Goal: Task Accomplishment & Management: Use online tool/utility

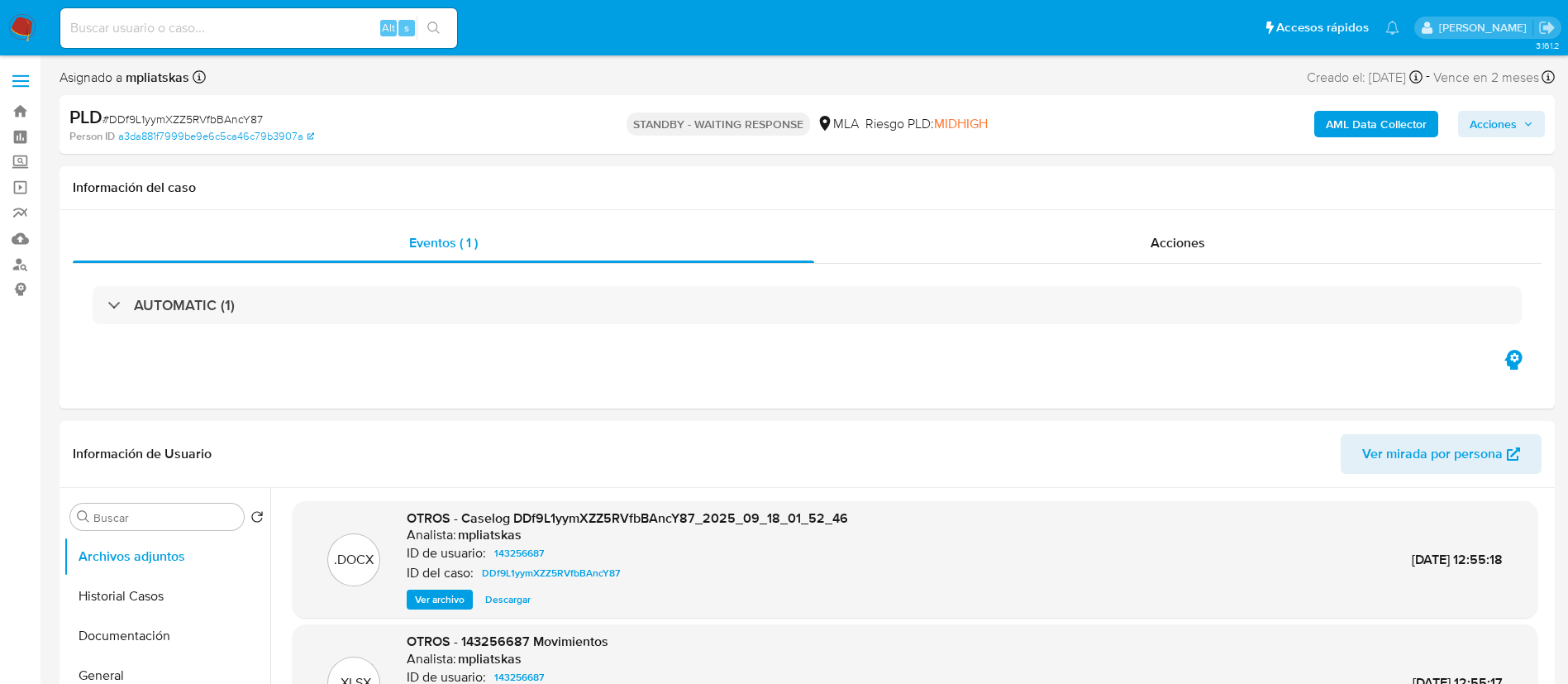
select select "10"
drag, startPoint x: 312, startPoint y: 29, endPoint x: 376, endPoint y: 44, distance: 65.7
click at [311, 29] on input at bounding box center [259, 28] width 397 height 21
paste input "pwBJioNeb9RFBrTkAMlSECjW"
type input "pwBJioNeb9RFBrTkAMlSECjW"
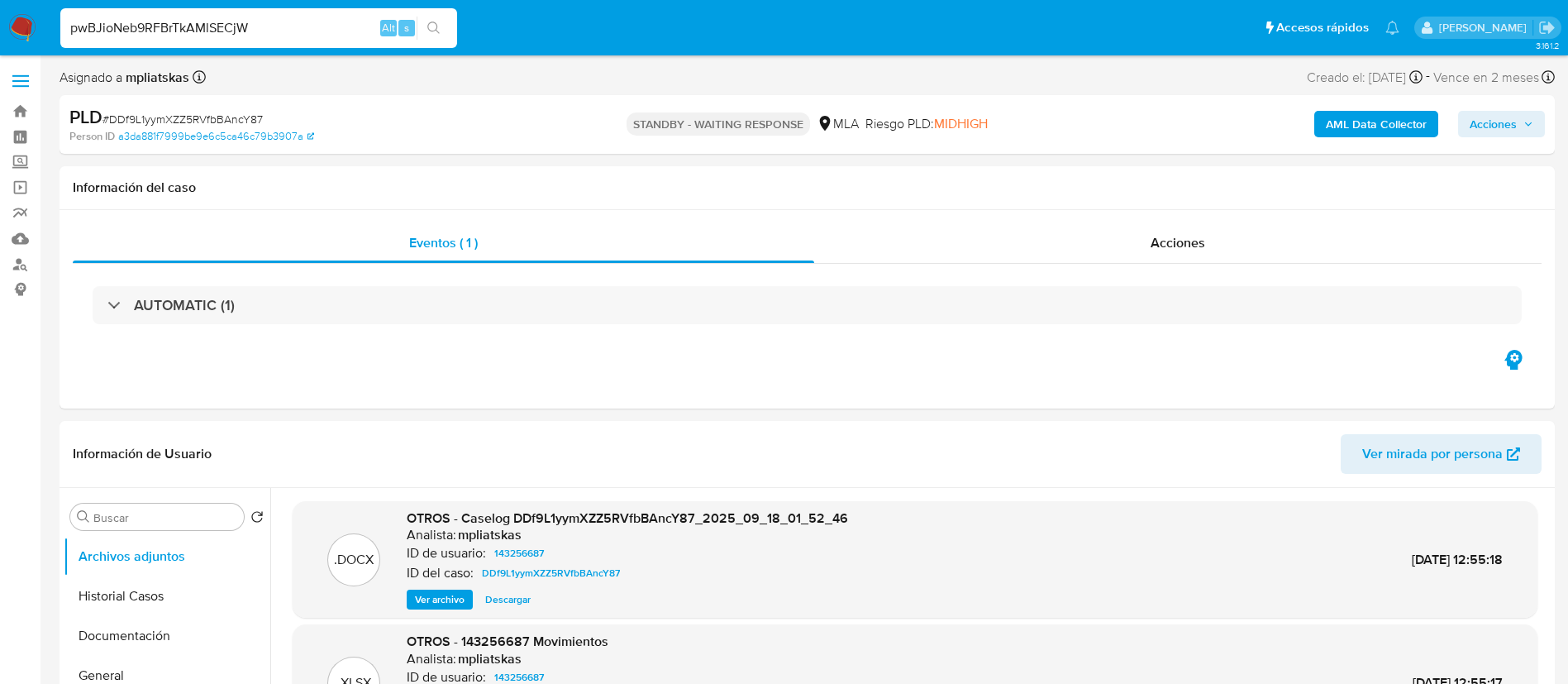
click at [439, 34] on button "search-icon" at bounding box center [434, 28] width 34 height 23
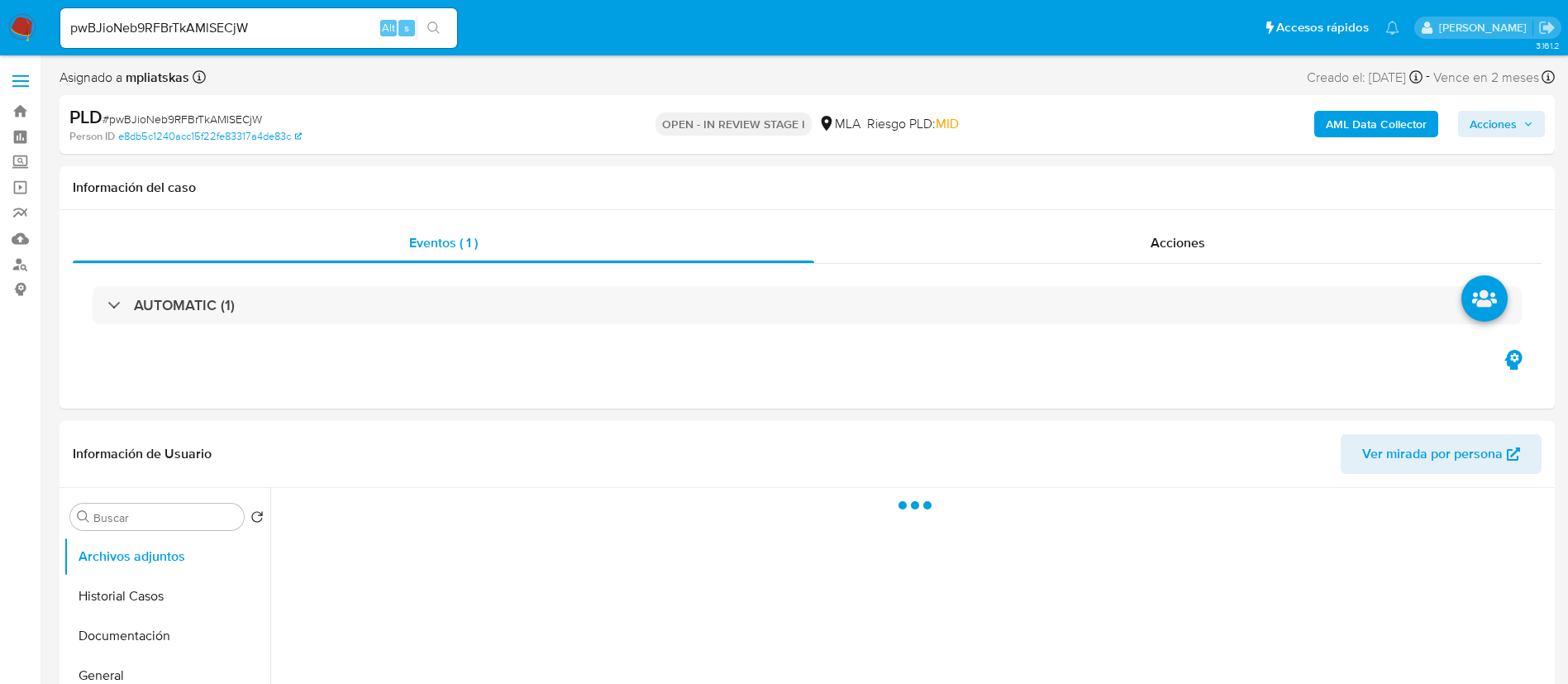
select select "10"
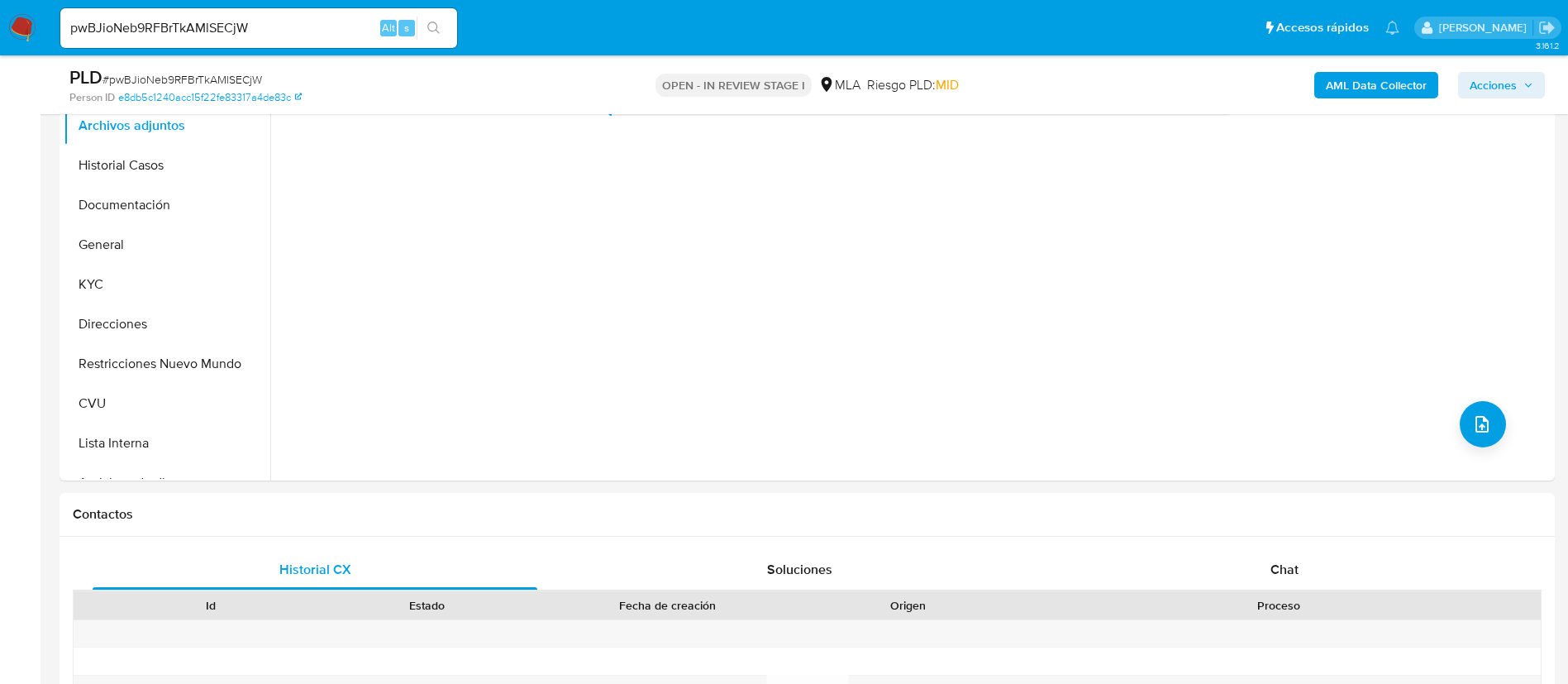
scroll to position [620, 0]
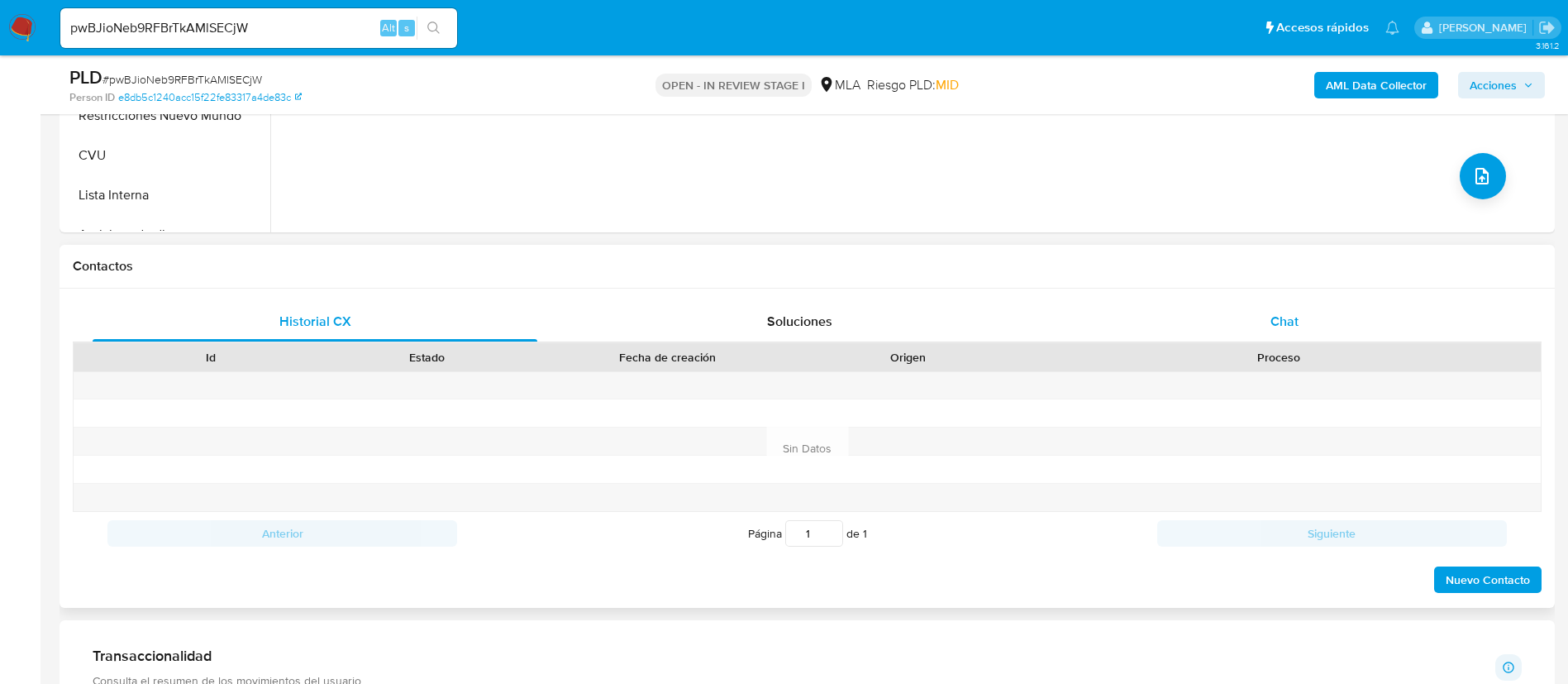
click at [1278, 330] on span "Chat" at bounding box center [1285, 321] width 28 height 19
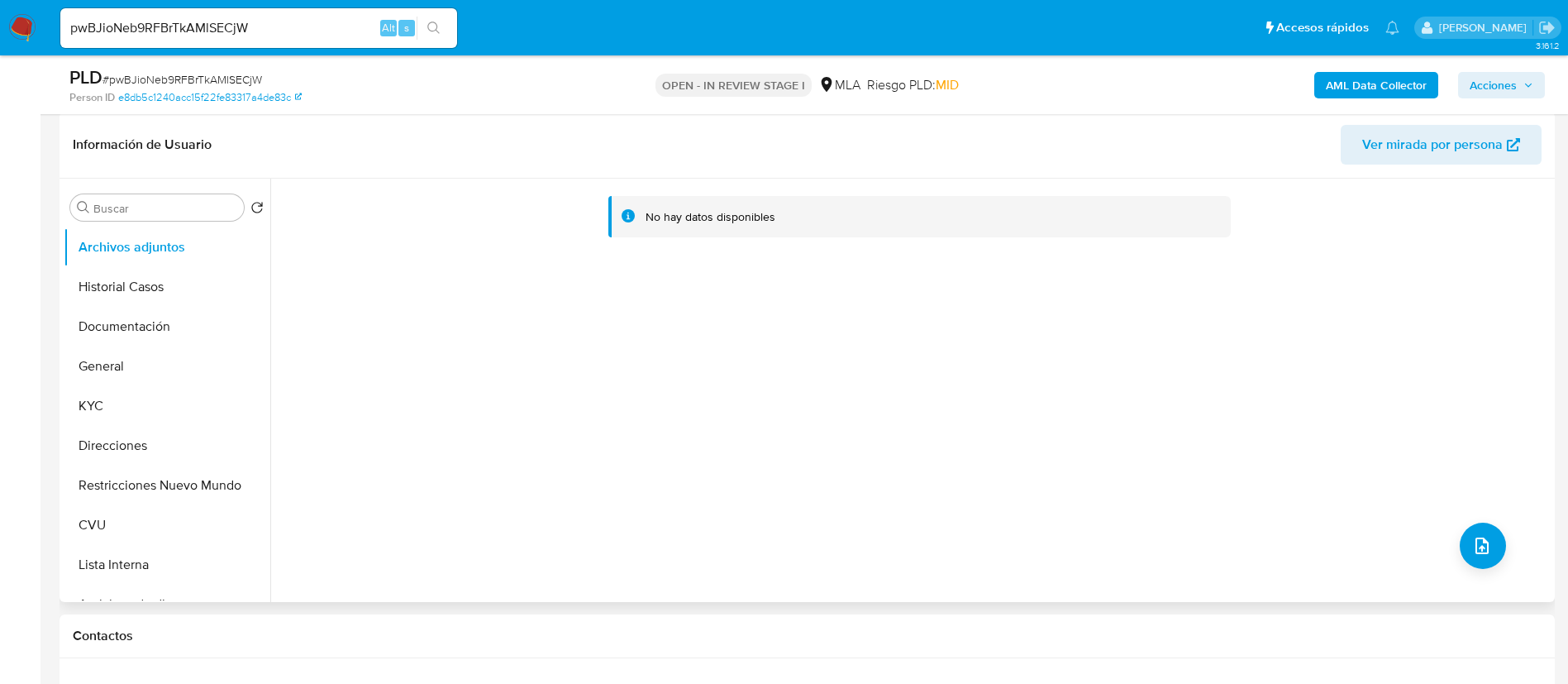
scroll to position [248, 0]
click at [137, 402] on button "KYC" at bounding box center [160, 408] width 193 height 40
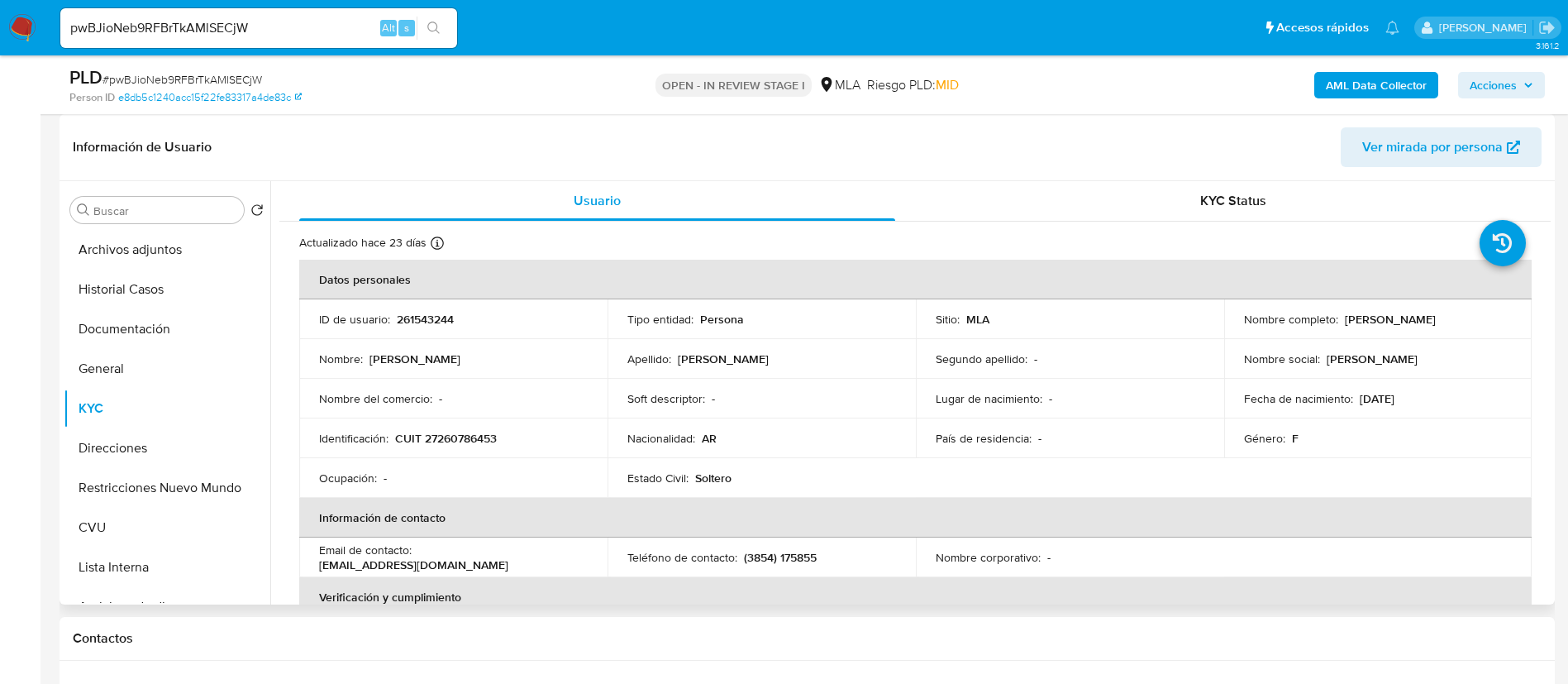
click at [431, 316] on p "261543244" at bounding box center [425, 319] width 57 height 15
copy p "261543244"
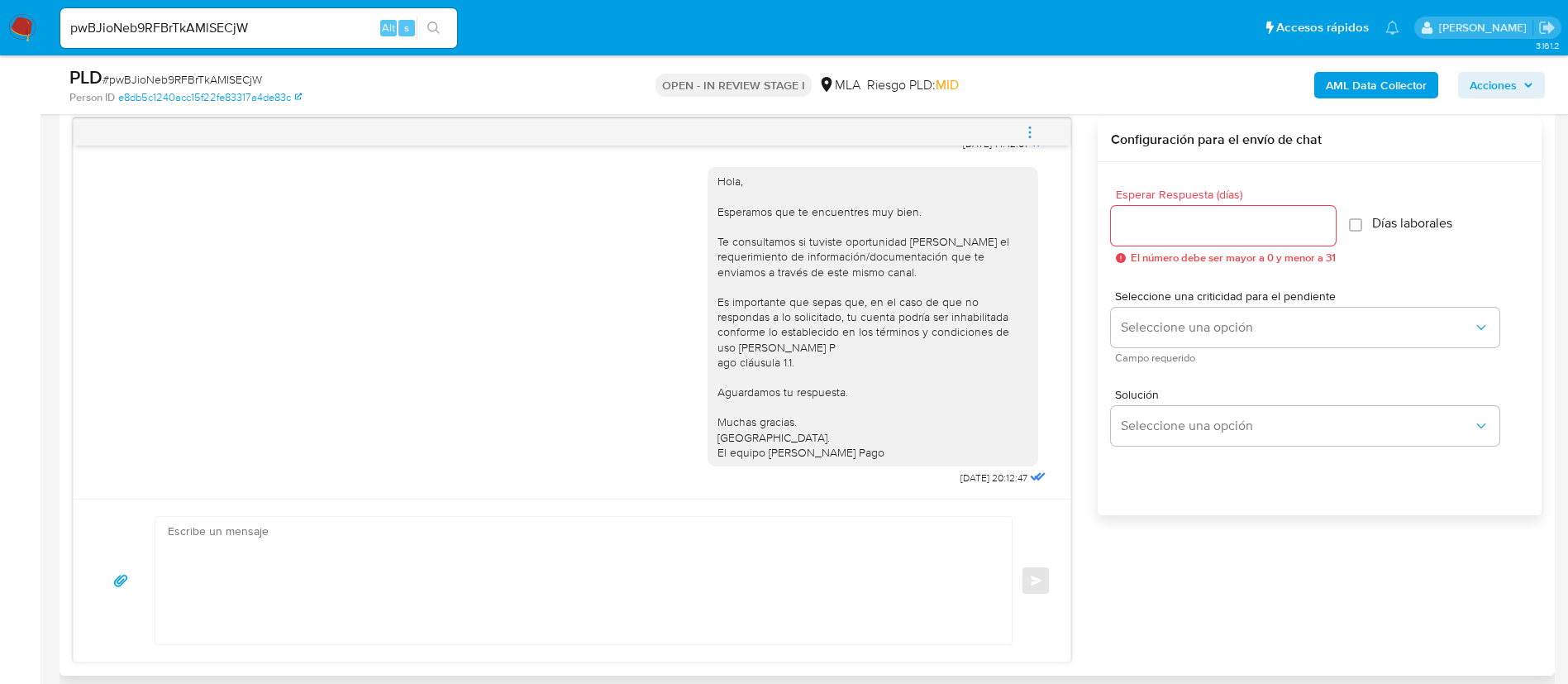
scroll to position [992, 0]
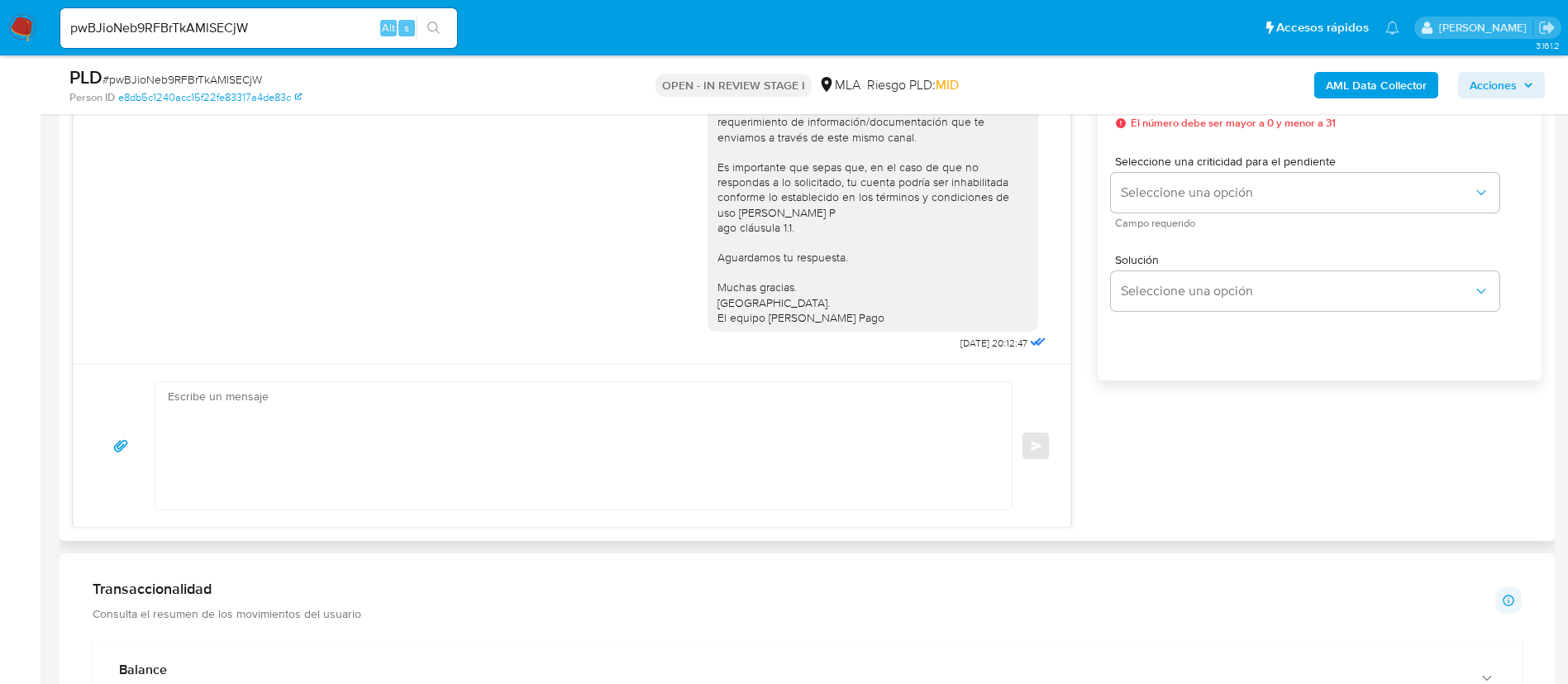
click at [684, 457] on textarea at bounding box center [580, 446] width 823 height 128
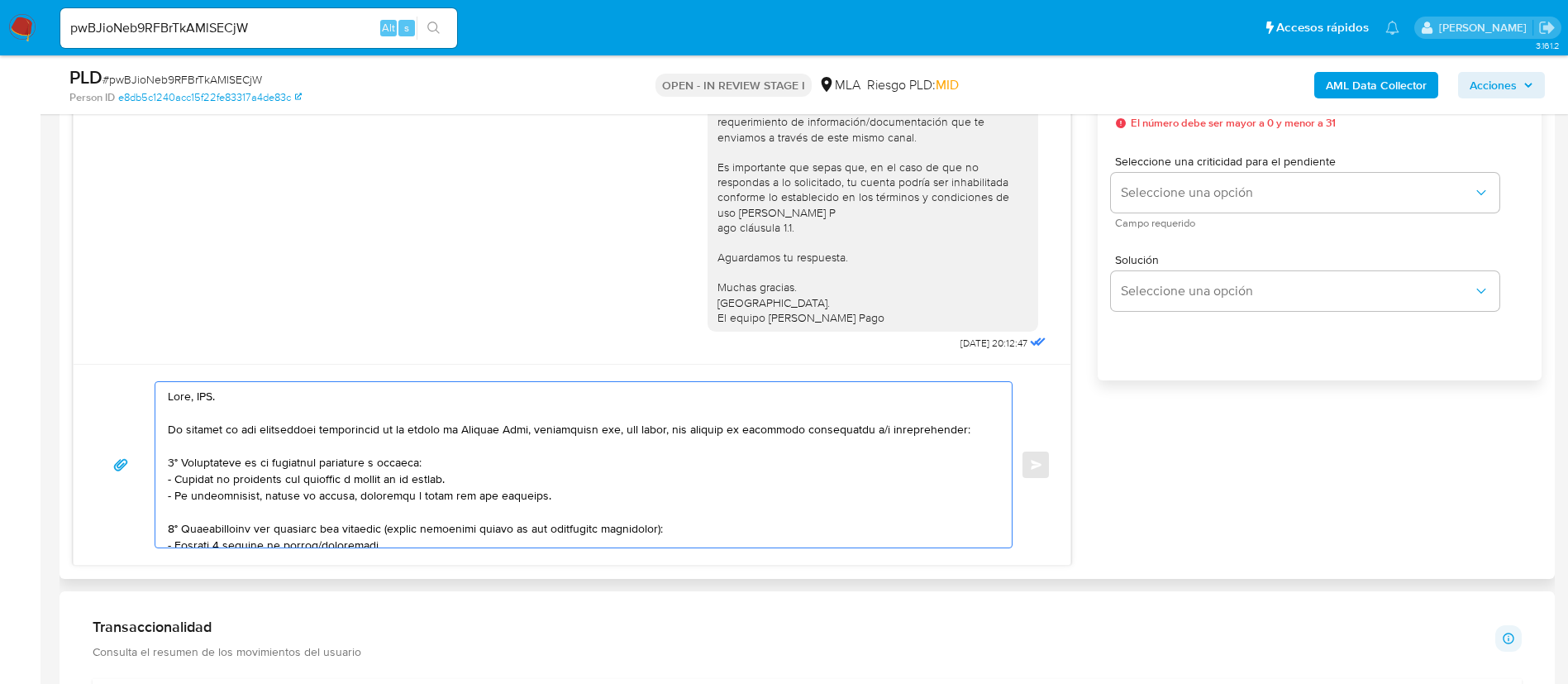
click at [212, 398] on textarea at bounding box center [580, 464] width 823 height 166
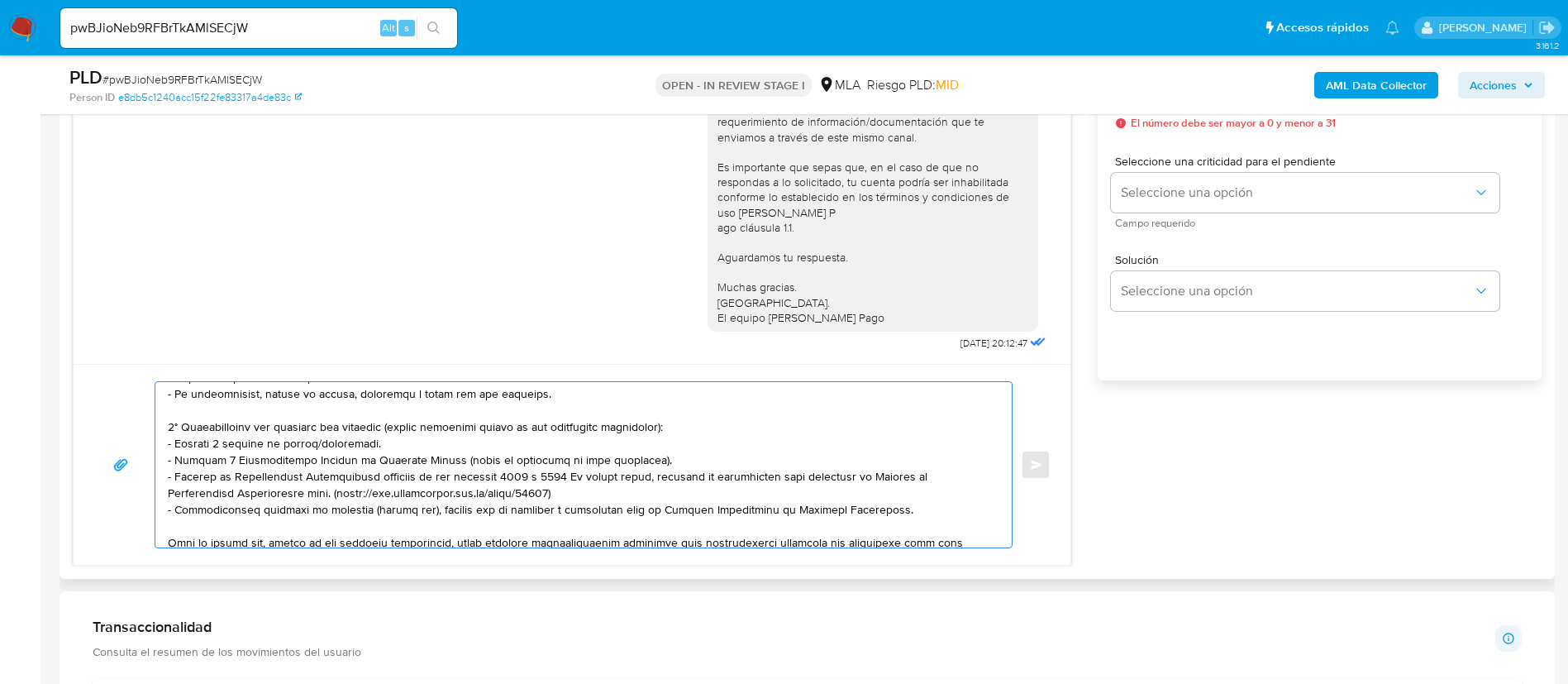
scroll to position [124, 0]
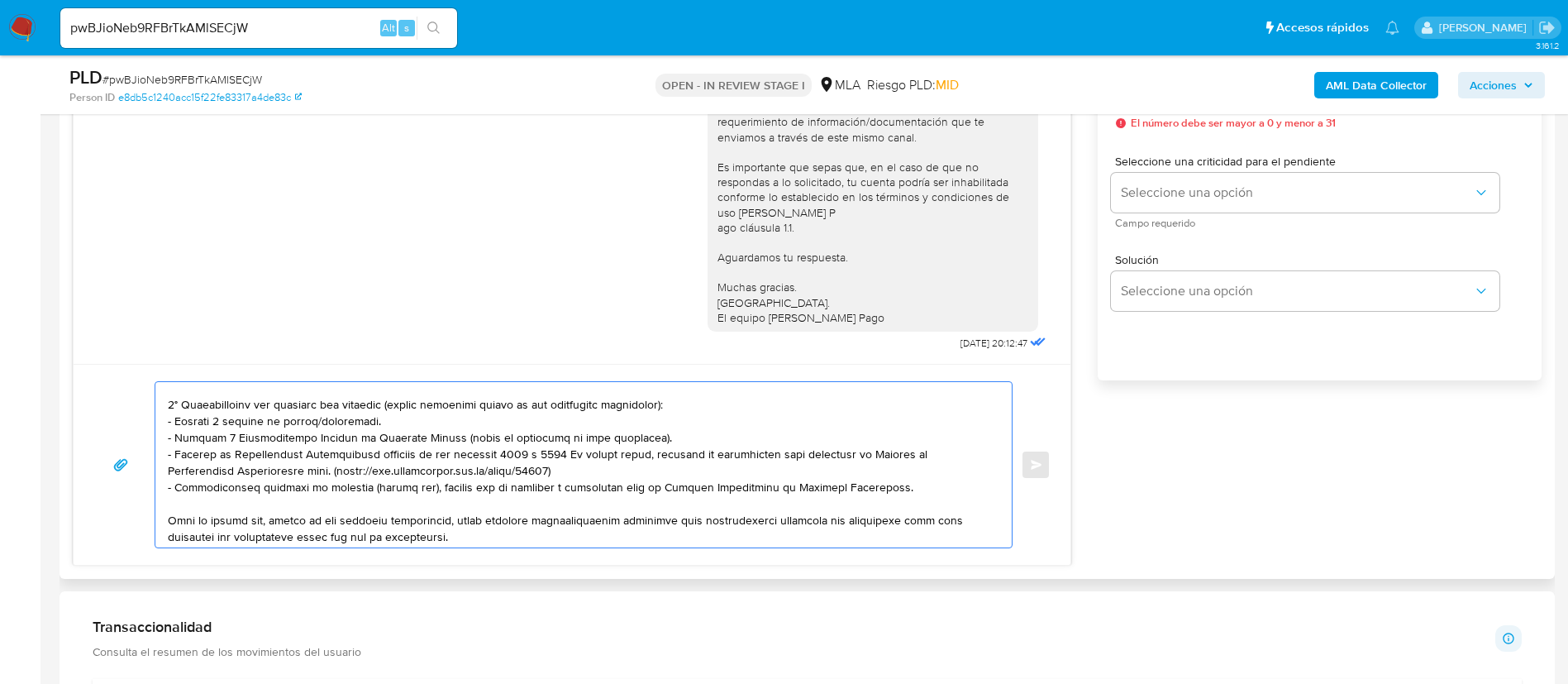
click at [340, 422] on textarea at bounding box center [580, 464] width 823 height 166
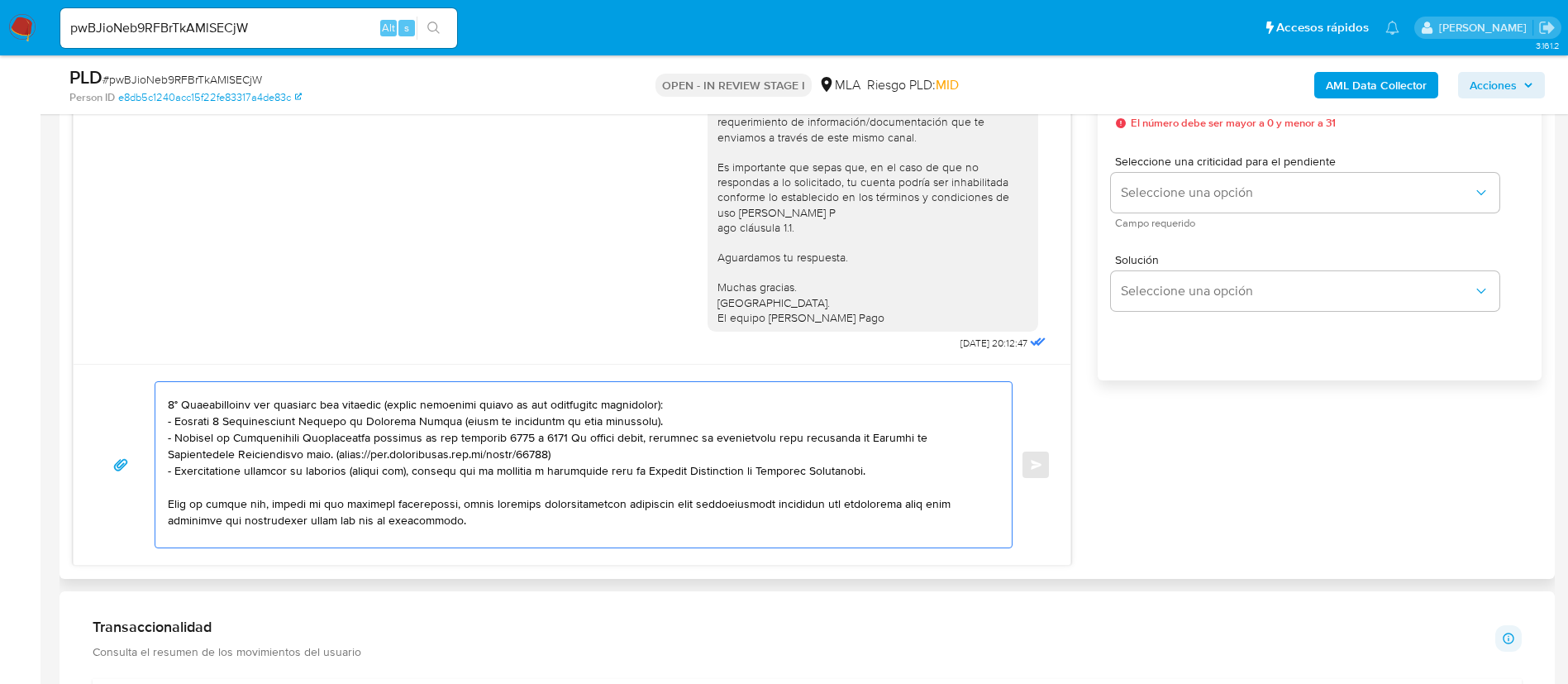
scroll to position [248, 0]
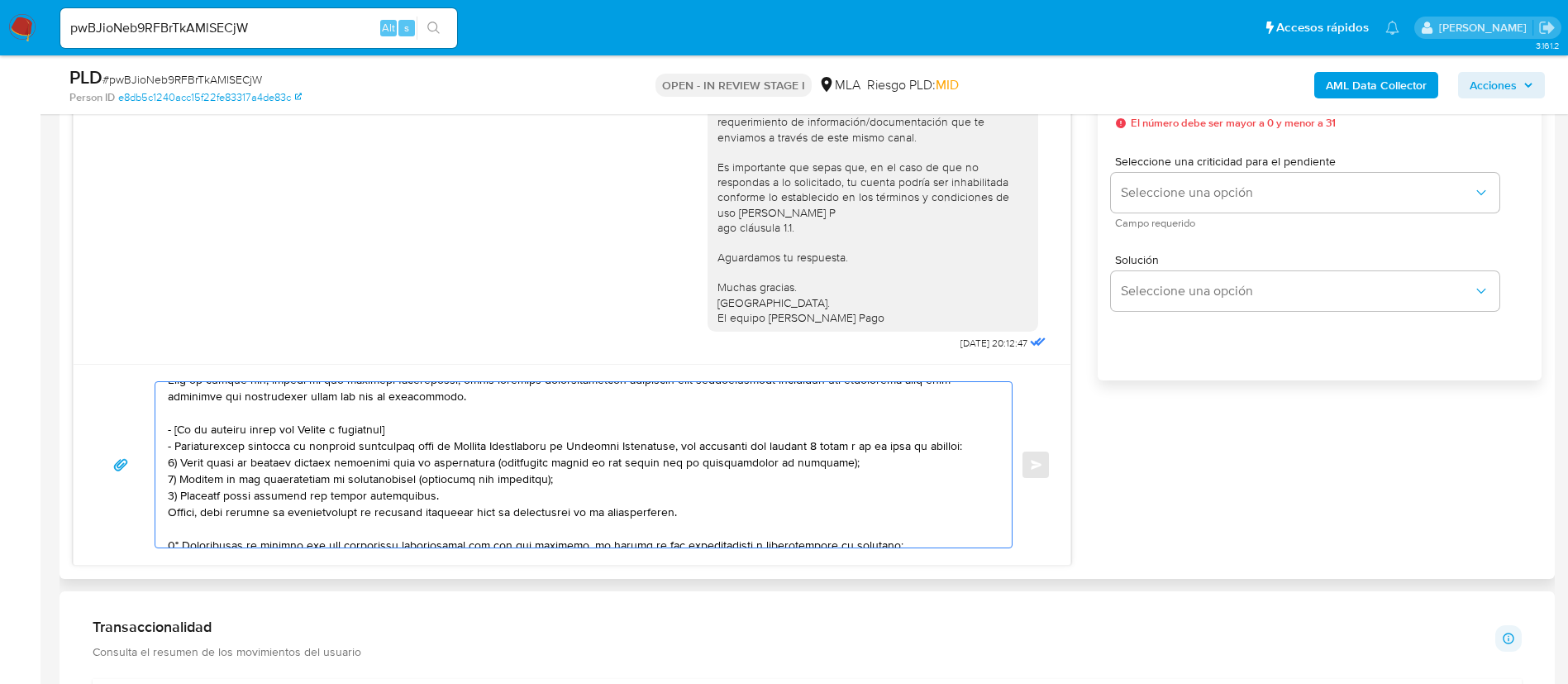
drag, startPoint x: 168, startPoint y: 430, endPoint x: 695, endPoint y: 507, distance: 532.6
click at [695, 507] on textarea at bounding box center [580, 464] width 823 height 166
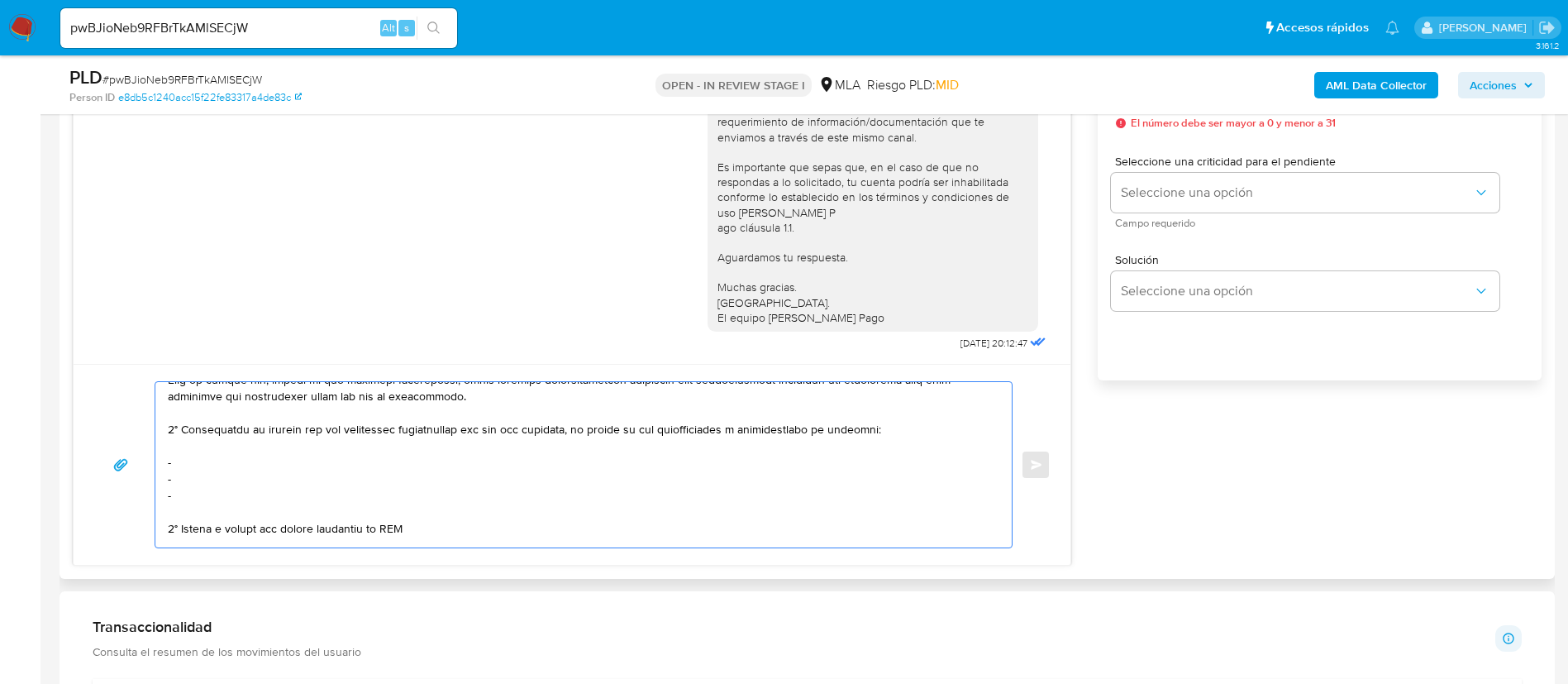
scroll to position [231, 0]
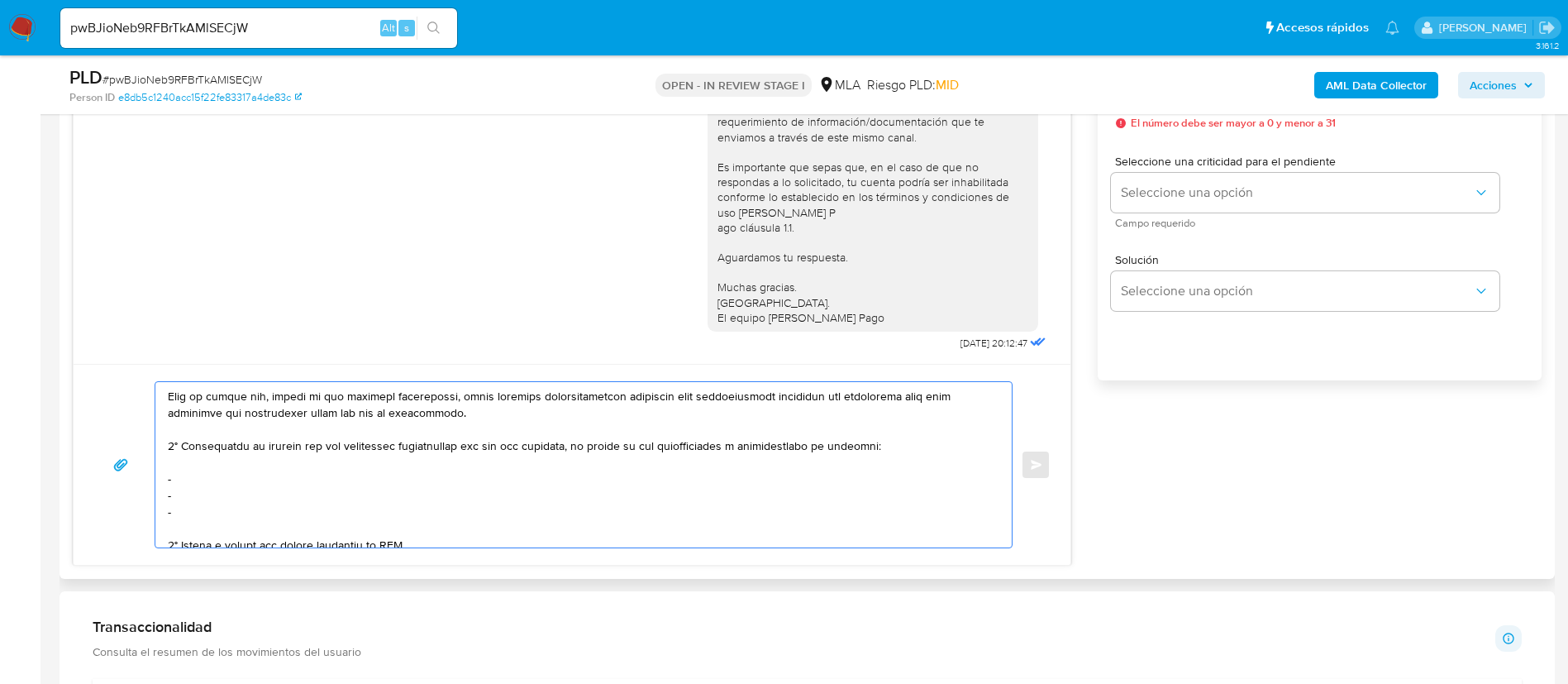
click at [301, 468] on textarea at bounding box center [580, 464] width 823 height 166
click at [292, 487] on textarea at bounding box center [580, 464] width 823 height 166
click at [284, 473] on textarea at bounding box center [580, 464] width 823 height 166
paste textarea "Juarez Jose Oscar - CUIL 20111439452"
click at [176, 500] on textarea at bounding box center [580, 464] width 823 height 166
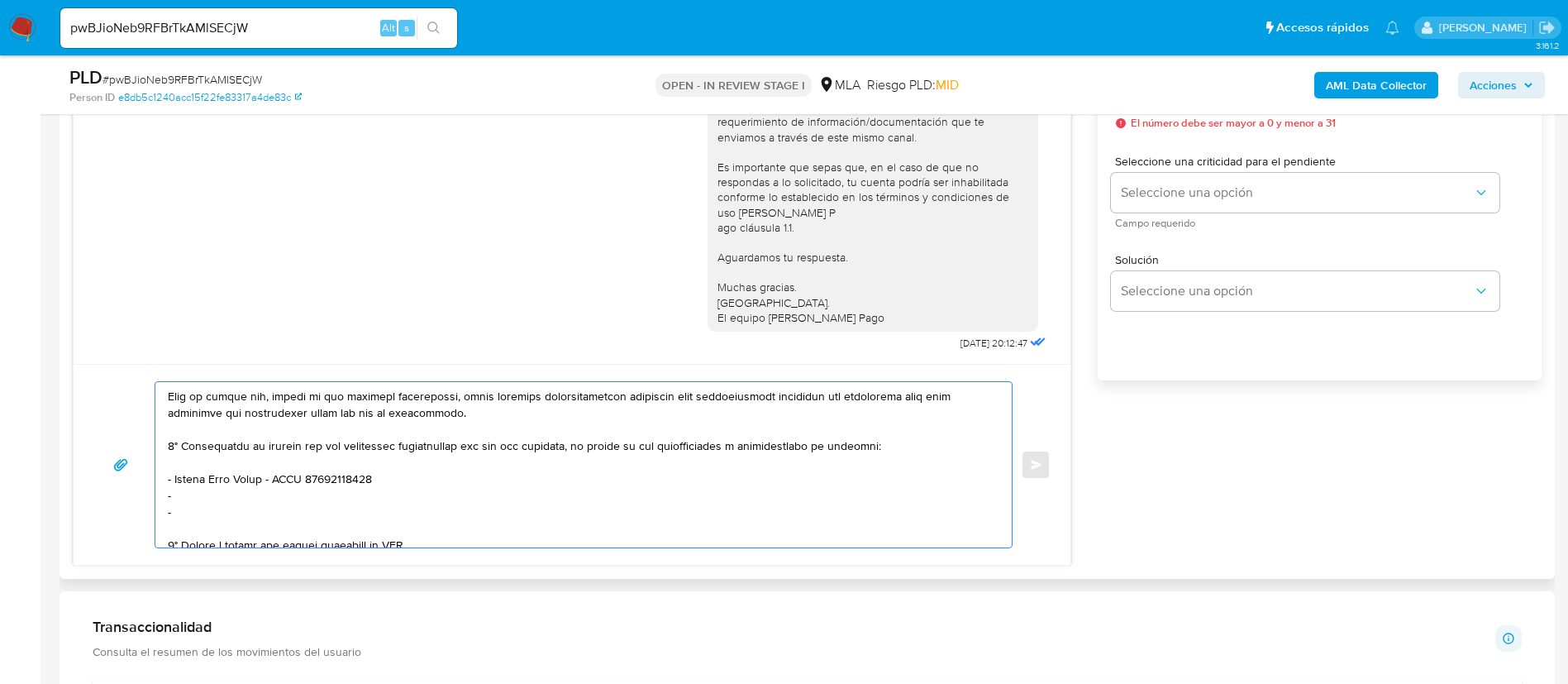
paste textarea "Pet Welfare Company Srl - CUIL 30717852539"
click at [228, 509] on textarea at bounding box center [580, 464] width 823 height 166
paste textarea "Consultorios Tapia Srl - CUIL 30715357239"
click at [177, 501] on textarea at bounding box center [580, 464] width 823 height 166
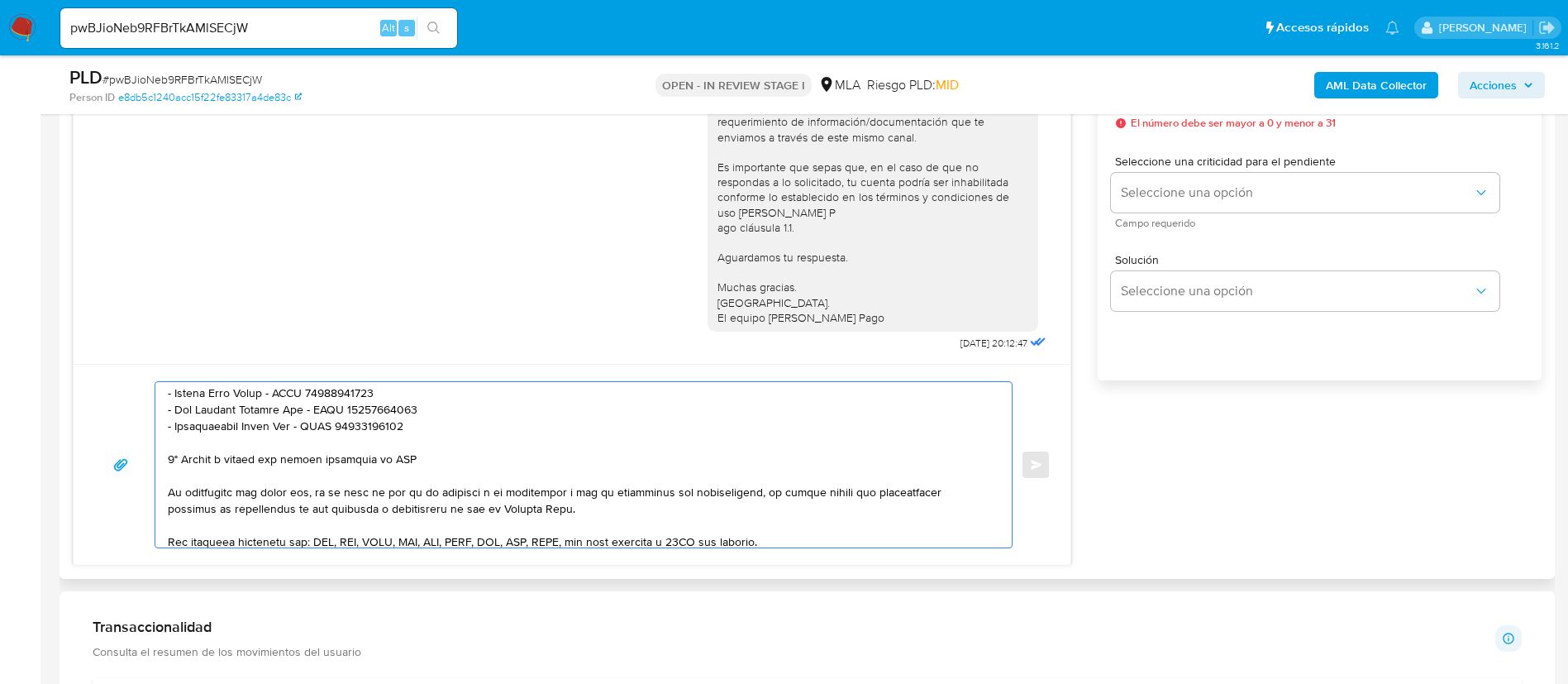
scroll to position [356, 0]
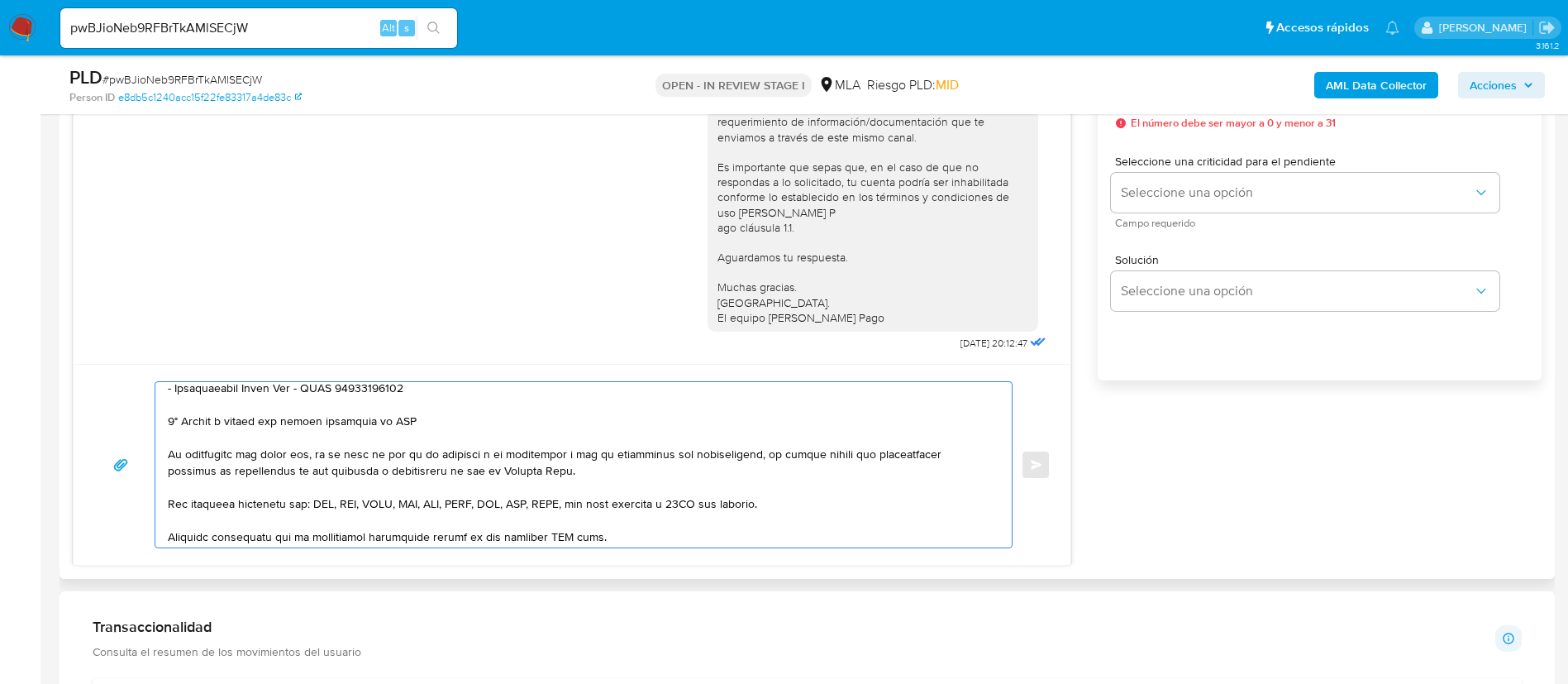
drag, startPoint x: 231, startPoint y: 429, endPoint x: 227, endPoint y: 419, distance: 10.8
click at [231, 427] on textarea at bounding box center [580, 464] width 823 height 166
click at [226, 418] on textarea at bounding box center [580, 464] width 823 height 166
click at [226, 417] on textarea at bounding box center [580, 464] width 823 height 166
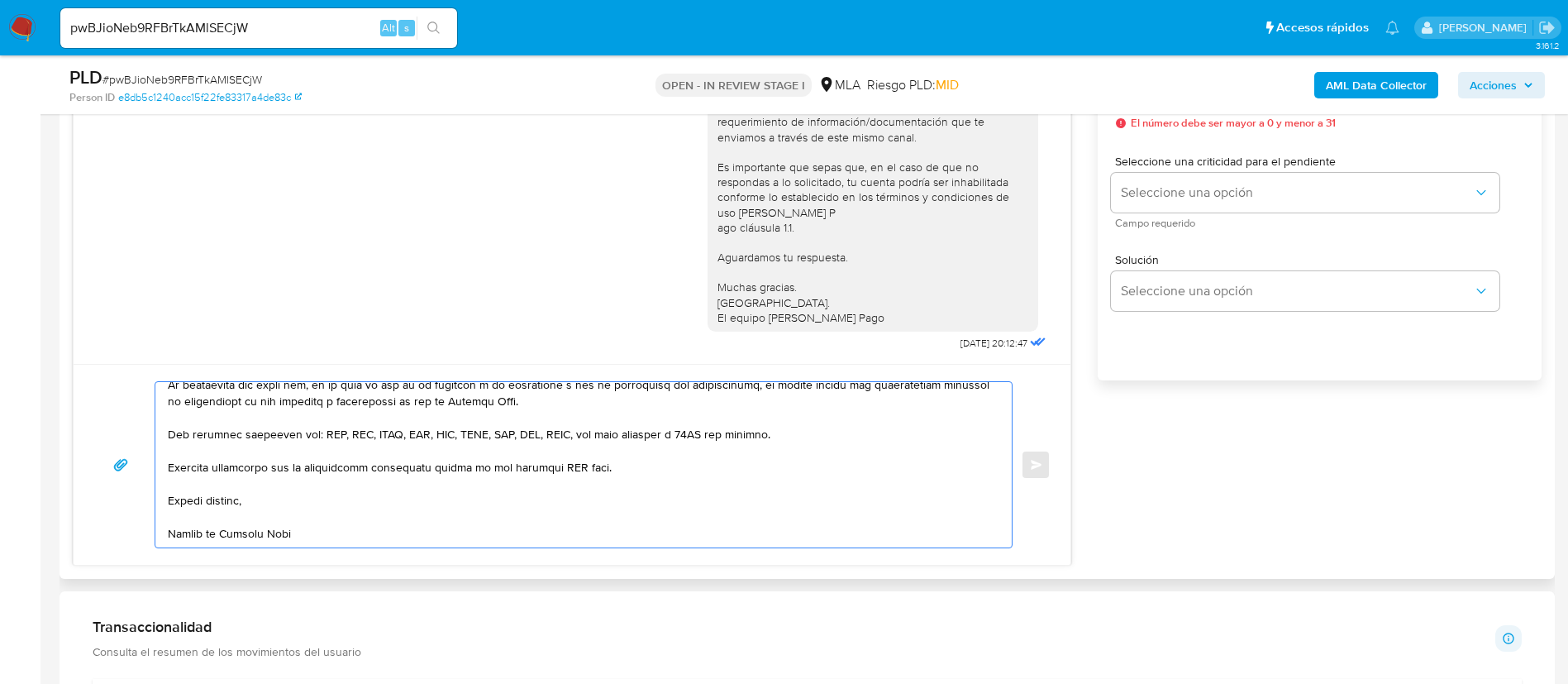
scroll to position [408, 0]
click at [556, 457] on textarea at bounding box center [580, 464] width 823 height 166
click at [555, 457] on textarea at bounding box center [580, 464] width 823 height 166
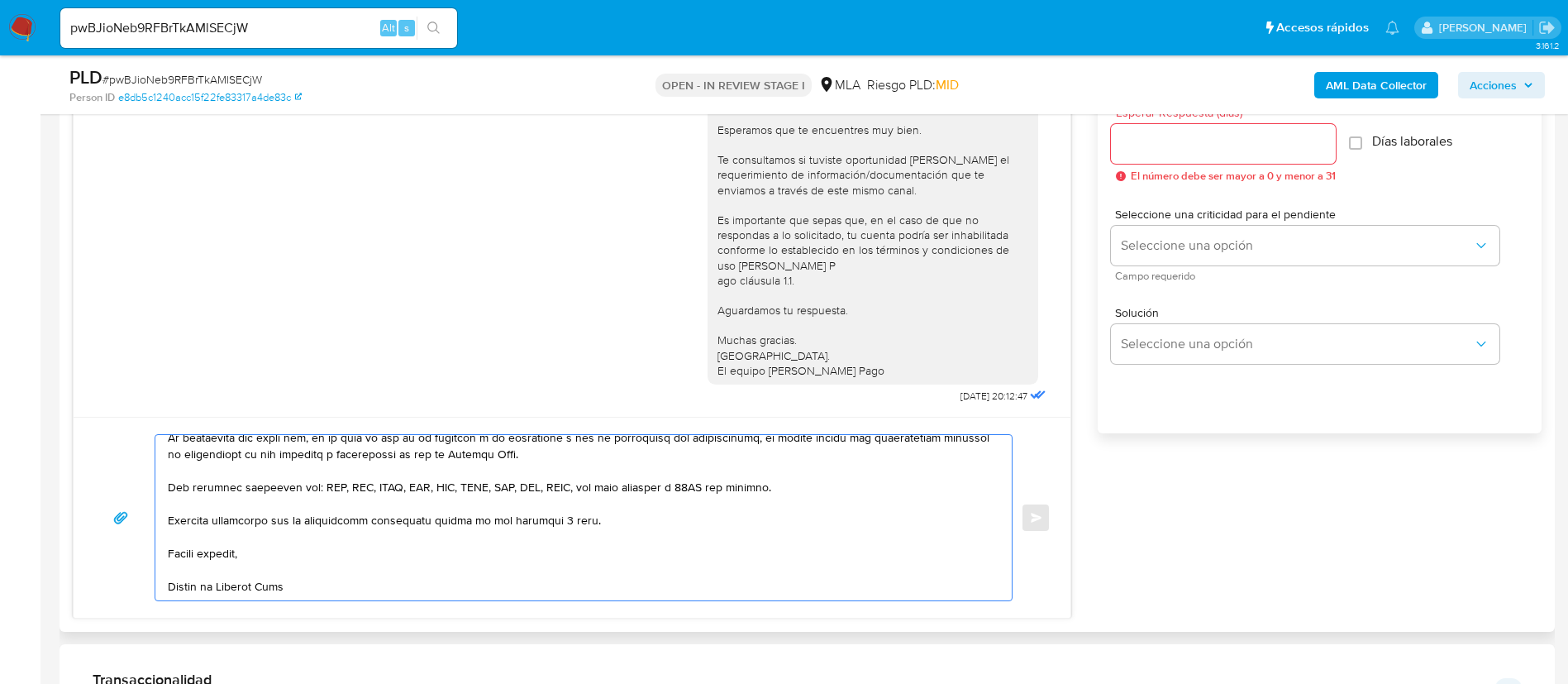
scroll to position [868, 0]
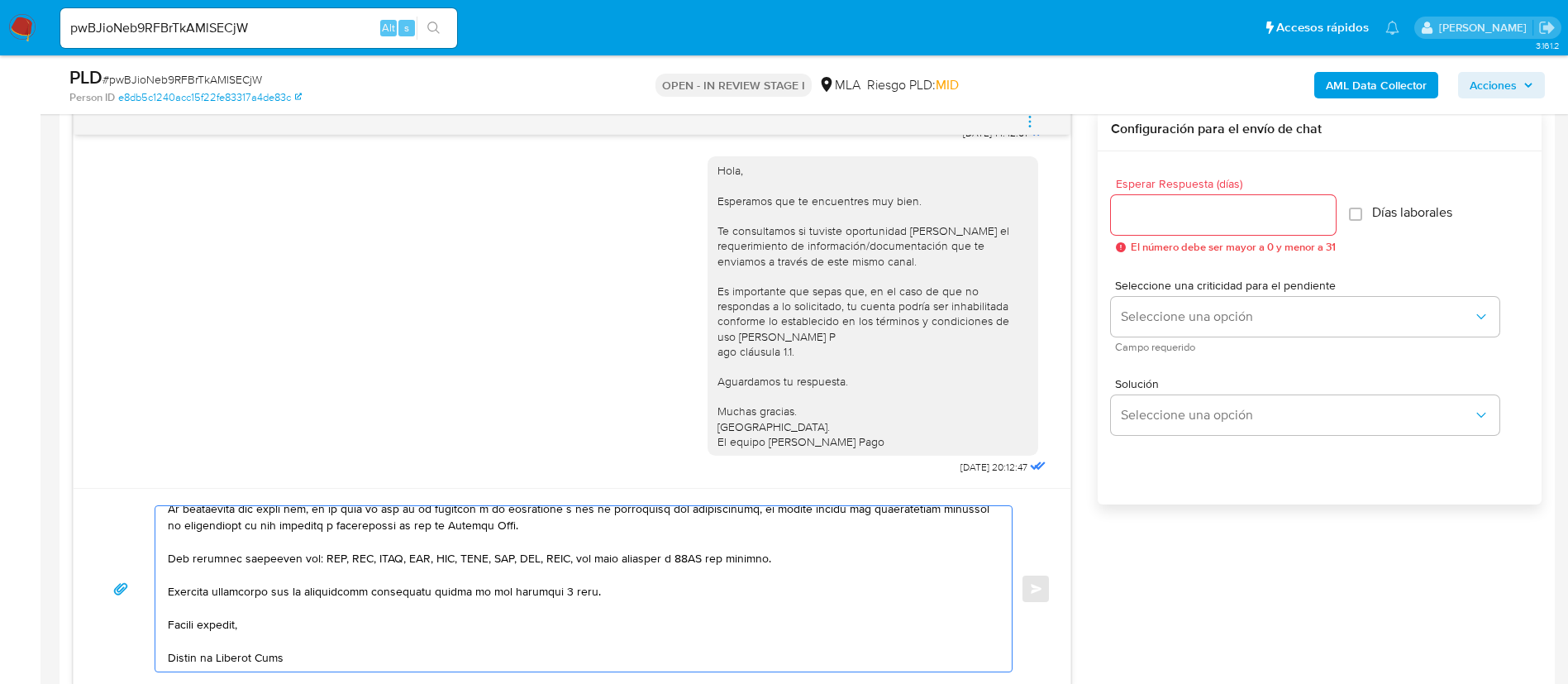
type textarea "Hola, Natalia. En función de las operaciones registradas en tu cuenta de Mercad…"
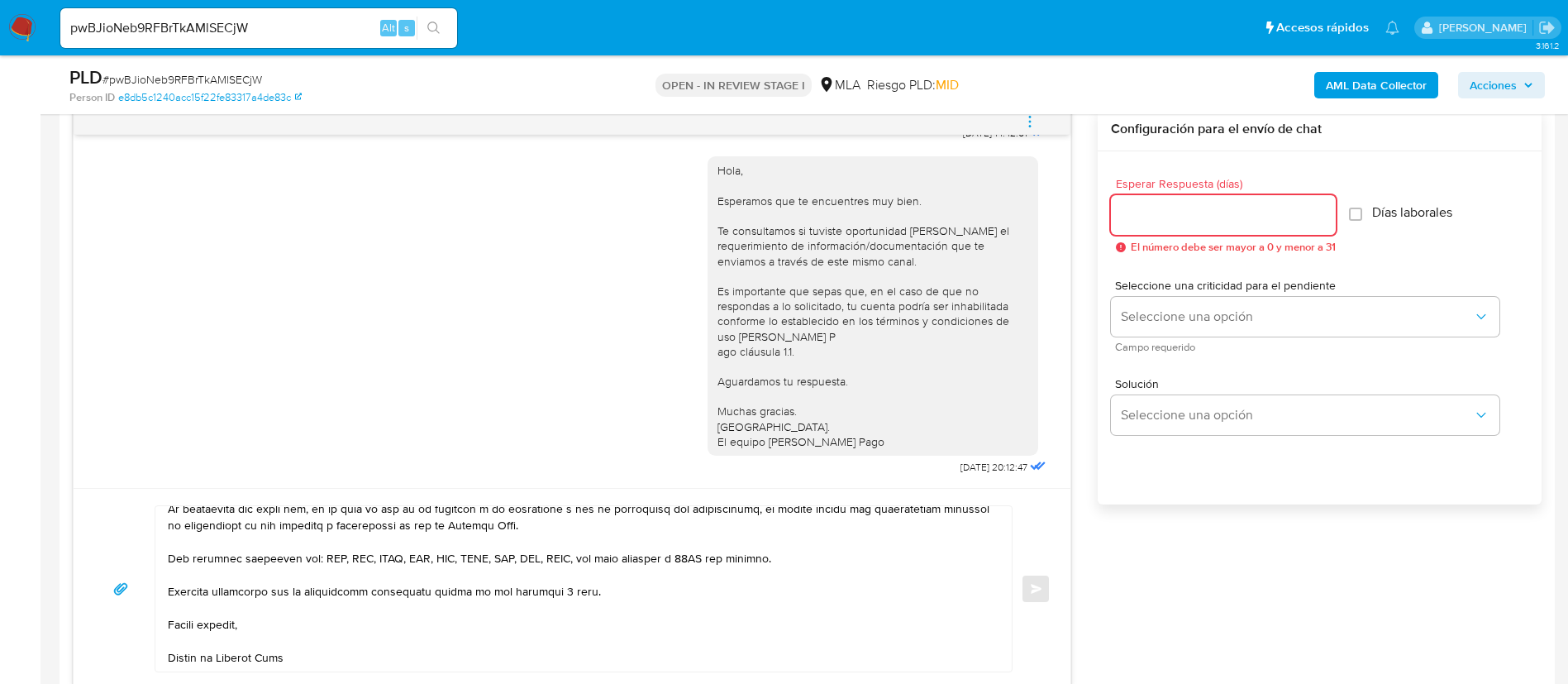
click at [1119, 217] on input "Esperar Respuesta (días)" at bounding box center [1224, 215] width 225 height 21
type input "3"
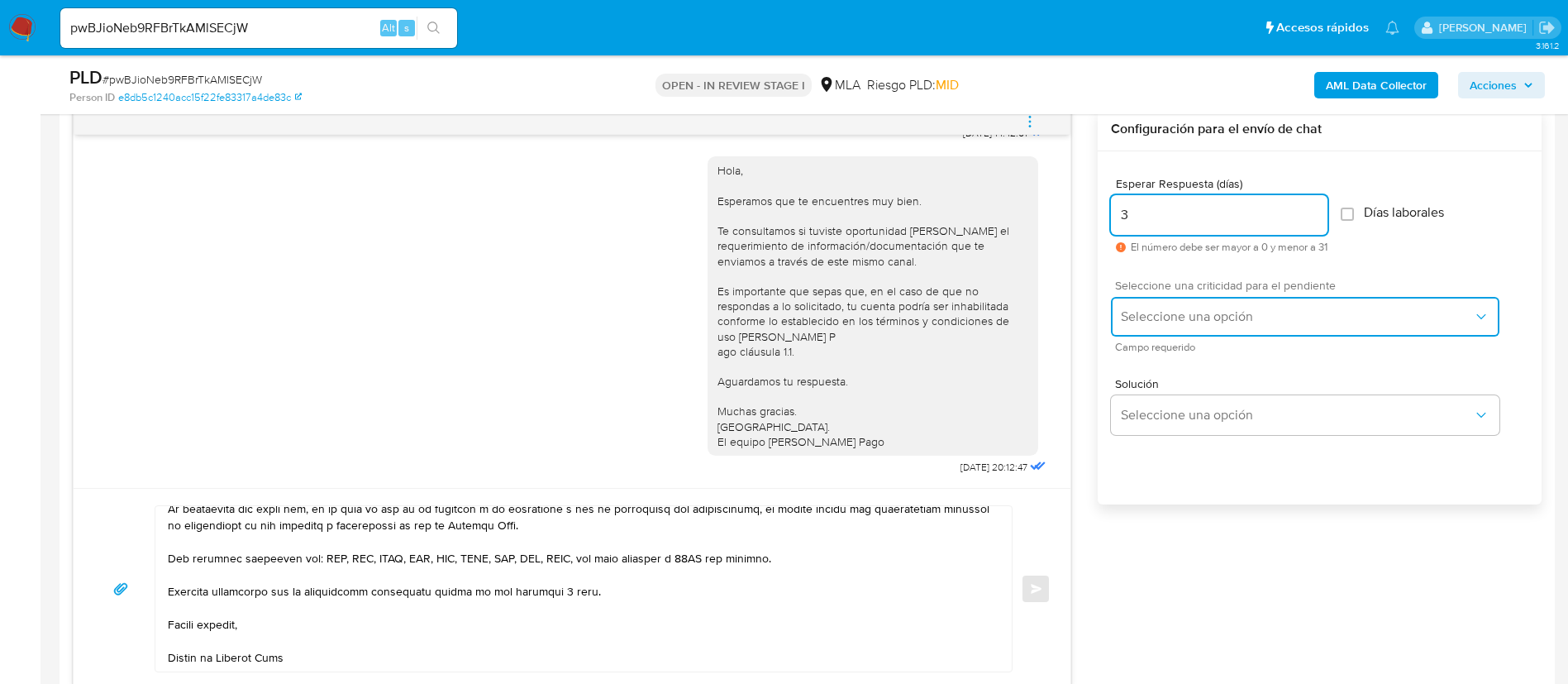
click at [1141, 307] on button "Seleccione una opción" at bounding box center [1305, 316] width 389 height 40
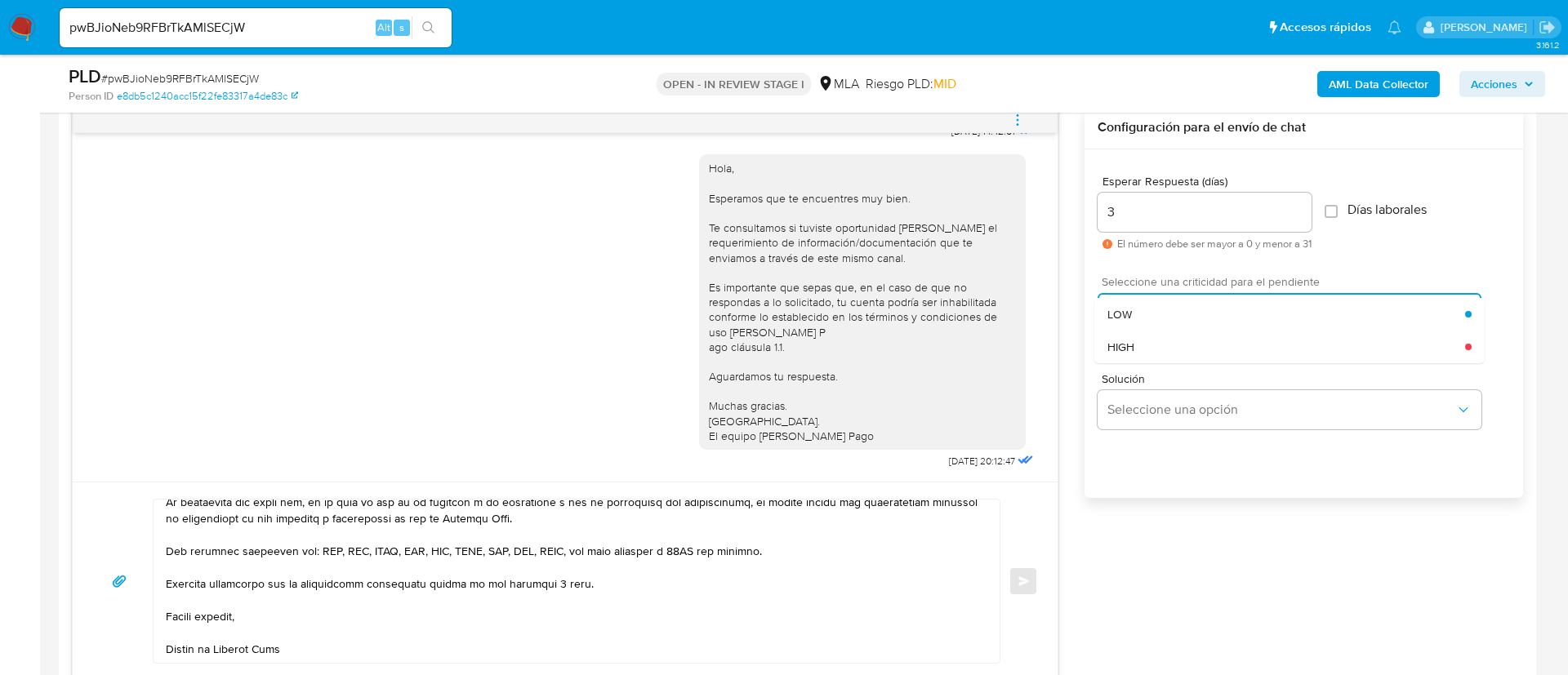
click at [1127, 303] on div "Seleccione una opción LOW HIGH" at bounding box center [1289, 312] width 384 height 39
click at [1127, 303] on div "LOW" at bounding box center [1286, 314] width 358 height 32
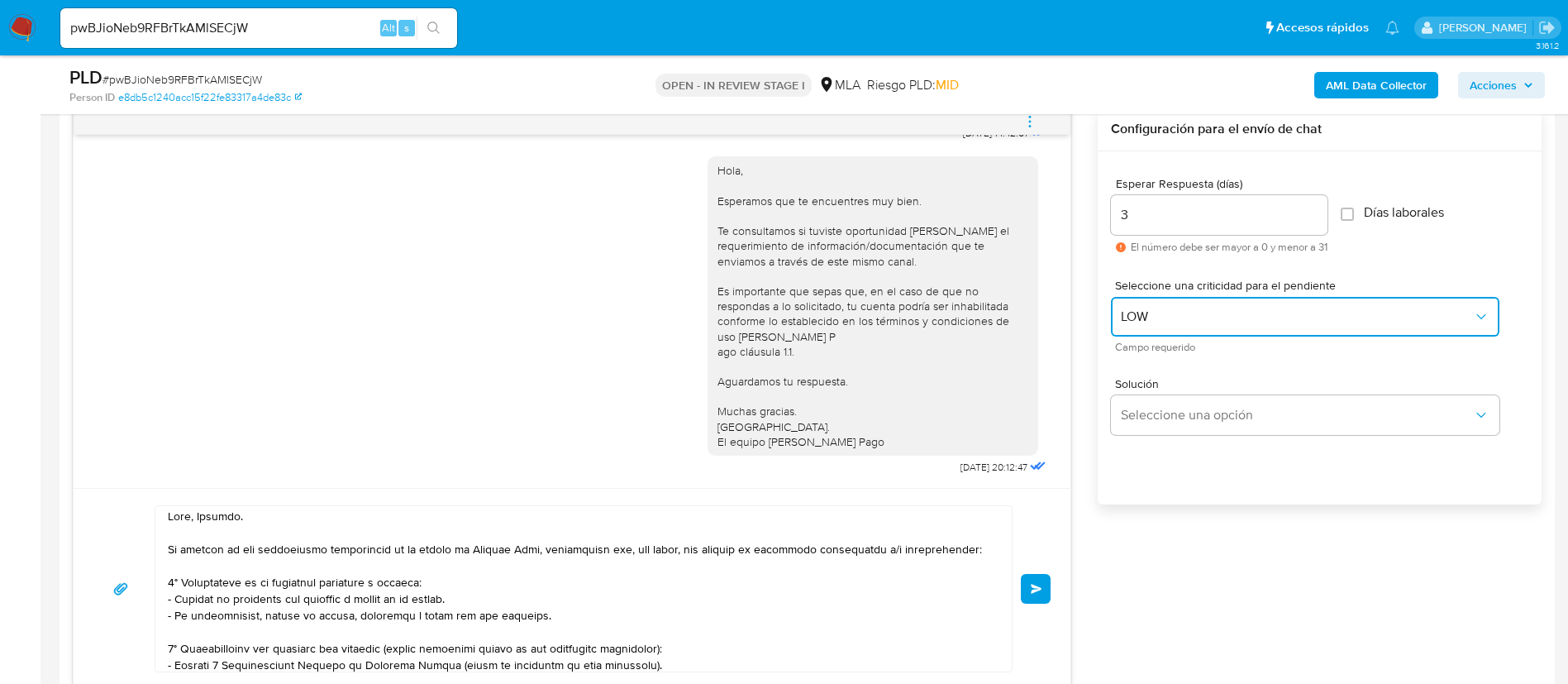
scroll to position [0, 0]
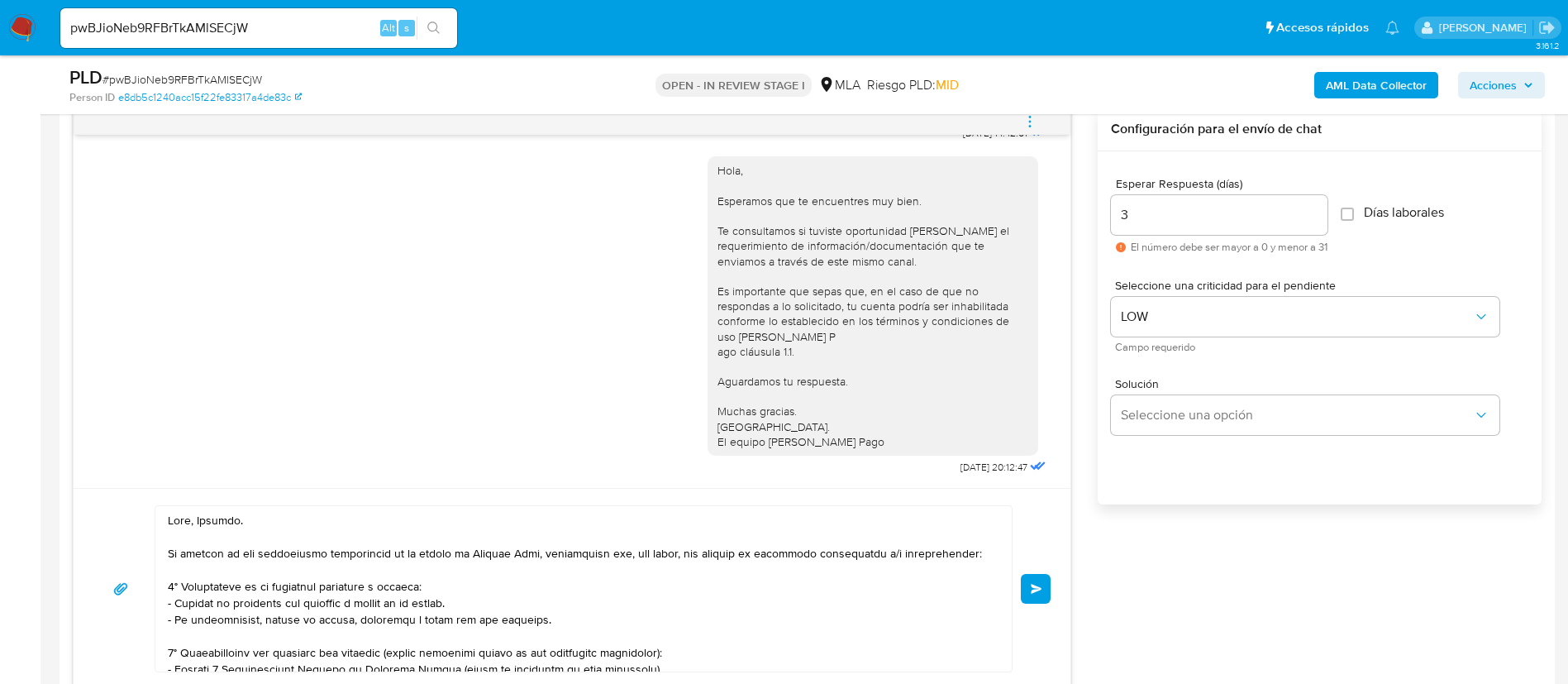
click at [1032, 599] on button "Enviar" at bounding box center [1036, 589] width 30 height 30
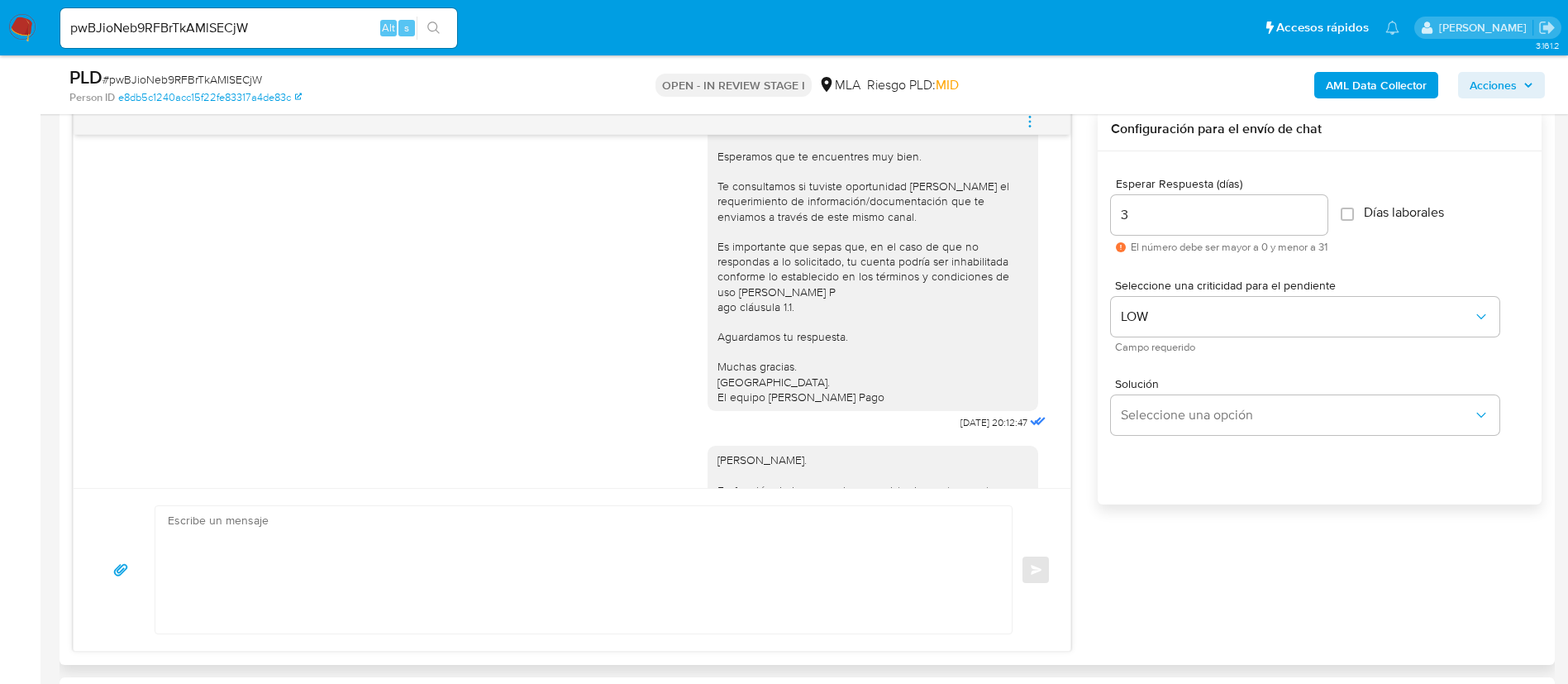
scroll to position [1764, 0]
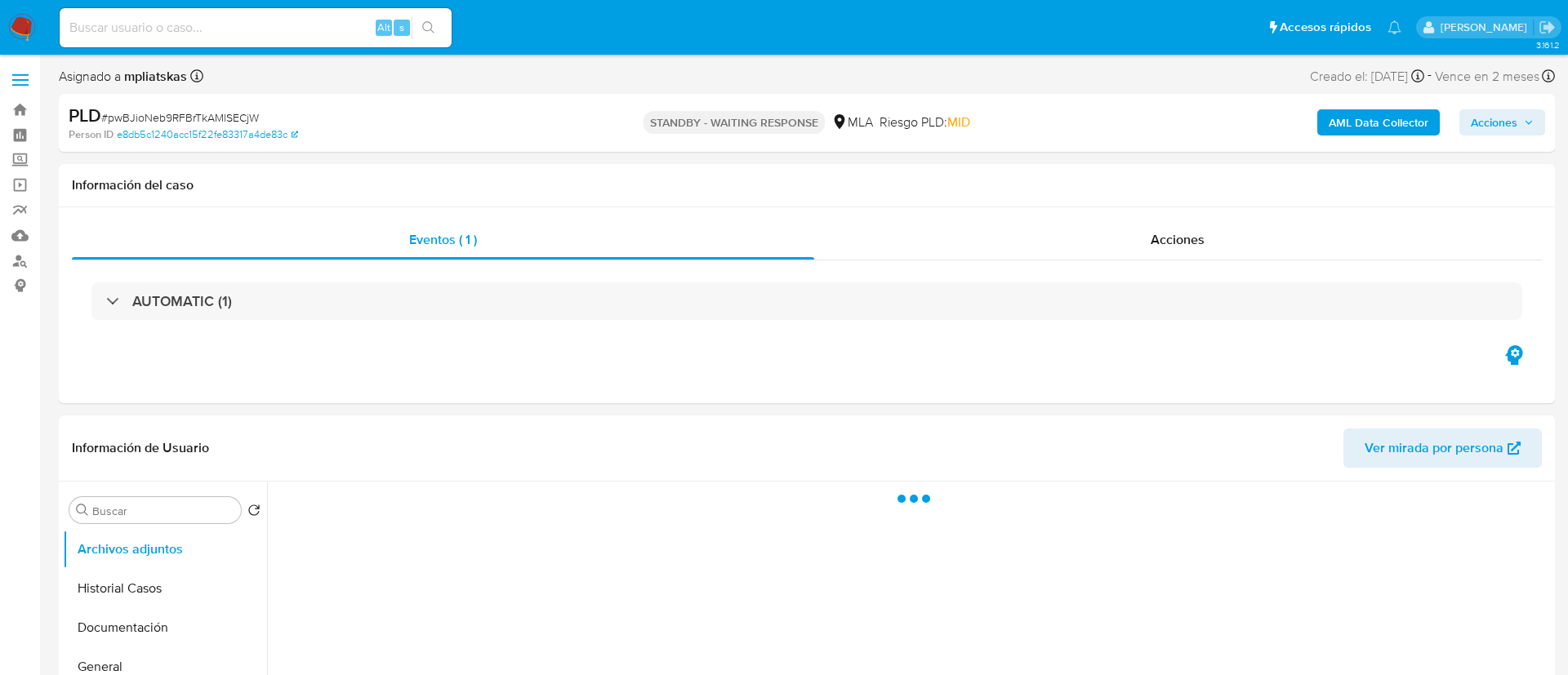
select select "10"
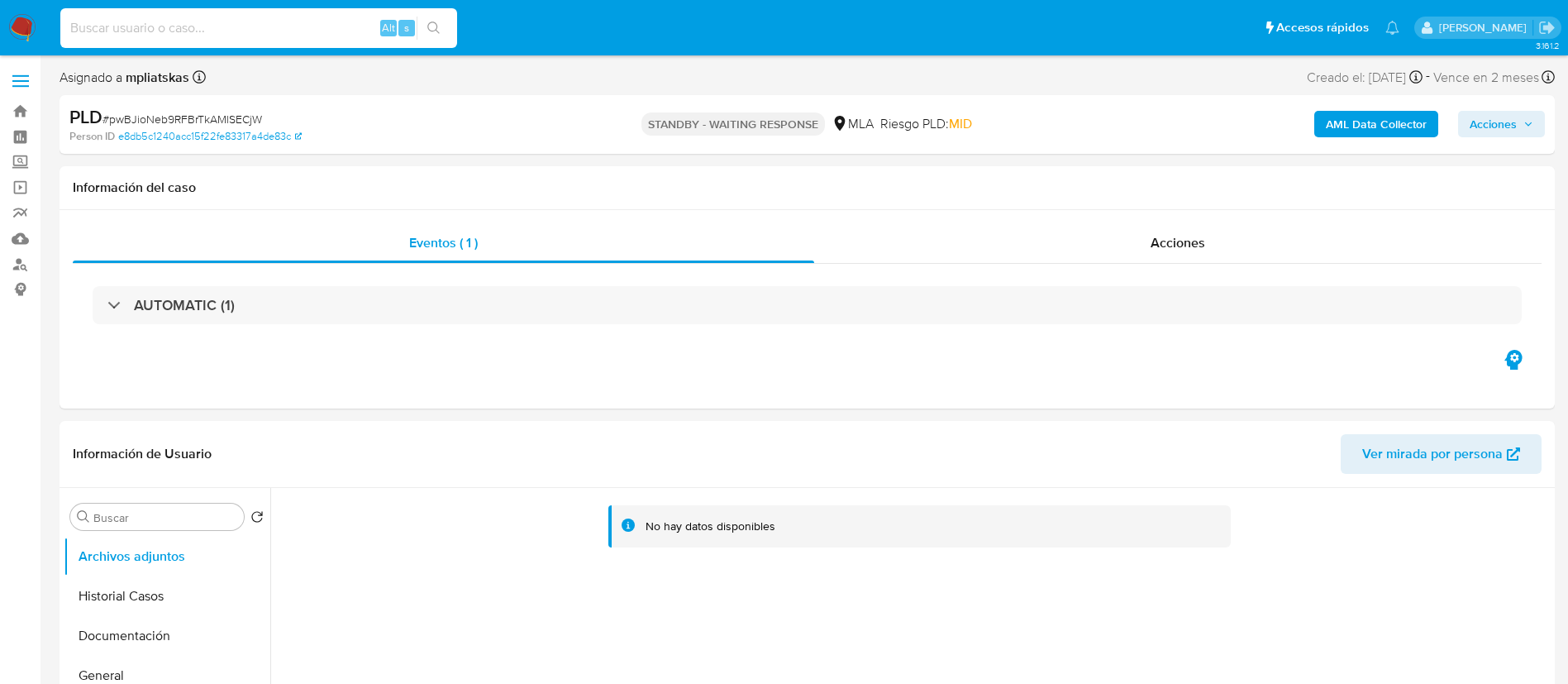
click at [341, 19] on input at bounding box center [259, 28] width 397 height 21
paste input "jmY2DBunGflPaw0pn3vhnkIj"
type input "jmY2DBunGflPaw0pn3vhnkIj"
click at [410, 33] on div "s" at bounding box center [406, 27] width 17 height 17
click at [422, 33] on button "search-icon" at bounding box center [434, 28] width 34 height 23
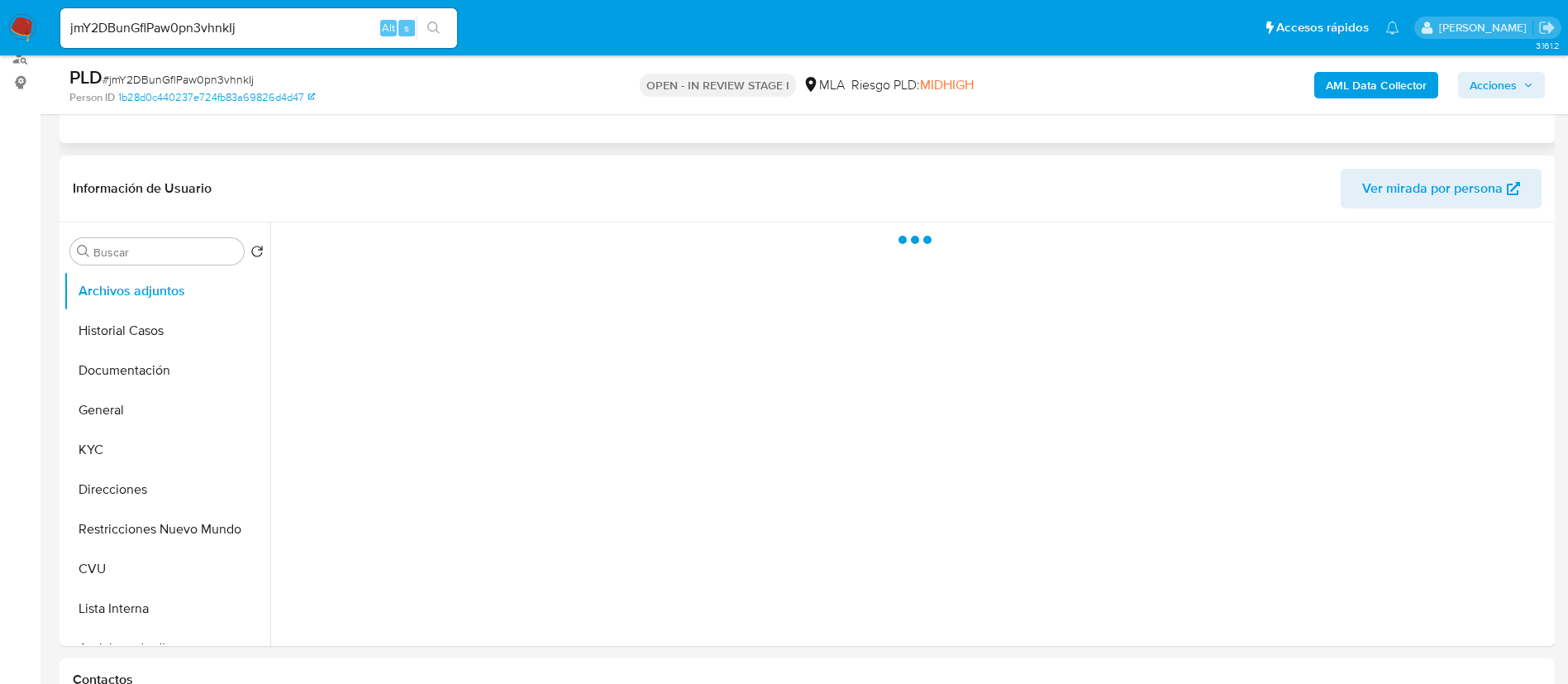
scroll to position [248, 0]
select select "10"
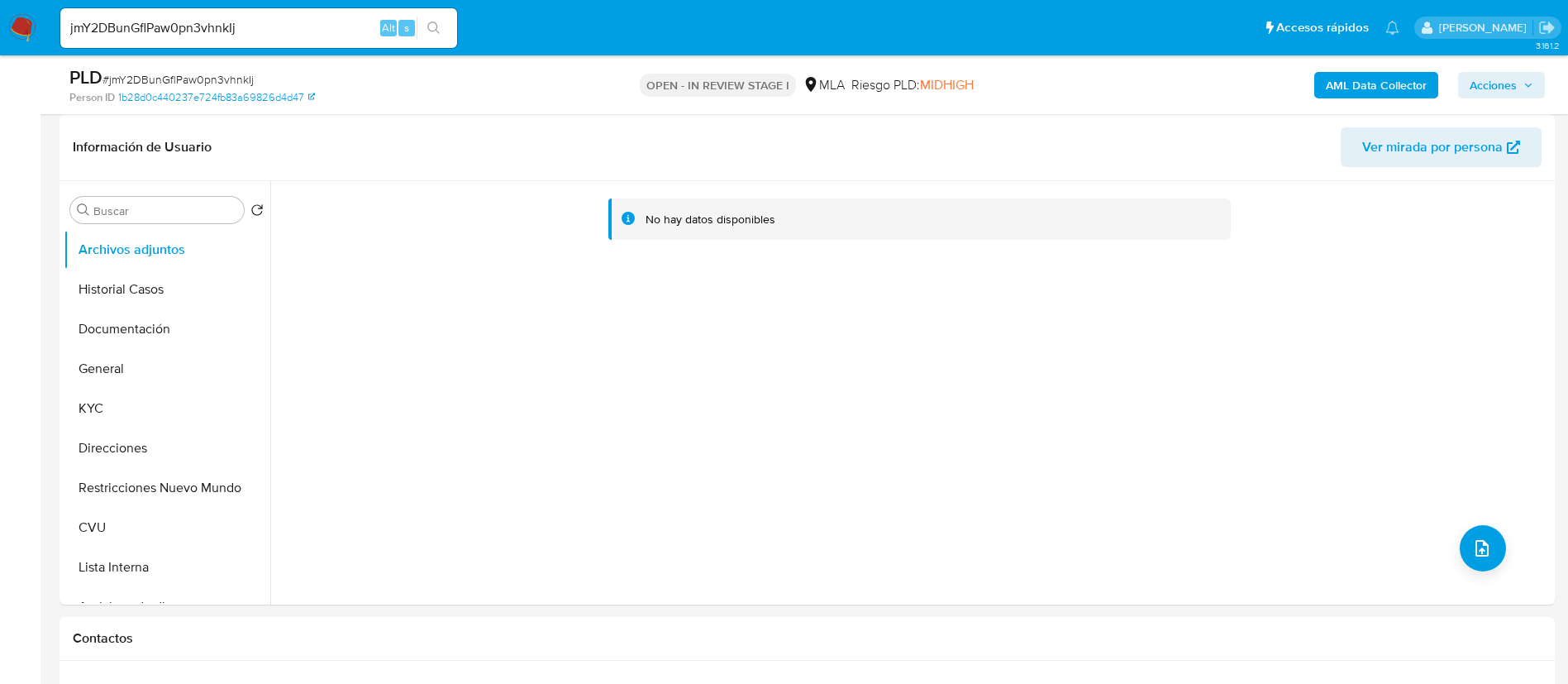
scroll to position [620, 0]
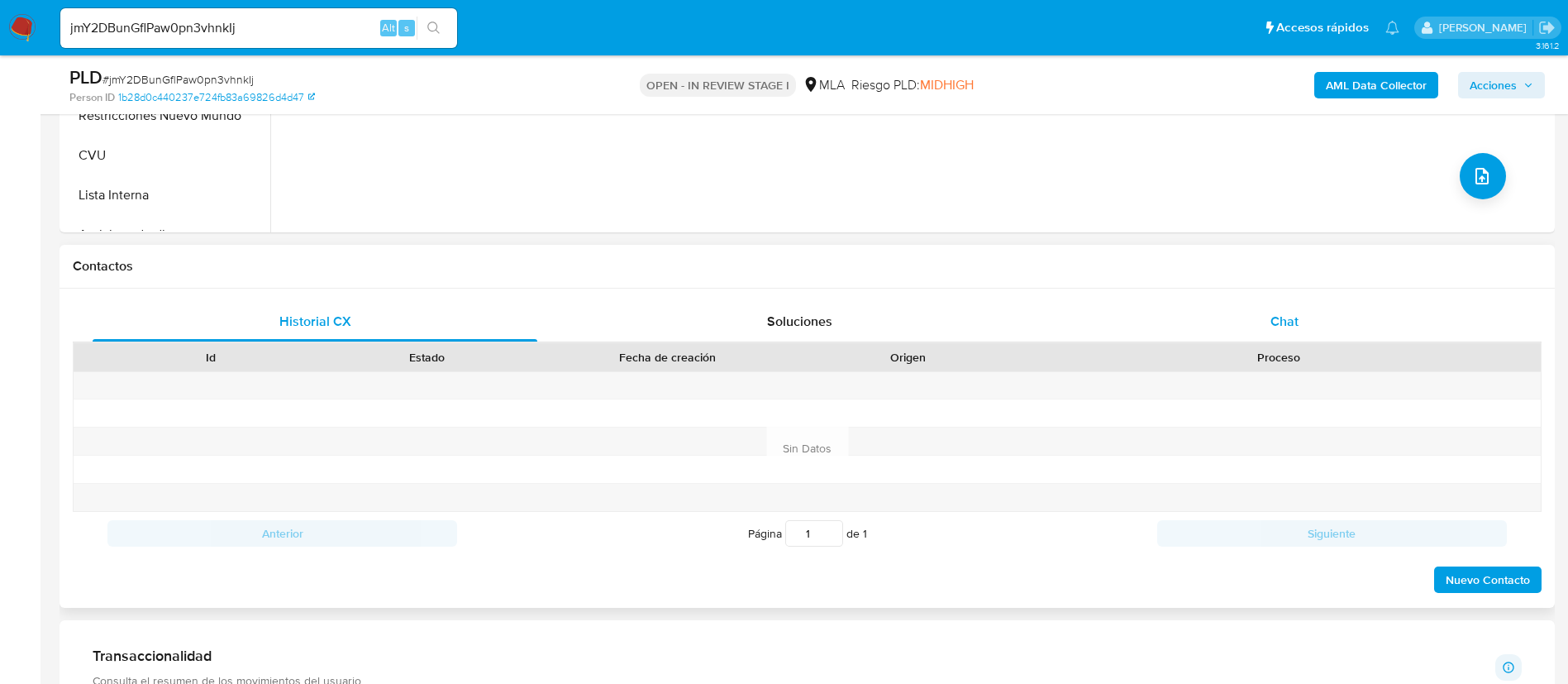
click at [1176, 318] on div "Chat" at bounding box center [1285, 322] width 444 height 40
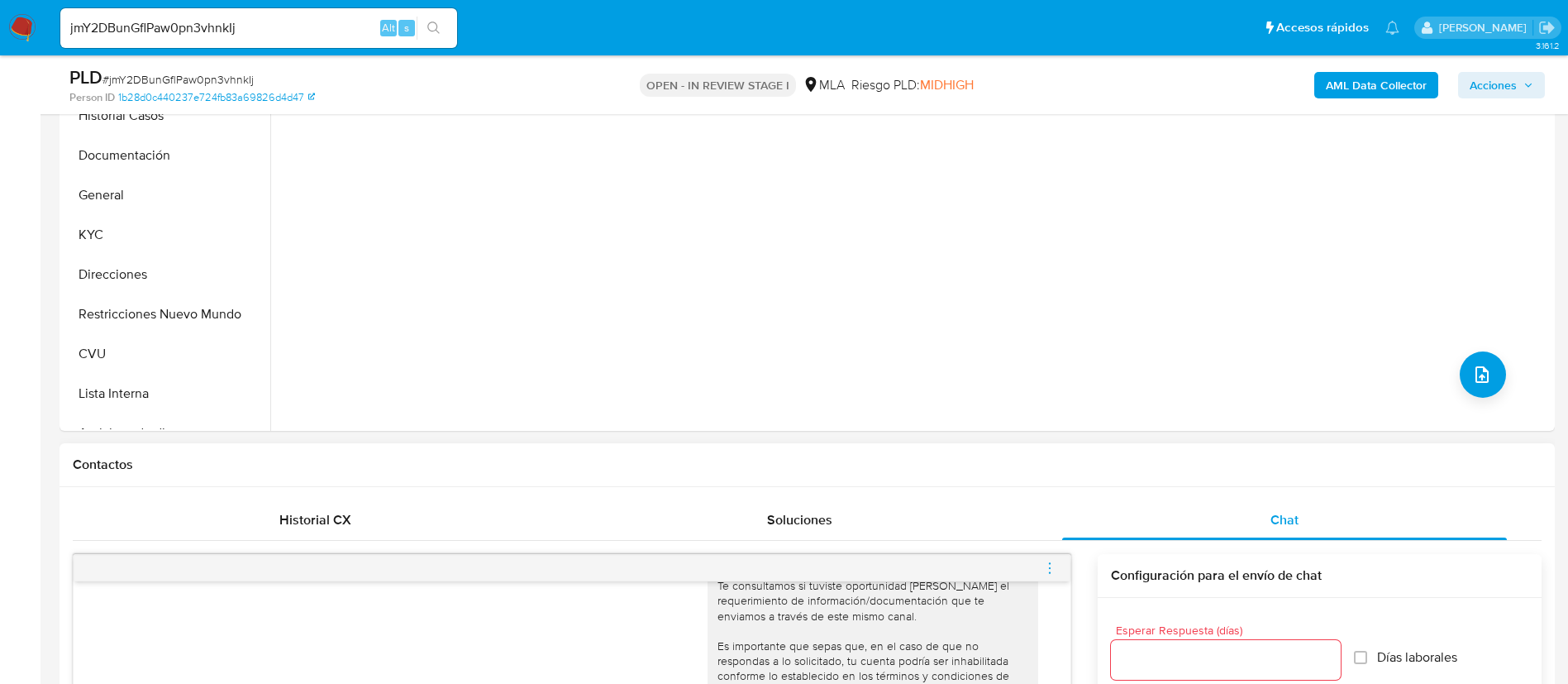
scroll to position [372, 0]
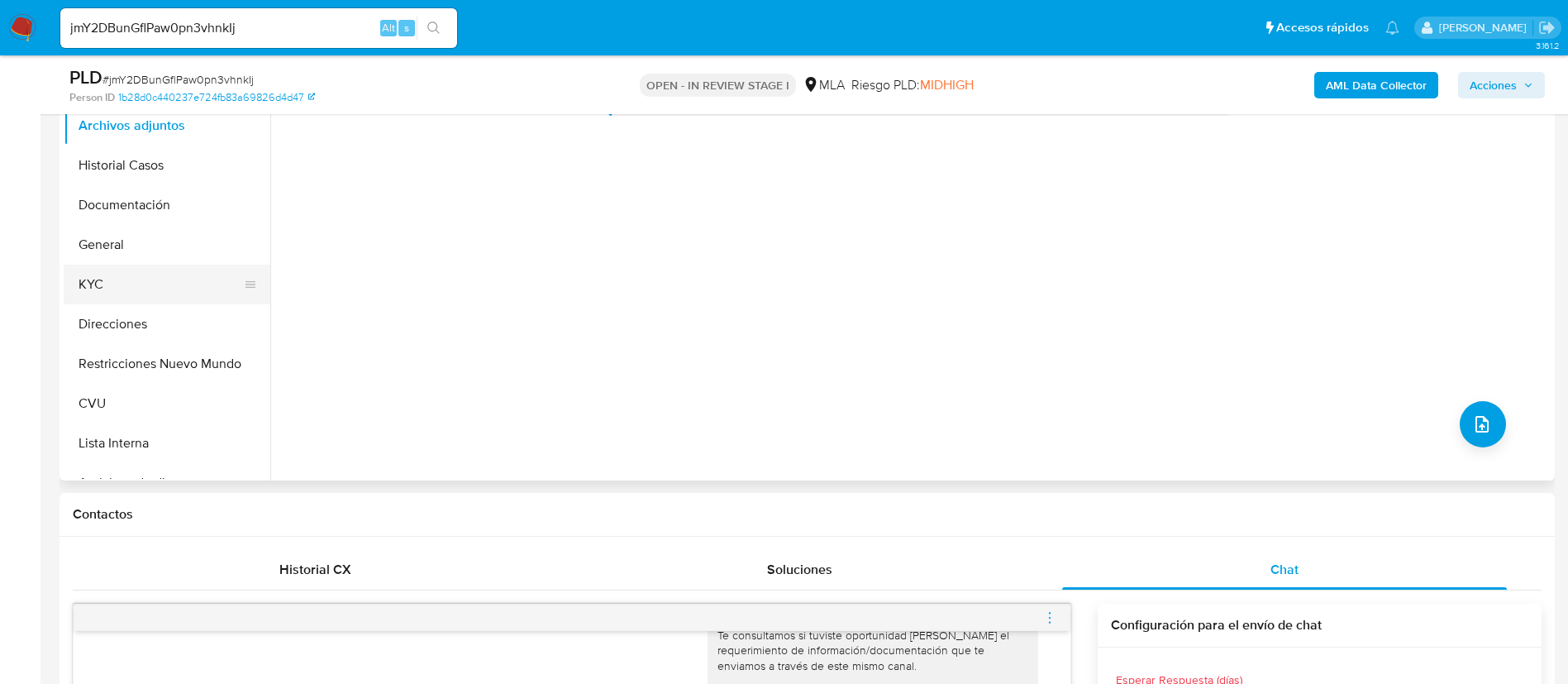
click at [89, 302] on button "KYC" at bounding box center [160, 284] width 193 height 40
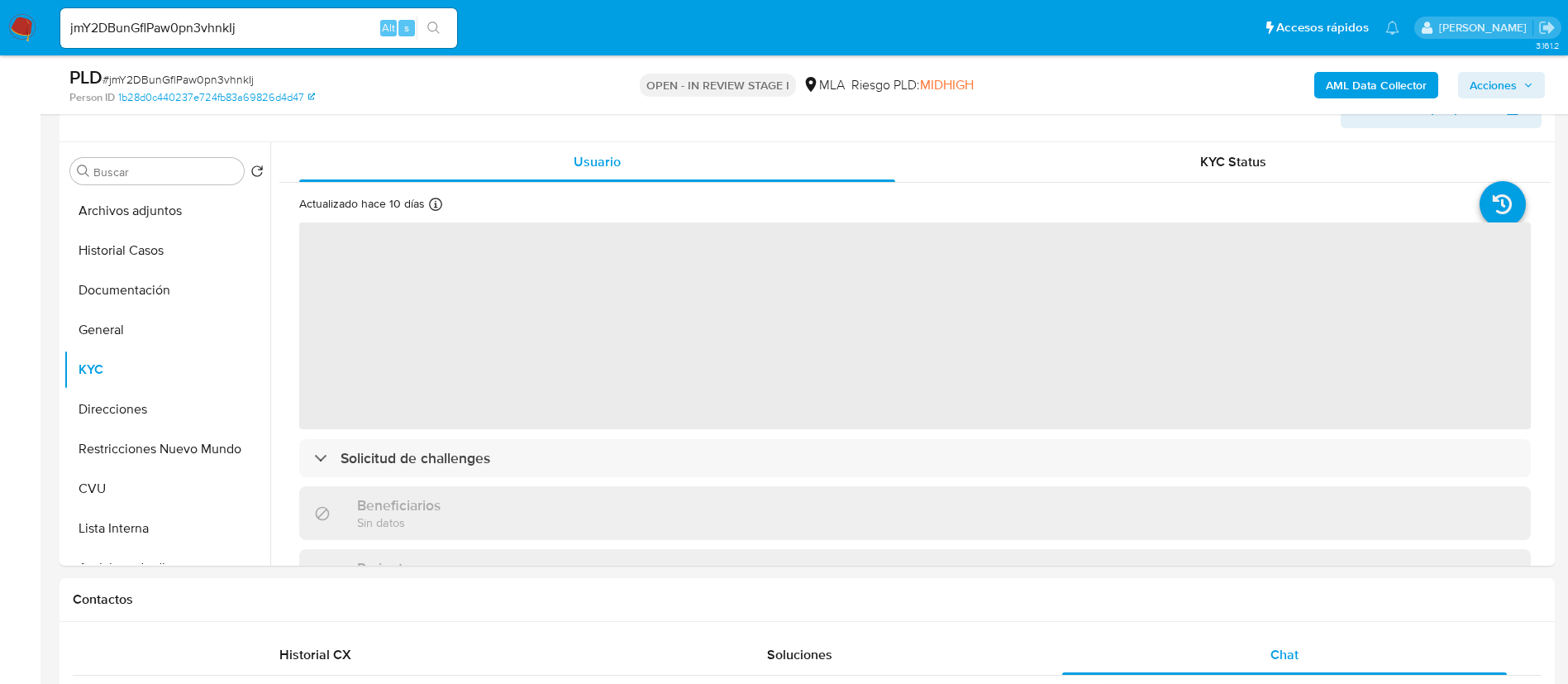
scroll to position [248, 0]
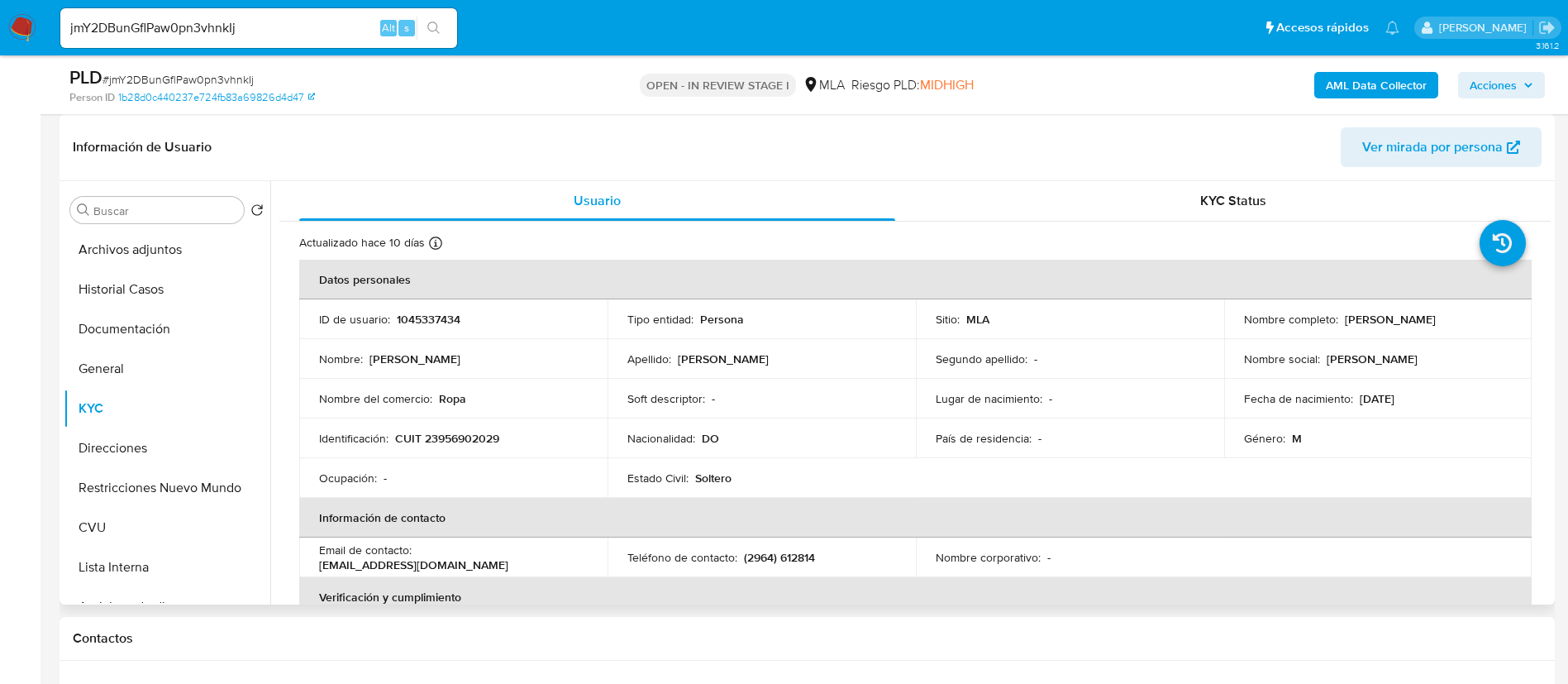
click at [442, 320] on p "1045337434" at bounding box center [429, 319] width 64 height 15
copy p "1045337434"
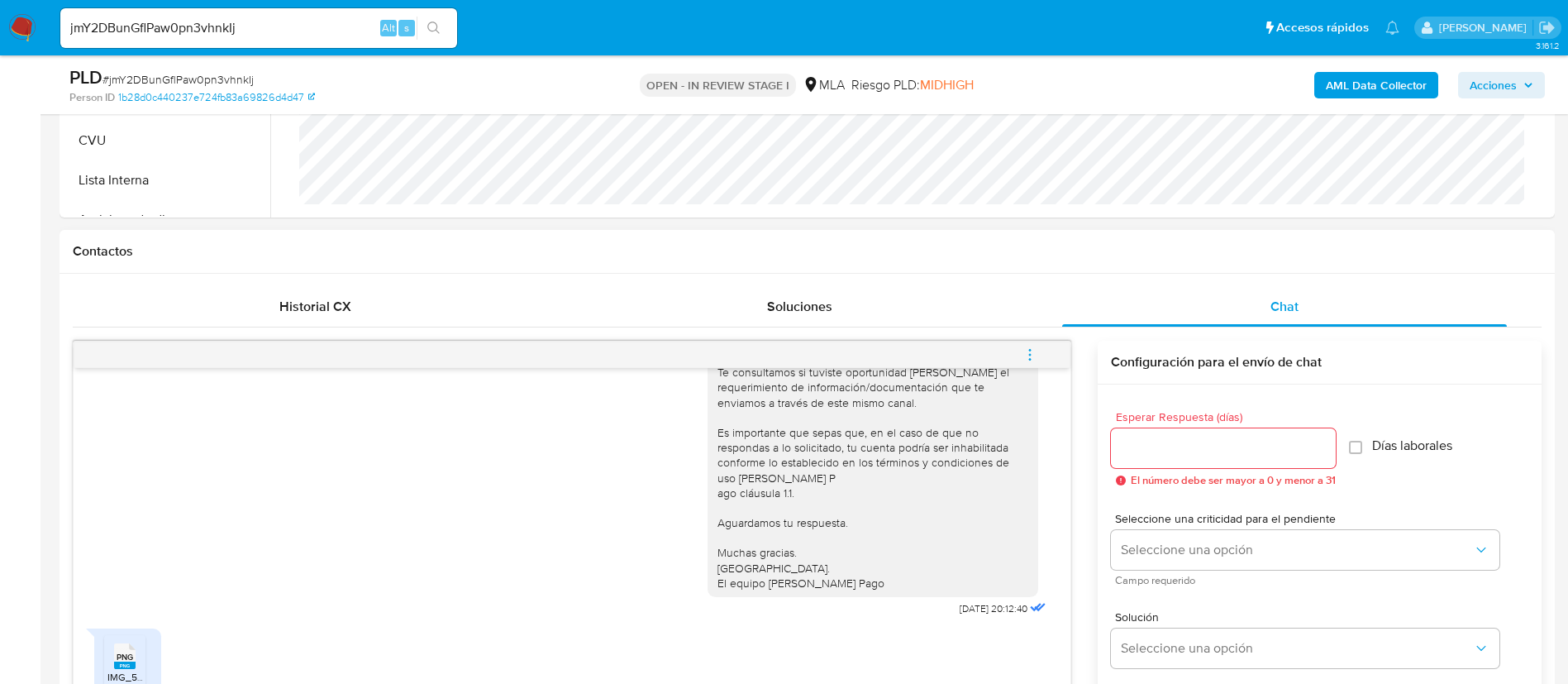
scroll to position [868, 0]
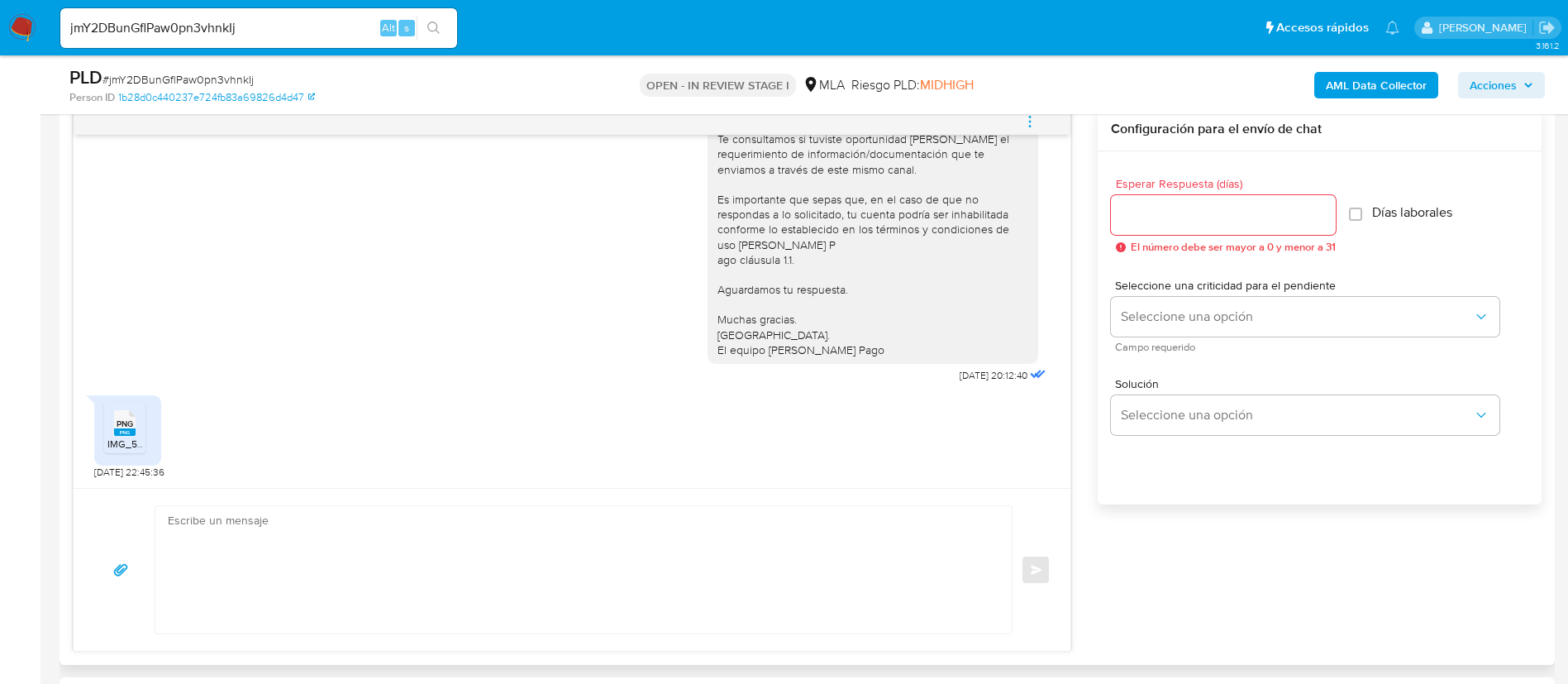
click at [132, 418] on span "PNG" at bounding box center [125, 424] width 17 height 11
click at [1376, 58] on div "PLD # jmY2DBunGflPaw0pn3vhnkIj Person ID 1b28d0c440237e724fb83a69826d4d47 OPEN …" at bounding box center [807, 85] width 1495 height 58
click at [1378, 82] on b "AML Data Collector" at bounding box center [1377, 85] width 101 height 27
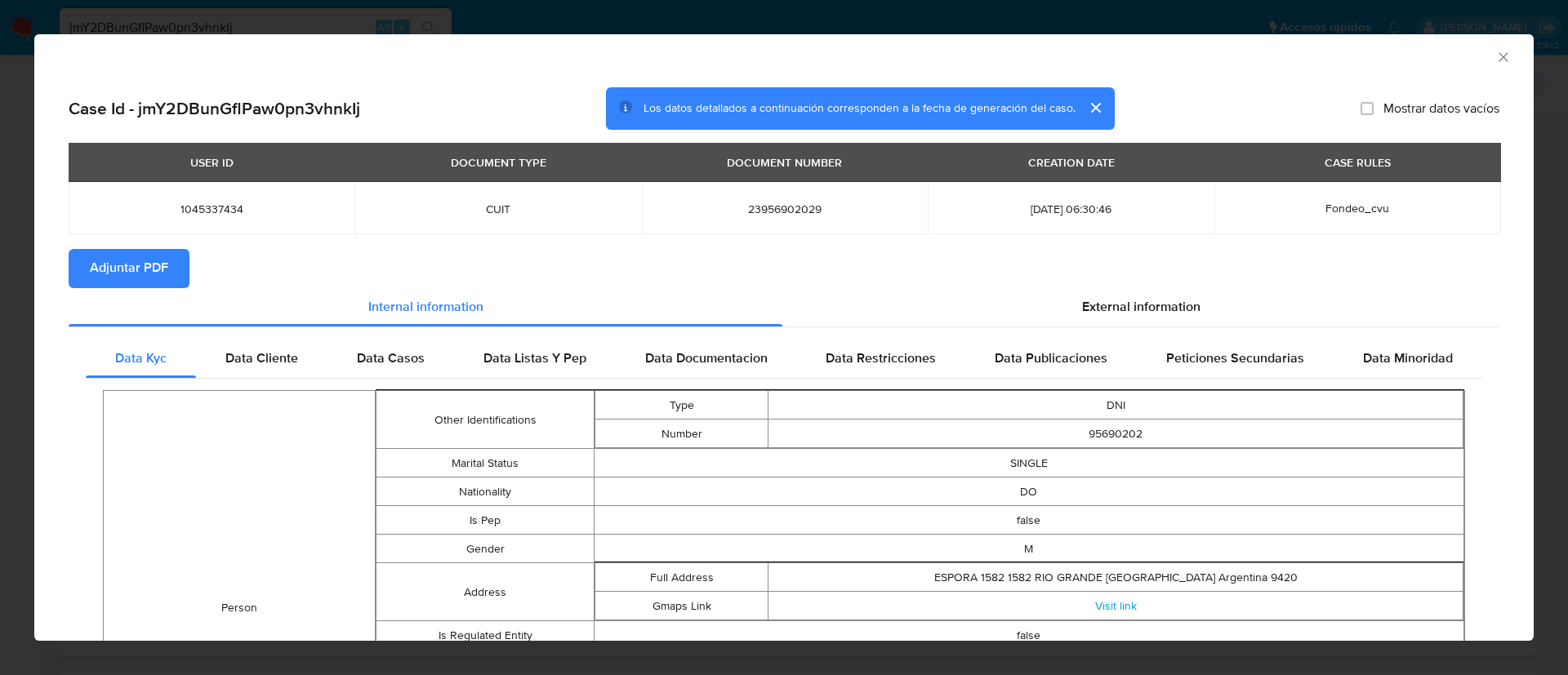
click at [107, 259] on span "Adjuntar PDF" at bounding box center [129, 268] width 79 height 36
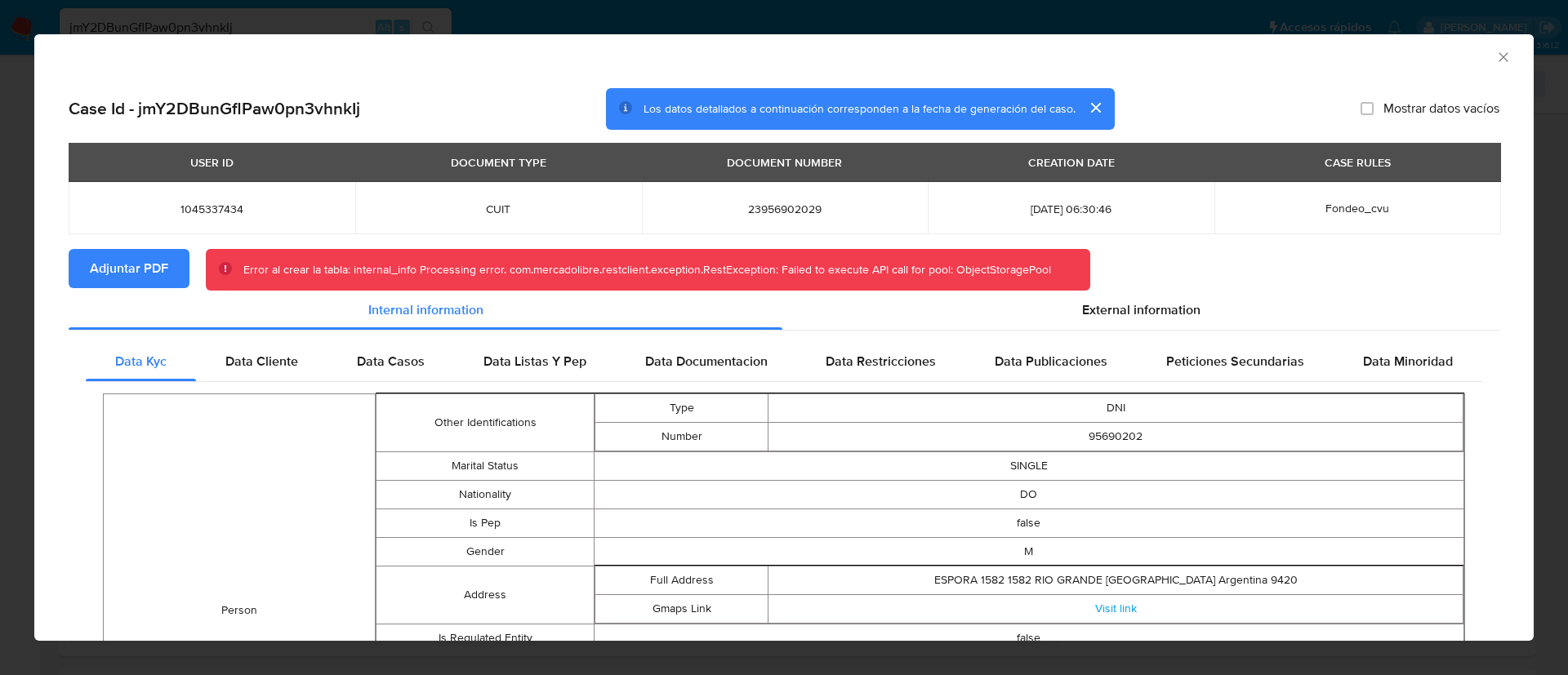
click at [1498, 59] on icon "Cerrar ventana" at bounding box center [1502, 57] width 9 height 9
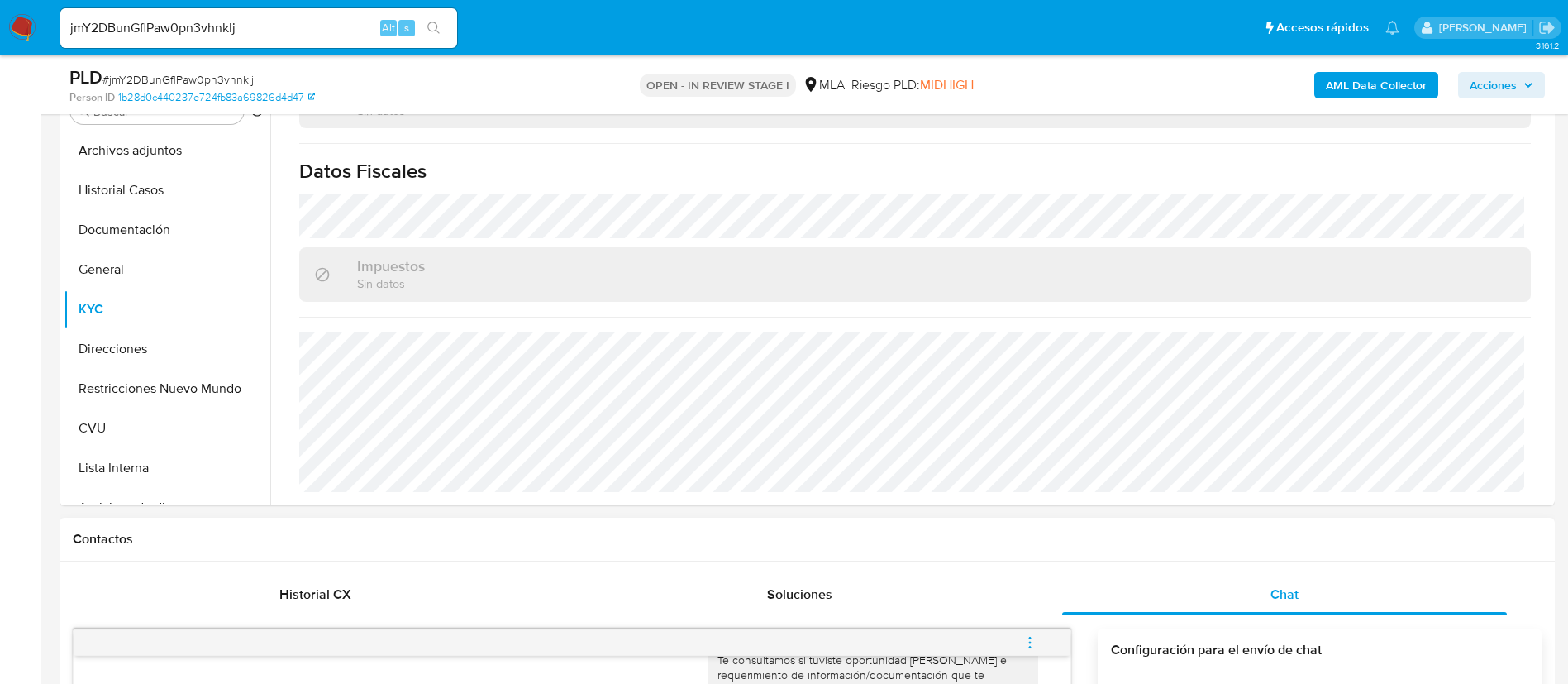
scroll to position [248, 0]
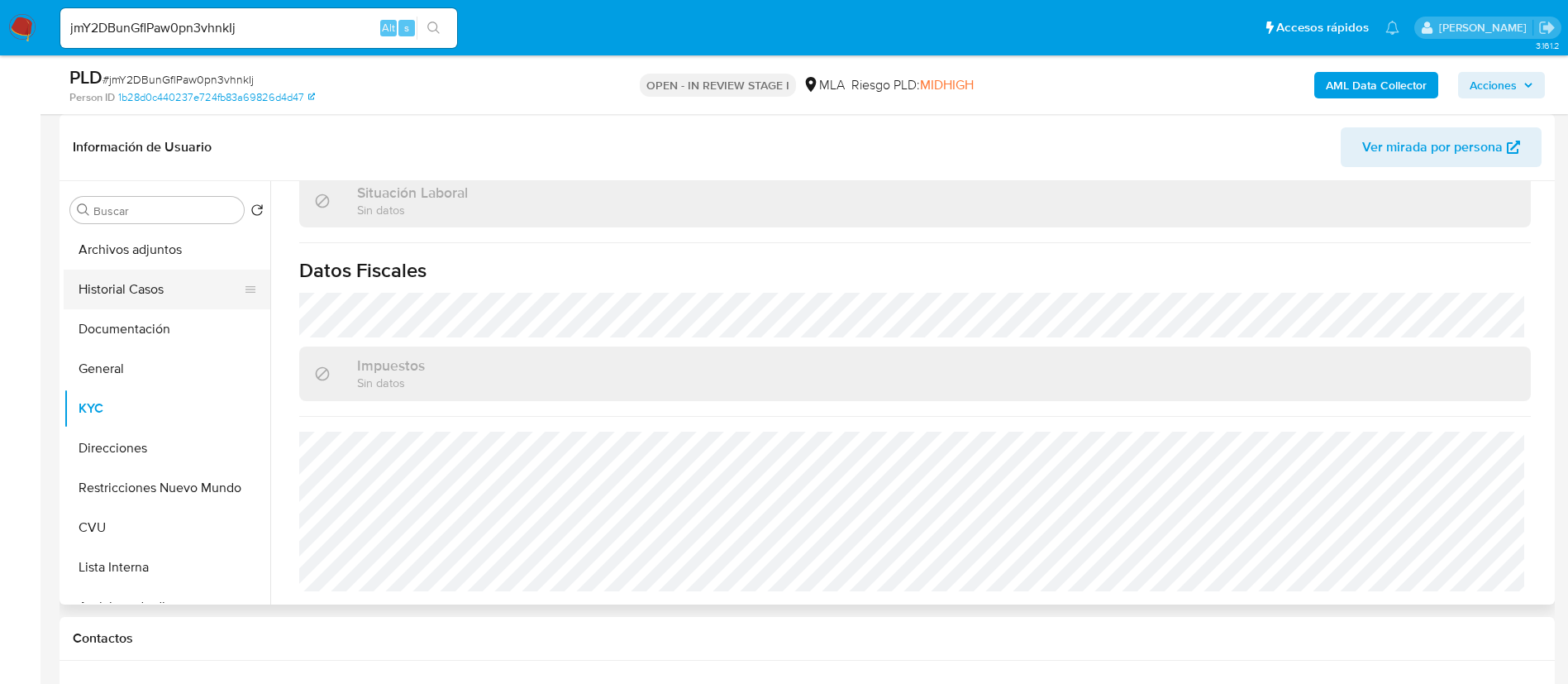
click at [151, 294] on button "Historial Casos" at bounding box center [160, 289] width 193 height 40
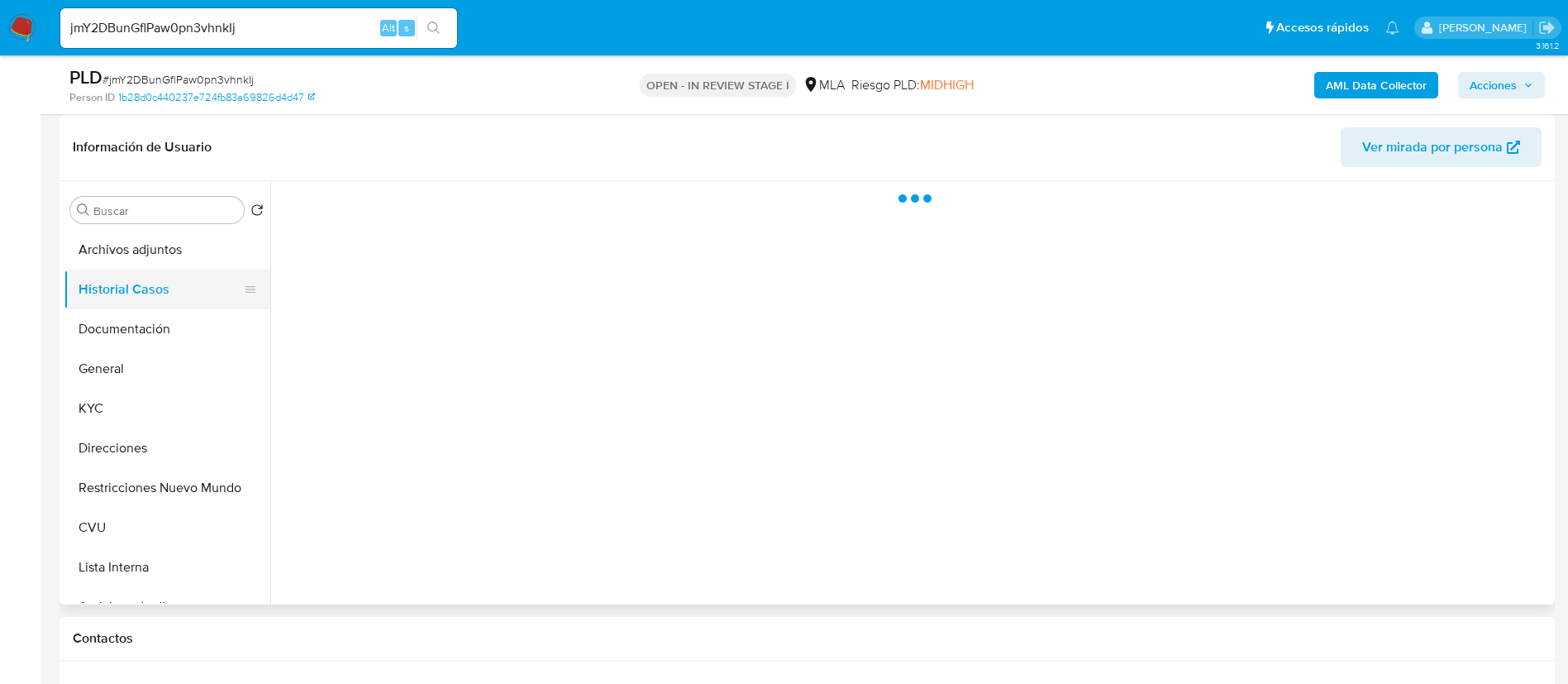
scroll to position [0, 0]
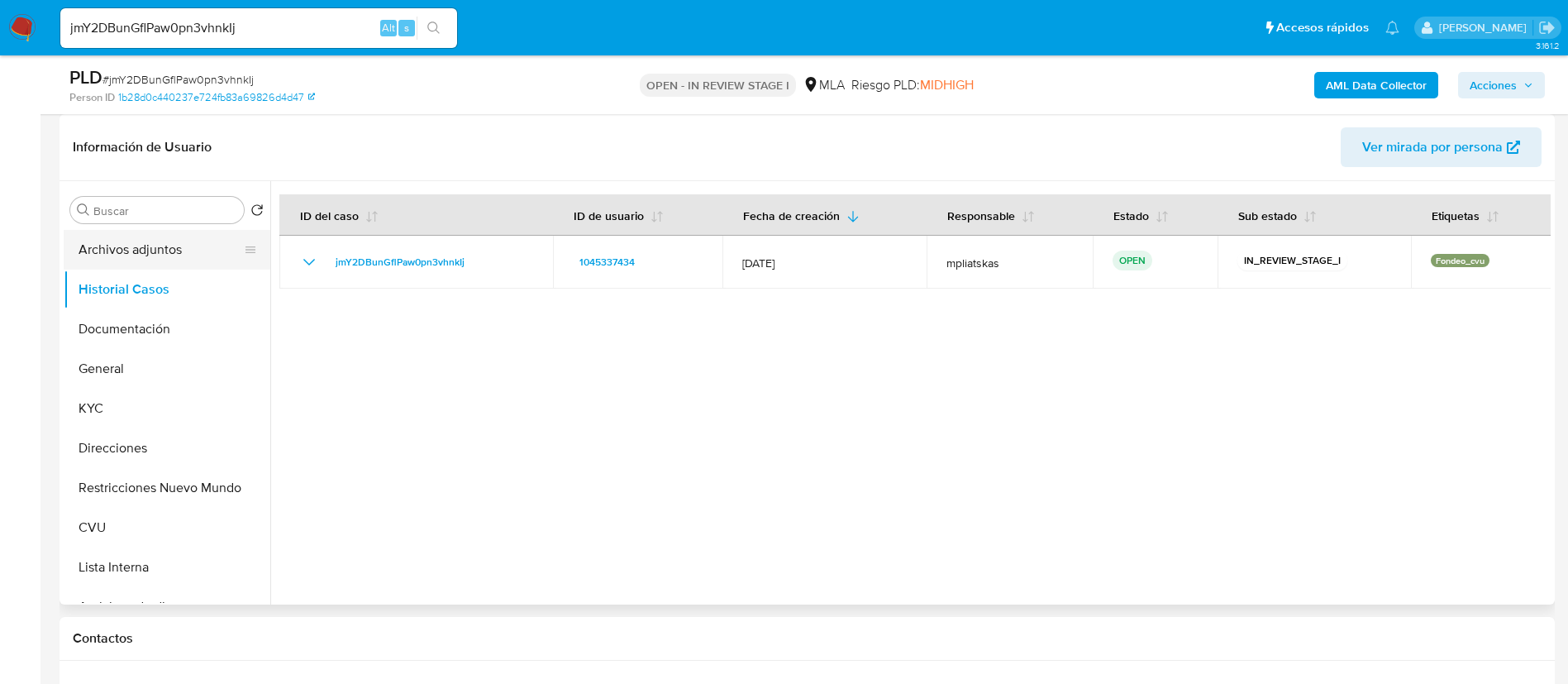
click at [149, 256] on button "Archivos adjuntos" at bounding box center [160, 250] width 193 height 40
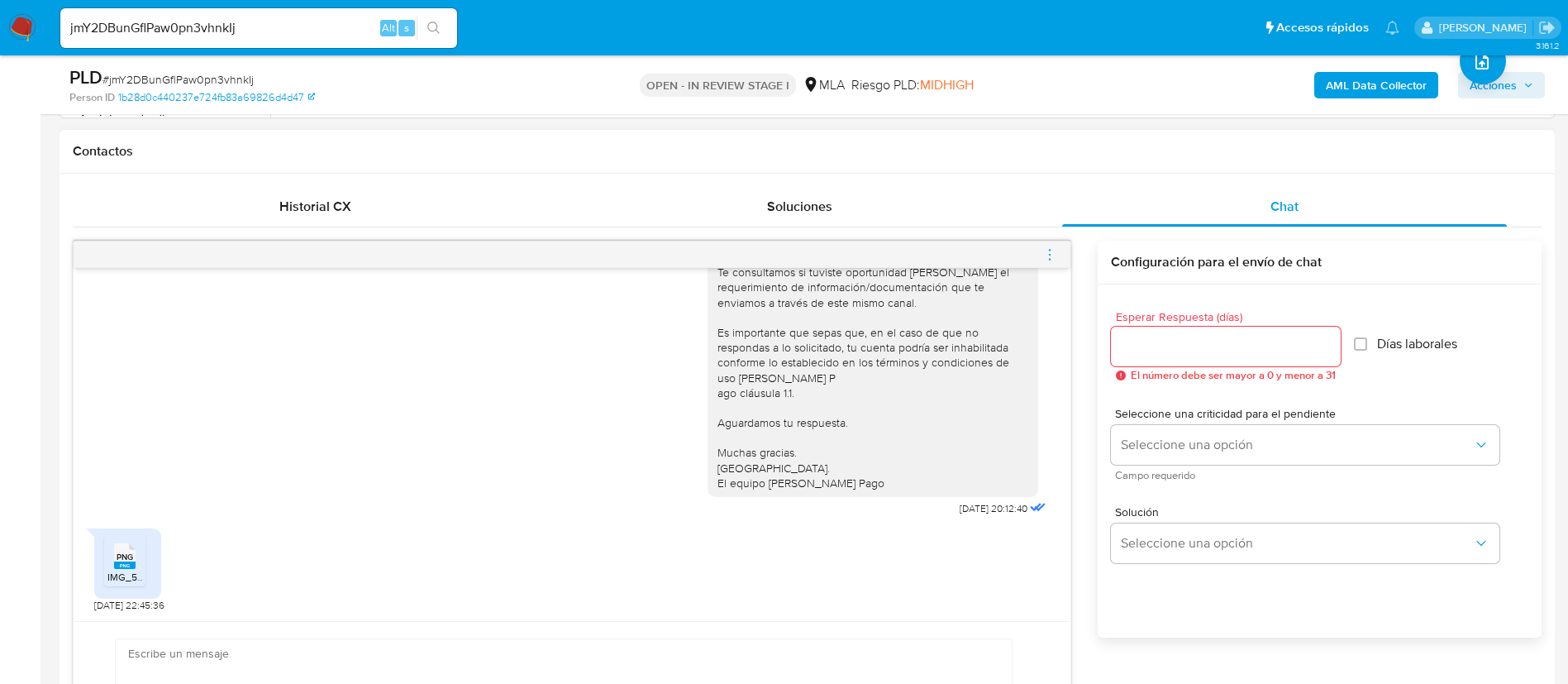
scroll to position [868, 0]
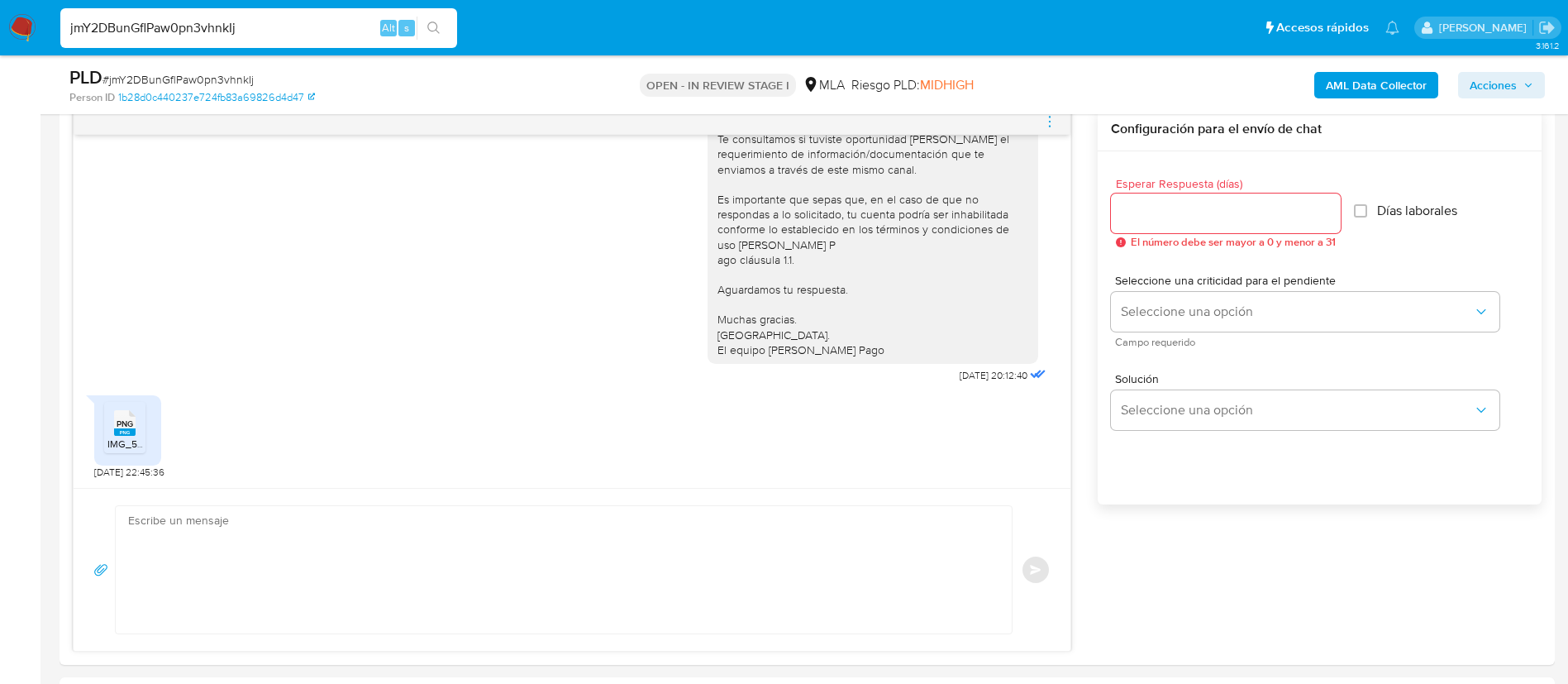
click at [314, 34] on input "jmY2DBunGflPaw0pn3vhnkIj" at bounding box center [259, 28] width 397 height 21
paste input "wcYX0MKMScTob6fjNWoTrTgh"
type input "wcYX0MKMScTob6fjNWoTrTgh"
click at [441, 31] on icon "search-icon" at bounding box center [434, 27] width 13 height 13
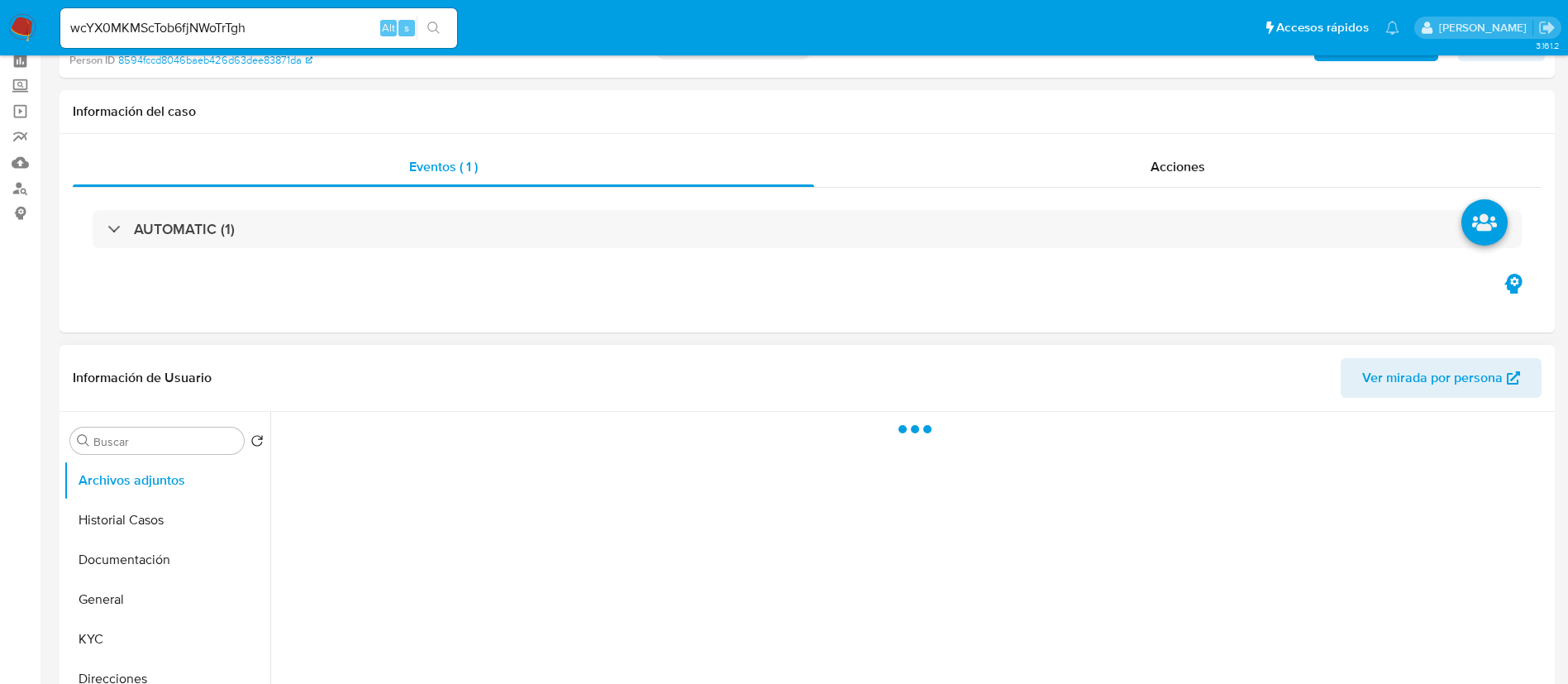
scroll to position [248, 0]
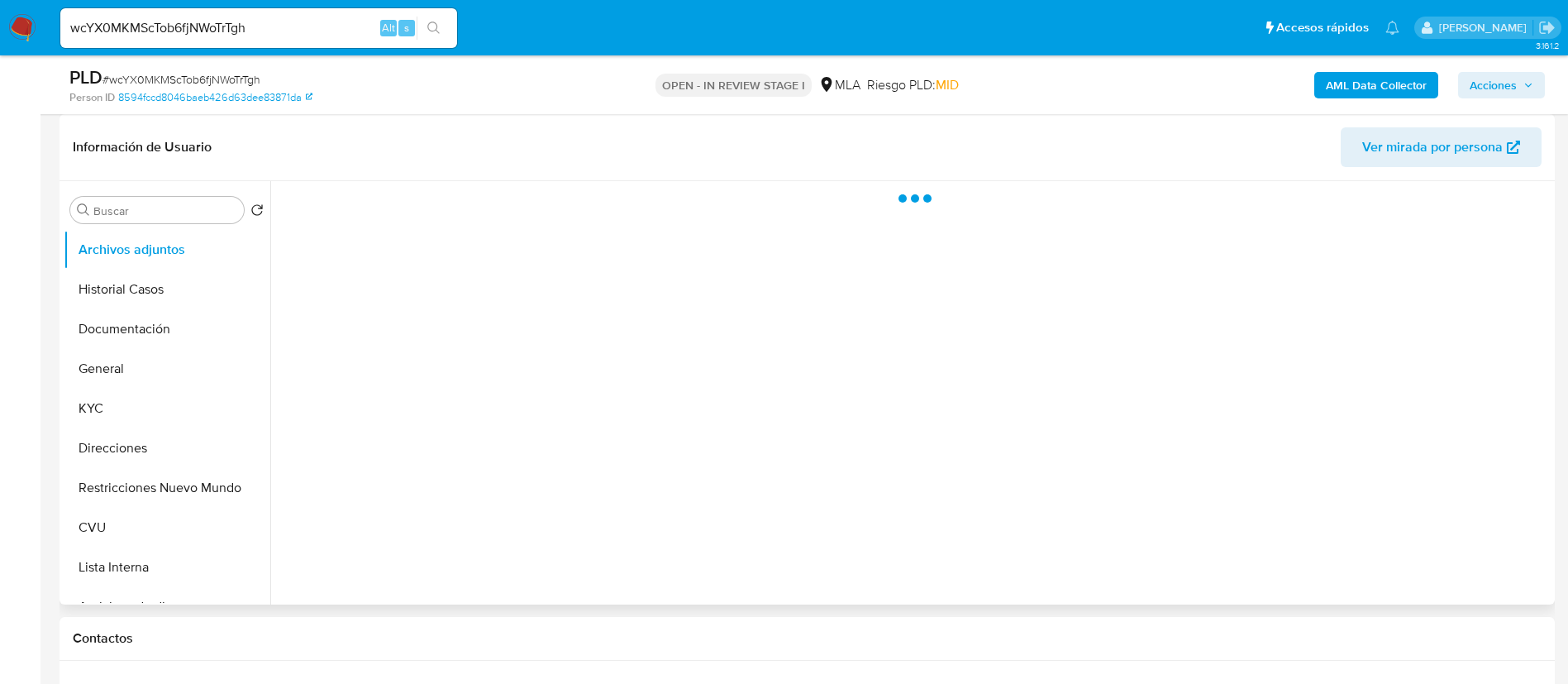
select select "10"
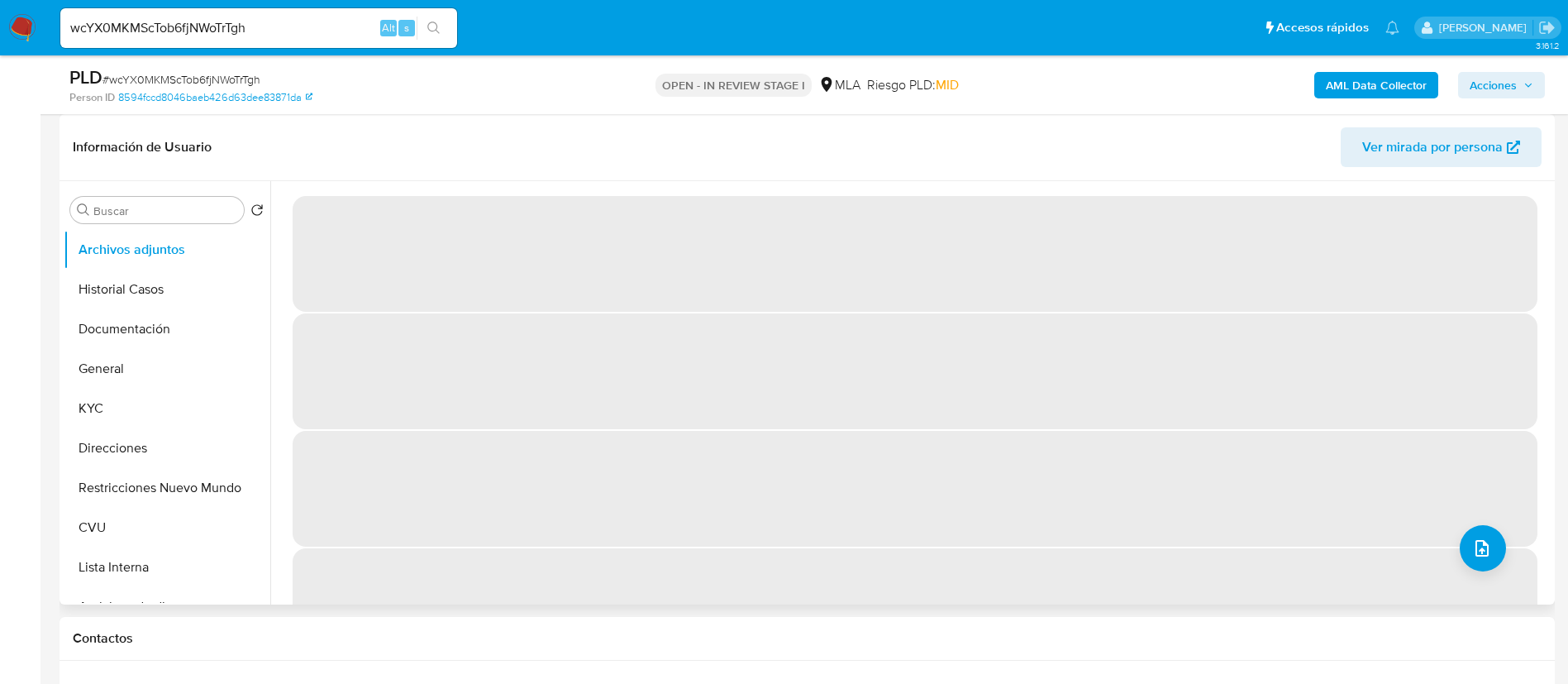
scroll to position [0, 0]
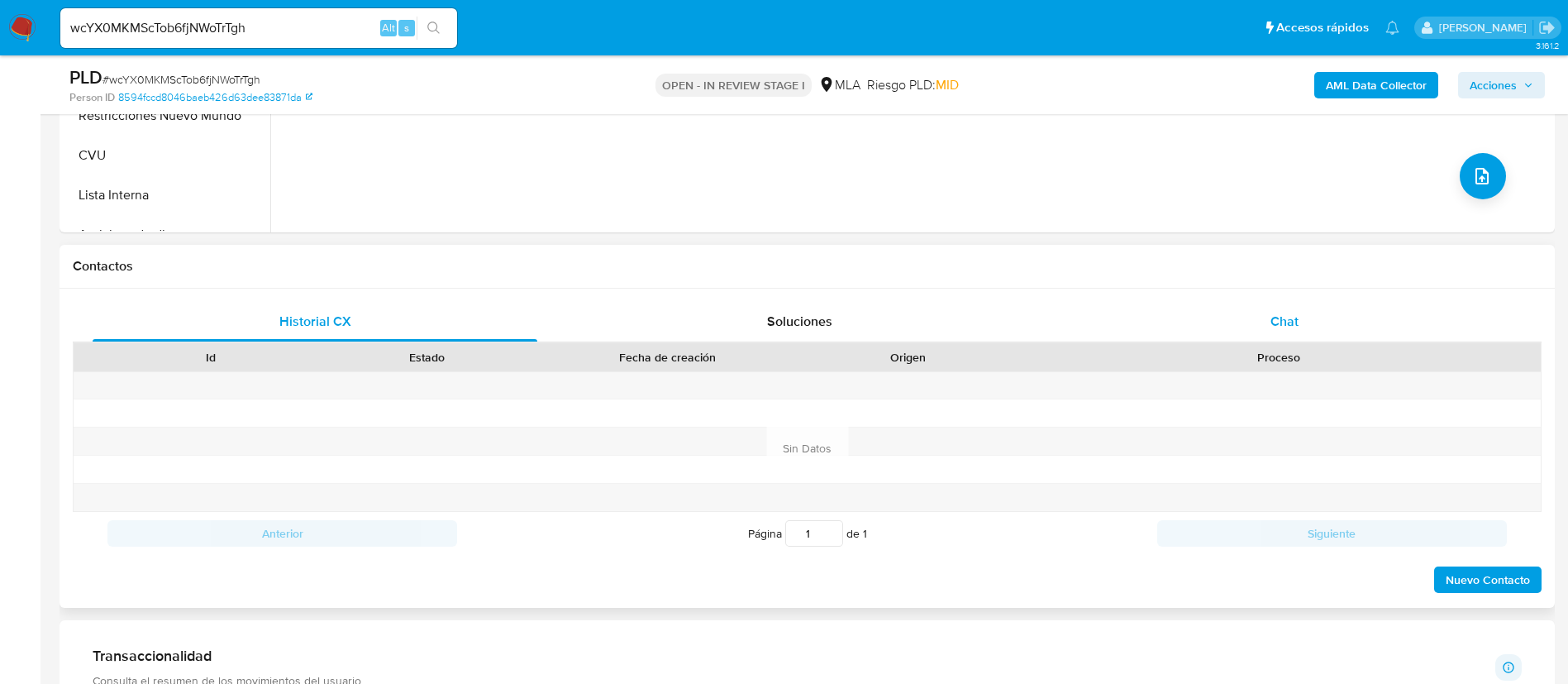
click at [1215, 305] on div "Chat" at bounding box center [1285, 322] width 444 height 40
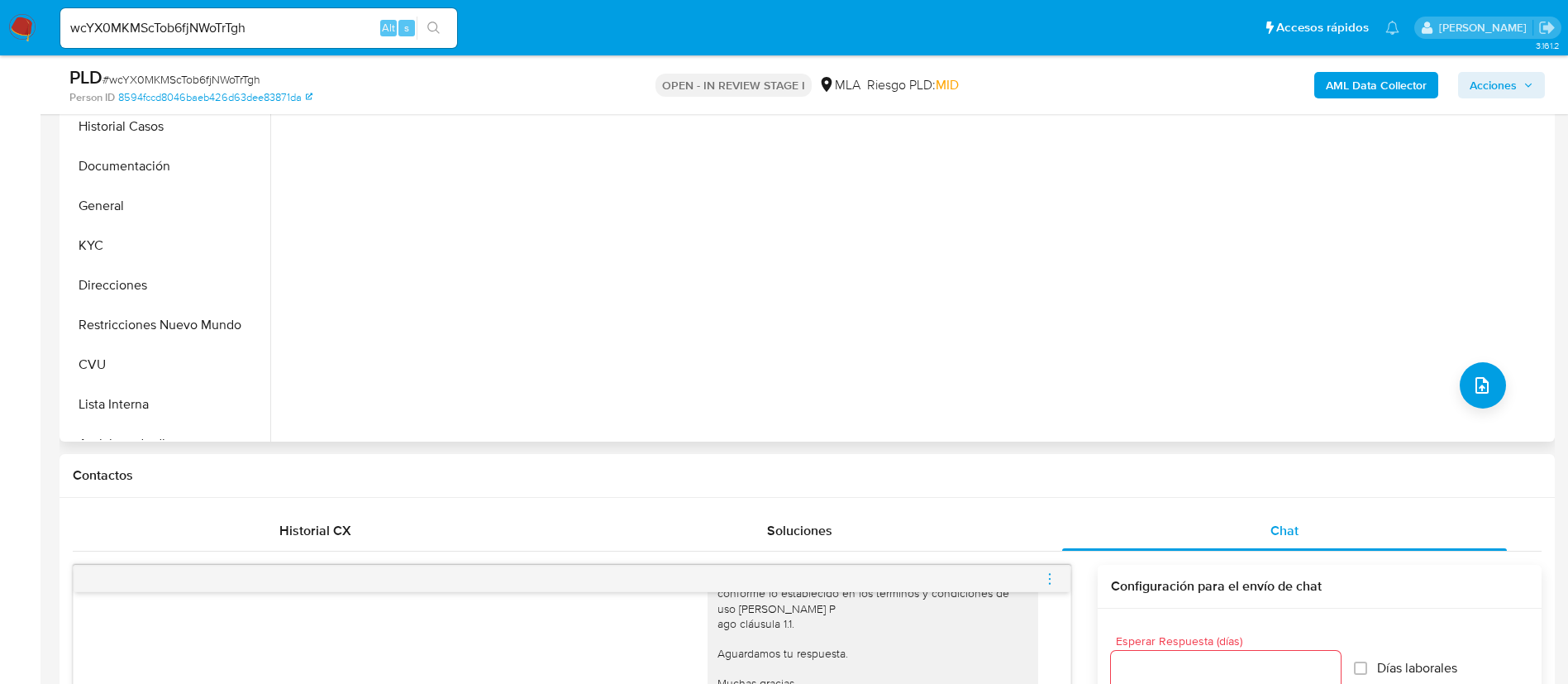
scroll to position [372, 0]
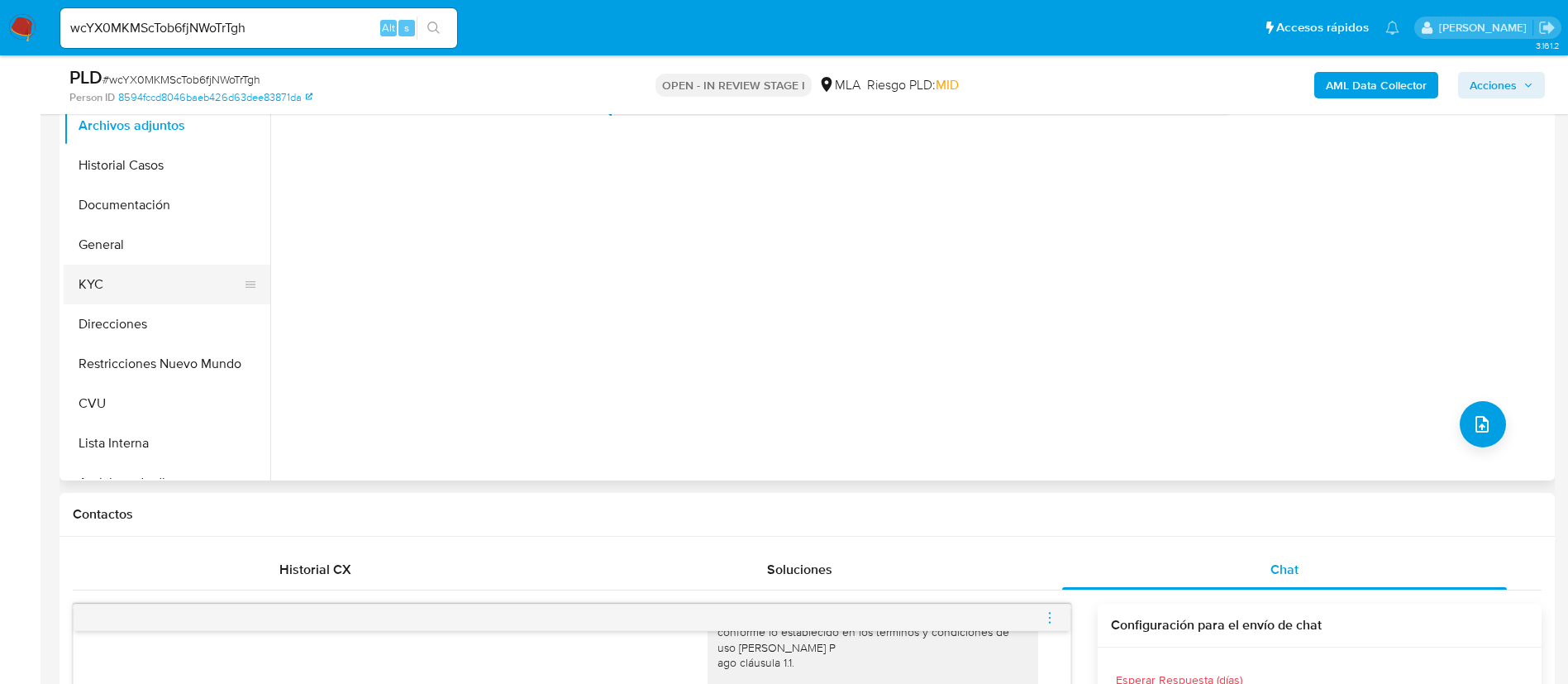
click at [125, 277] on button "KYC" at bounding box center [160, 284] width 193 height 40
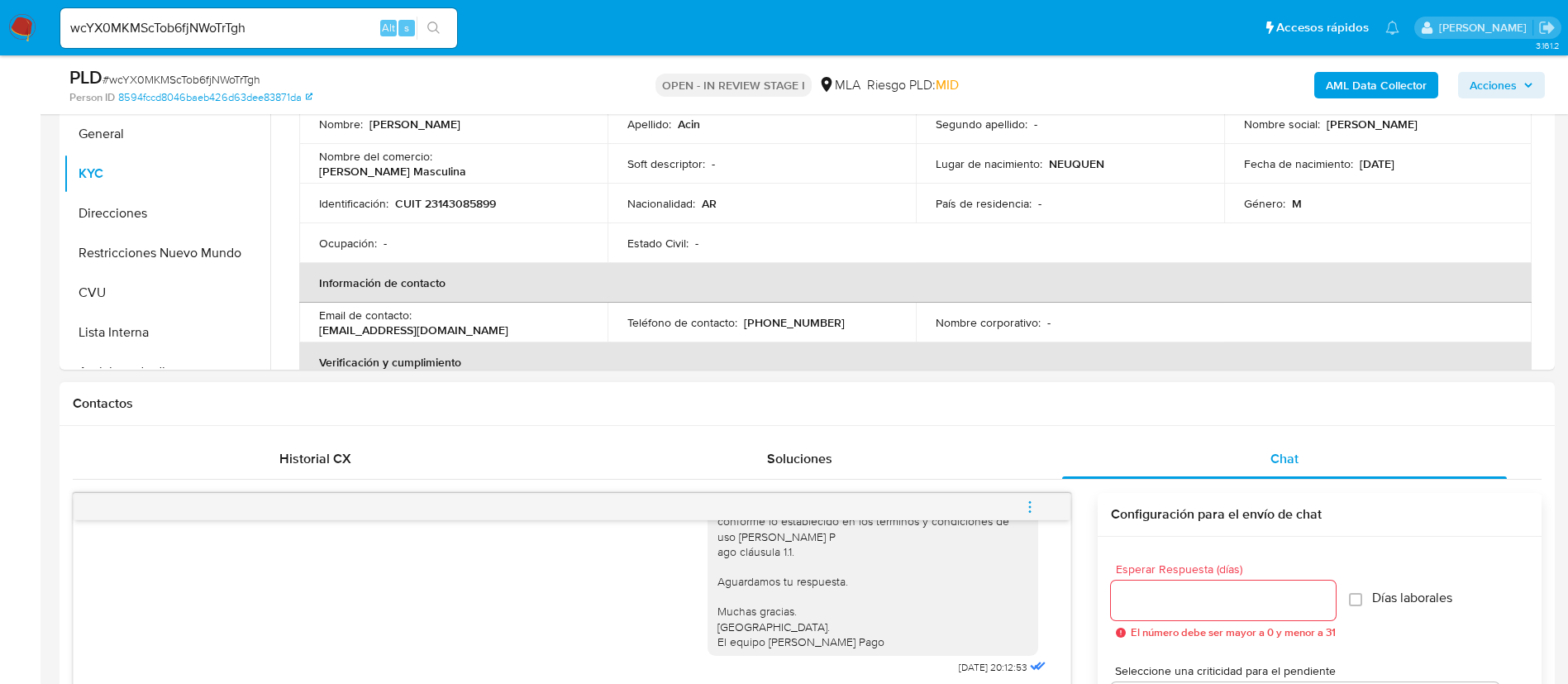
scroll to position [620, 0]
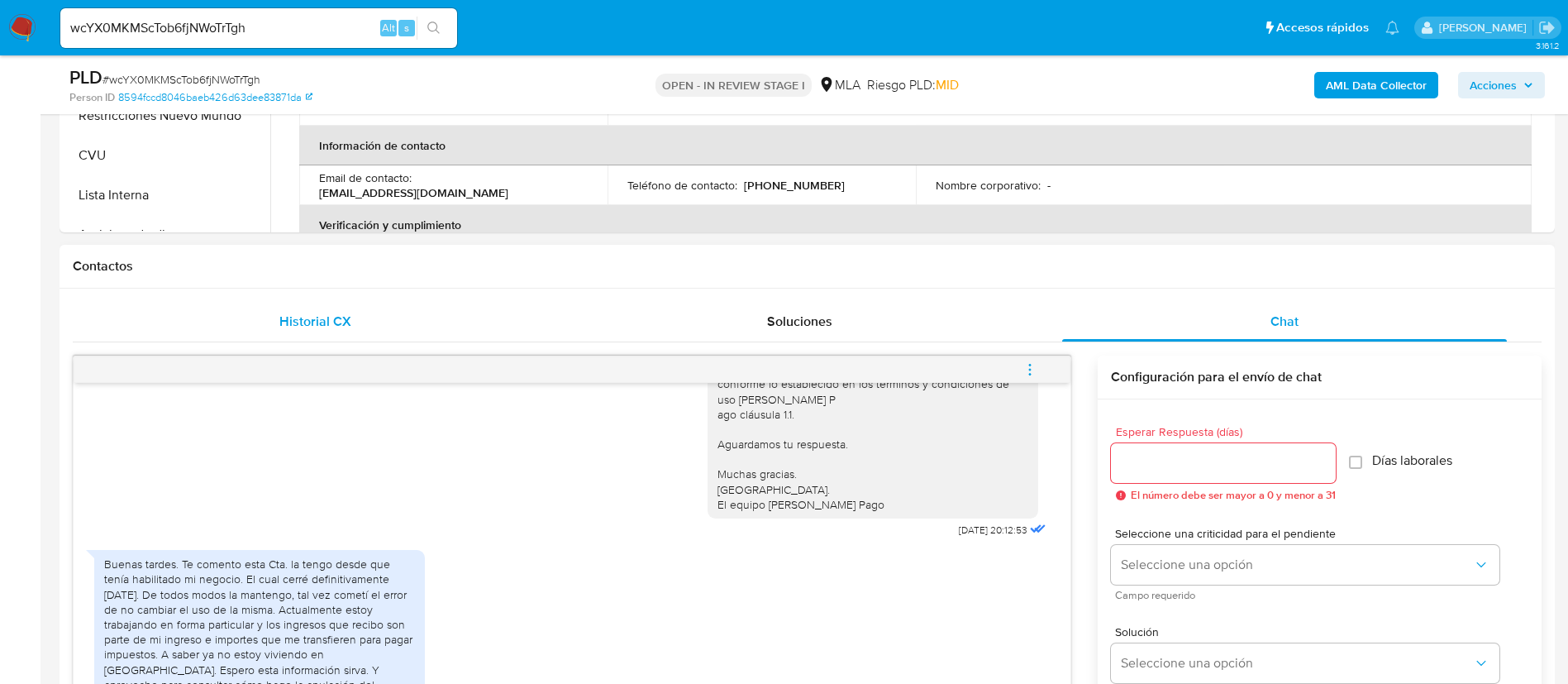
click at [418, 307] on div "Historial CX" at bounding box center [315, 322] width 444 height 40
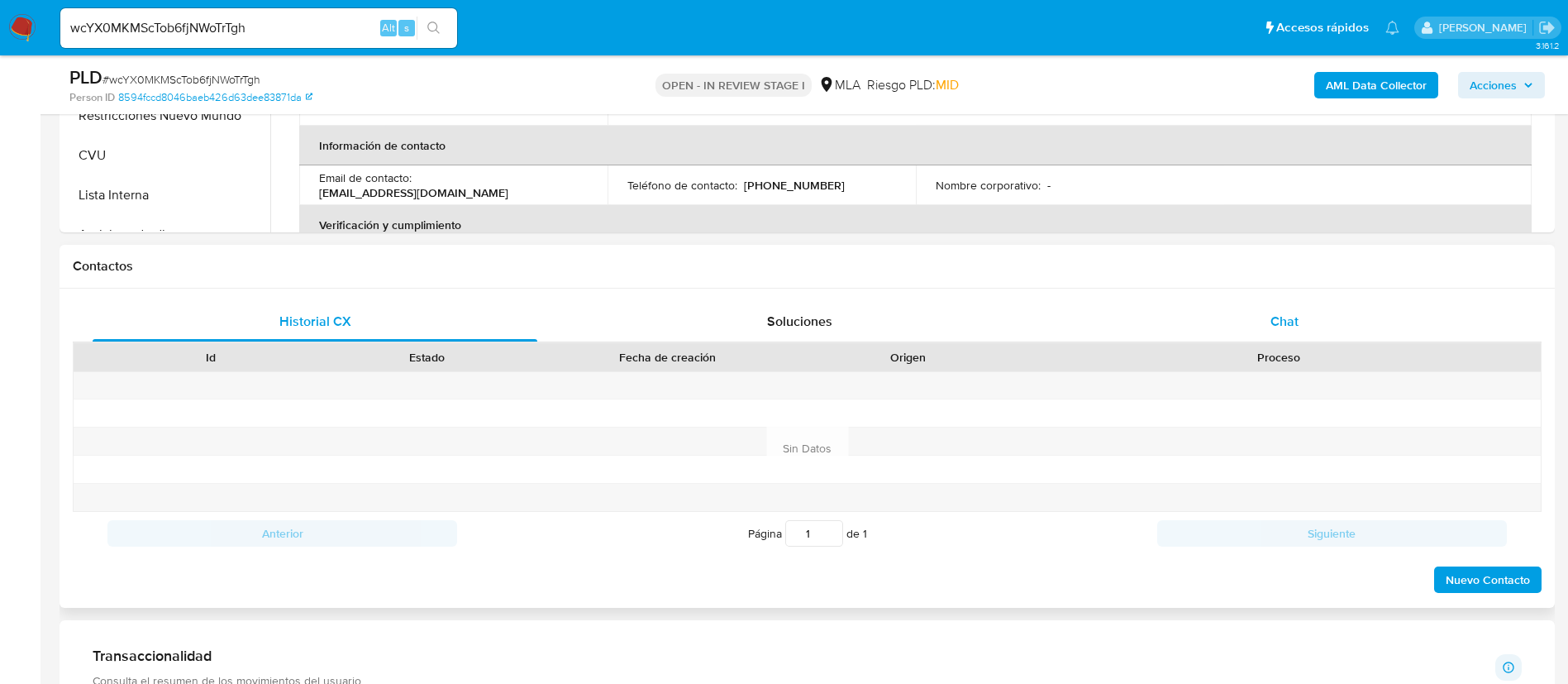
click at [1188, 316] on div "Chat" at bounding box center [1285, 322] width 444 height 40
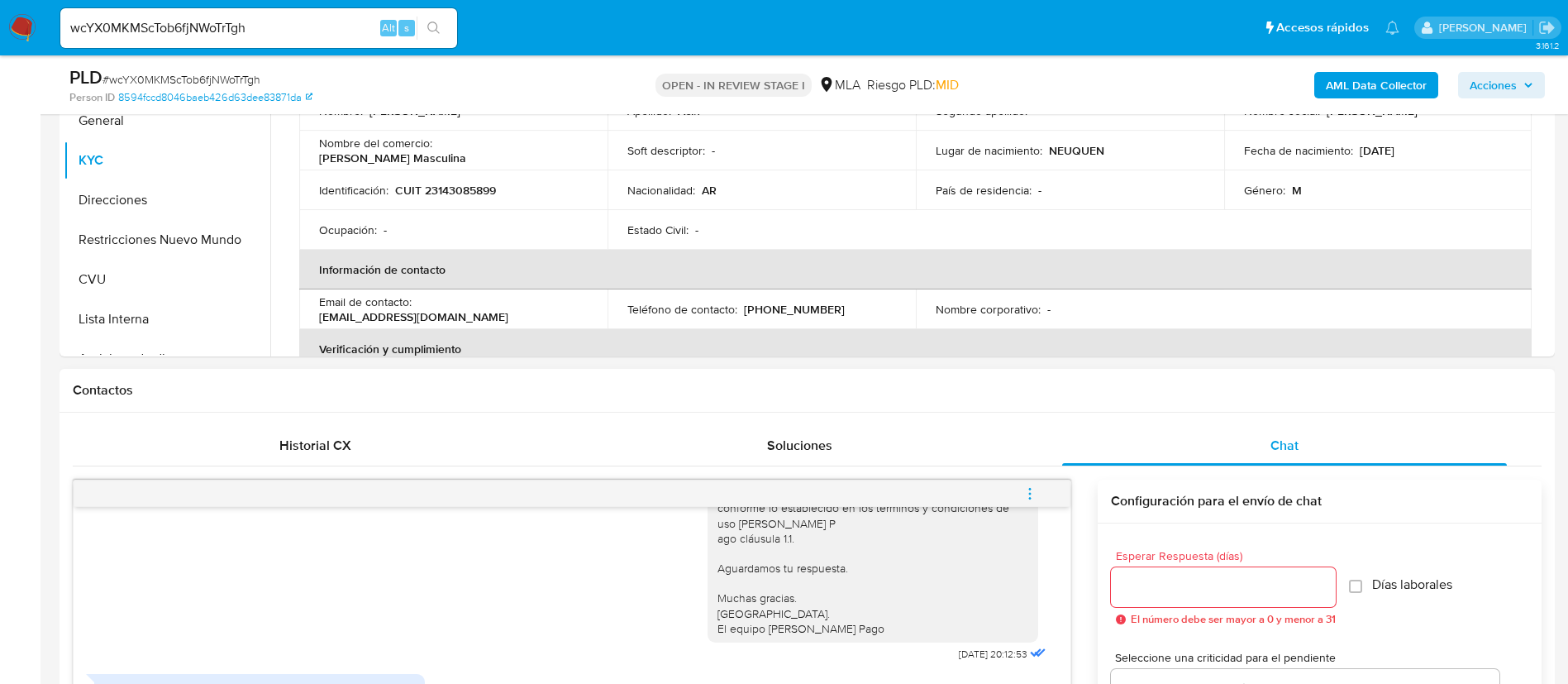
scroll to position [372, 0]
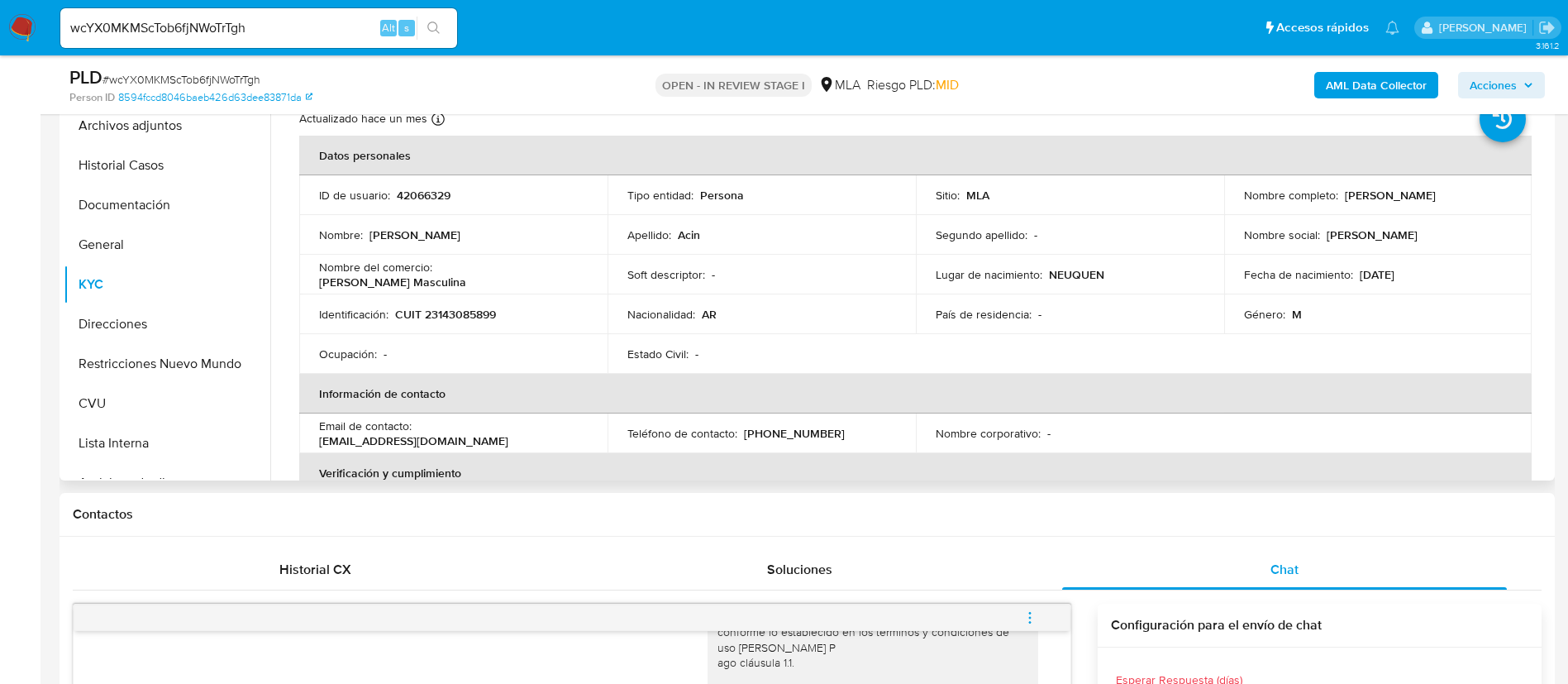
click at [398, 203] on p "42066329" at bounding box center [423, 195] width 54 height 15
click at [399, 203] on p "42066329" at bounding box center [423, 195] width 54 height 15
copy p "42066329"
click at [422, 195] on p "42066329" at bounding box center [423, 195] width 54 height 15
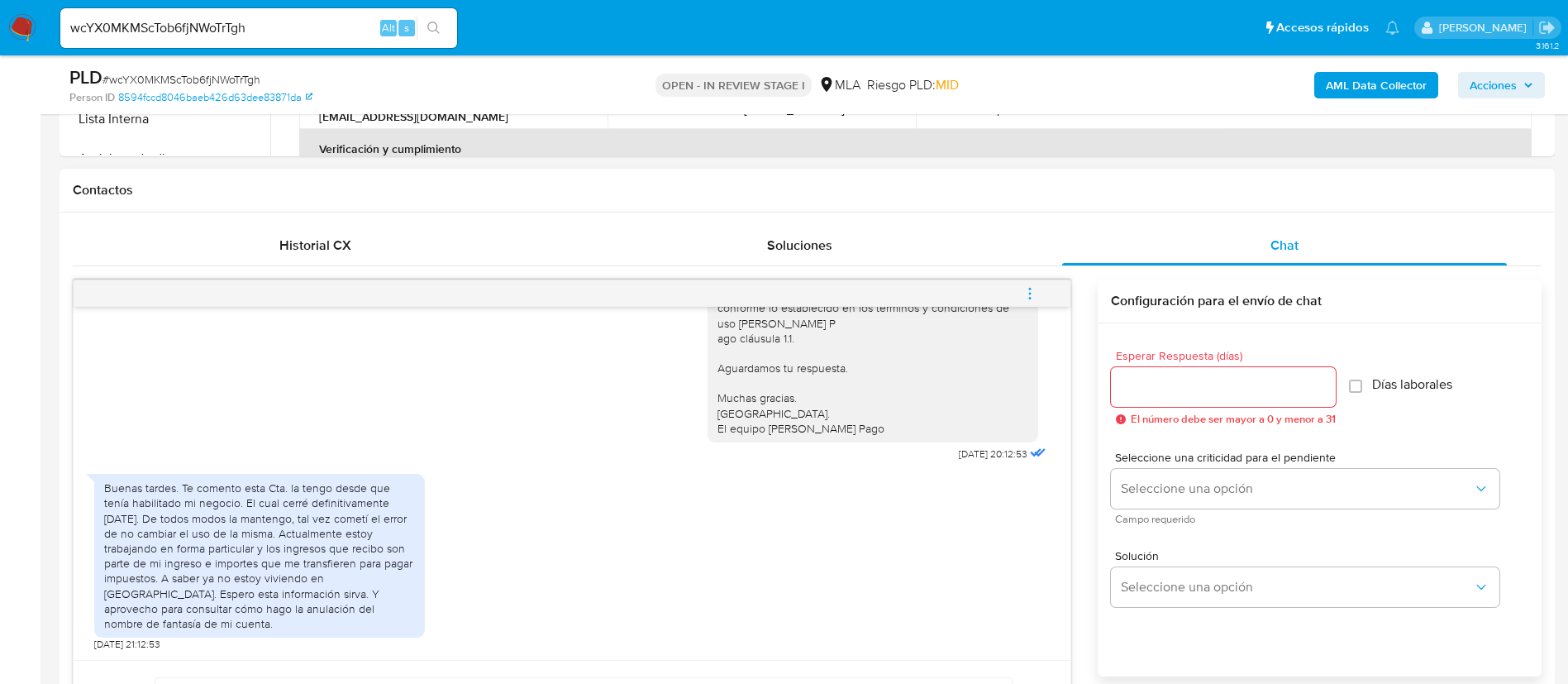
scroll to position [744, 0]
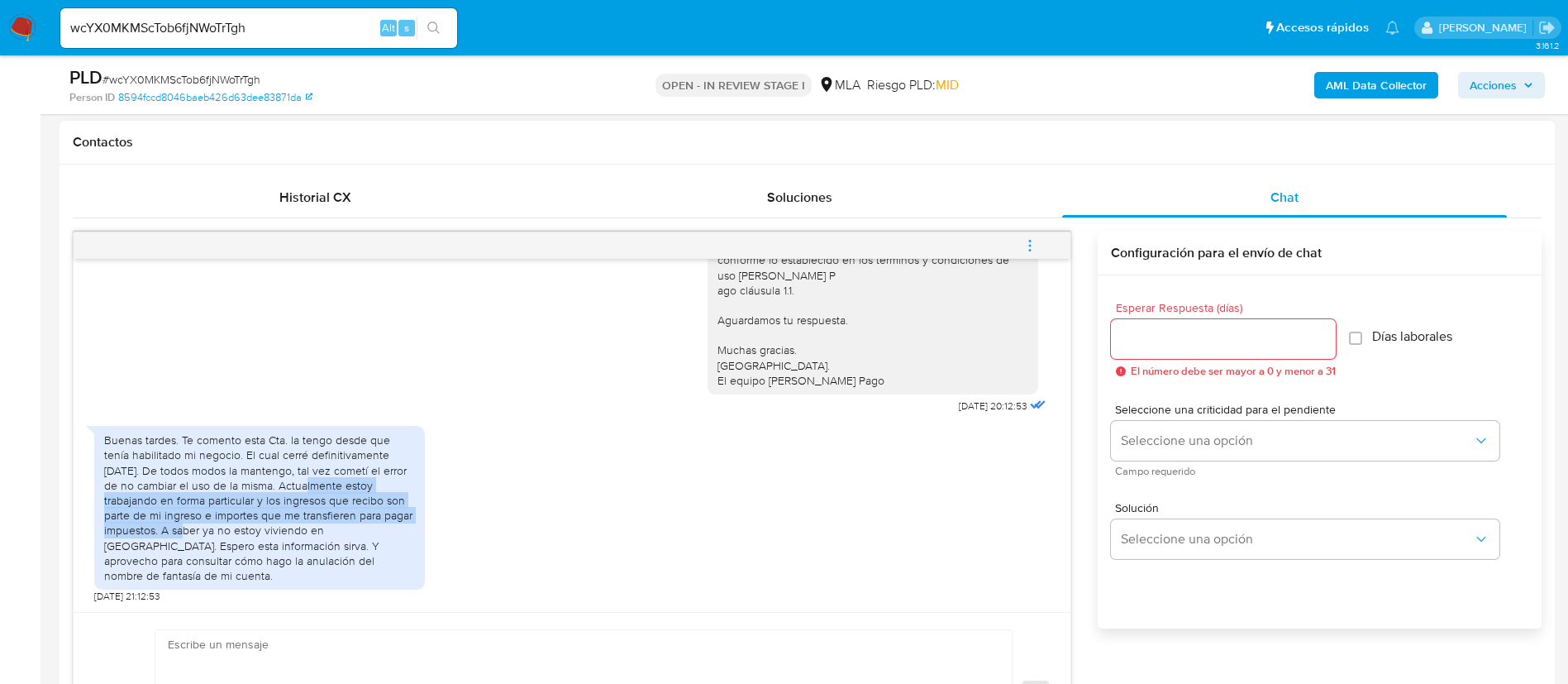
drag, startPoint x: 158, startPoint y: 547, endPoint x: 277, endPoint y: 506, distance: 125.9
click at [277, 506] on div "Buenas tardes. Te comento esta Cta. la tengo desde que tenía habilitado mi nego…" at bounding box center [259, 508] width 311 height 151
copy div "Actualmente estoy trabajando en forma particular y los ingresos que recibo son …"
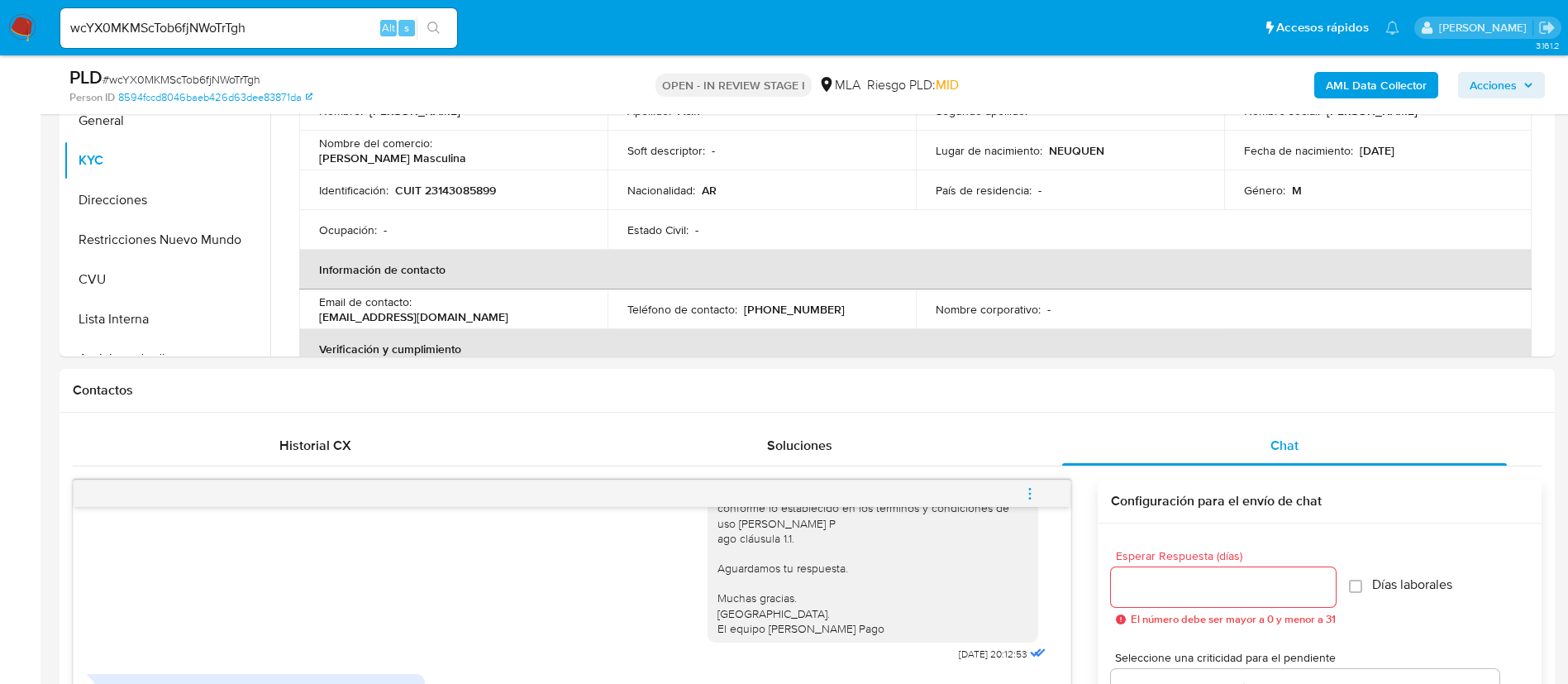
click at [1329, 73] on b "AML Data Collector" at bounding box center [1377, 85] width 101 height 27
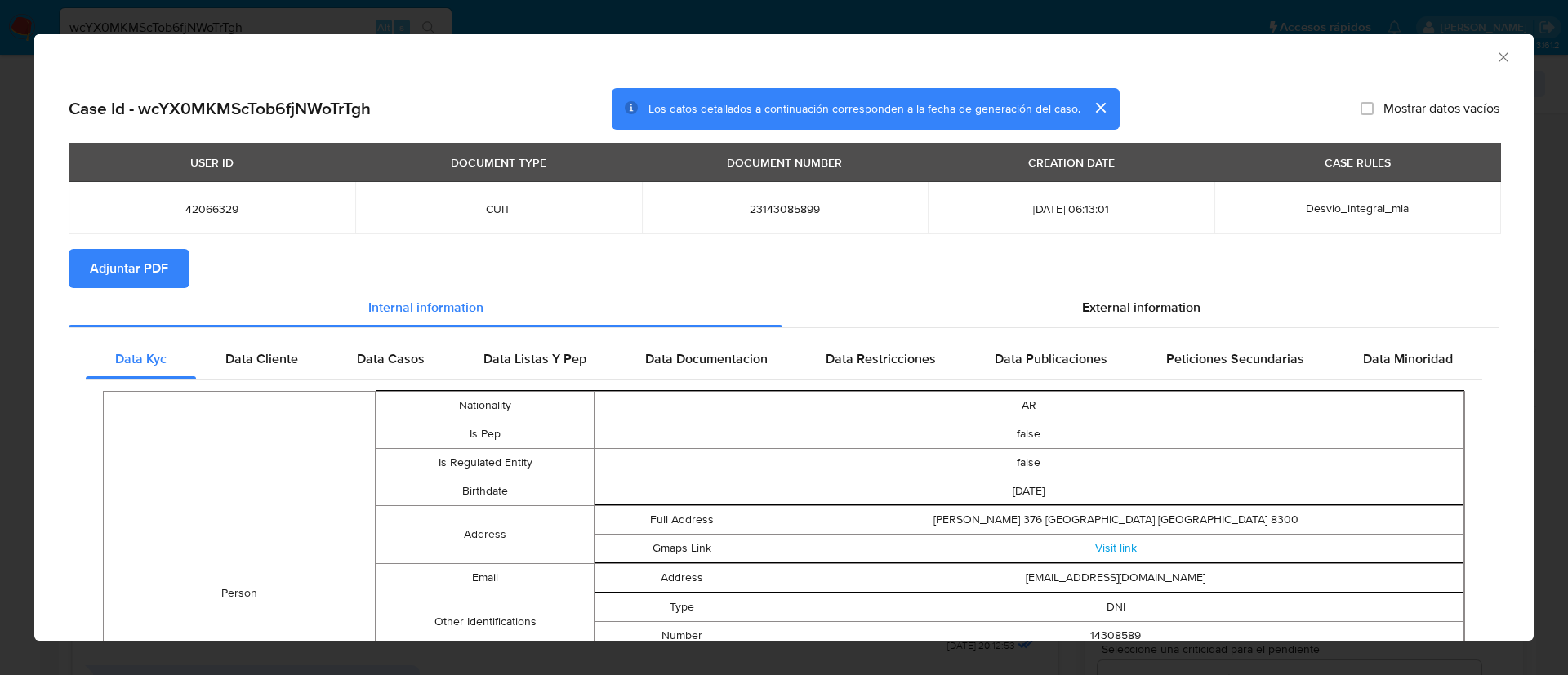
click at [136, 269] on span "Adjuntar PDF" at bounding box center [129, 268] width 79 height 36
click at [1473, 60] on div "AML Data Collector" at bounding box center [770, 54] width 1449 height 18
click at [1495, 61] on icon "Cerrar ventana" at bounding box center [1503, 57] width 17 height 17
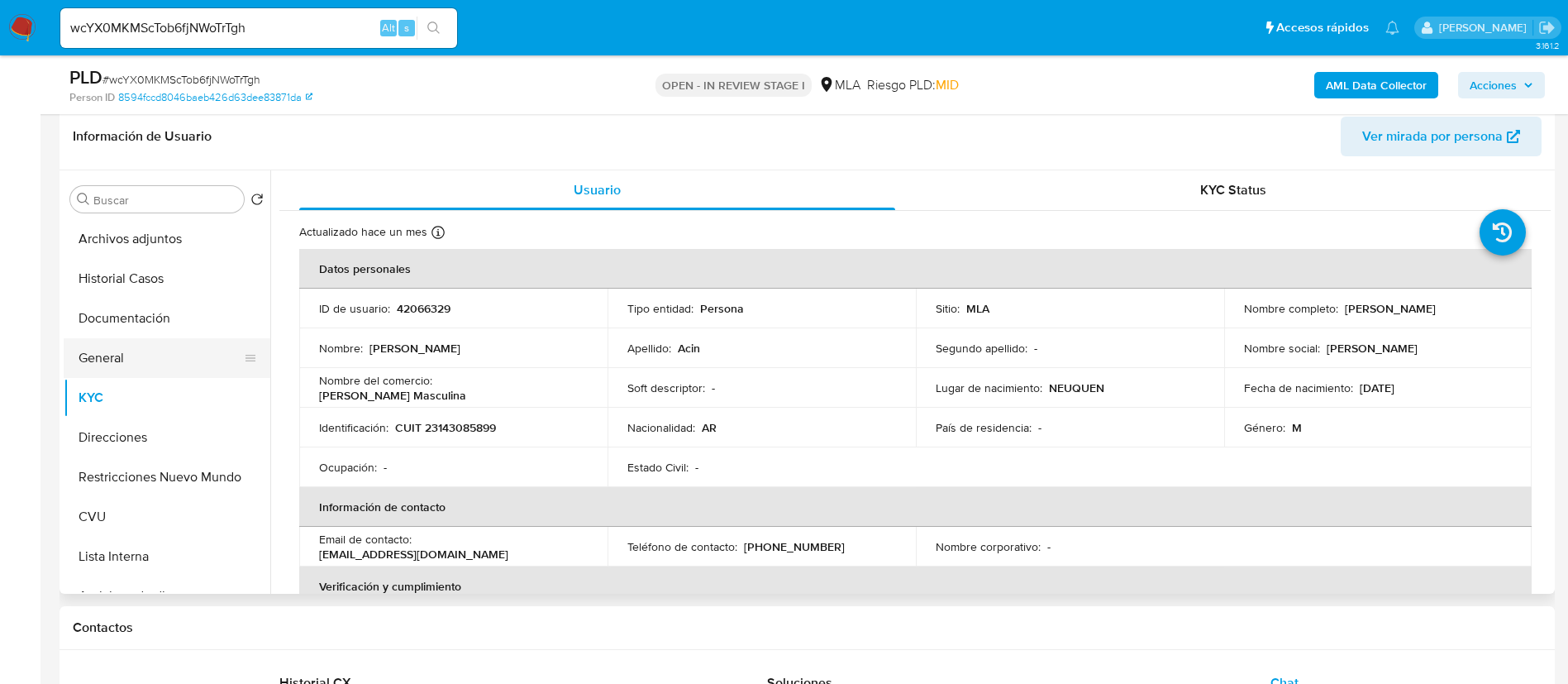
scroll to position [248, 0]
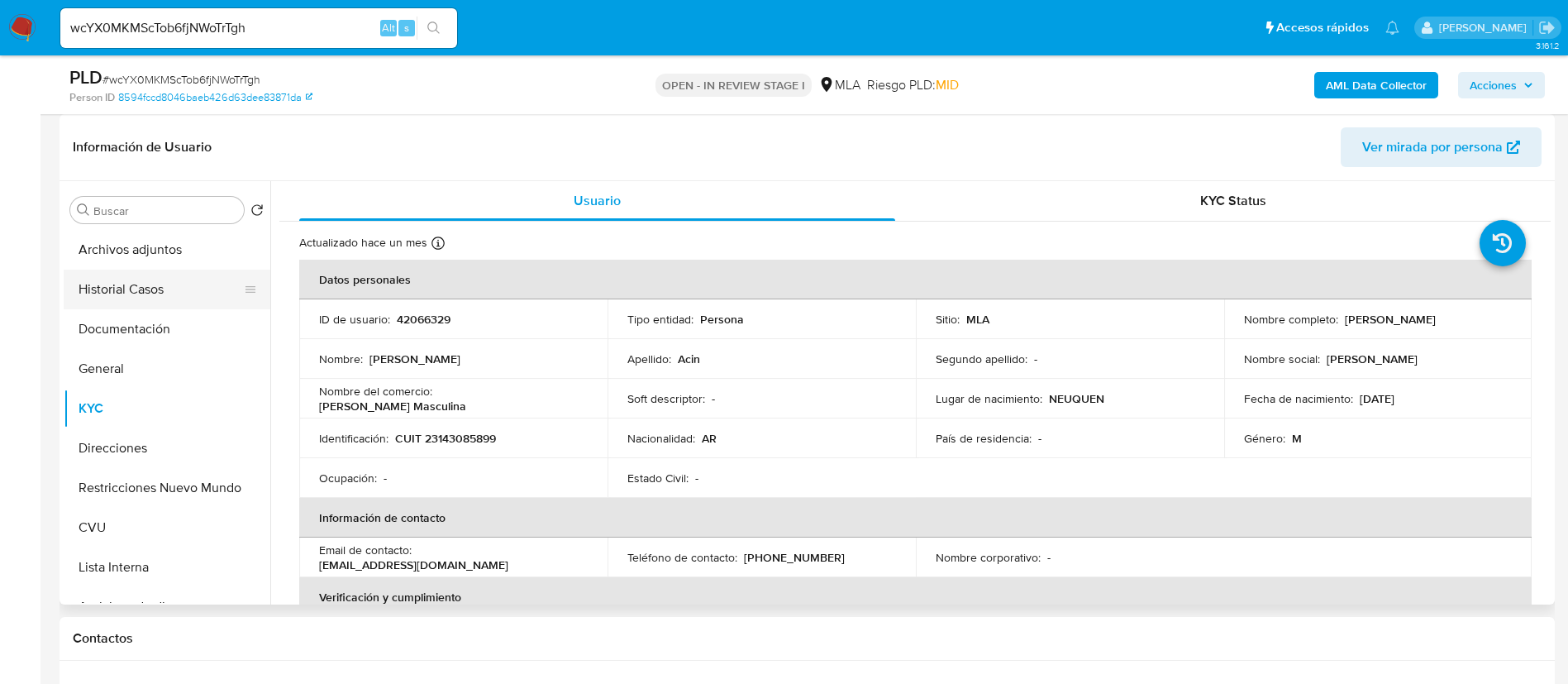
click at [159, 297] on button "Historial Casos" at bounding box center [160, 289] width 193 height 40
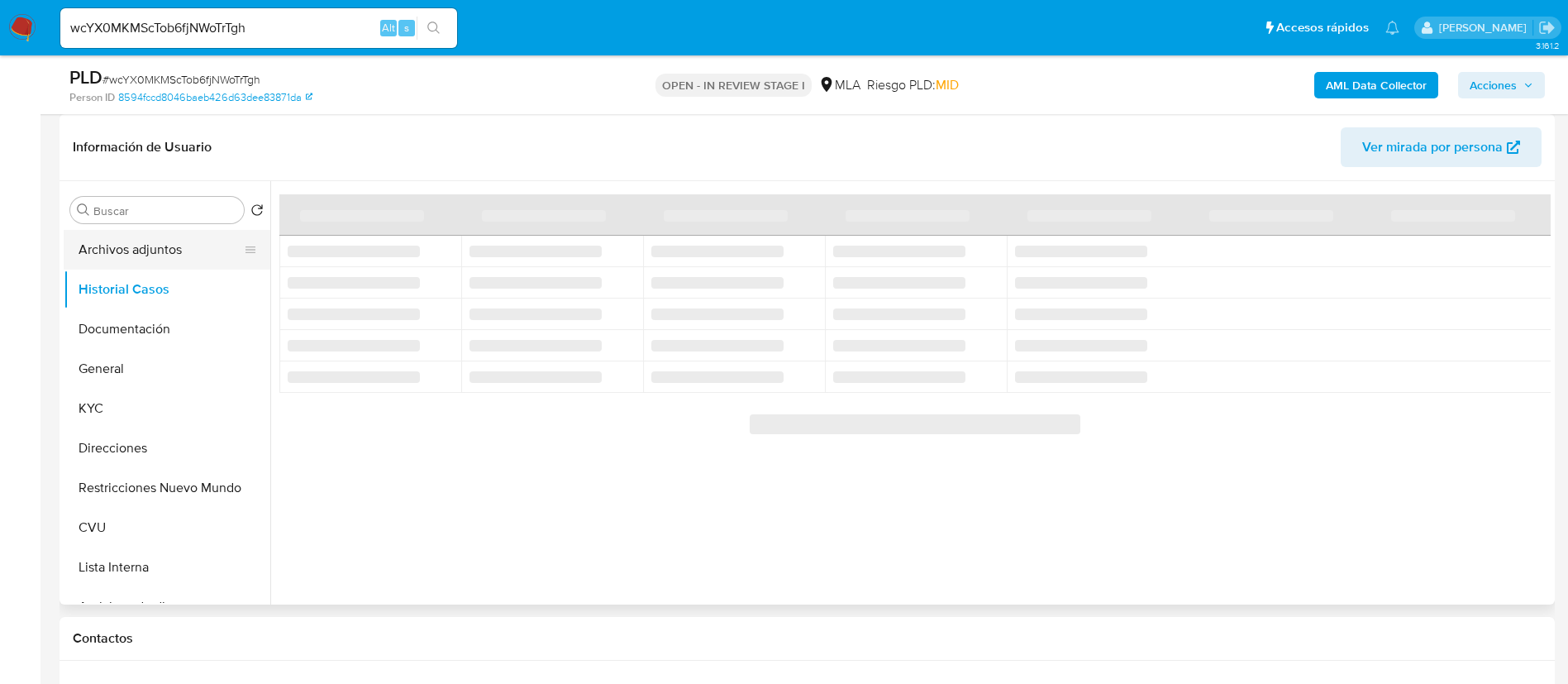
click at [155, 251] on button "Archivos adjuntos" at bounding box center [160, 250] width 193 height 40
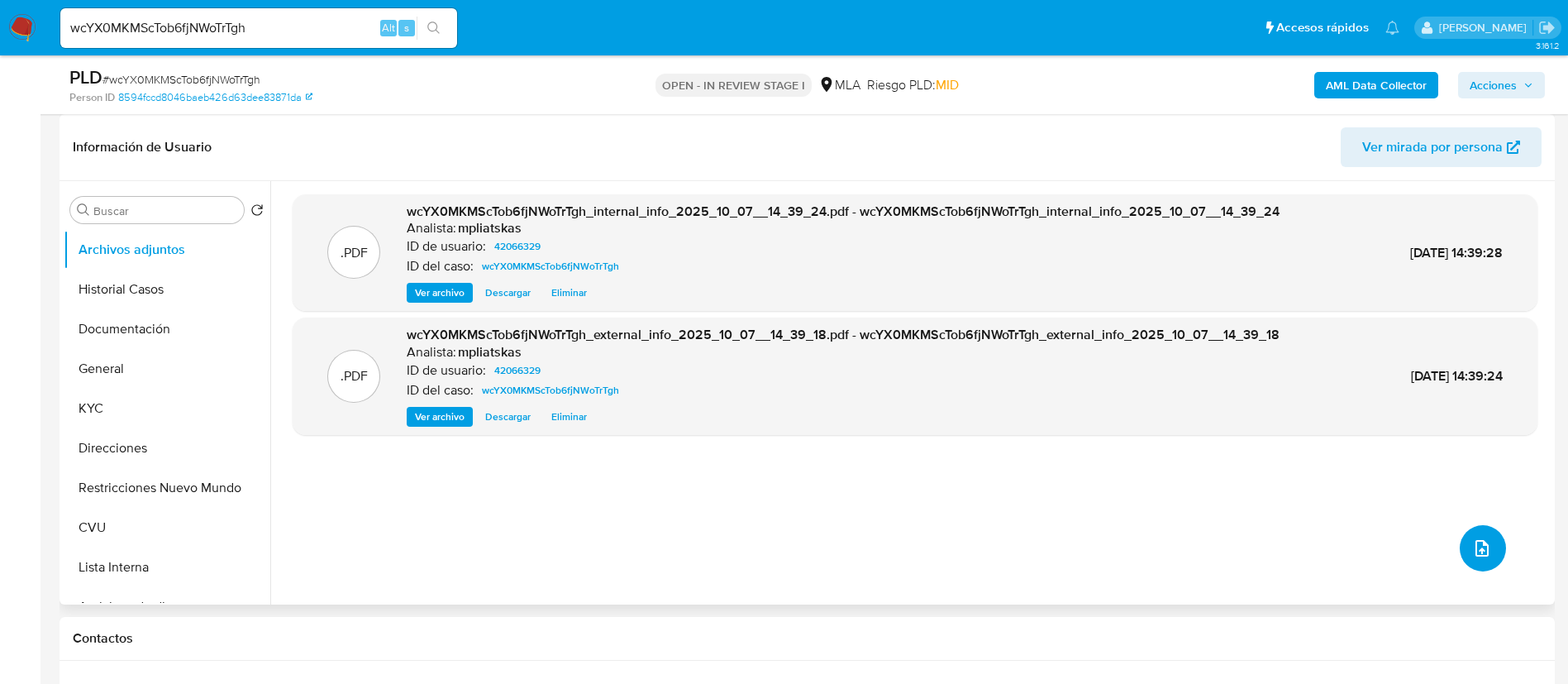
click at [1479, 543] on icon "upload-file" at bounding box center [1482, 548] width 19 height 19
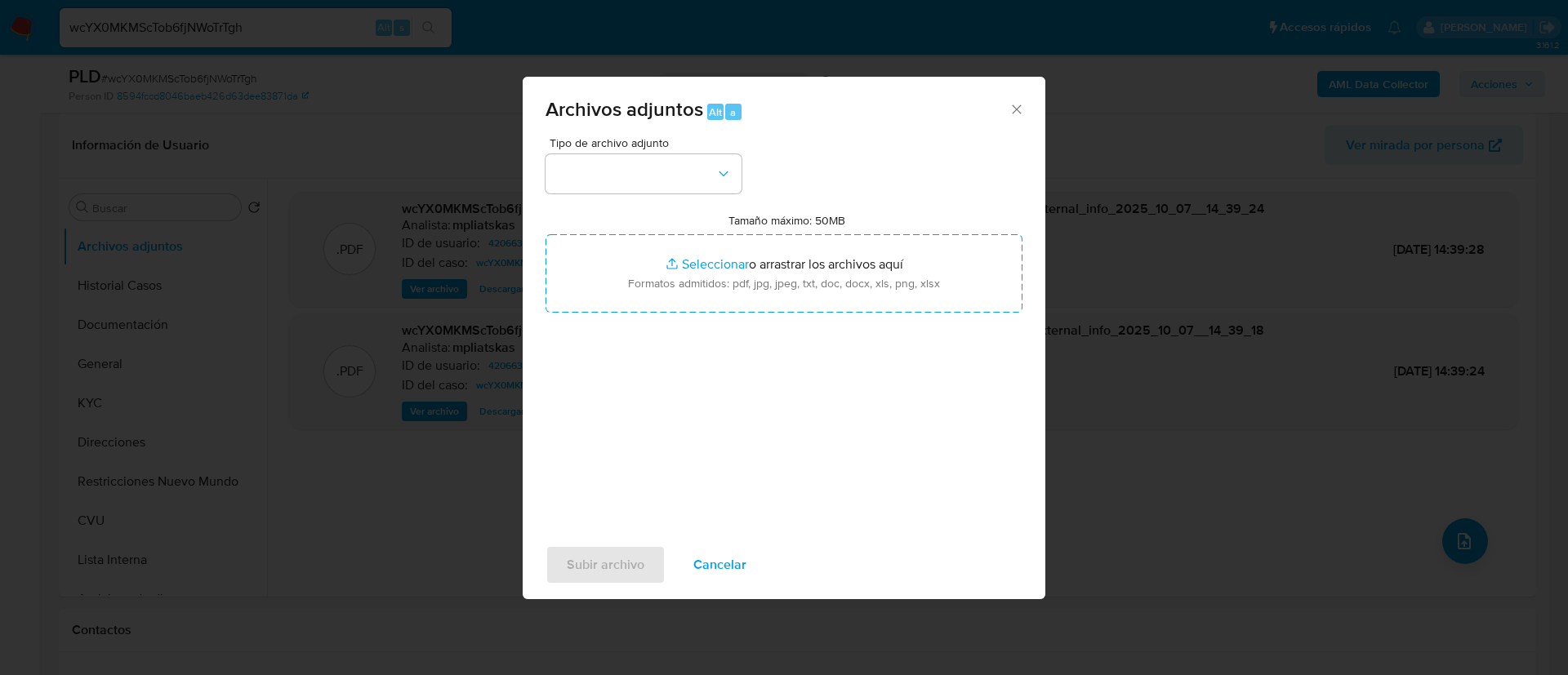
click at [622, 145] on span "Tipo de archivo adjunto" at bounding box center [647, 143] width 196 height 11
click at [647, 193] on div "Tipo de archivo adjunto Tamaño máximo: 50MB Seleccionar archivos Seleccionar o …" at bounding box center [784, 330] width 477 height 386
click at [647, 191] on button "button" at bounding box center [644, 173] width 196 height 39
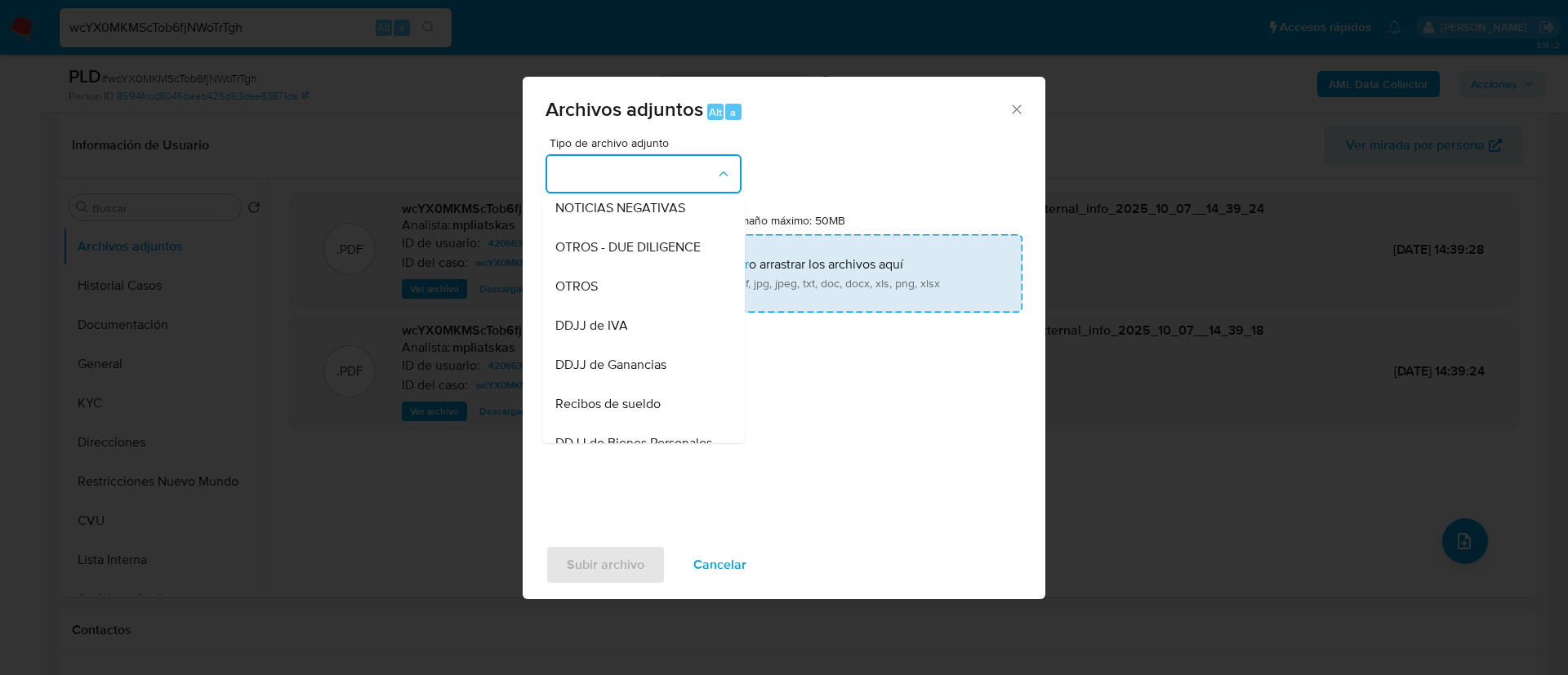
click at [630, 302] on div "OTROS" at bounding box center [638, 286] width 166 height 39
click at [630, 302] on input "Tamaño máximo: 50MB Seleccionar archivos" at bounding box center [784, 274] width 477 height 79
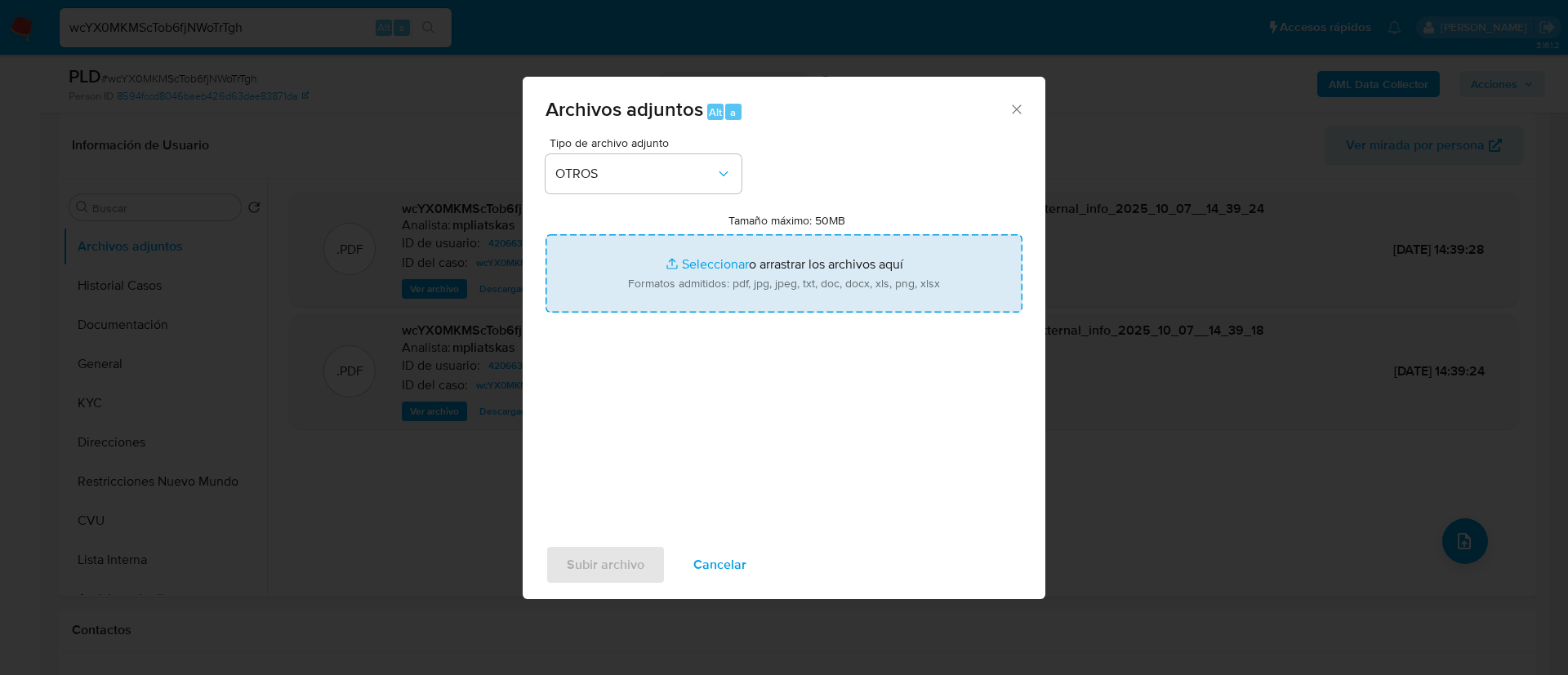
type input "C:\fakepath\42066329 Movimientos.xlsx"
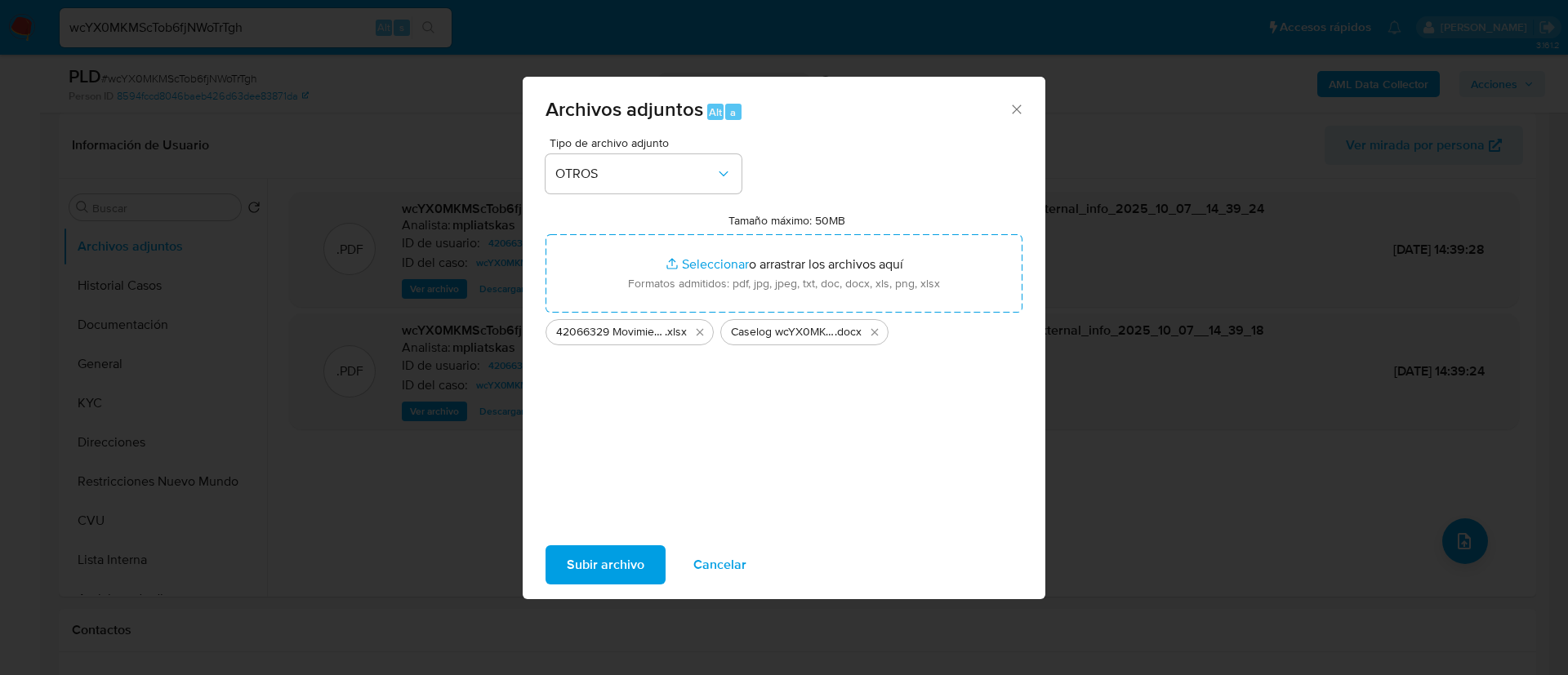
click at [631, 563] on span "Subir archivo" at bounding box center [605, 565] width 78 height 36
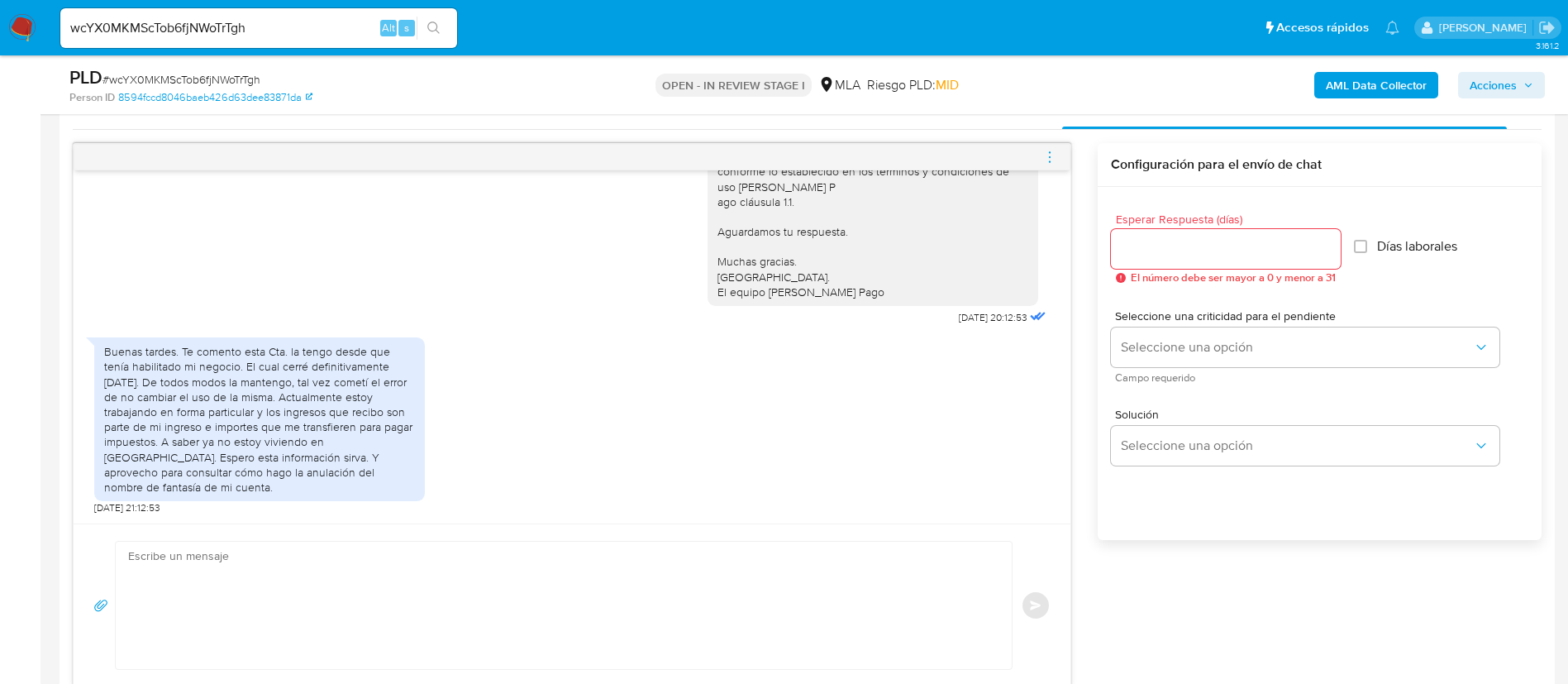
scroll to position [868, 0]
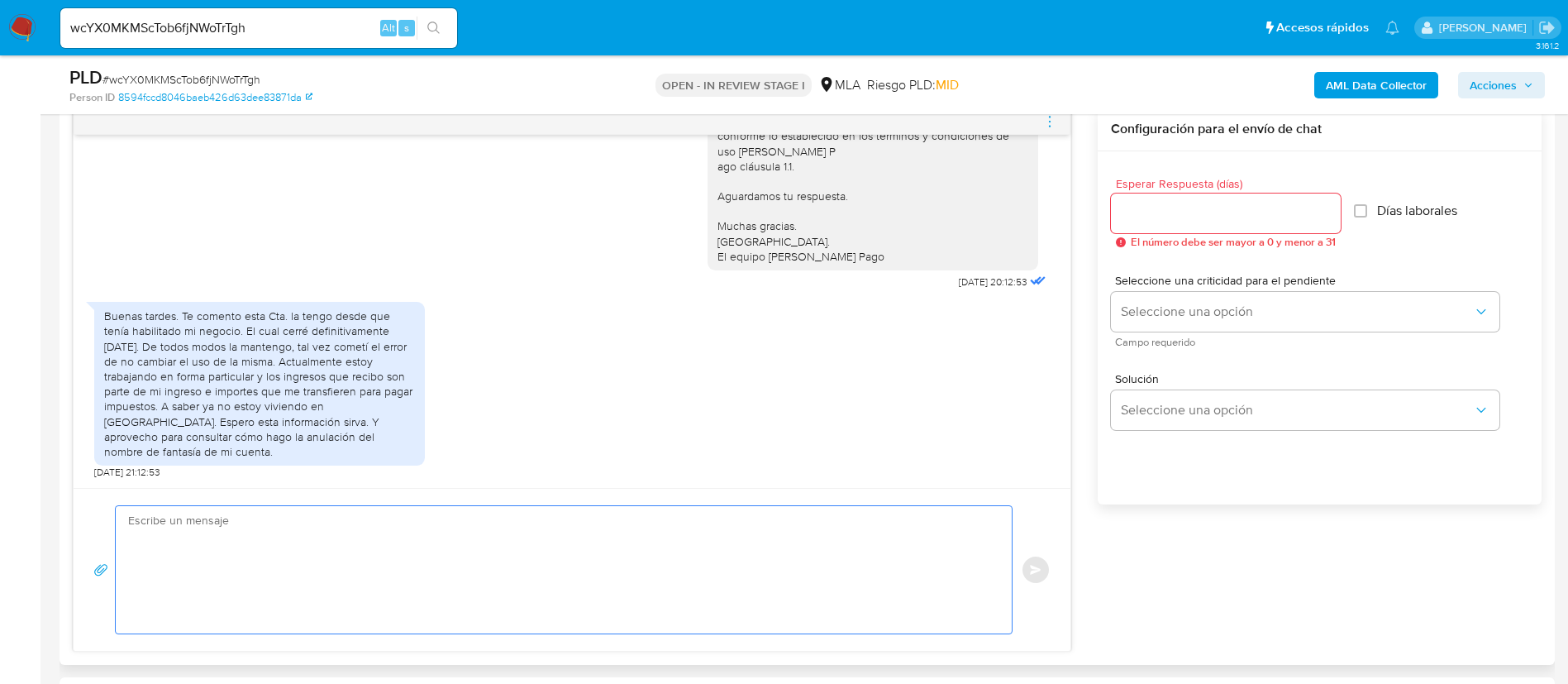
click at [766, 560] on textarea at bounding box center [560, 570] width 863 height 128
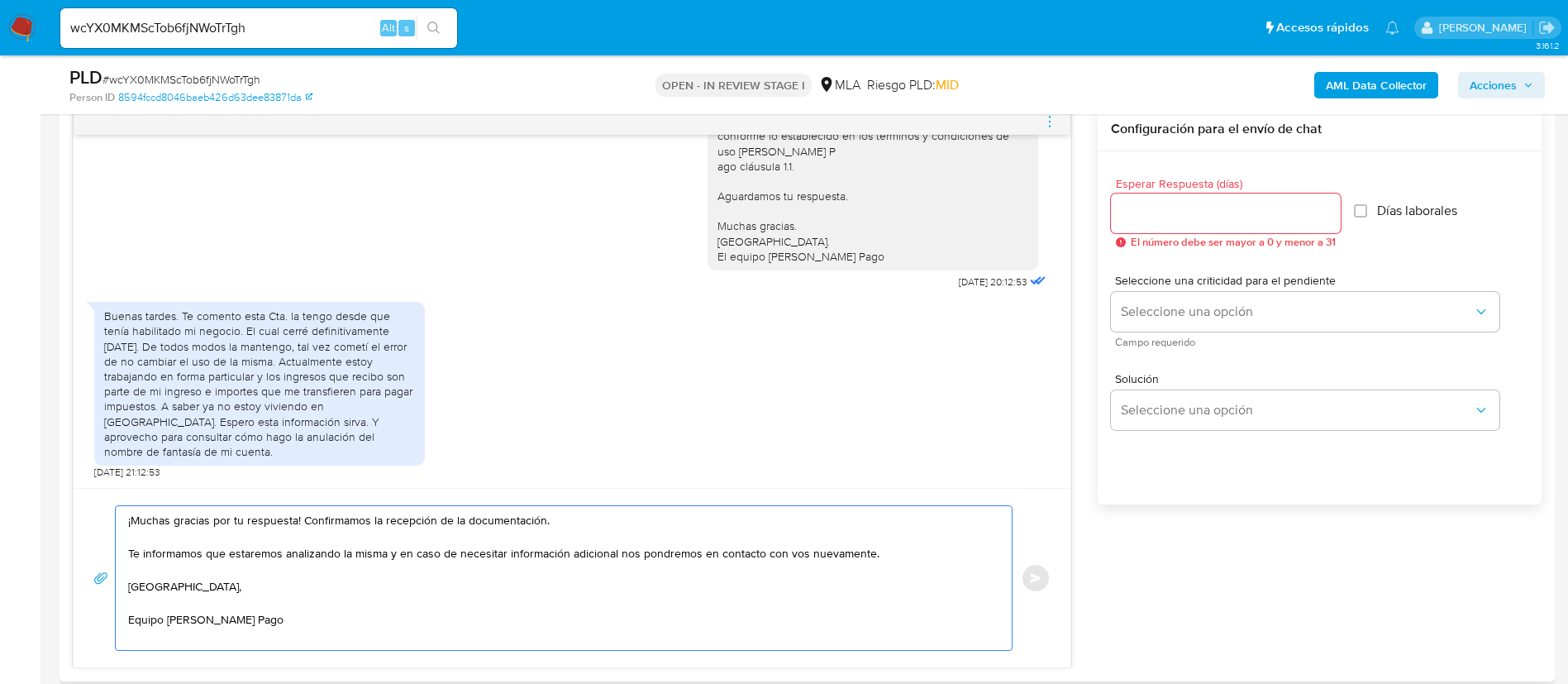
drag, startPoint x: 303, startPoint y: 520, endPoint x: 556, endPoint y: 520, distance: 253.0
click at [556, 520] on textarea "¡Muchas gracias por tu respuesta! Confirmamos la recepción de la documentación.…" at bounding box center [560, 578] width 863 height 144
click at [902, 547] on textarea "¡Muchas gracias por tu respuesta! Te informamos que estaremos analizando la mis…" at bounding box center [560, 578] width 863 height 144
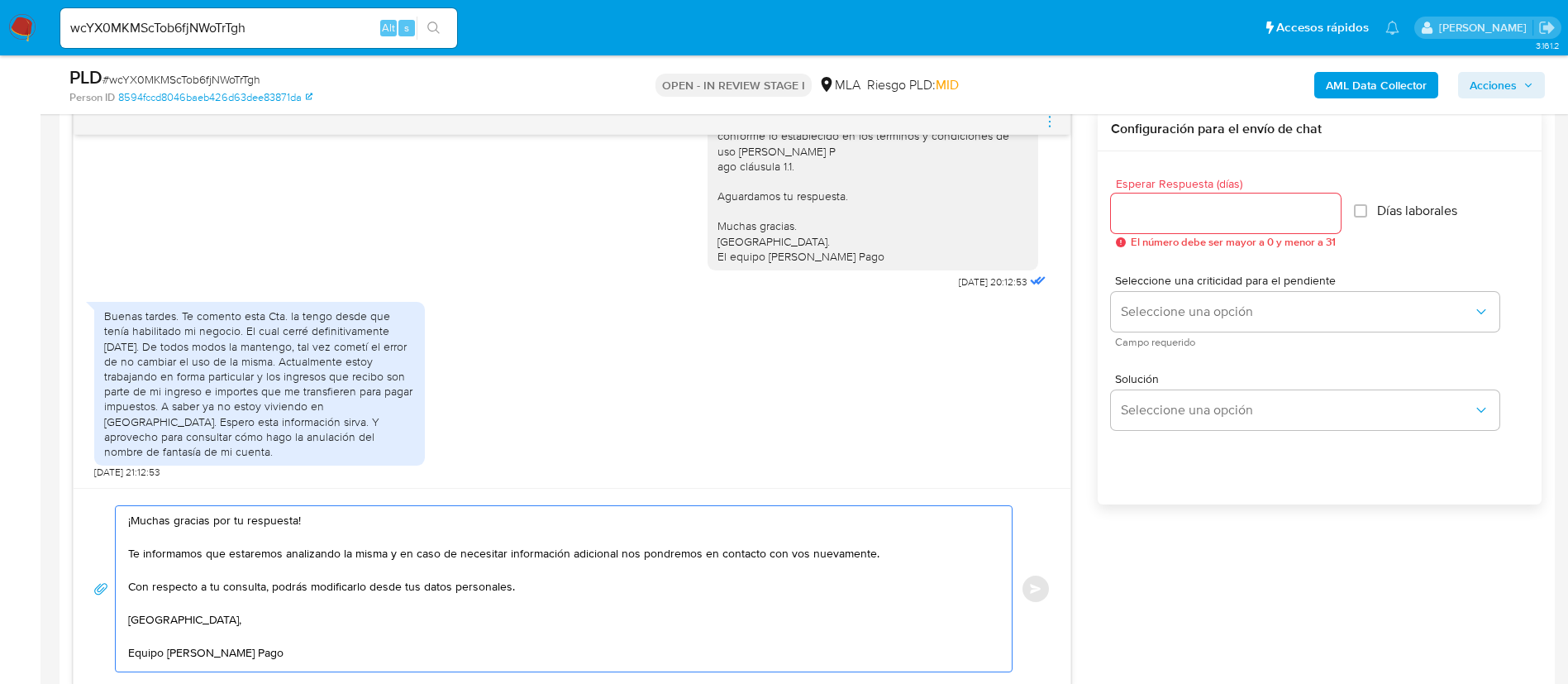
click at [418, 587] on textarea "¡Muchas gracias por tu respuesta! Te informamos que estaremos analizando la mis…" at bounding box center [560, 588] width 863 height 166
type textarea "¡Muchas gracias por tu respuesta! Te informamos que estaremos analizando la mis…"
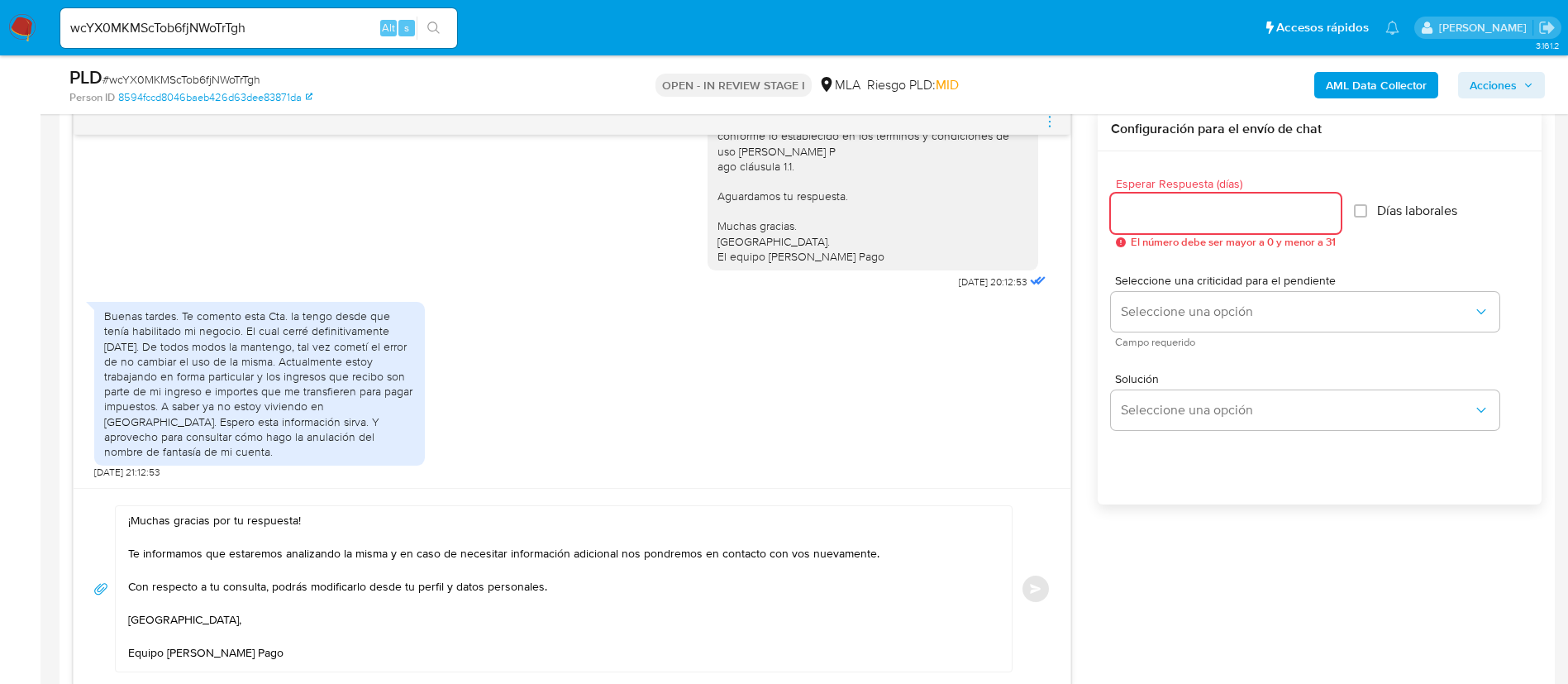
click at [1157, 216] on input "Esperar Respuesta (días)" at bounding box center [1226, 214] width 230 height 21
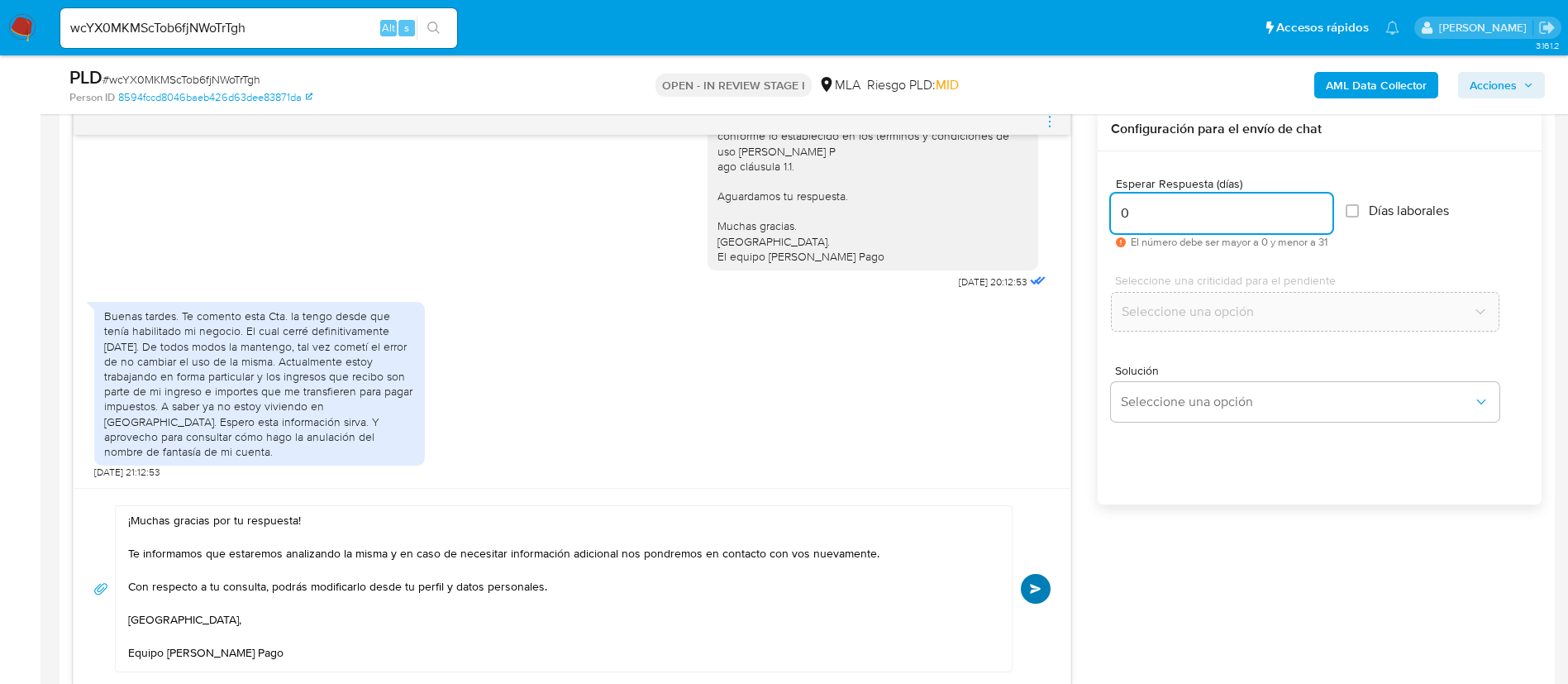
type input "0"
click at [1031, 582] on button "Enviar" at bounding box center [1036, 589] width 30 height 30
click at [1044, 112] on div "PLD # wcYX0MKMScTob6fjNWoTrTgh Person ID 8594fccd8046baeb426d63dee83871da OPEN …" at bounding box center [807, 85] width 1495 height 58
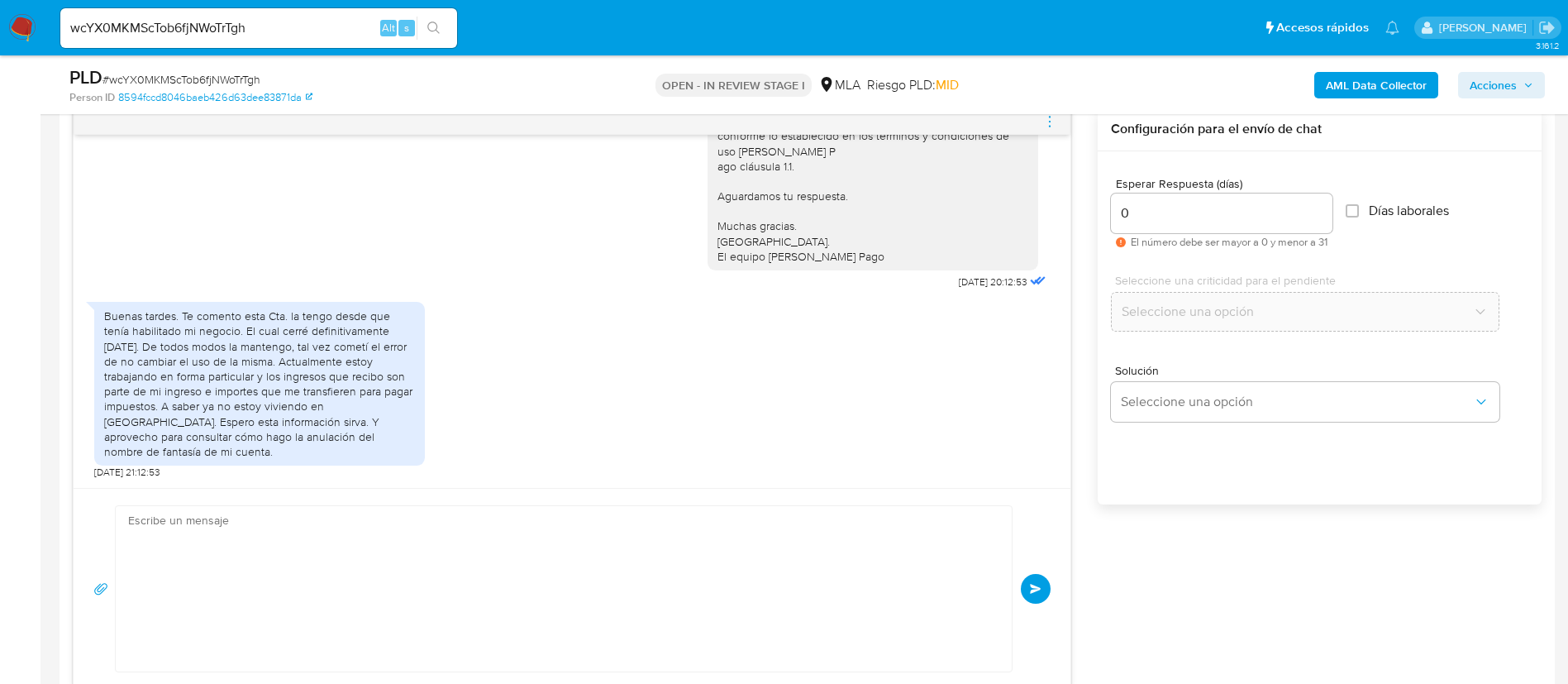
click at [1045, 125] on icon "menu-action" at bounding box center [1049, 121] width 15 height 15
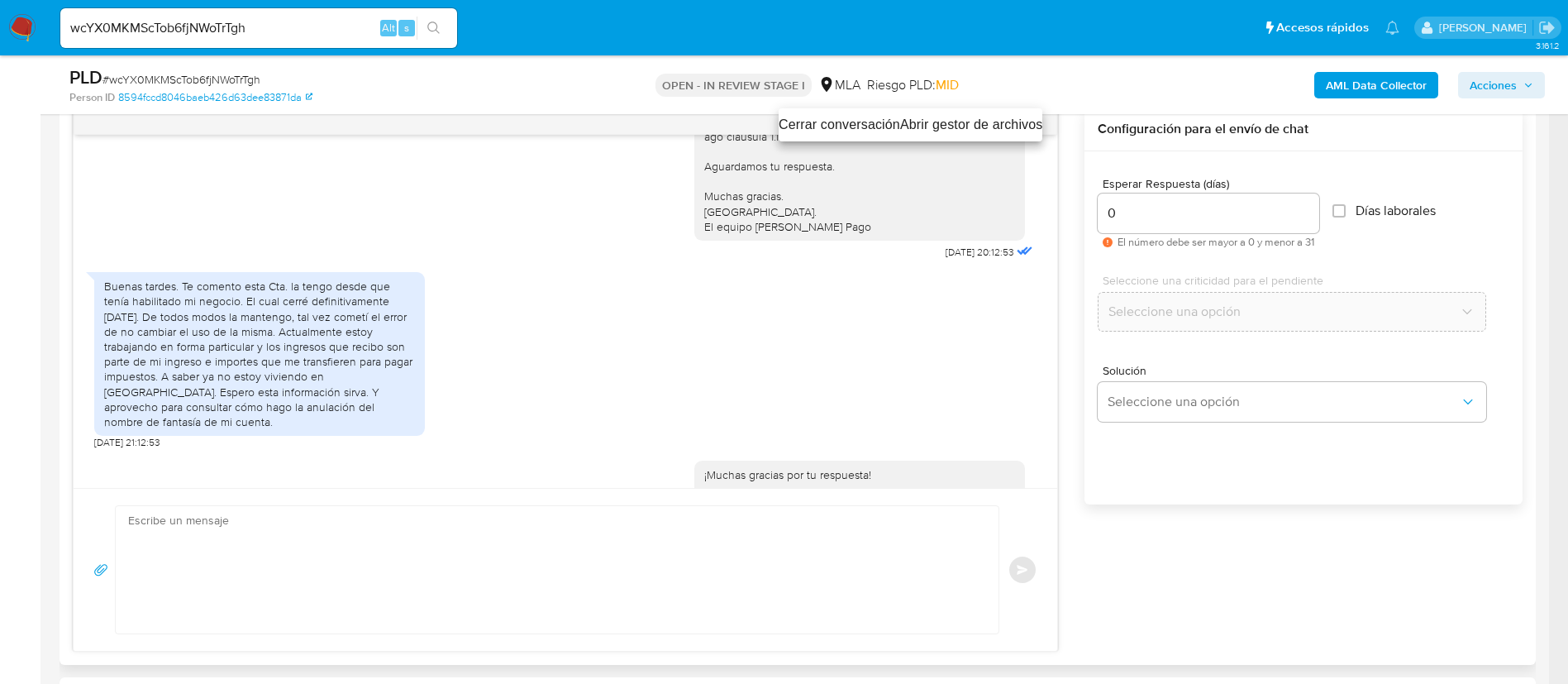
scroll to position [1348, 0]
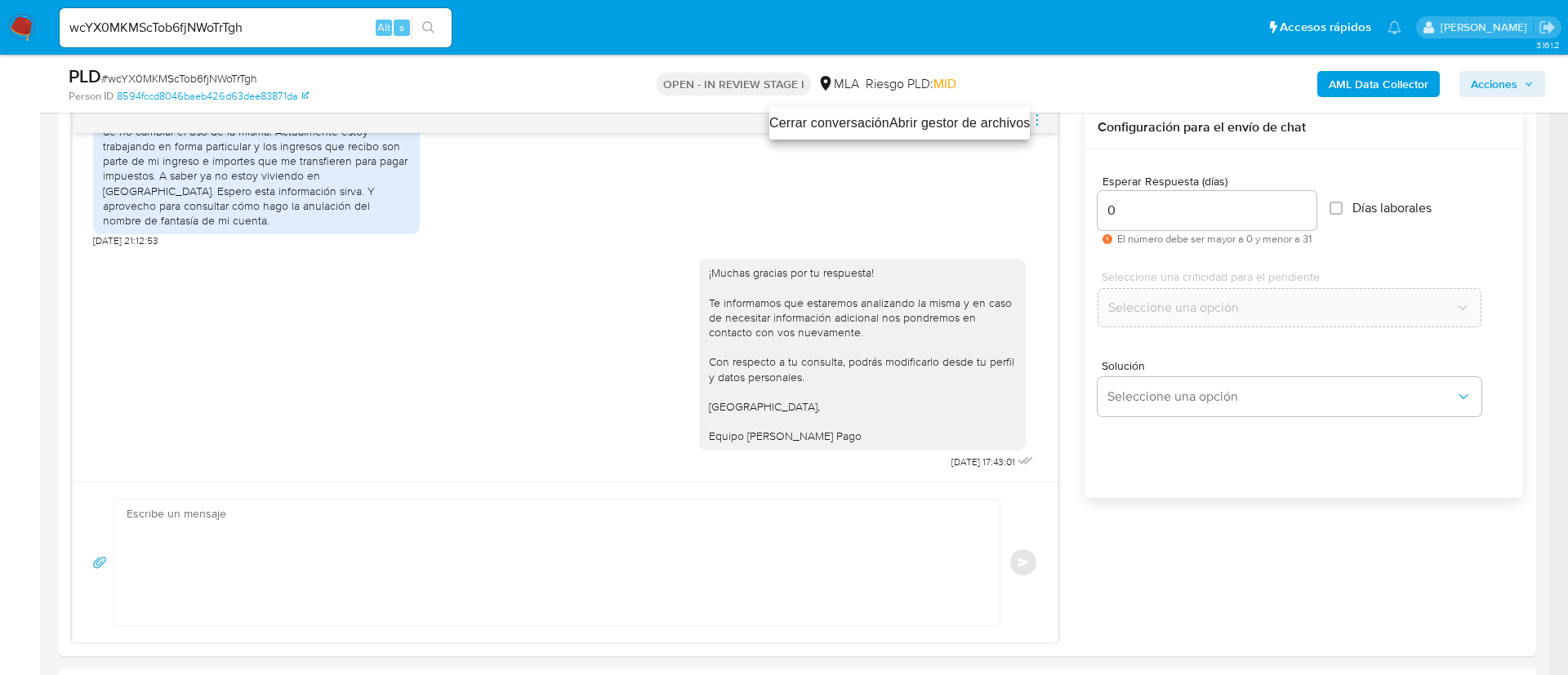
click at [861, 118] on li "Cerrar conversación" at bounding box center [829, 123] width 120 height 19
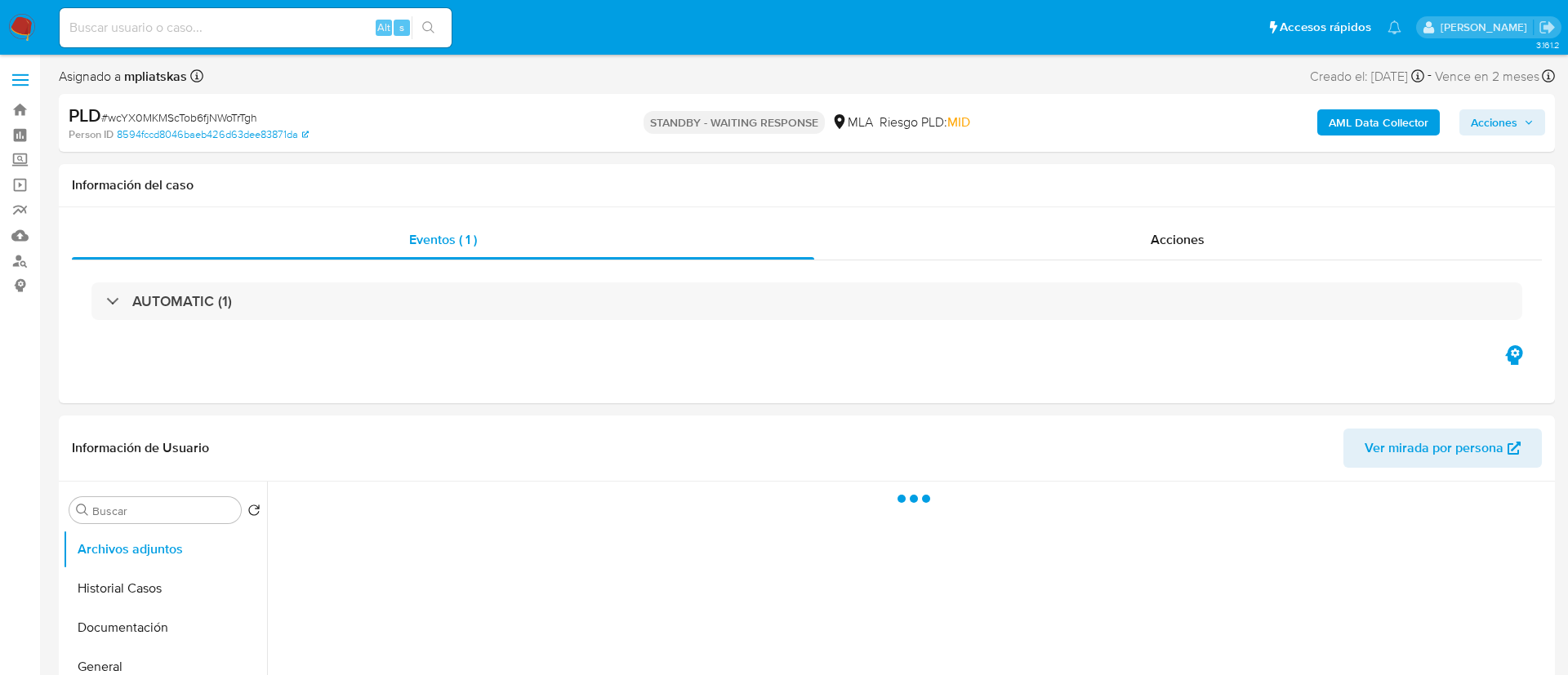
select select "10"
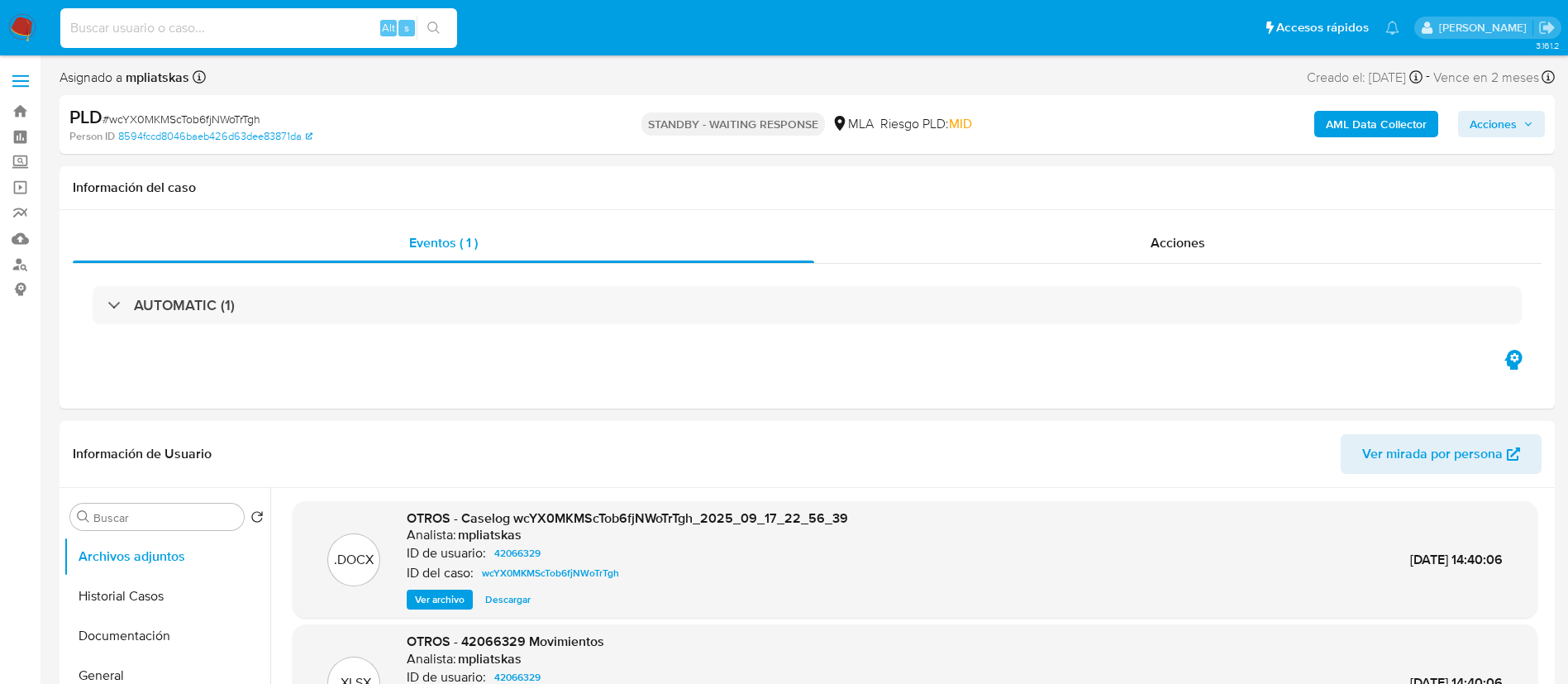
click at [299, 34] on input at bounding box center [259, 28] width 397 height 21
paste input "5x3iGbCKuuTI8EUg9cFG3k8e"
type input "5x3iGbCKuuTI8EUg9cFG3k8e"
click at [438, 31] on icon "search-icon" at bounding box center [434, 27] width 12 height 12
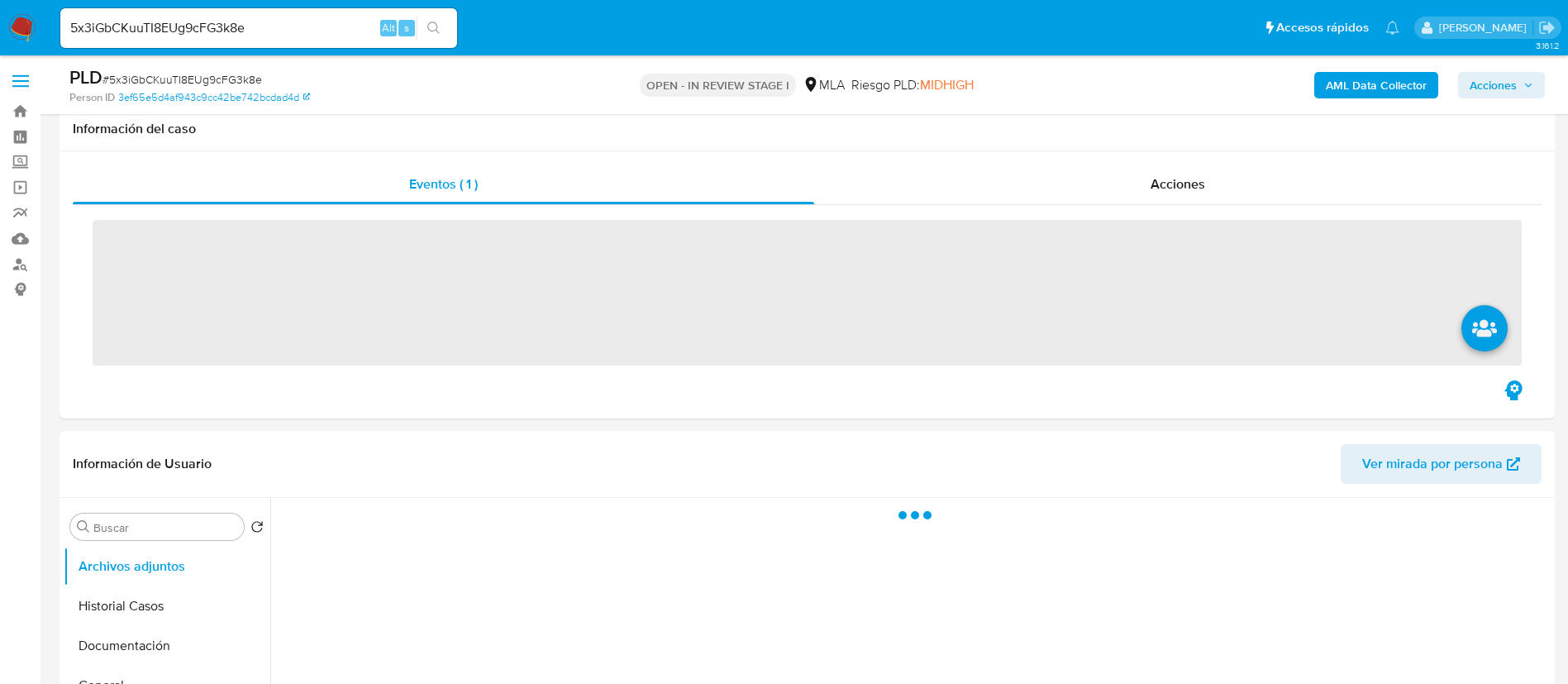
scroll to position [372, 0]
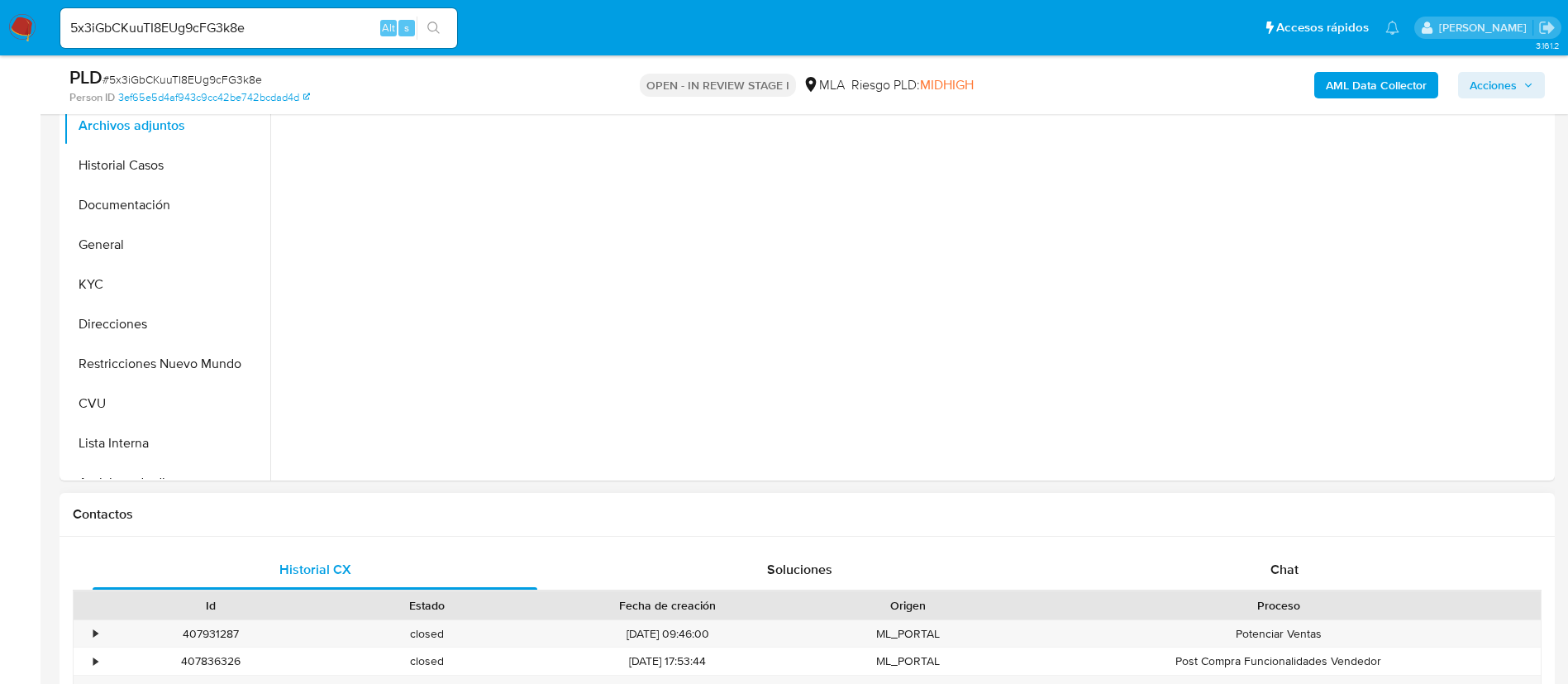
select select "10"
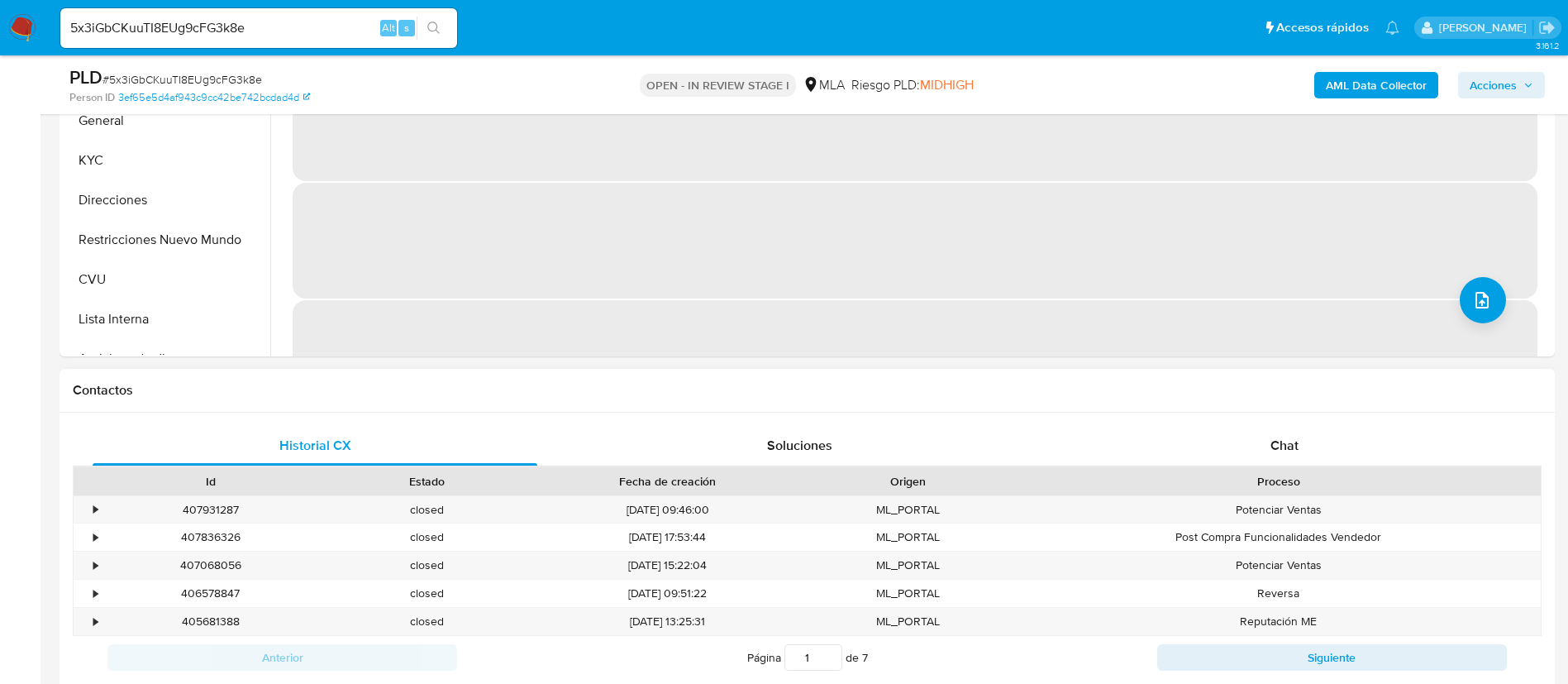
click at [1256, 470] on div "Proceso" at bounding box center [1278, 482] width 524 height 28
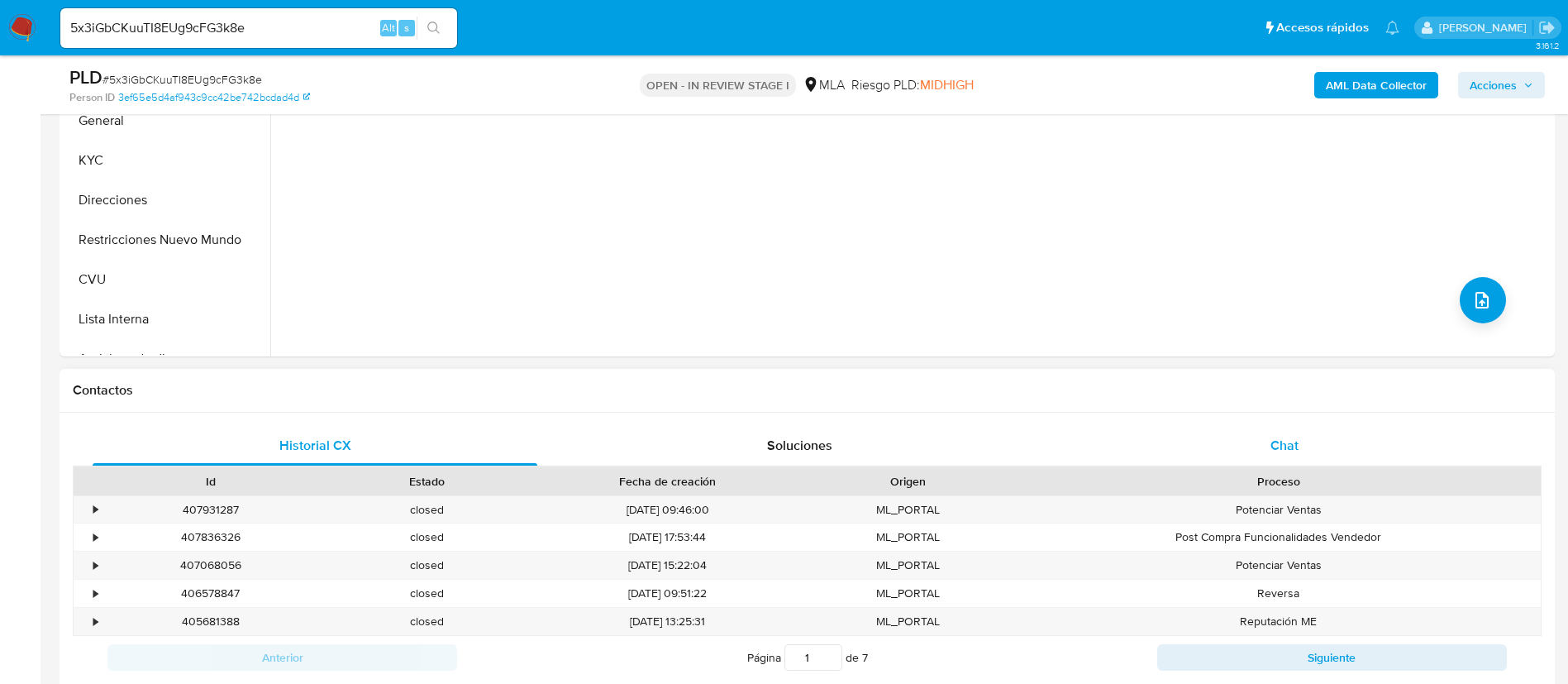
click at [1256, 462] on div "Chat" at bounding box center [1285, 446] width 444 height 40
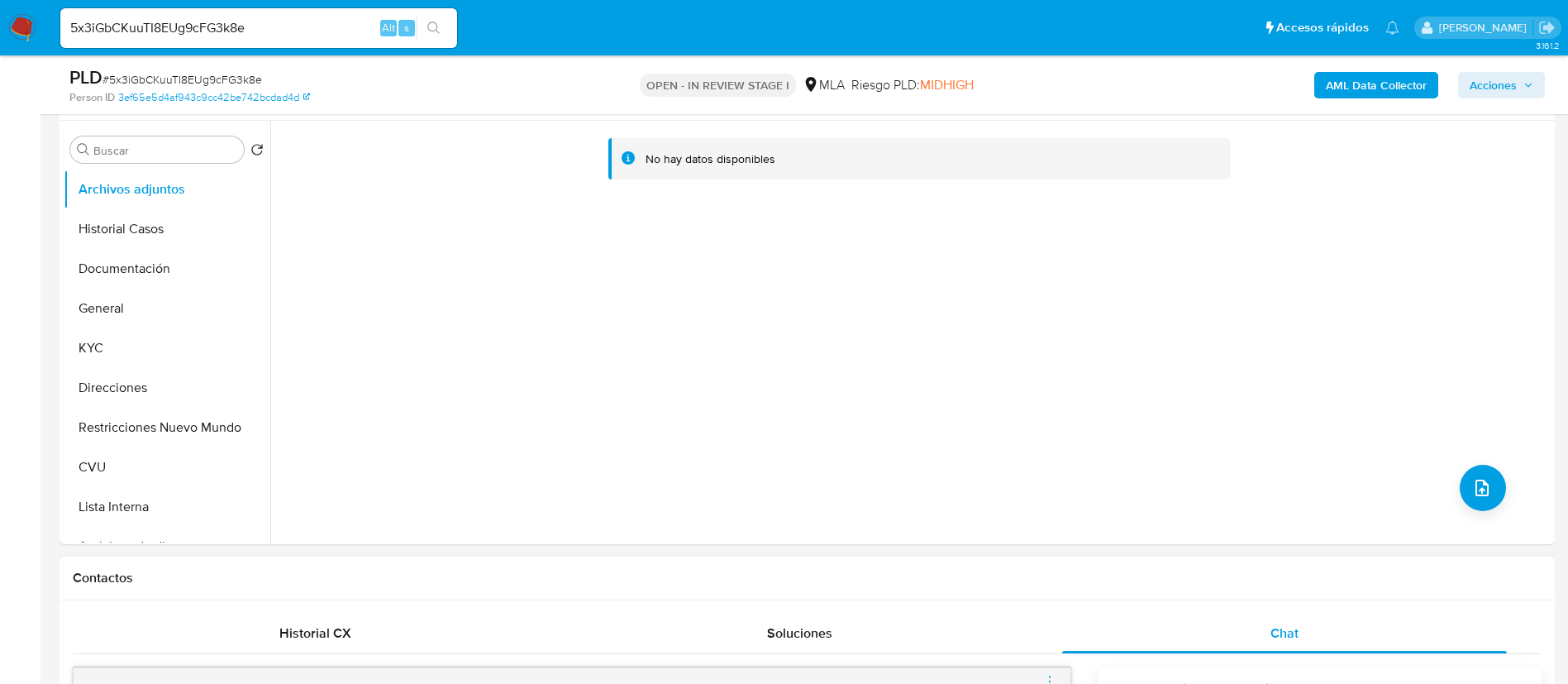
scroll to position [248, 0]
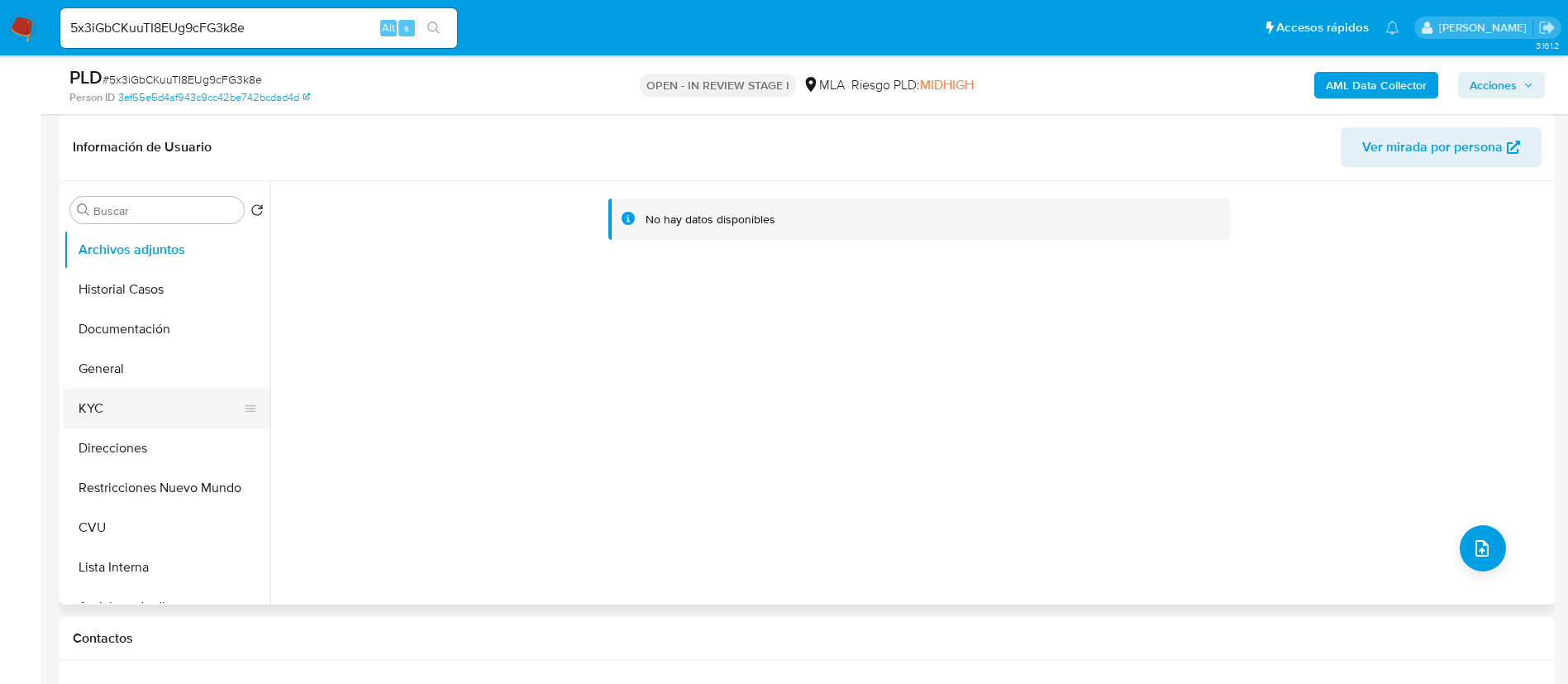
click at [89, 424] on button "KYC" at bounding box center [160, 408] width 193 height 40
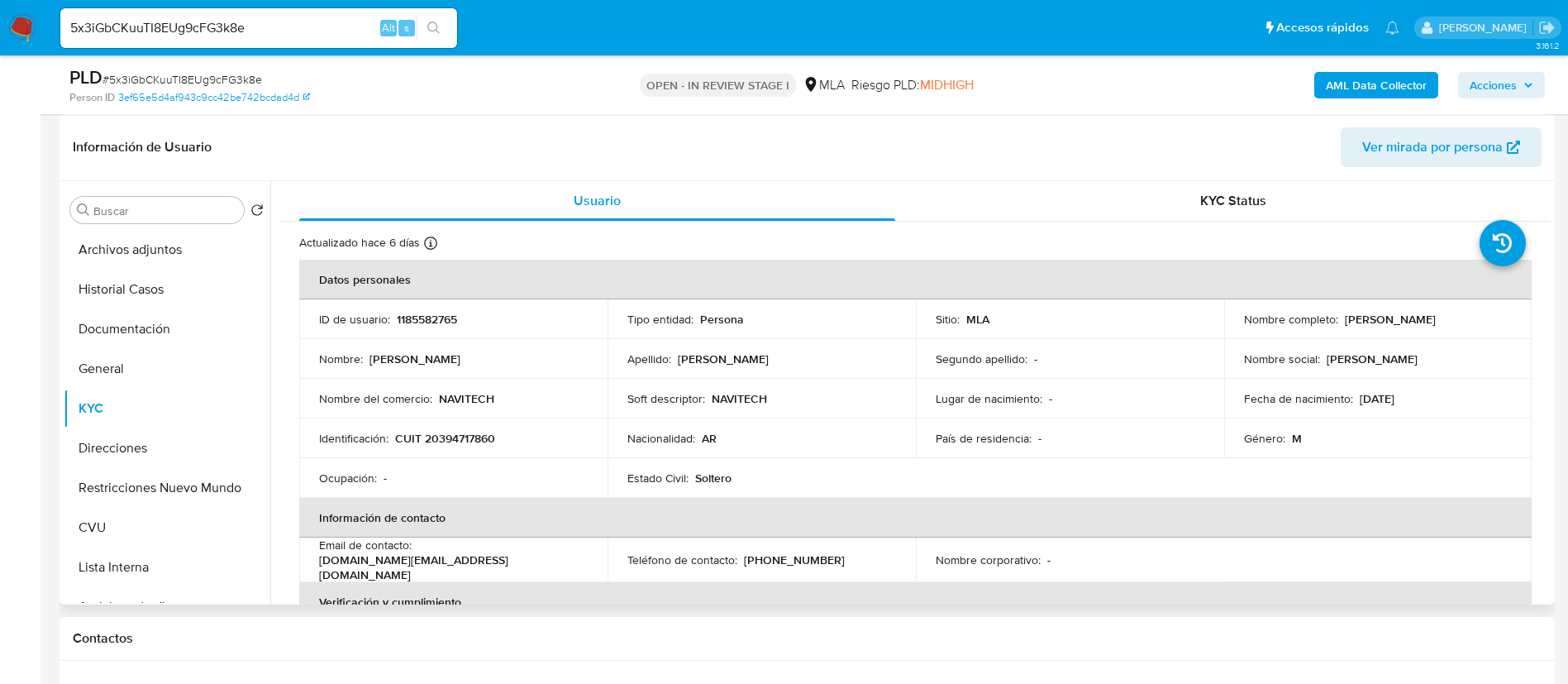
click at [428, 325] on p "1185582765" at bounding box center [427, 319] width 60 height 15
copy p "1185582765"
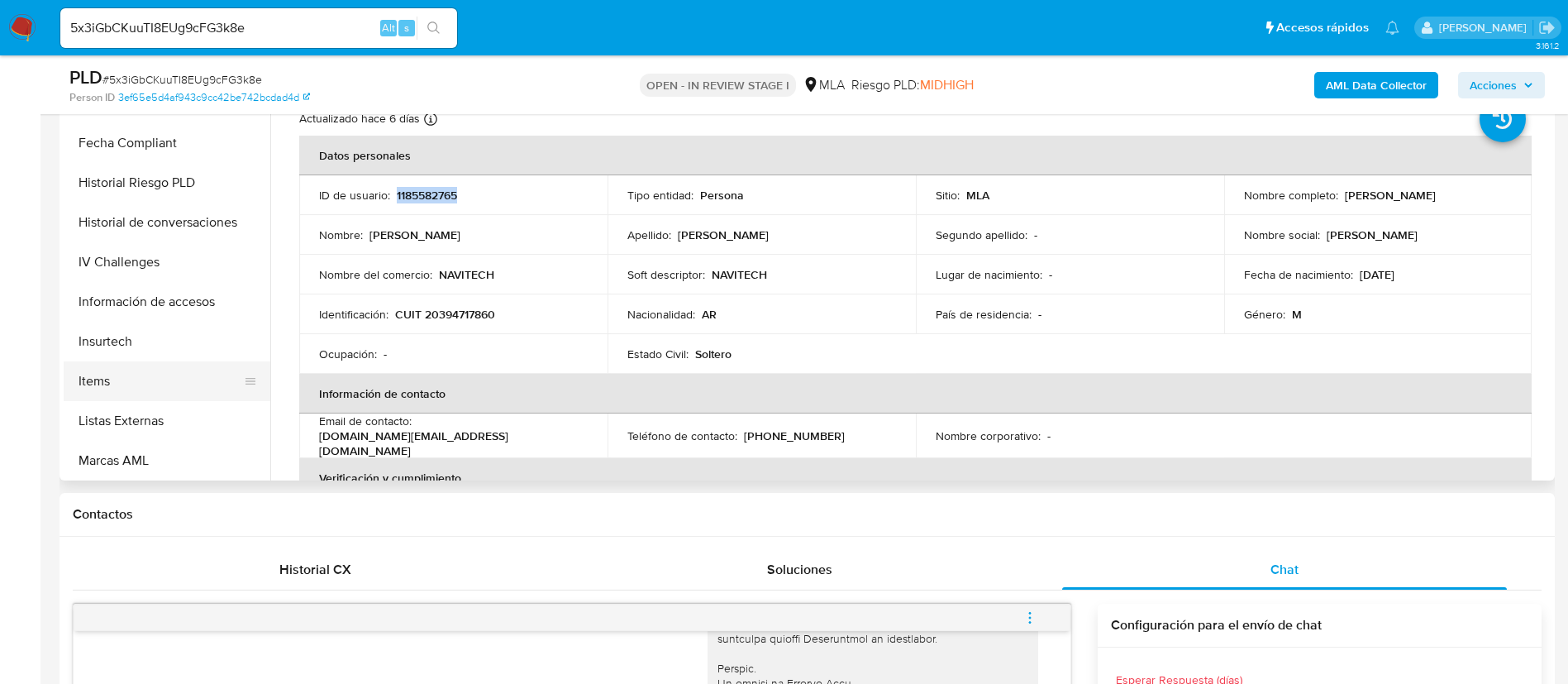
scroll to position [610, 0]
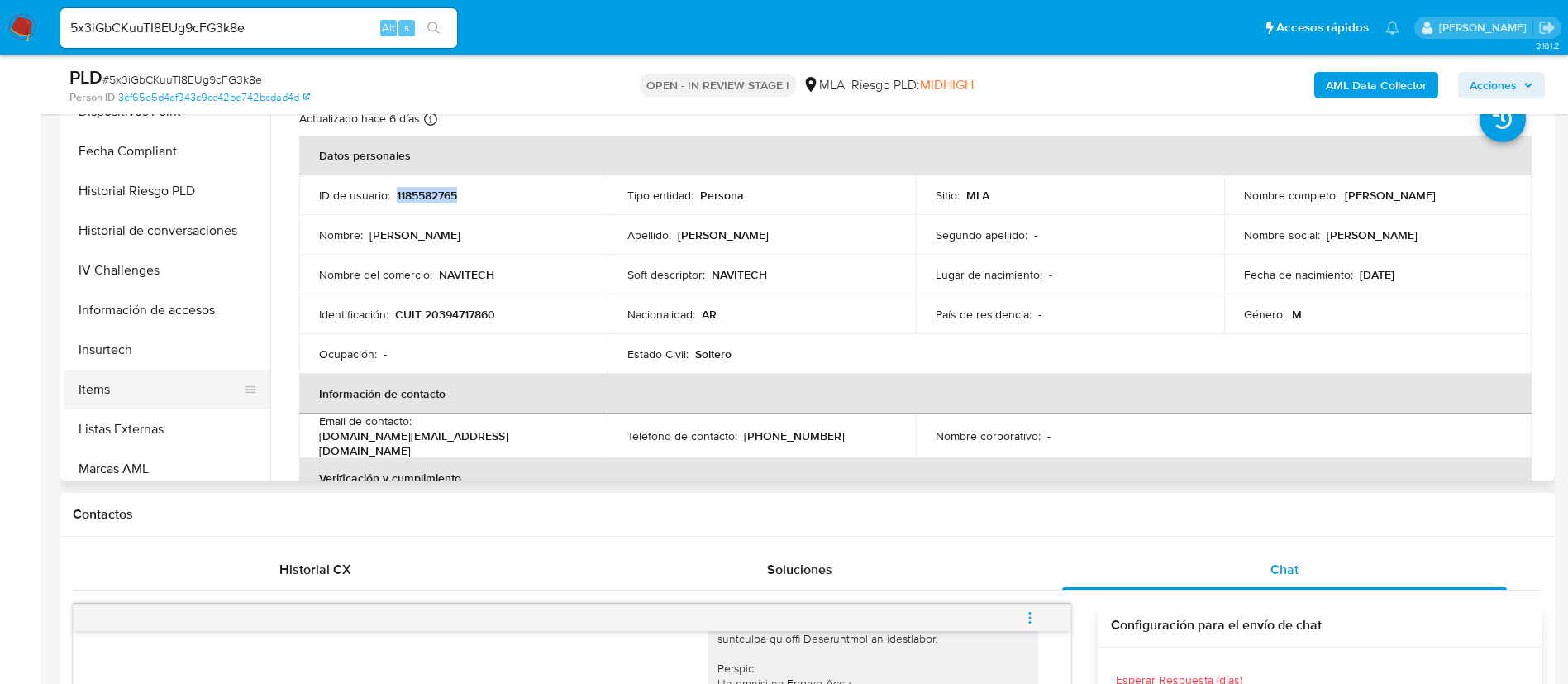
drag, startPoint x: 126, startPoint y: 380, endPoint x: 144, endPoint y: 388, distance: 19.7
click at [124, 379] on button "Items" at bounding box center [160, 389] width 193 height 40
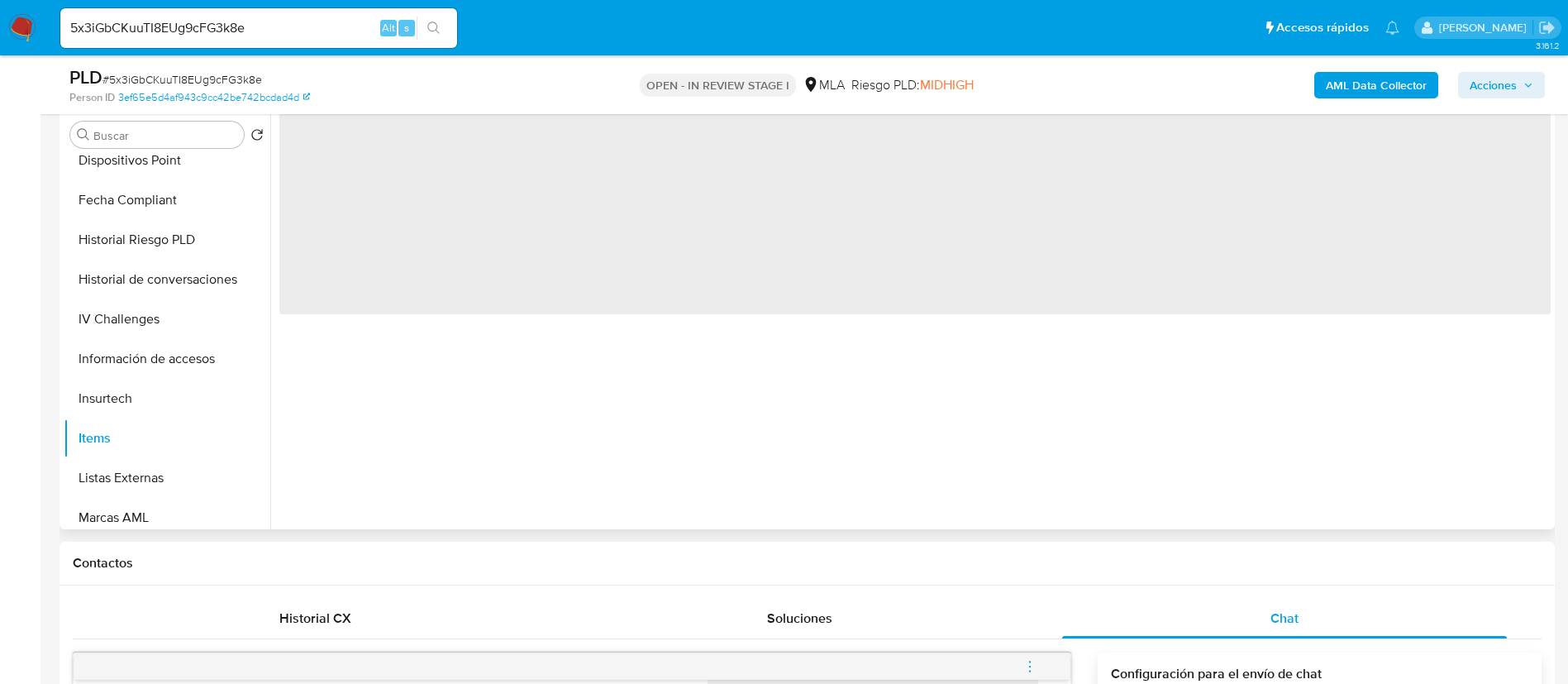
scroll to position [248, 0]
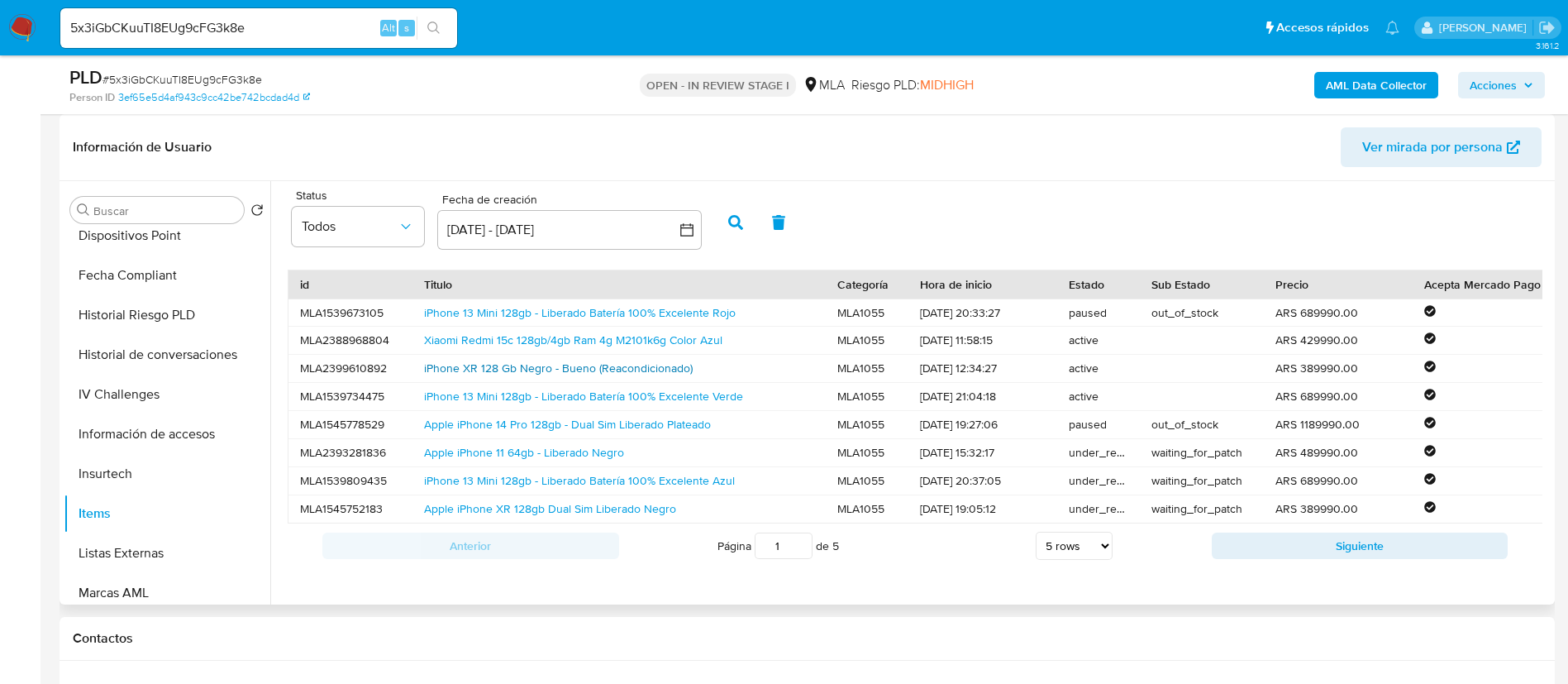
drag, startPoint x: 543, startPoint y: 364, endPoint x: 552, endPoint y: 368, distance: 9.8
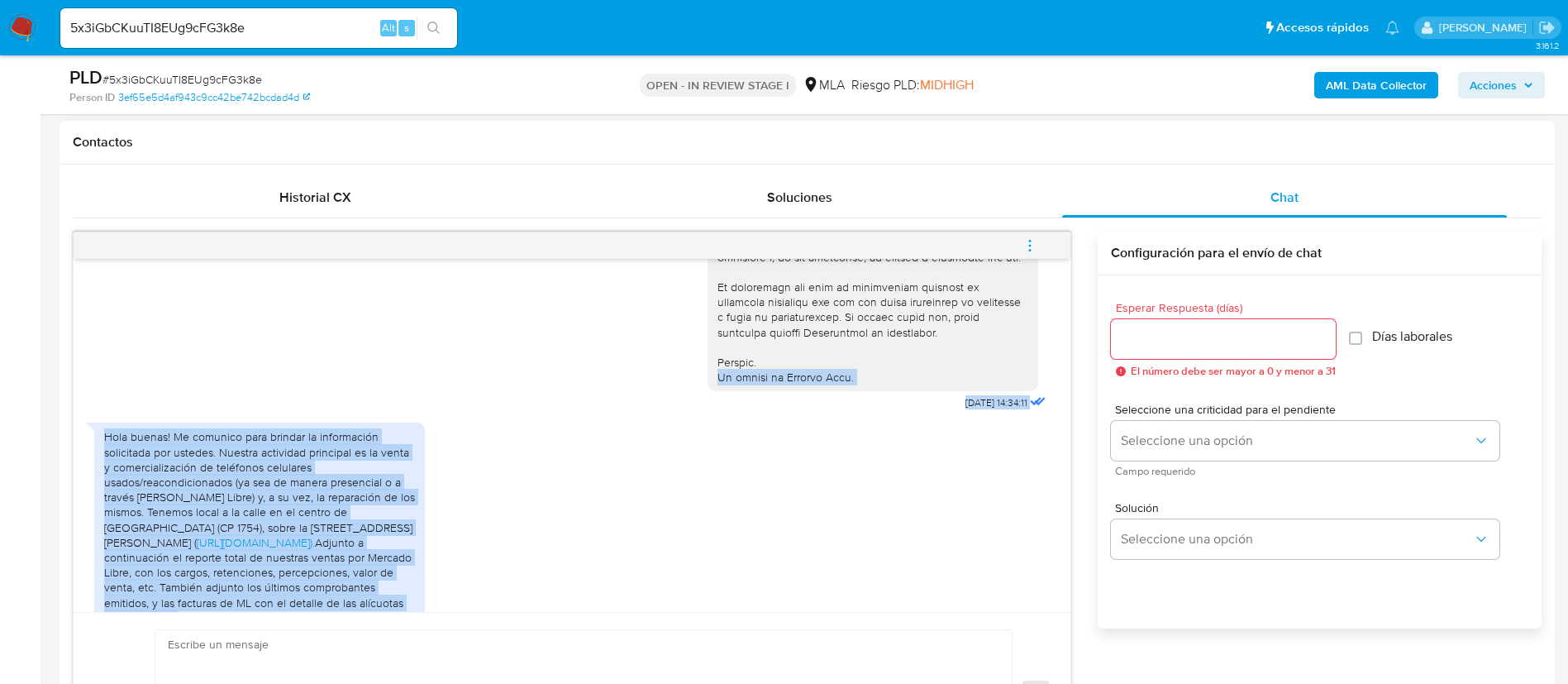
scroll to position [700, 0]
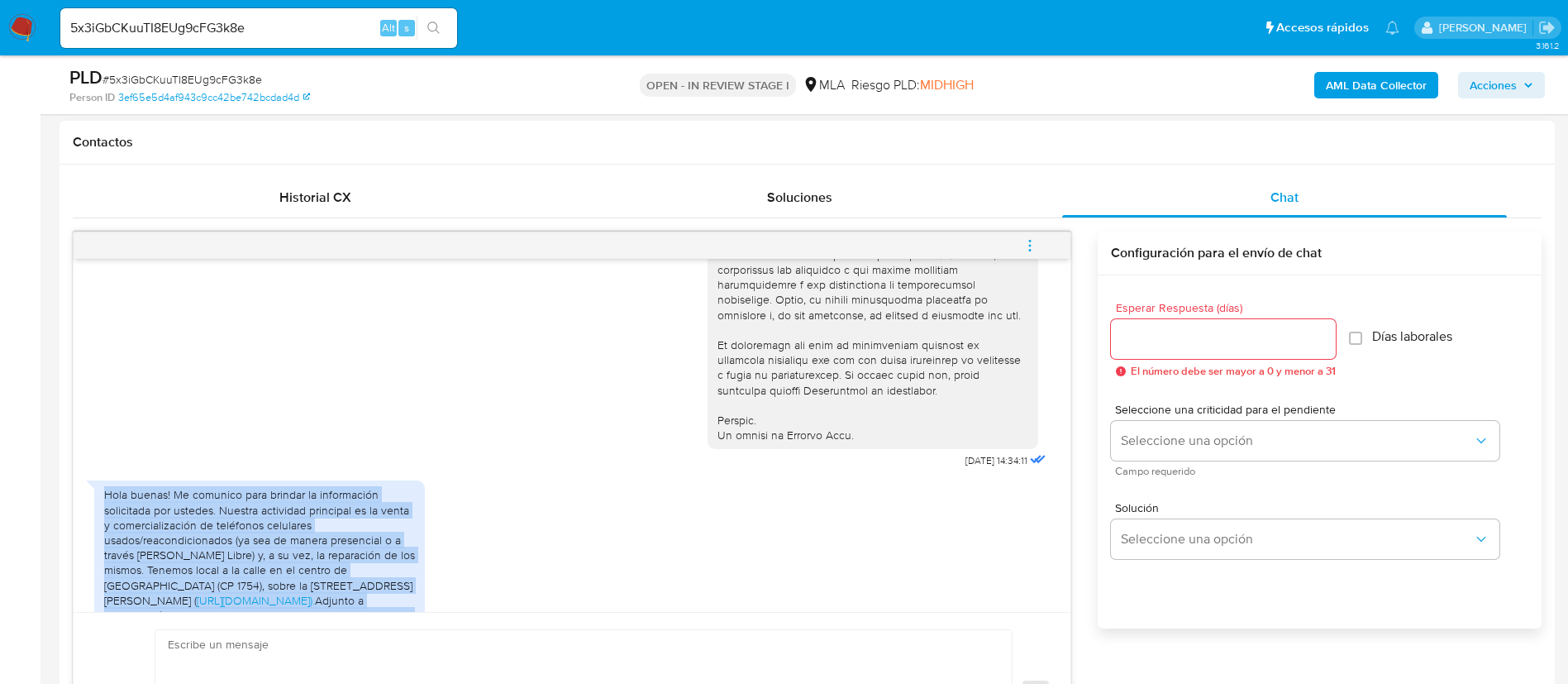
drag, startPoint x: 236, startPoint y: 511, endPoint x: 127, endPoint y: 508, distance: 109.0
click at [104, 516] on div "Hola buenas! Me comunico para brindar la información solicitada por ustedes. Nu…" at bounding box center [259, 665] width 330 height 371
copy div "Hola buenas! Me comunico para brindar la información solicitada por ustedes. Nu…"
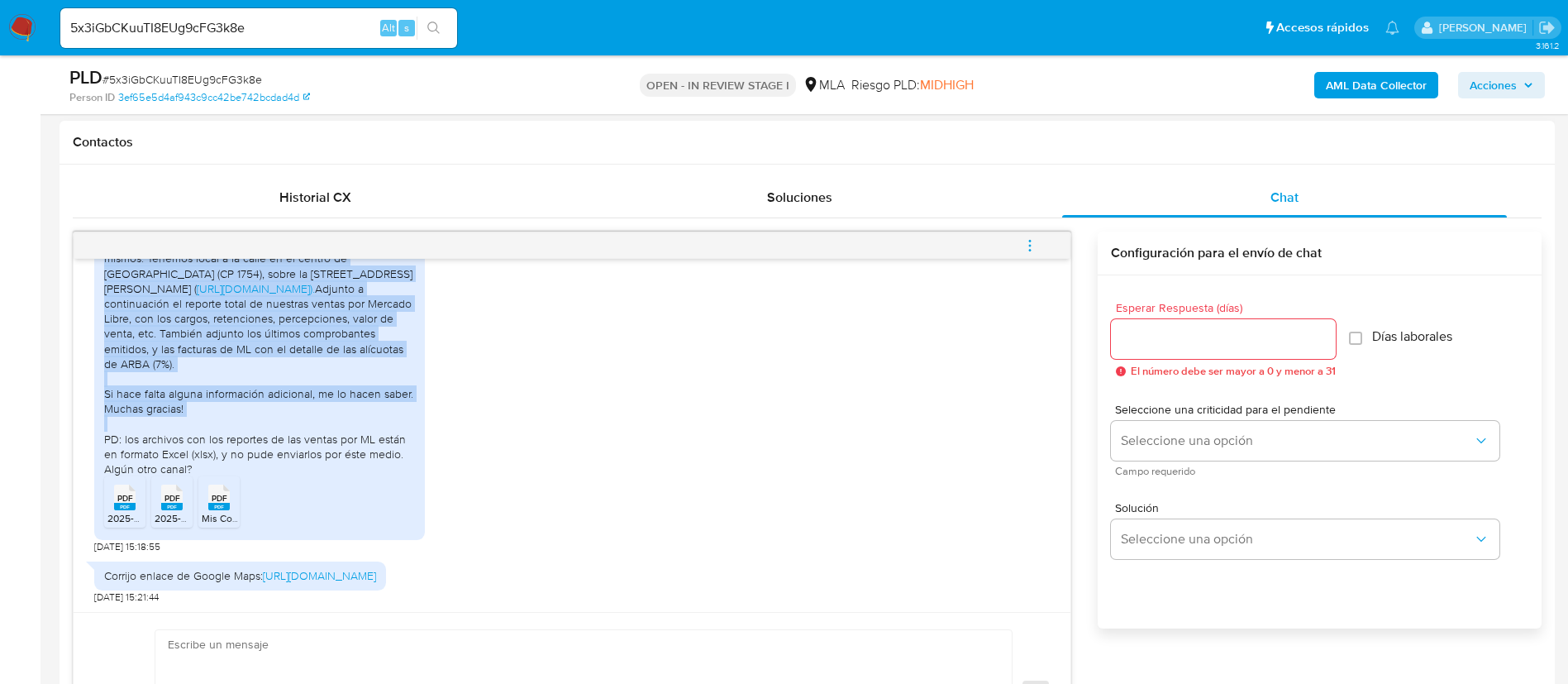
drag, startPoint x: 384, startPoint y: 576, endPoint x: 104, endPoint y: 571, distance: 280.0
click at [104, 571] on div "Corrijo enlace de Google Maps: https://maps.app.goo.gl/nZLEwyyodggnJrsM7?g_st=i…" at bounding box center [240, 576] width 292 height 28
copy link "https://maps.app.goo.gl/nZLEwyyodggnJrsM7?g_st=ipc"
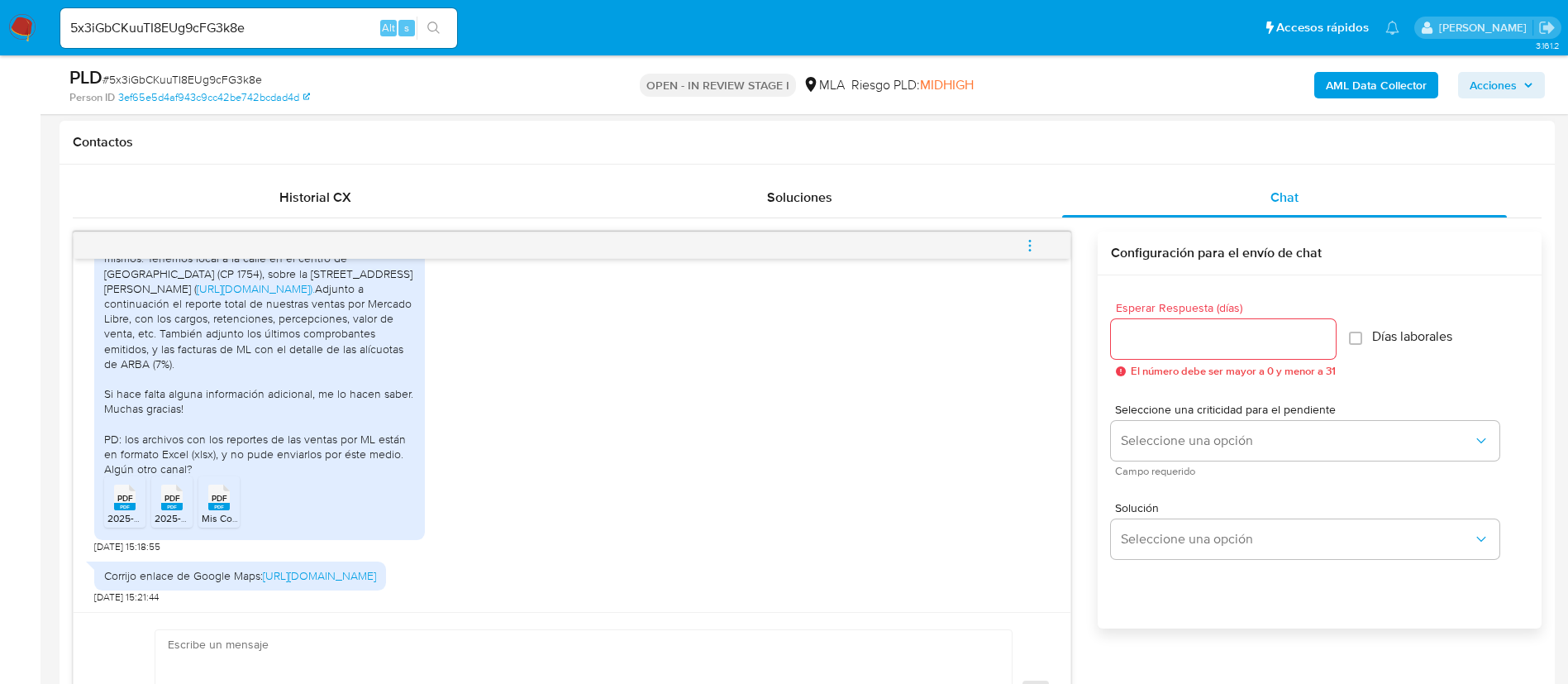
click at [135, 503] on rect at bounding box center [125, 507] width 21 height 7
click at [187, 489] on li "PDF PDF 2025-08-Factura-MercadoLibre.pdf" at bounding box center [172, 502] width 42 height 51
click at [213, 503] on rect at bounding box center [219, 507] width 21 height 7
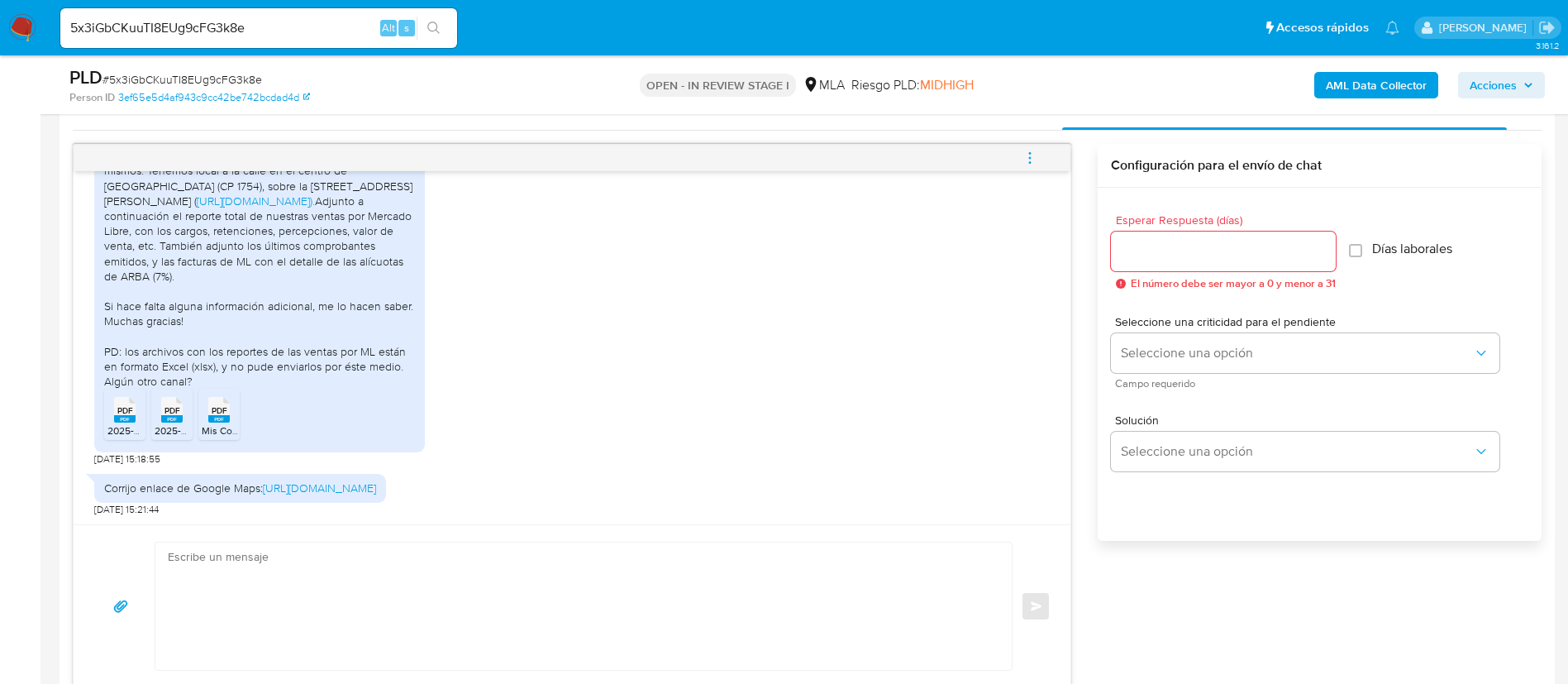
scroll to position [868, 0]
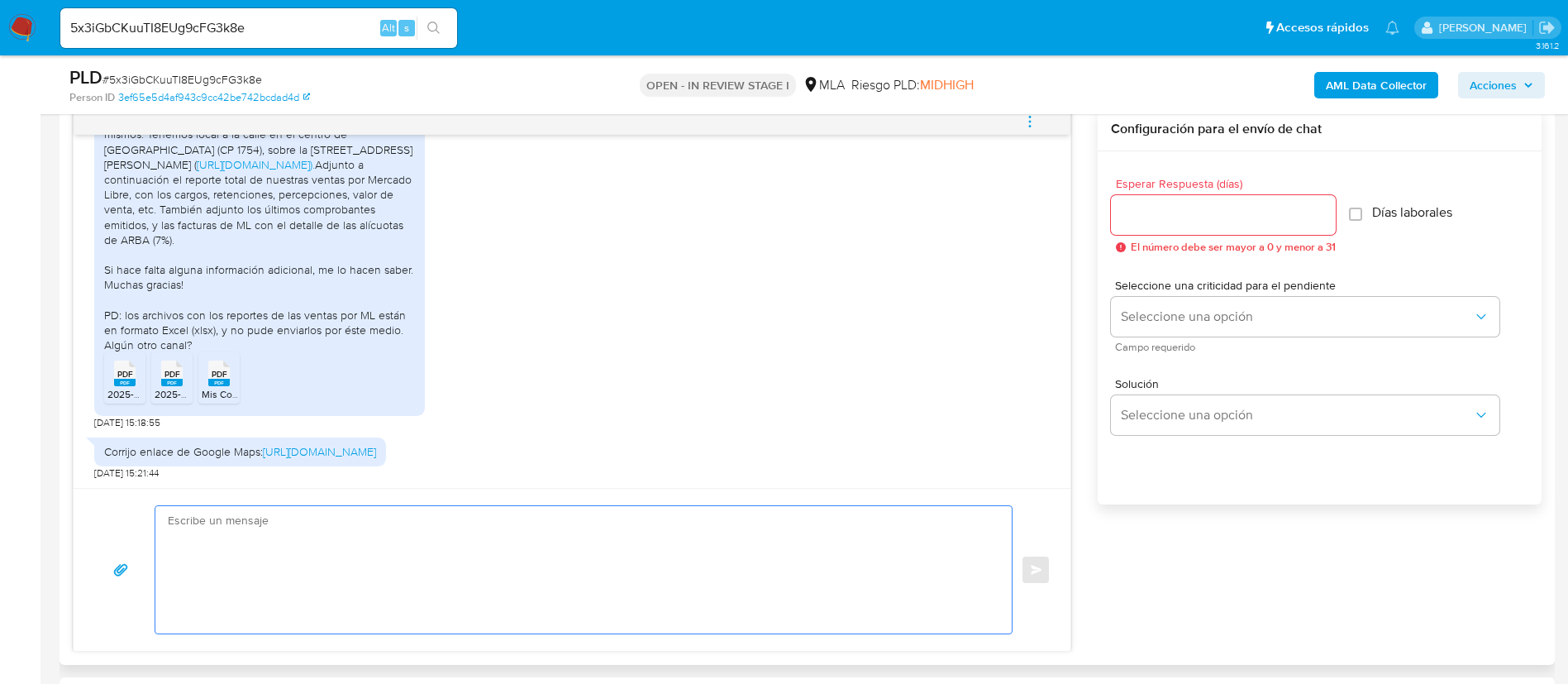
drag, startPoint x: 655, startPoint y: 549, endPoint x: 655, endPoint y: 557, distance: 8.0
click at [655, 556] on textarea at bounding box center [580, 570] width 823 height 128
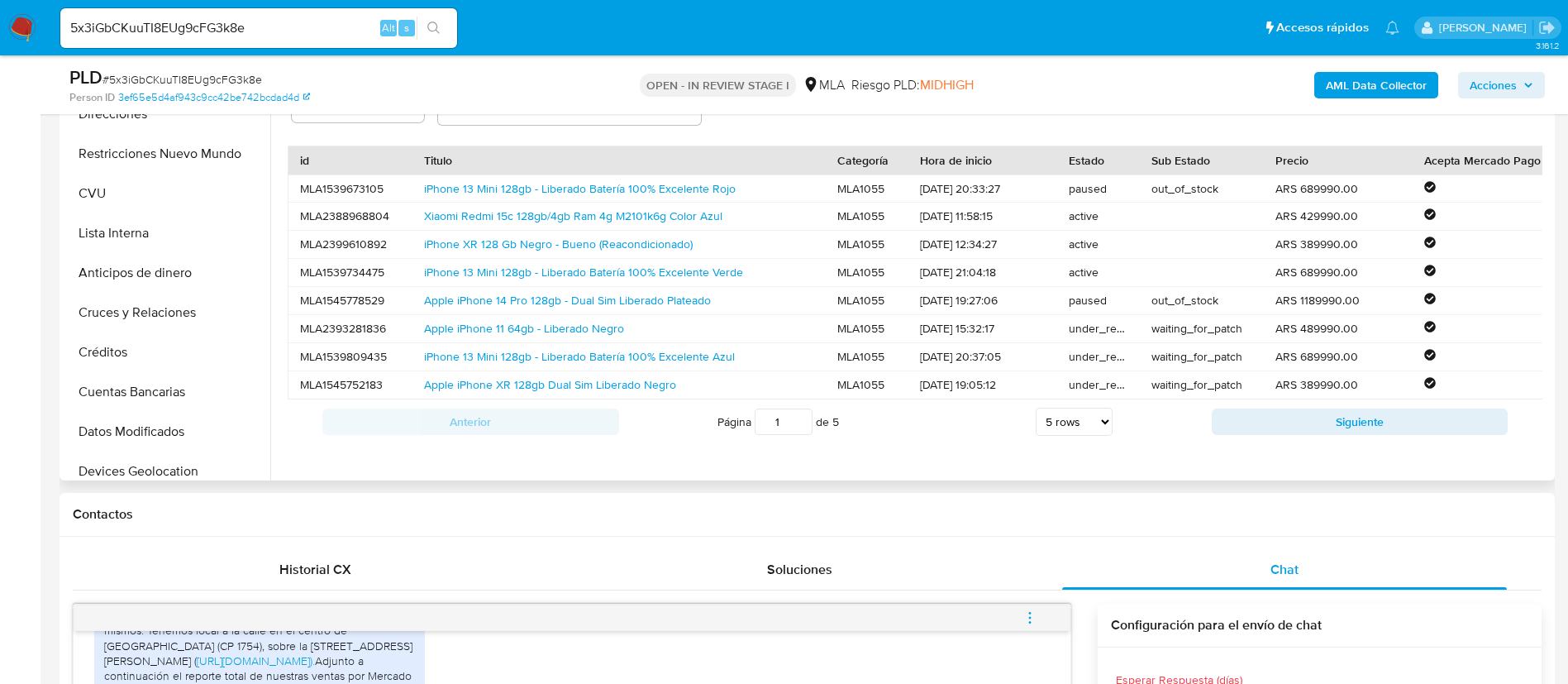
scroll to position [0, 0]
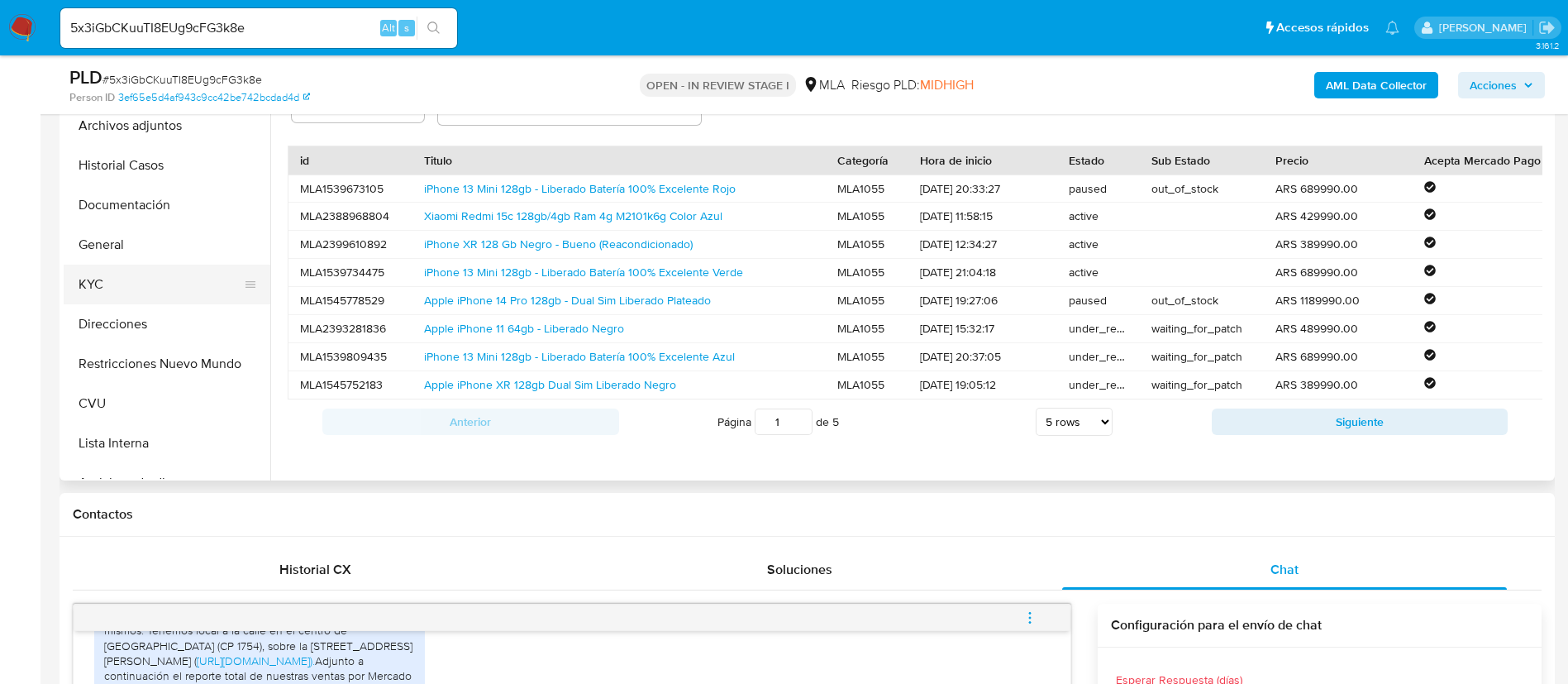
click at [121, 284] on button "KYC" at bounding box center [160, 284] width 193 height 40
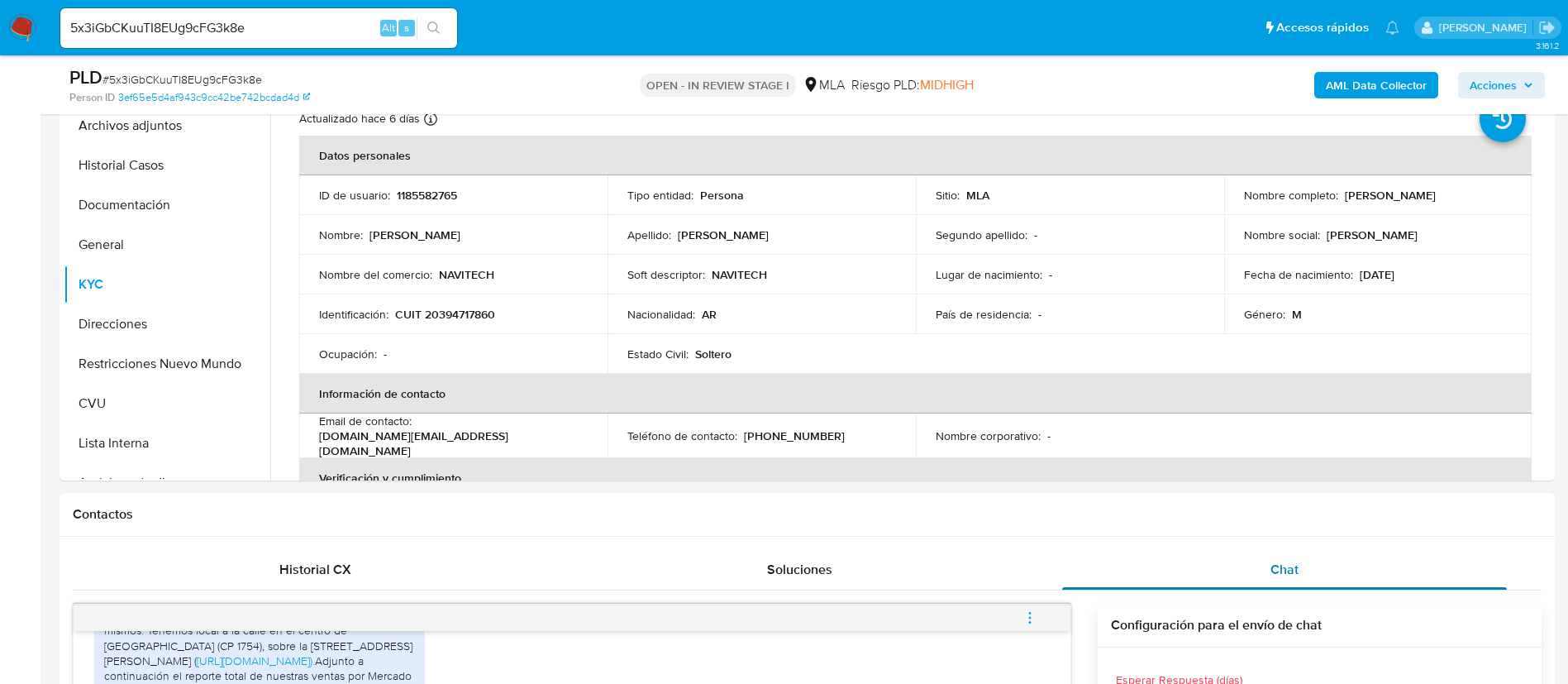
scroll to position [868, 0]
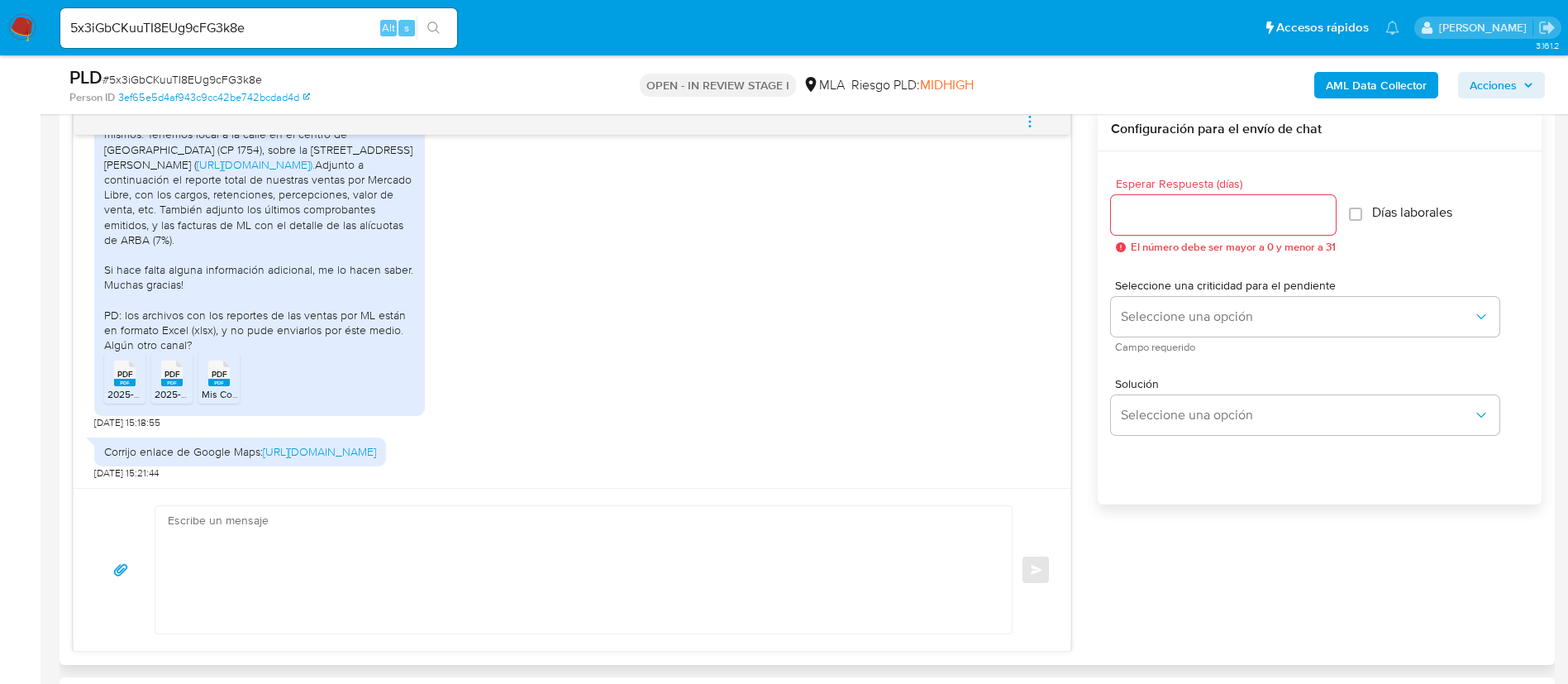
click at [470, 596] on textarea at bounding box center [580, 570] width 823 height 128
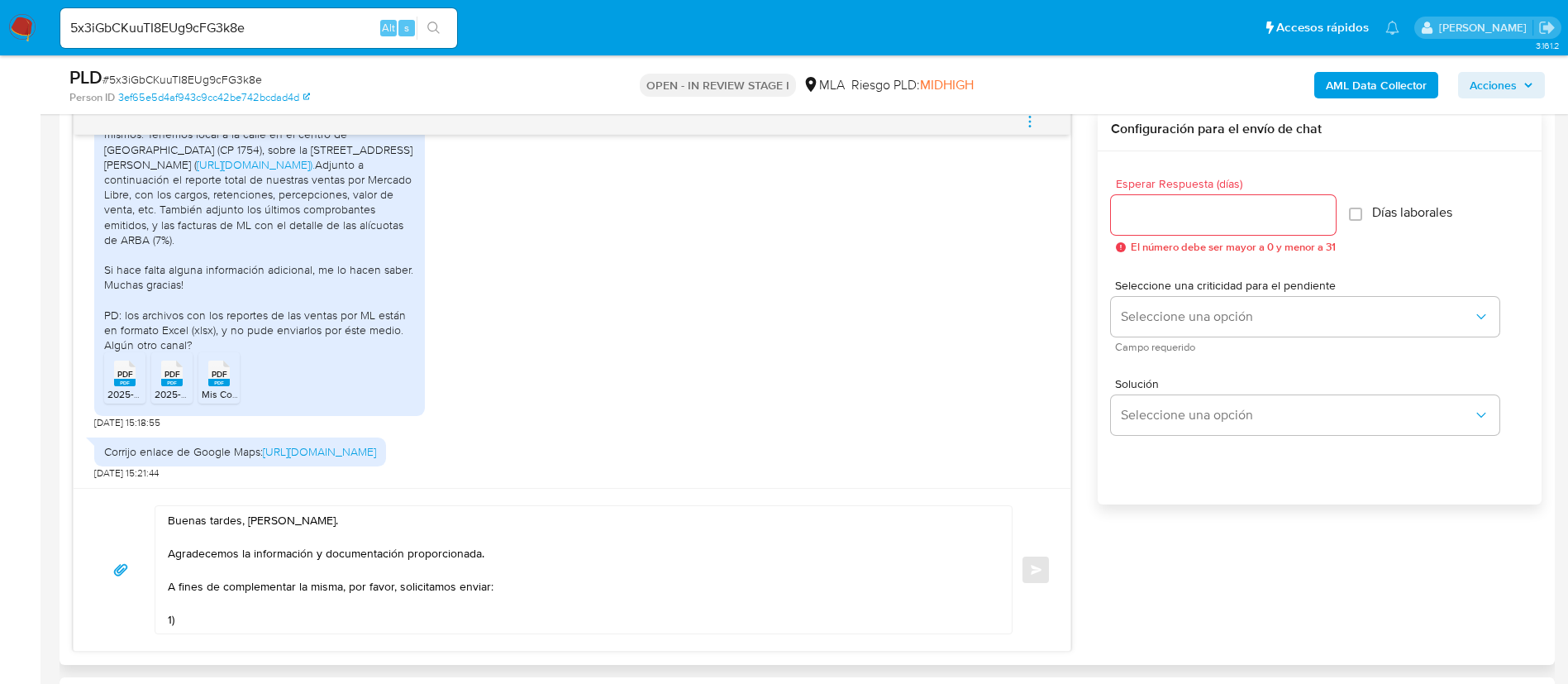
click at [274, 622] on textarea "Buenas tardes, Joan. Agradecemos la información y documentación proporcionada. …" at bounding box center [580, 570] width 823 height 128
paste textarea "Documentación que respalde tus ingresos (puedes enviarnos alguno de los siguien…"
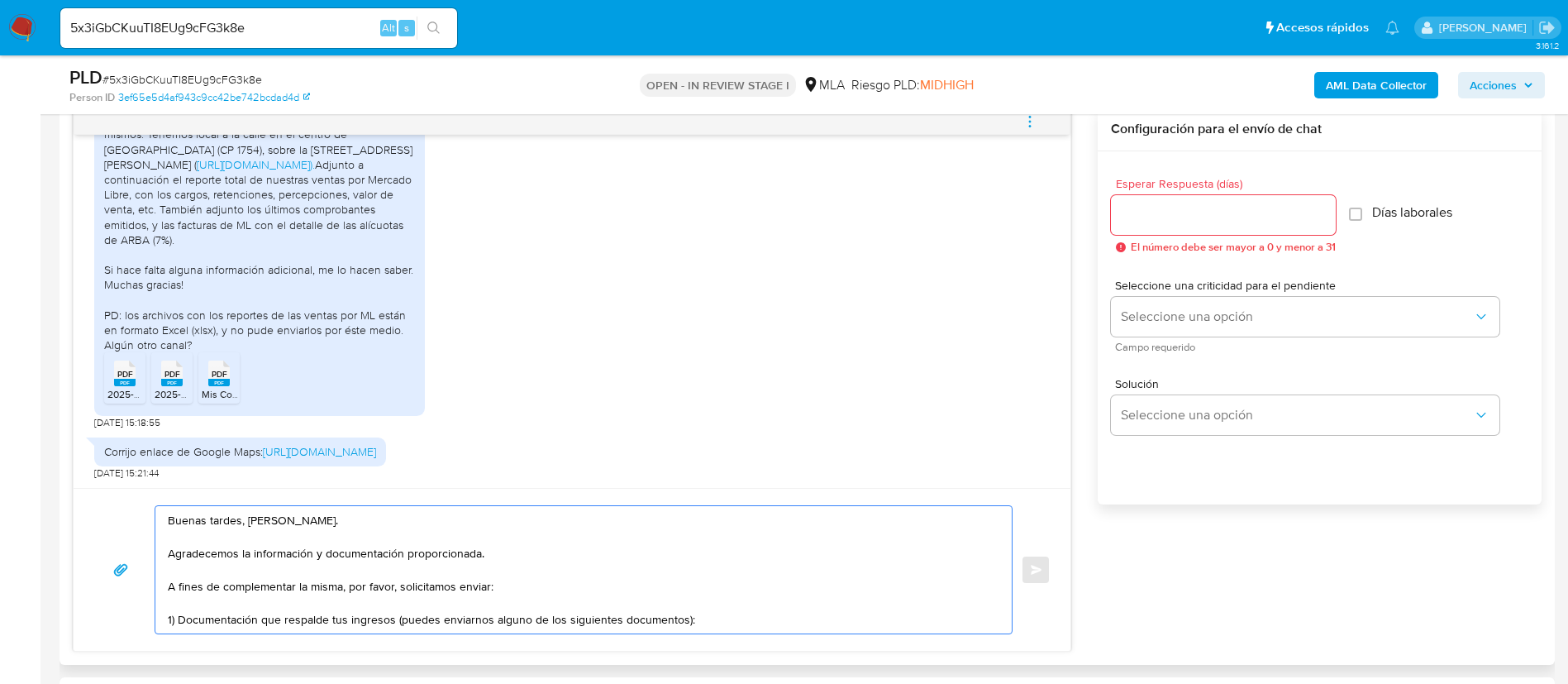
scroll to position [105, 0]
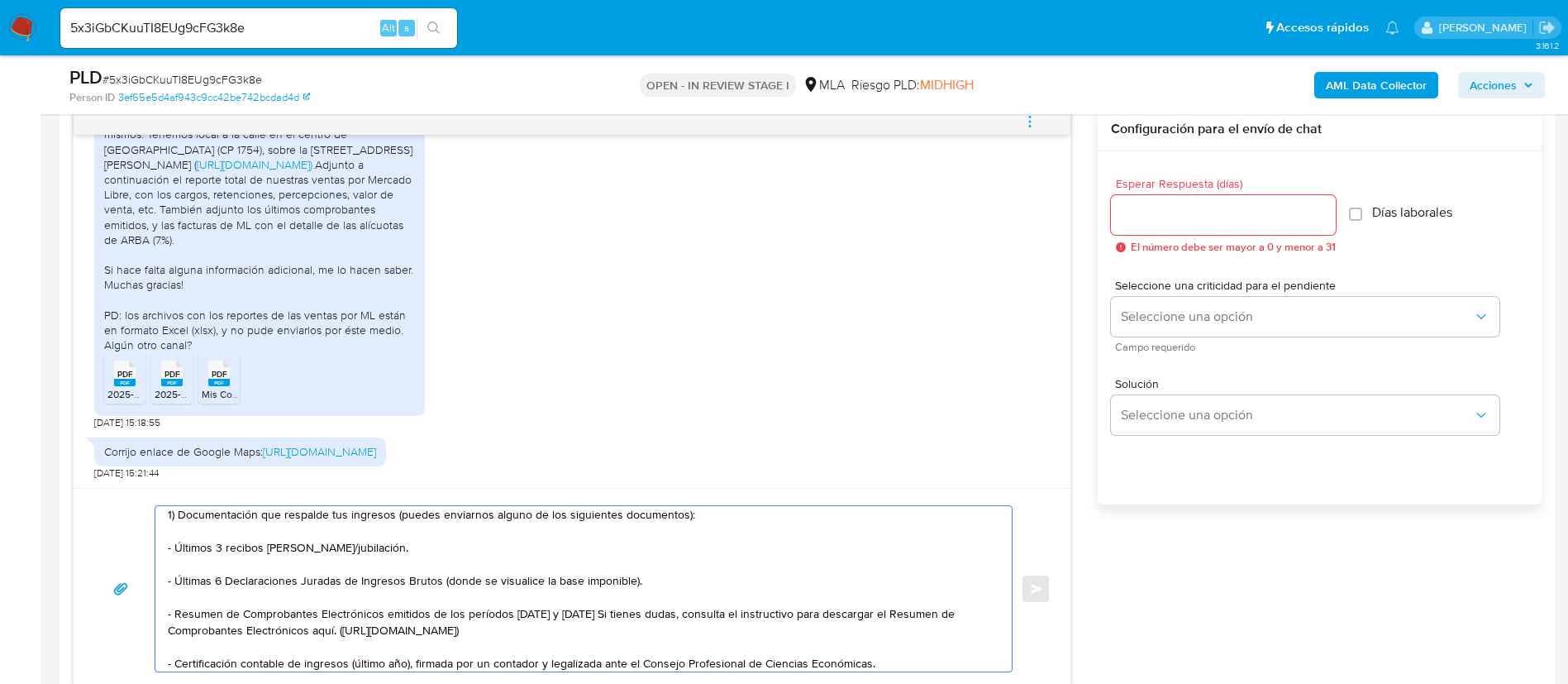
click at [263, 549] on textarea "Buenas tardes, Joan. Agradecemos la información y documentación proporcionada. …" at bounding box center [580, 588] width 823 height 166
click at [262, 549] on textarea "Buenas tardes, Joan. Agradecemos la información y documentación proporcionada. …" at bounding box center [580, 588] width 823 height 166
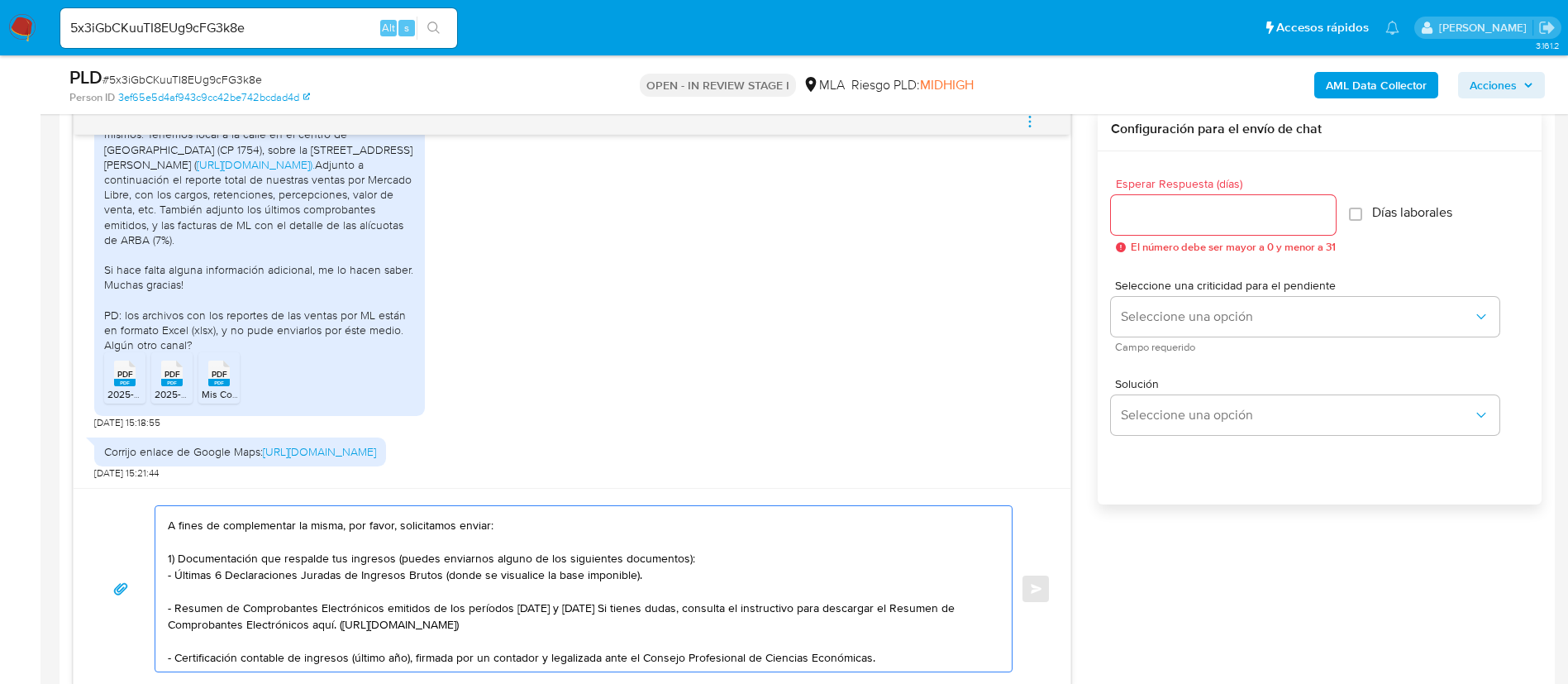
scroll to position [61, 0]
drag, startPoint x: 391, startPoint y: 563, endPoint x: 682, endPoint y: 563, distance: 291.0
click at [682, 563] on textarea "Buenas tardes, Joan. Agradecemos la información y documentación proporcionada. …" at bounding box center [580, 588] width 823 height 166
click at [579, 579] on textarea "Buenas tardes, Joan. Agradecemos la información y documentación proporcionada. …" at bounding box center [580, 588] width 823 height 166
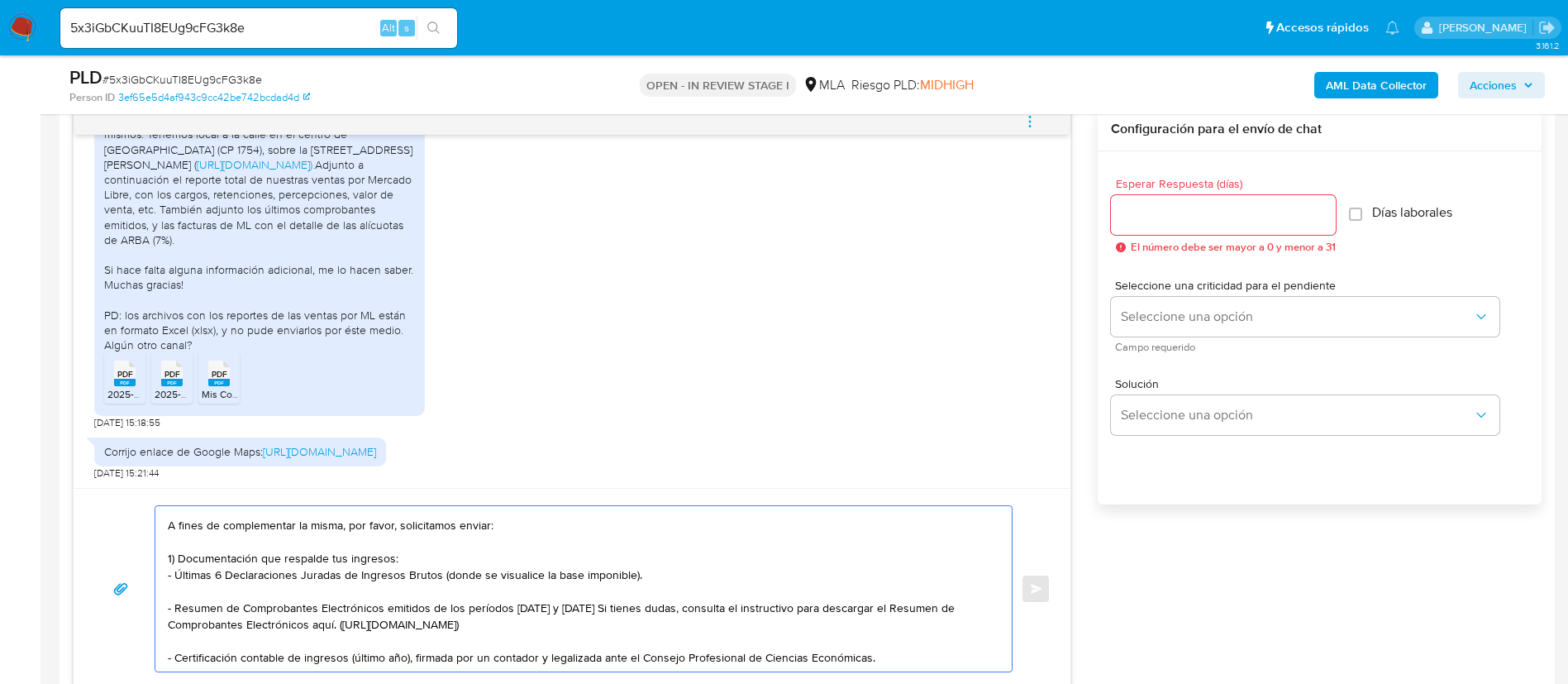
click at [579, 579] on textarea "Buenas tardes, Joan. Agradecemos la información y documentación proporcionada. …" at bounding box center [580, 588] width 823 height 166
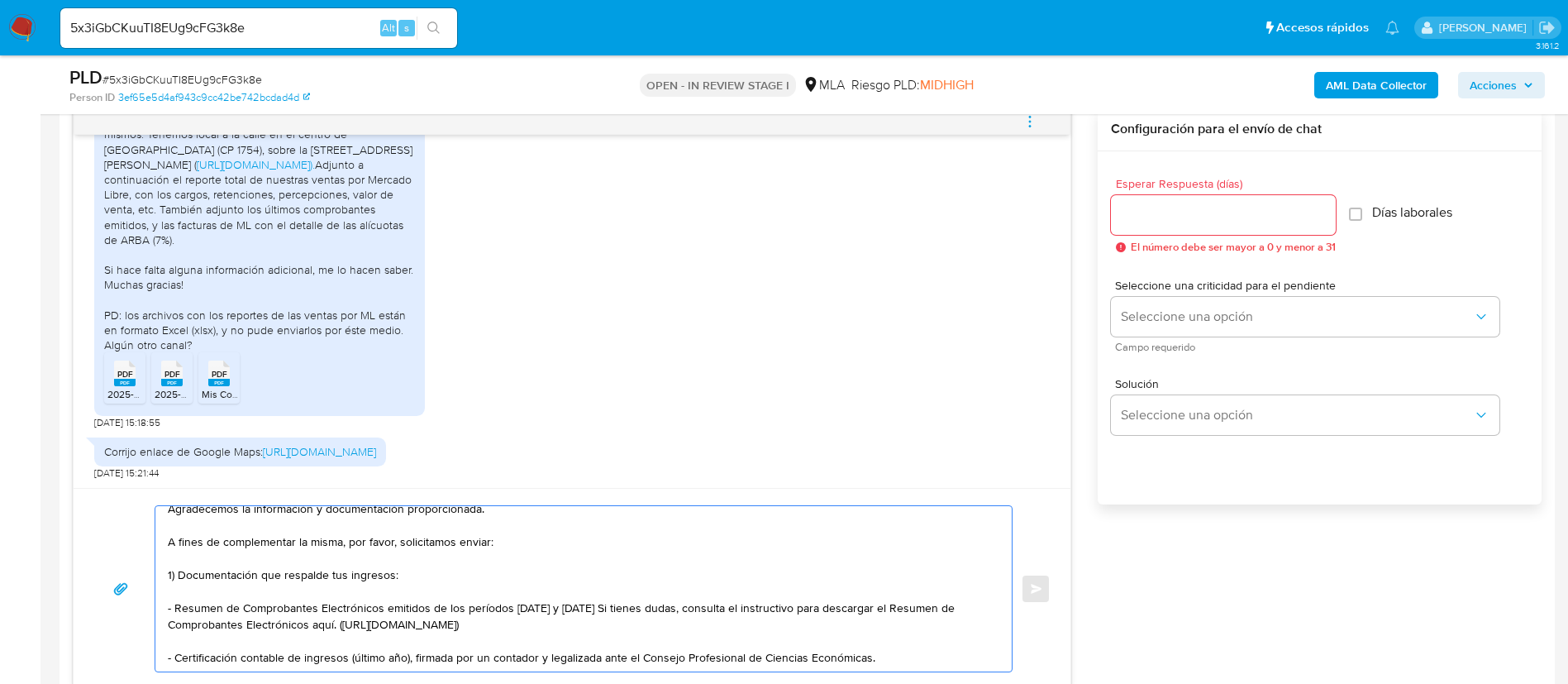
scroll to position [44, 0]
click at [514, 592] on textarea "Buenas tardes, Joan. Agradecemos la información y documentación proporcionada. …" at bounding box center [580, 588] width 823 height 166
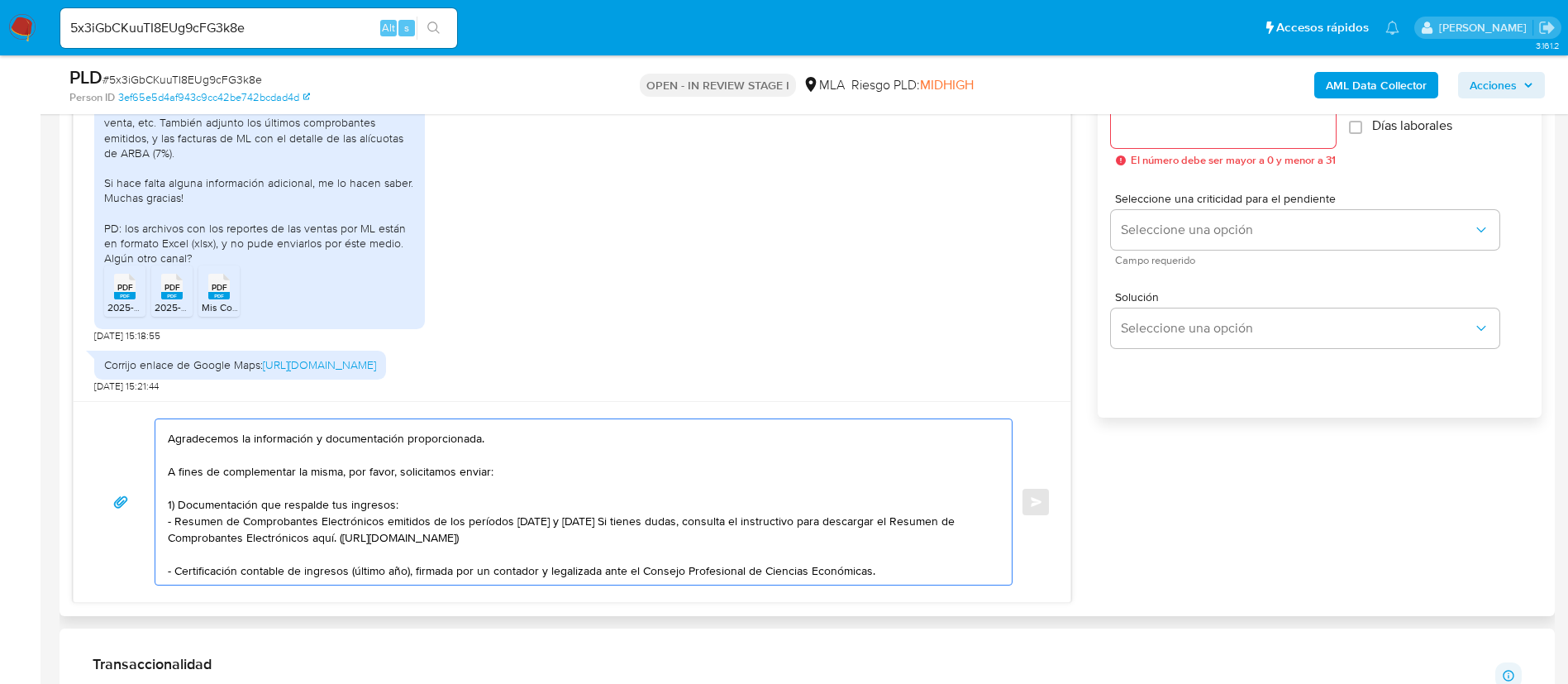
scroll to position [992, 0]
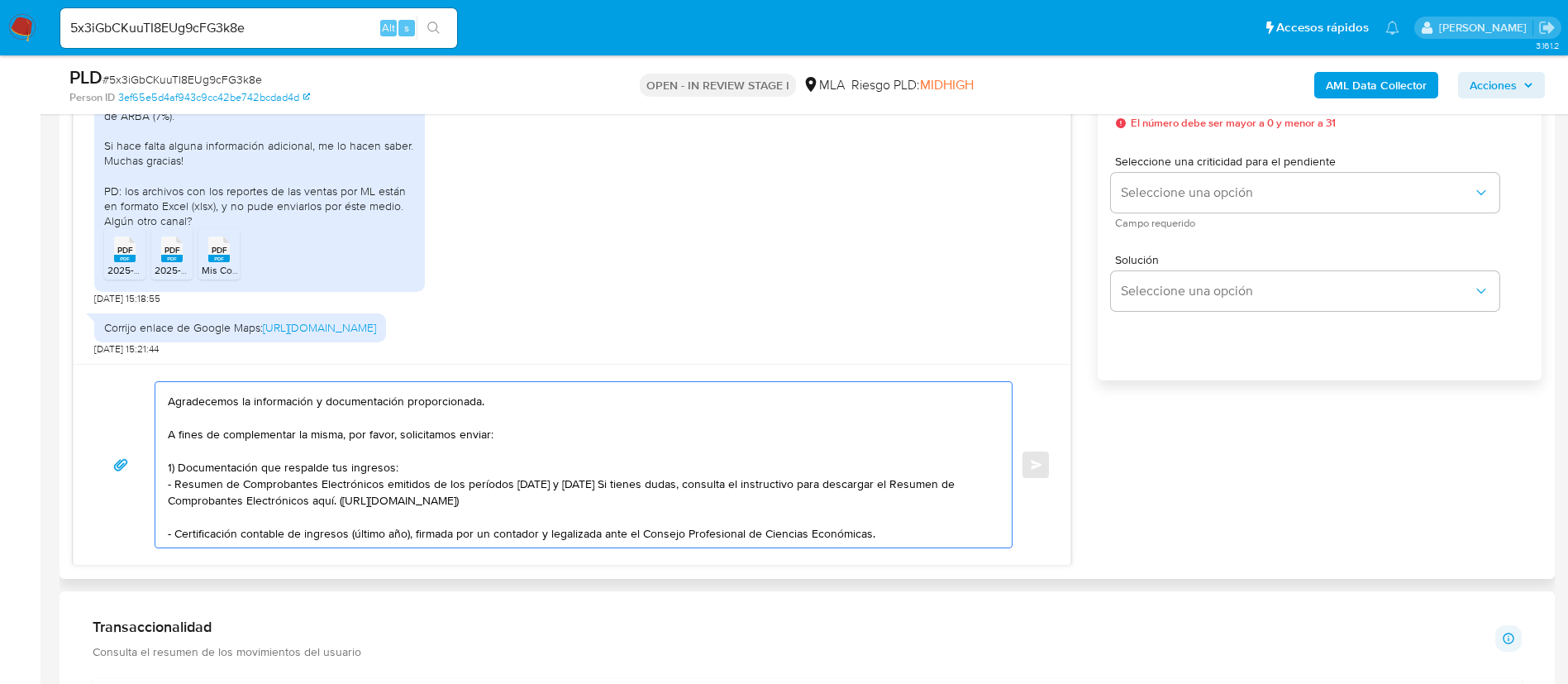
click at [532, 527] on textarea "Buenas tardes, Joan. Agradecemos la información y documentación proporcionada. …" at bounding box center [580, 464] width 823 height 166
click at [341, 501] on textarea "Buenas tardes, Joan. Agradecemos la información y documentación proporcionada. …" at bounding box center [580, 464] width 823 height 166
click at [581, 506] on textarea "Buenas tardes, Joan. Agradecemos la información y documentación proporcionada. …" at bounding box center [580, 464] width 823 height 166
click at [568, 538] on textarea "Buenas tardes, Joan. Agradecemos la información y documentación proporcionada. …" at bounding box center [580, 464] width 823 height 166
click at [568, 539] on textarea "Buenas tardes, Joan. Agradecemos la información y documentación proporcionada. …" at bounding box center [580, 464] width 823 height 166
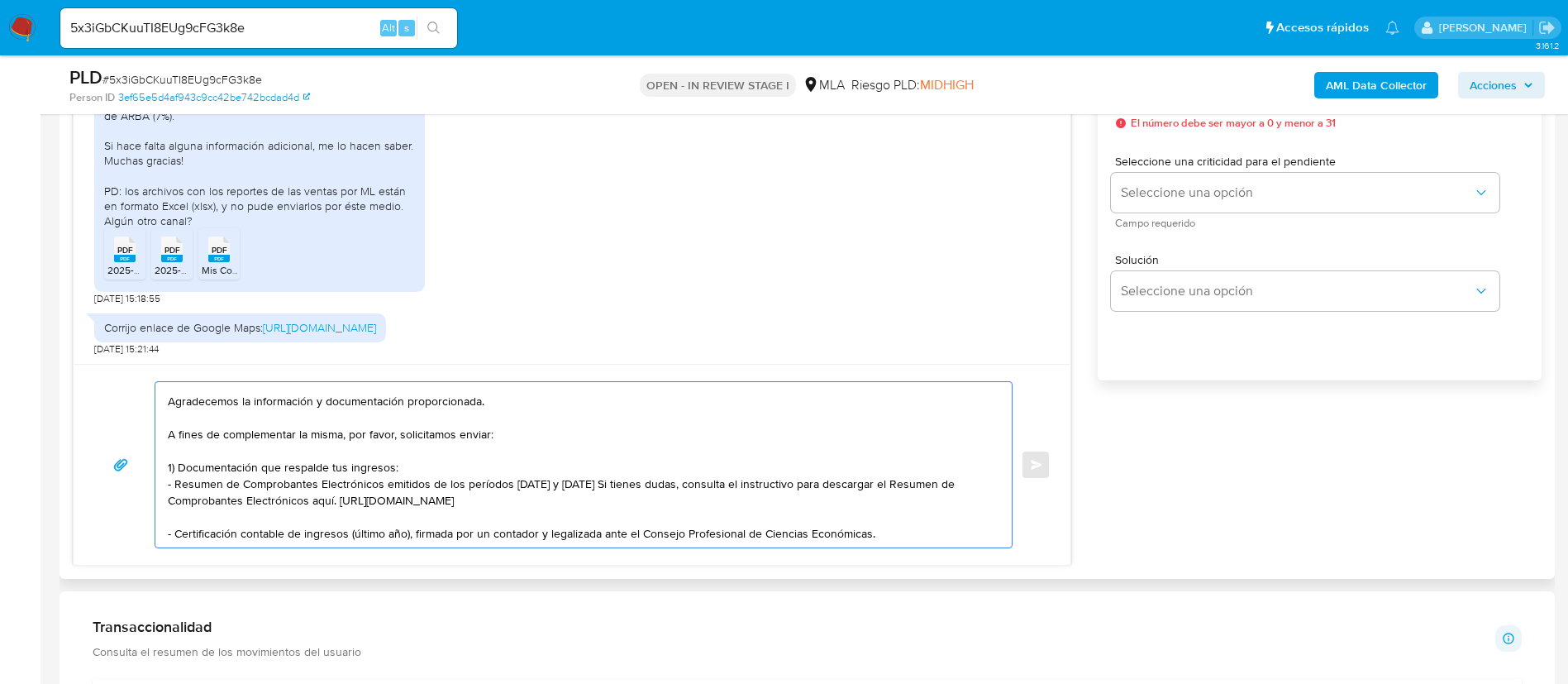
click at [568, 539] on textarea "Buenas tardes, Joan. Agradecemos la información y documentación proporcionada. …" at bounding box center [580, 464] width 823 height 166
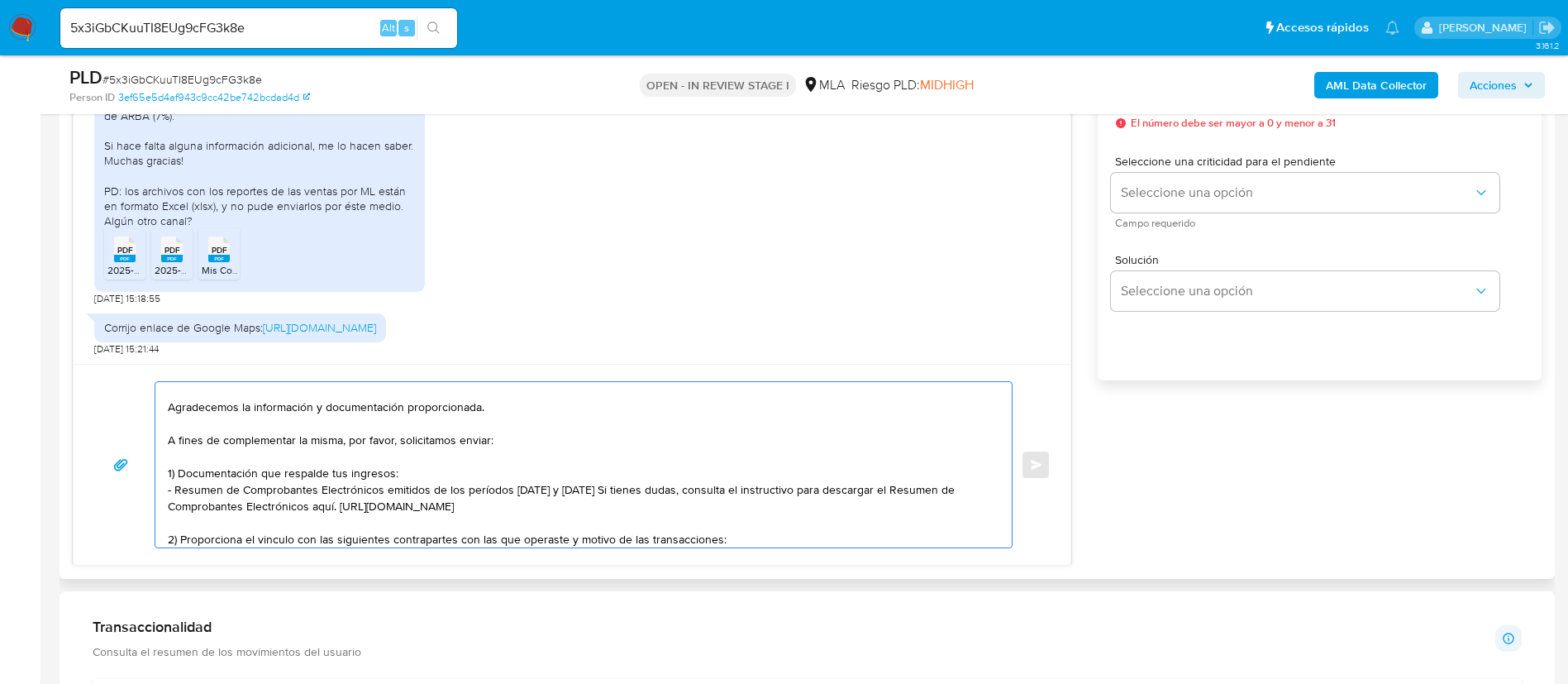
scroll to position [39, 0]
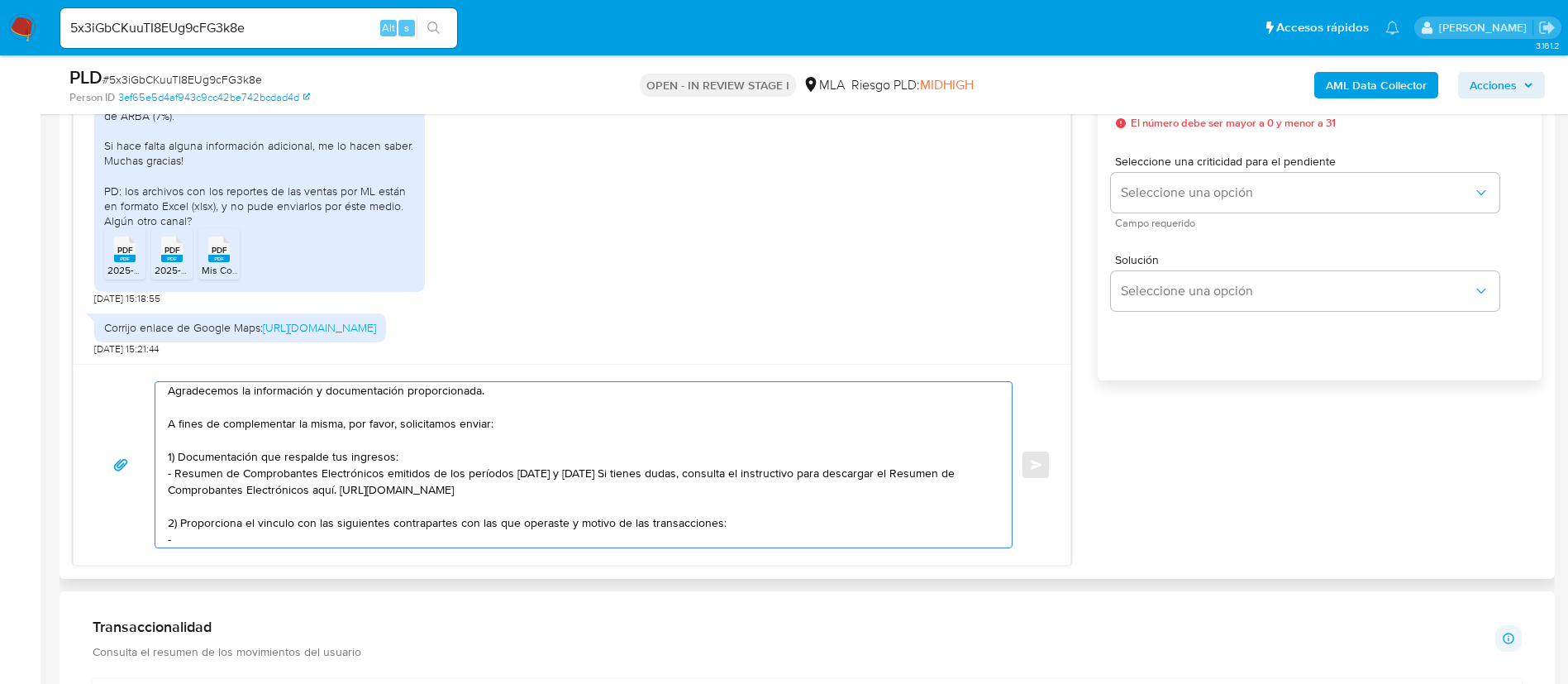
paste textarea "Martin Rodolfo Segundo Recalde - CUIT 20330141507"
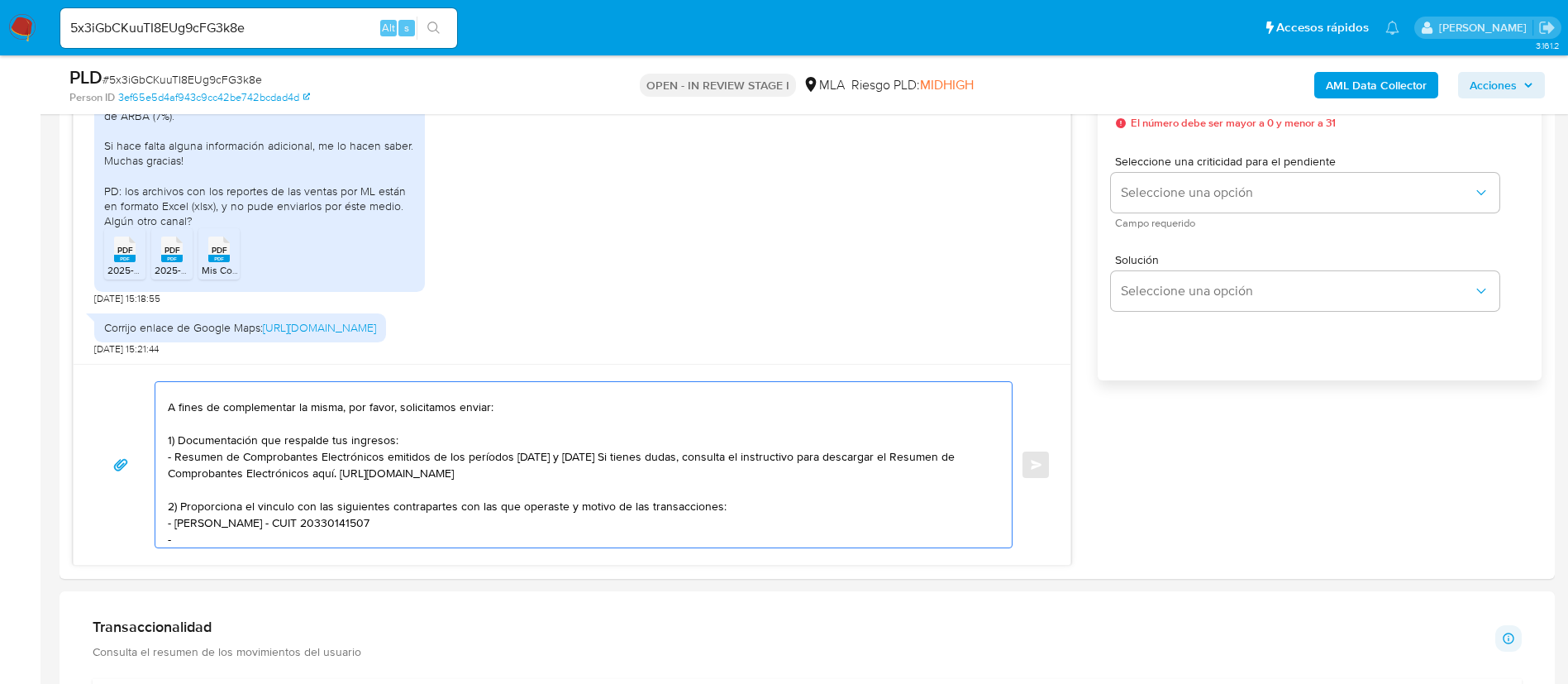
paste textarea "Jesus Antonio Freites Mejias - CUIT 27961620762"
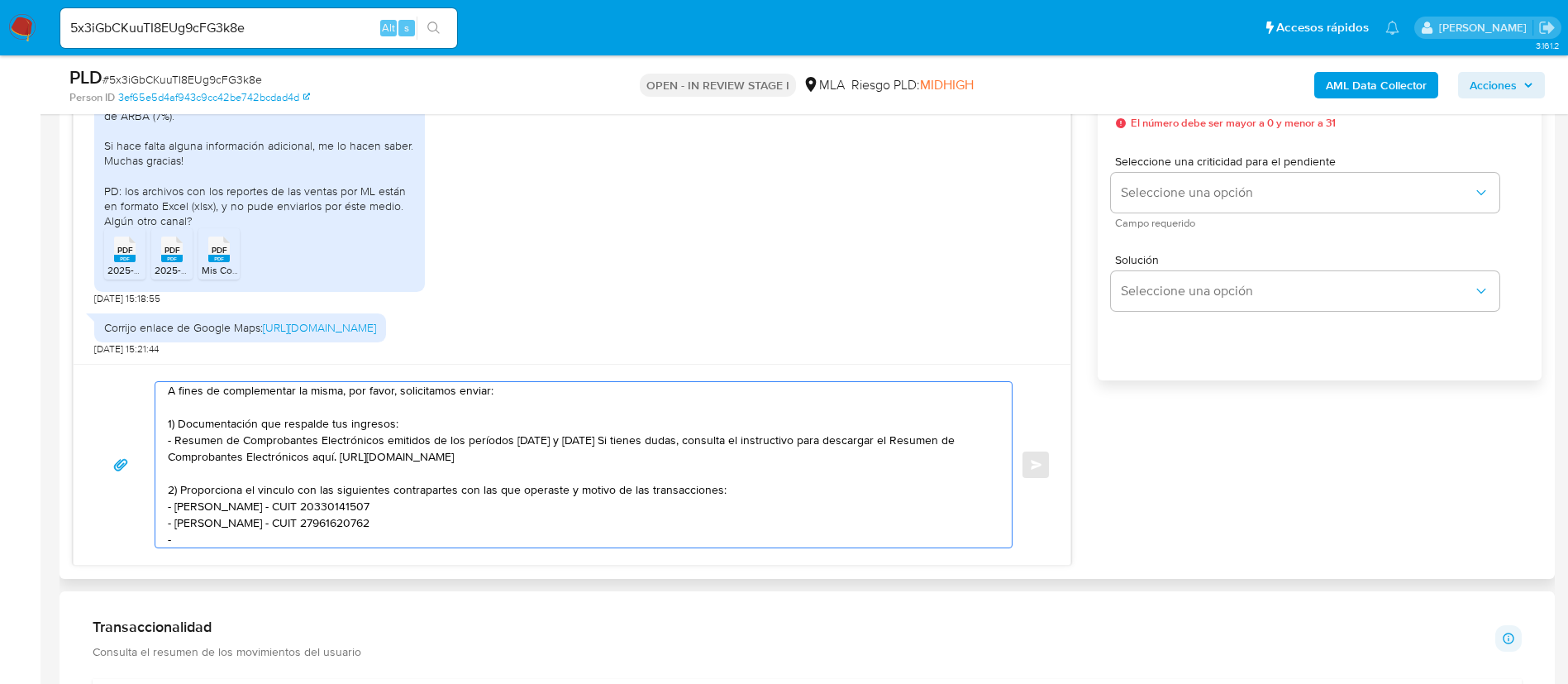
paste textarea "Lucas Facundo Cordoba - CUIT 20394772950"
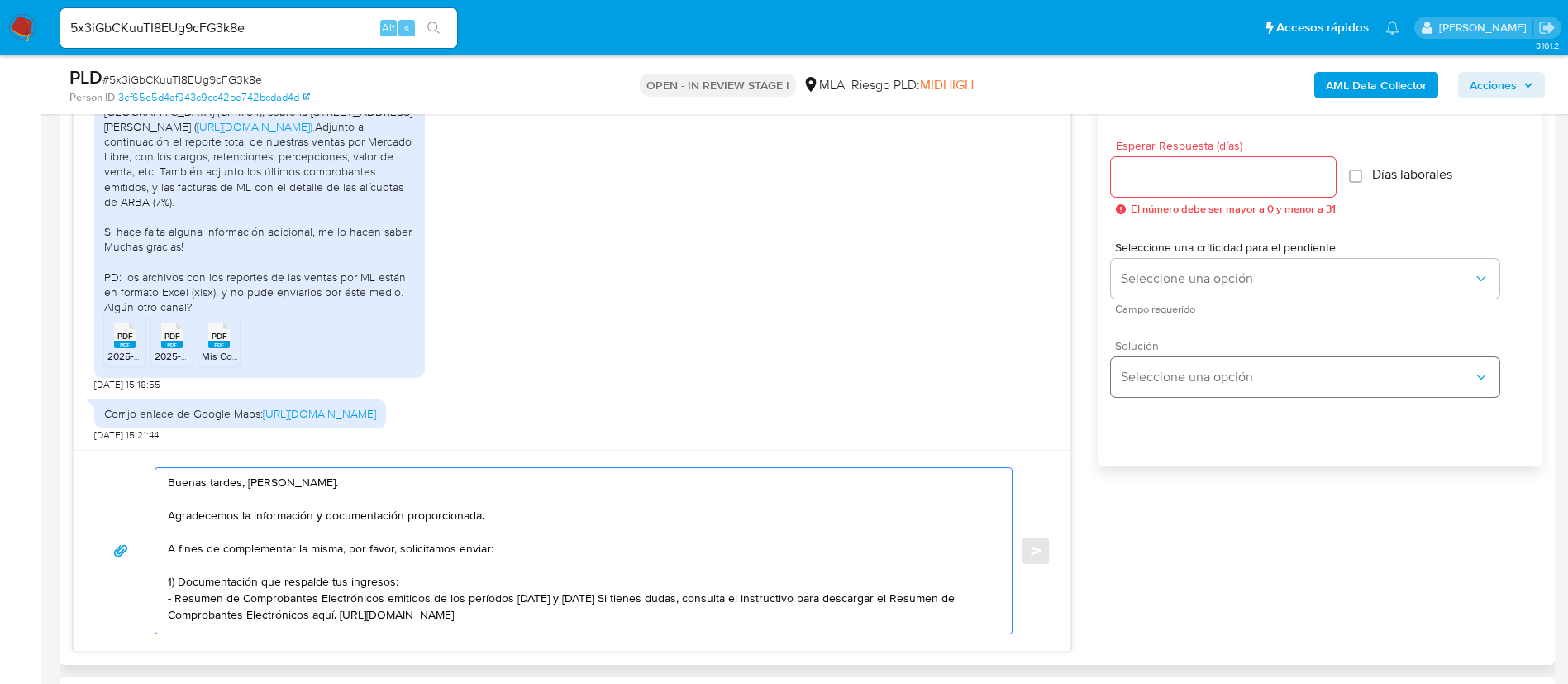
scroll to position [868, 0]
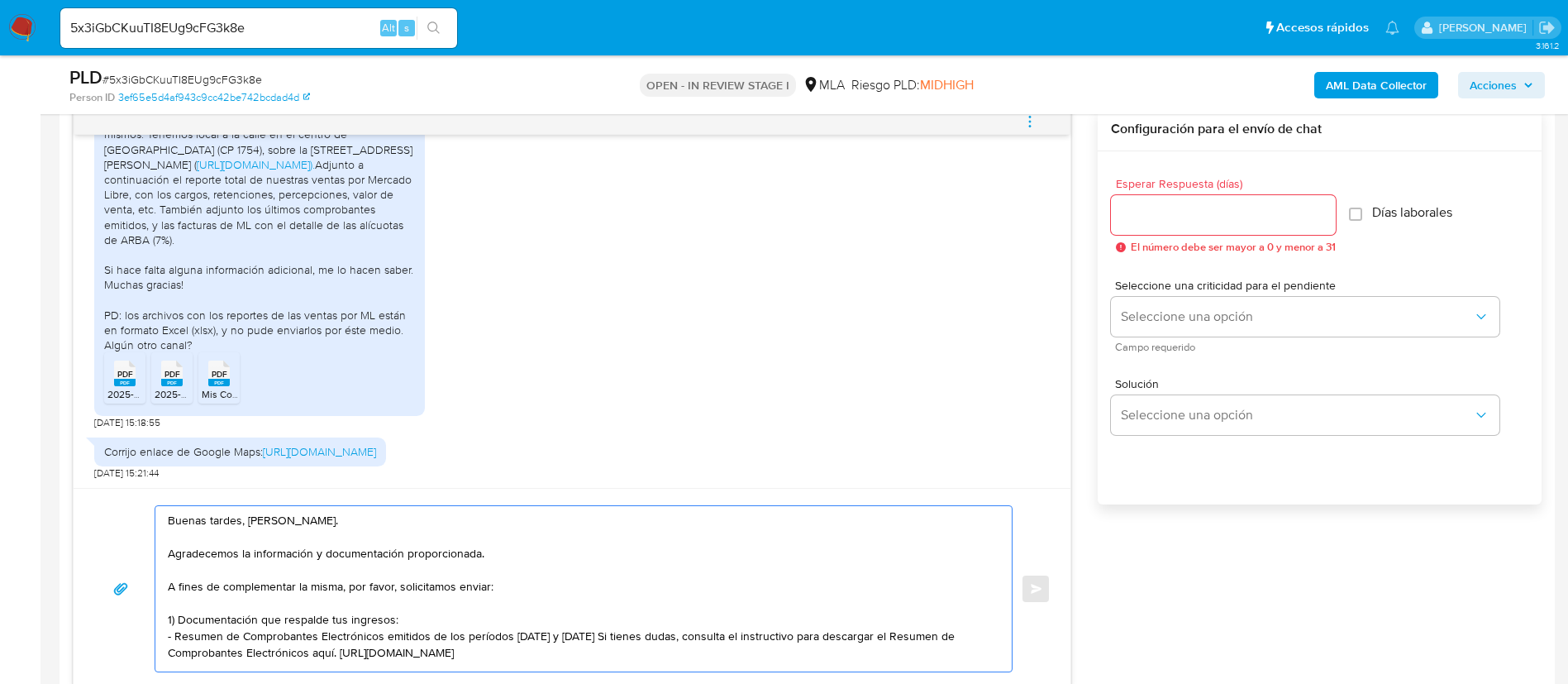
type textarea "Buenas tardes, Joan. Agradecemos la información y documentación proporcionada. …"
click at [1178, 231] on div at bounding box center [1224, 214] width 225 height 40
click at [1165, 219] on input "Esperar Respuesta (días)" at bounding box center [1224, 215] width 225 height 21
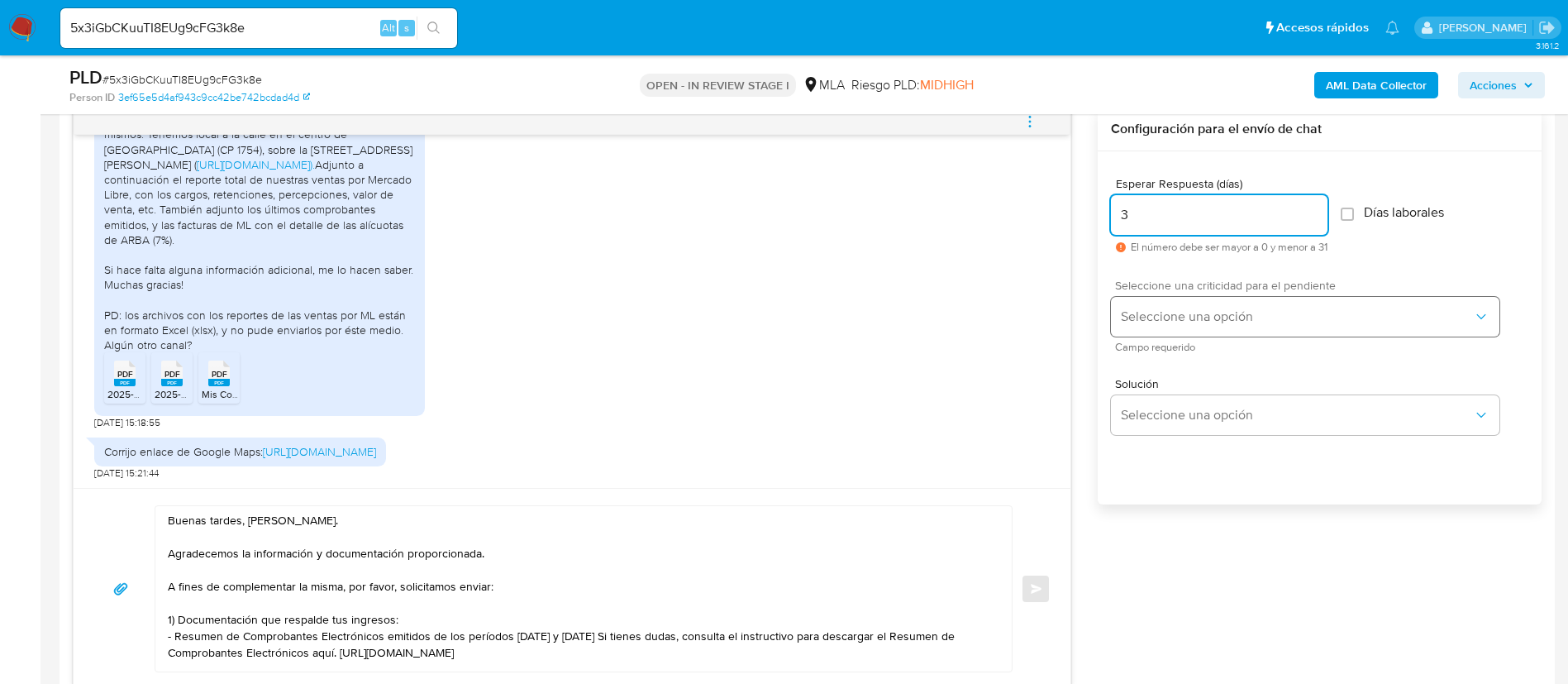
type input "3"
click at [1166, 303] on button "Seleccione una opción" at bounding box center [1305, 316] width 389 height 40
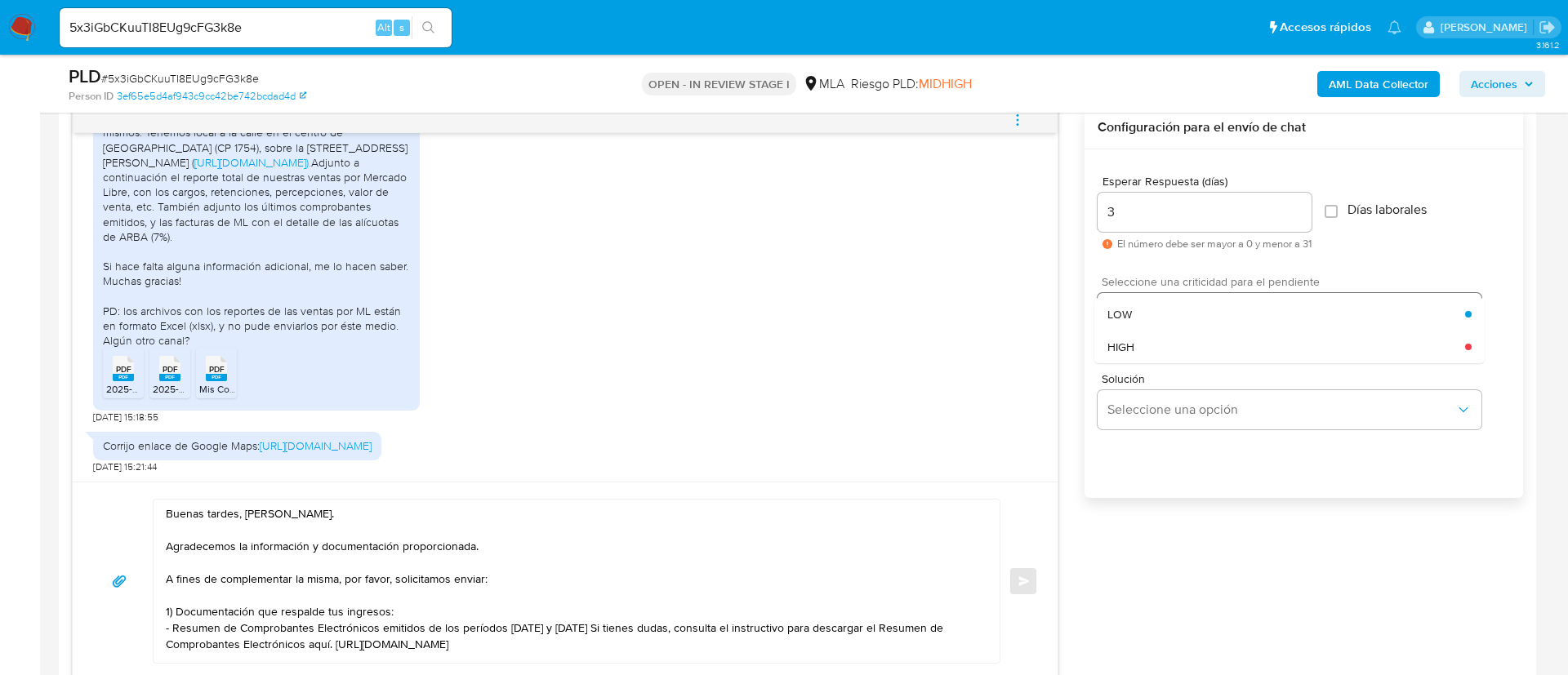
click at [1152, 299] on div "LOW" at bounding box center [1286, 314] width 358 height 32
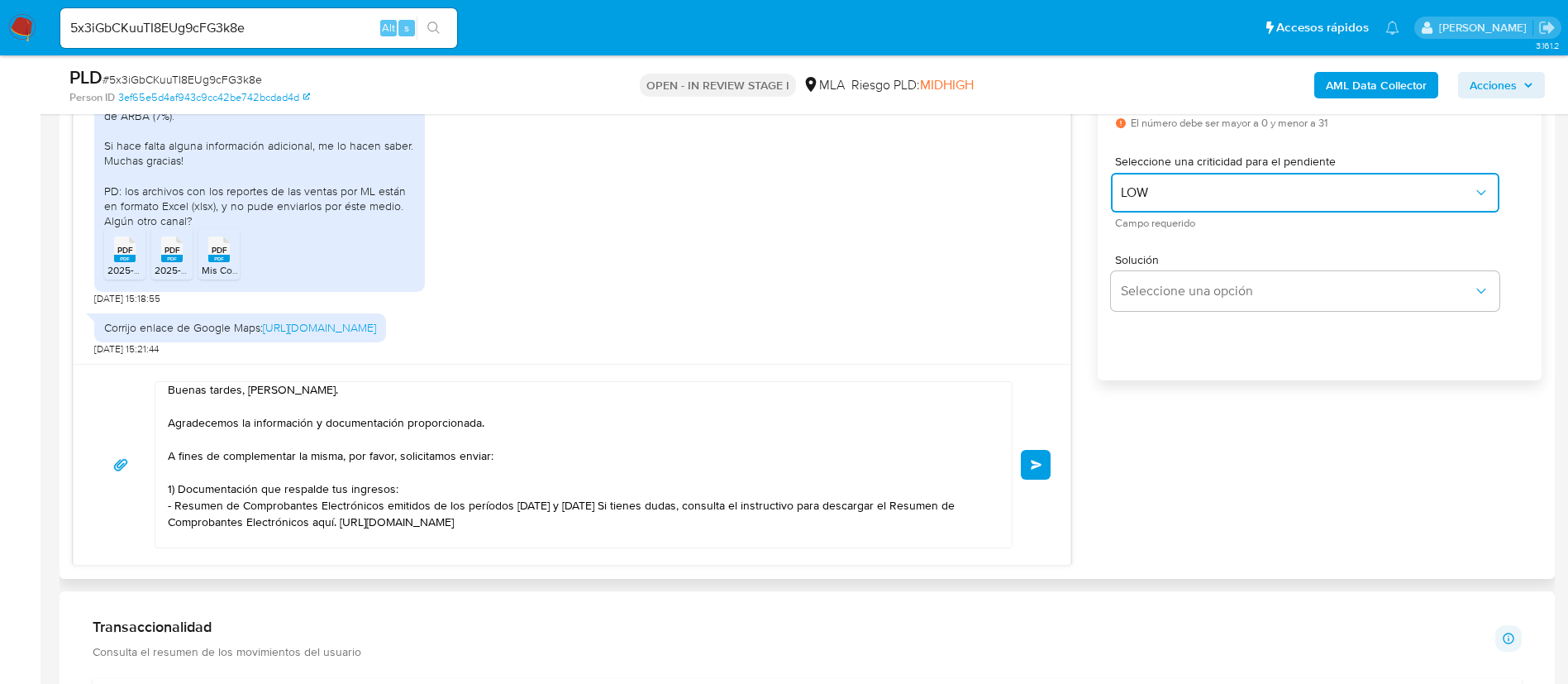
scroll to position [0, 0]
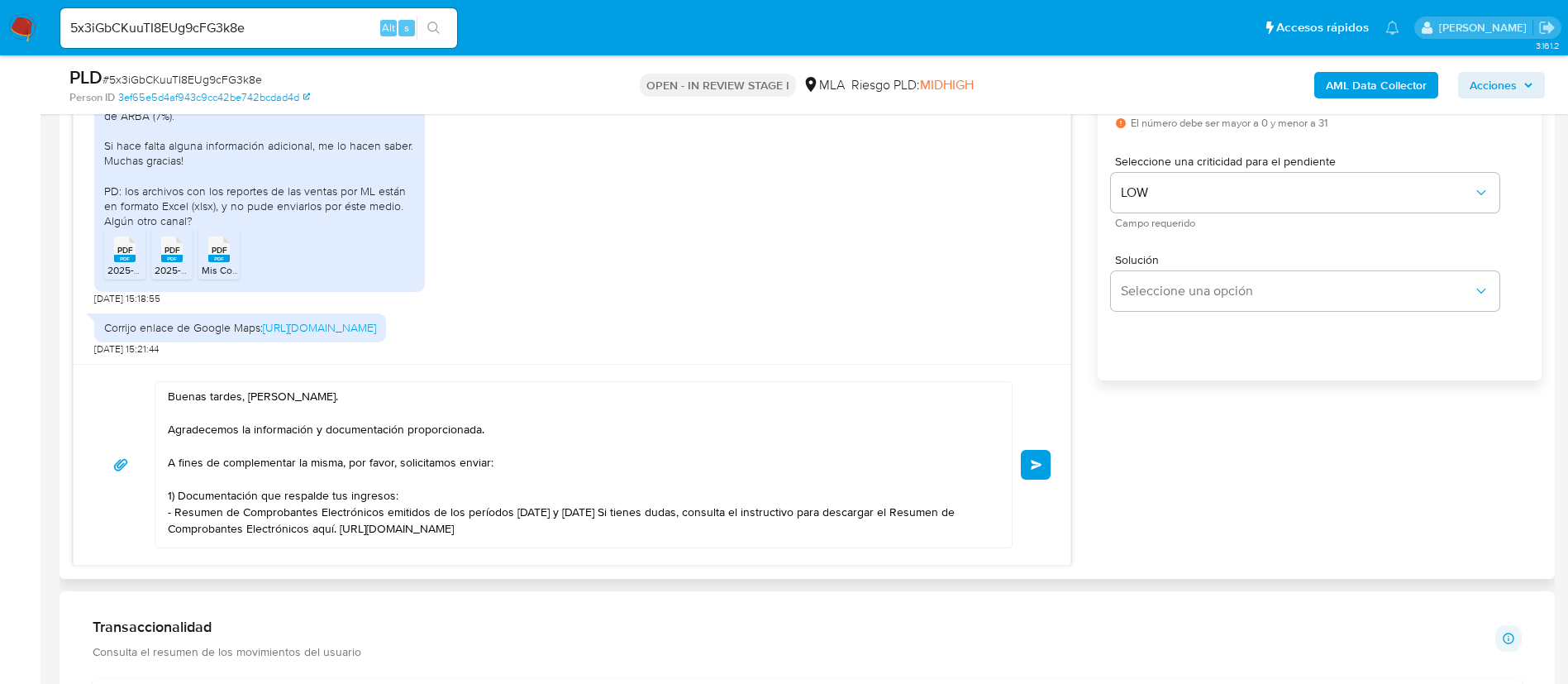
click at [1032, 470] on button "Enviar" at bounding box center [1036, 465] width 30 height 30
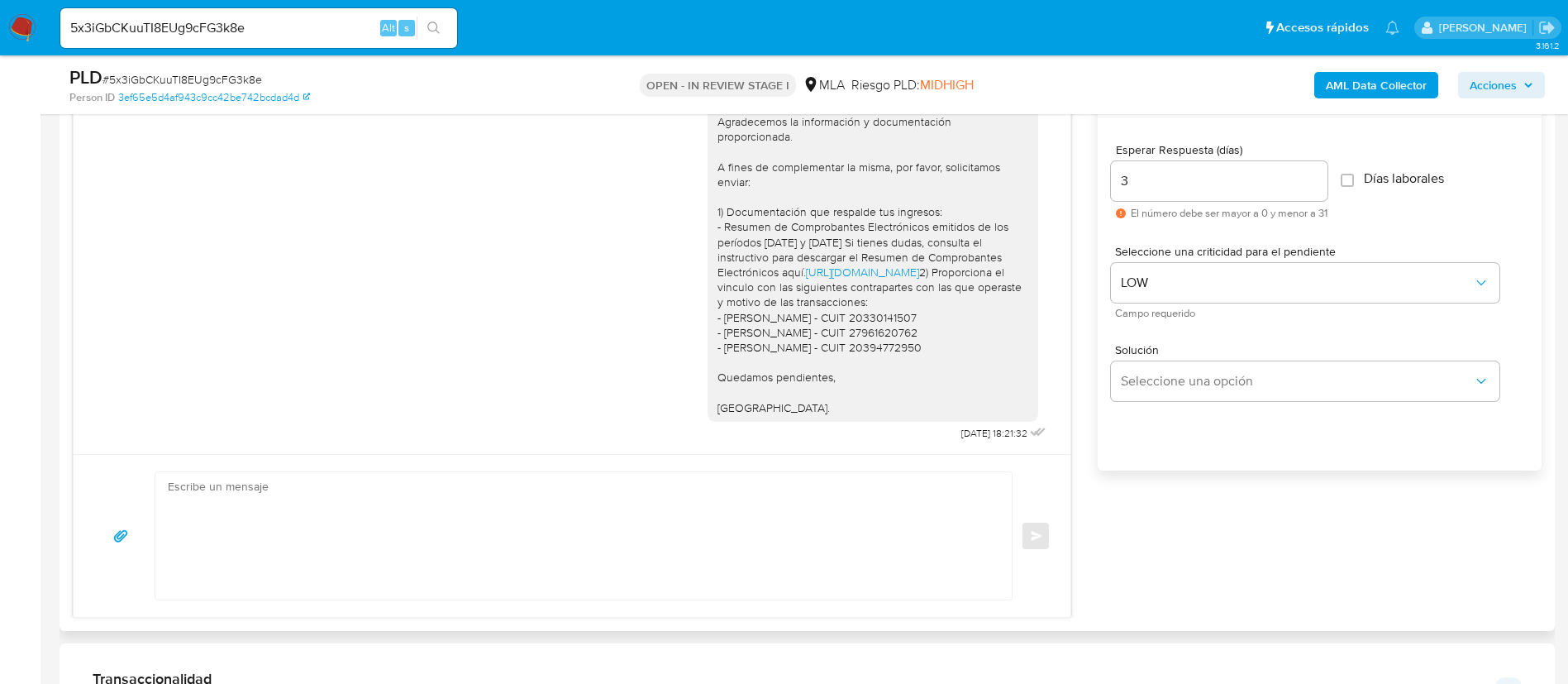
scroll to position [868, 0]
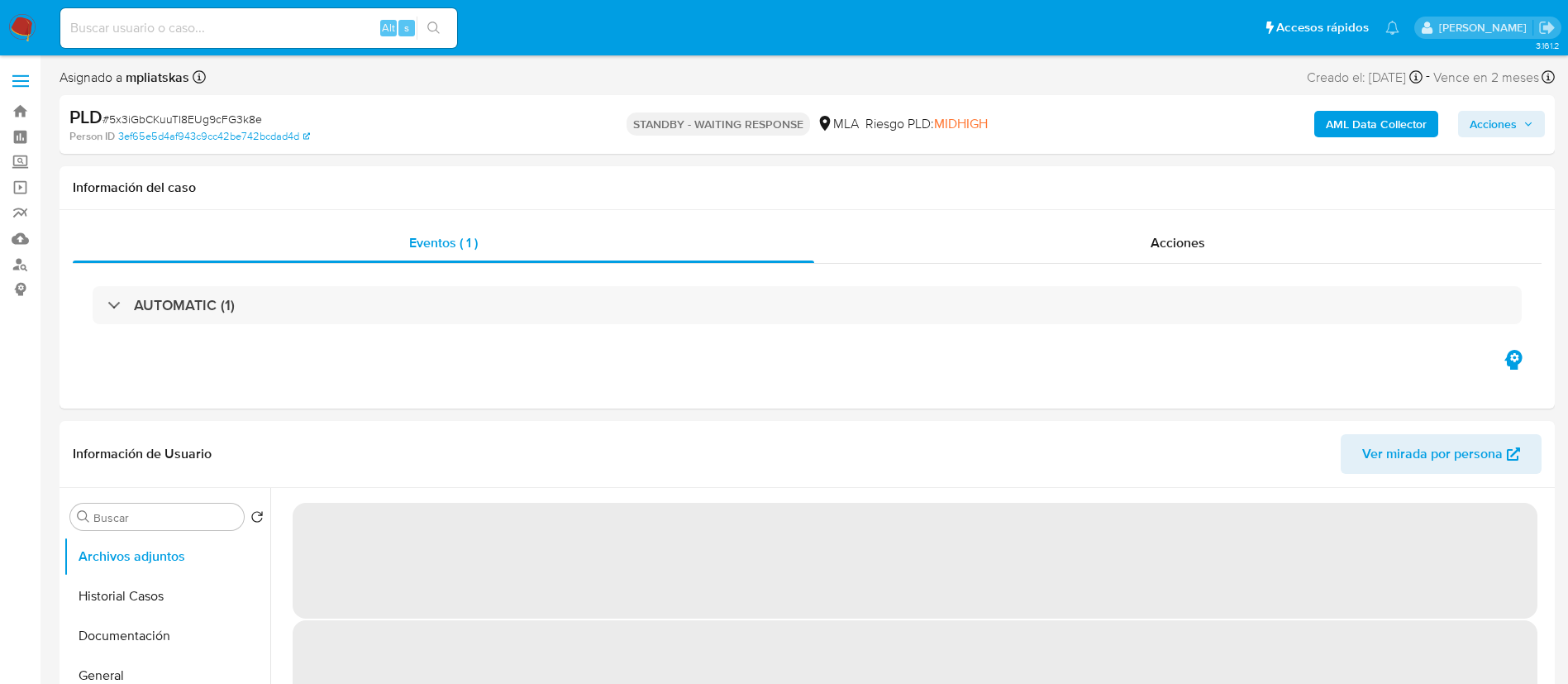
select select "10"
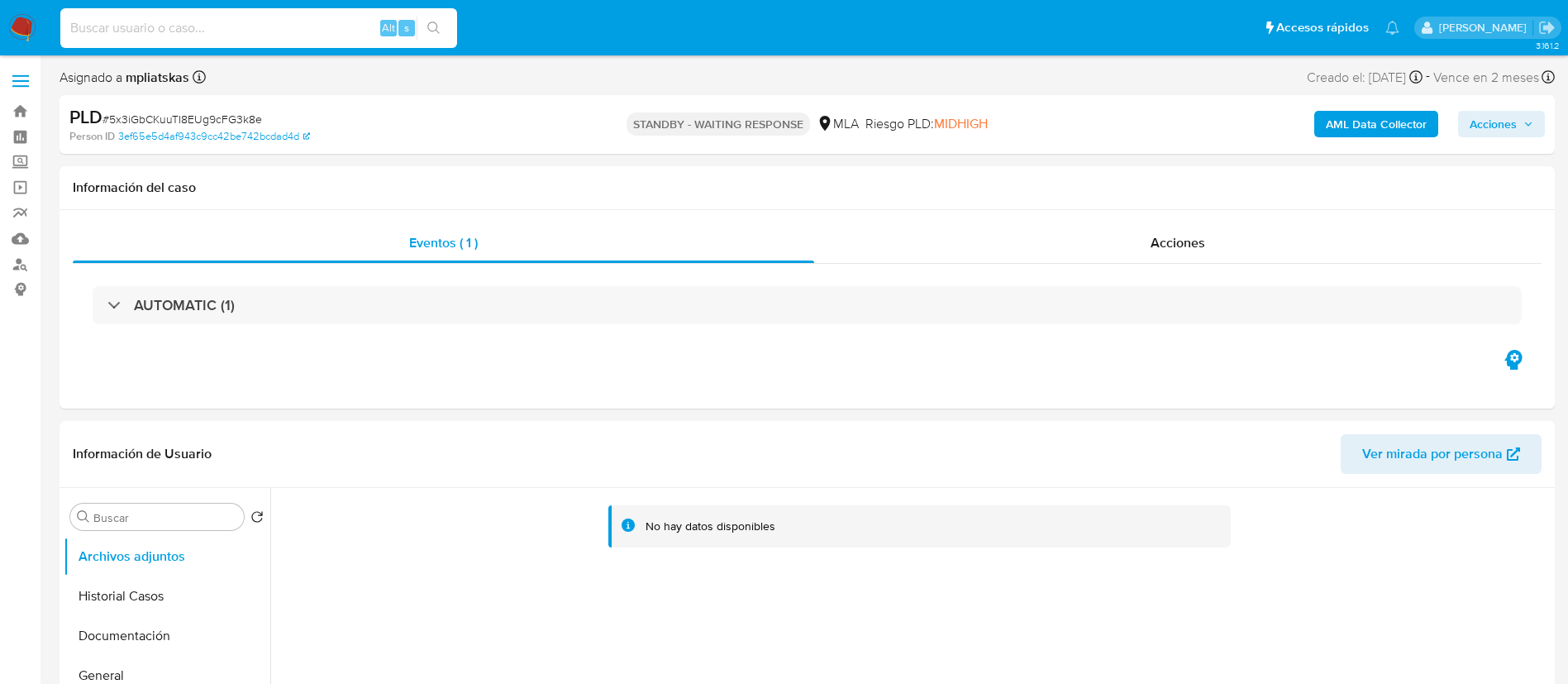
drag, startPoint x: 384, startPoint y: 18, endPoint x: 366, endPoint y: 24, distance: 19.0
click at [381, 18] on input at bounding box center [259, 28] width 397 height 21
paste input "auOmfqlLz8JTnFXeVEH37HfV"
type input "auOmfqlLz8JTnFXeVEH37HfV"
click at [429, 40] on div "auOmfqlLz8JTnFXeVEH37HfV Alt s" at bounding box center [259, 27] width 397 height 40
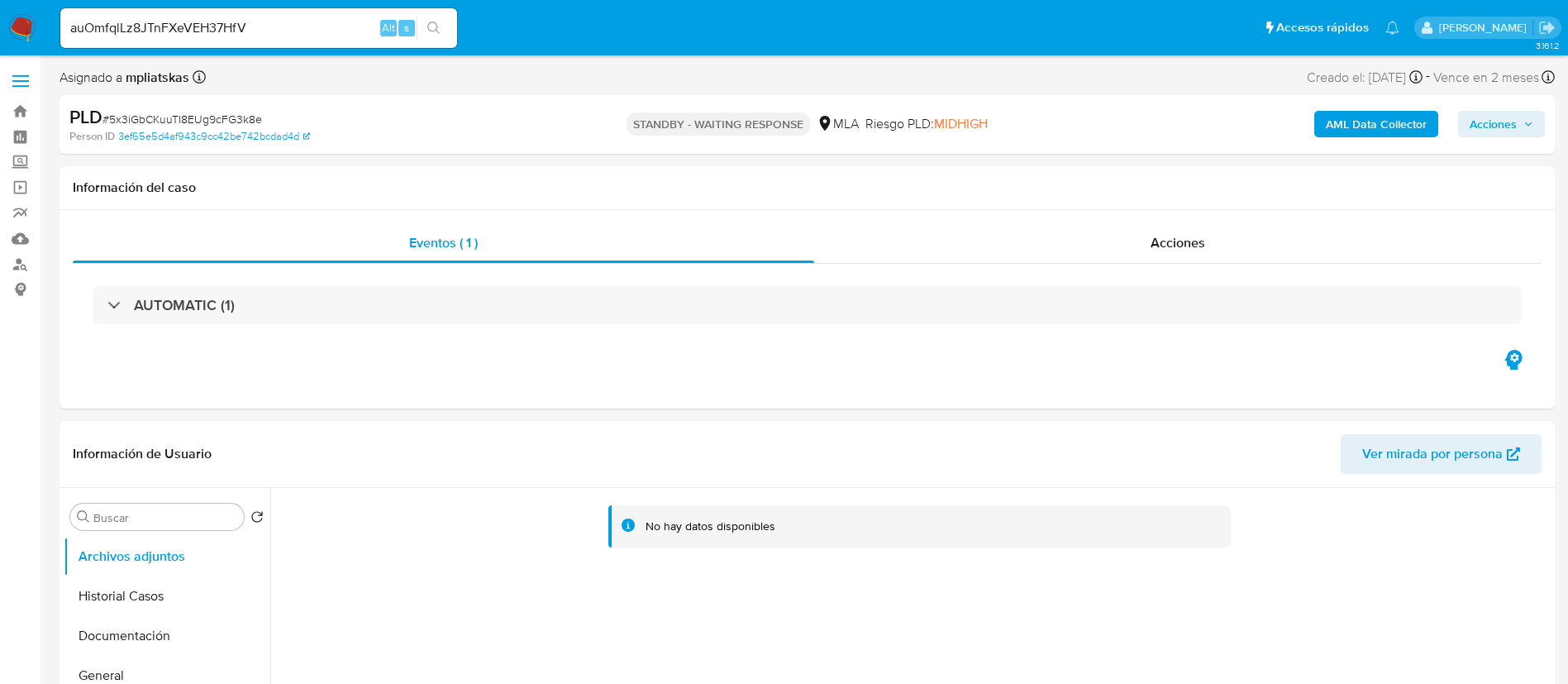
click at [430, 33] on icon "search-icon" at bounding box center [434, 27] width 13 height 13
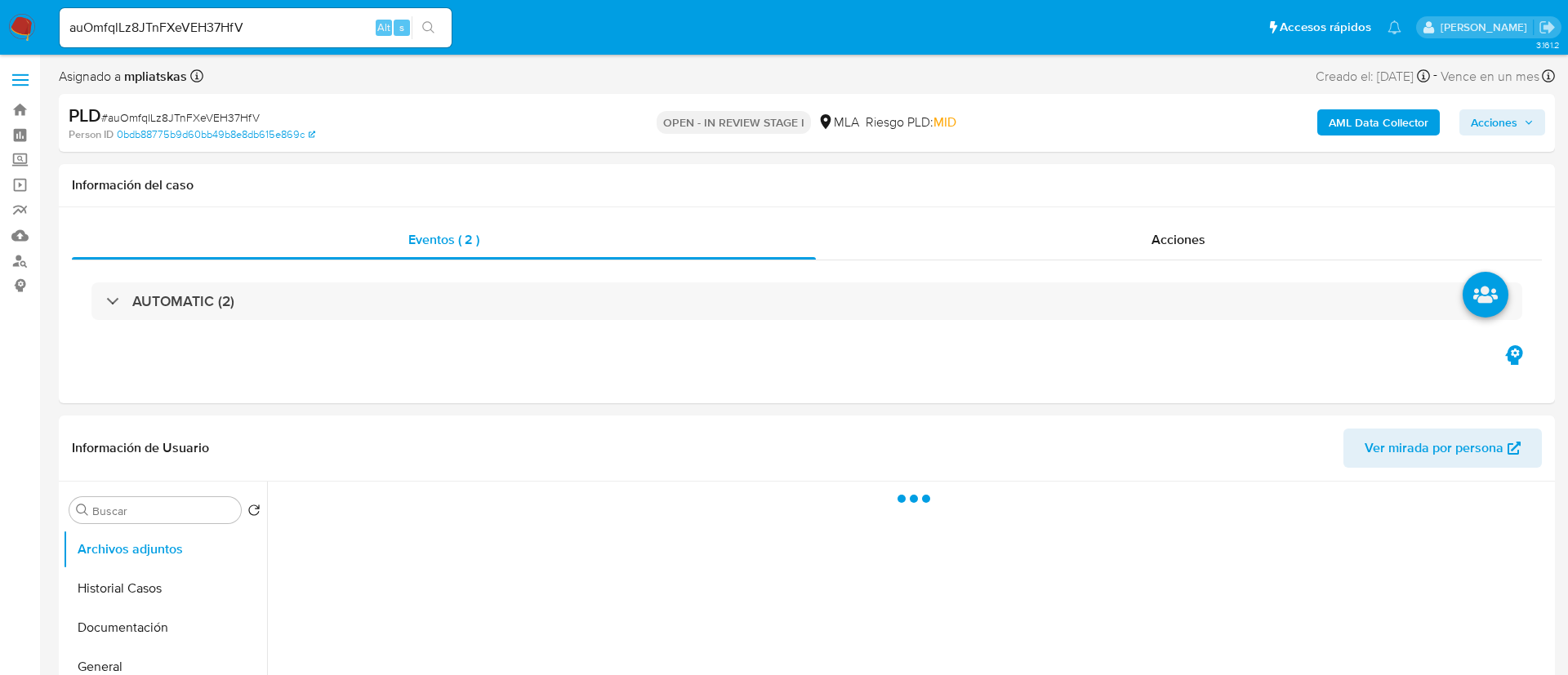
select select "10"
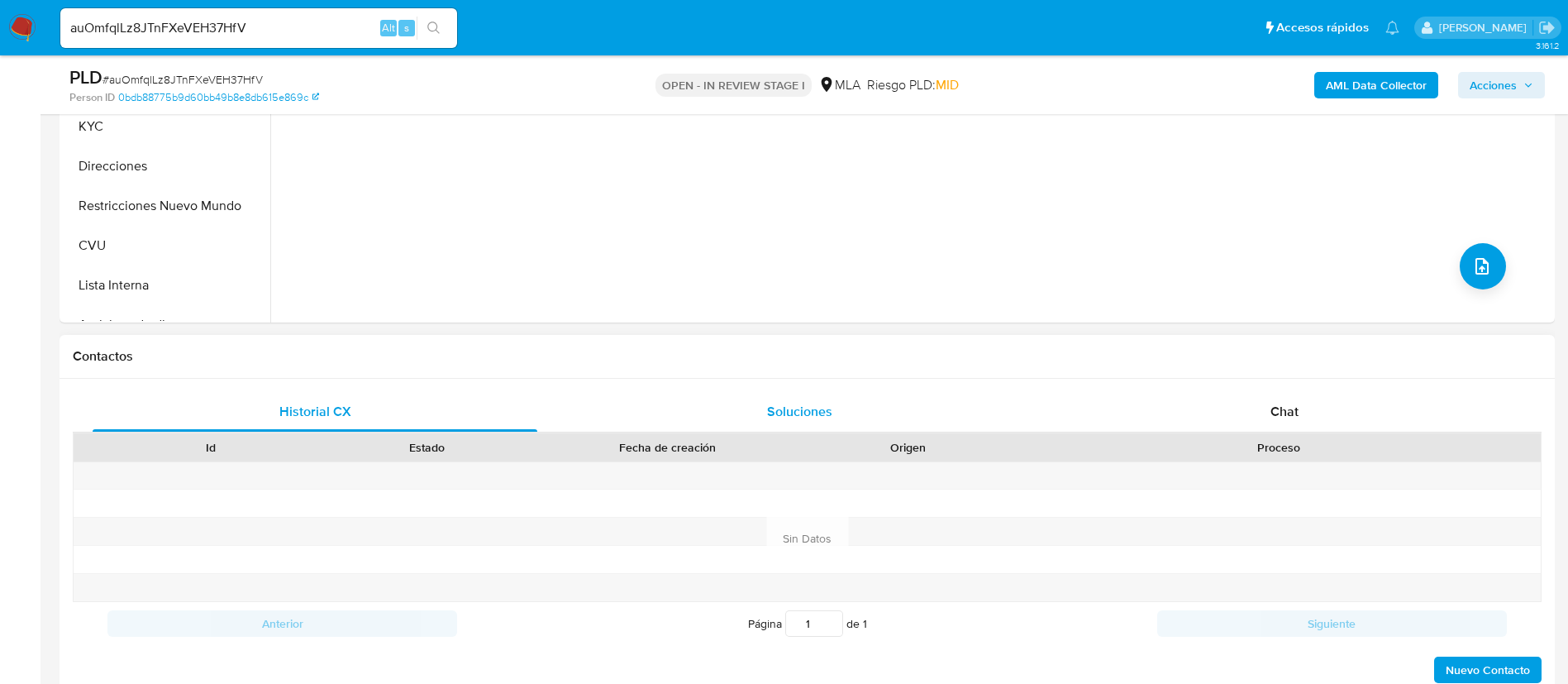
scroll to position [620, 0]
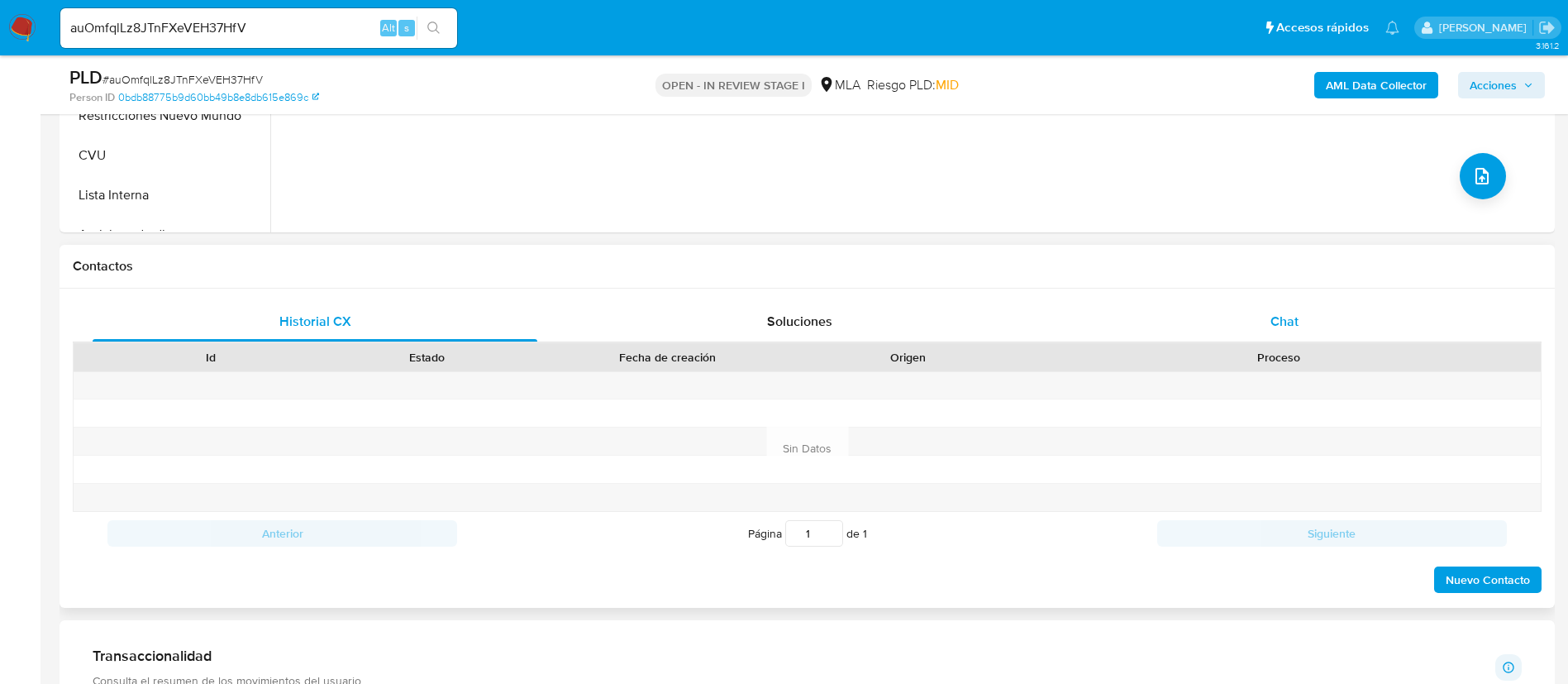
click at [1101, 302] on div "Chat" at bounding box center [1285, 322] width 444 height 40
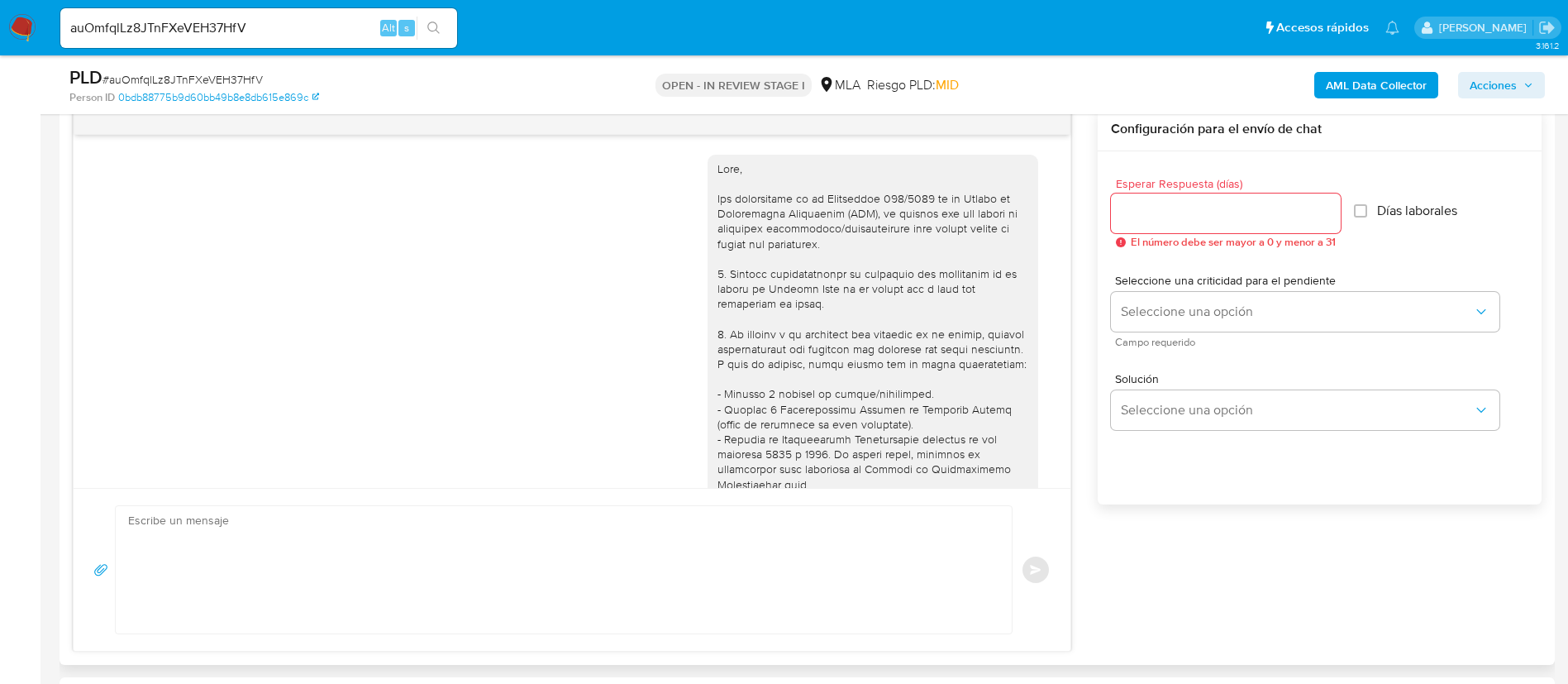
scroll to position [926, 0]
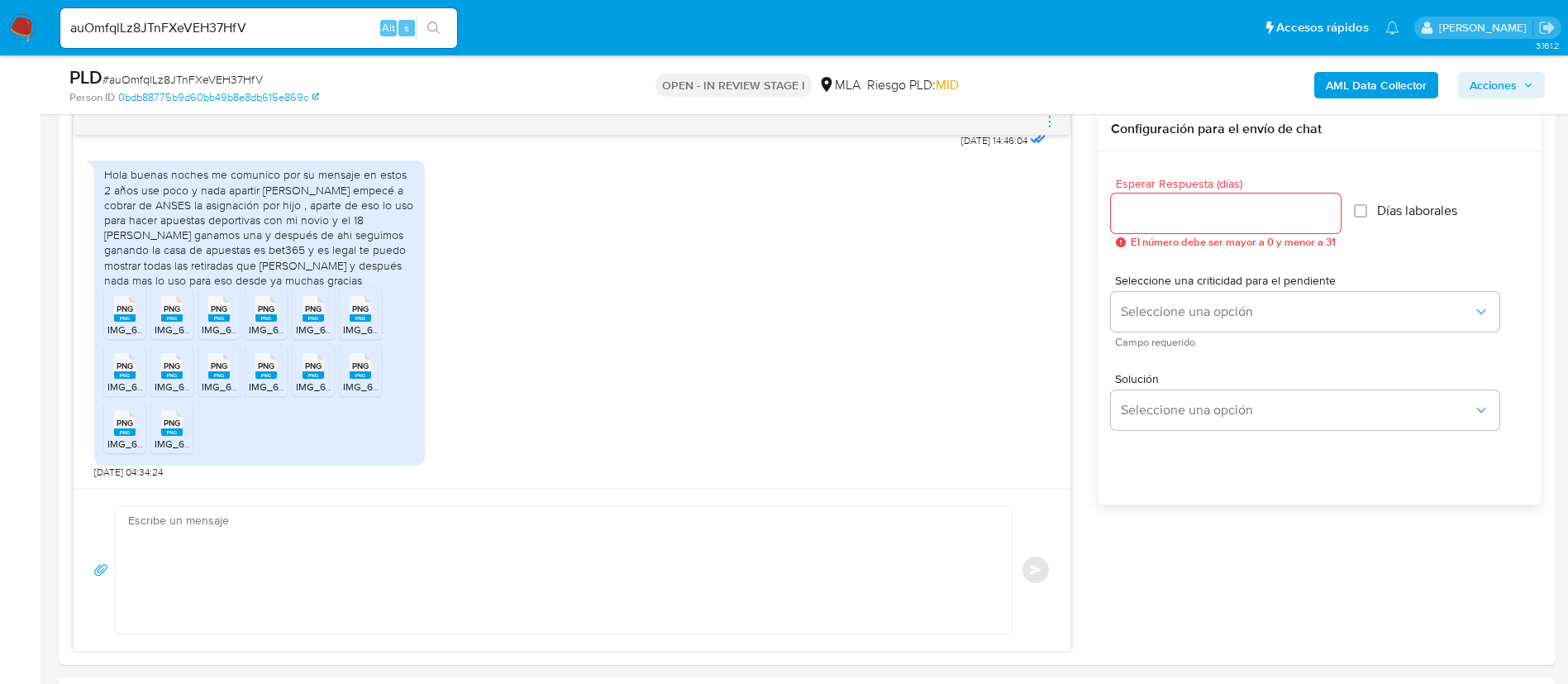
click at [285, 36] on input "auOmfqlLz8JTnFXeVEH37HfV" at bounding box center [259, 28] width 397 height 21
drag, startPoint x: 286, startPoint y: 36, endPoint x: 407, endPoint y: 39, distance: 121.0
click at [287, 36] on input "auOmfqlLz8JTnFXeVEH37HfV" at bounding box center [259, 28] width 397 height 21
paste input "cSvqP1FBCziKrXIFoF6Cqz6p"
type input "cSvqP1FBCziKrXIFoF6Cqz6p"
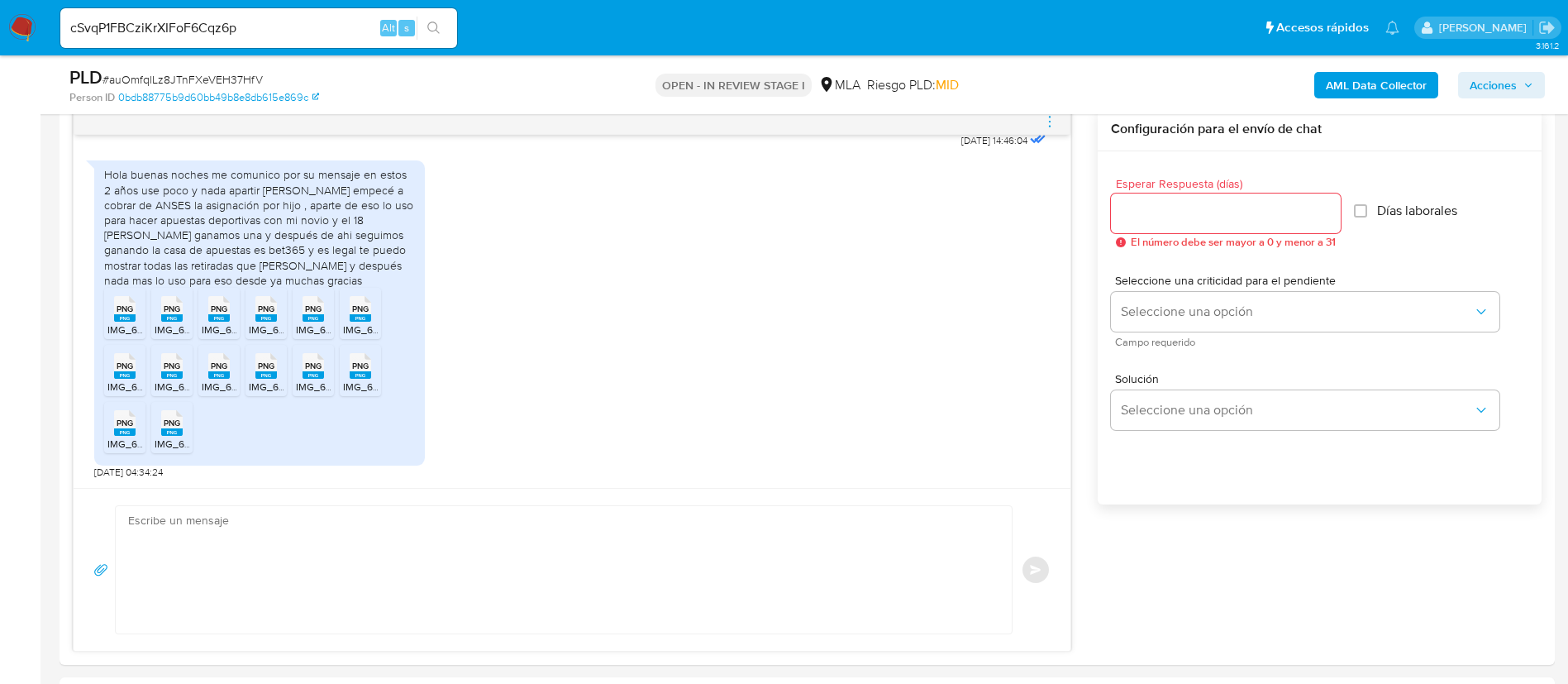
click at [423, 33] on button "search-icon" at bounding box center [434, 28] width 34 height 23
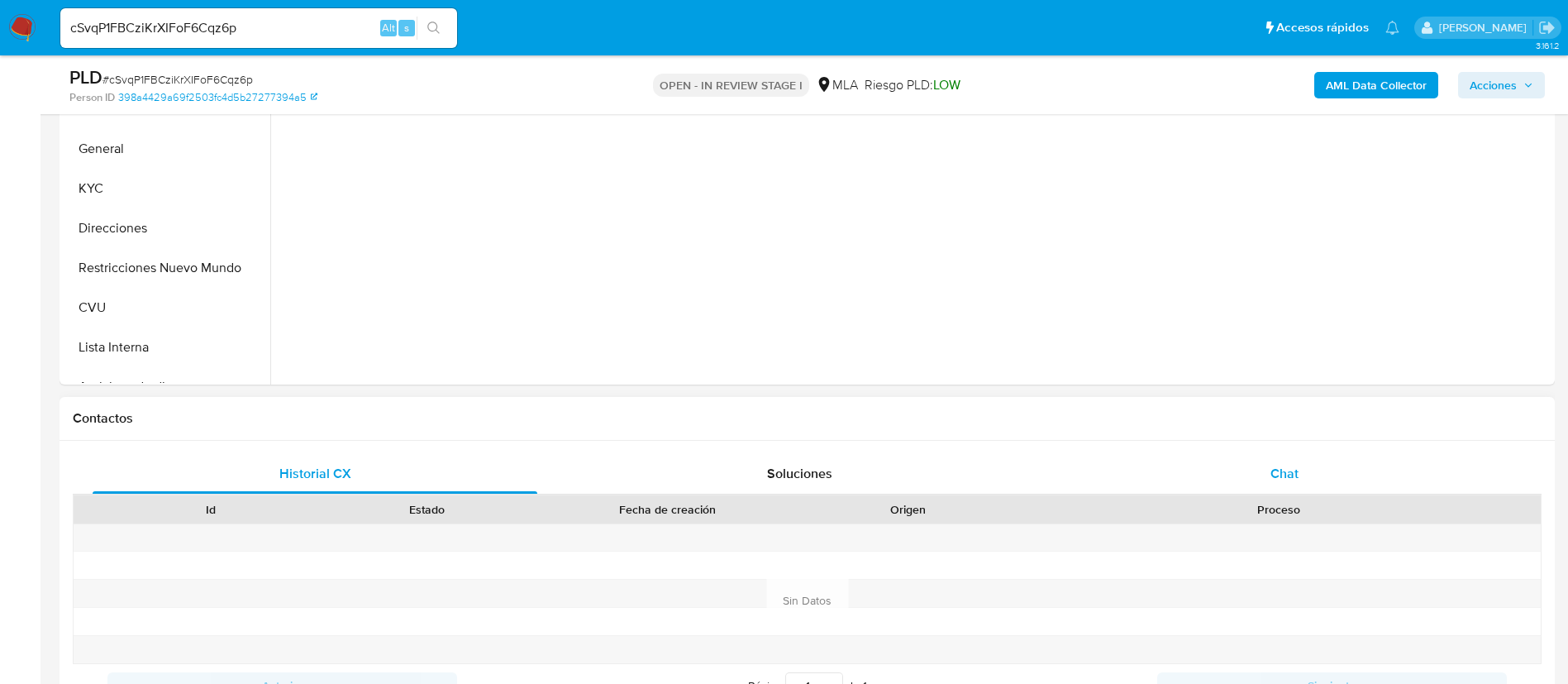
select select "10"
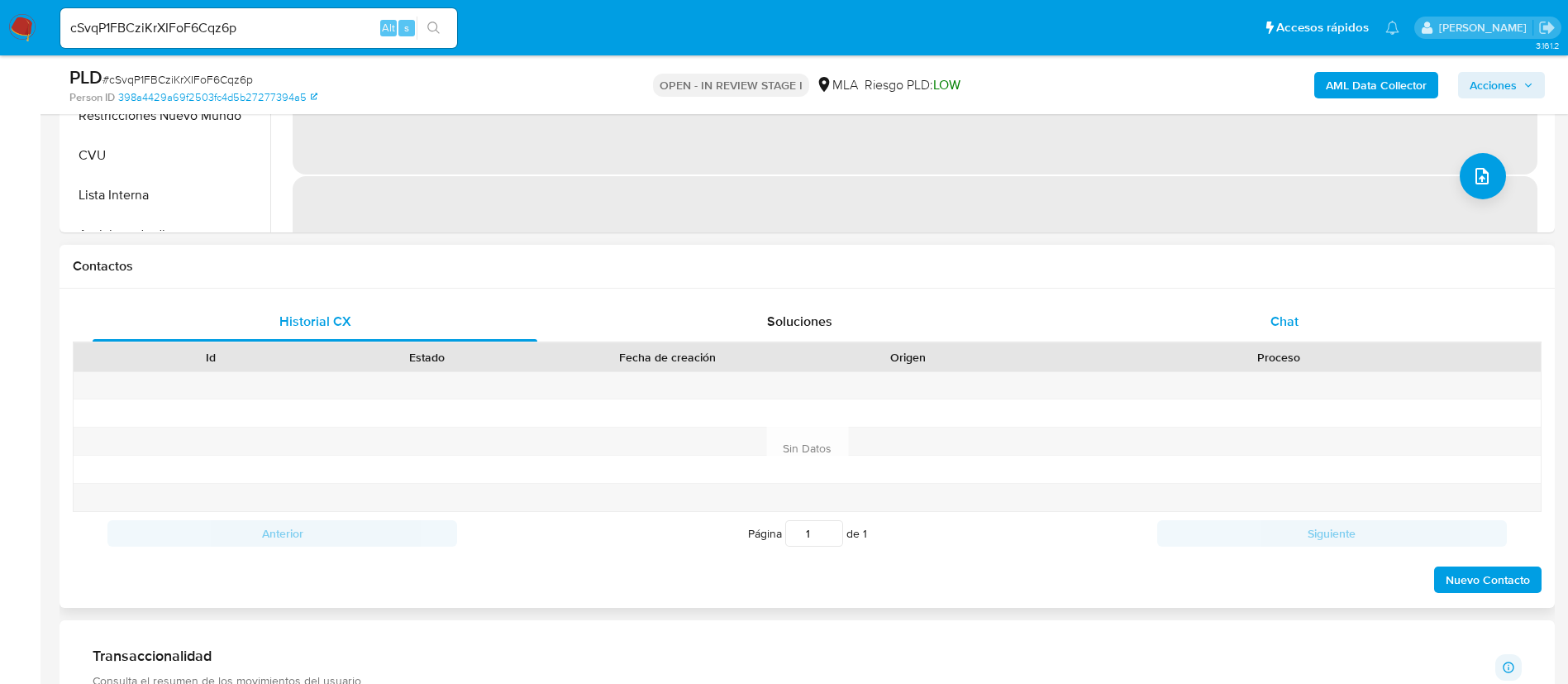
click at [1159, 316] on div "Chat" at bounding box center [1285, 322] width 444 height 40
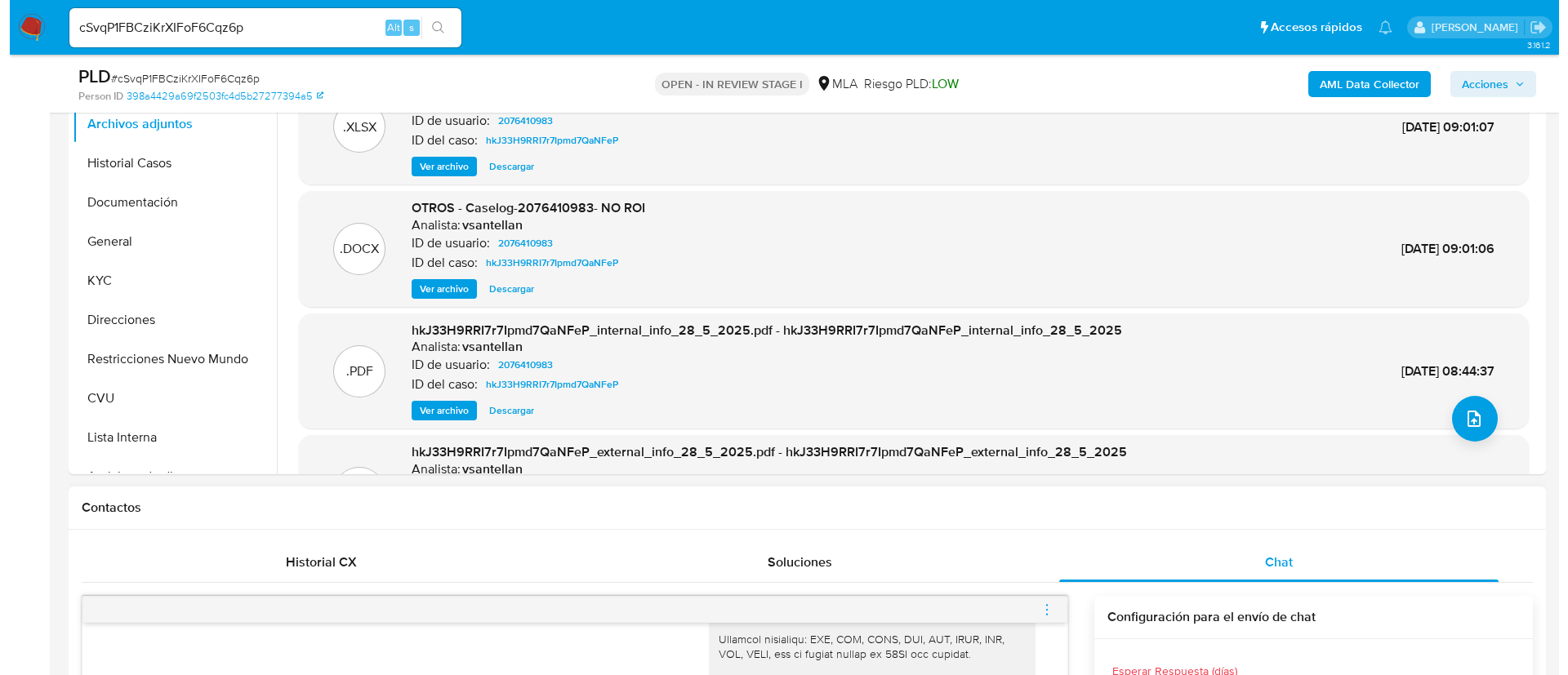
scroll to position [245, 0]
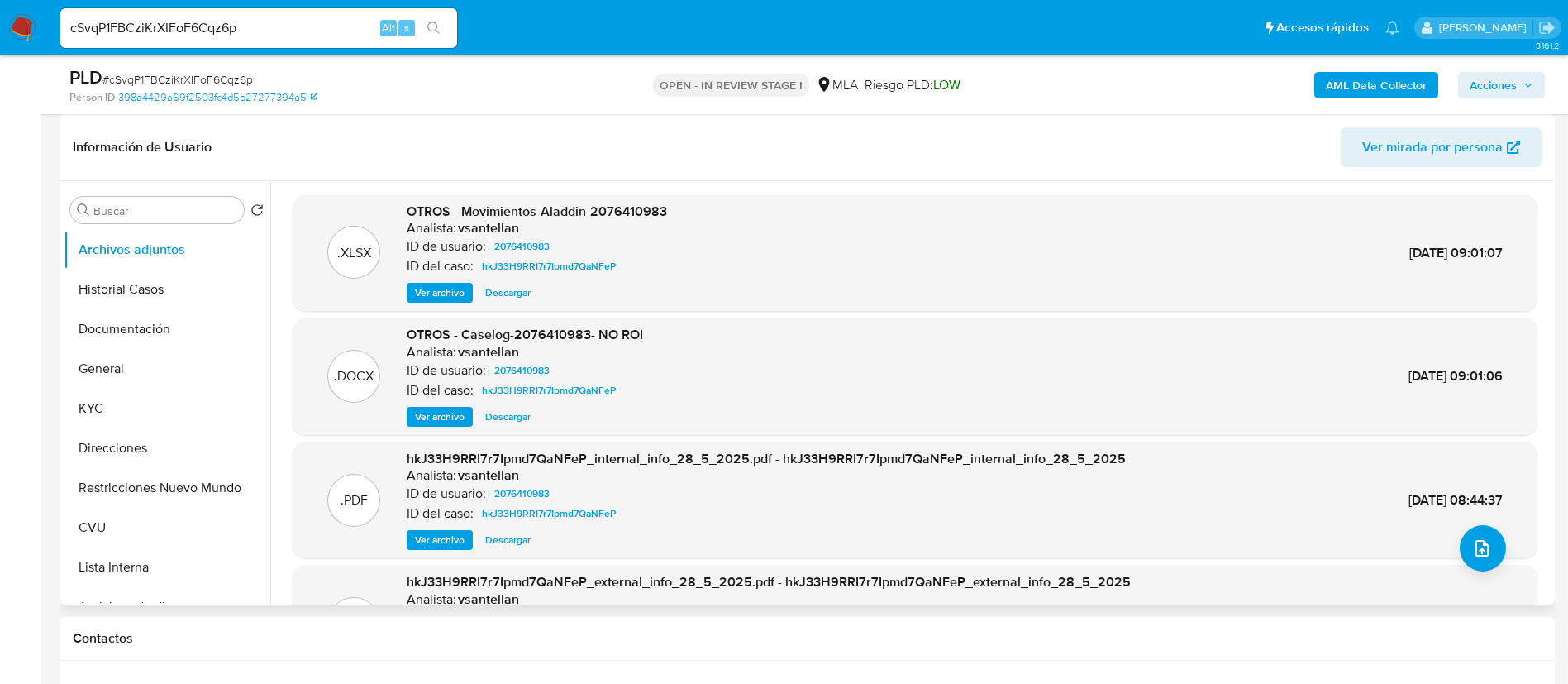
click at [426, 412] on span "Ver archivo" at bounding box center [440, 416] width 50 height 17
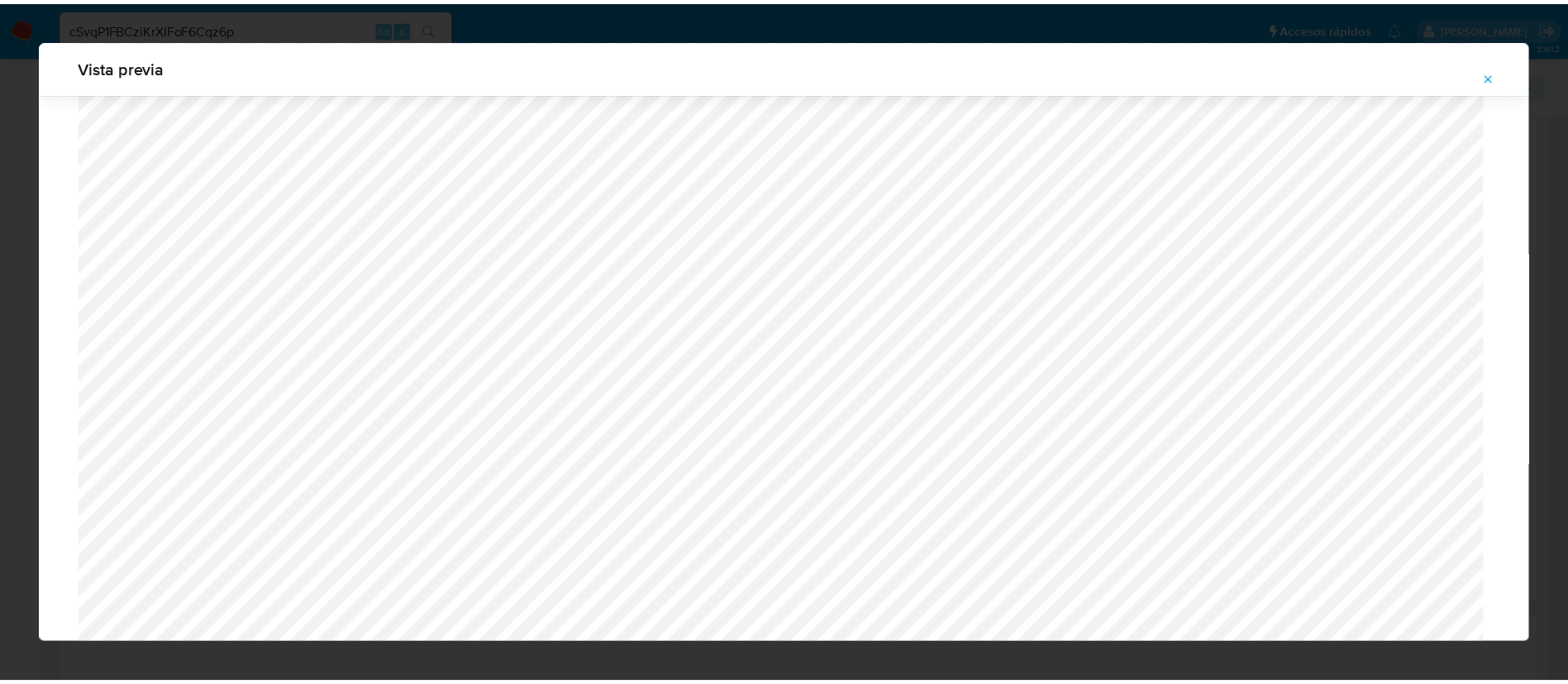
scroll to position [1084, 0]
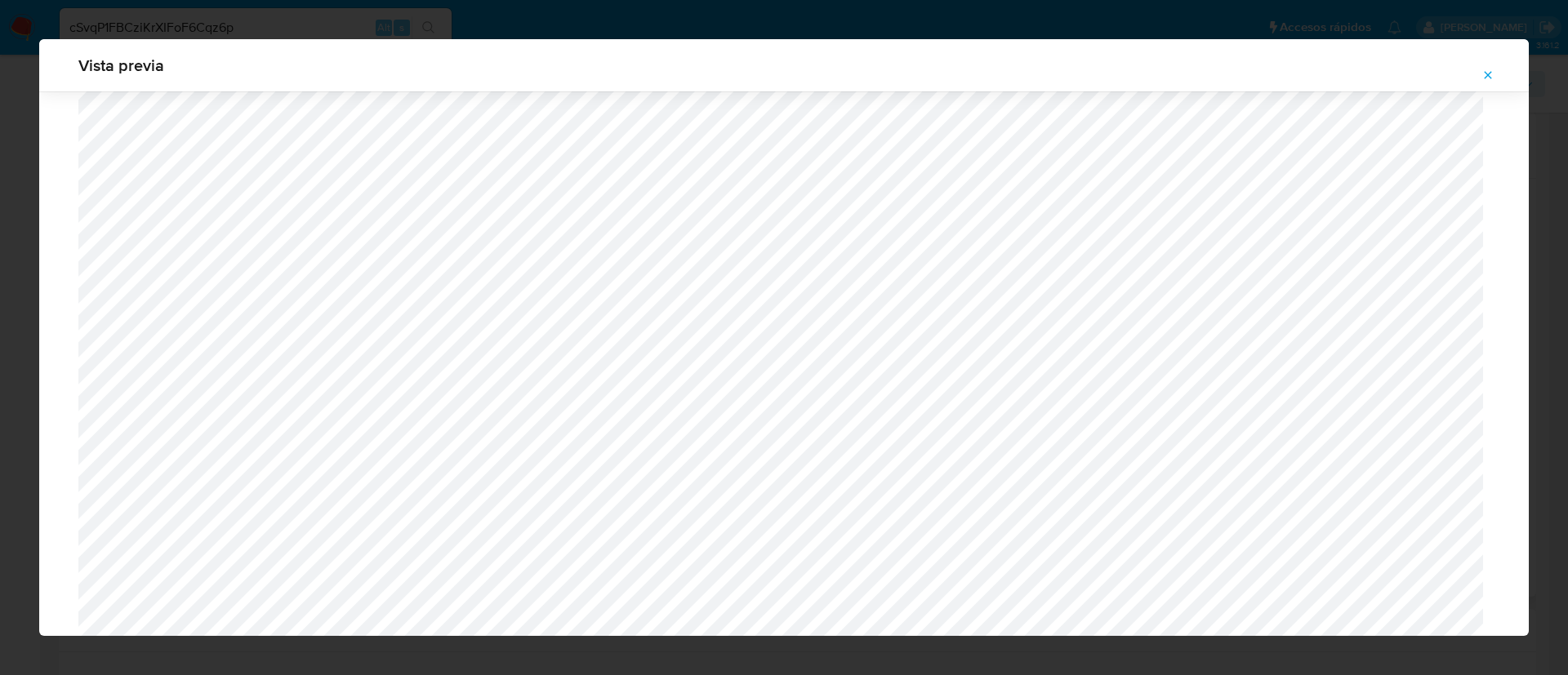
click at [1482, 77] on icon "Attachment preview" at bounding box center [1488, 74] width 13 height 13
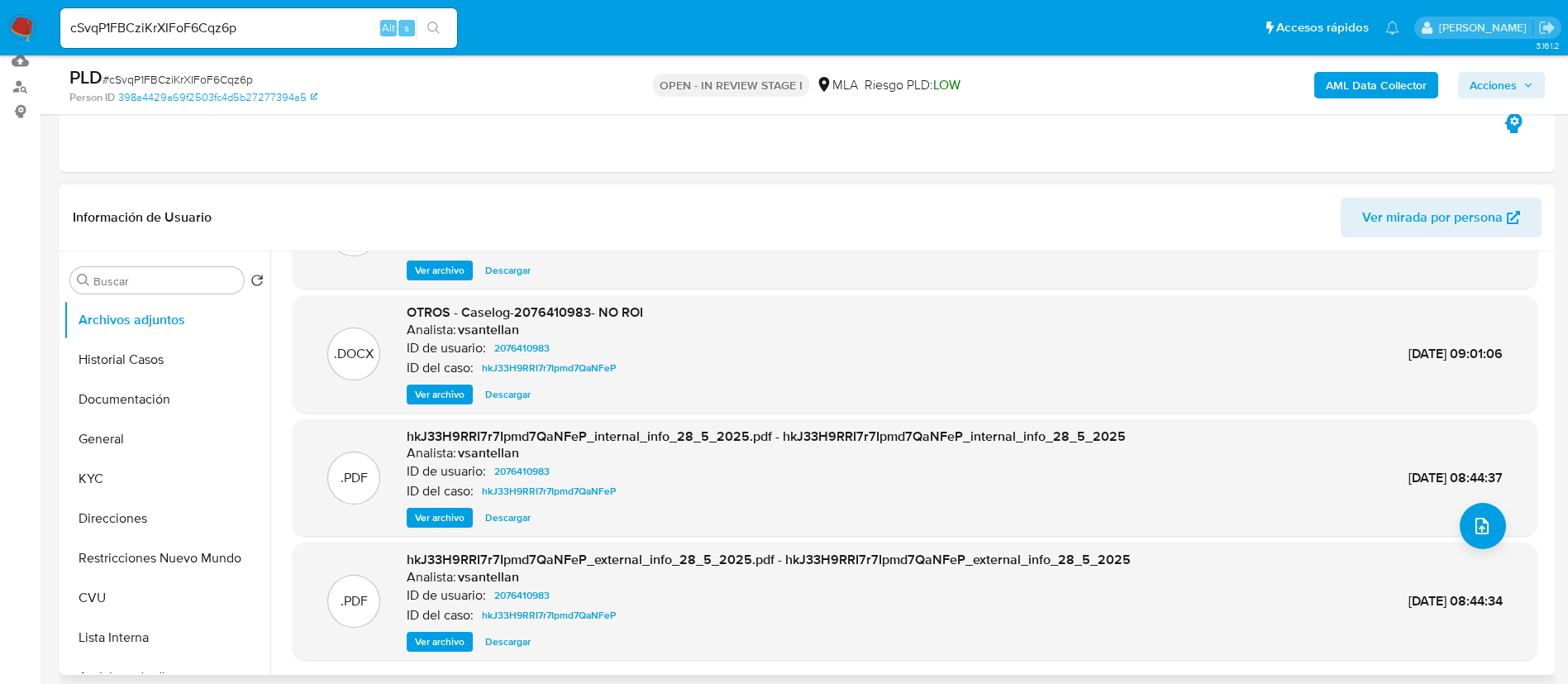
scroll to position [124, 0]
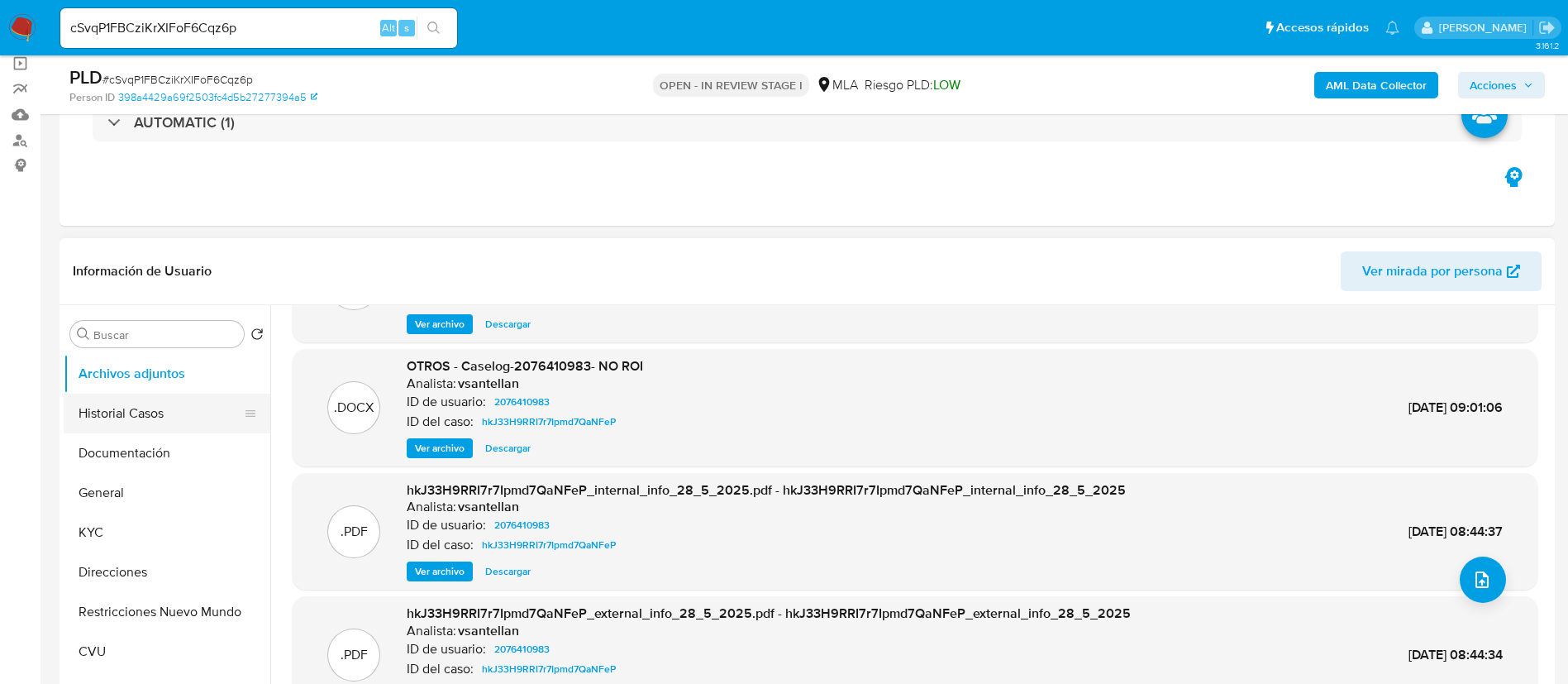
click at [81, 410] on button "Historial Casos" at bounding box center [160, 413] width 193 height 40
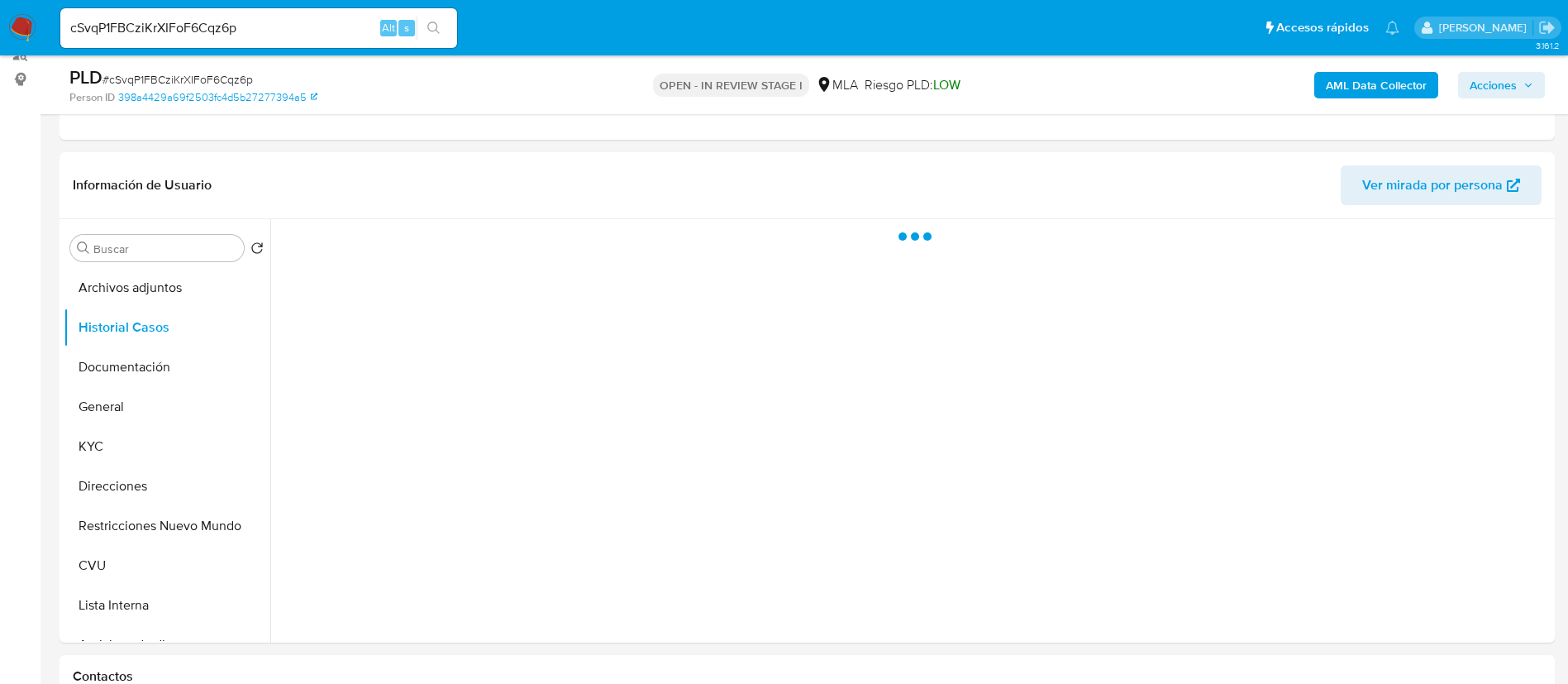
scroll to position [248, 0]
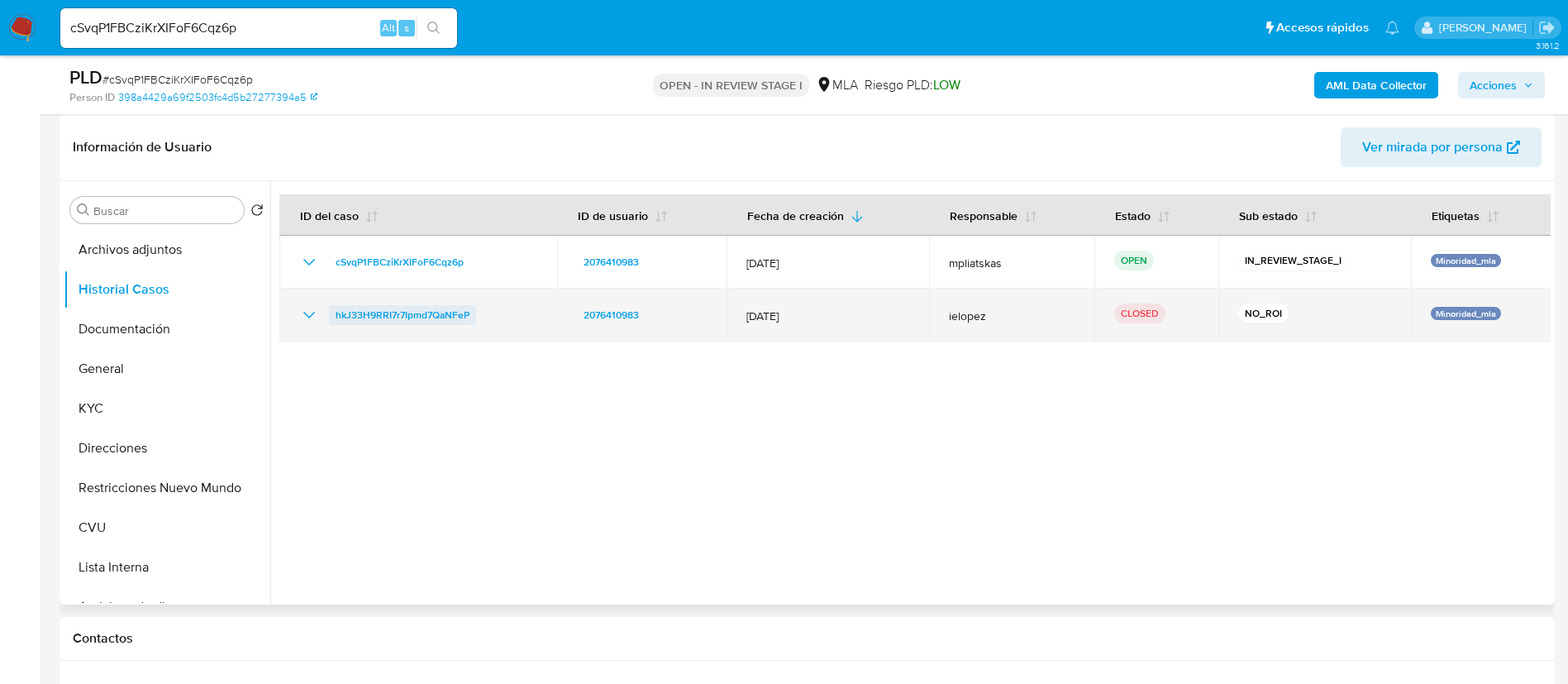
click at [449, 311] on span "hkJ33H9RRI7r7Ipmd7QaNFeP" at bounding box center [402, 315] width 134 height 19
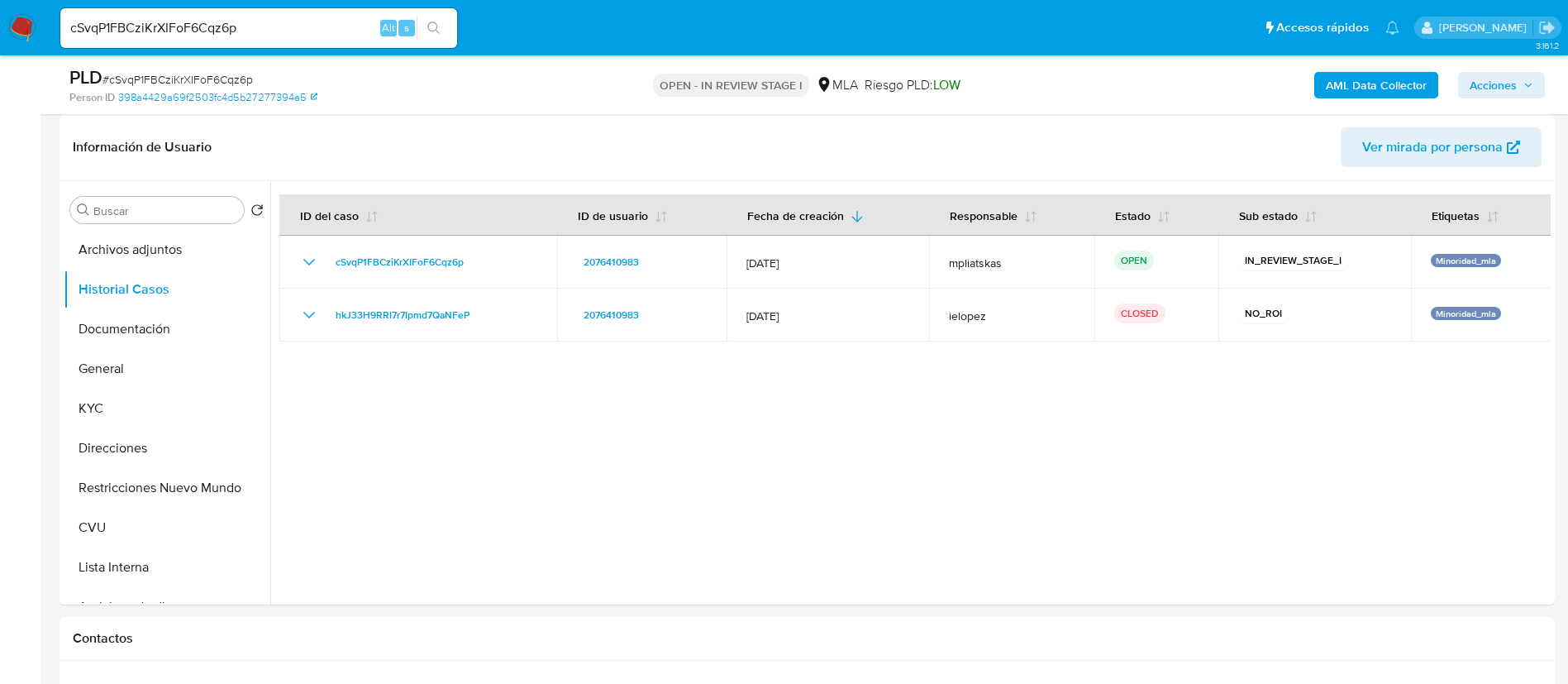
click at [352, 39] on div "cSvqP1FBCziKrXIFoF6Cqz6p Alt s" at bounding box center [259, 27] width 397 height 40
click at [352, 38] on input "cSvqP1FBCziKrXIFoF6Cqz6p" at bounding box center [259, 28] width 397 height 21
click at [346, 34] on input "cSvqP1FBCziKrXIFoF6Cqz6p" at bounding box center [259, 28] width 397 height 21
paste input "auOmfqlLz8JTnFXeVEH37HfV"
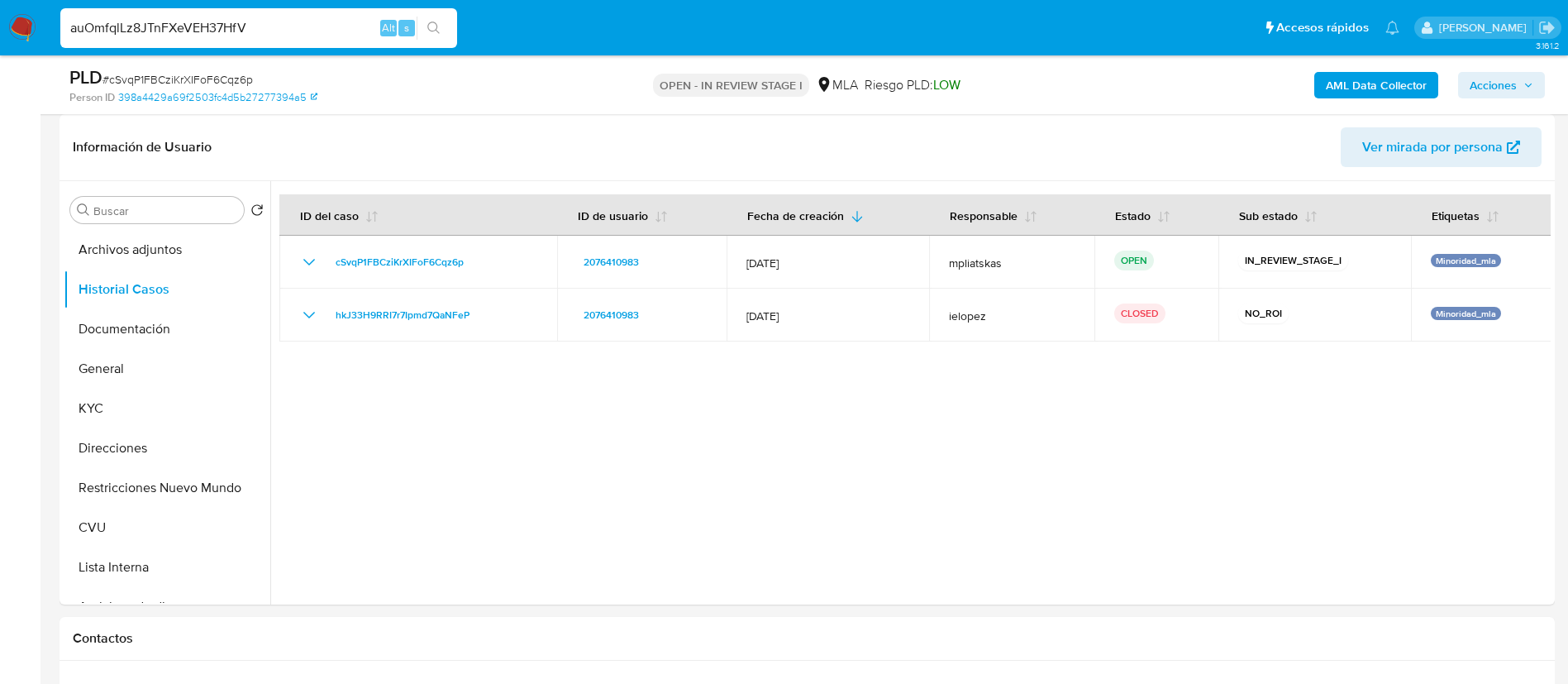
type input "auOmfqlLz8JTnFXeVEH37HfV"
click at [426, 33] on button "search-icon" at bounding box center [434, 28] width 34 height 23
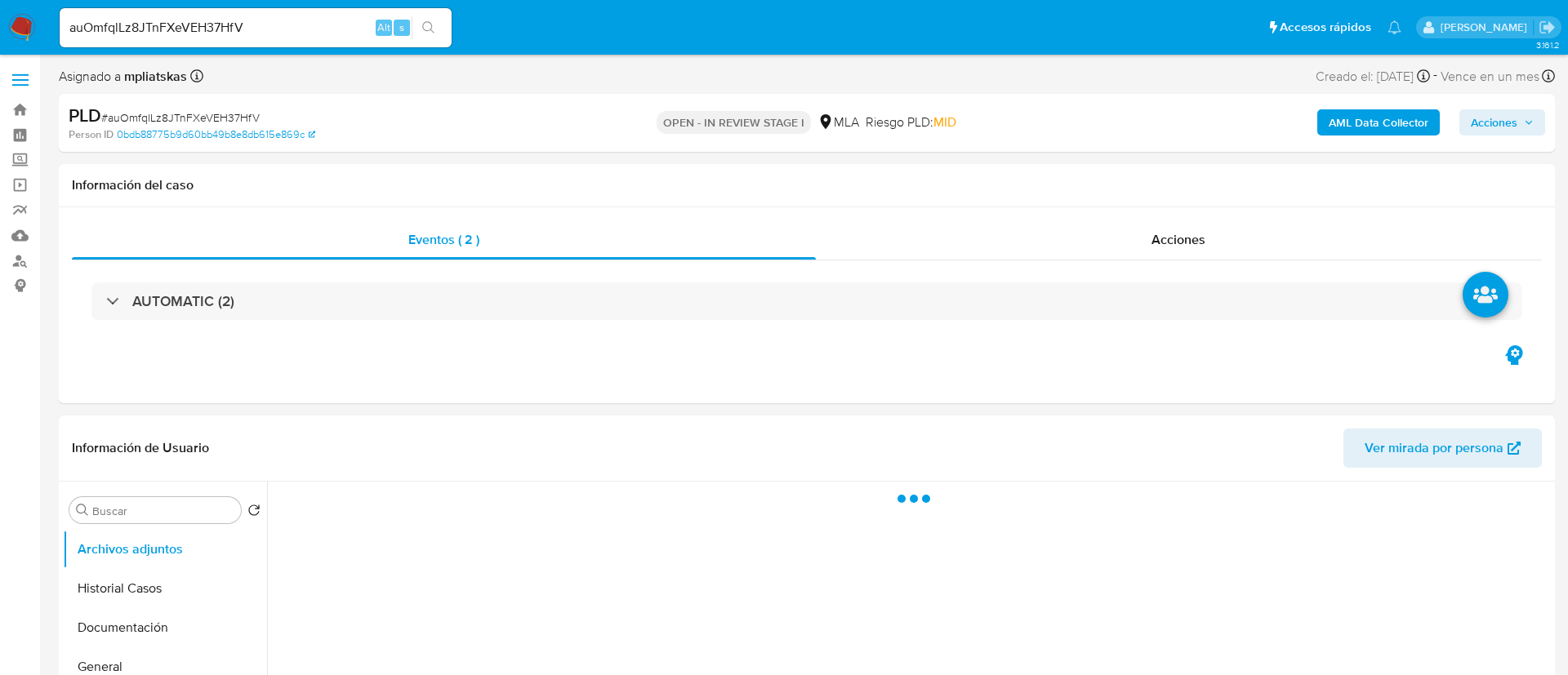
select select "10"
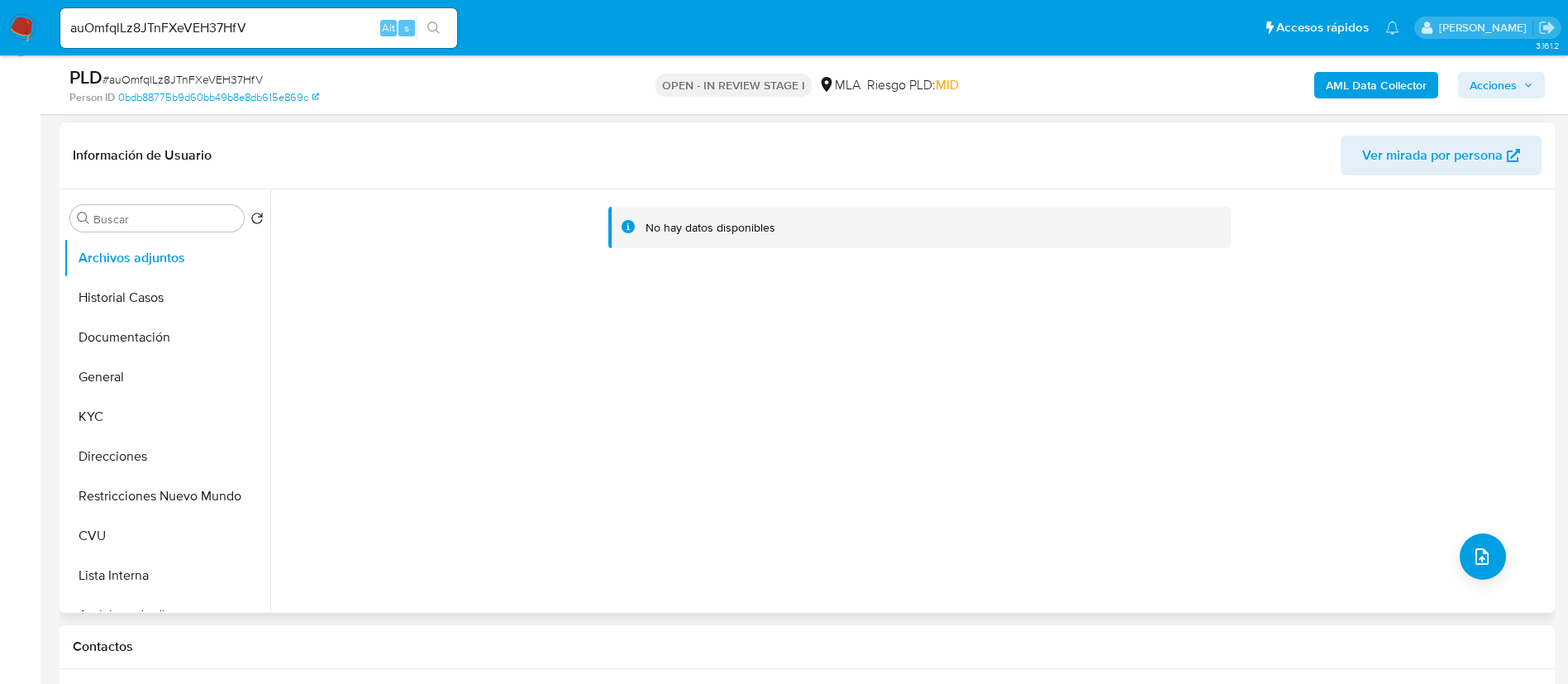
scroll to position [248, 0]
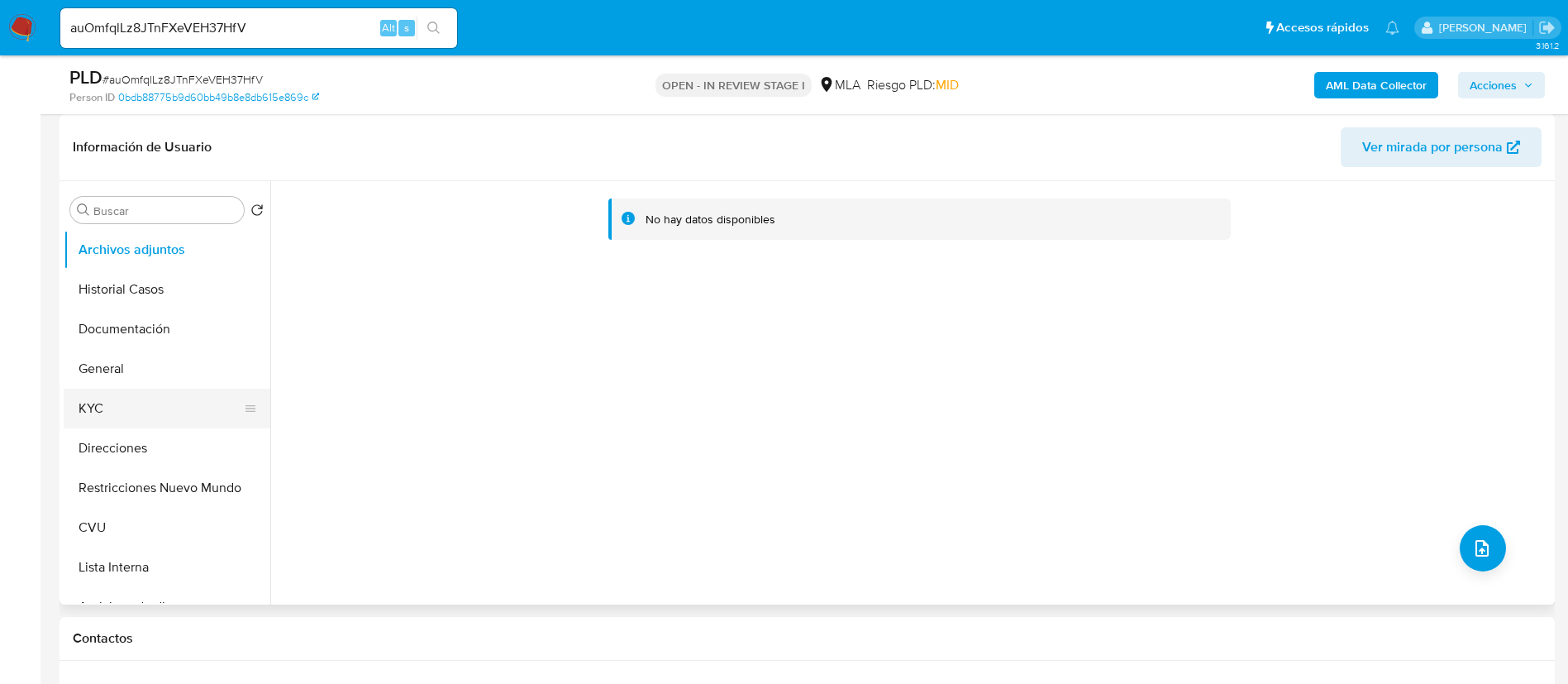
click at [135, 408] on button "KYC" at bounding box center [160, 408] width 193 height 40
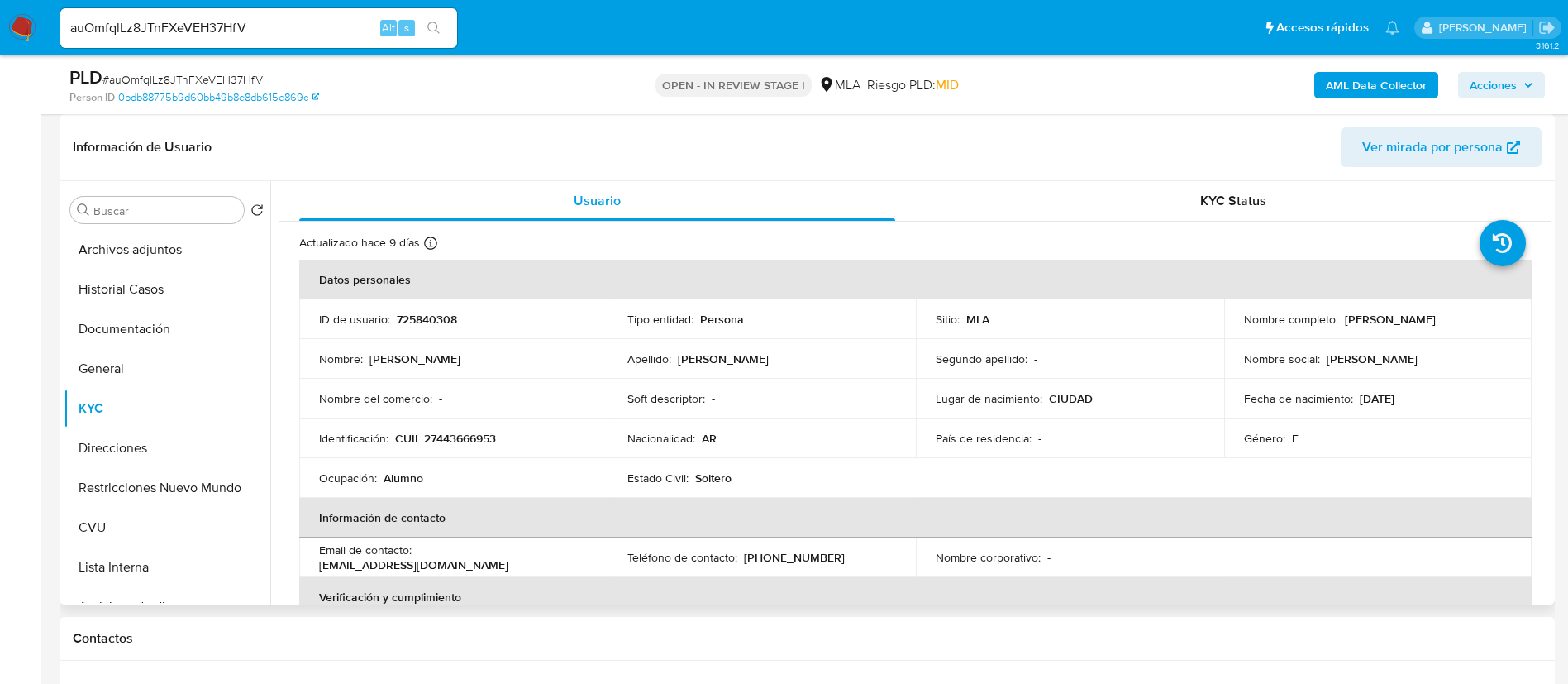
click at [422, 299] on td "ID de usuario : 725840308" at bounding box center [453, 319] width 308 height 40
click at [422, 299] on th "Datos personales" at bounding box center [915, 279] width 1232 height 40
click at [426, 318] on p "725840308" at bounding box center [427, 319] width 60 height 15
copy p "725840308"
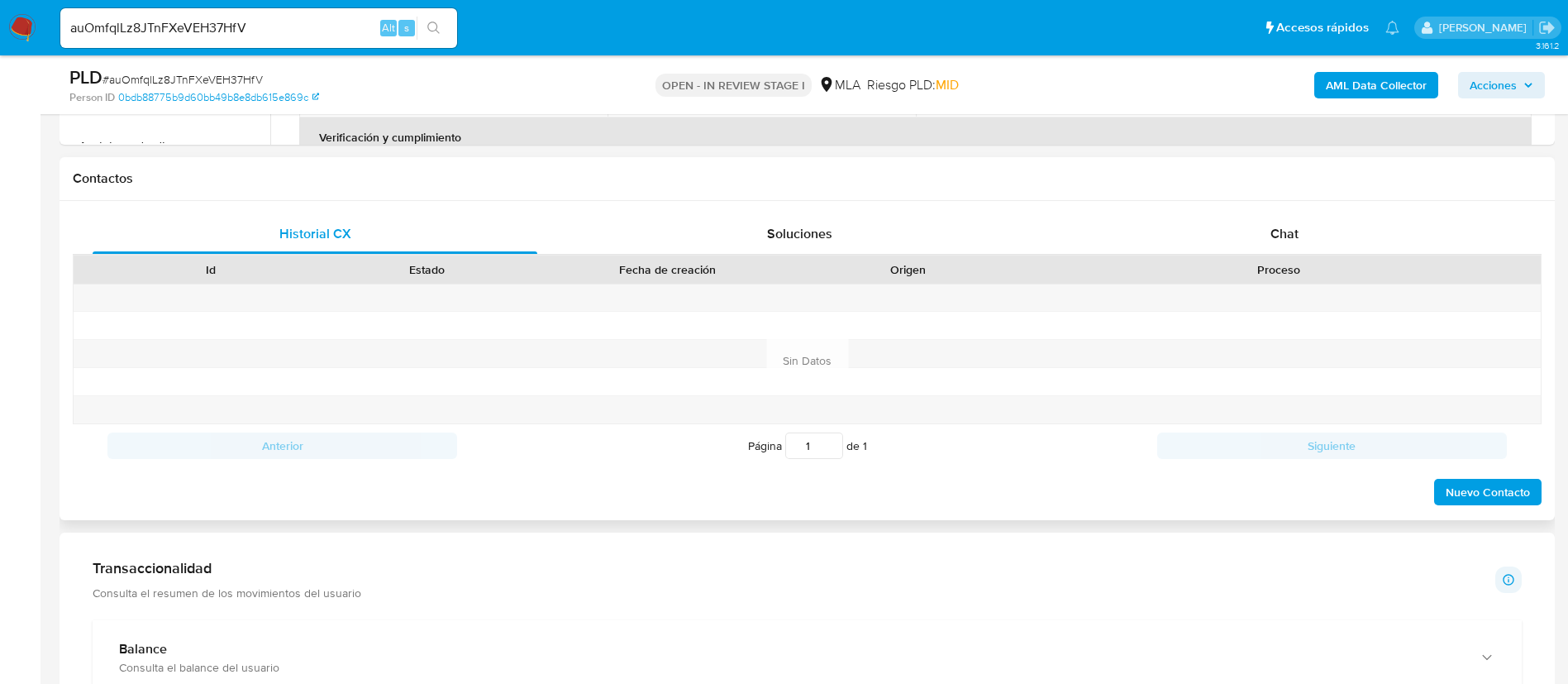
scroll to position [744, 0]
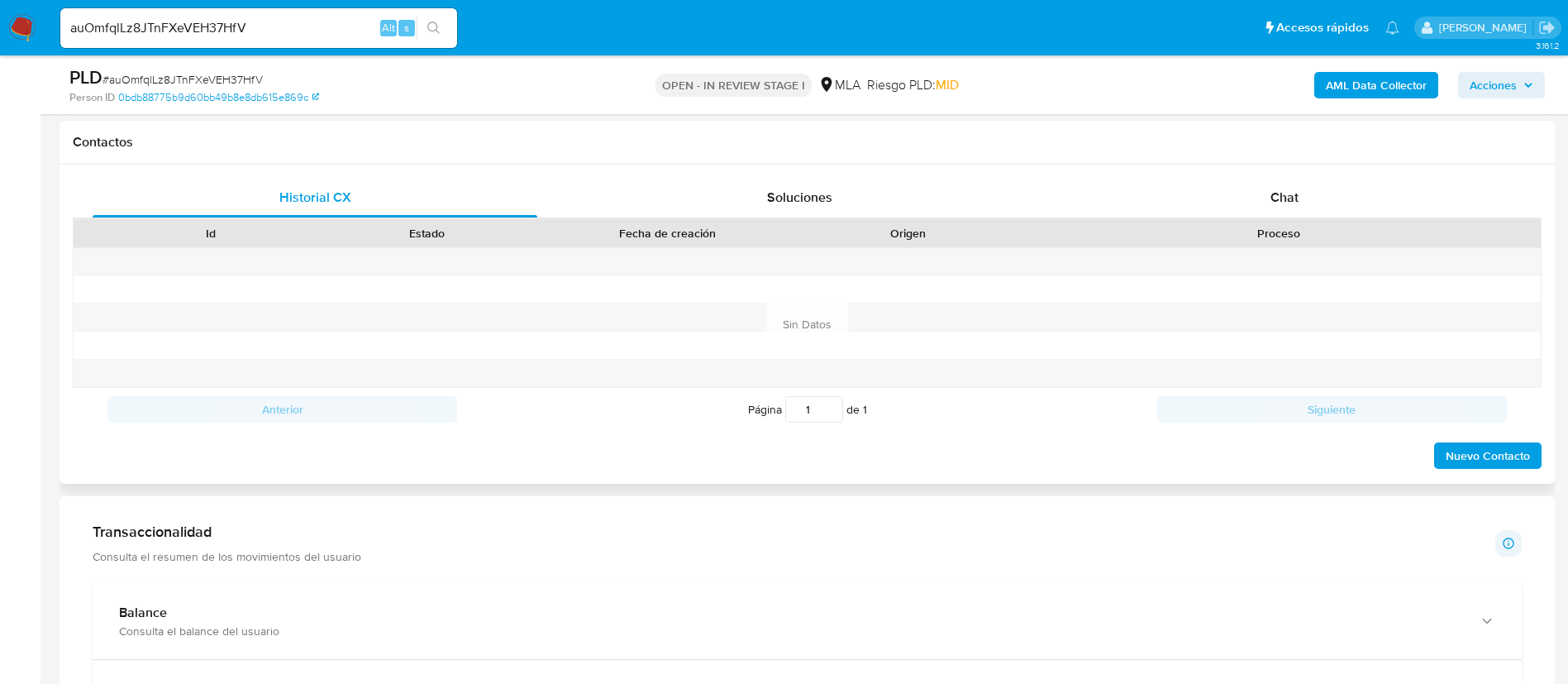
click at [1231, 227] on div "Proceso" at bounding box center [1279, 233] width 501 height 17
click at [1240, 192] on div "Chat" at bounding box center [1285, 198] width 444 height 40
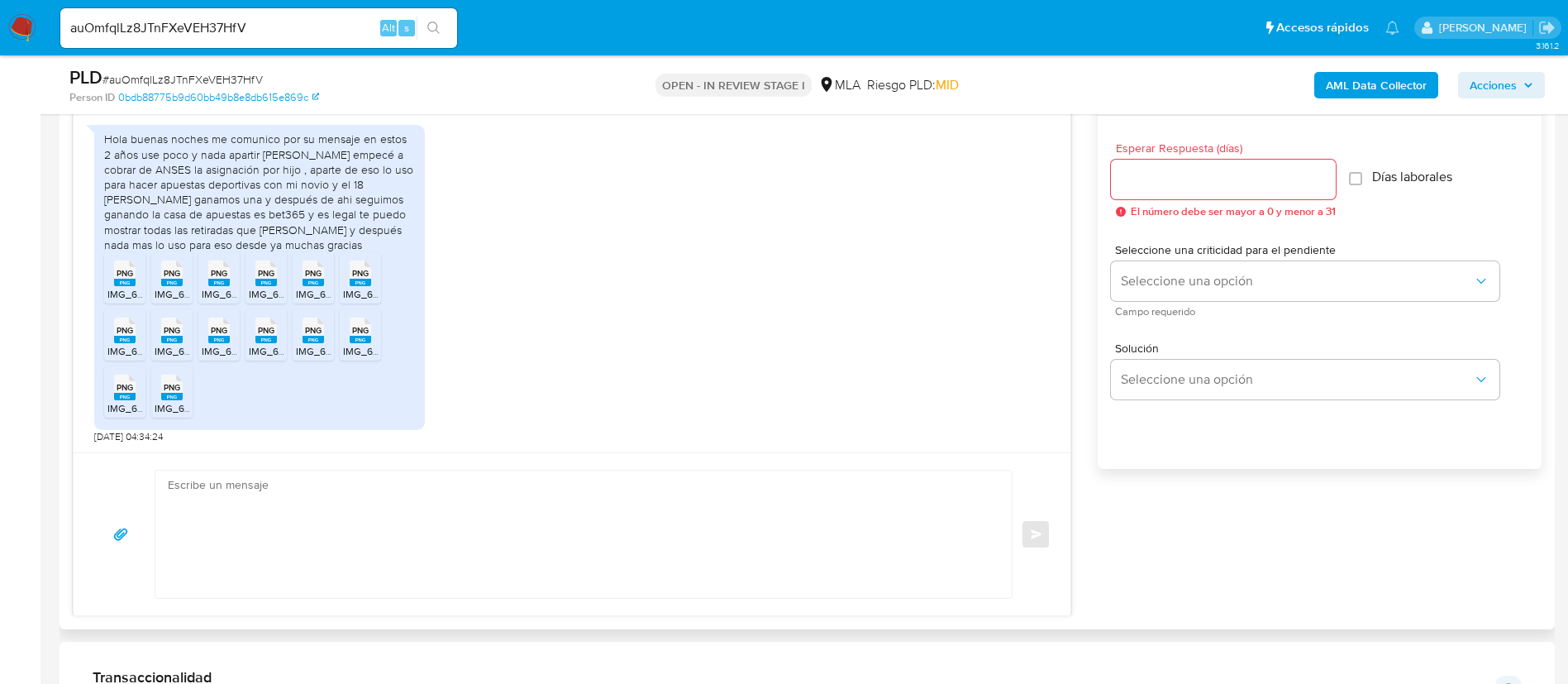
scroll to position [868, 0]
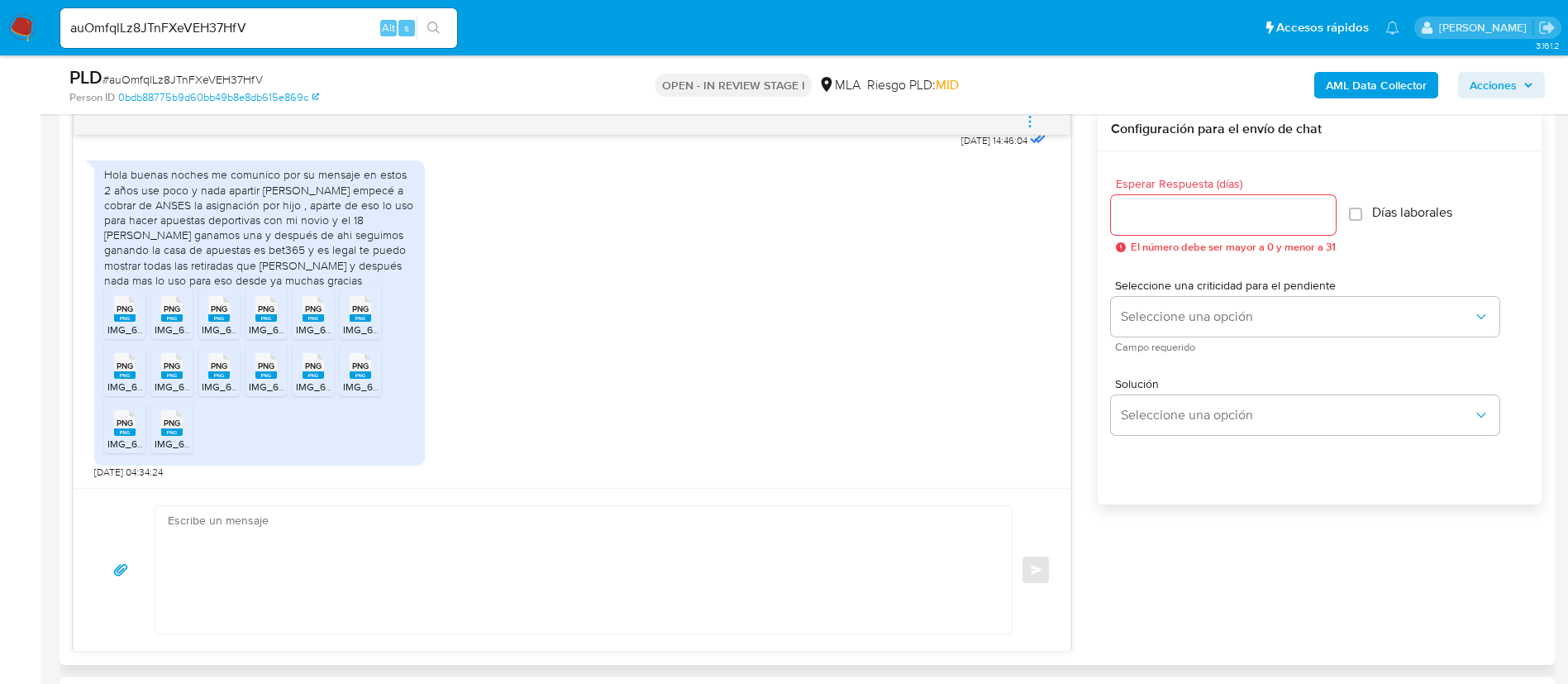
drag, startPoint x: 138, startPoint y: 319, endPoint x: 147, endPoint y: 320, distance: 9.1
click at [137, 319] on div "PNG PNG" at bounding box center [124, 307] width 35 height 32
click at [168, 321] on rect at bounding box center [172, 318] width 21 height 7
click at [223, 325] on span "IMG_6126.png" at bounding box center [234, 330] width 65 height 14
drag, startPoint x: 277, startPoint y: 321, endPoint x: 302, endPoint y: 318, distance: 25.2
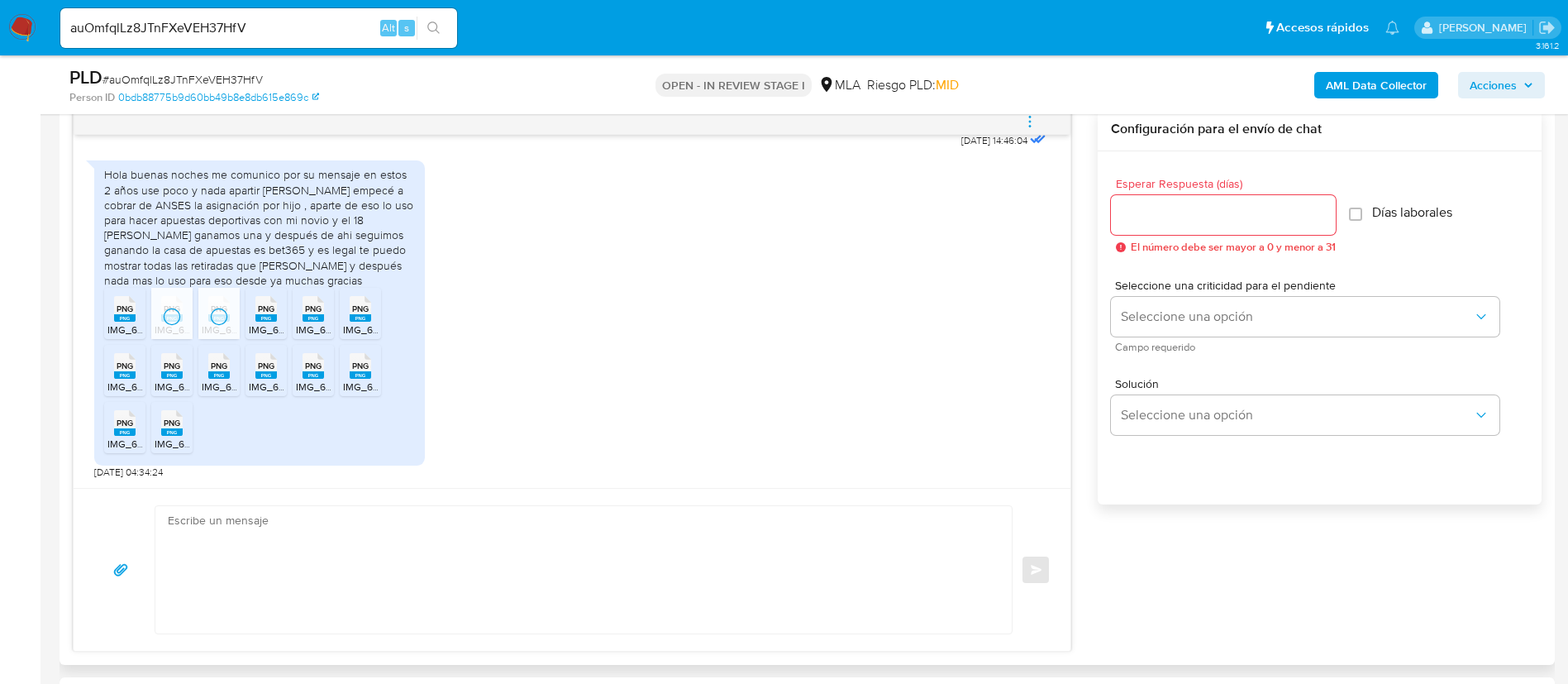
click at [277, 320] on div "PNG PNG" at bounding box center [266, 307] width 35 height 32
click at [305, 318] on rect at bounding box center [313, 318] width 21 height 7
click at [347, 323] on div "PNG PNG" at bounding box center [359, 307] width 35 height 32
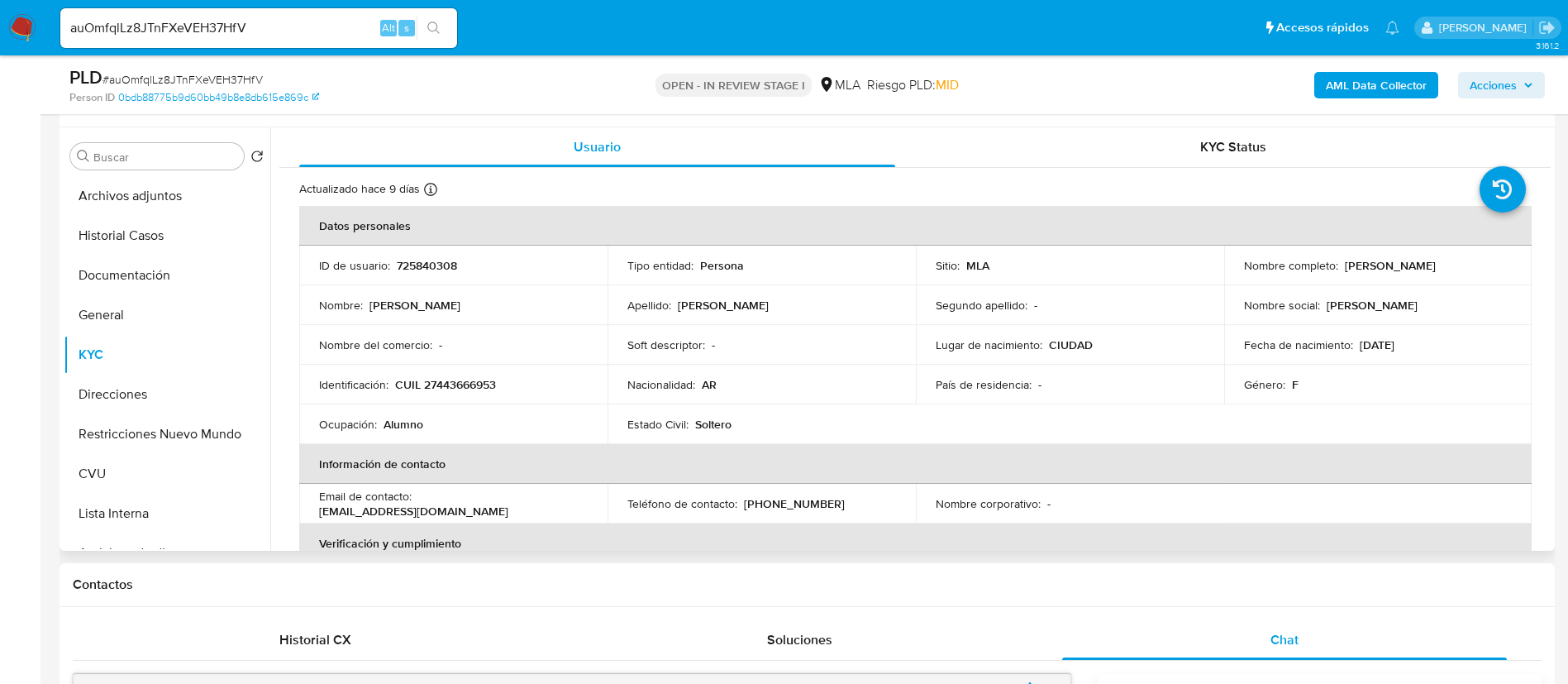
scroll to position [248, 0]
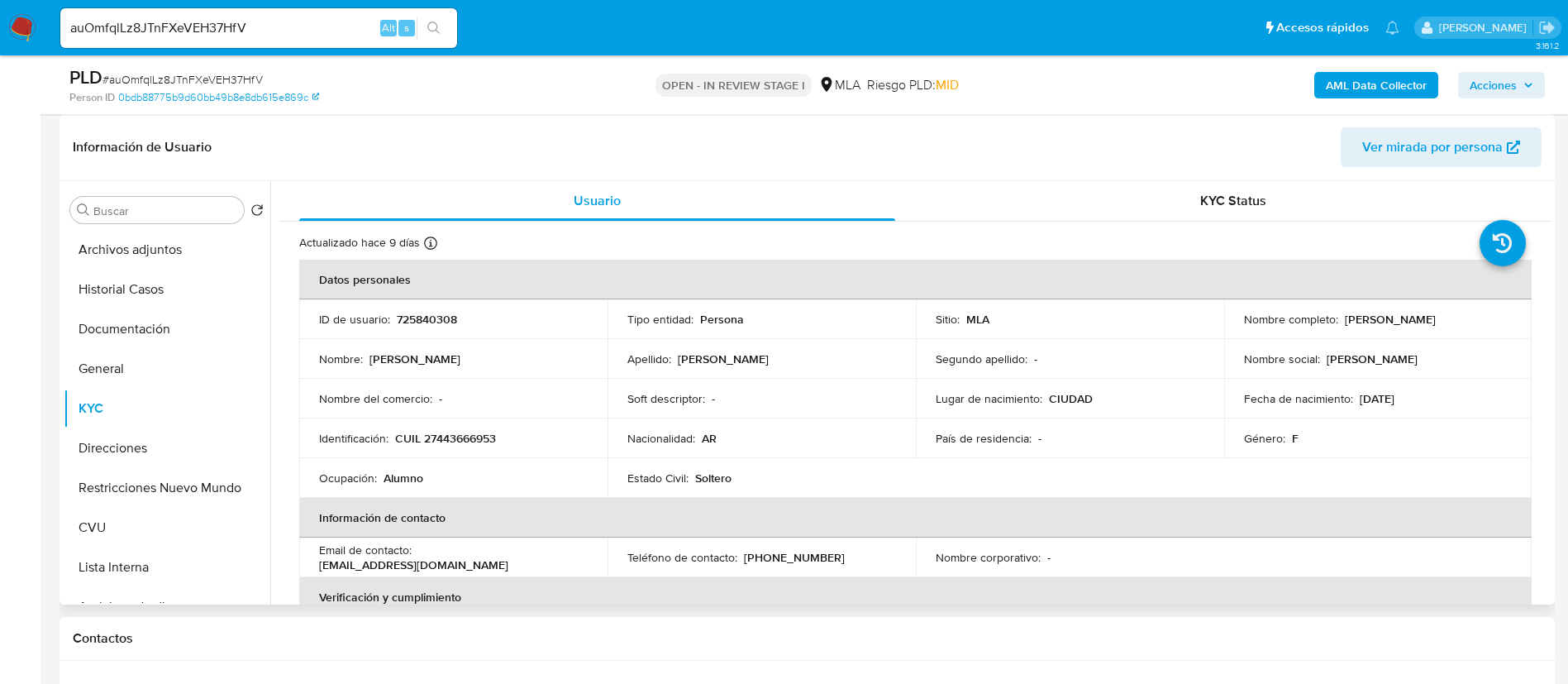
click at [447, 436] on p "CUIL 27443666953" at bounding box center [445, 438] width 101 height 15
copy p "27443666953"
click at [357, 19] on input "auOmfqlLz8JTnFXeVEH37HfV" at bounding box center [259, 28] width 397 height 21
click at [358, 18] on input "auOmfqlLz8JTnFXeVEH37HfV" at bounding box center [259, 28] width 397 height 21
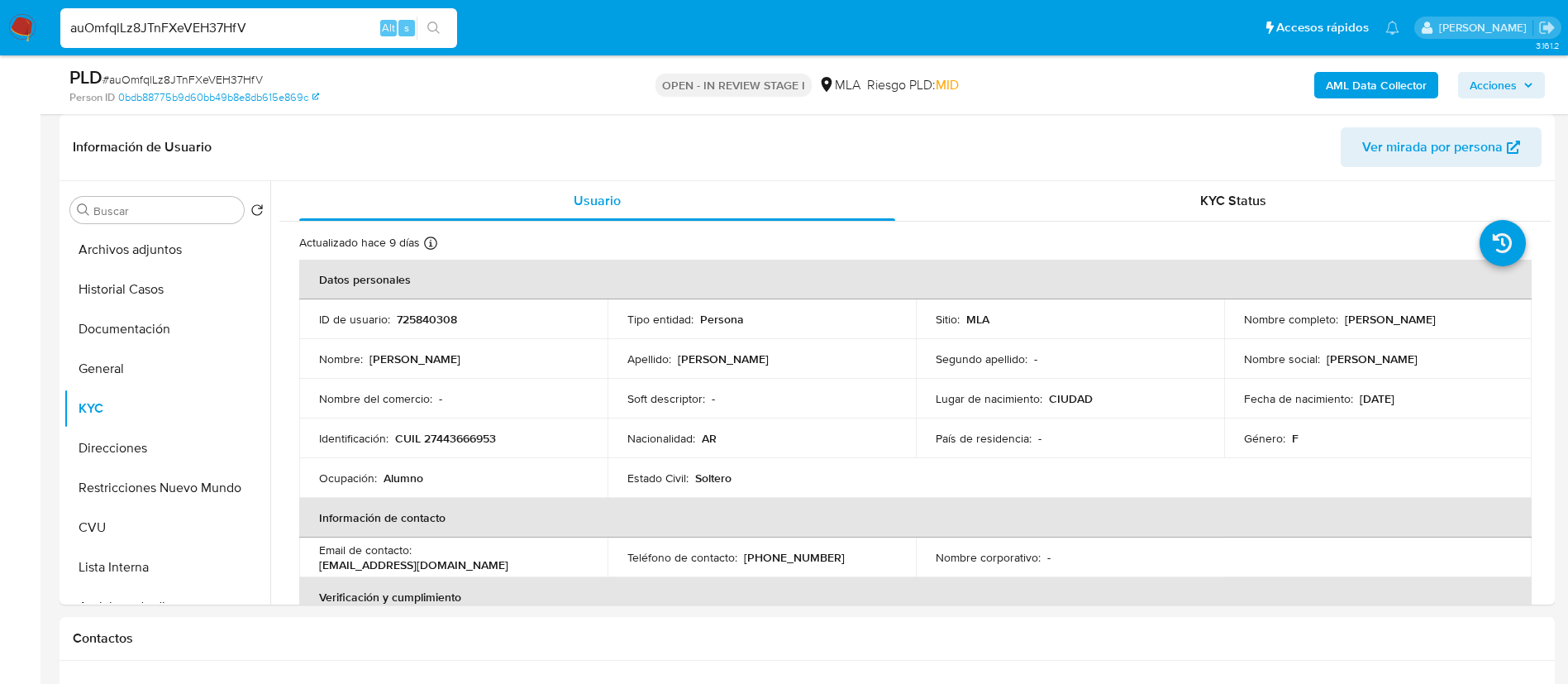
paste input "2OQIk5xrtIskcyNlOiN3hV8Y"
type input "2OQIk5xrtIskcyNlOiN3hV8Y"
click at [438, 32] on icon "search-icon" at bounding box center [434, 27] width 13 height 13
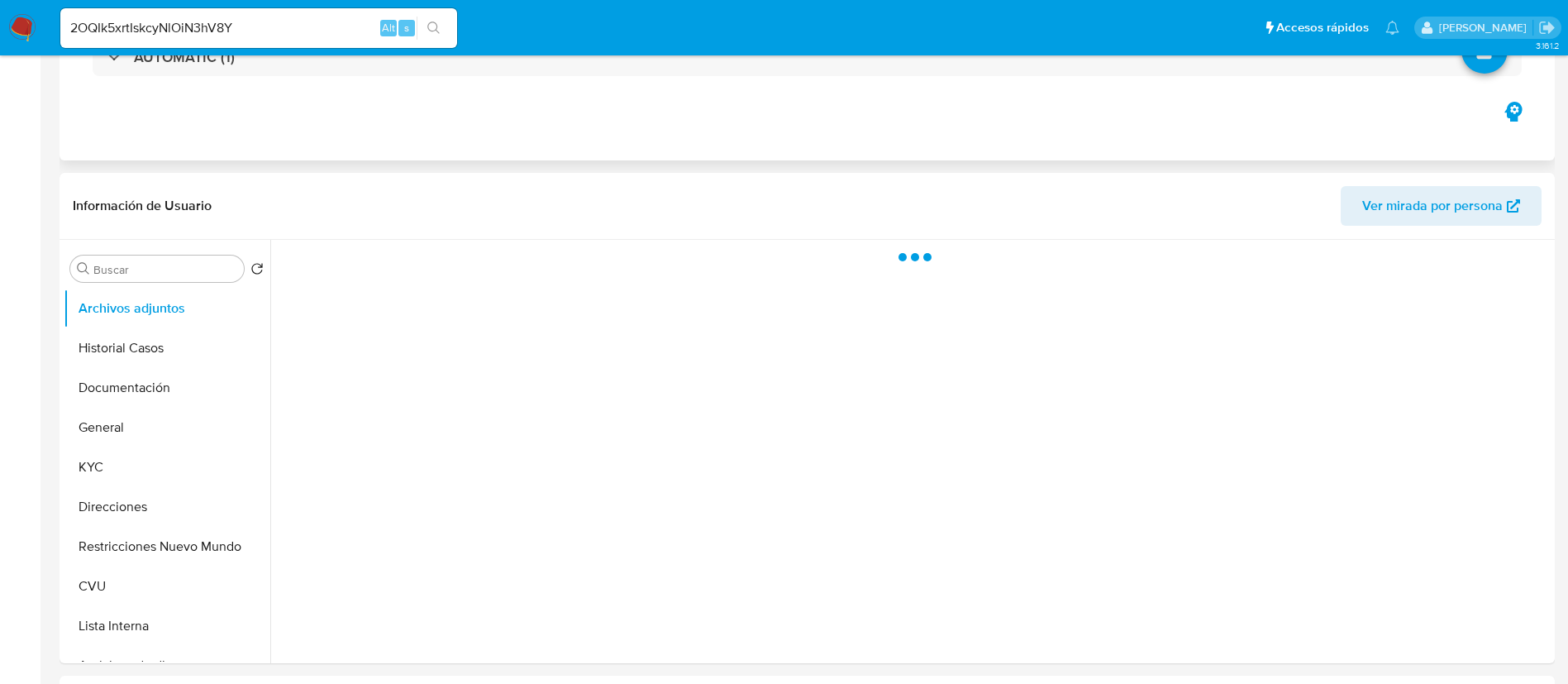
select select "10"
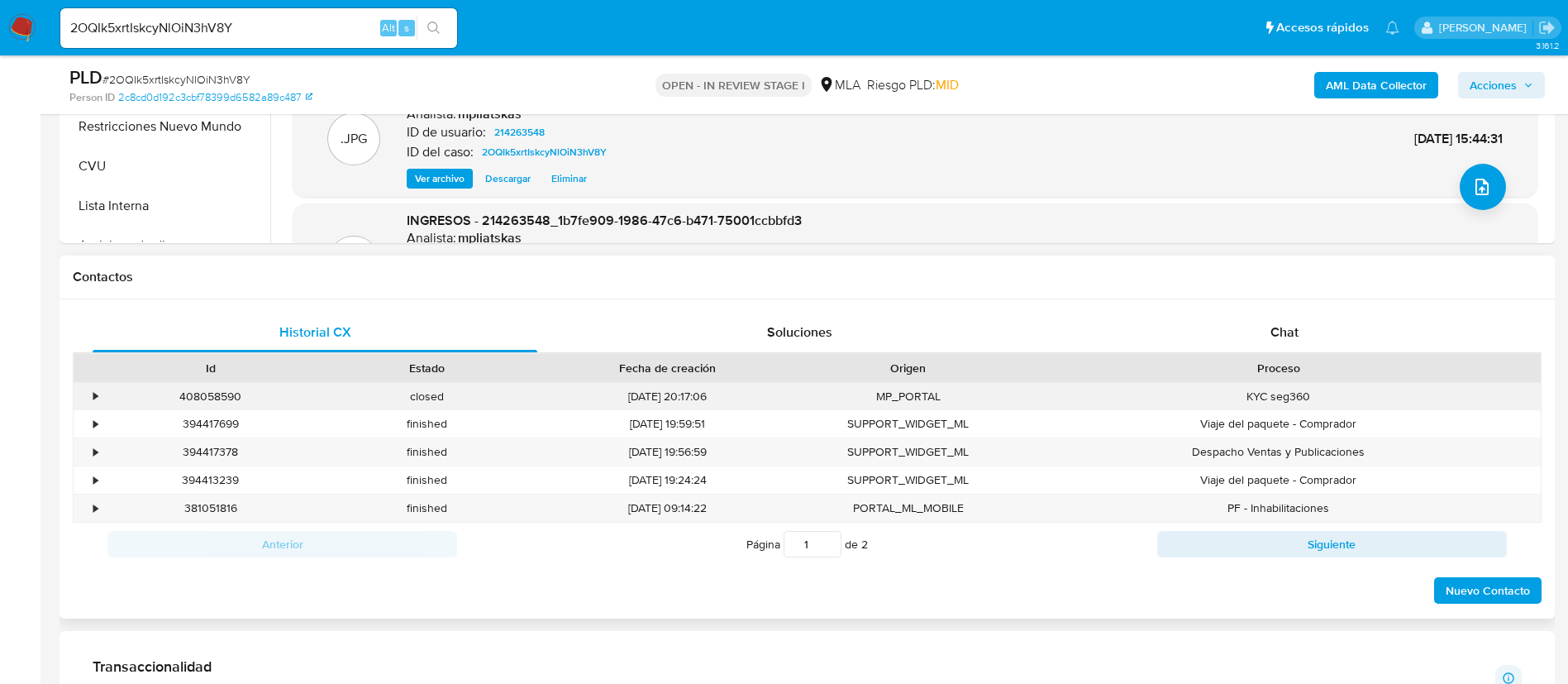
scroll to position [620, 0]
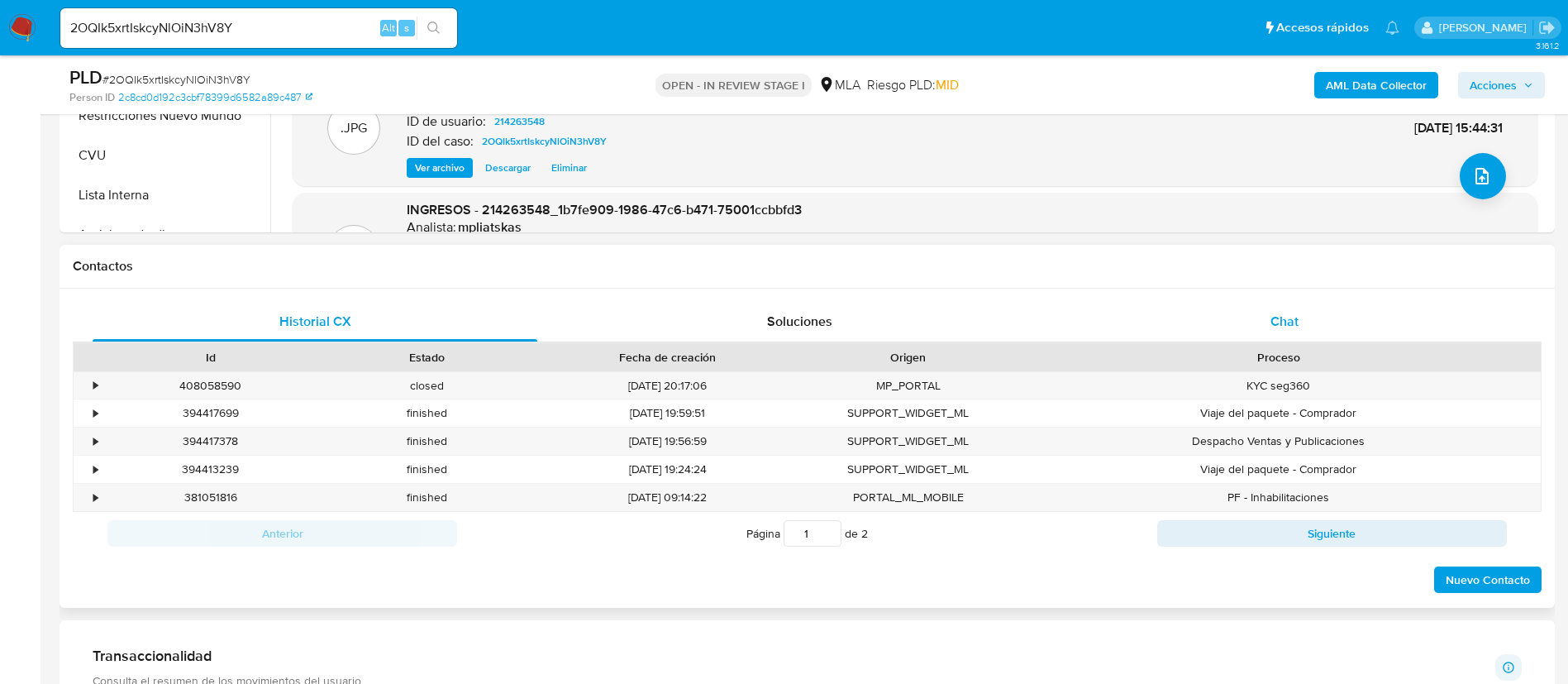
click at [1226, 331] on div "Chat" at bounding box center [1285, 322] width 444 height 40
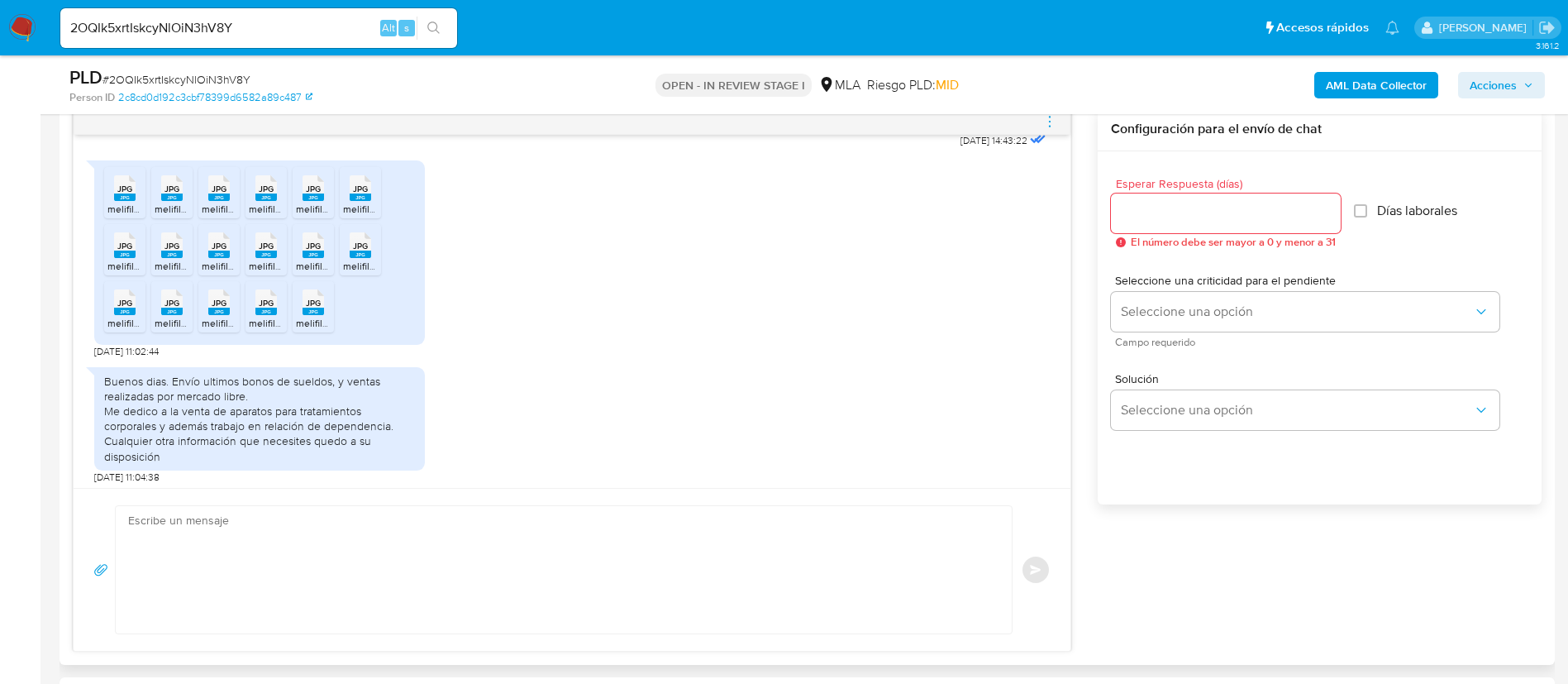
scroll to position [1020, 0]
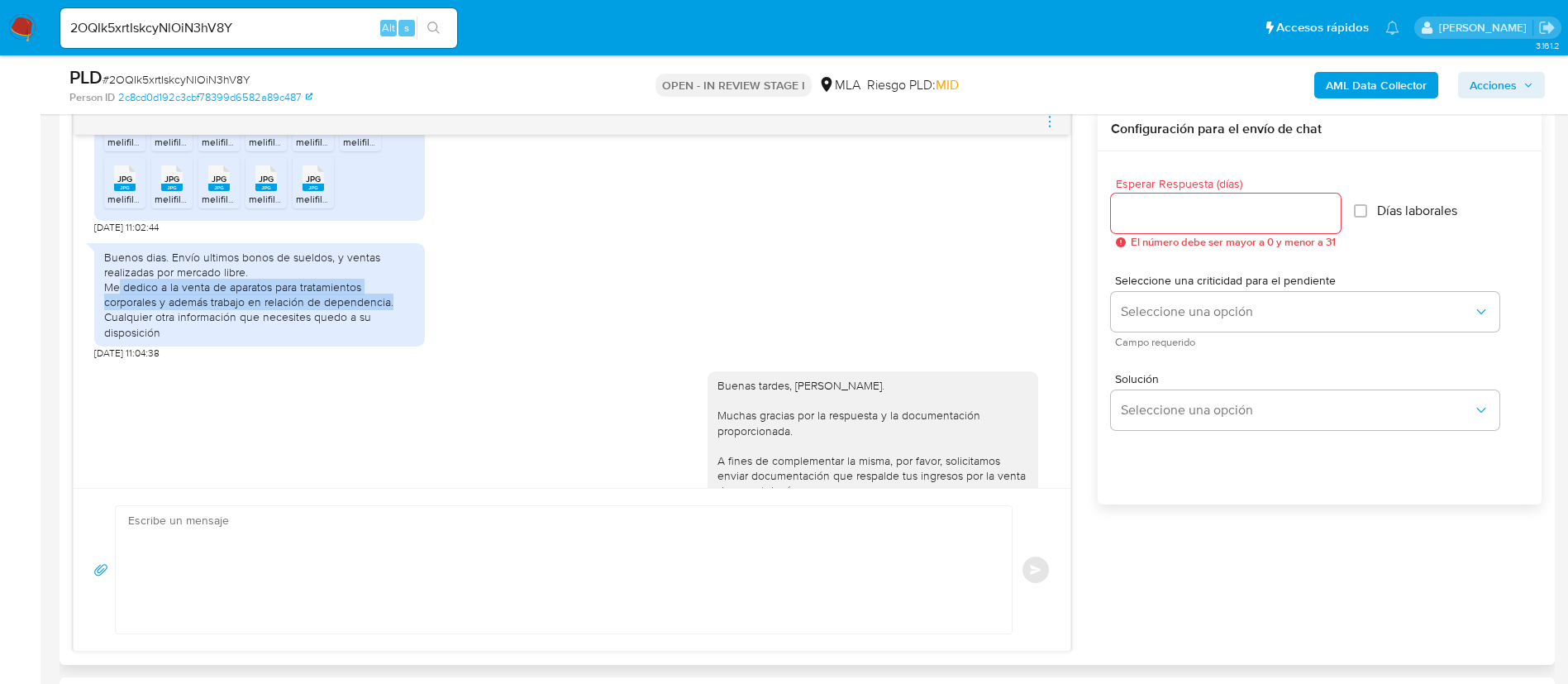
drag, startPoint x: 118, startPoint y: 317, endPoint x: 393, endPoint y: 335, distance: 275.6
click at [393, 335] on div "Buenos dias. Envío ultimos bonos de sueldos, y ventas realizadas por mercado li…" at bounding box center [259, 295] width 311 height 90
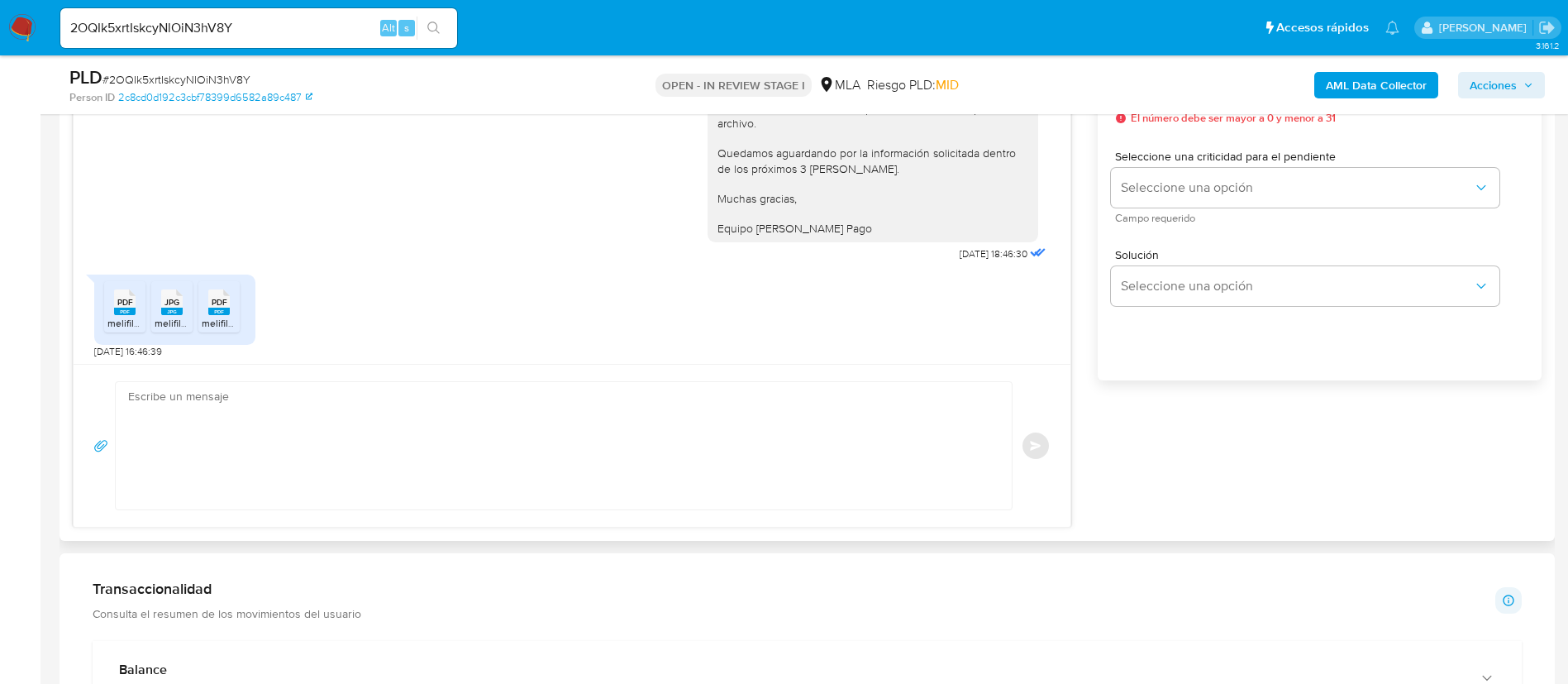
scroll to position [1764, 0]
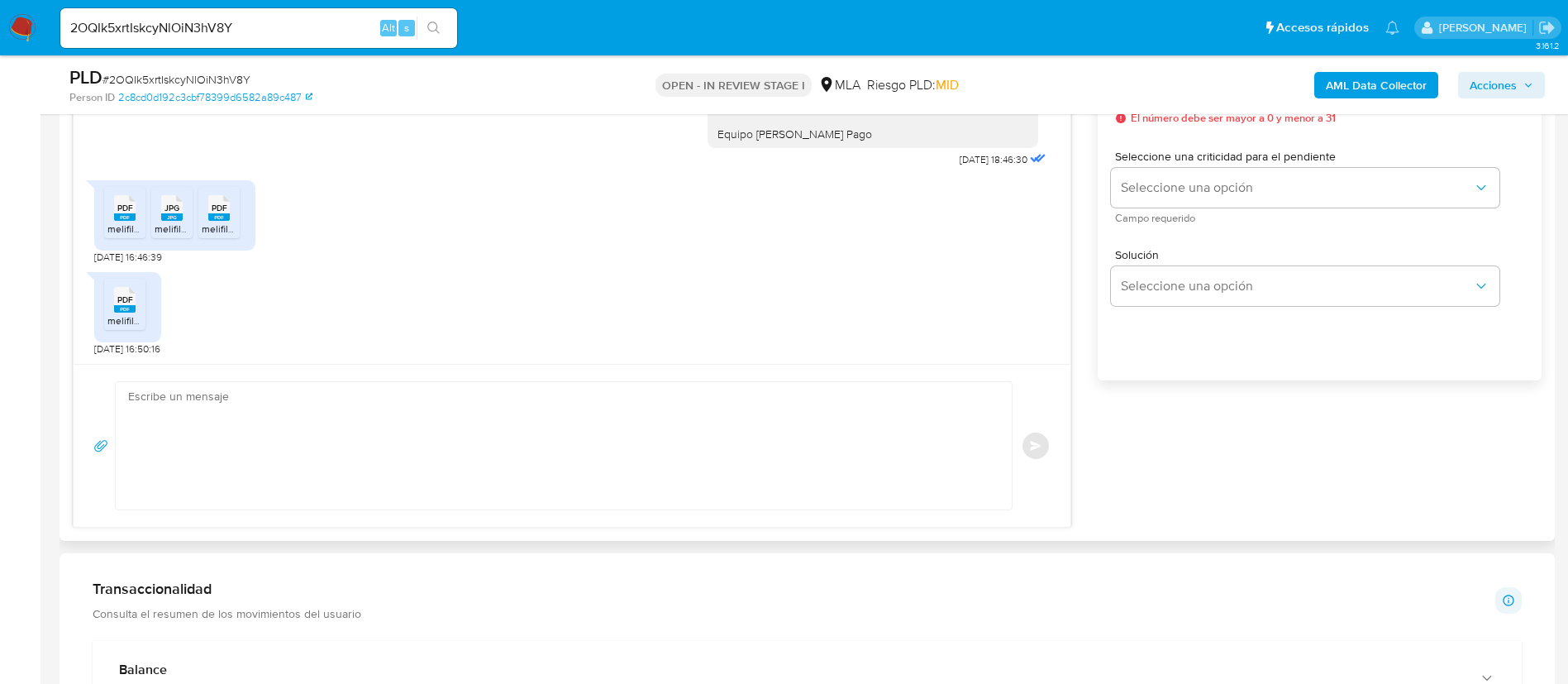
click at [119, 230] on span "melifile4763816439885949911.pdf" at bounding box center [182, 229] width 151 height 14
click at [174, 226] on span "melifile4658529952329309987.jpg" at bounding box center [233, 229] width 157 height 14
click at [207, 215] on div "PDF PDF" at bounding box center [219, 206] width 35 height 32
click at [134, 299] on icon at bounding box center [125, 299] width 21 height 26
click at [326, 37] on input "2OQIk5xrtIskcyNlOiN3hV8Y" at bounding box center [259, 28] width 397 height 21
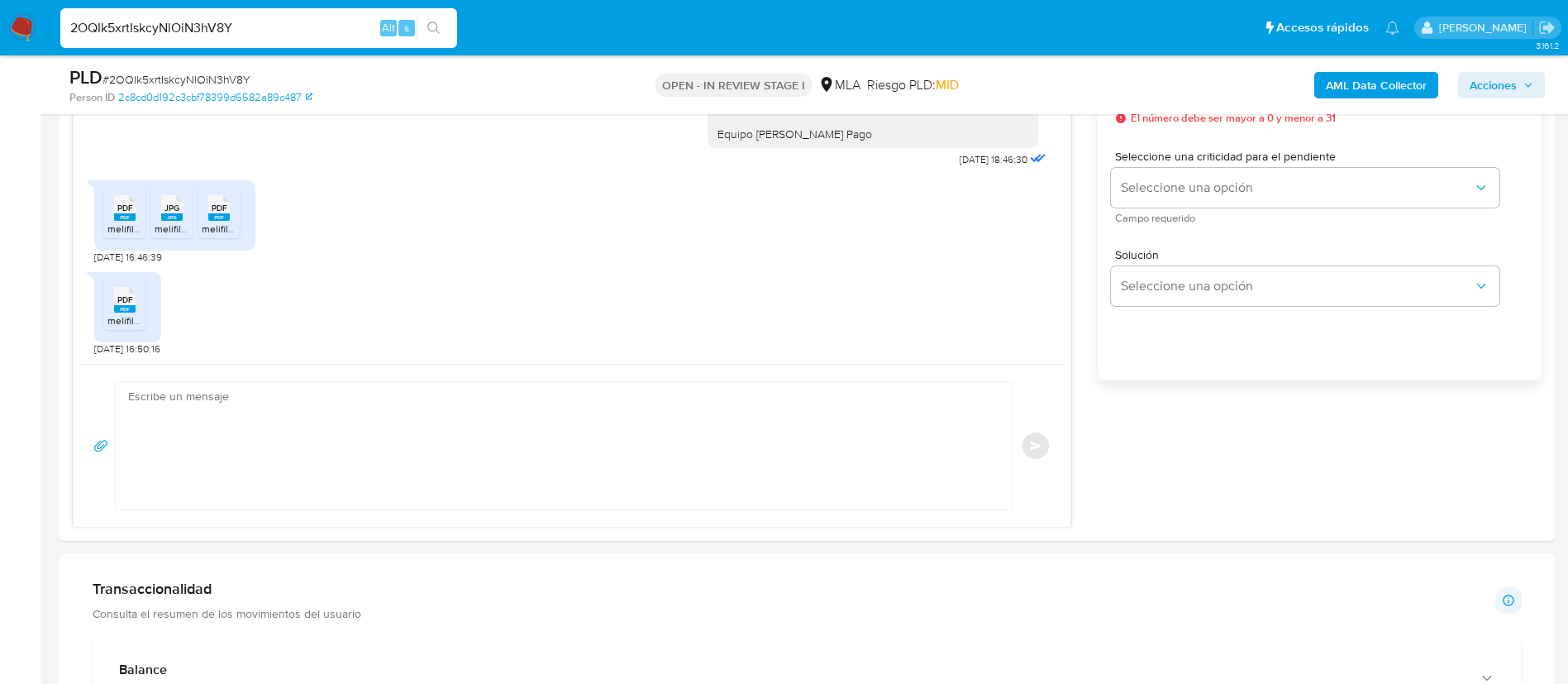
click at [327, 37] on input "2OQIk5xrtIskcyNlOiN3hV8Y" at bounding box center [259, 28] width 397 height 21
paste input "Pq72jxuVGYkmvSXRq18L7Phb"
type input "Pq72jxuVGYkmvSXRq18L7Phb"
click at [432, 26] on icon "search-icon" at bounding box center [434, 27] width 13 height 13
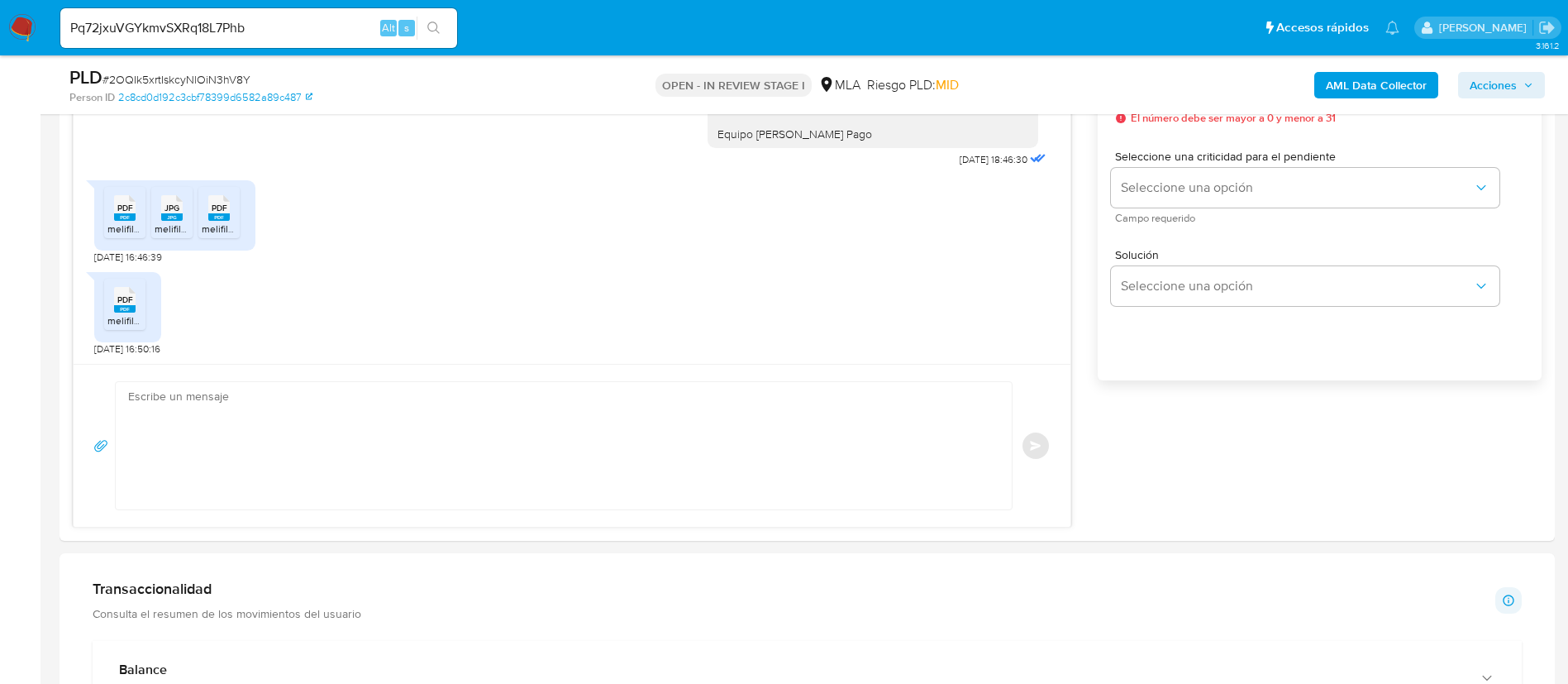
click at [435, 25] on icon "search-icon" at bounding box center [434, 27] width 13 height 13
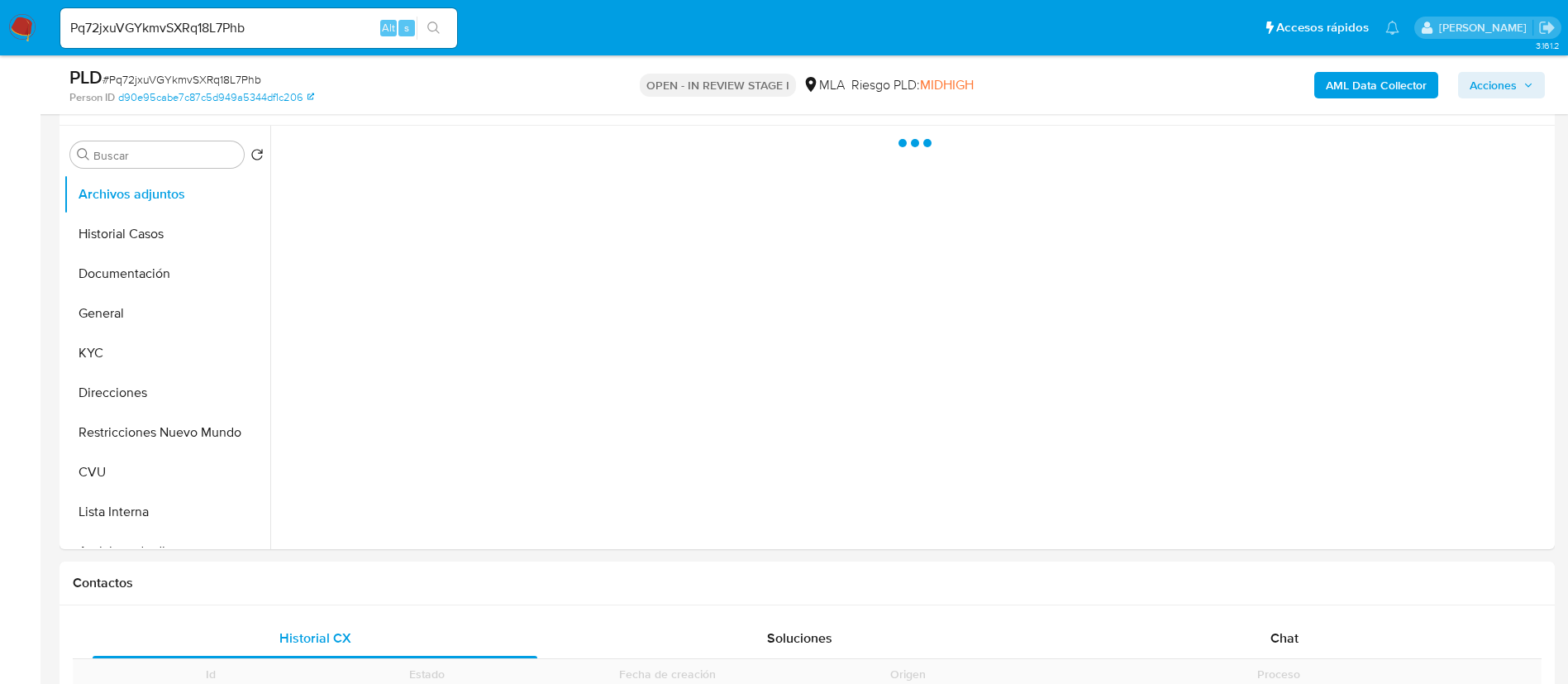
scroll to position [340, 0]
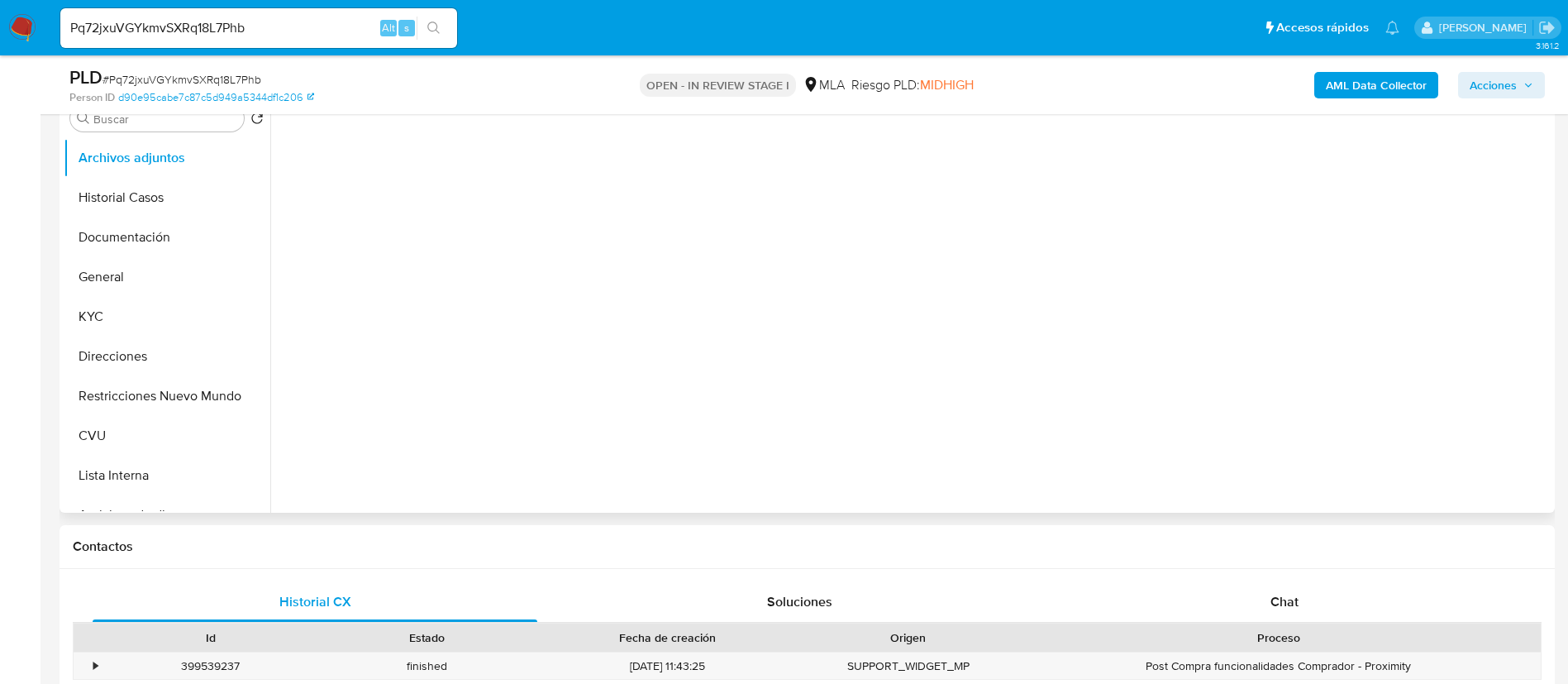
select select "10"
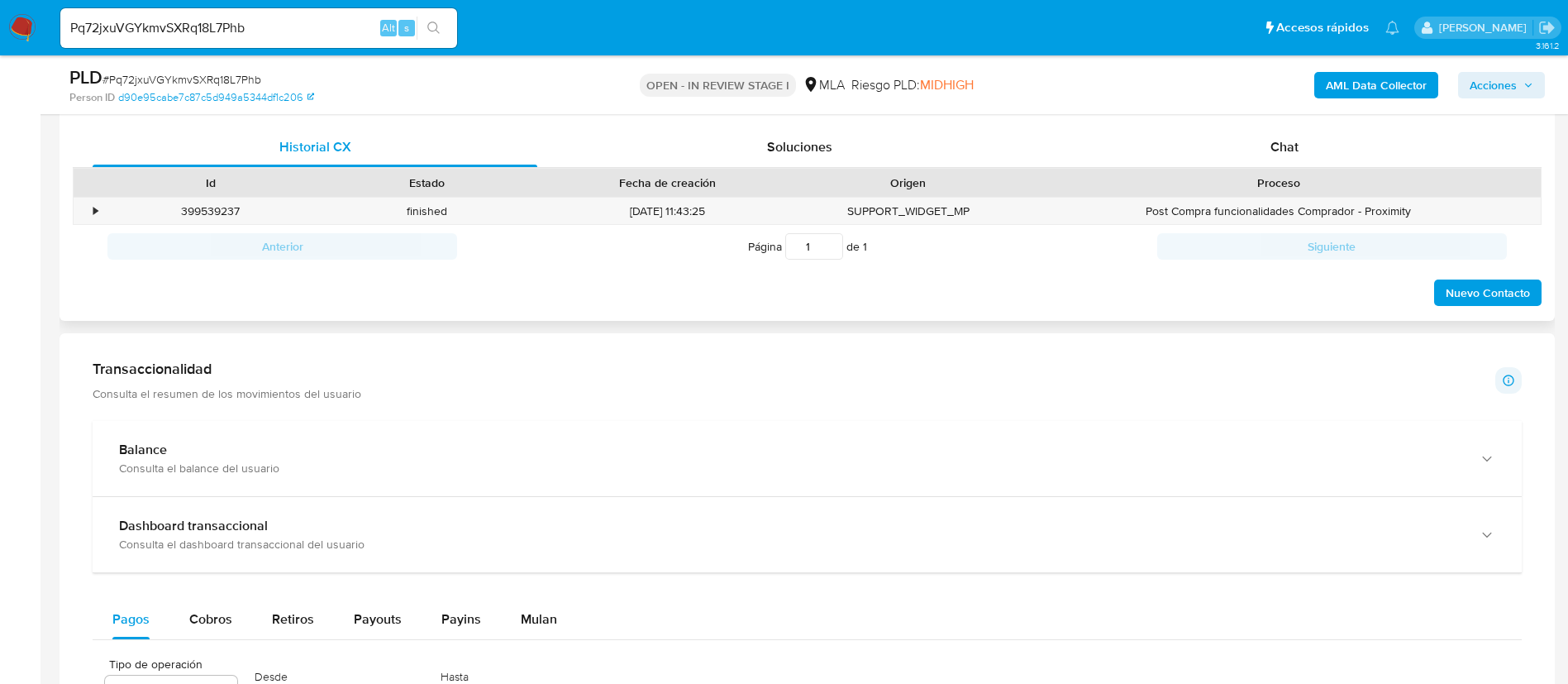
scroll to position [756, 0]
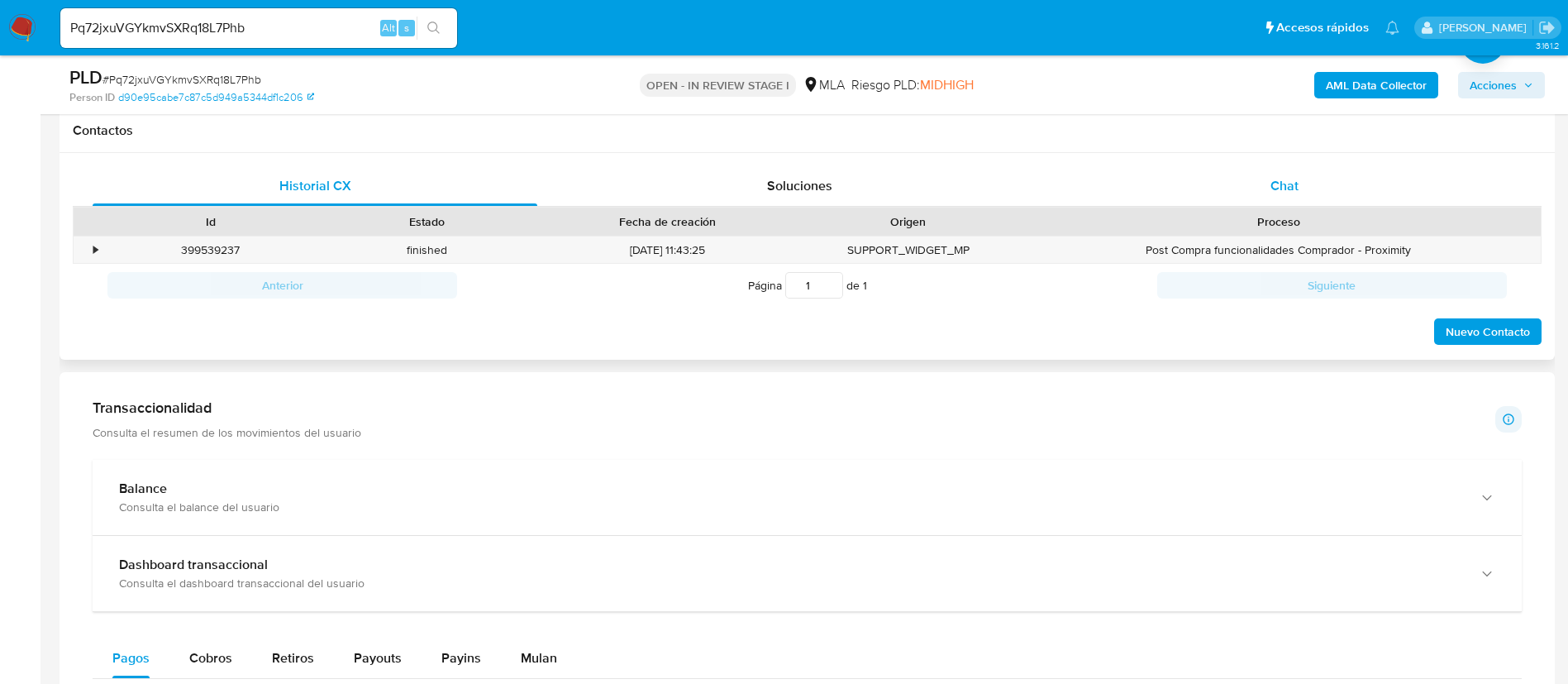
click at [1233, 187] on div "Chat" at bounding box center [1285, 186] width 444 height 40
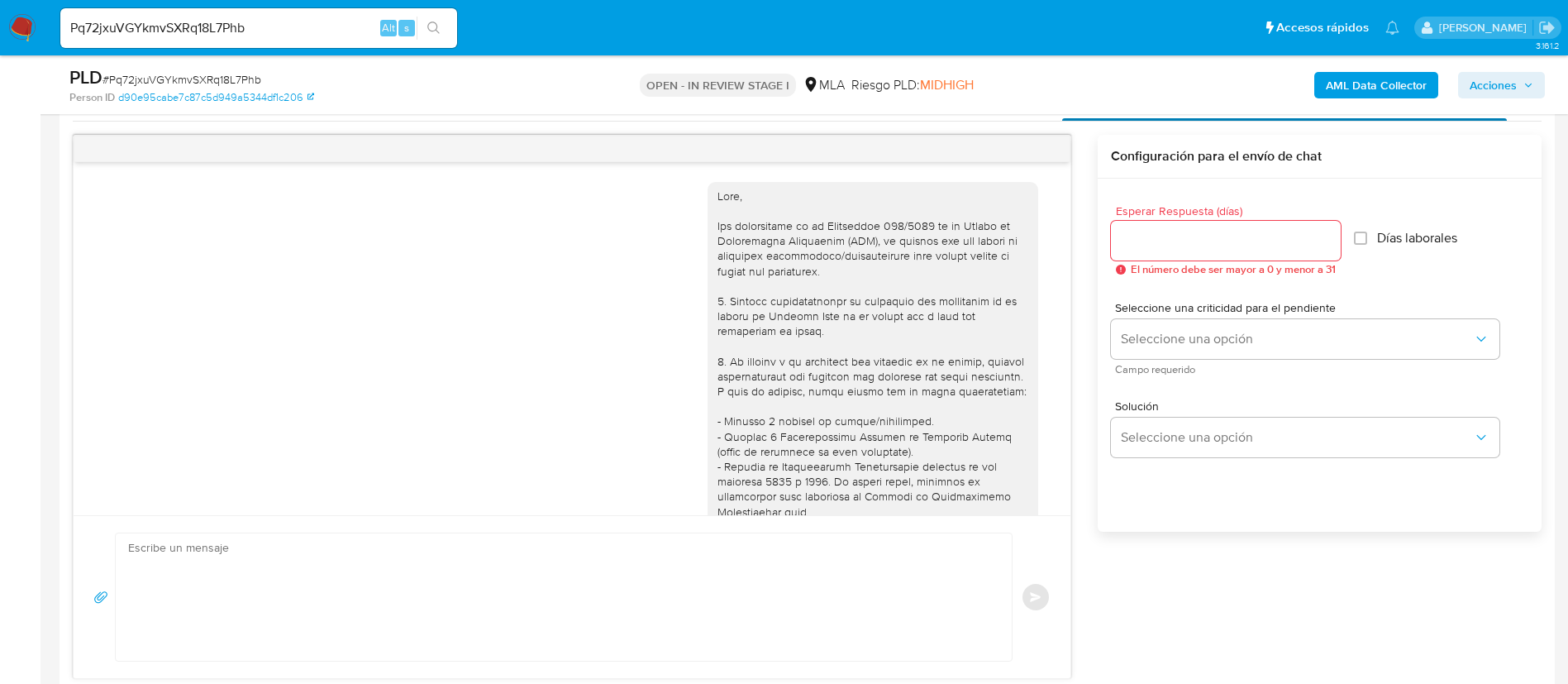
scroll to position [880, 0]
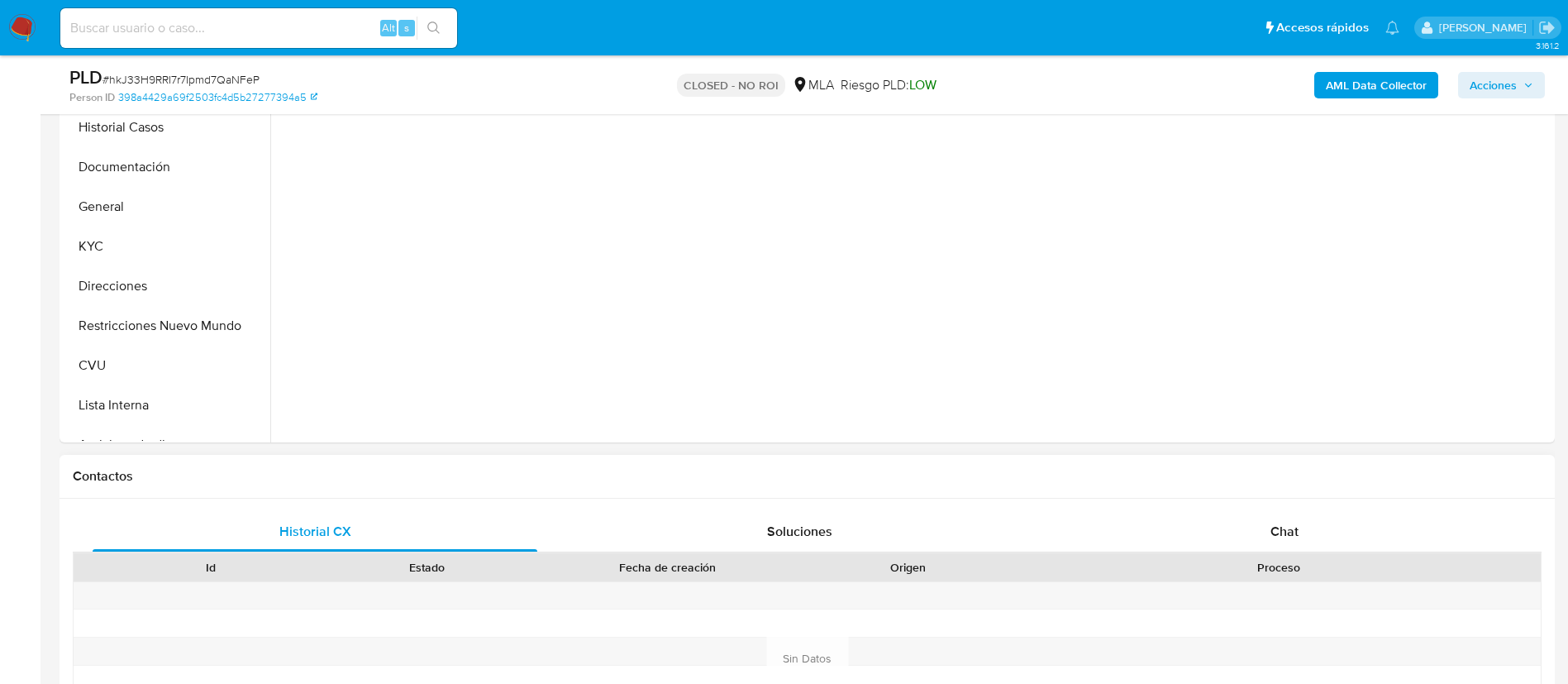
scroll to position [620, 0]
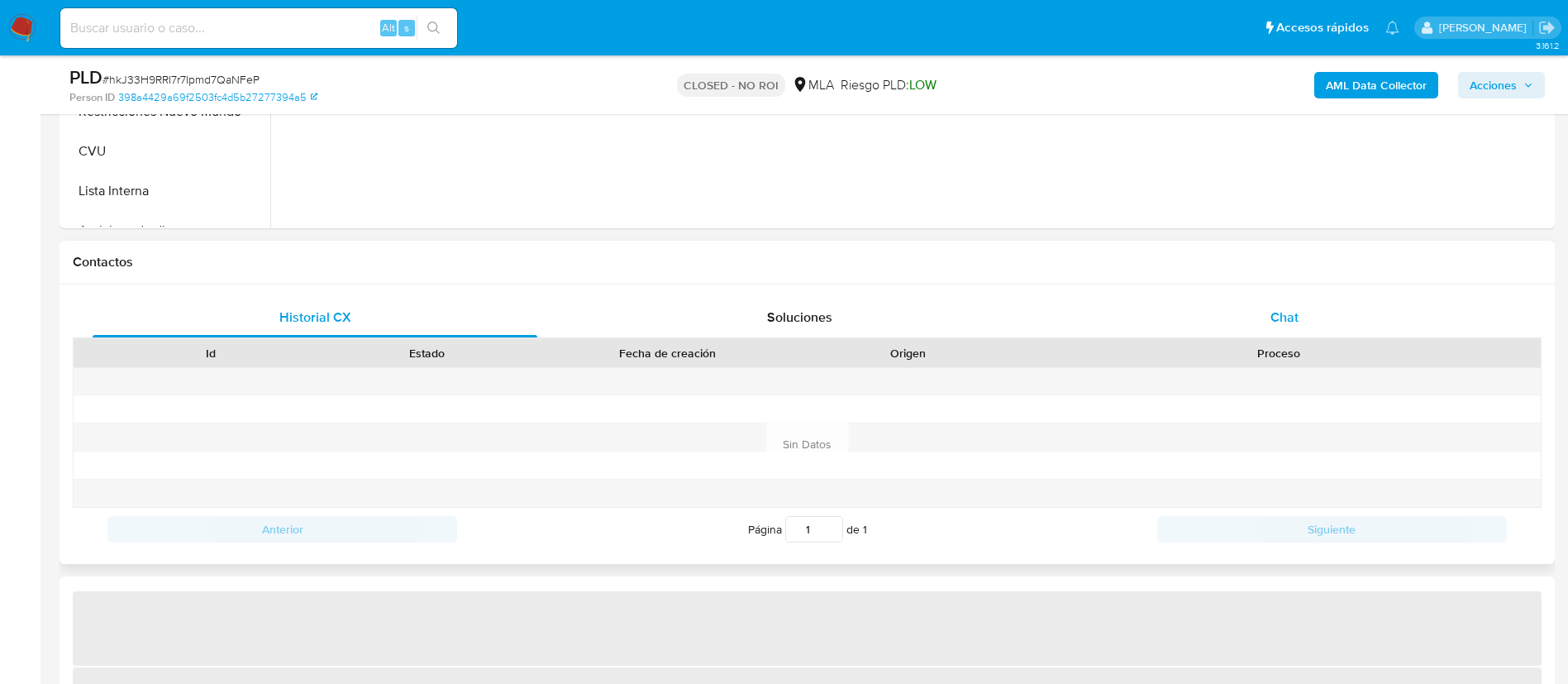
click at [1196, 316] on div "Chat" at bounding box center [1285, 317] width 444 height 40
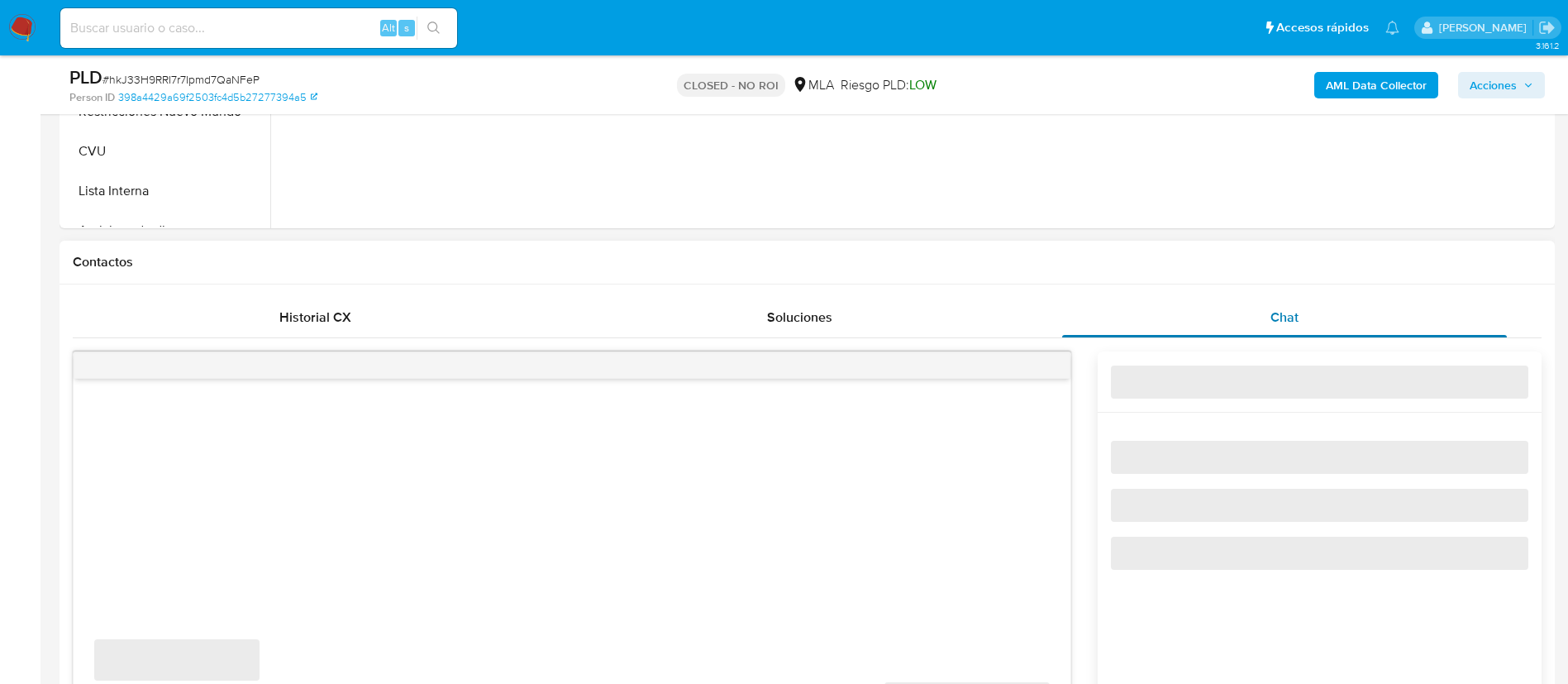
select select "10"
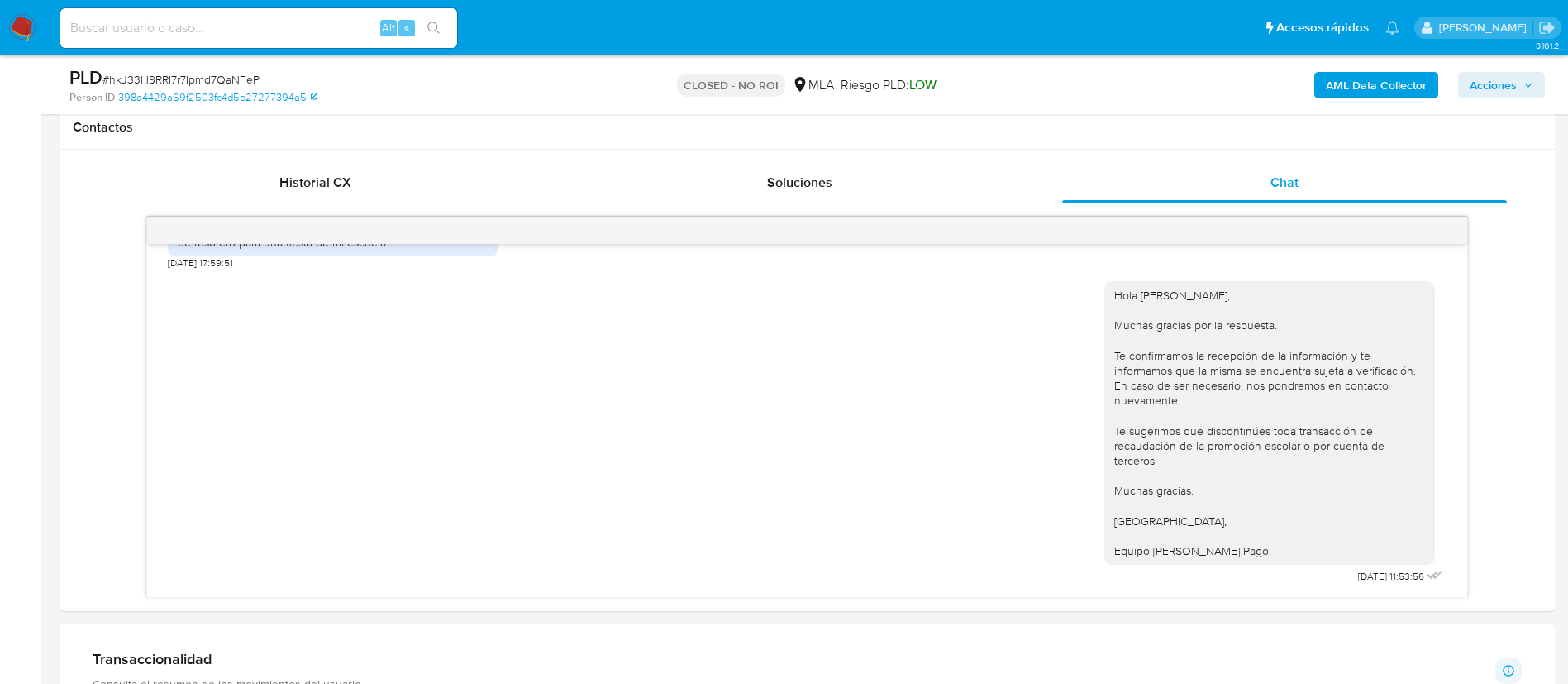
scroll to position [758, 0]
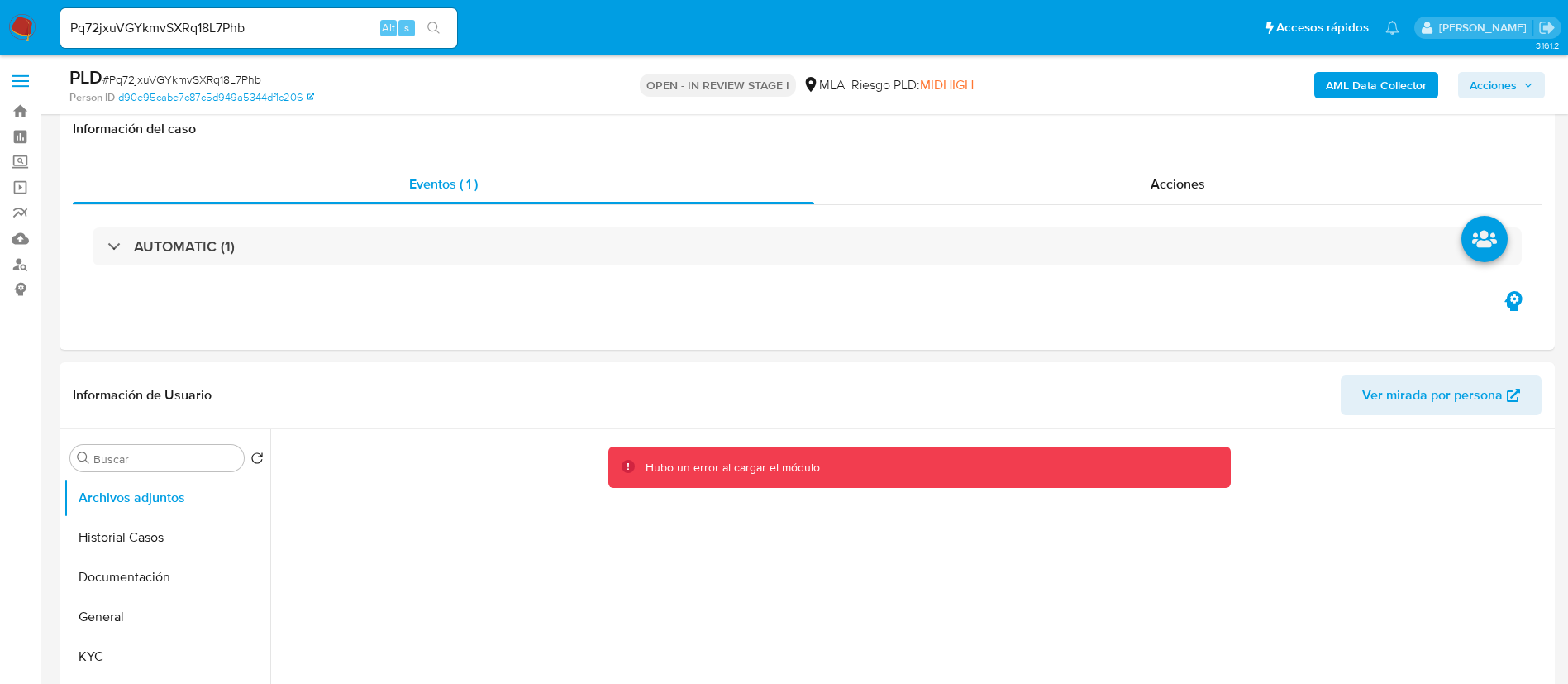
select select "10"
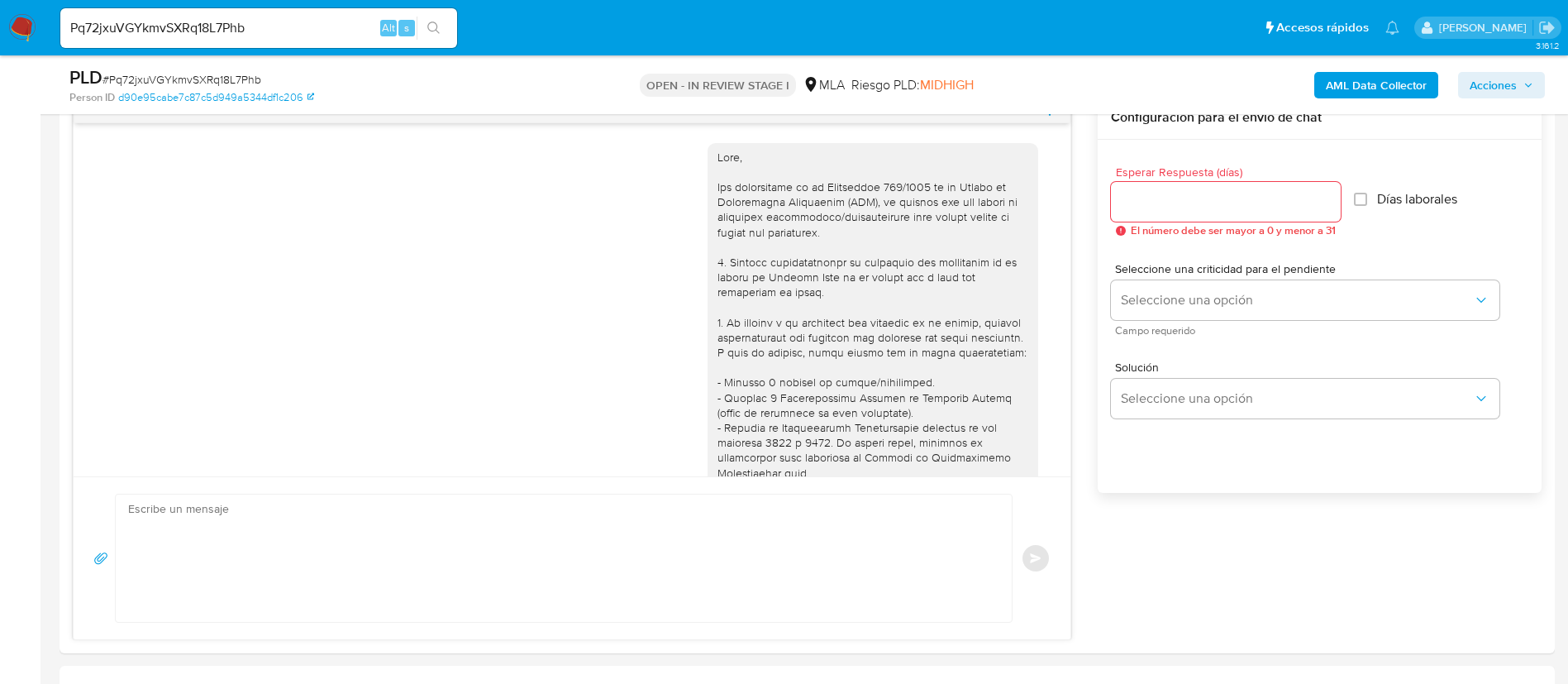
scroll to position [1596, 0]
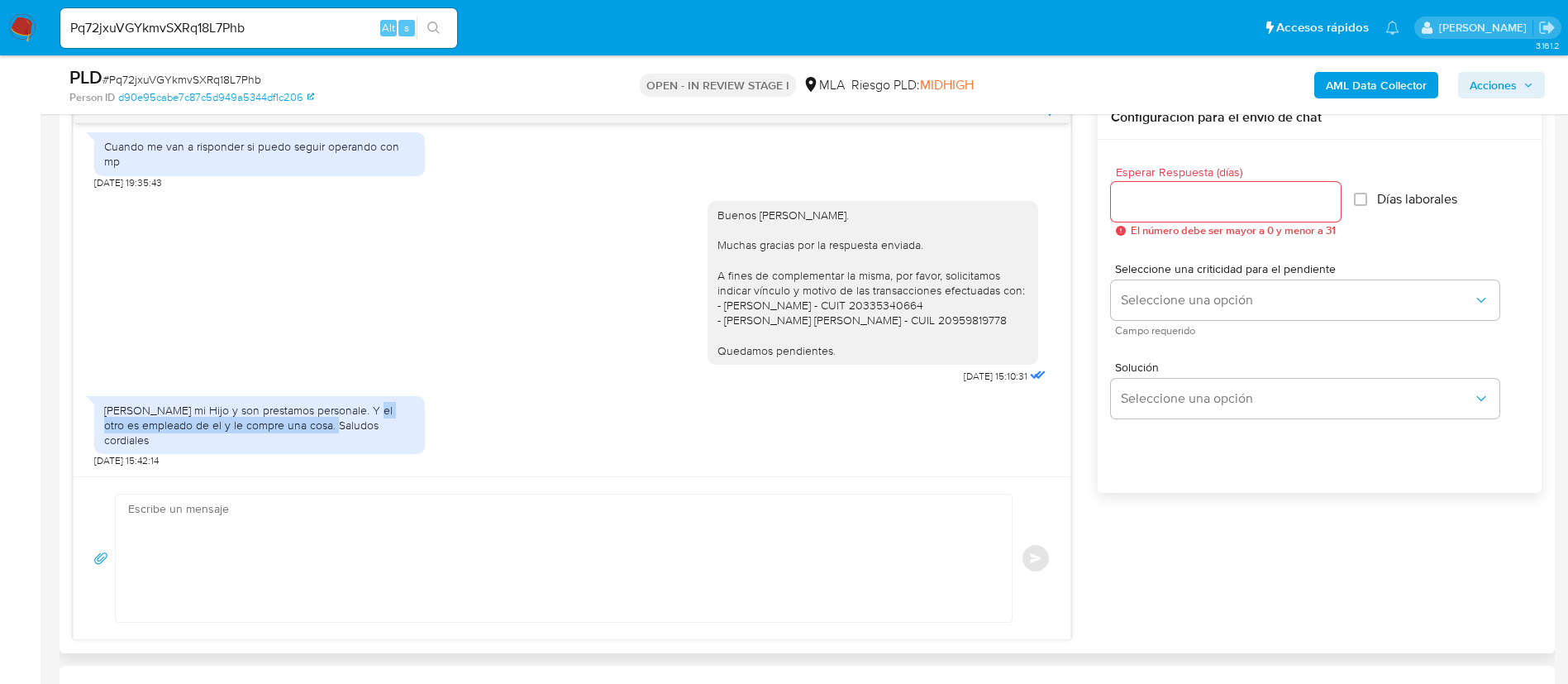
drag, startPoint x: 353, startPoint y: 426, endPoint x: 293, endPoint y: 445, distance: 62.9
click at [293, 445] on div "[PERSON_NAME] mi Hijo y son prestamos personale. Y el otro es empleado de el y …" at bounding box center [259, 425] width 311 height 45
click at [1121, 600] on div "[DATE] 14:40:33 Hola, Esperamos que te encuentres muy bien. Te consultamos si t…" at bounding box center [807, 368] width 1469 height 544
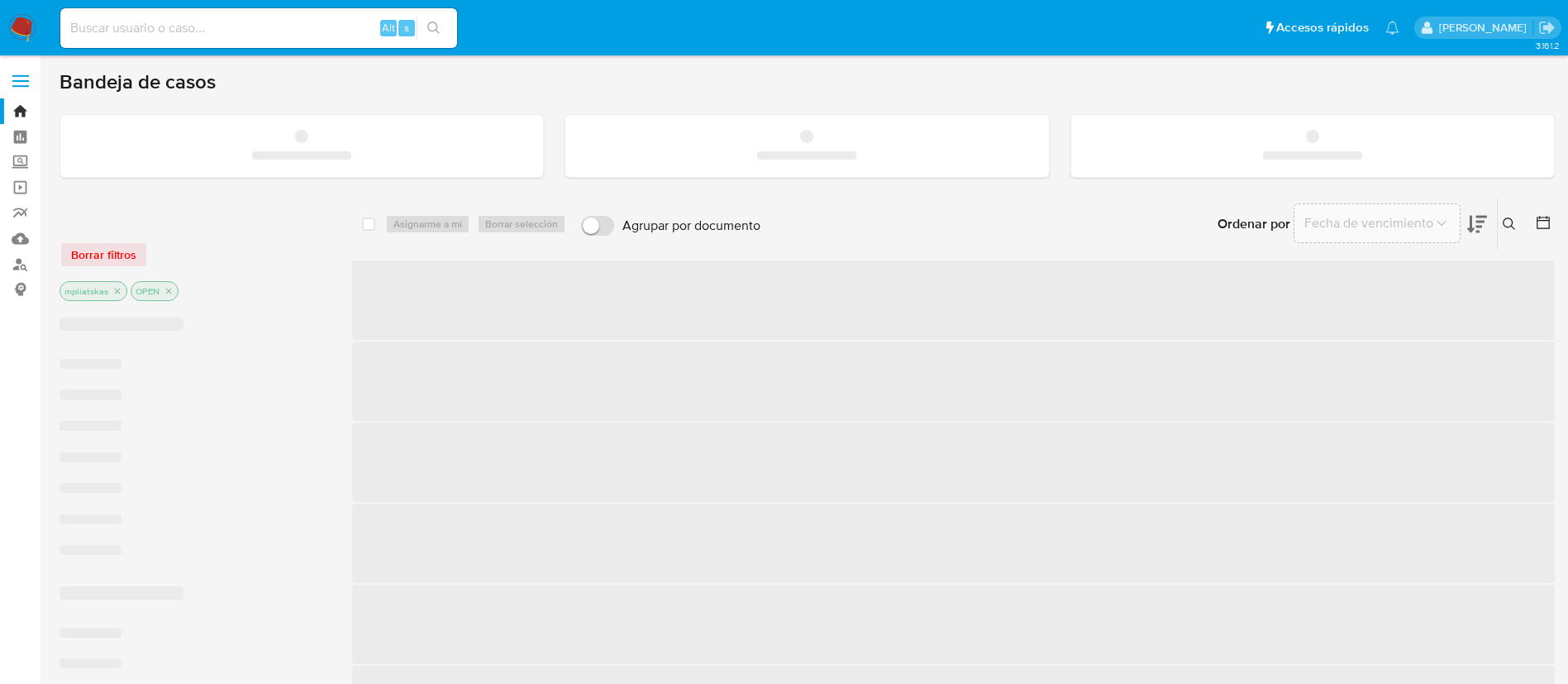
drag, startPoint x: 0, startPoint y: 0, endPoint x: 318, endPoint y: 31, distance: 319.5
click at [318, 31] on input at bounding box center [259, 28] width 397 height 21
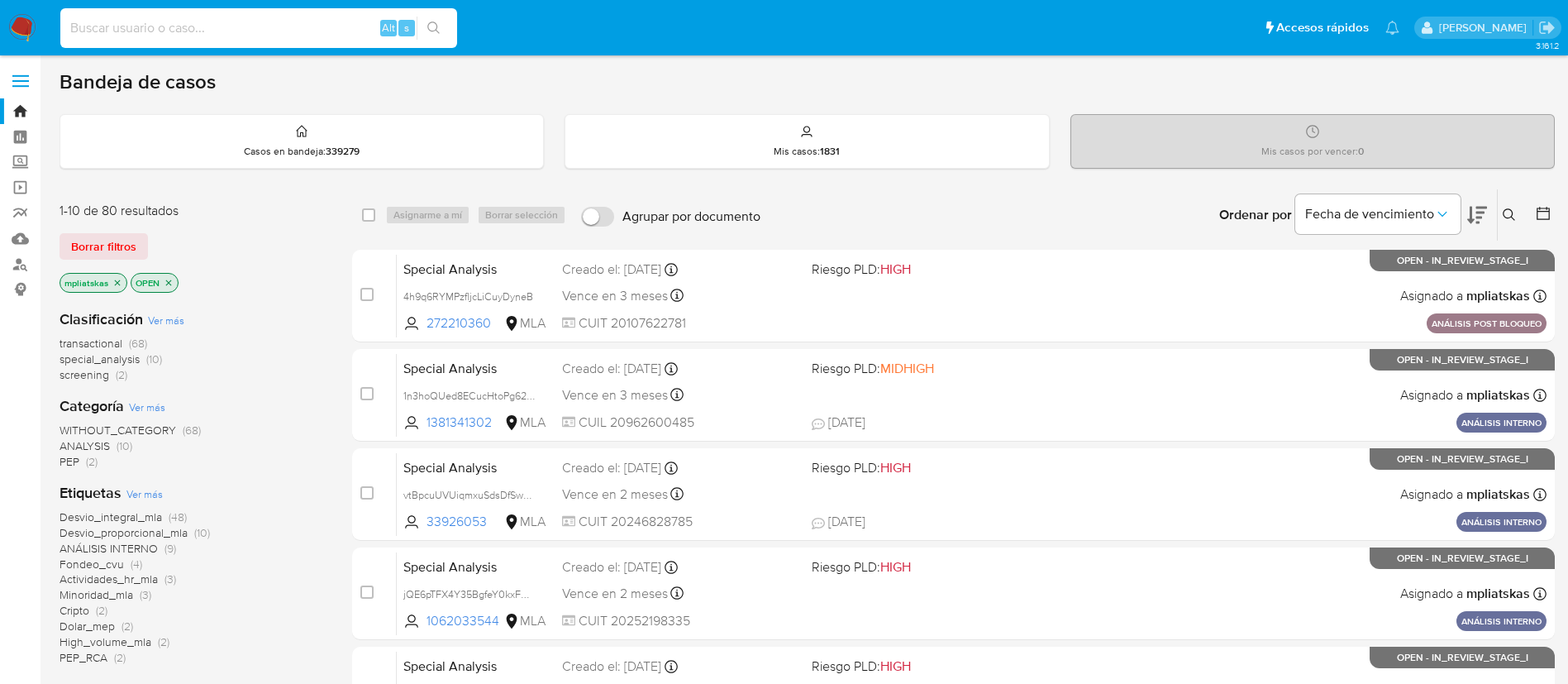
paste input "cSvqP1FBCziKrXIFoF6Cqz6p"
type input "cSvqP1FBCziKrXIFoF6Cqz6p"
click at [433, 27] on icon "search-icon" at bounding box center [434, 27] width 13 height 13
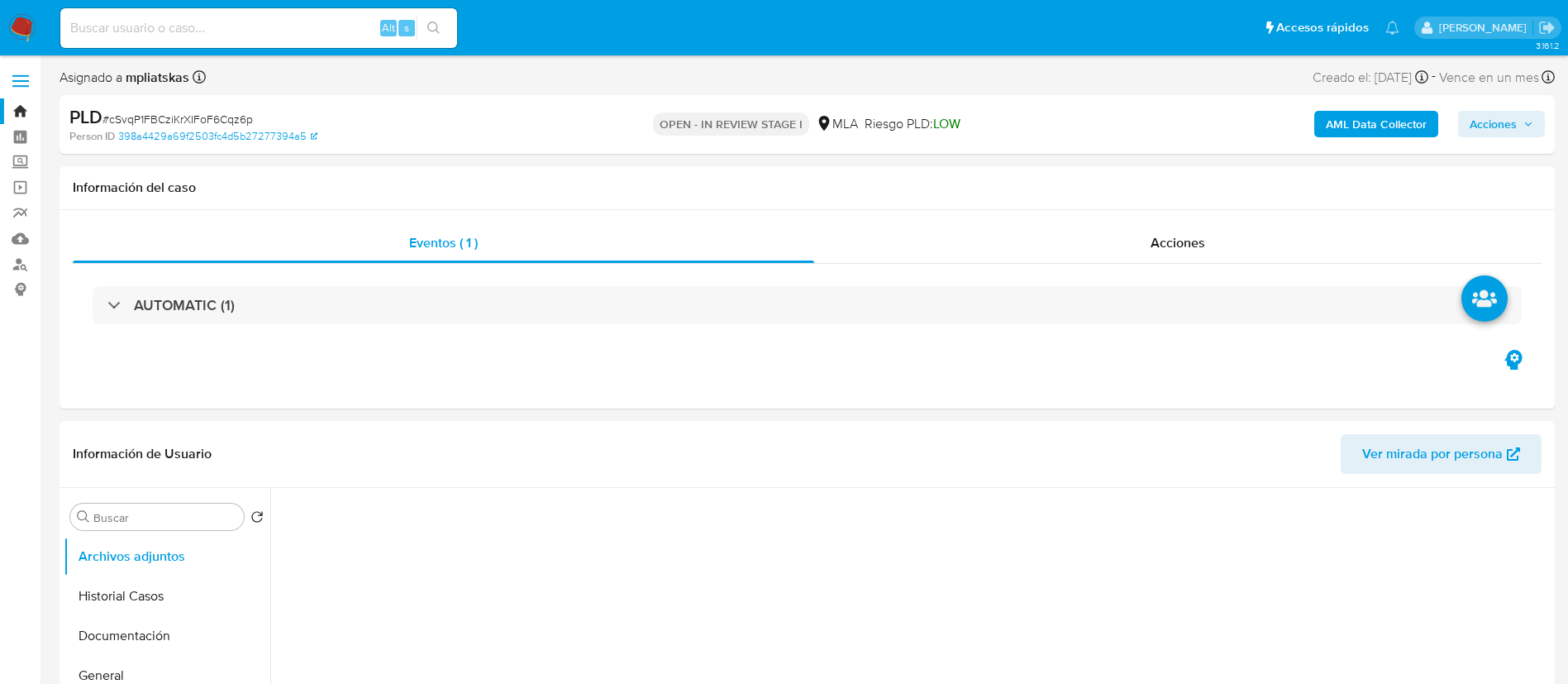
select select "10"
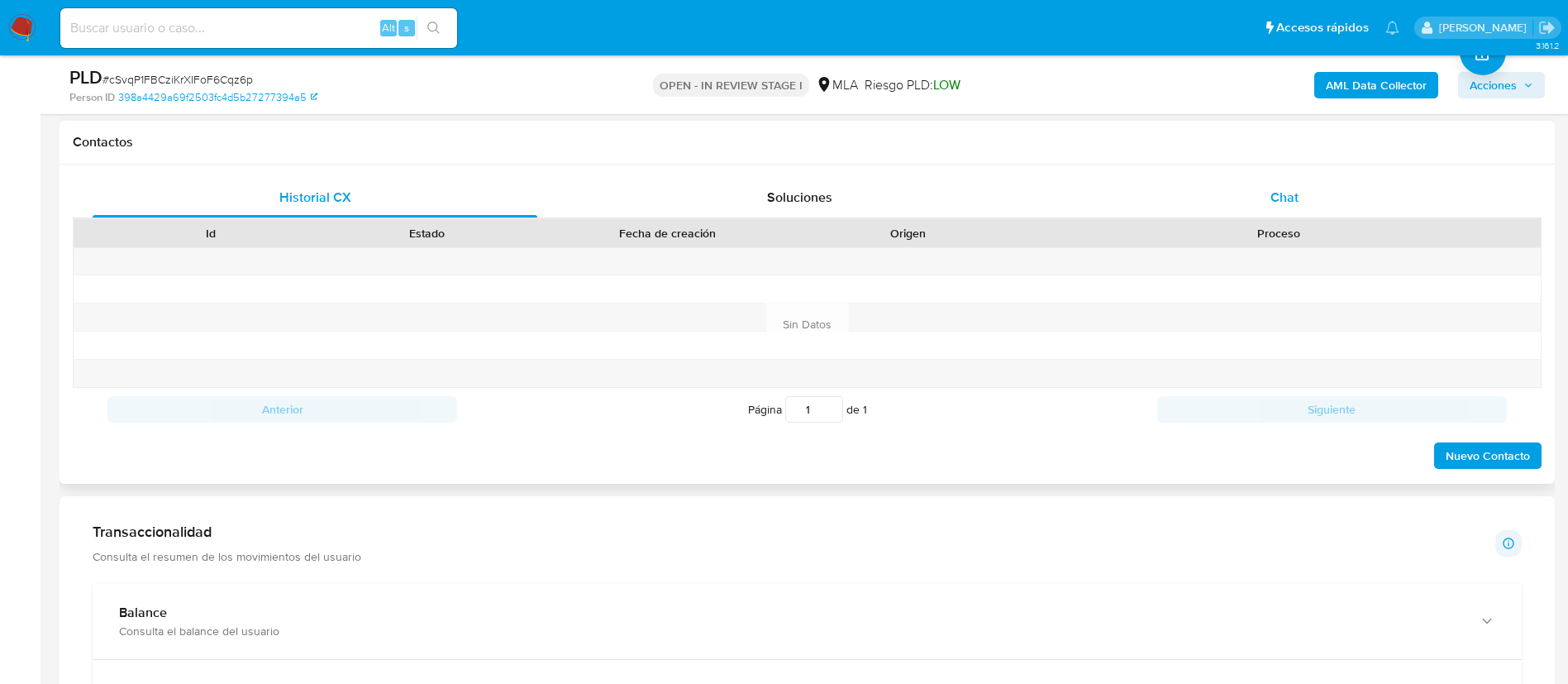
click at [1251, 195] on div "Chat" at bounding box center [1285, 198] width 444 height 40
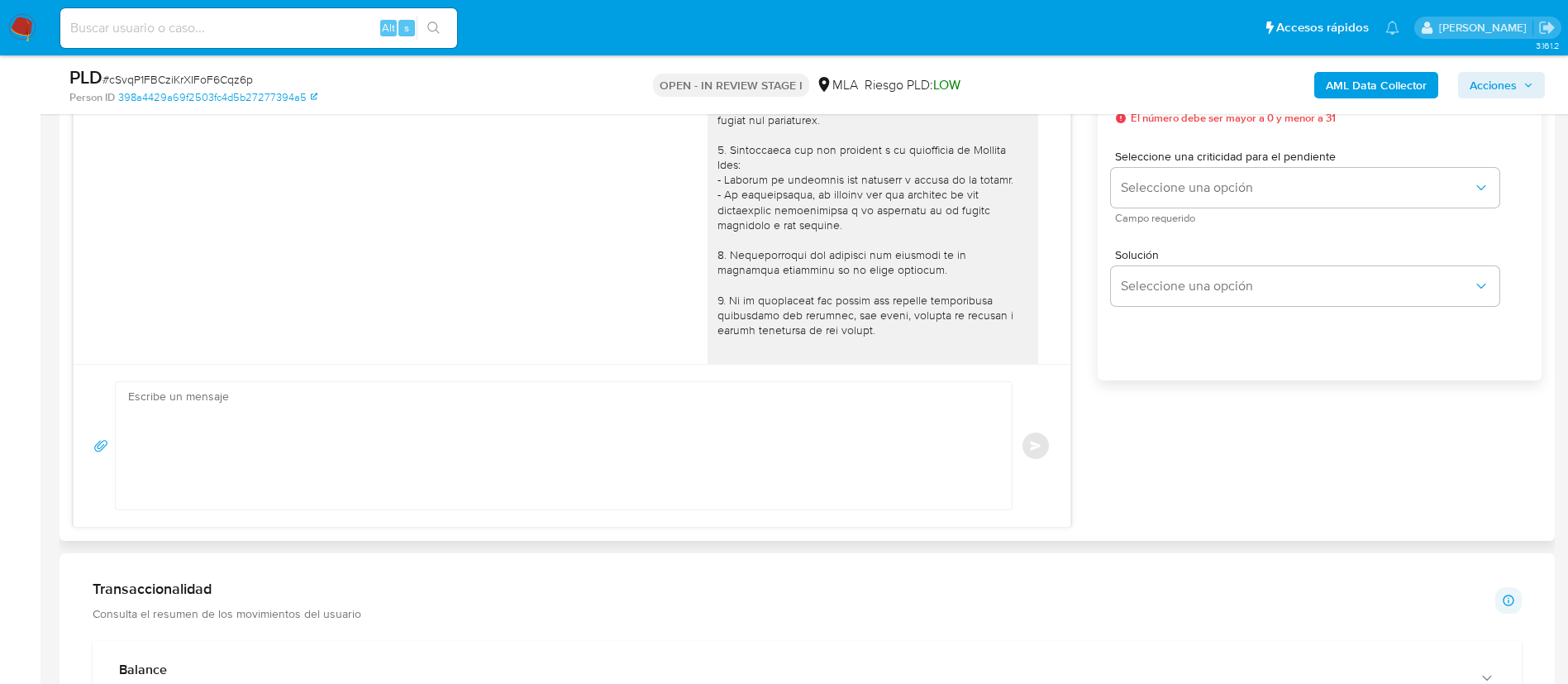
scroll to position [468, 0]
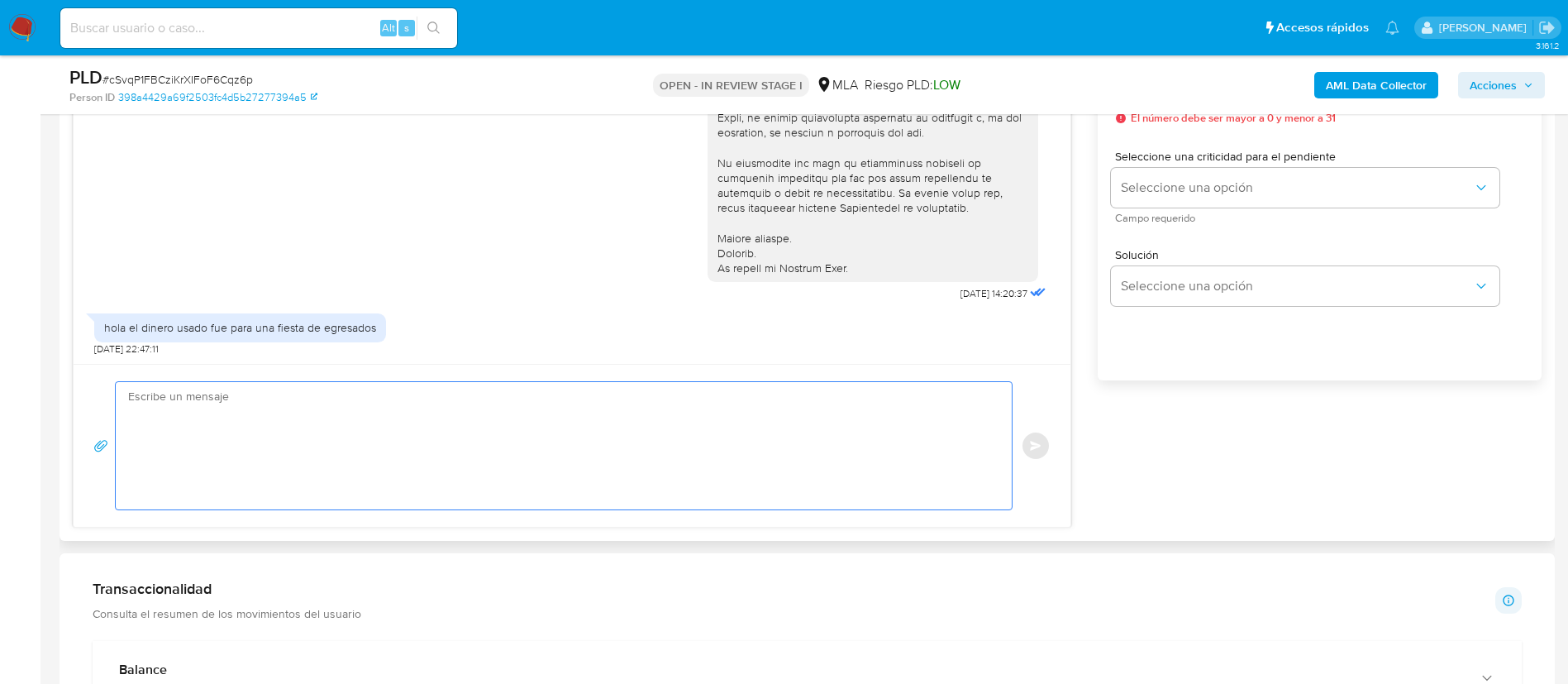
click at [745, 411] on textarea at bounding box center [560, 446] width 863 height 128
paste textarea "[PERSON_NAME] - CUIL 20341445052"
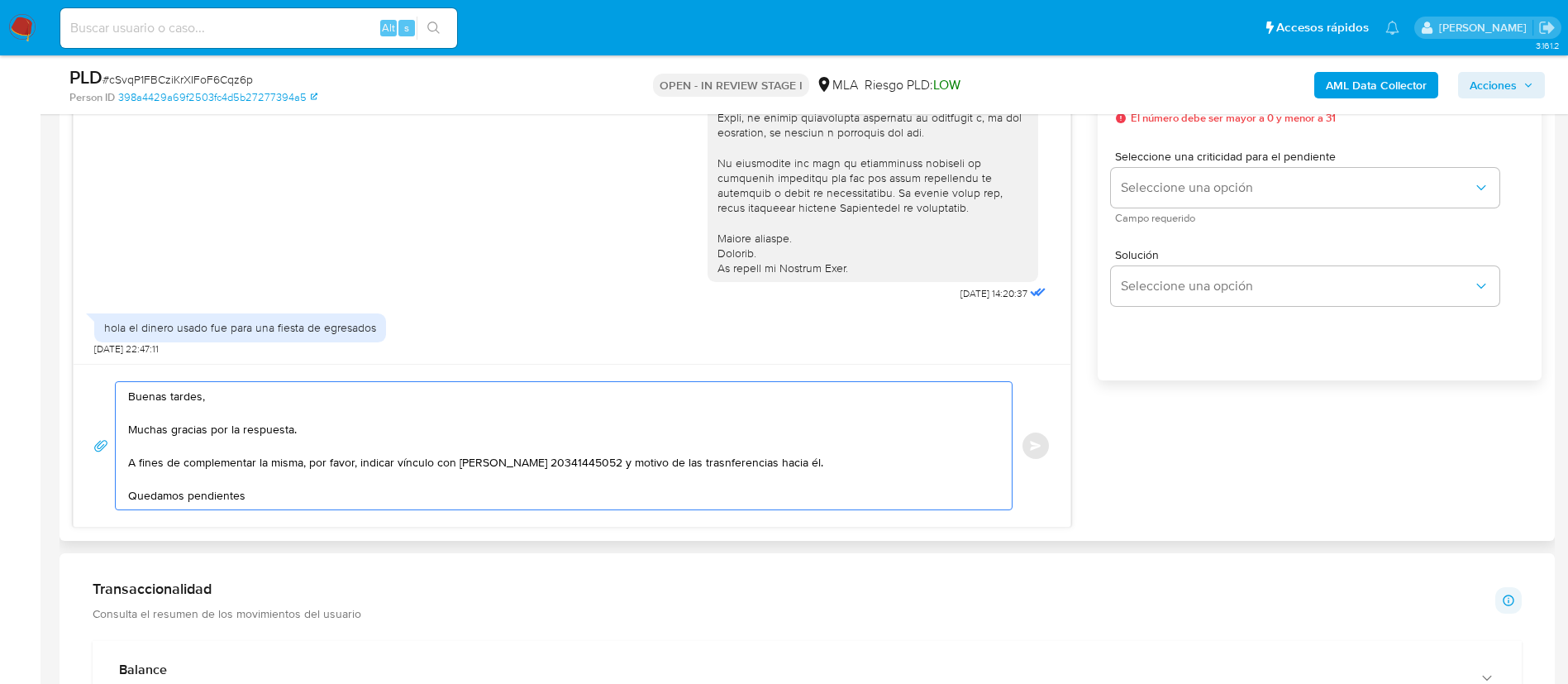
click at [808, 470] on textarea "Buenas tardes, Muchas gracias por la respuesta. A fines de complementar la mism…" at bounding box center [560, 446] width 863 height 128
click at [0, 0] on lt-span "tra ns ferencias" at bounding box center [0, 0] width 0 height 0
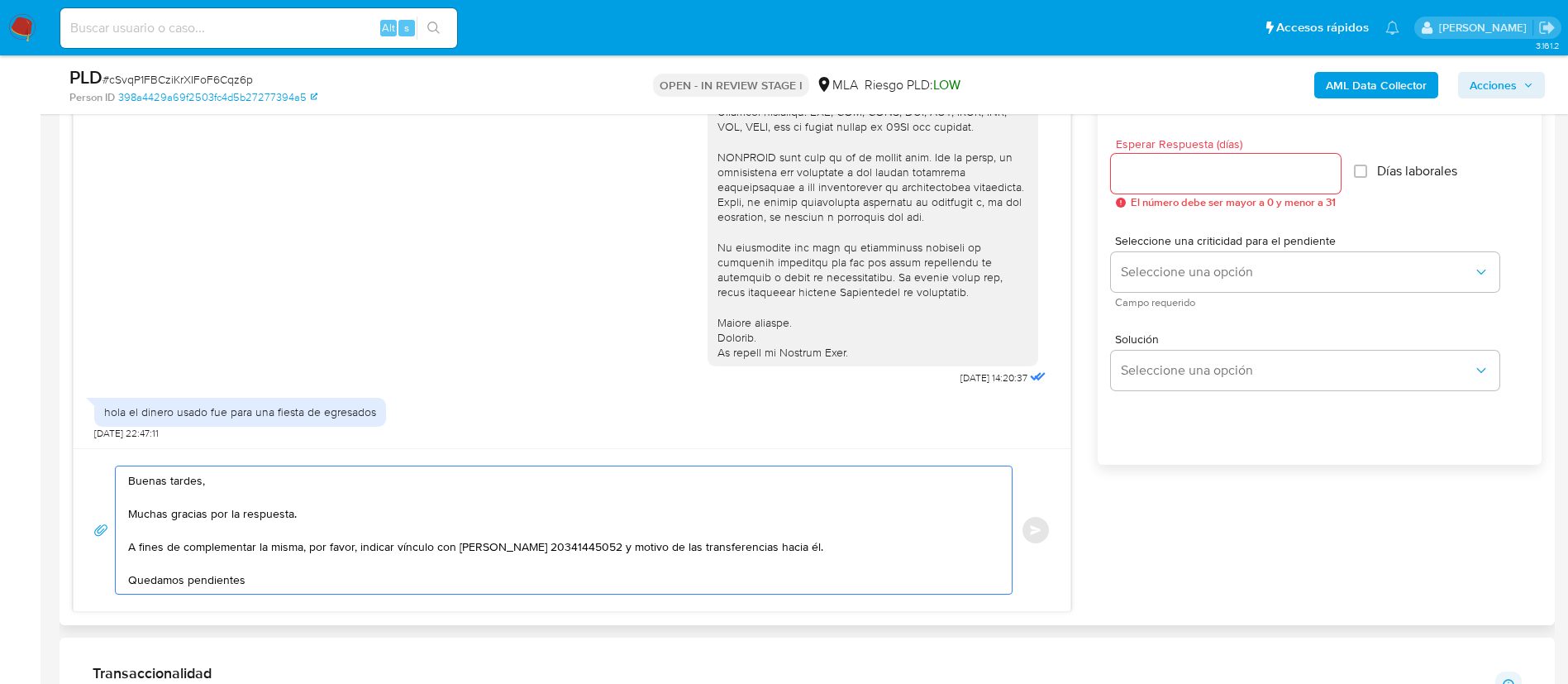
scroll to position [868, 0]
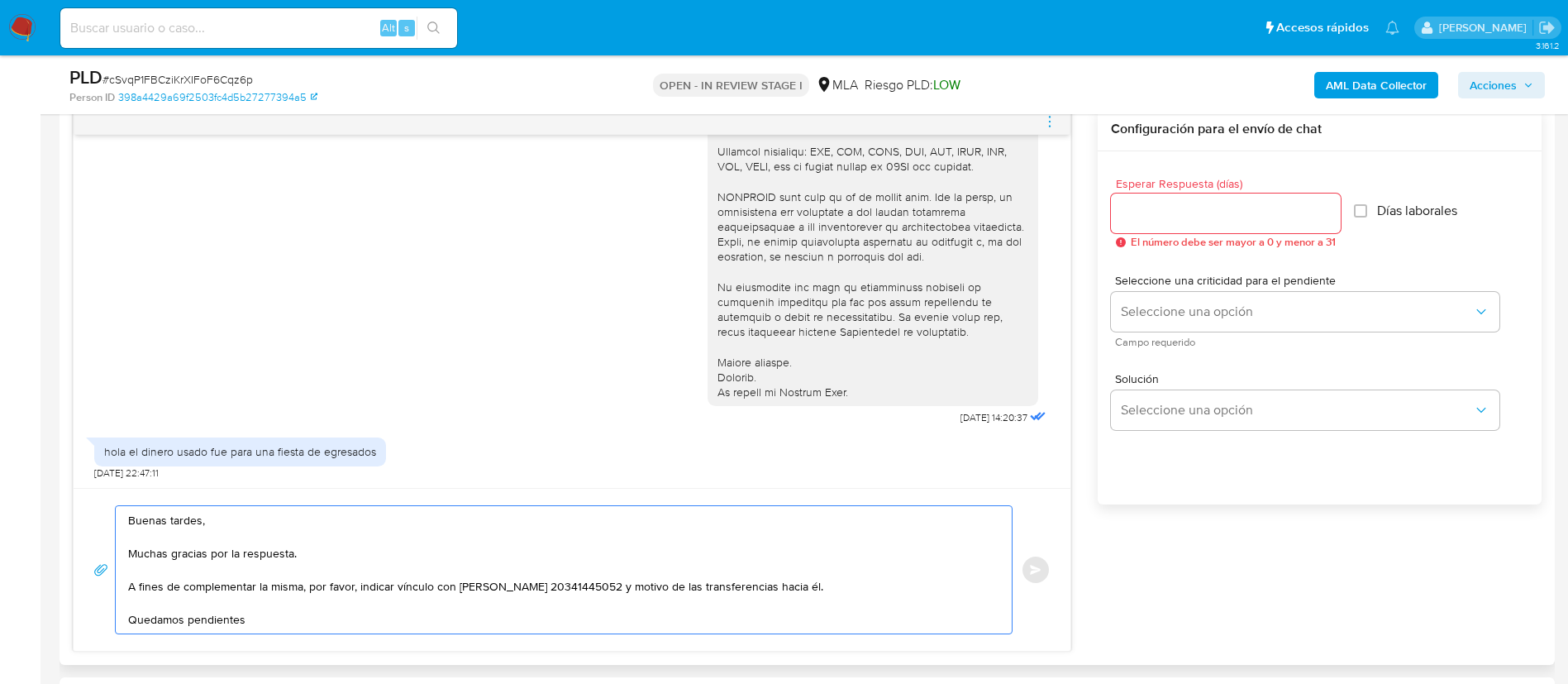
type textarea "Buenas tardes, Muchas gracias por la respuesta. A fines de complementar la mism…"
click at [1147, 220] on input "Esperar Respuesta (días)" at bounding box center [1226, 214] width 230 height 21
type input "2"
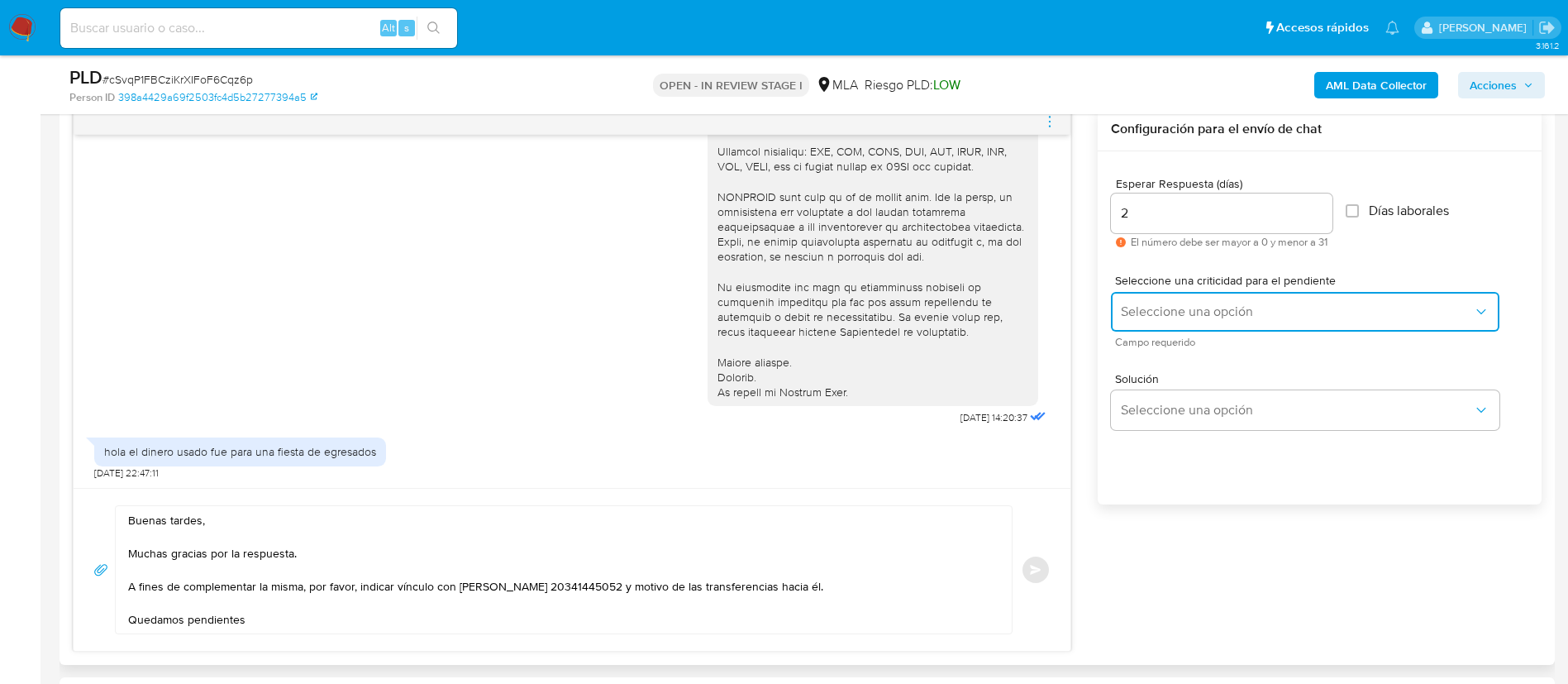
click at [1149, 305] on span "Seleccione una opción" at bounding box center [1297, 312] width 352 height 17
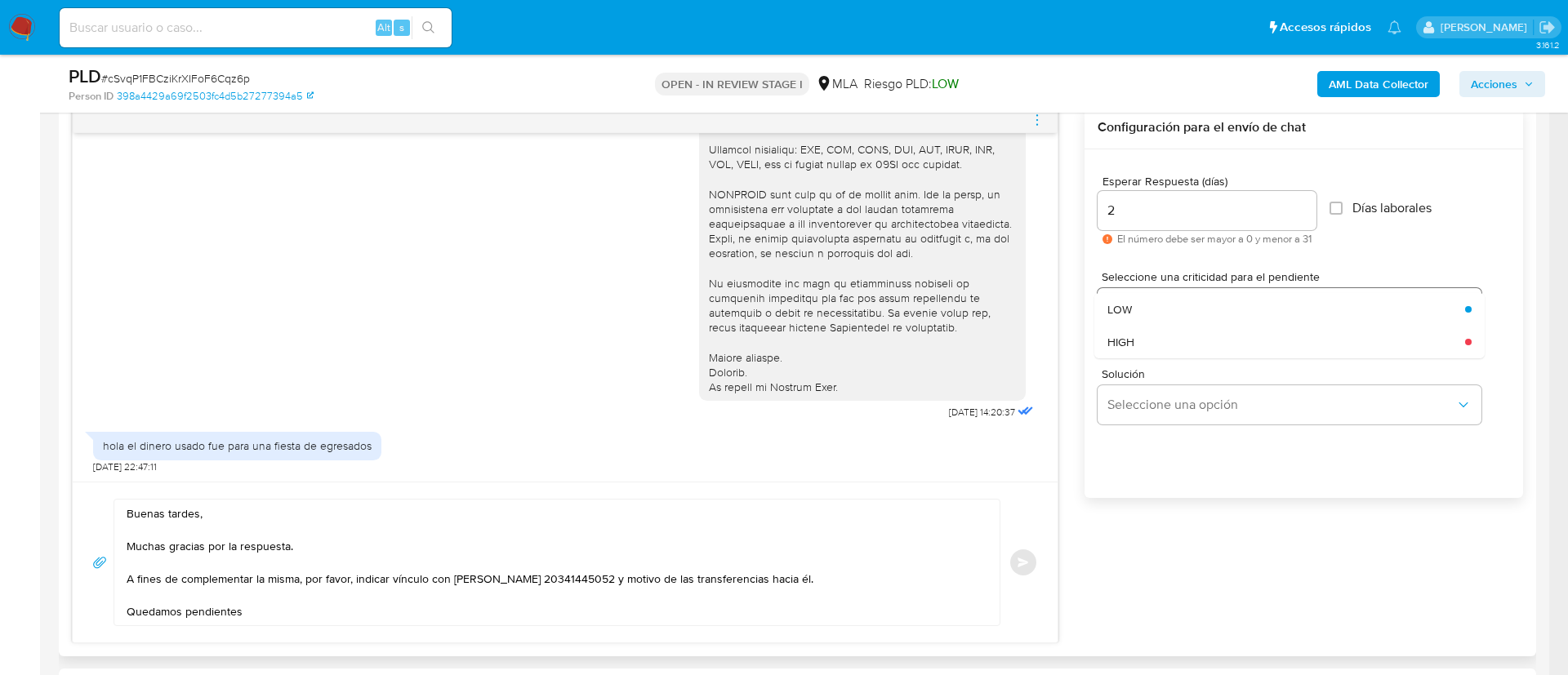
click at [1135, 301] on div "LOW" at bounding box center [1281, 309] width 348 height 32
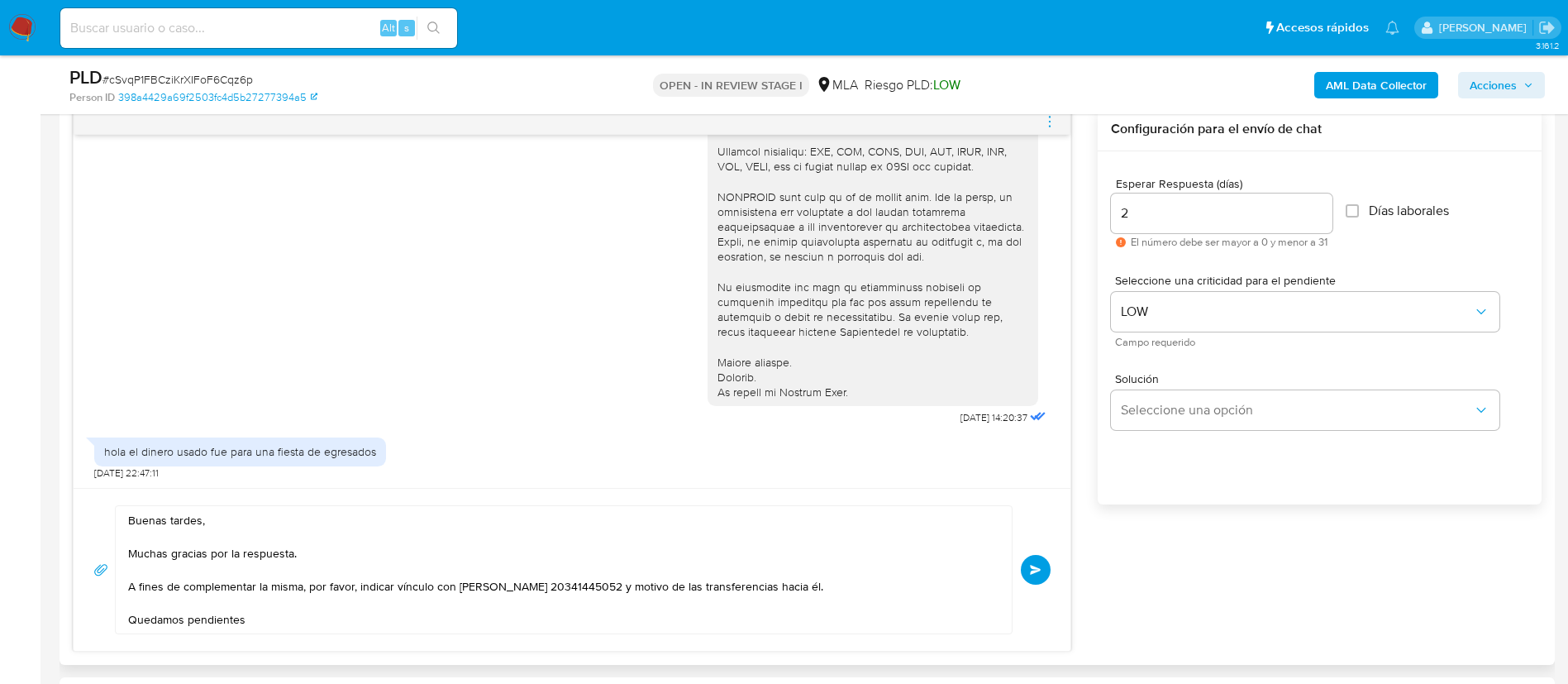
click at [1041, 574] on span "Enviar" at bounding box center [1035, 570] width 12 height 10
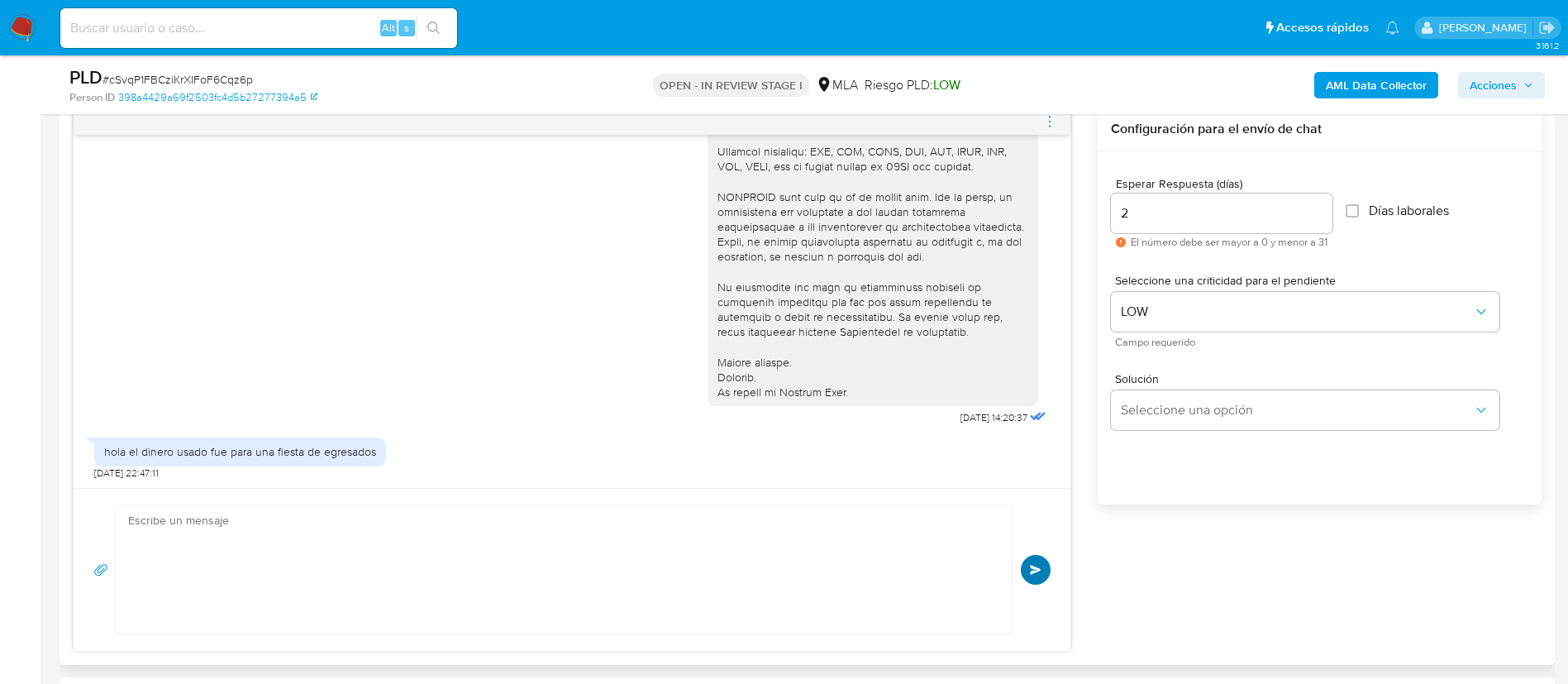
scroll to position [652, 0]
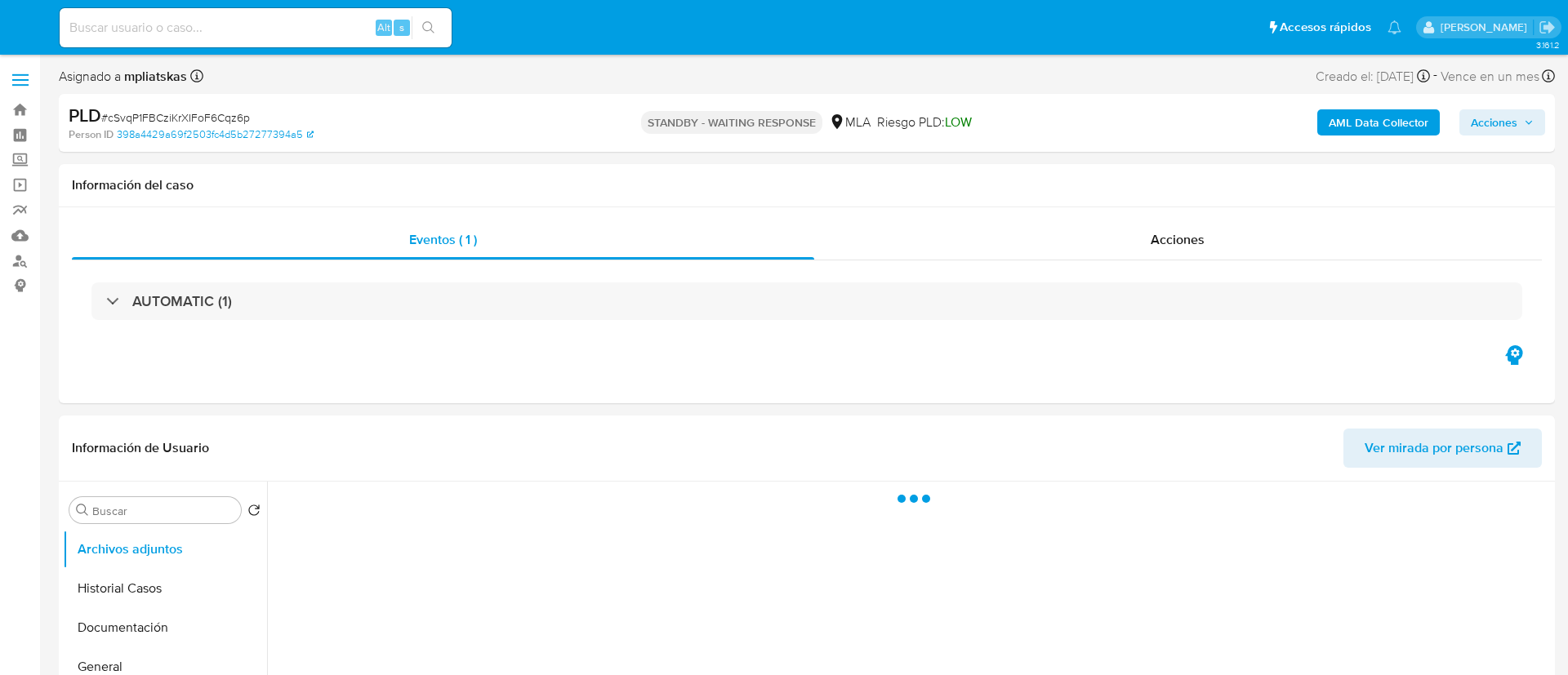
select select "10"
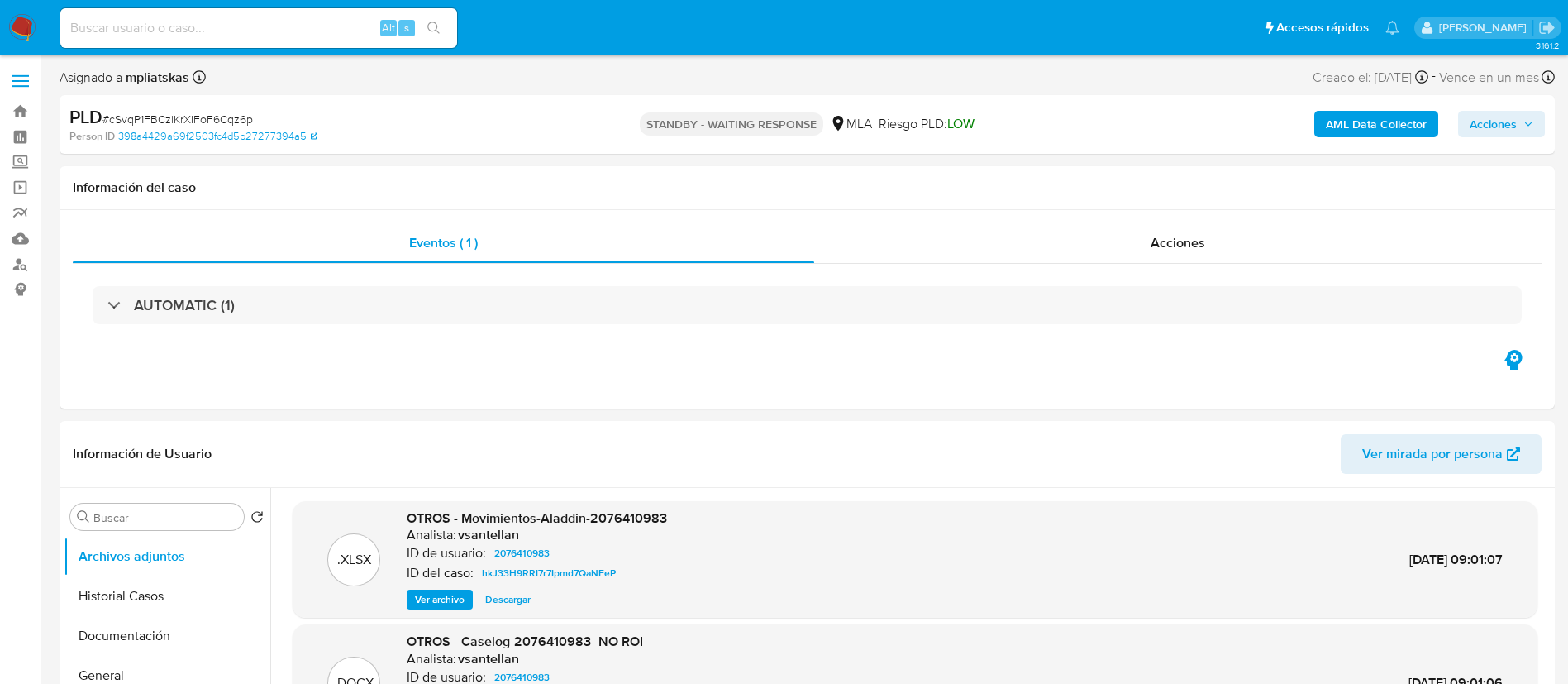
click at [377, 29] on input at bounding box center [259, 28] width 397 height 21
paste input "auOmfqlLz8JTnFXeVEH37HfV"
type input "auOmfqlLz8JTnFXeVEH37HfV"
click at [443, 29] on button "search-icon" at bounding box center [434, 28] width 34 height 23
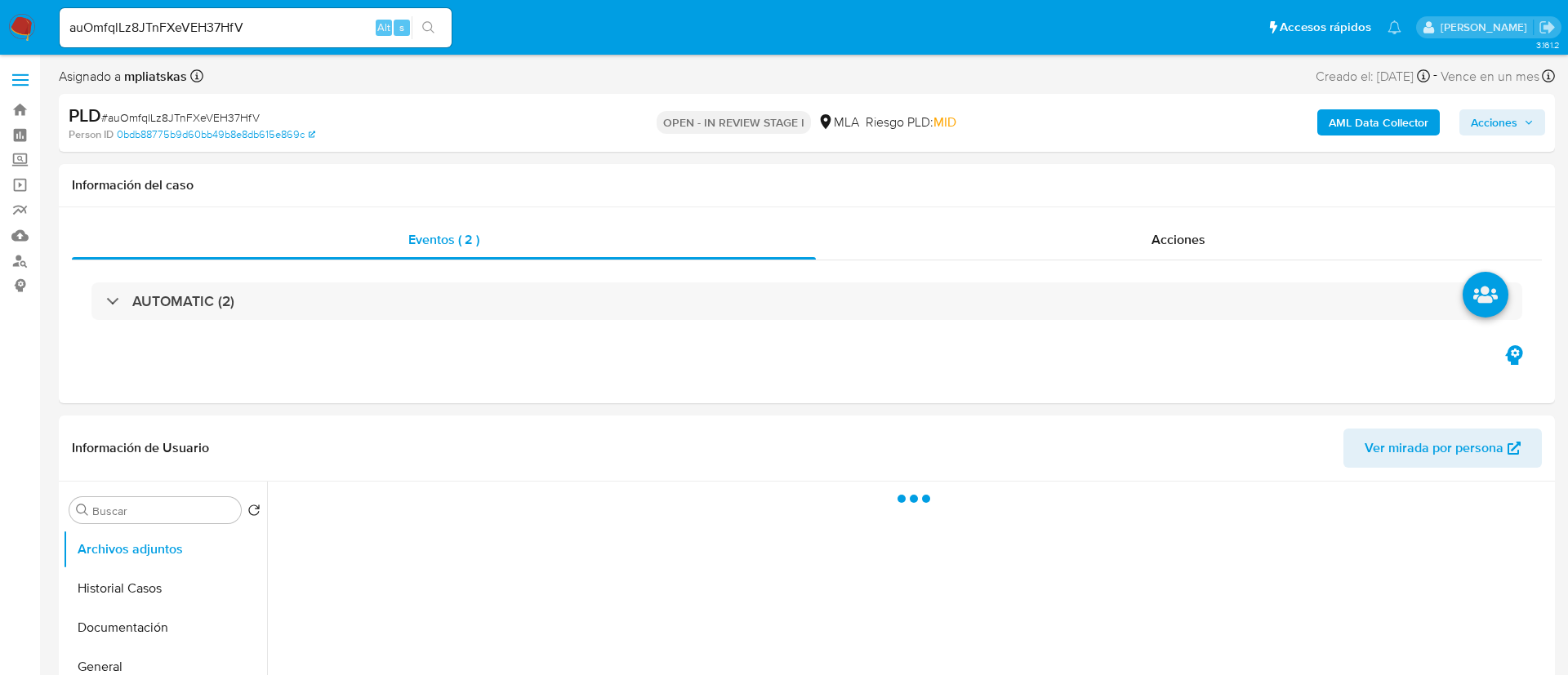
select select "10"
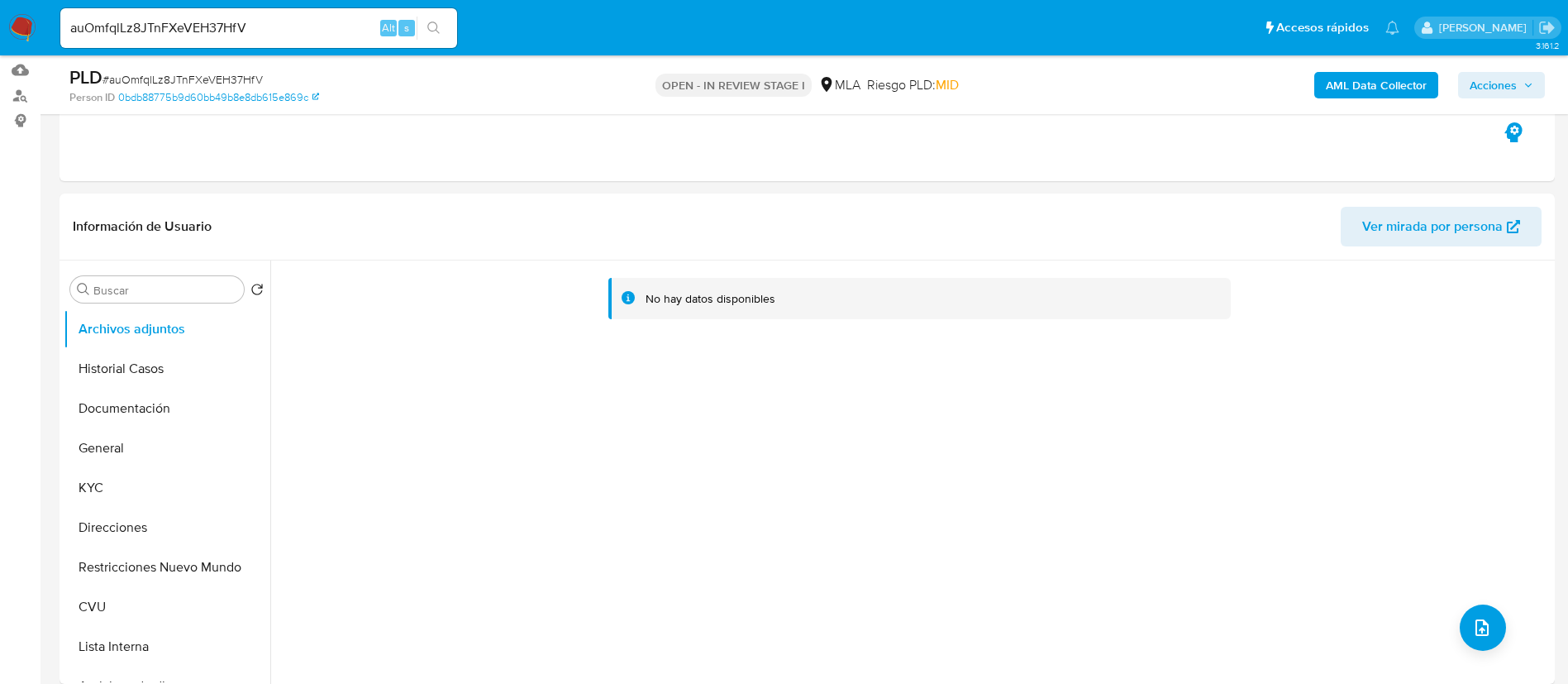
scroll to position [496, 0]
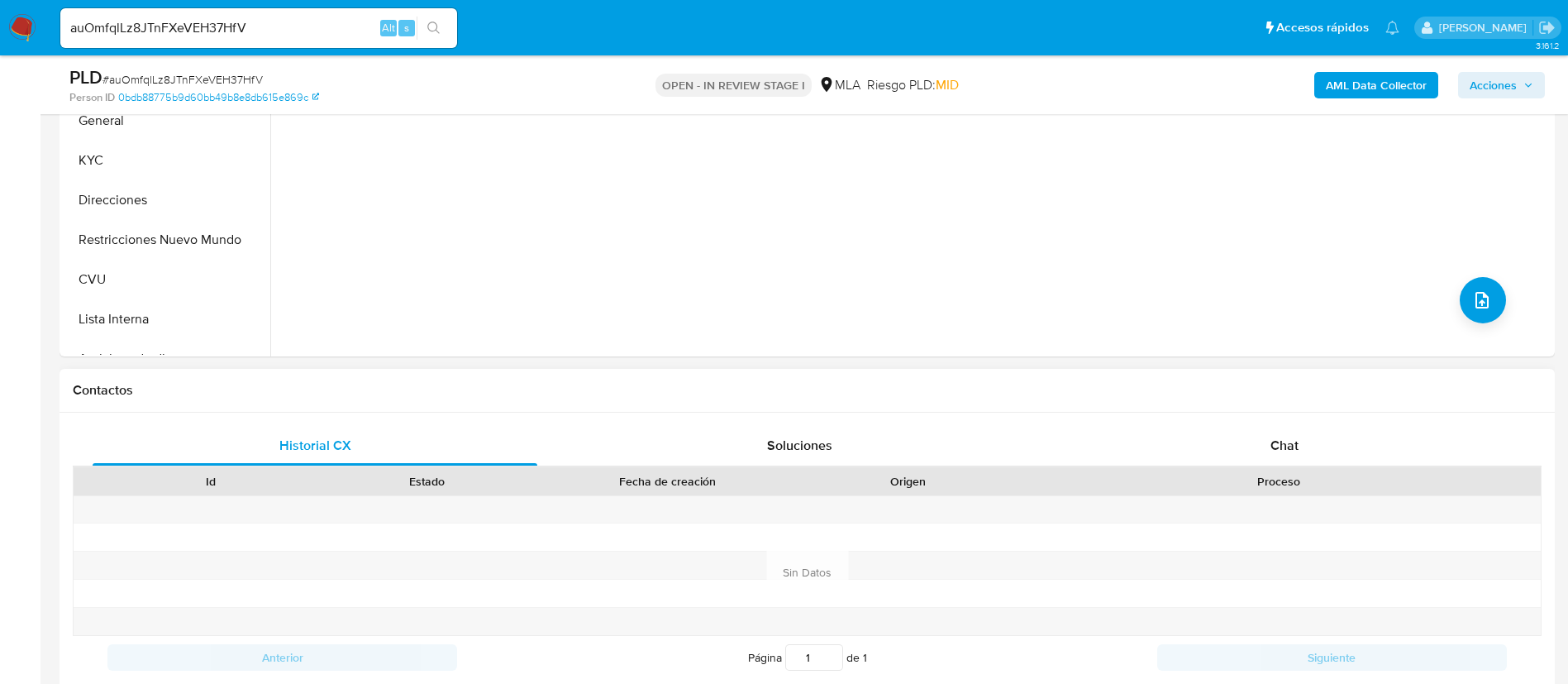
click at [1212, 419] on div "Historial CX Soluciones Chat Id Estado Fecha de creación Origen Proceso Anterio…" at bounding box center [807, 572] width 1495 height 319
click at [1228, 447] on div "Chat" at bounding box center [1285, 446] width 444 height 40
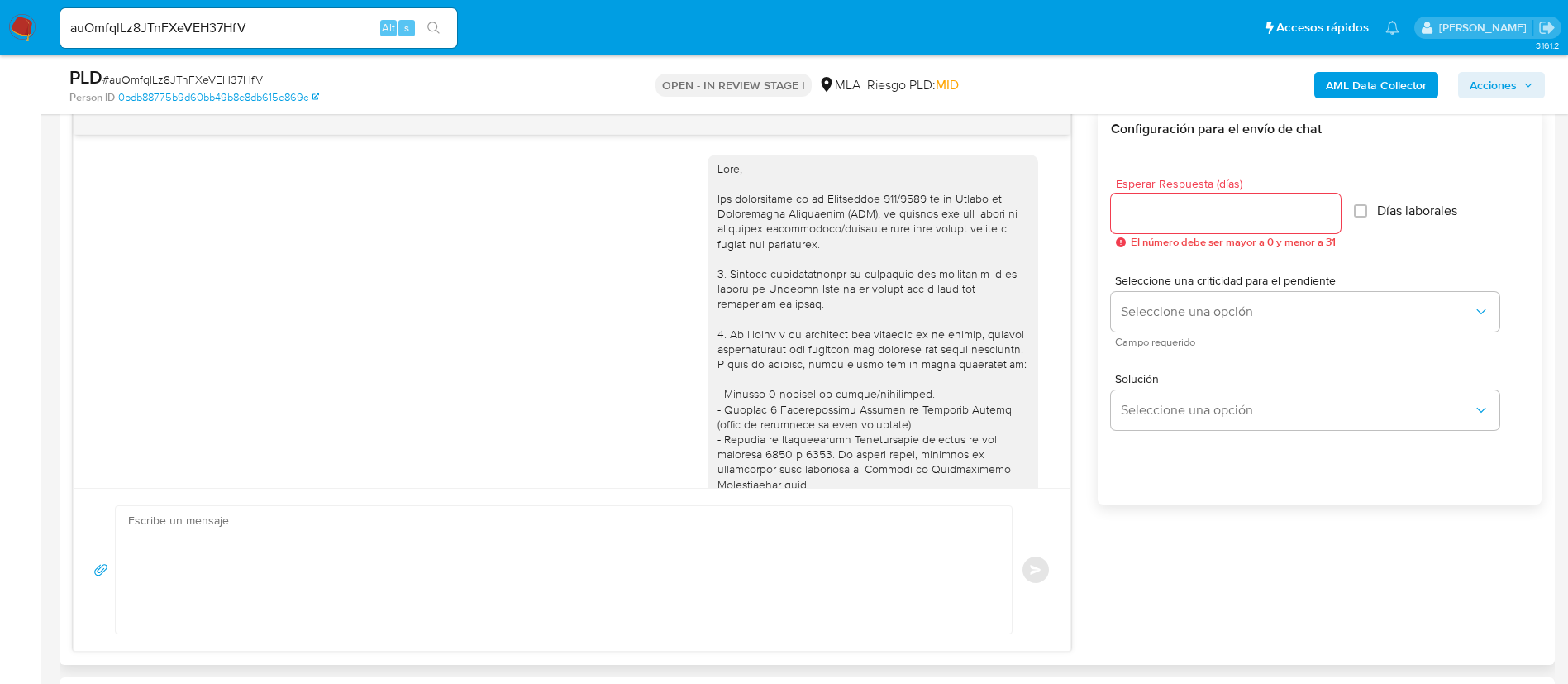
scroll to position [926, 0]
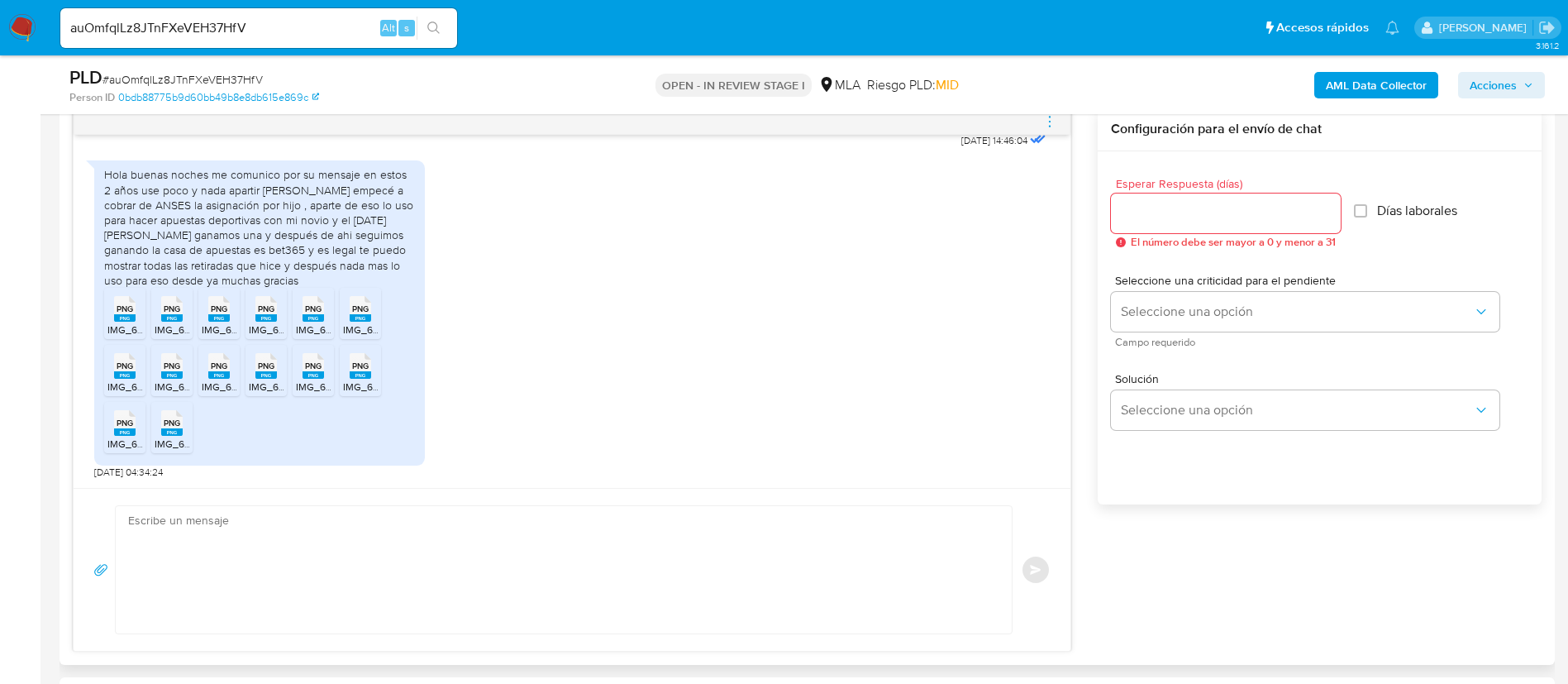
click at [629, 583] on textarea at bounding box center [560, 570] width 863 height 128
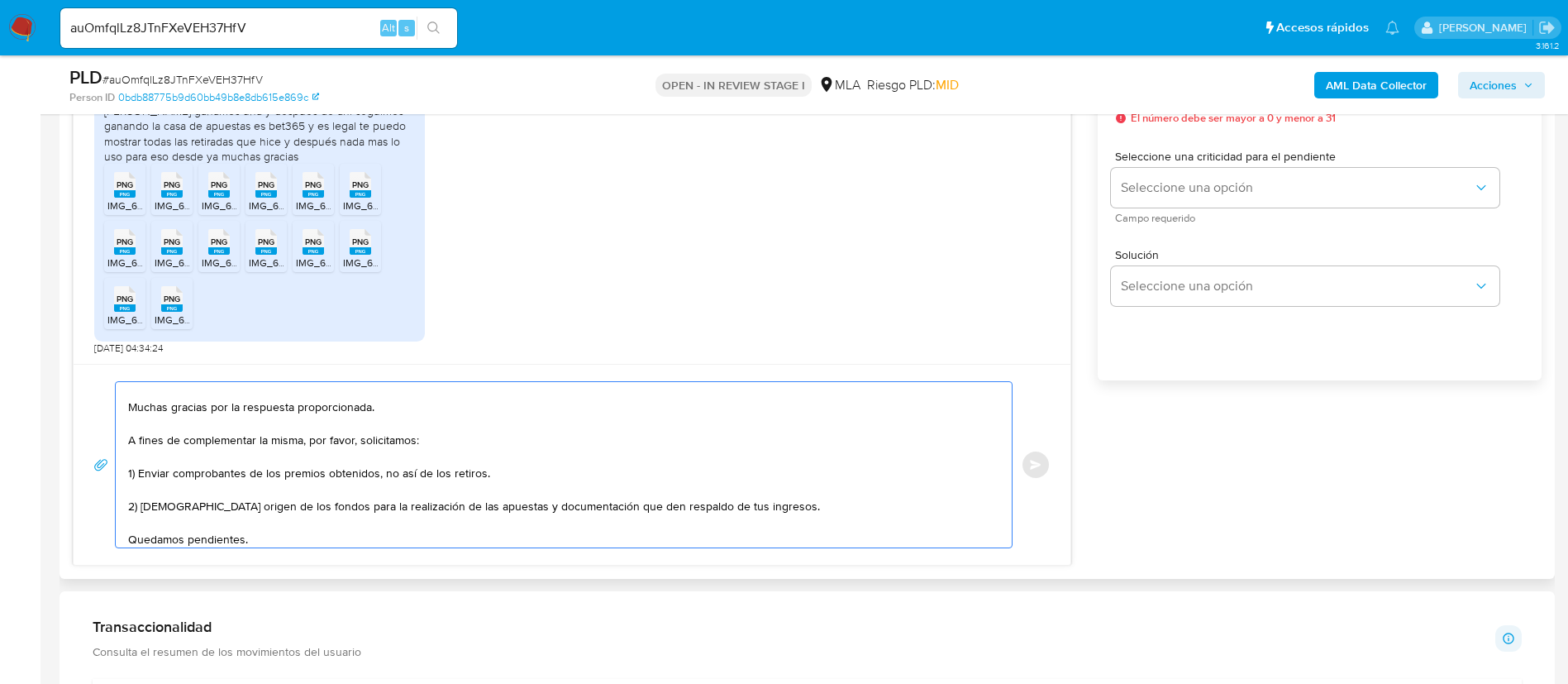
scroll to position [868, 0]
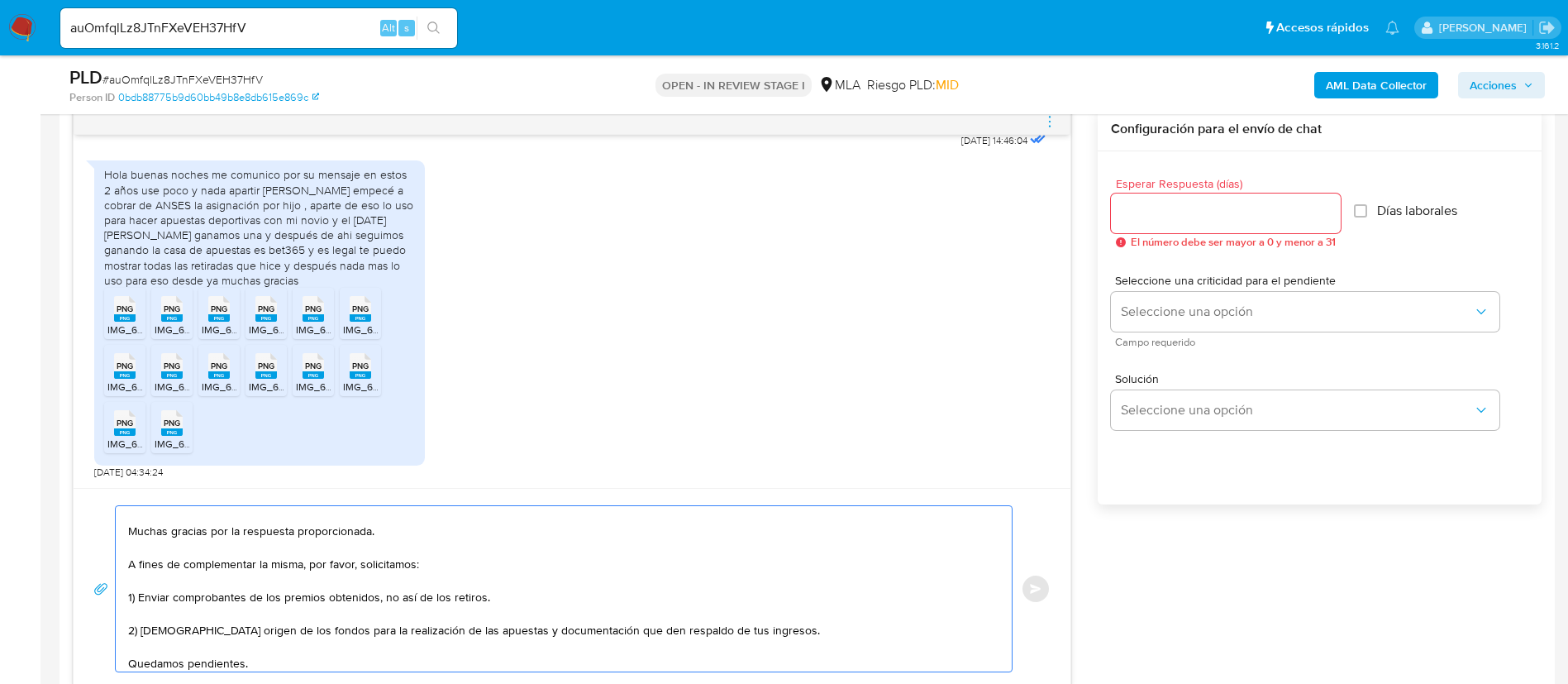
type textarea "Buenas tardes, Muchas gracias por la respuesta proporcionada. A fines de comple…"
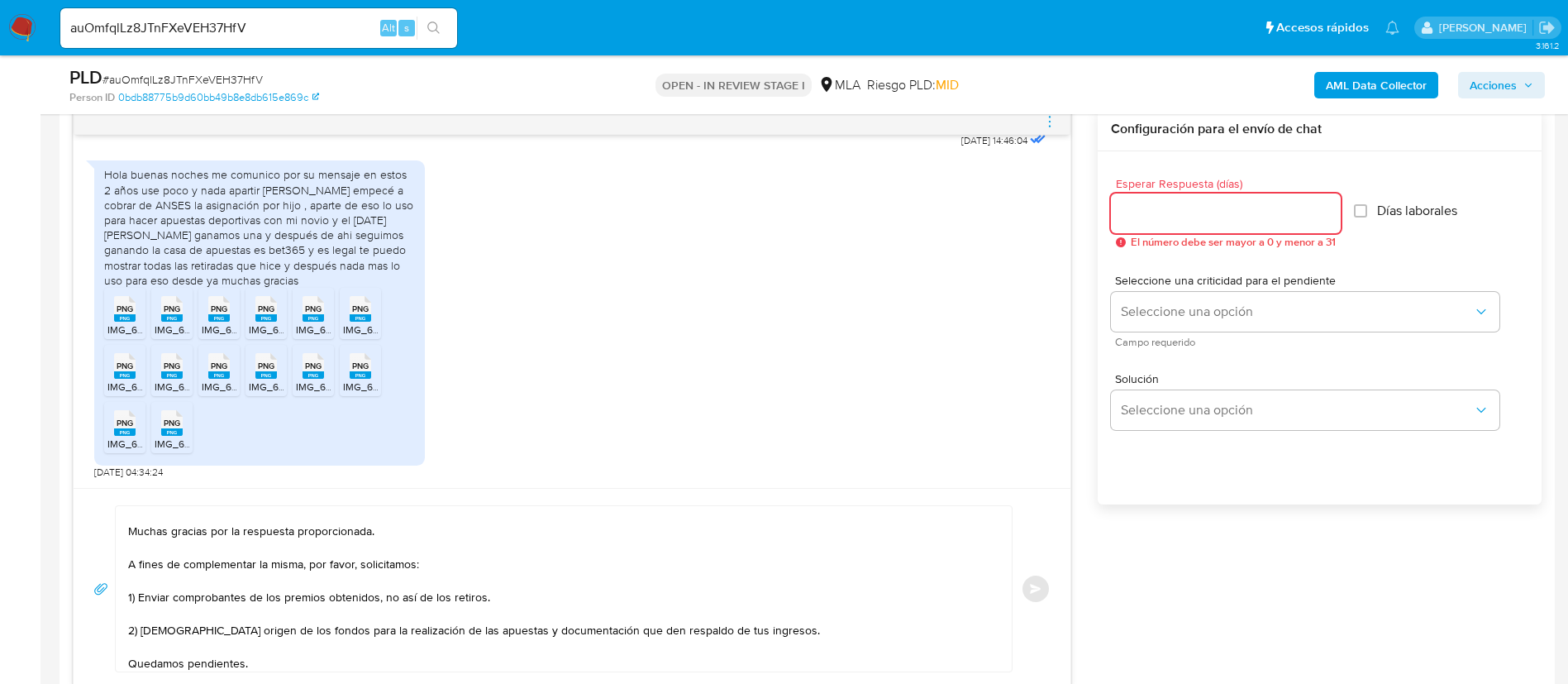
click at [1259, 224] on div at bounding box center [1226, 213] width 230 height 40
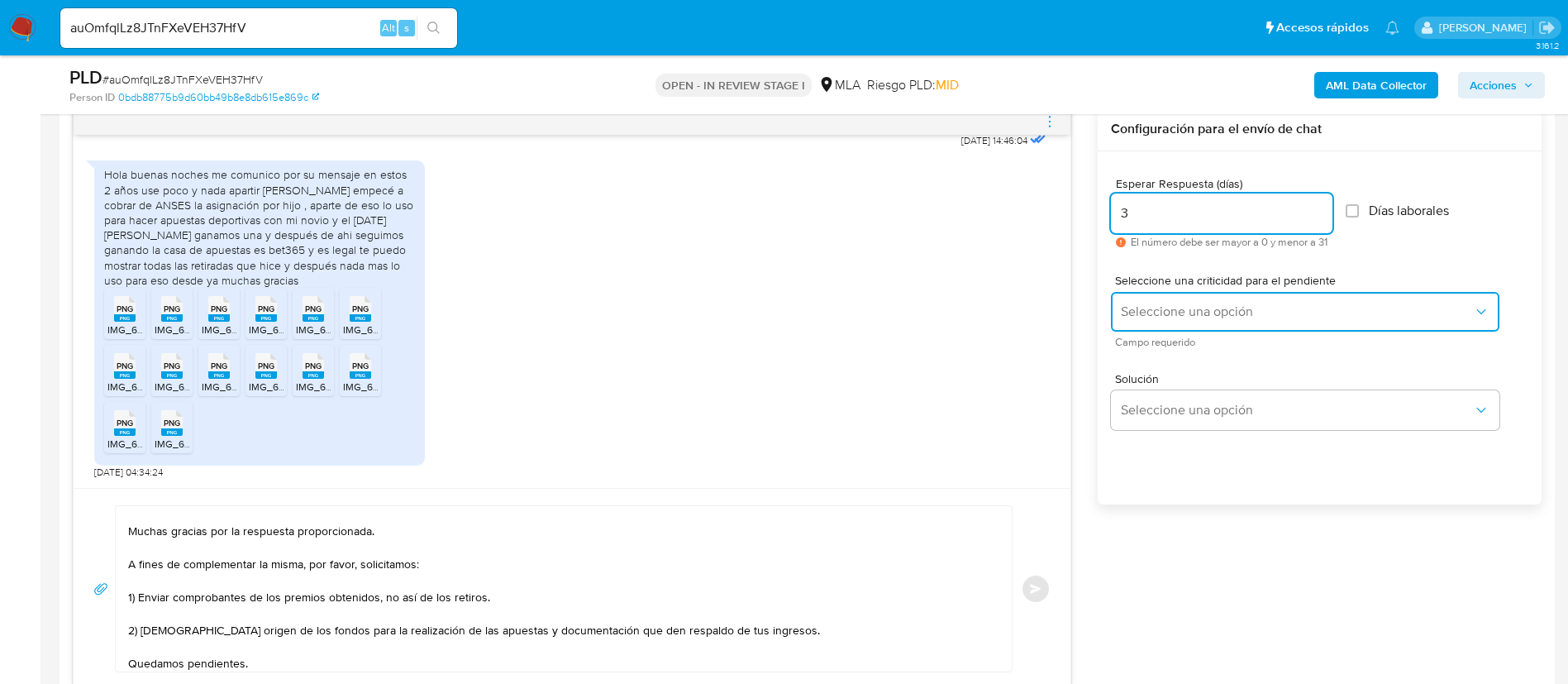
click at [1255, 314] on span "Seleccione una opción" at bounding box center [1297, 312] width 352 height 17
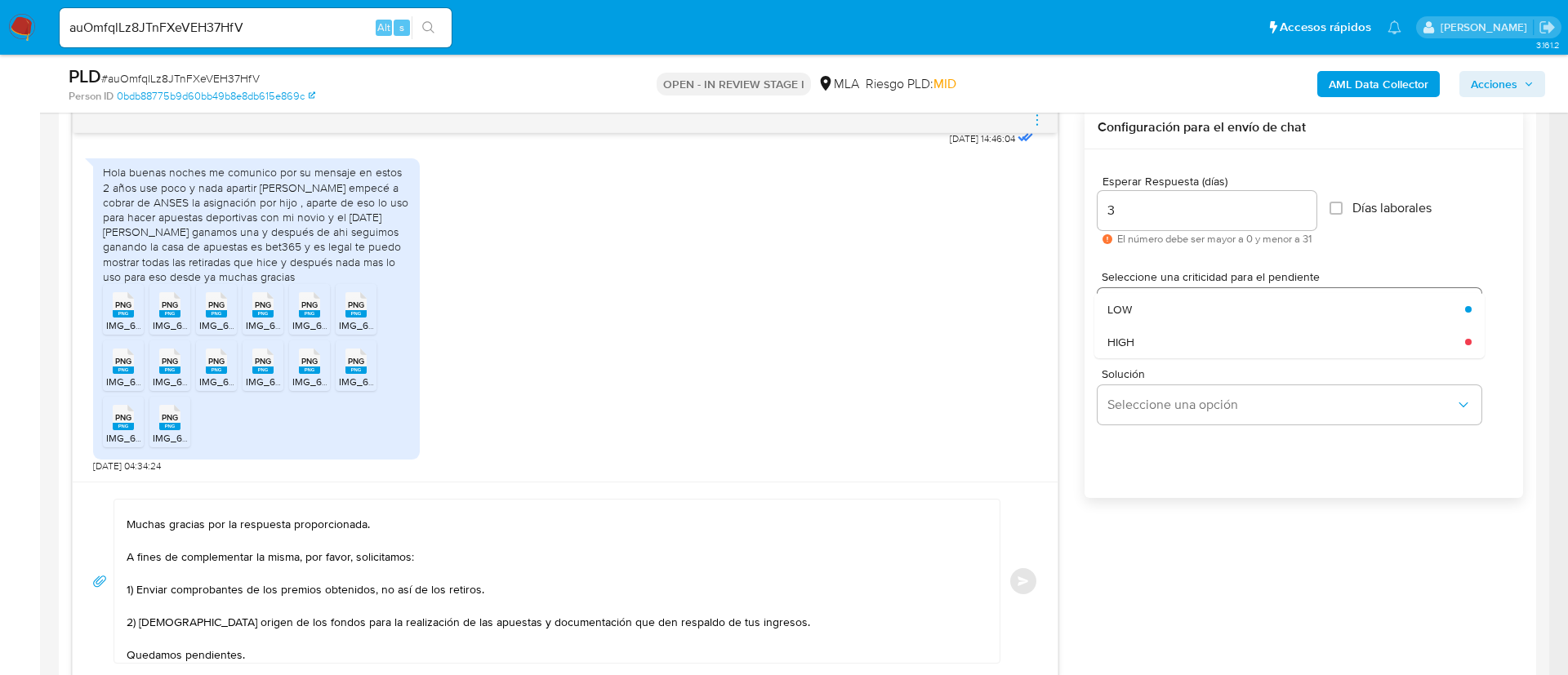
click at [1240, 310] on div "LOW" at bounding box center [1281, 309] width 348 height 32
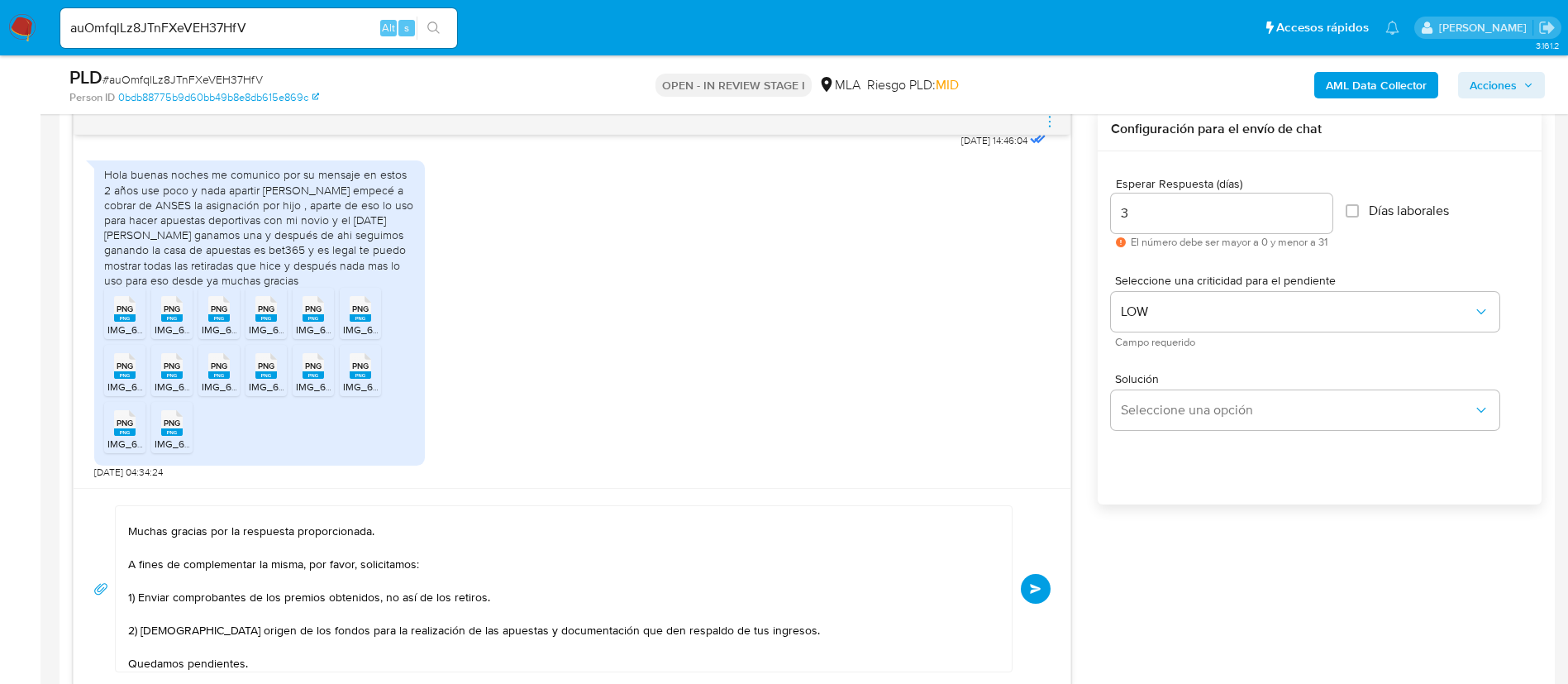
click at [1206, 198] on div "3" at bounding box center [1222, 213] width 221 height 40
drag, startPoint x: 1205, startPoint y: 200, endPoint x: 1110, endPoint y: 208, distance: 95.3
click at [1110, 208] on div "Esperar Respuesta (días) 3 El número debe ser mayor a 0 y menor a 31 Días labor…" at bounding box center [1319, 350] width 444 height 397
drag, startPoint x: 1136, startPoint y: 215, endPoint x: 1121, endPoint y: 216, distance: 15.0
click at [1121, 216] on input "3" at bounding box center [1222, 214] width 221 height 21
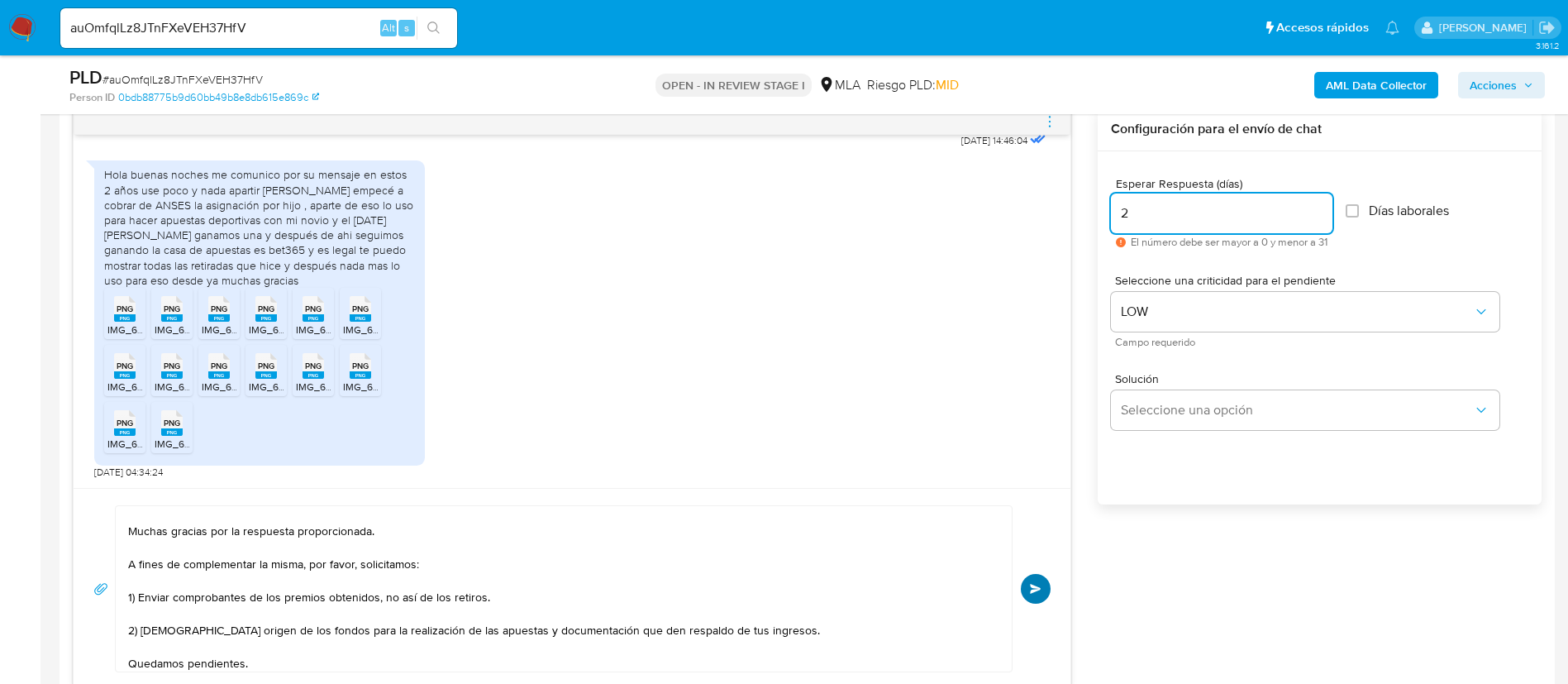
type input "2"
click at [1041, 589] on span "Enviar" at bounding box center [1035, 588] width 12 height 10
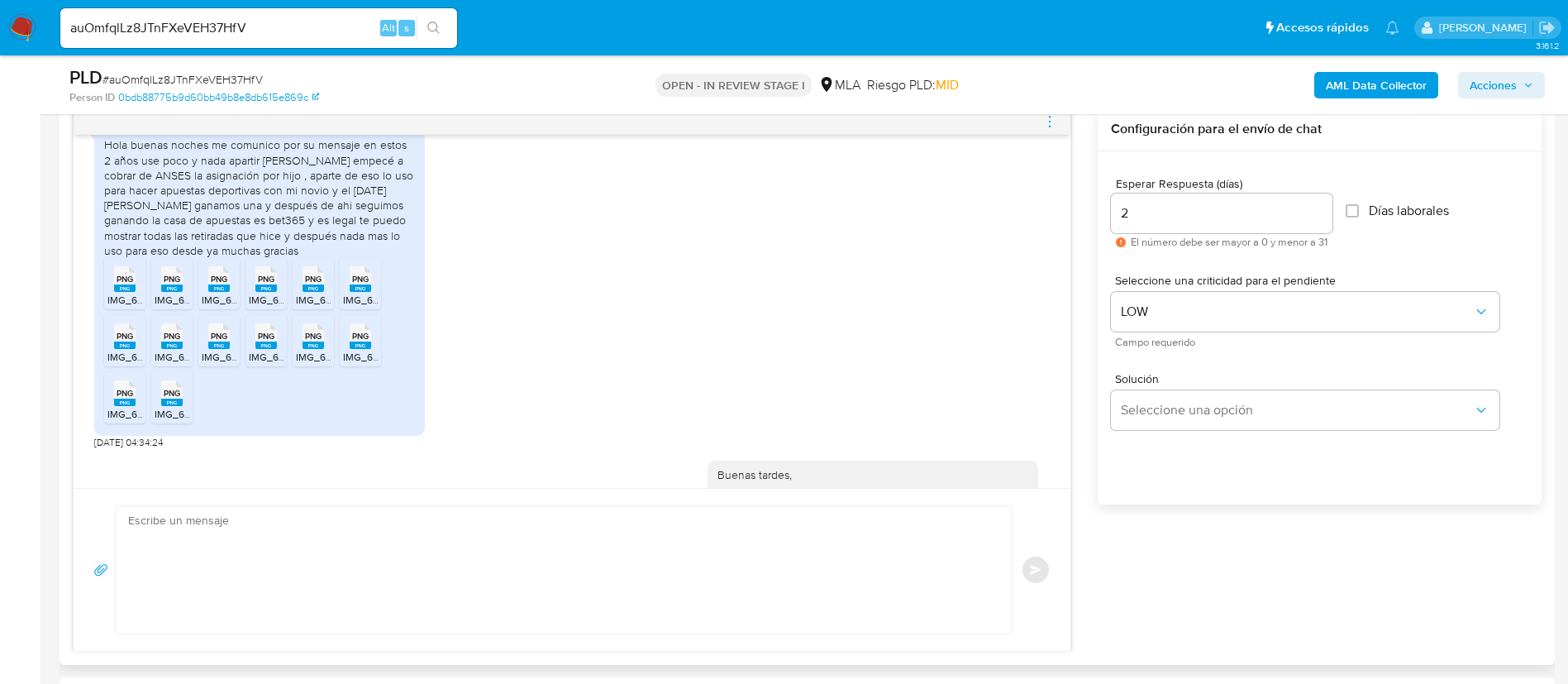
scroll to position [0, 0]
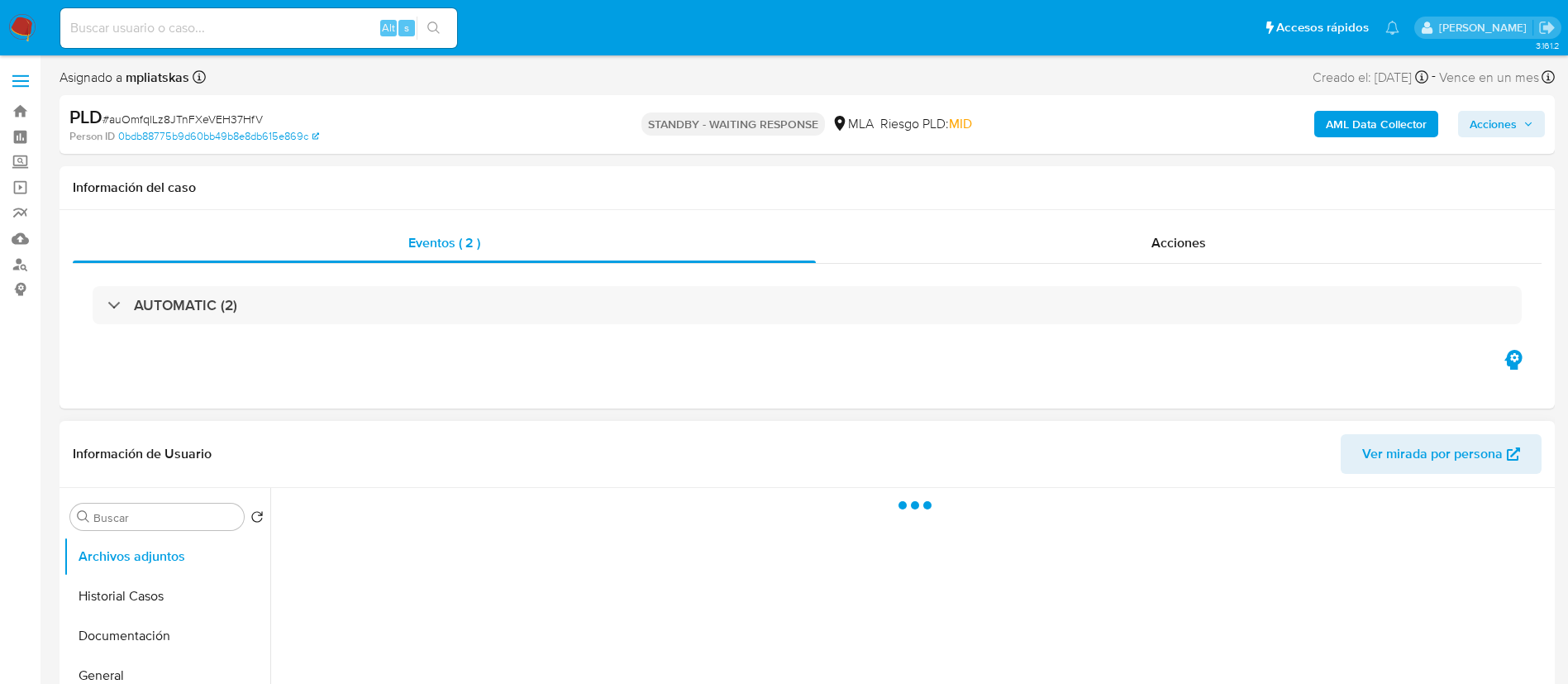
select select "10"
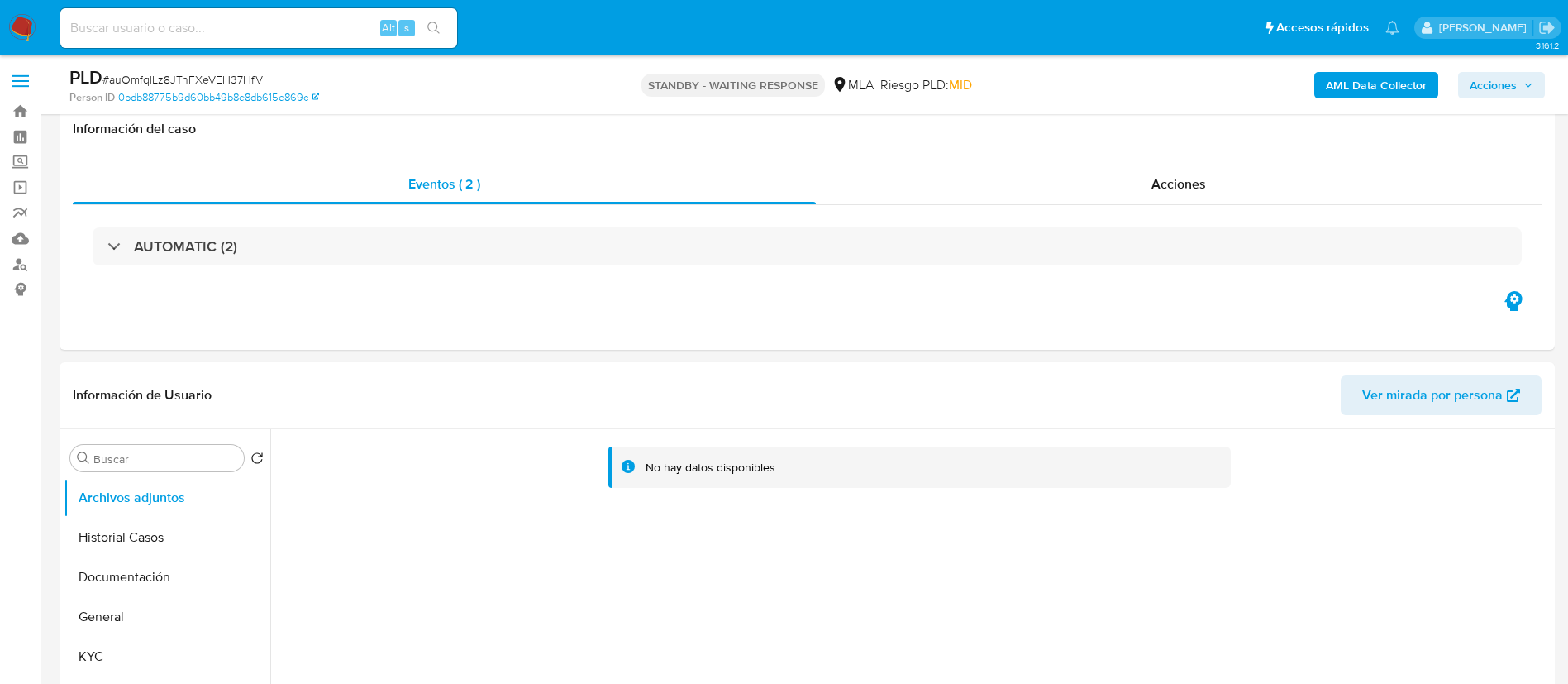
scroll to position [248, 0]
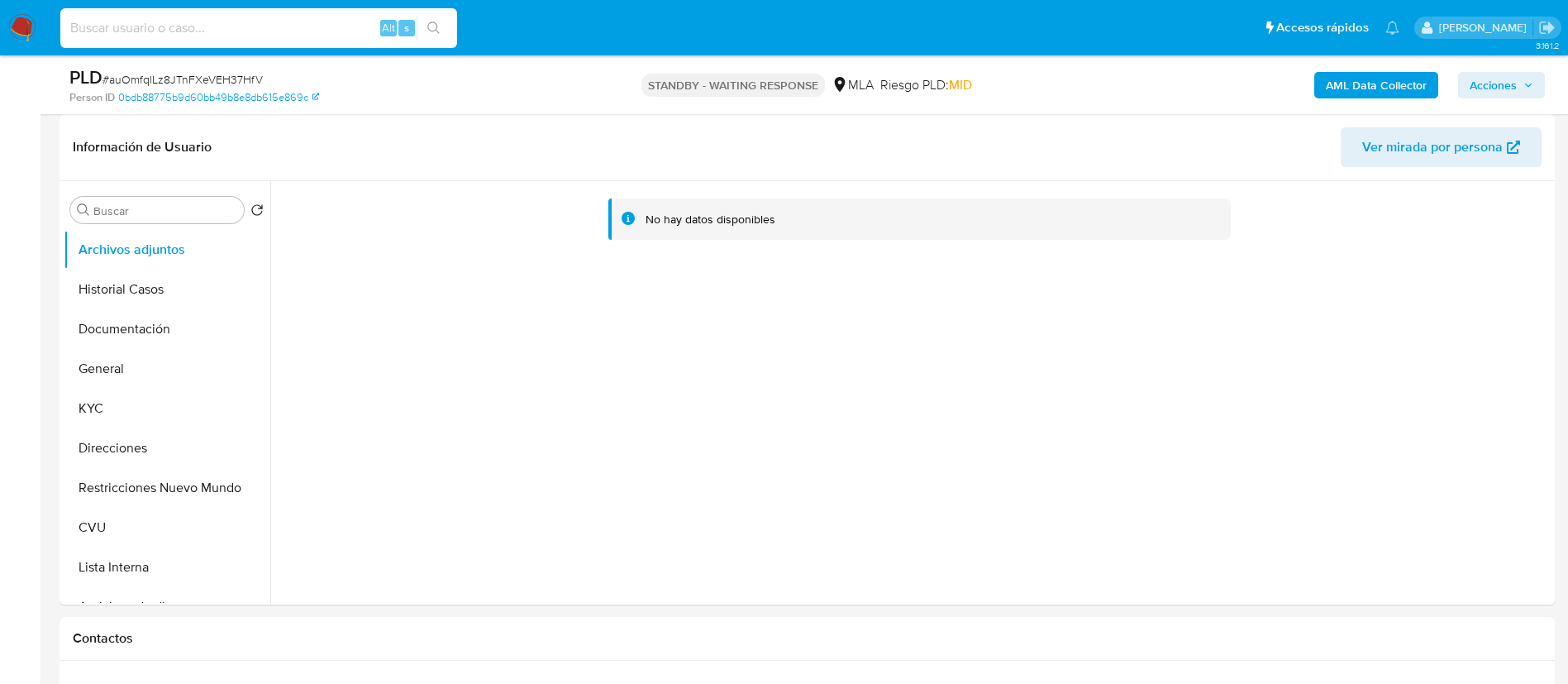
click at [297, 29] on input at bounding box center [259, 28] width 397 height 21
paste input "Pq72jxuVGYkmvSXRq18L7Phb"
type input "Pq72jxuVGYkmvSXRq18L7Phb"
click at [428, 26] on icon "search-icon" at bounding box center [434, 27] width 13 height 13
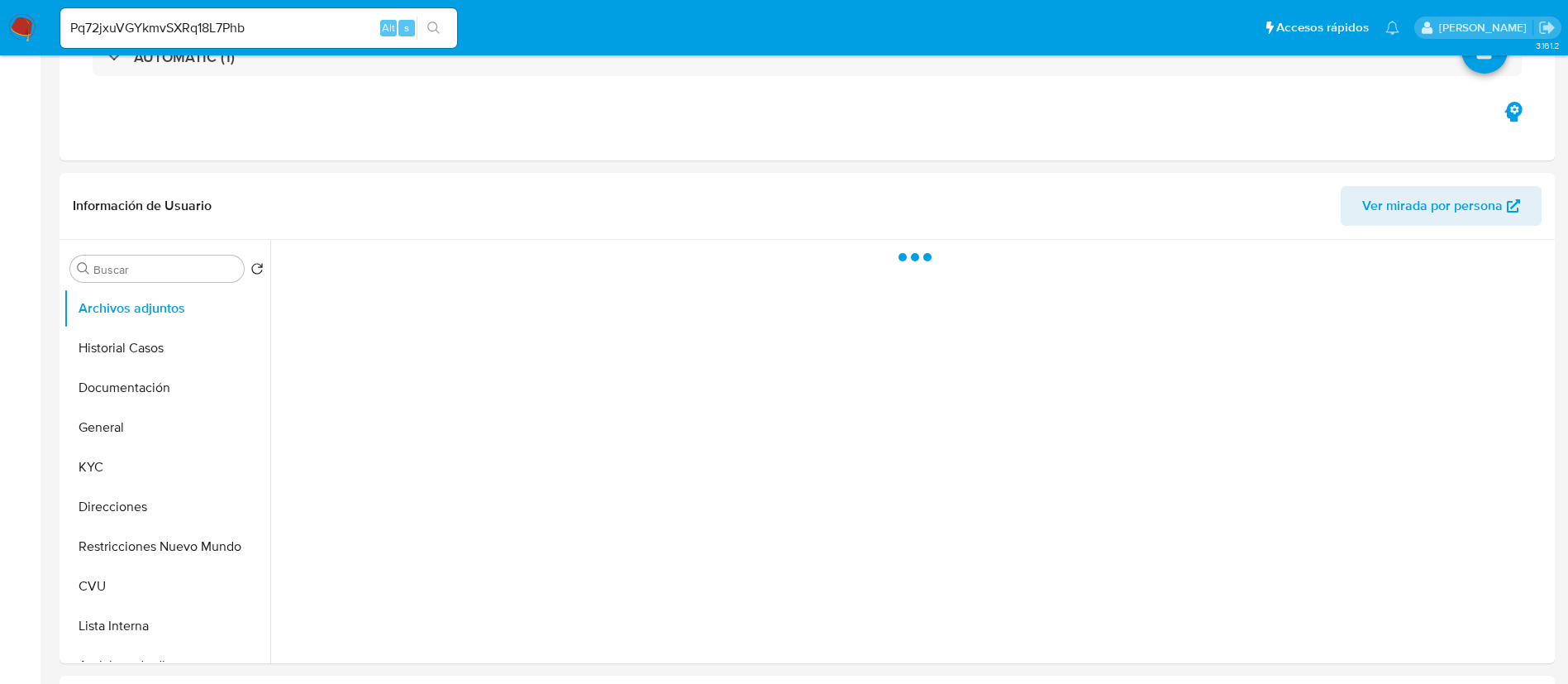
select select "10"
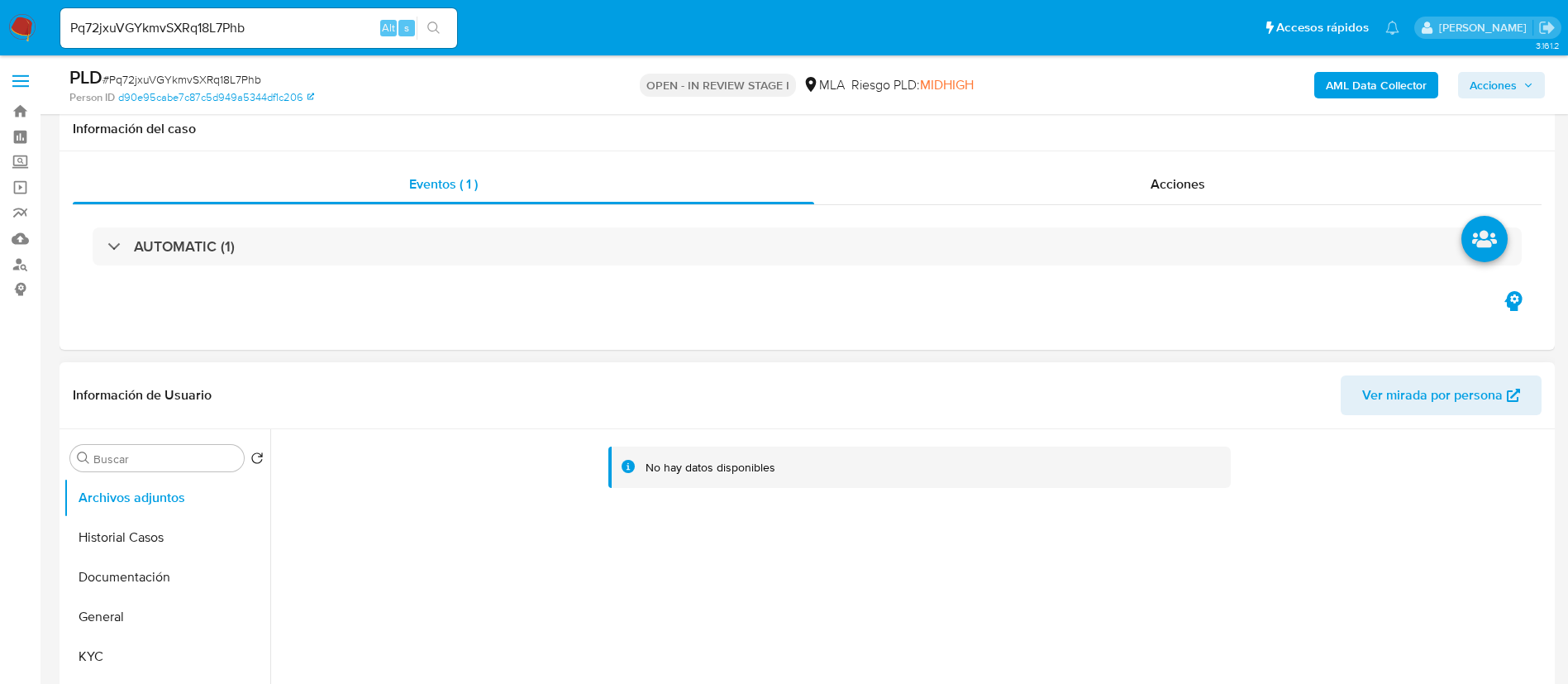
scroll to position [620, 0]
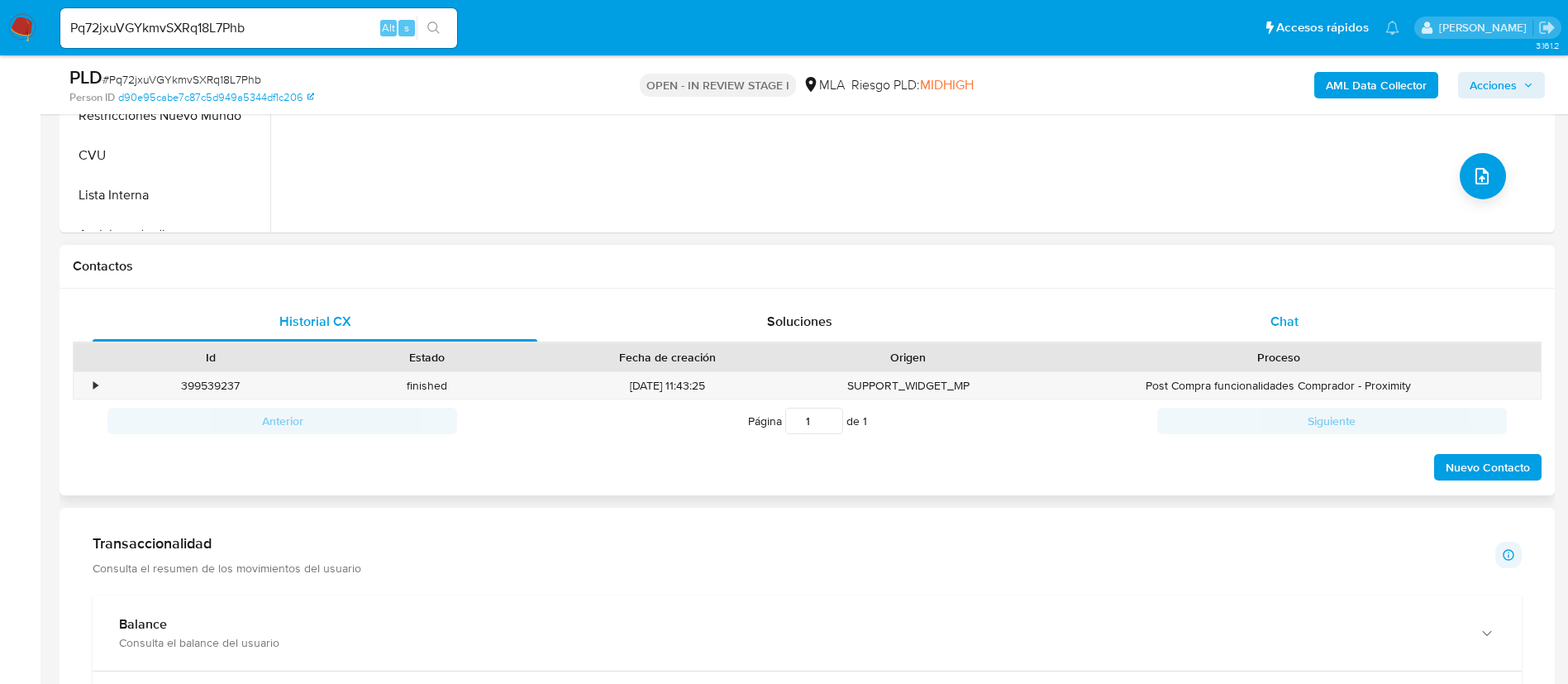
click at [1166, 320] on div "Chat" at bounding box center [1285, 322] width 444 height 40
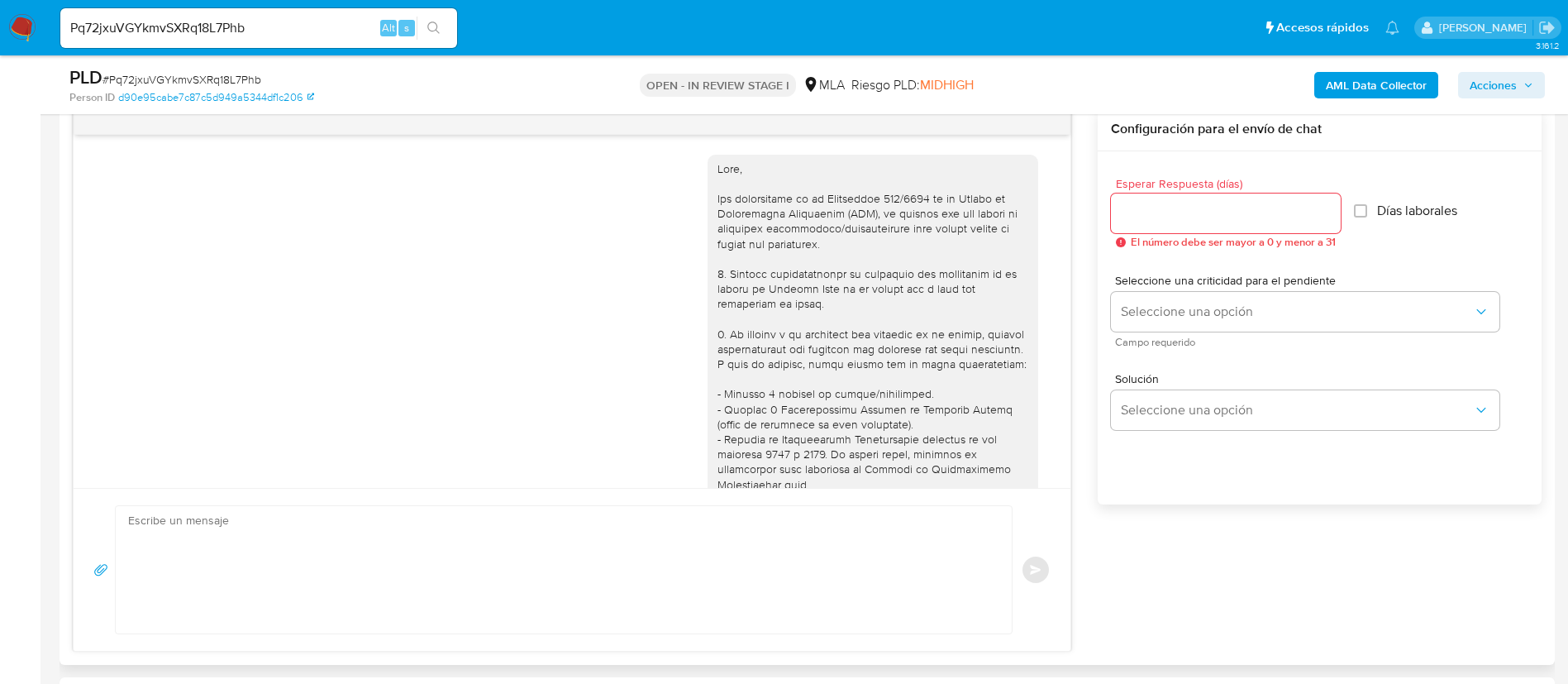
scroll to position [1596, 0]
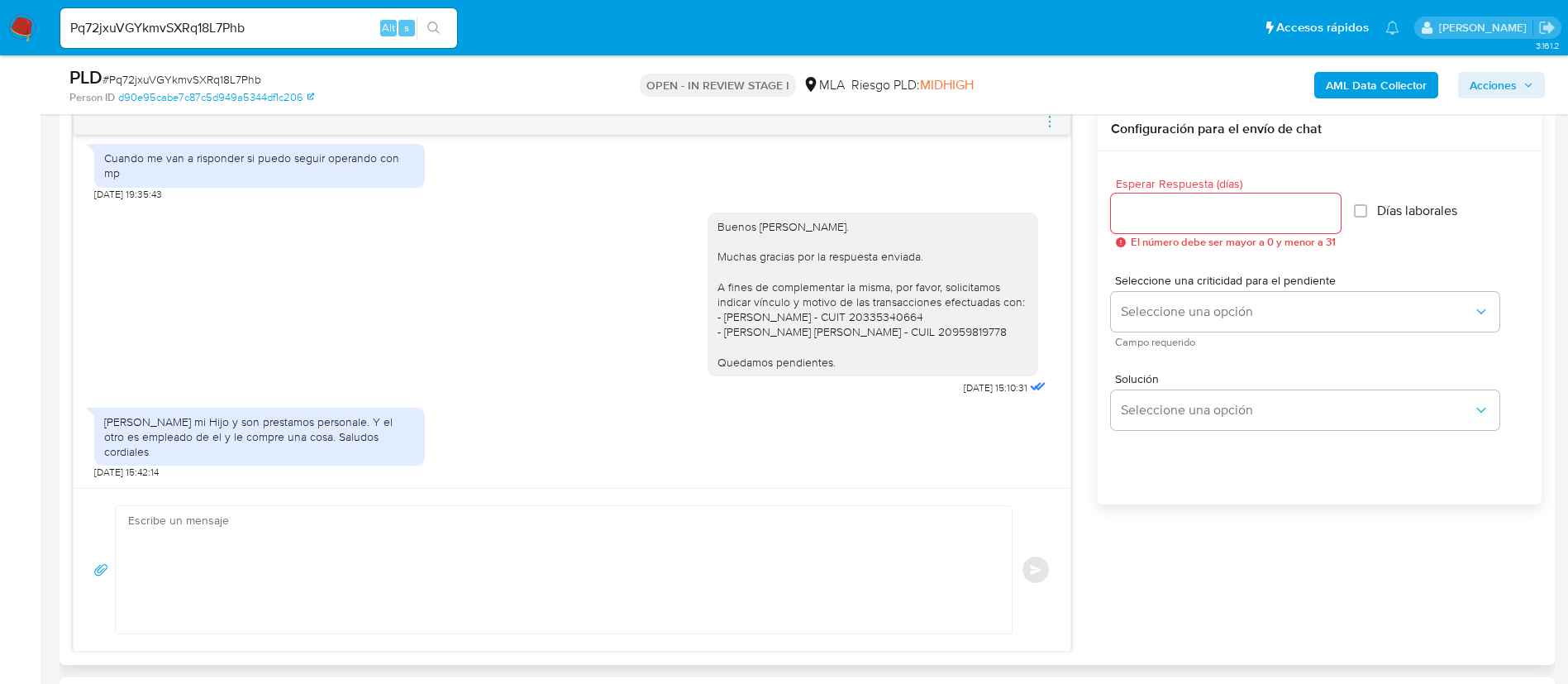
click at [529, 509] on textarea at bounding box center [560, 570] width 863 height 128
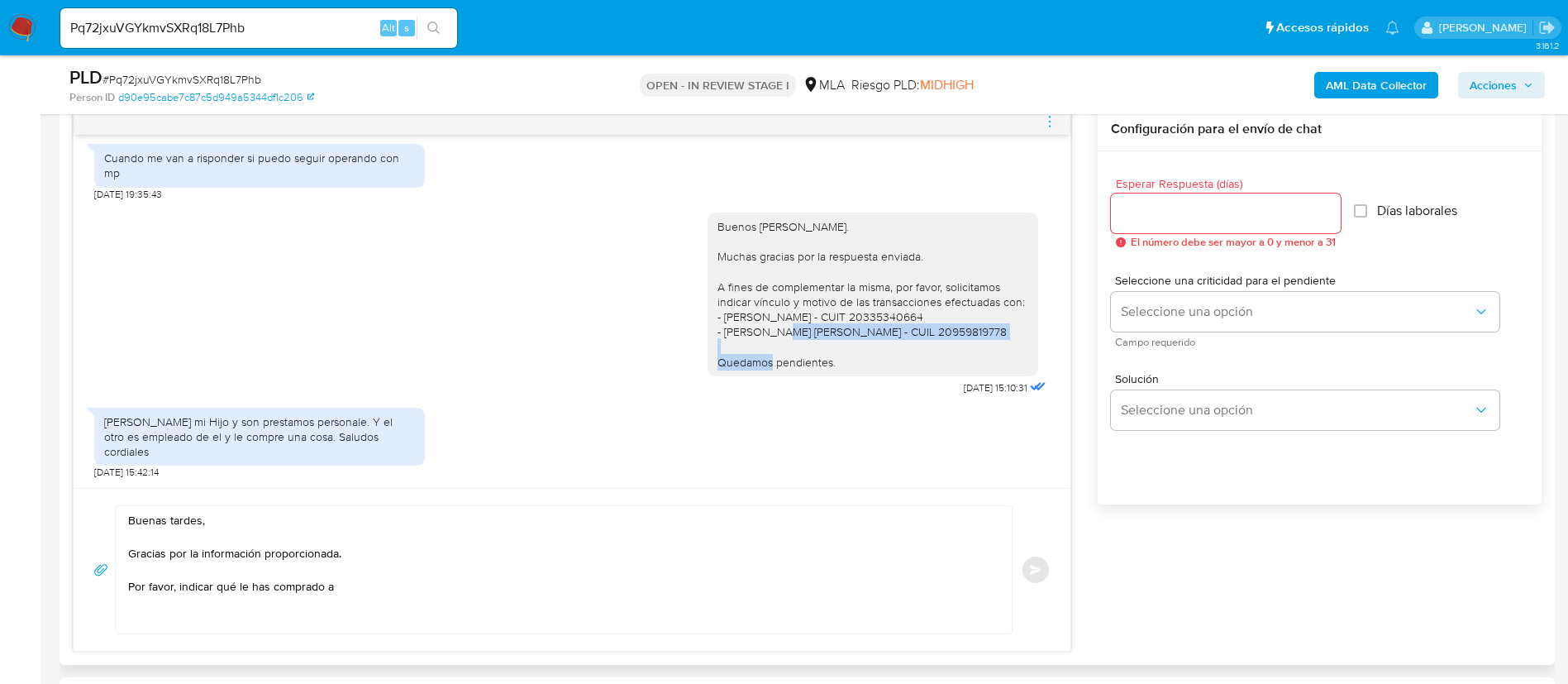
drag, startPoint x: 707, startPoint y: 349, endPoint x: 961, endPoint y: 359, distance: 254.2
click at [961, 359] on div "Buenos días, Graciela. Muchas gracias por la respuesta enviada. A fines de comp…" at bounding box center [872, 294] width 311 height 151
copy div "Jhon Winder Quintero Ortiz - CUIL 20959819778"
click at [345, 589] on textarea "Buenas tardes, Gracias por la información proporcionada. Por favor, indicar qué…" at bounding box center [560, 570] width 863 height 128
paste textarea "Jhon Winder Quintero Ortiz - CUIL 20959819778"
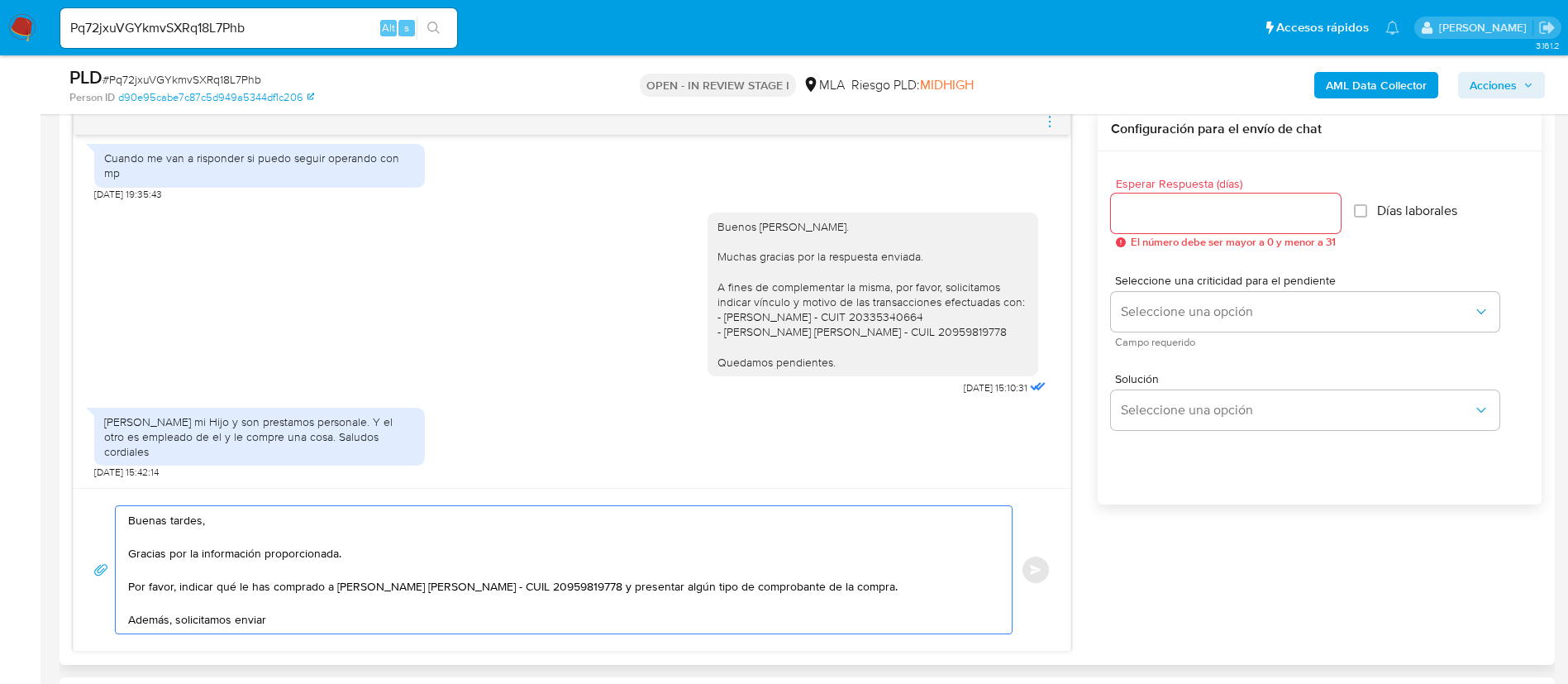
click at [357, 614] on textarea "Buenas tardes, Gracias por la información proporcionada. Por favor, indicar qué…" at bounding box center [560, 570] width 863 height 128
paste textarea "Resumen de Comprobantes Electrónicos emitidos de los períodos 2024 y 2025 Si ti…"
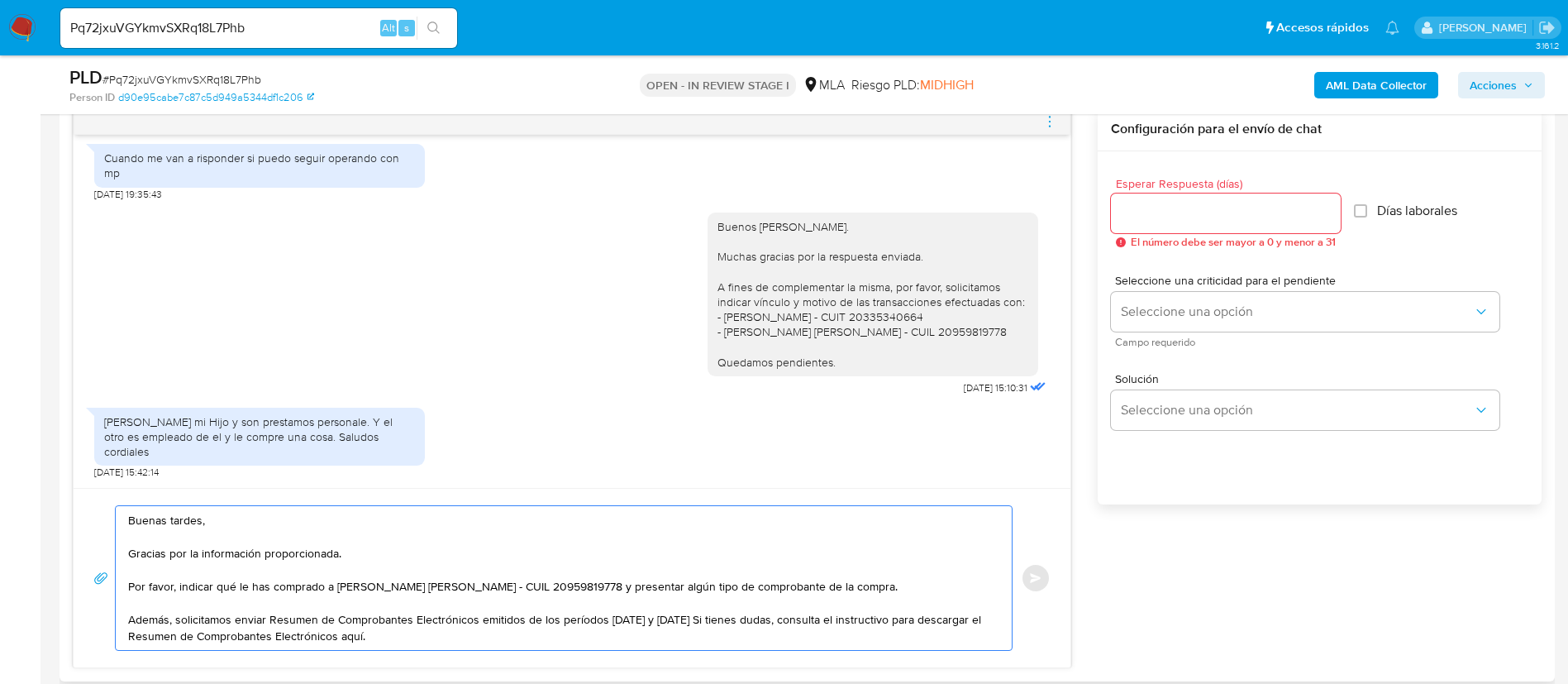
click at [378, 635] on textarea "Buenas tardes, Gracias por la información proporcionada. Por favor, indicar qué…" at bounding box center [560, 578] width 863 height 144
paste textarea "https://www.mercadopago.com.ar/ayuda/30181"
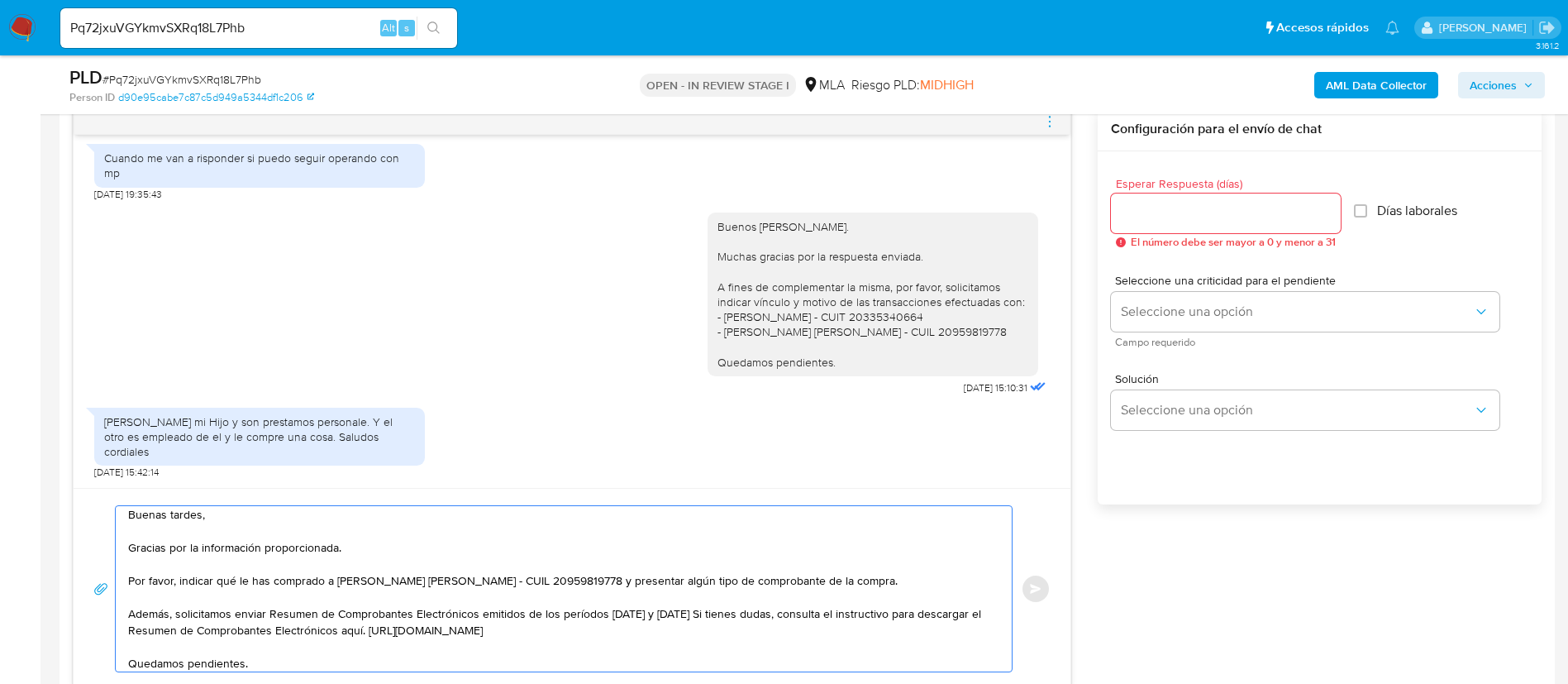
type textarea "Buenas tardes, Gracias por la información proporcionada. Por favor, indicar qué…"
click at [1184, 215] on input "Esperar Respuesta (días)" at bounding box center [1226, 214] width 230 height 21
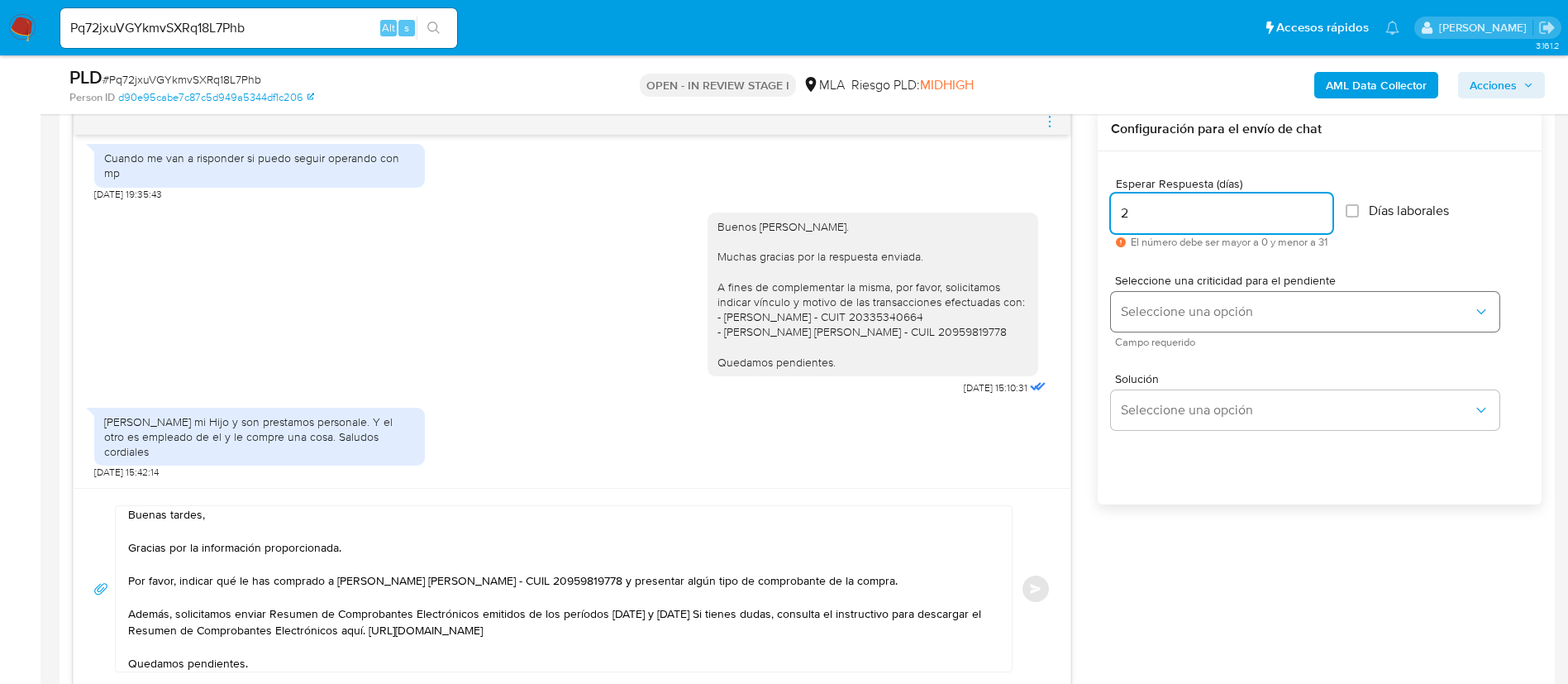
type input "2"
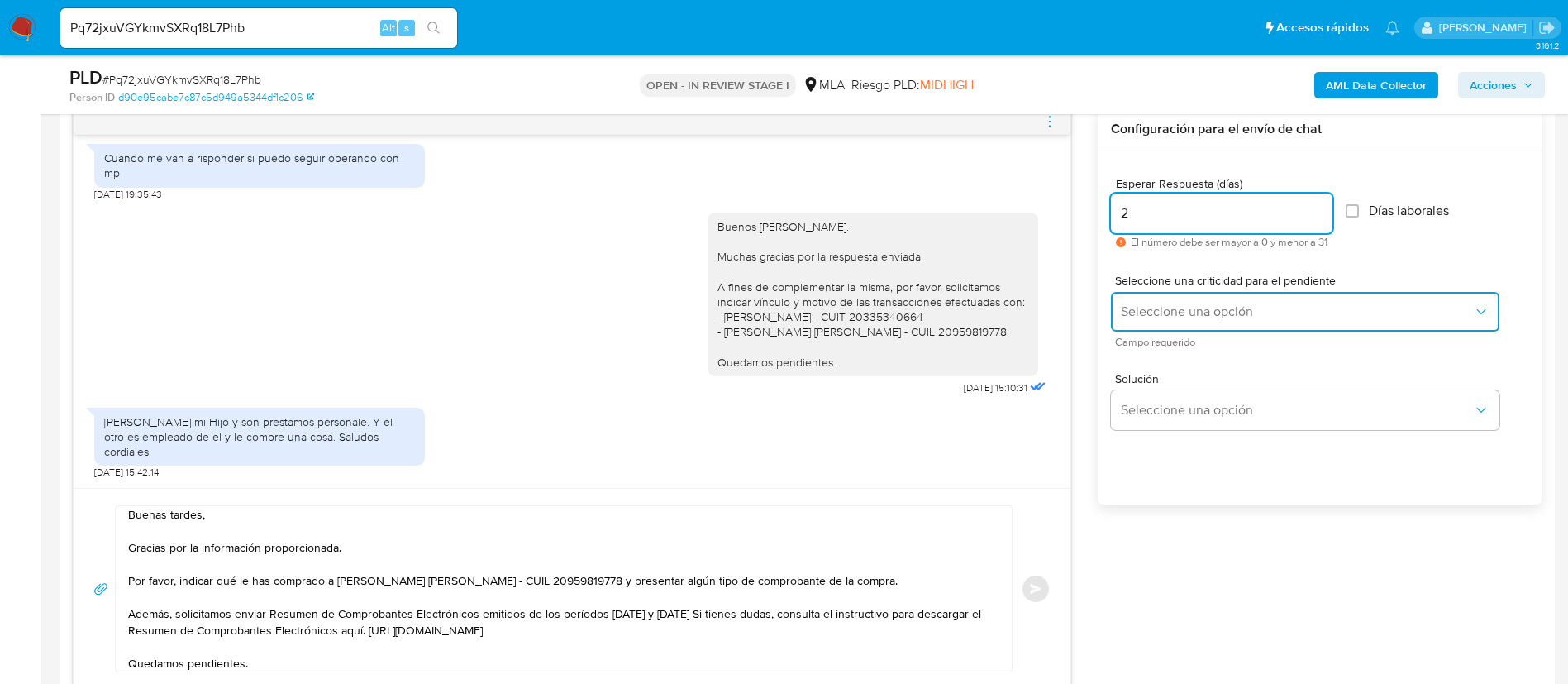
click at [1177, 309] on span "Seleccione una opción" at bounding box center [1297, 312] width 352 height 17
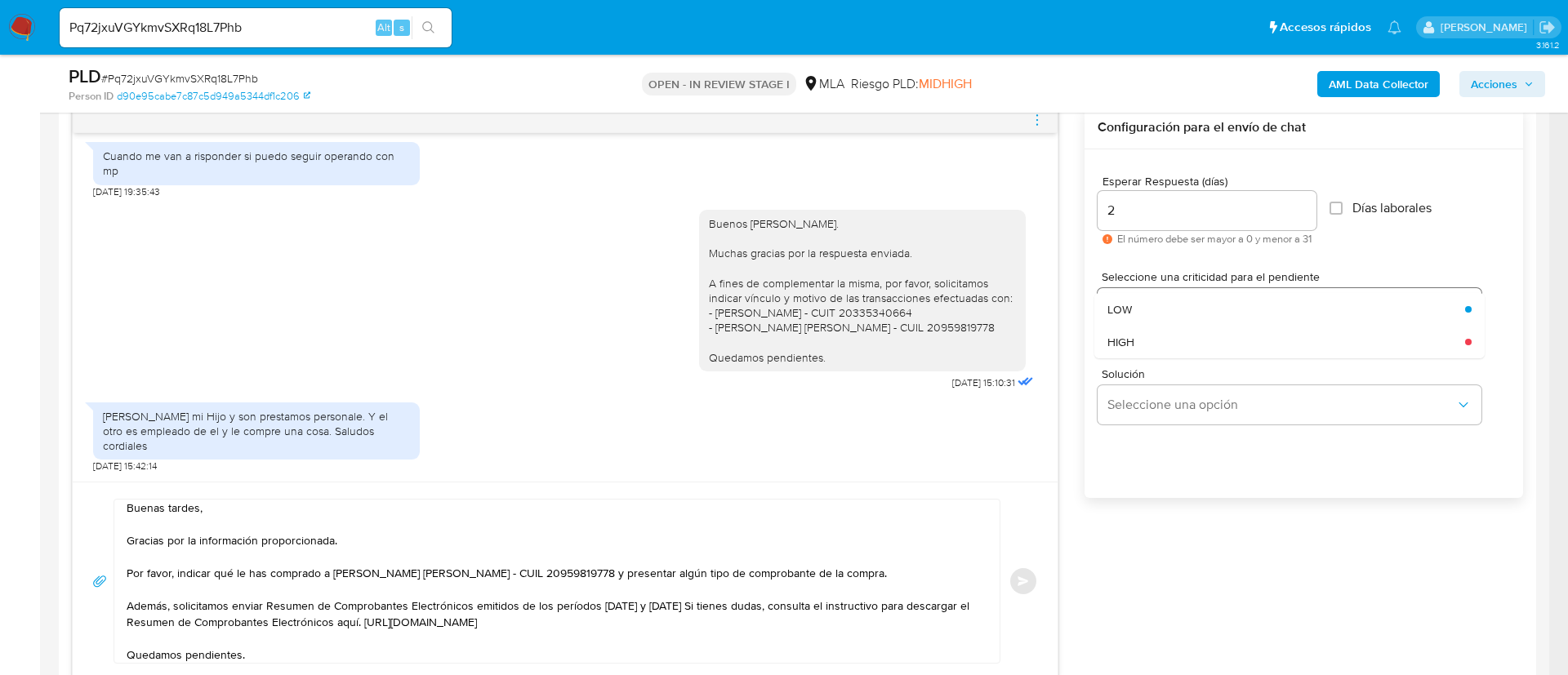
click at [1162, 305] on div "LOW" at bounding box center [1281, 309] width 348 height 32
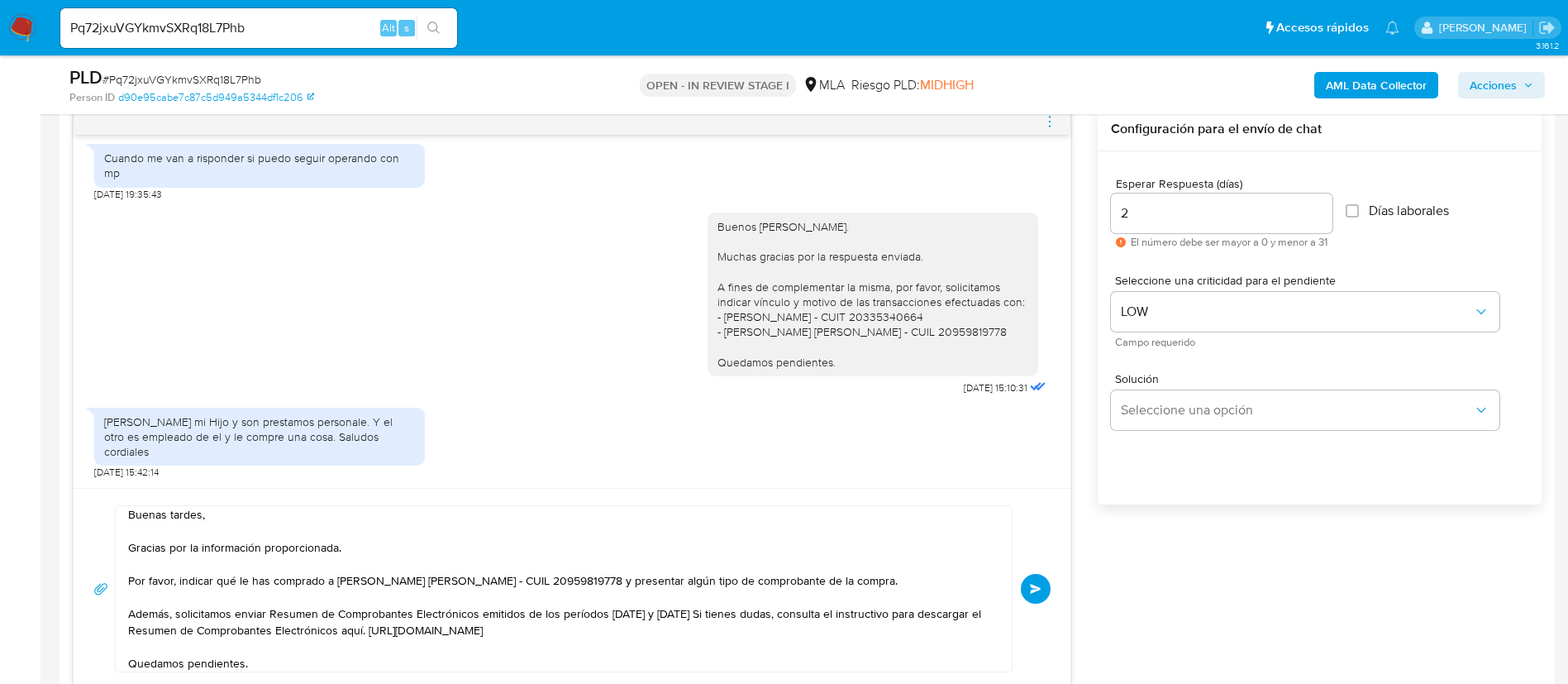
click at [1027, 592] on button "Enviar" at bounding box center [1036, 589] width 30 height 30
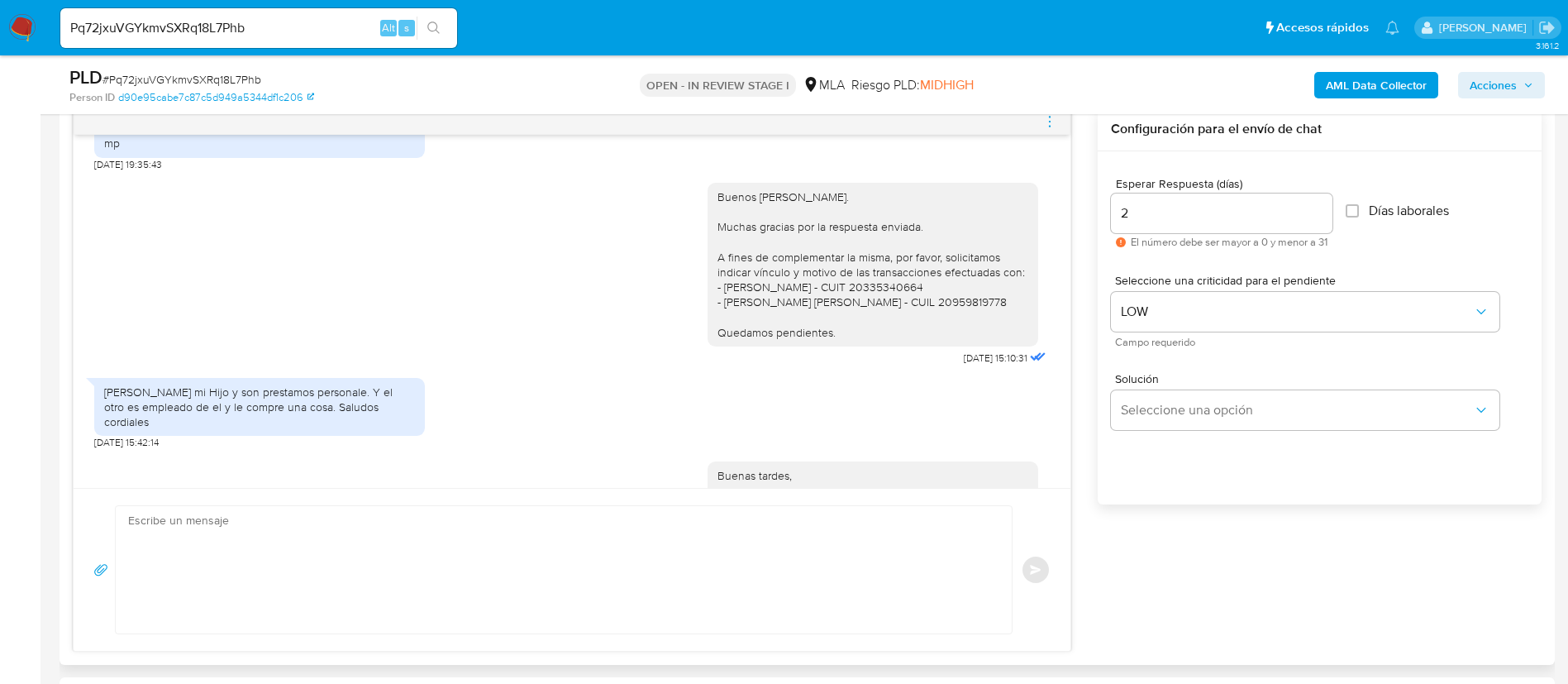
scroll to position [1869, 0]
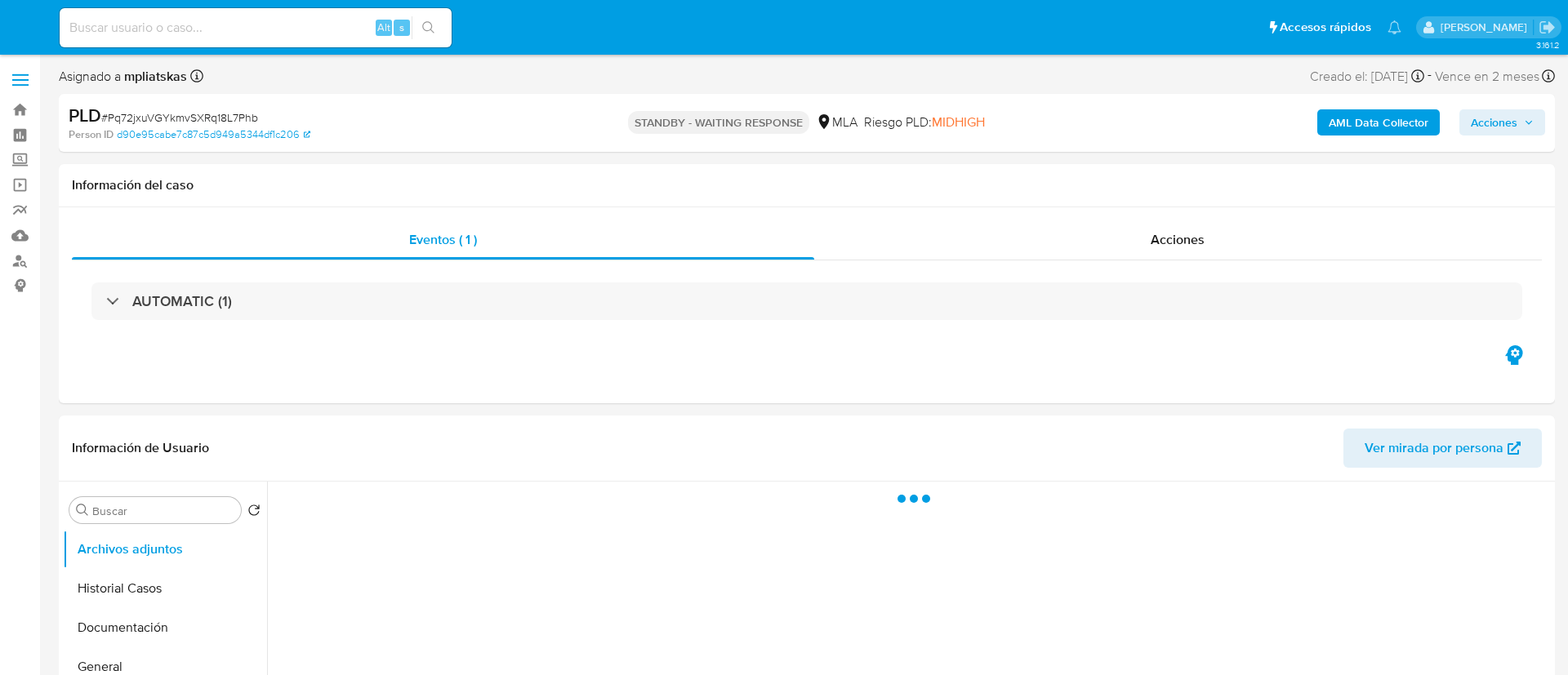
select select "10"
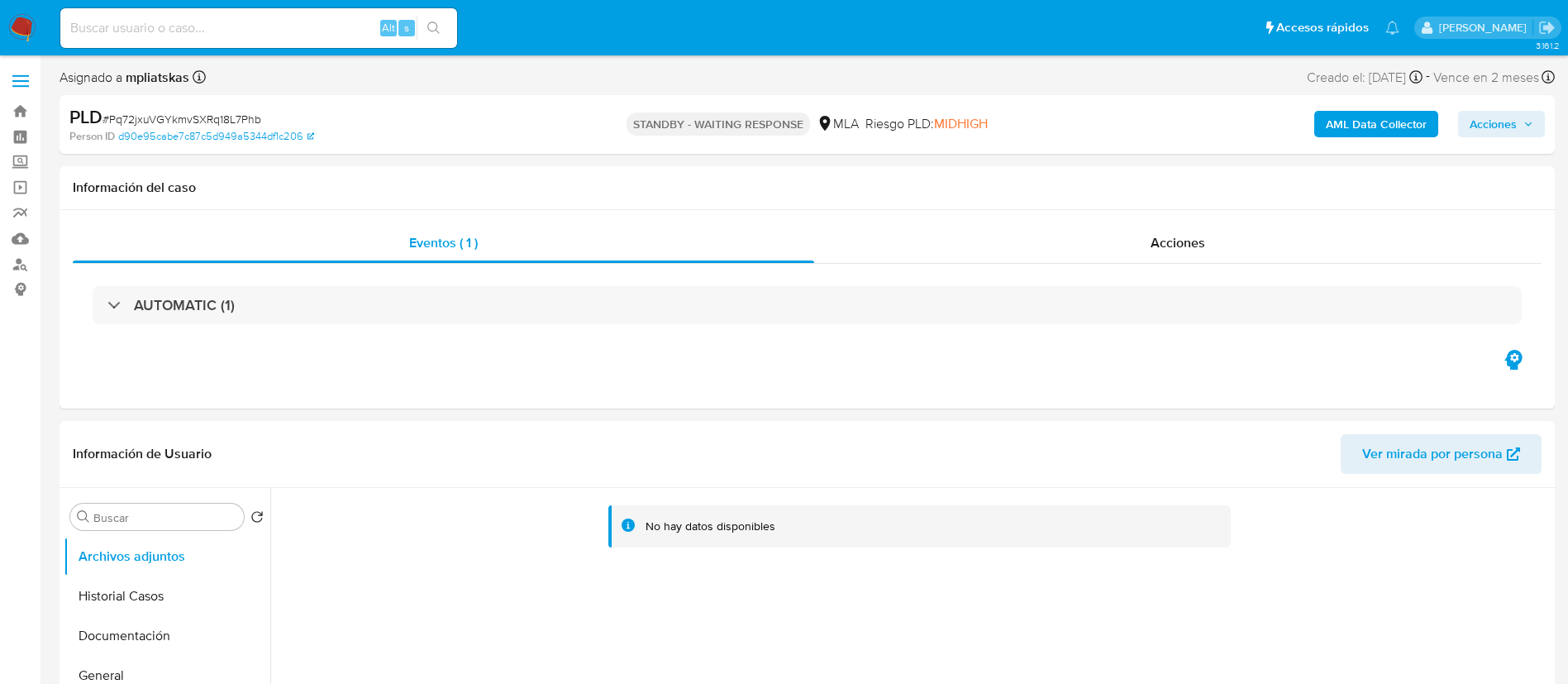
click at [231, 27] on input at bounding box center [259, 28] width 397 height 21
paste input "SkL28RHqRxFZ3zY49Z8G0d0J"
type input "SkL28RHqRxFZ3zY49Z8G0d0J"
click at [444, 22] on button "search-icon" at bounding box center [434, 28] width 34 height 23
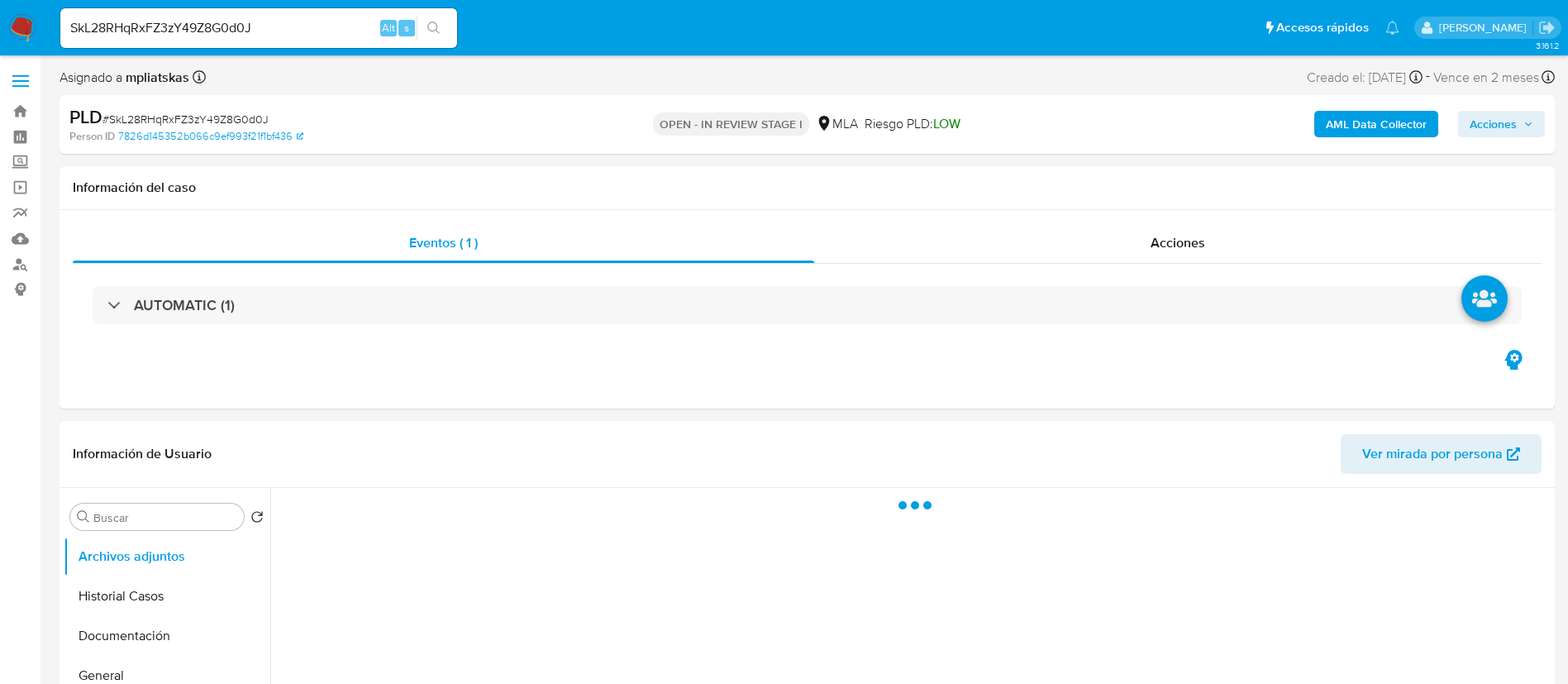
select select "10"
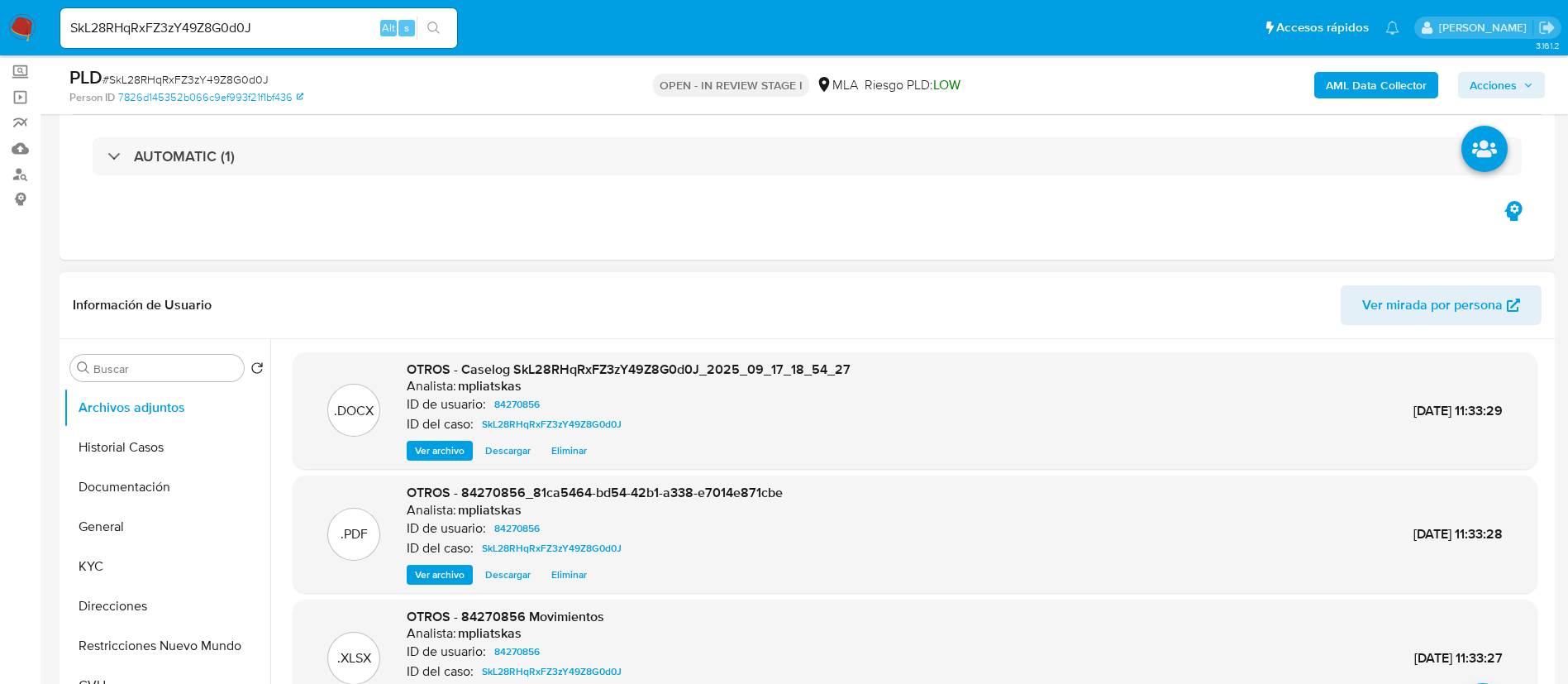
scroll to position [124, 0]
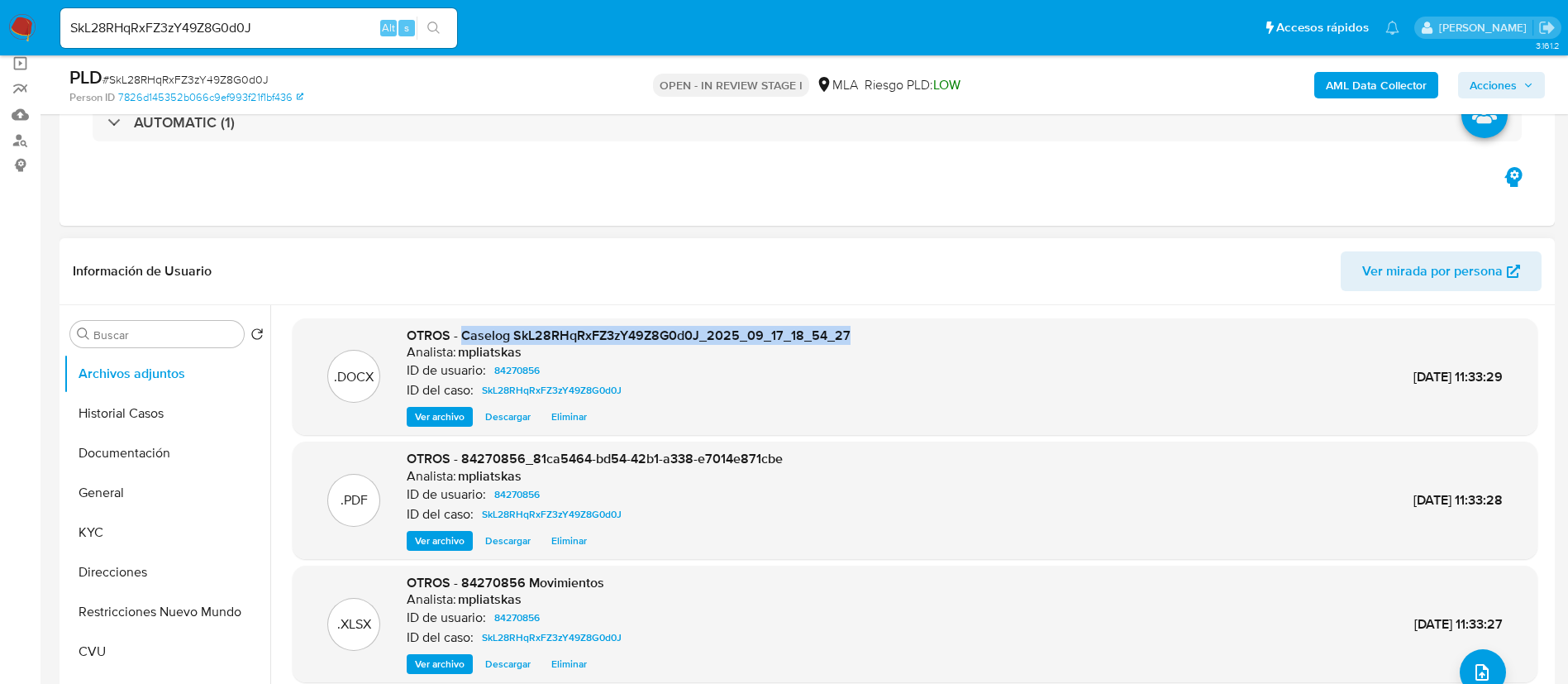
drag, startPoint x: 461, startPoint y: 333, endPoint x: 926, endPoint y: 339, distance: 465.0
click at [926, 339] on div ".DOCX OTROS - Caselog SkL28RHqRxFZ3zY49Z8G0d0J_2025_09_17_18_54_27 Analista: mp…" at bounding box center [915, 377] width 1229 height 101
copy span "Caselog SkL28RHqRxFZ3zY49Z8G0d0J_2025_09_17_18_54_27"
click at [1470, 81] on span "Acciones" at bounding box center [1493, 85] width 47 height 27
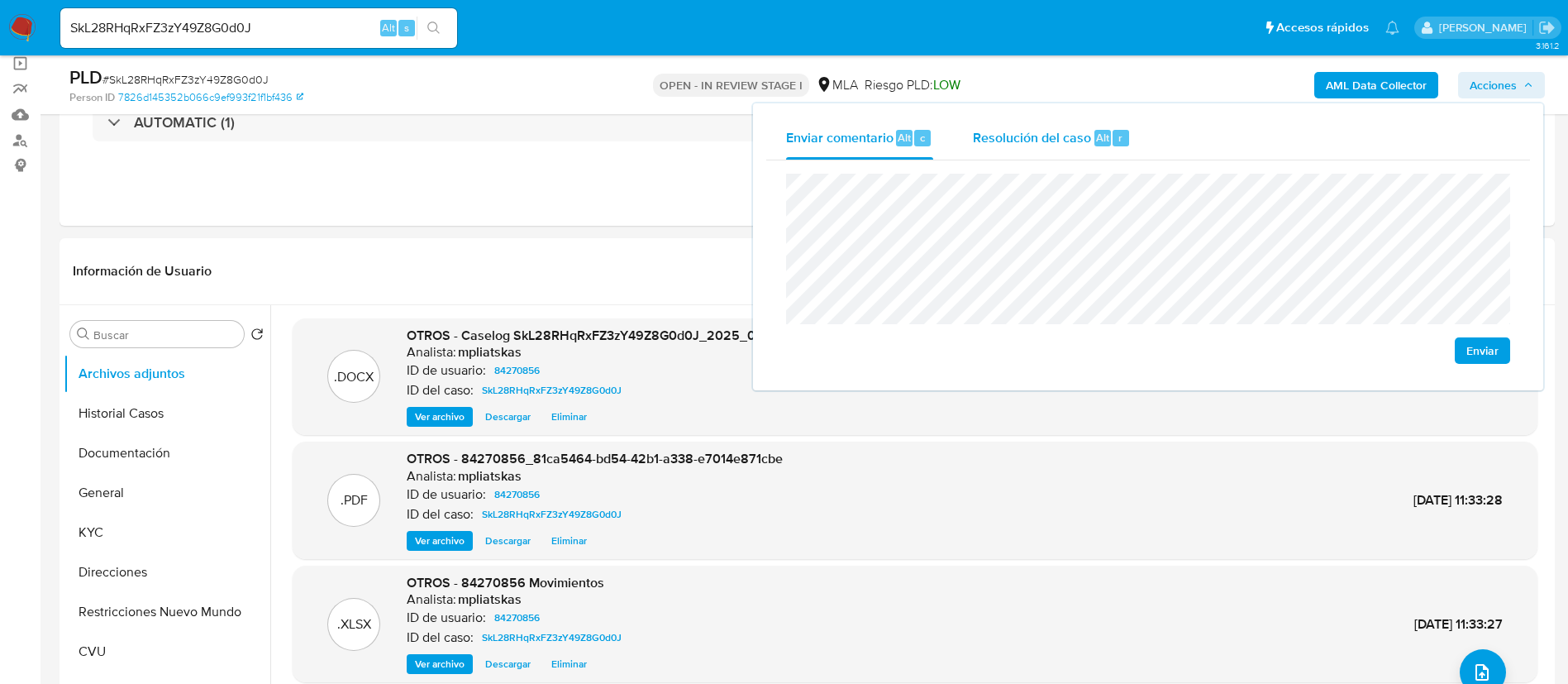
click at [1068, 131] on span "Resolución del caso" at bounding box center [1032, 136] width 119 height 19
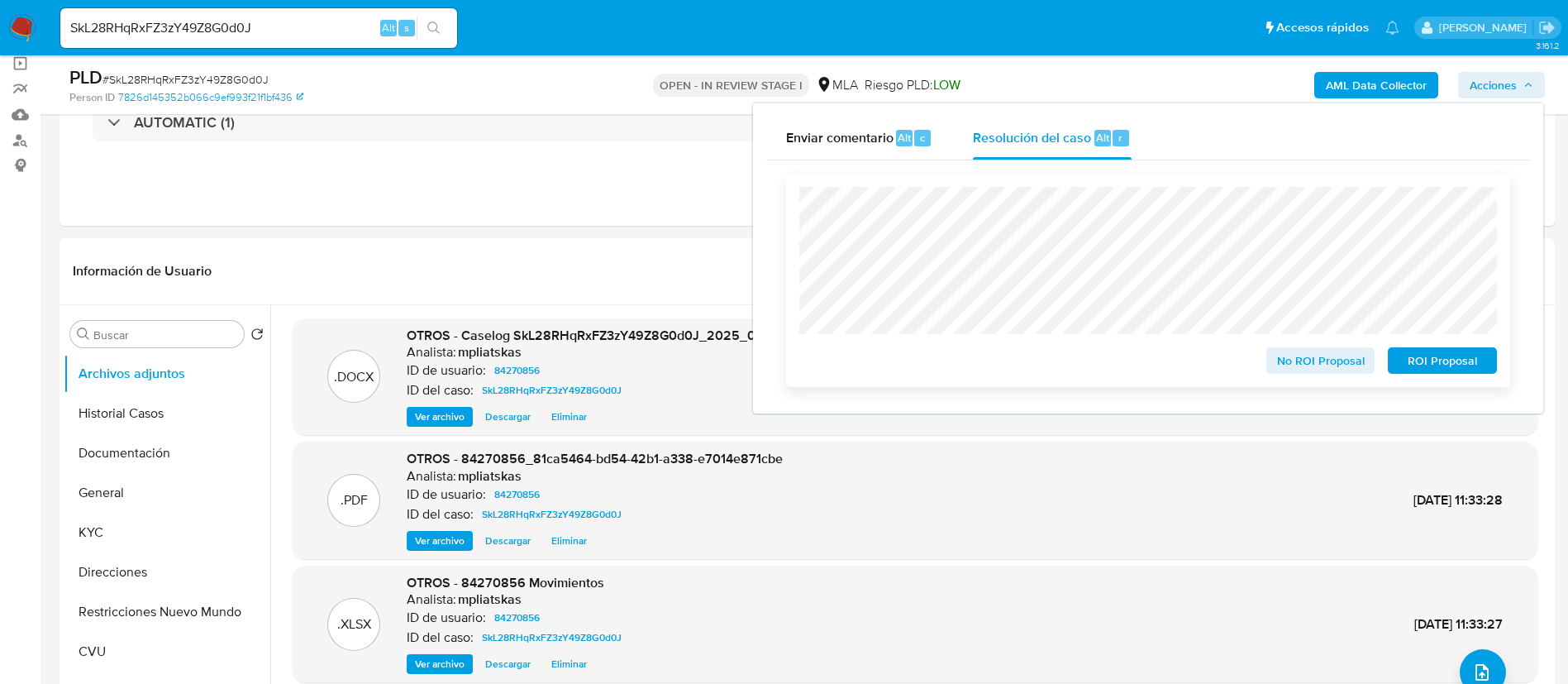
click at [1356, 363] on span "No ROI Proposal" at bounding box center [1321, 361] width 86 height 23
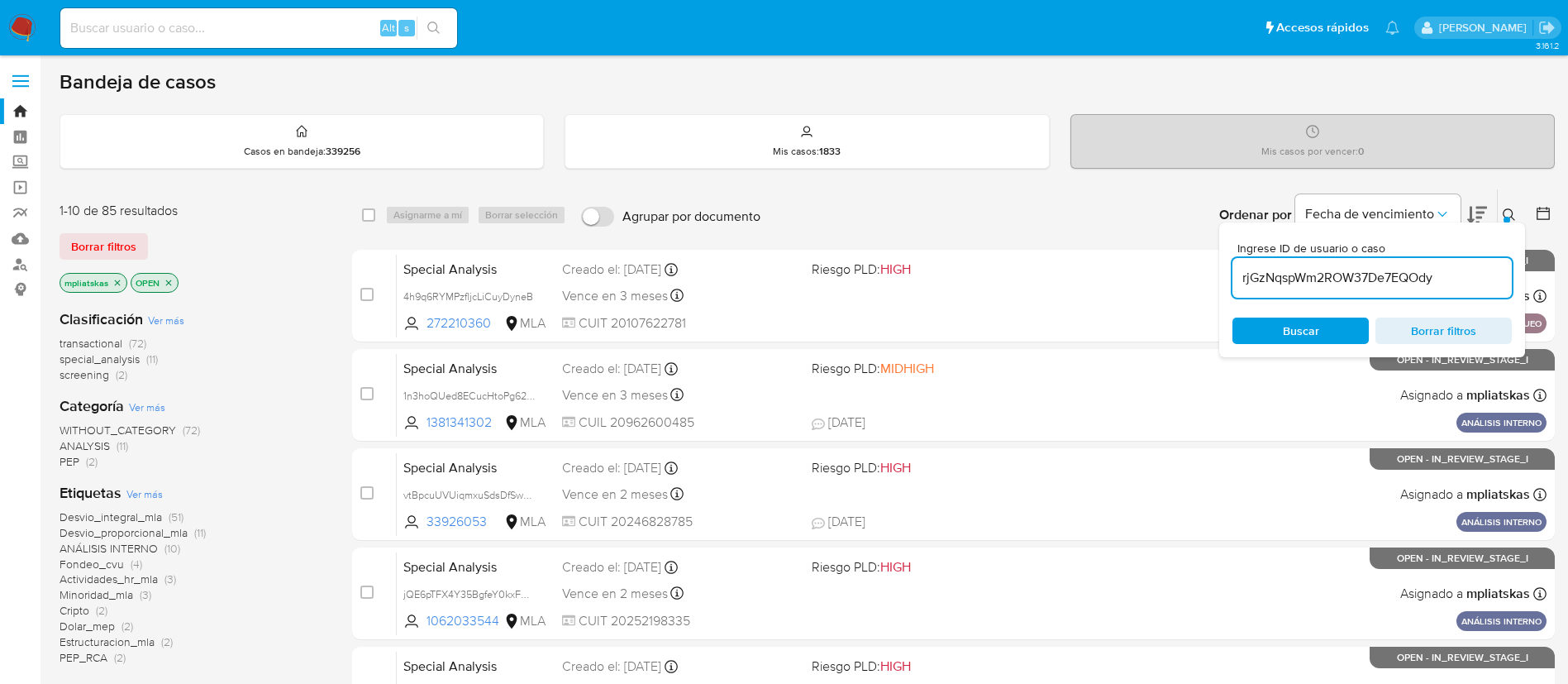
type input "rjGzNqspWm2ROW37De7EQOdy"
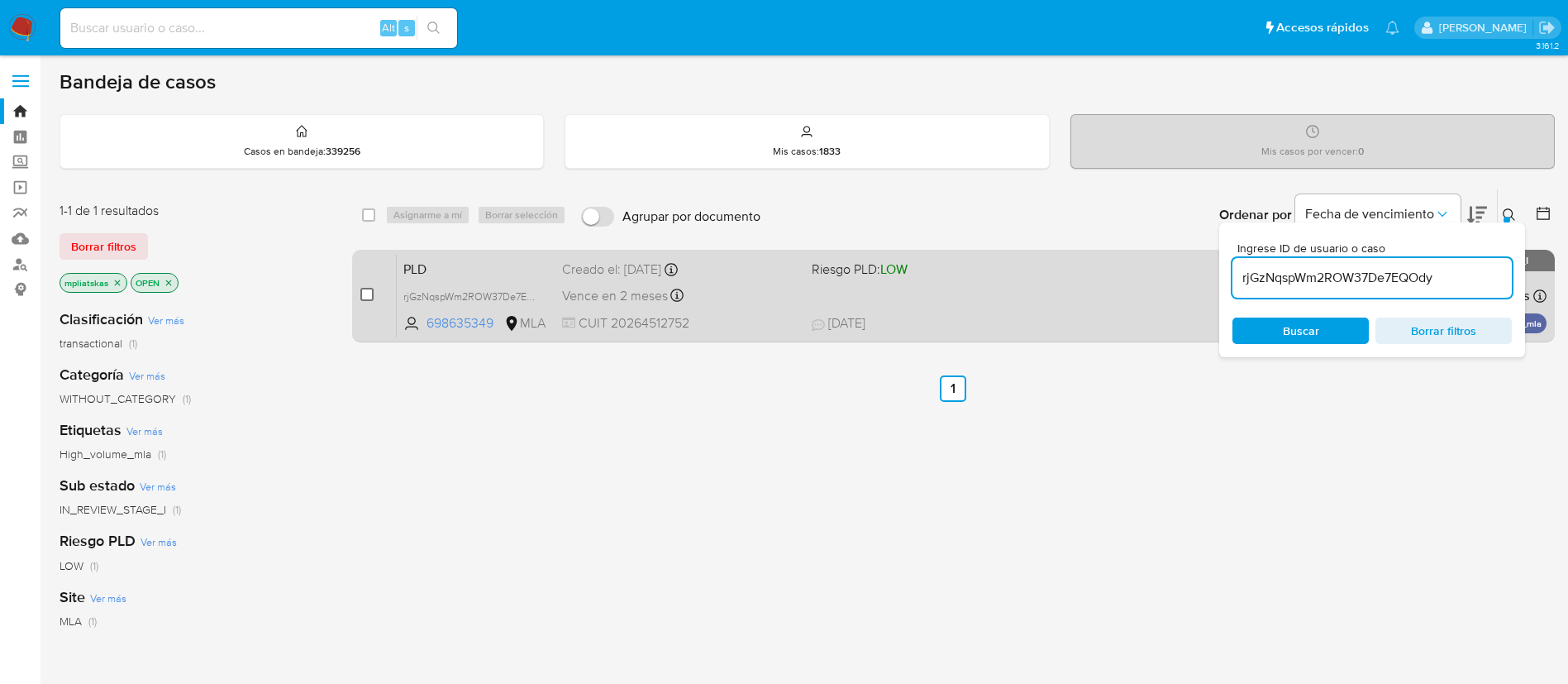
click at [365, 296] on input "checkbox" at bounding box center [367, 294] width 13 height 13
checkbox input "true"
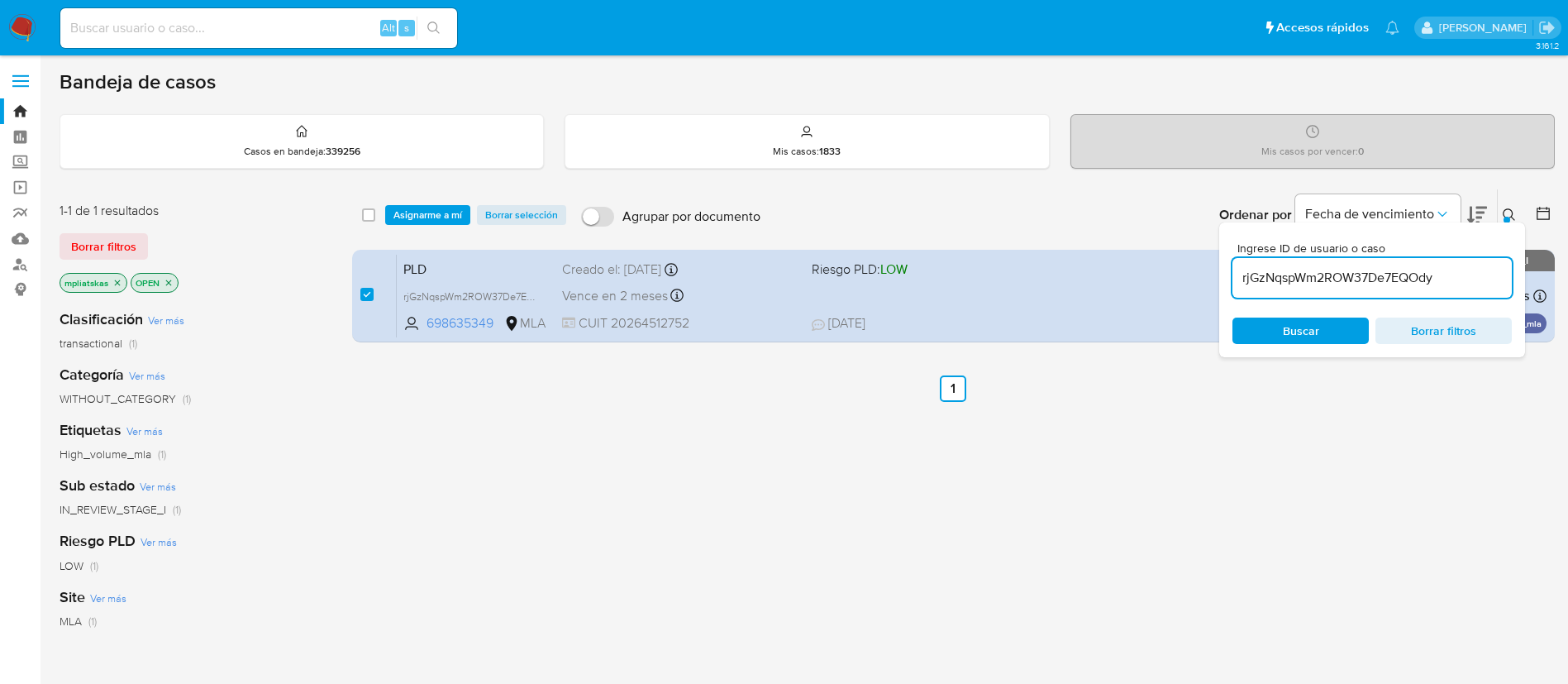
click at [1341, 290] on div "rjGzNqspWm2ROW37De7EQOdy" at bounding box center [1372, 277] width 280 height 40
click at [1339, 279] on input "rjGzNqspWm2ROW37De7EQOdy" at bounding box center [1372, 278] width 280 height 21
paste input "SkL28RHqRxFZ3zY49Z8G0d0J"
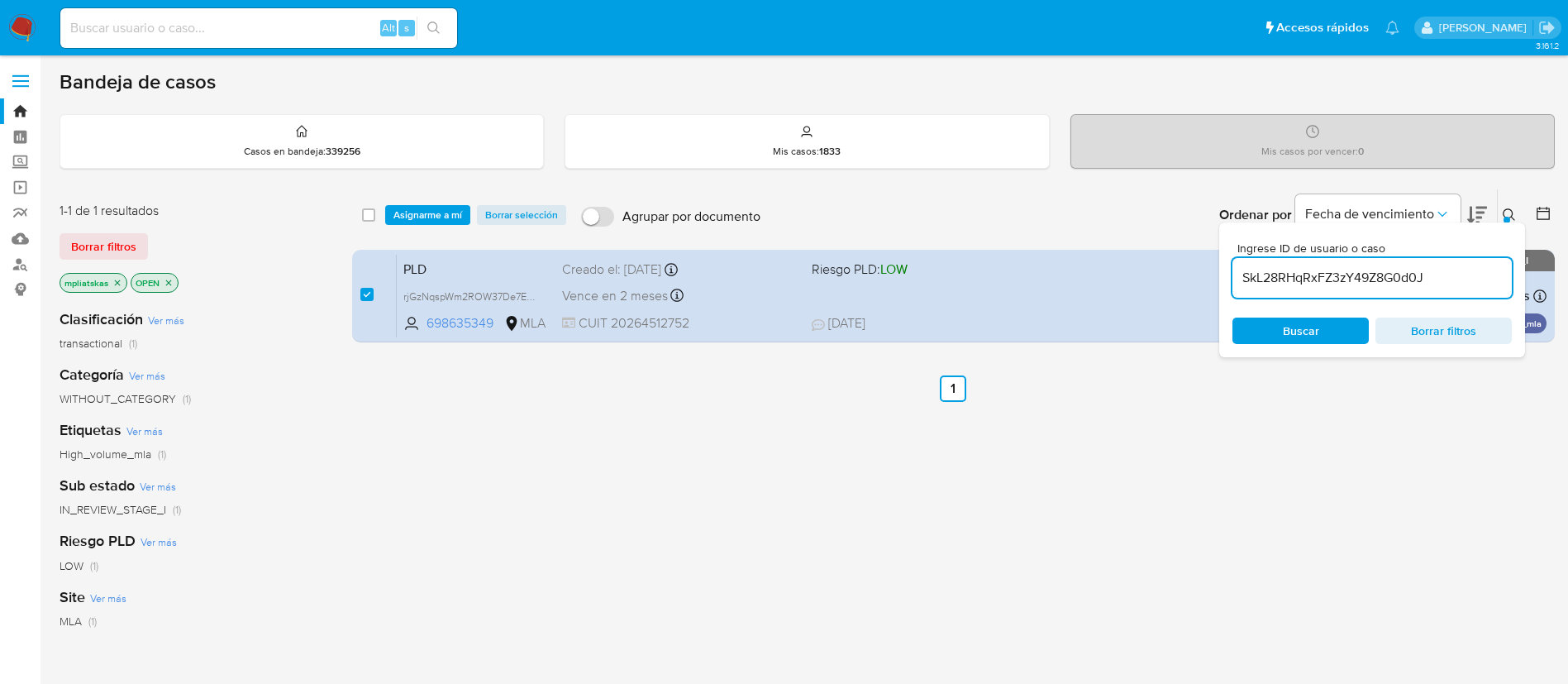
type input "SkL28RHqRxFZ3zY49Z8G0d0J"
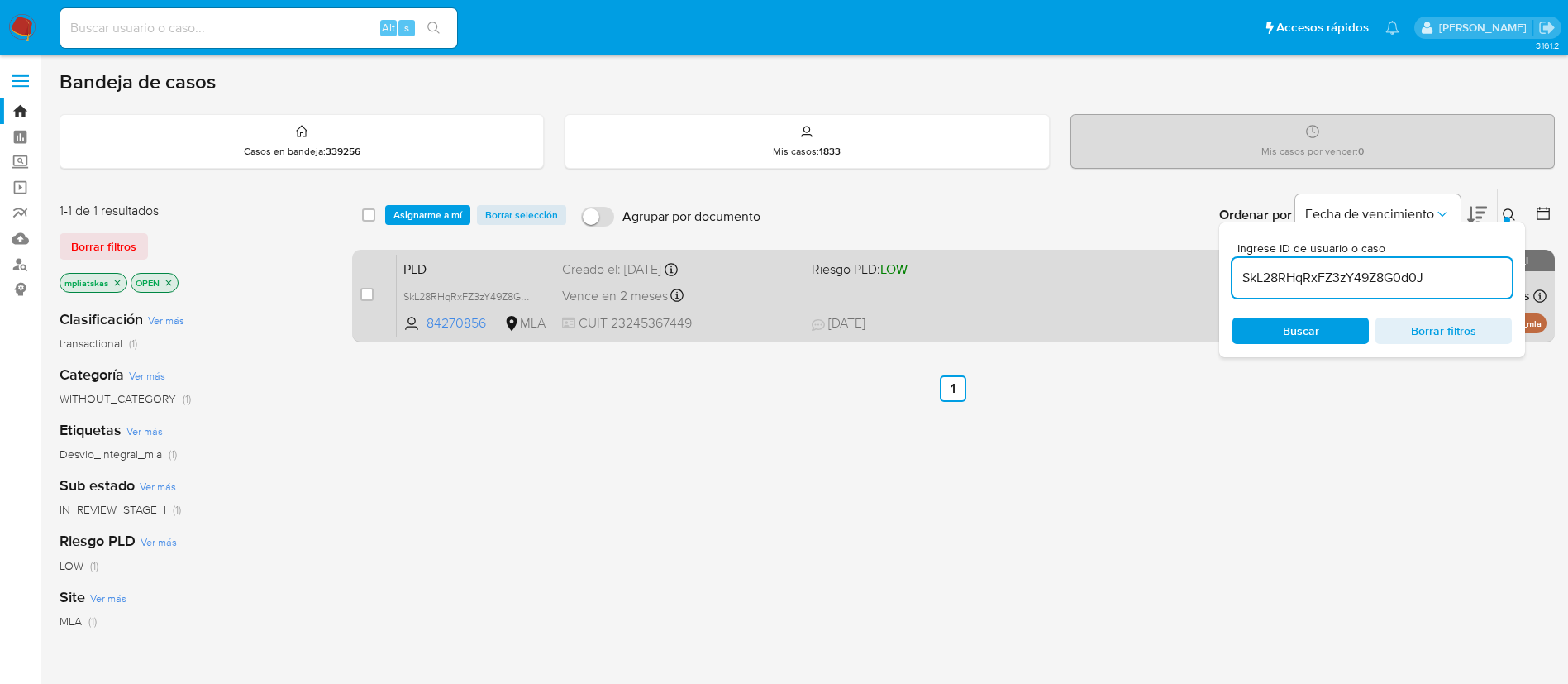
click at [364, 286] on div "case-item-checkbox" at bounding box center [367, 294] width 13 height 17
click at [366, 288] on input "checkbox" at bounding box center [367, 294] width 13 height 13
checkbox input "true"
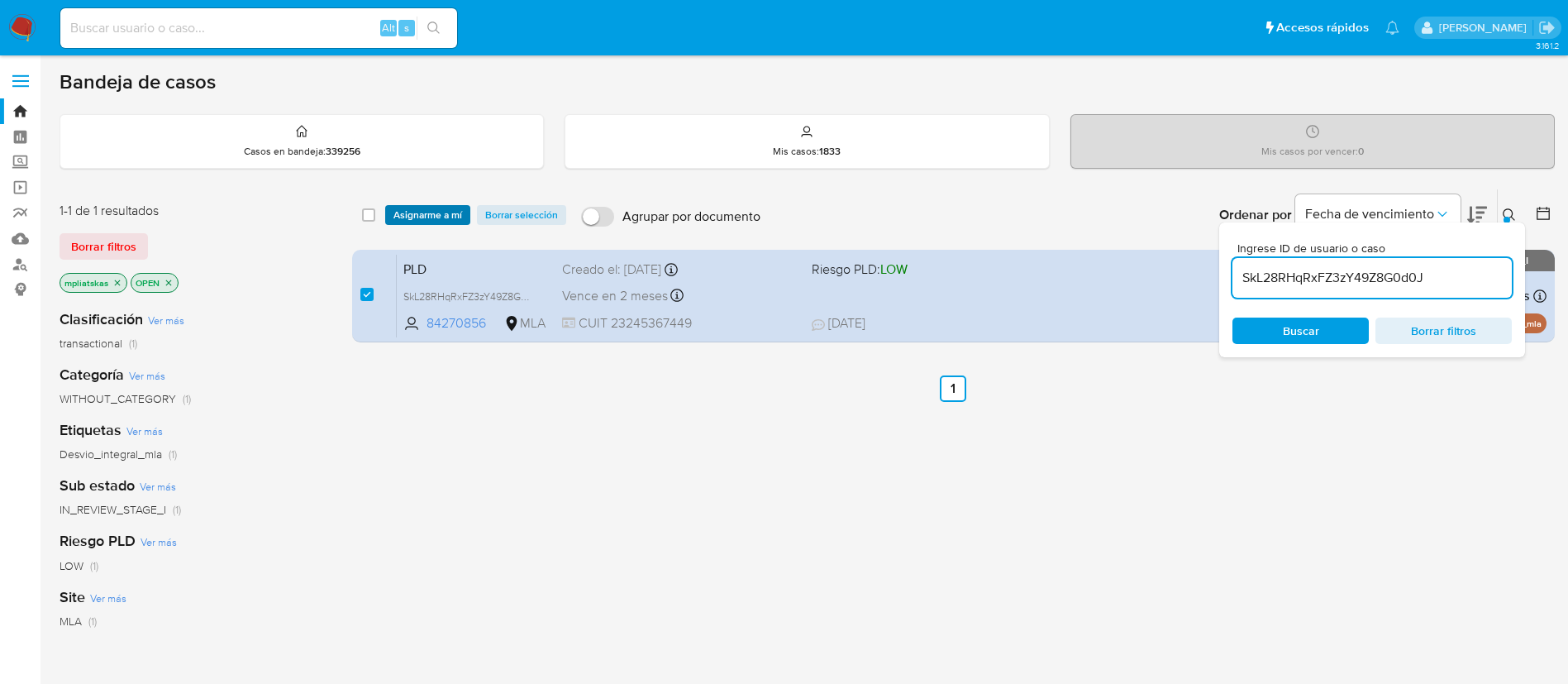
click at [418, 215] on span "Asignarme a mí" at bounding box center [427, 214] width 68 height 17
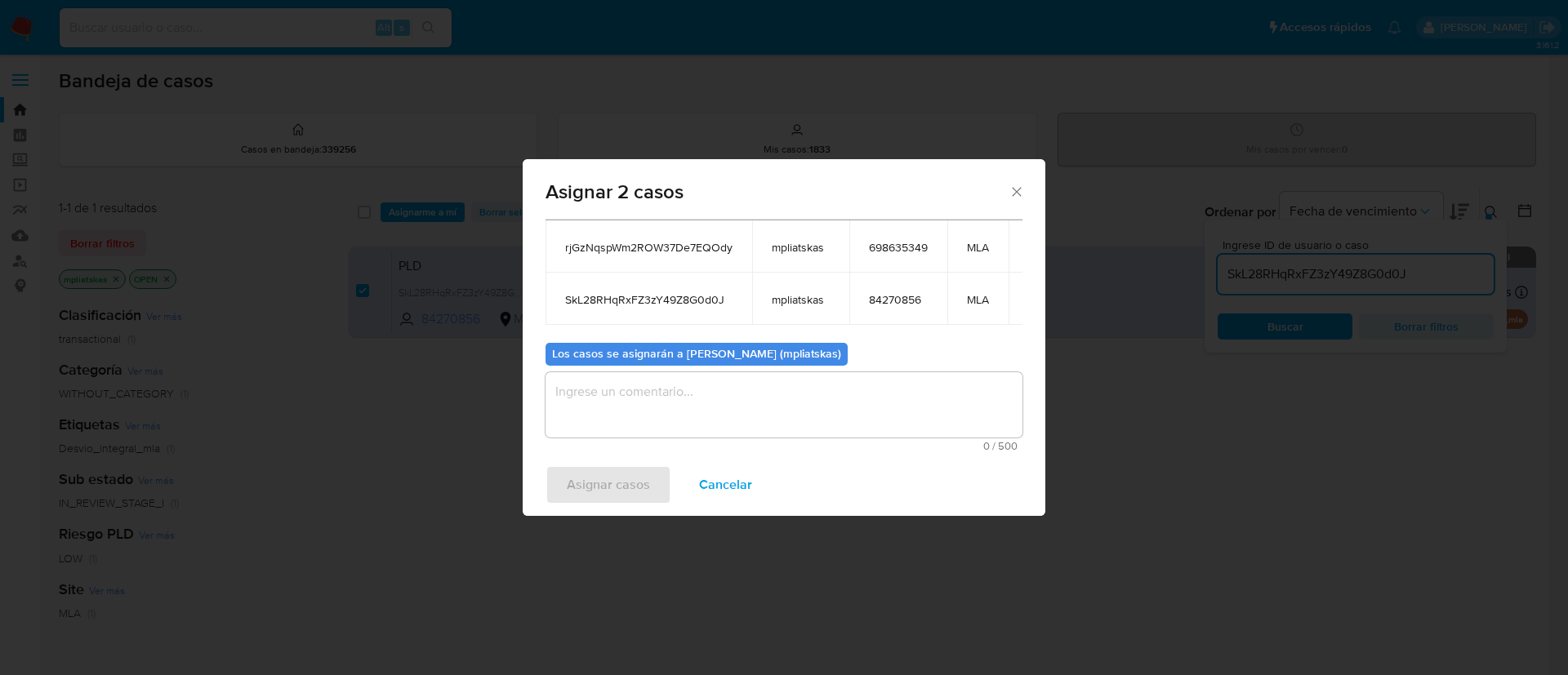
scroll to position [117, 0]
click at [779, 400] on textarea "assign-modal" at bounding box center [784, 405] width 477 height 66
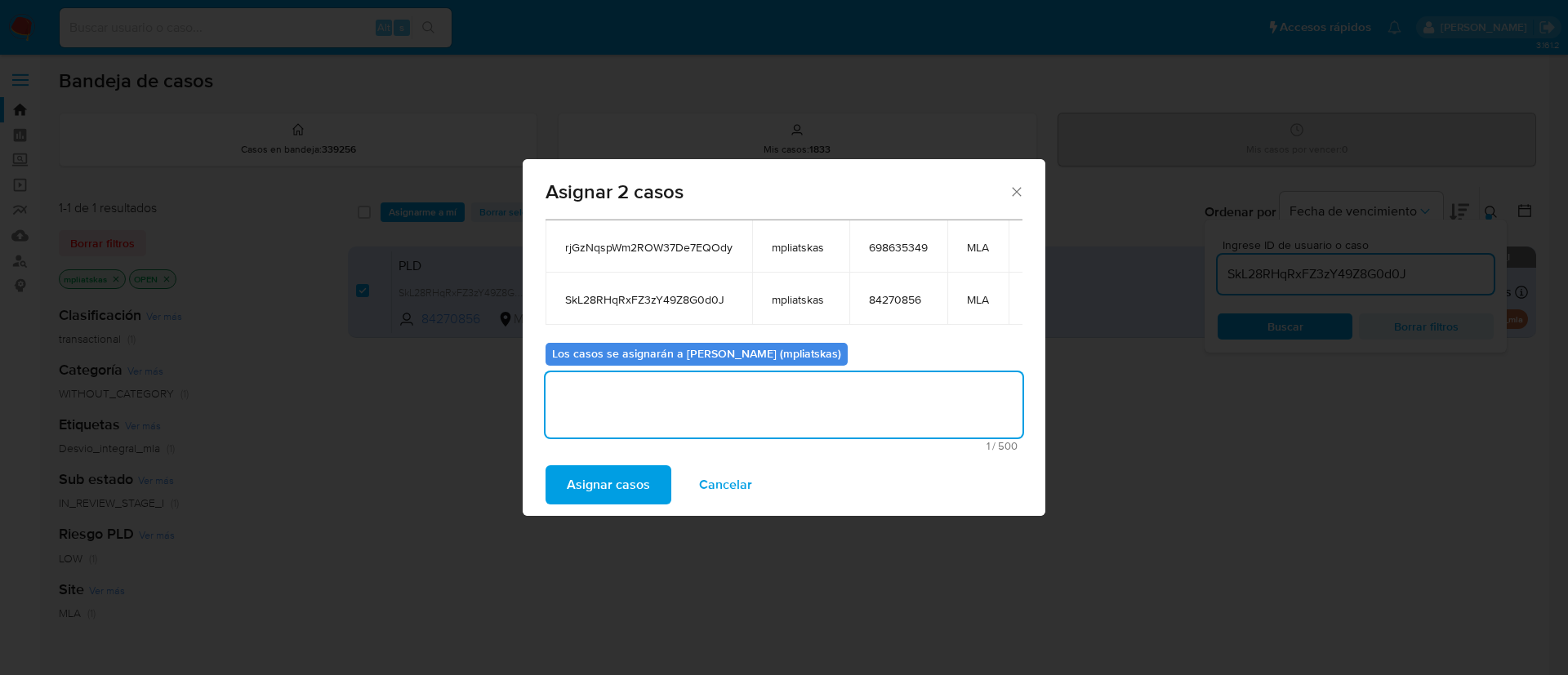
click at [647, 468] on span "Asignar casos" at bounding box center [608, 484] width 83 height 36
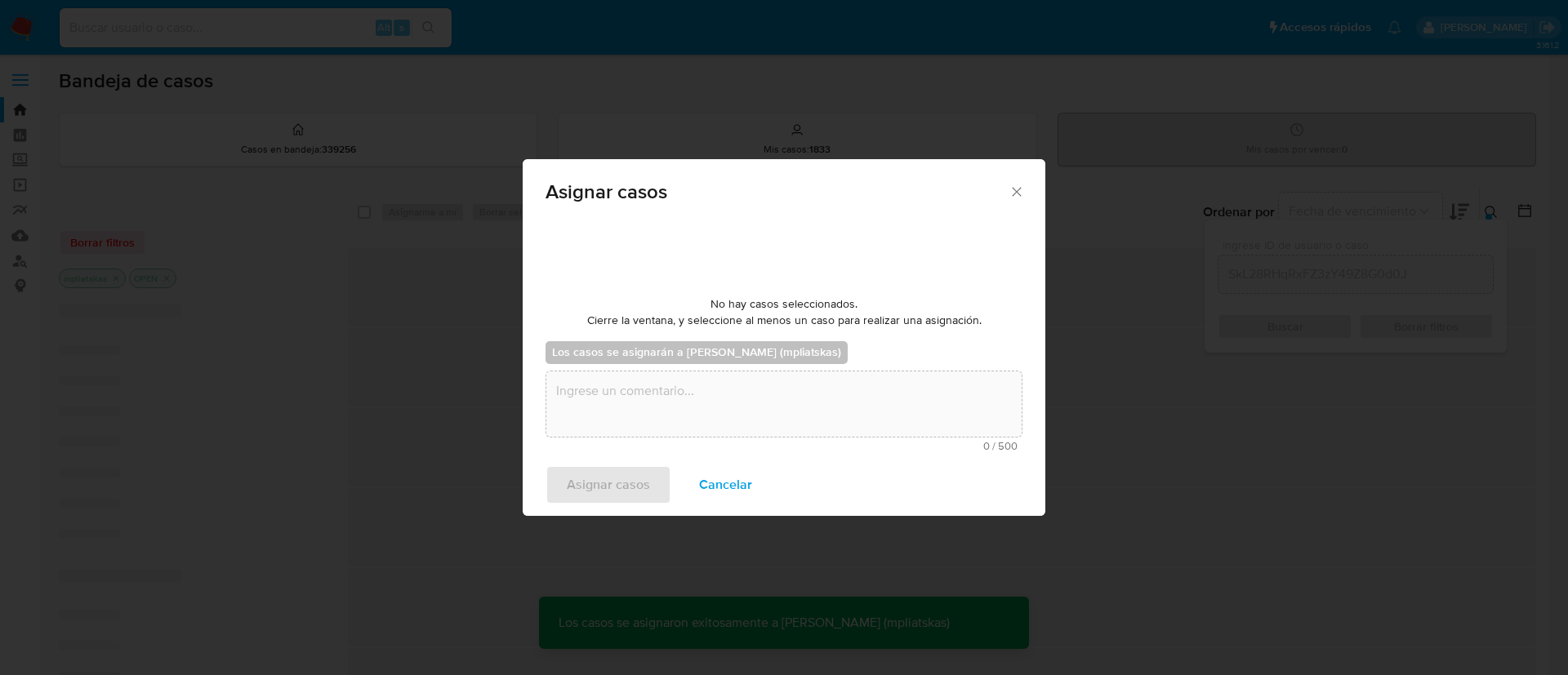
scroll to position [99, 0]
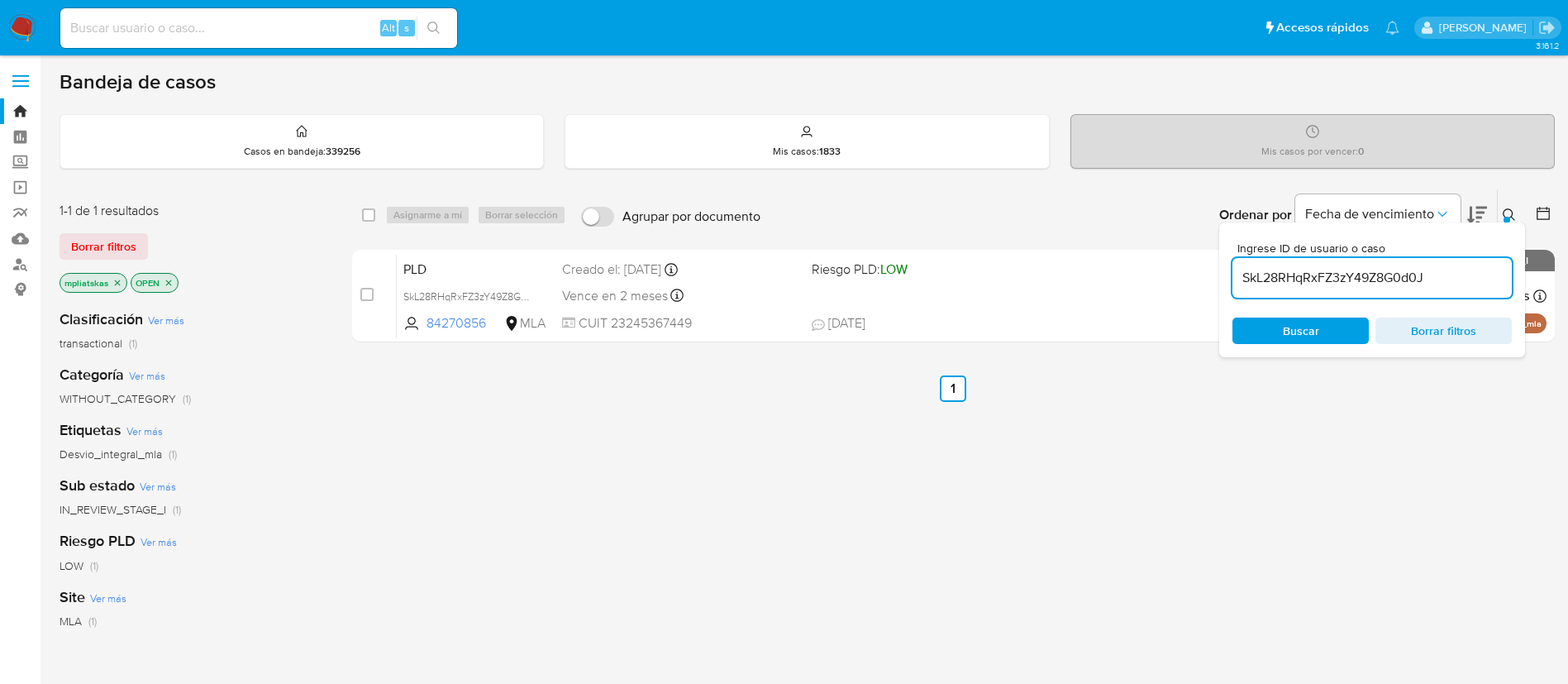
click at [1372, 268] on input "SkL28RHqRxFZ3zY49Z8G0d0J" at bounding box center [1372, 278] width 280 height 21
click at [1372, 268] on input "SkL28RHqRxFZ3zY49Z8G0d0J" at bounding box center [1372, 278] width 280 height 21
paste input "a6sES0lRlnFBIuauNiNBrBBg"
type input "a6sES0lRlnFBIuauNiNBrBBg"
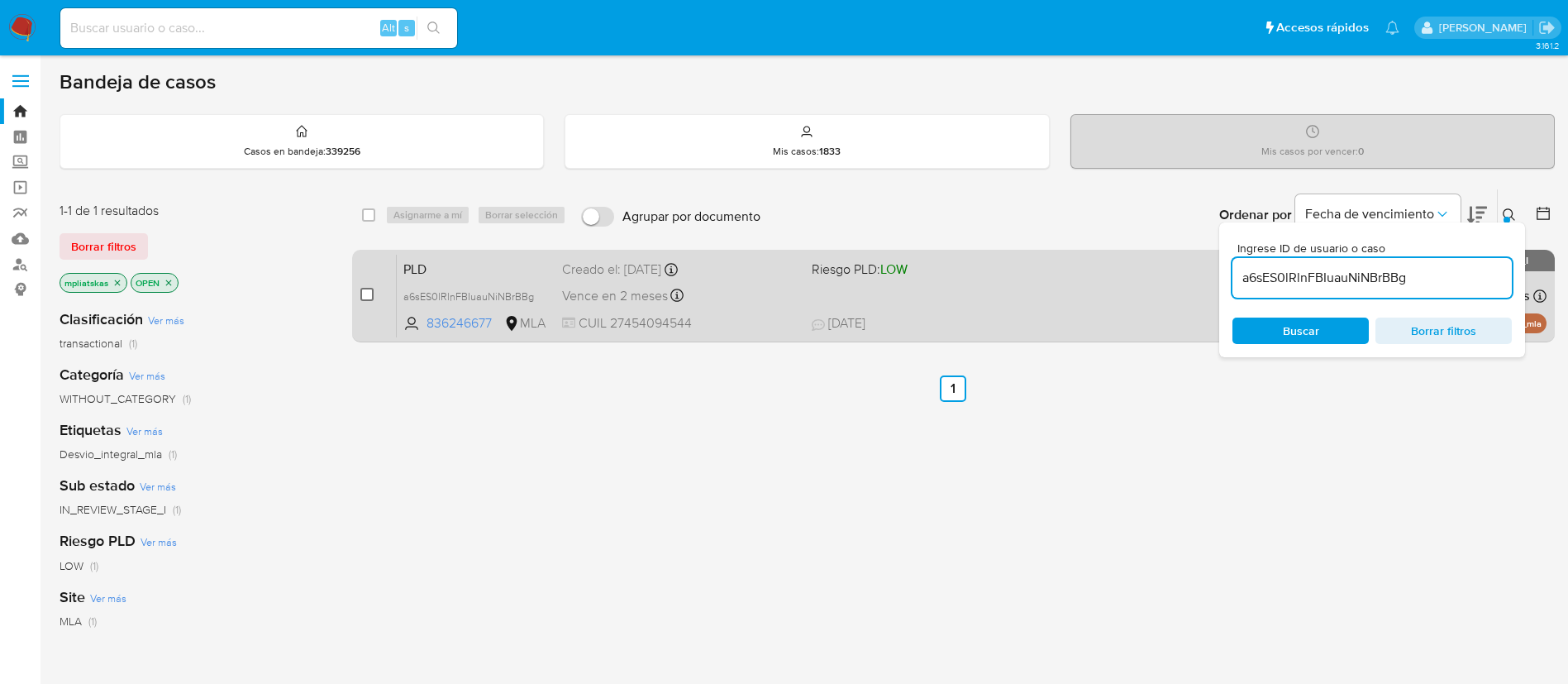
click at [361, 295] on input "checkbox" at bounding box center [367, 294] width 13 height 13
checkbox input "true"
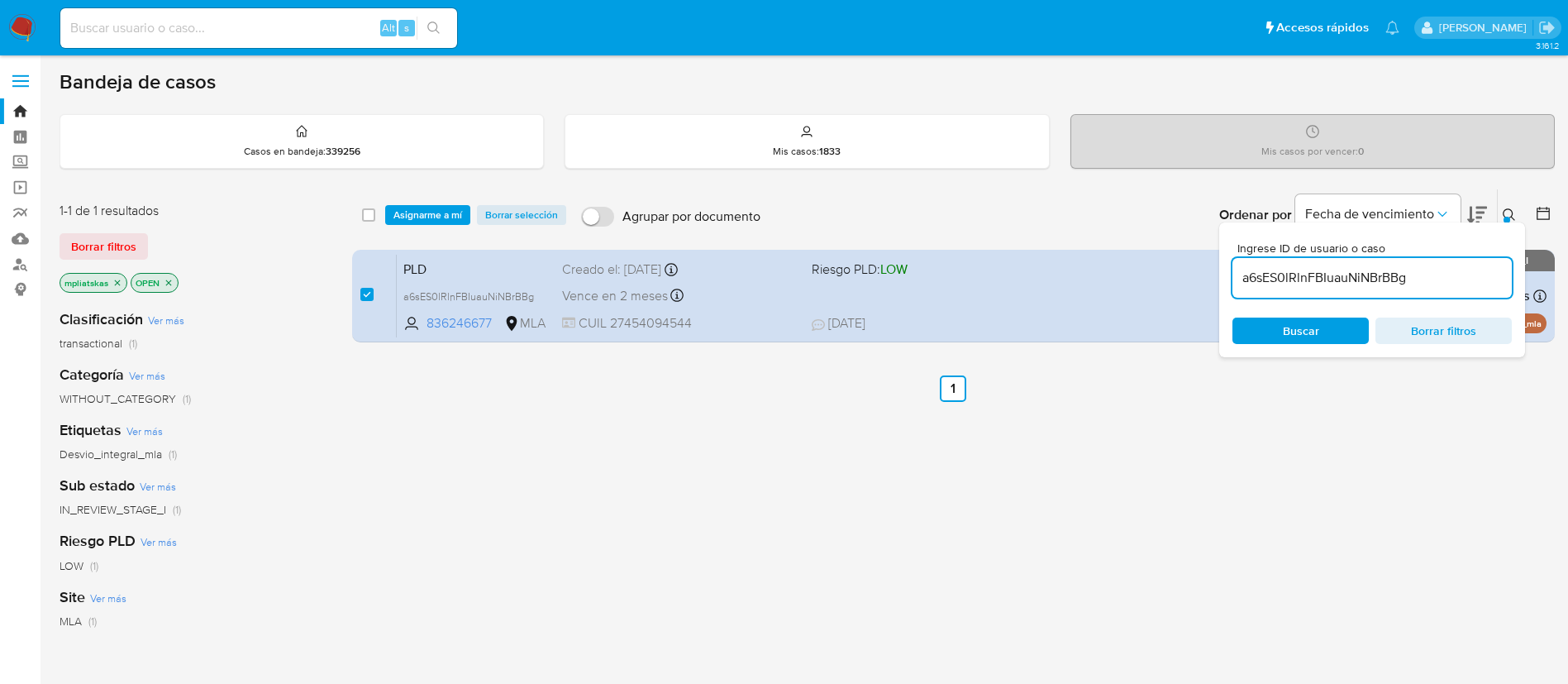
click at [1385, 280] on input "a6sES0lRlnFBIuauNiNBrBBg" at bounding box center [1372, 278] width 280 height 21
type input "DDf9L1yymXZZ5RVfbBAncY87"
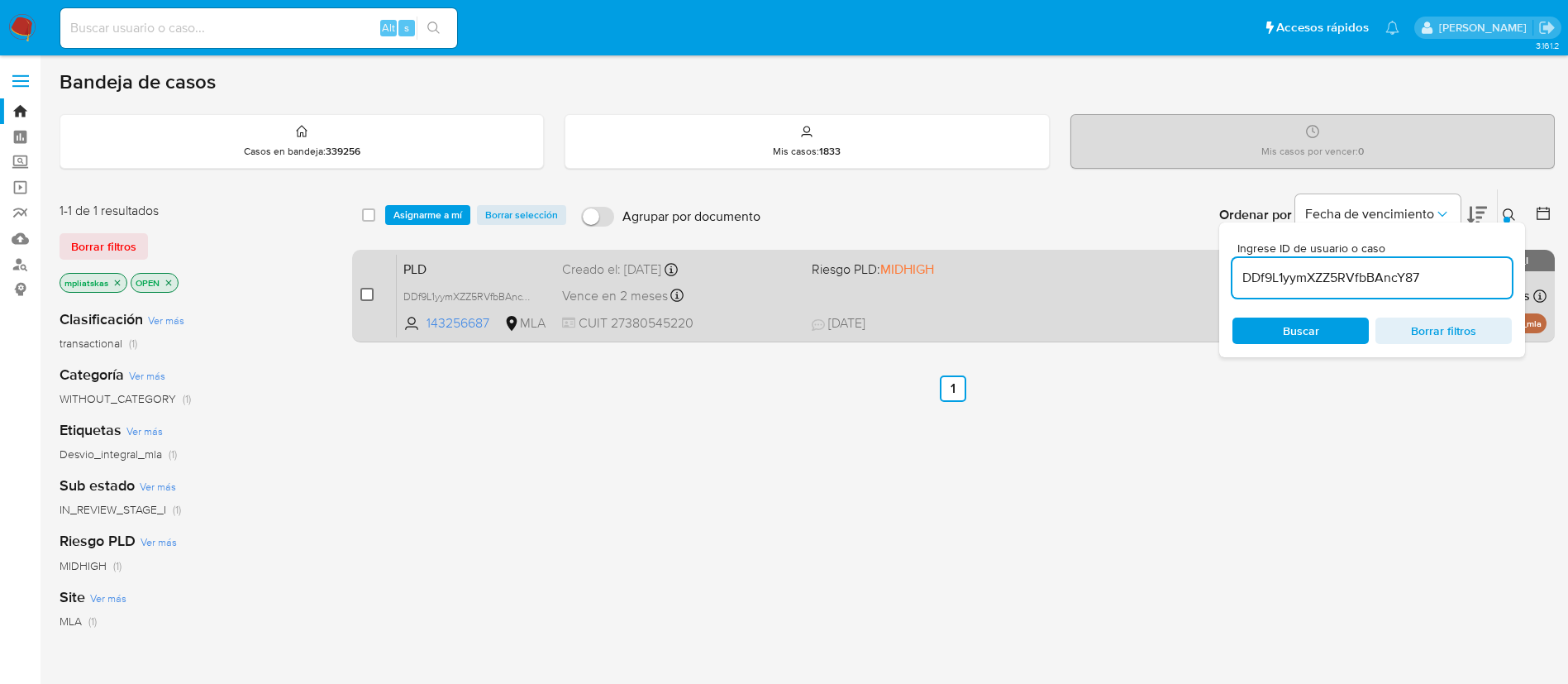
click at [368, 298] on input "checkbox" at bounding box center [367, 294] width 13 height 13
checkbox input "true"
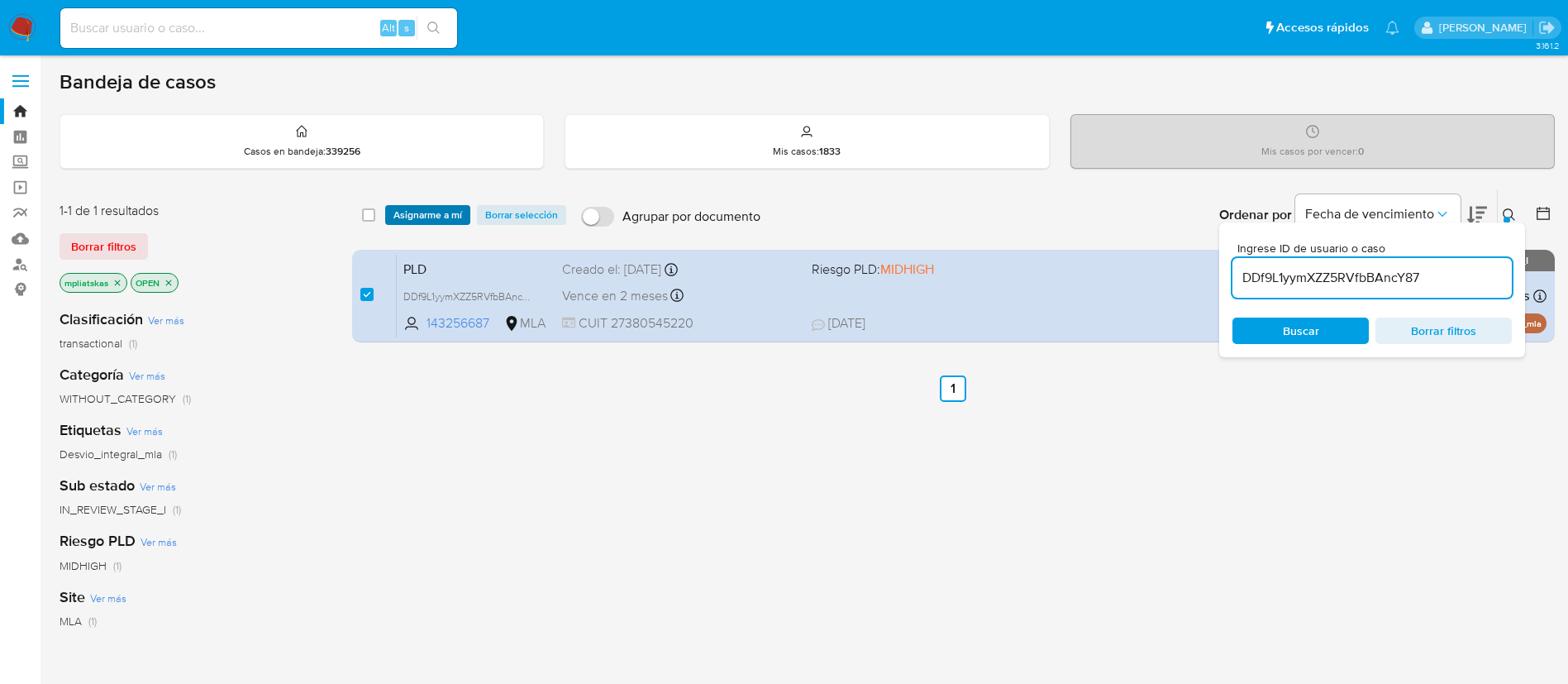
click at [410, 214] on span "Asignarme a mí" at bounding box center [427, 214] width 68 height 17
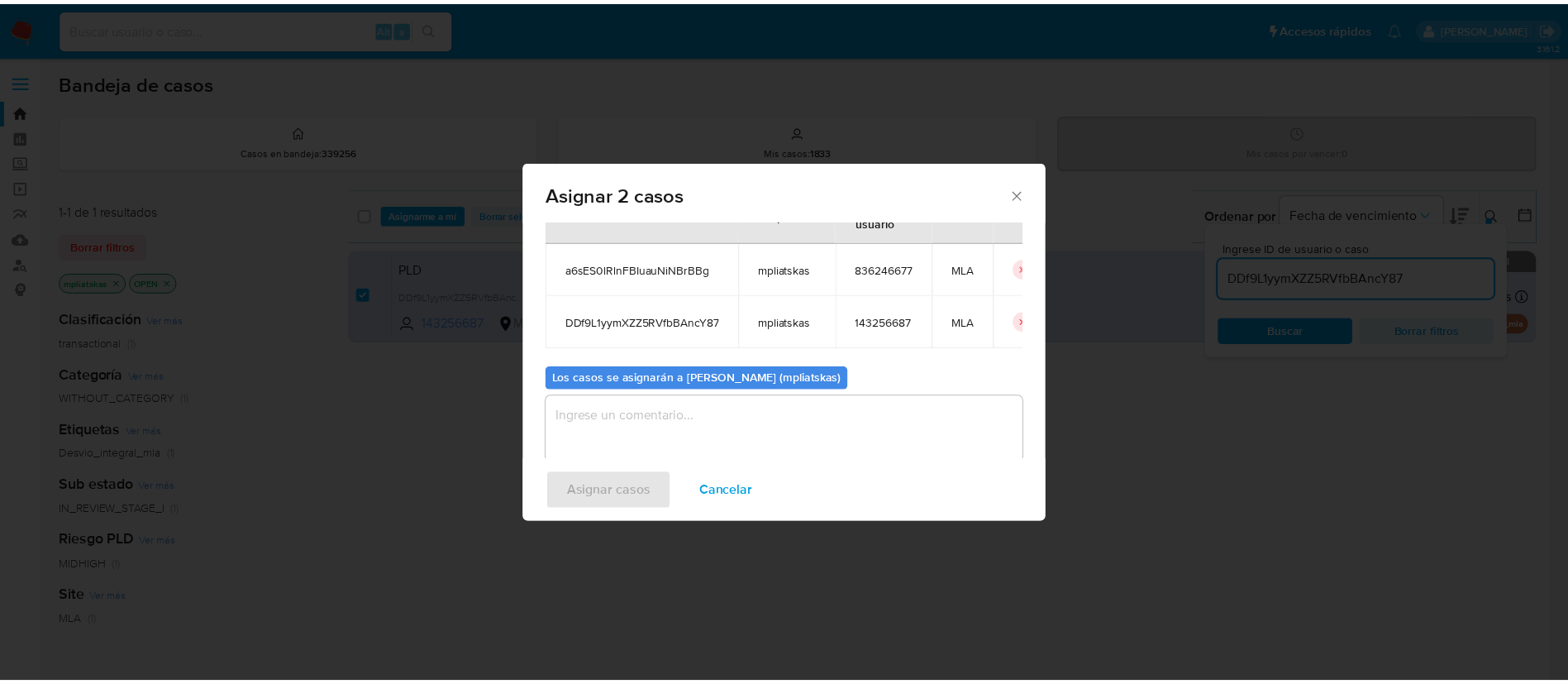
scroll to position [100, 0]
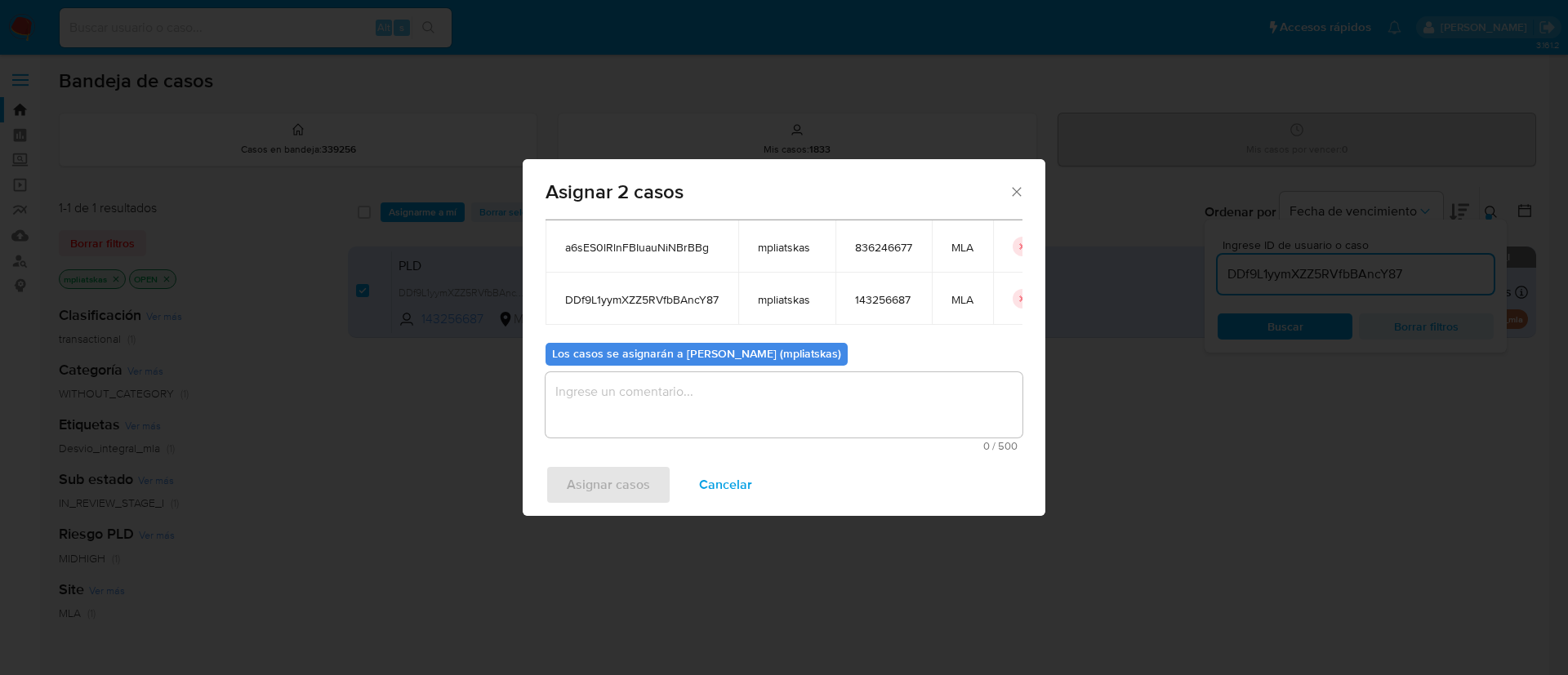
click at [692, 426] on textarea "assign-modal" at bounding box center [784, 405] width 477 height 66
click at [634, 490] on span "Asignar casos" at bounding box center [608, 484] width 83 height 36
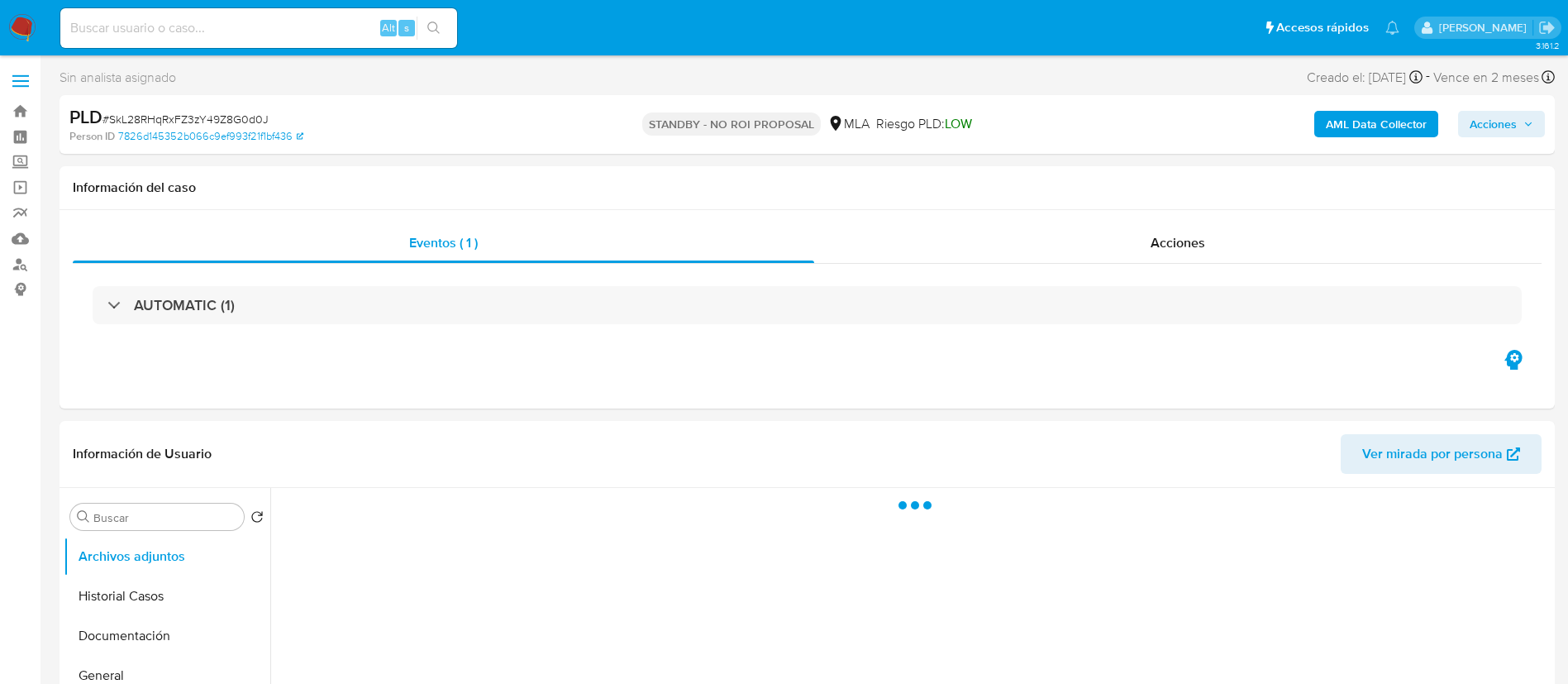
click at [299, 29] on input at bounding box center [259, 28] width 397 height 21
paste input "rjGzNqspWm2ROW37De7EQOdy"
type input "rjGzNqspWm2ROW37De7EQOdy"
select select "10"
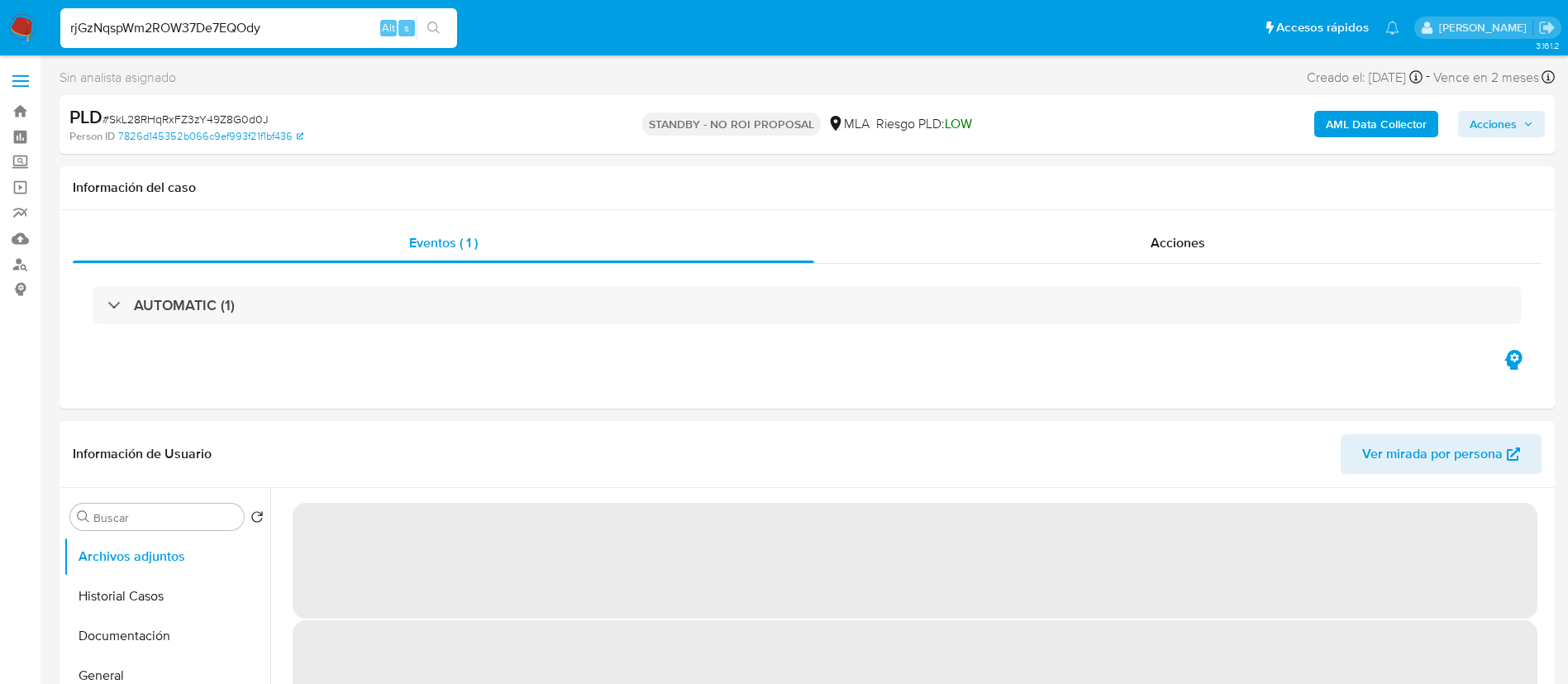
type input "rjGzNqspWm2ROW37De7EQOdy"
click at [436, 24] on icon "search-icon" at bounding box center [434, 27] width 13 height 13
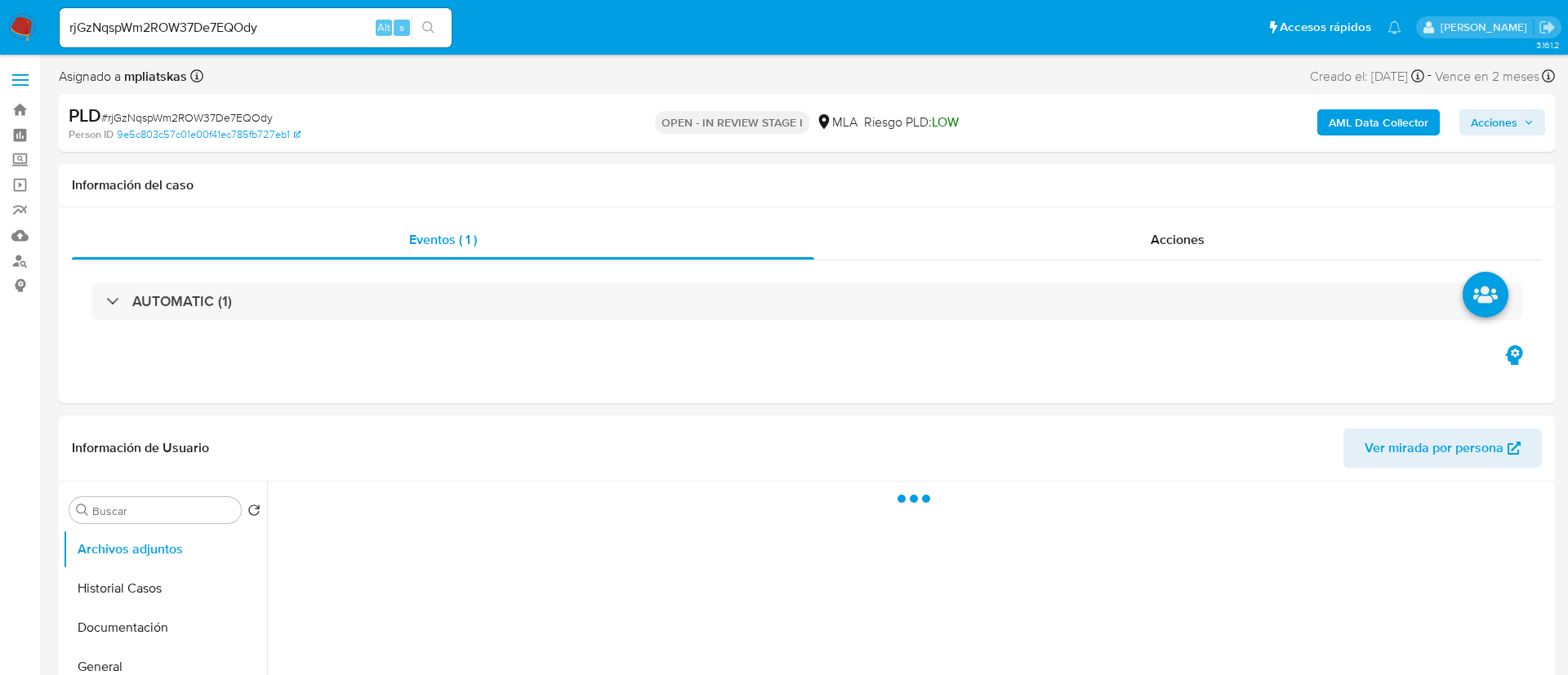
select select "10"
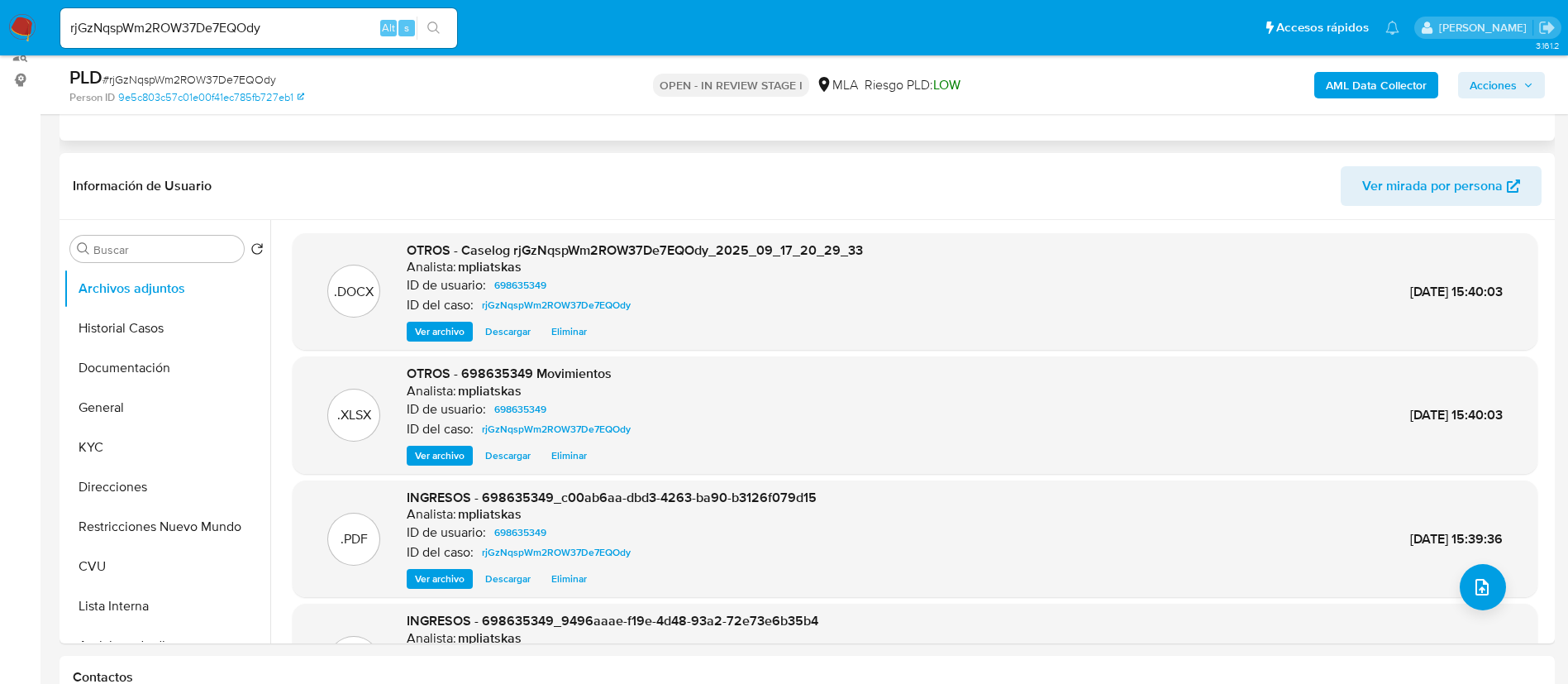
scroll to position [248, 0]
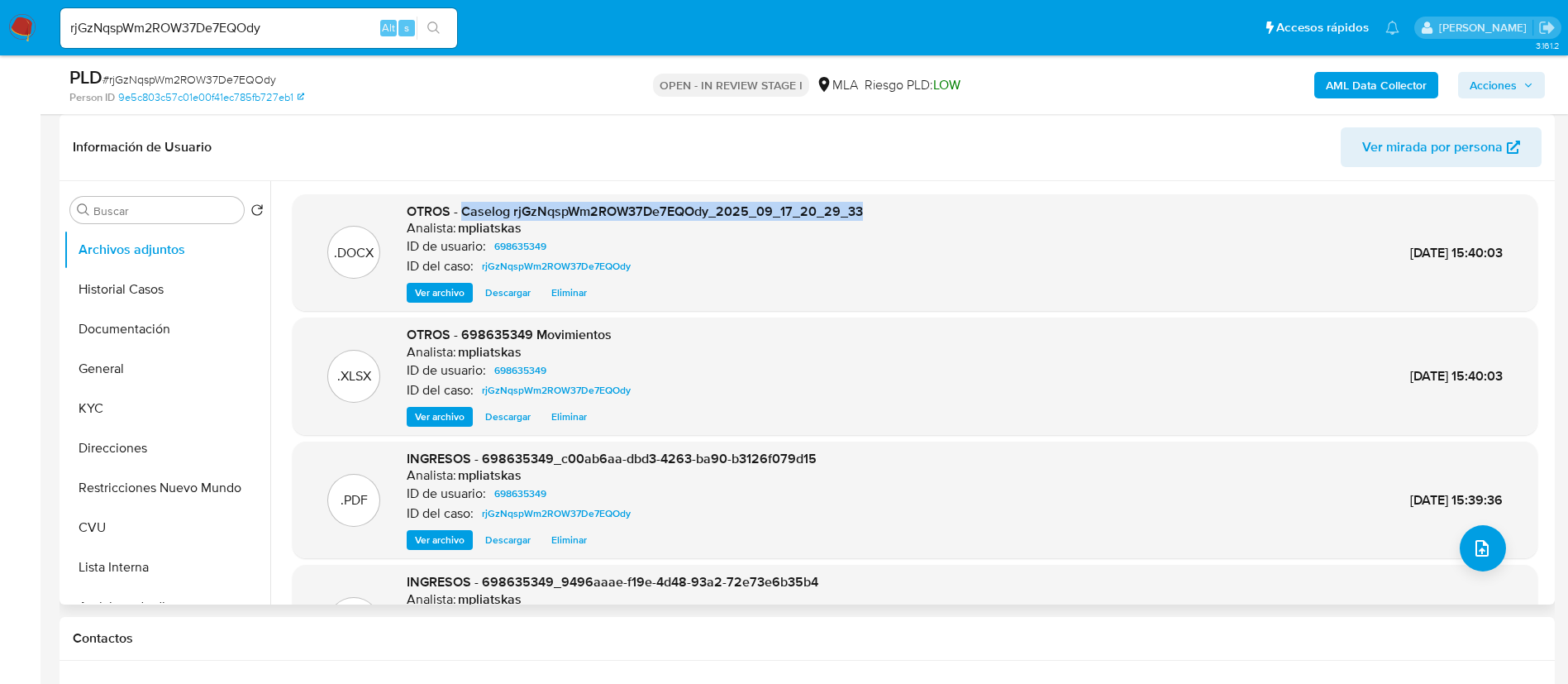
drag, startPoint x: 470, startPoint y: 216, endPoint x: 869, endPoint y: 201, distance: 399.3
click at [869, 201] on div ".DOCX OTROS - Caselog rjGzNqspWm2ROW37De7EQOdy_2025_09_17_20_29_33 Analista: mp…" at bounding box center [915, 253] width 1245 height 118
copy span "Caselog rjGzNqspWm2ROW37De7EQOdy_2025_09_17_20_29_33"
click at [1519, 82] on span "Acciones" at bounding box center [1502, 85] width 64 height 23
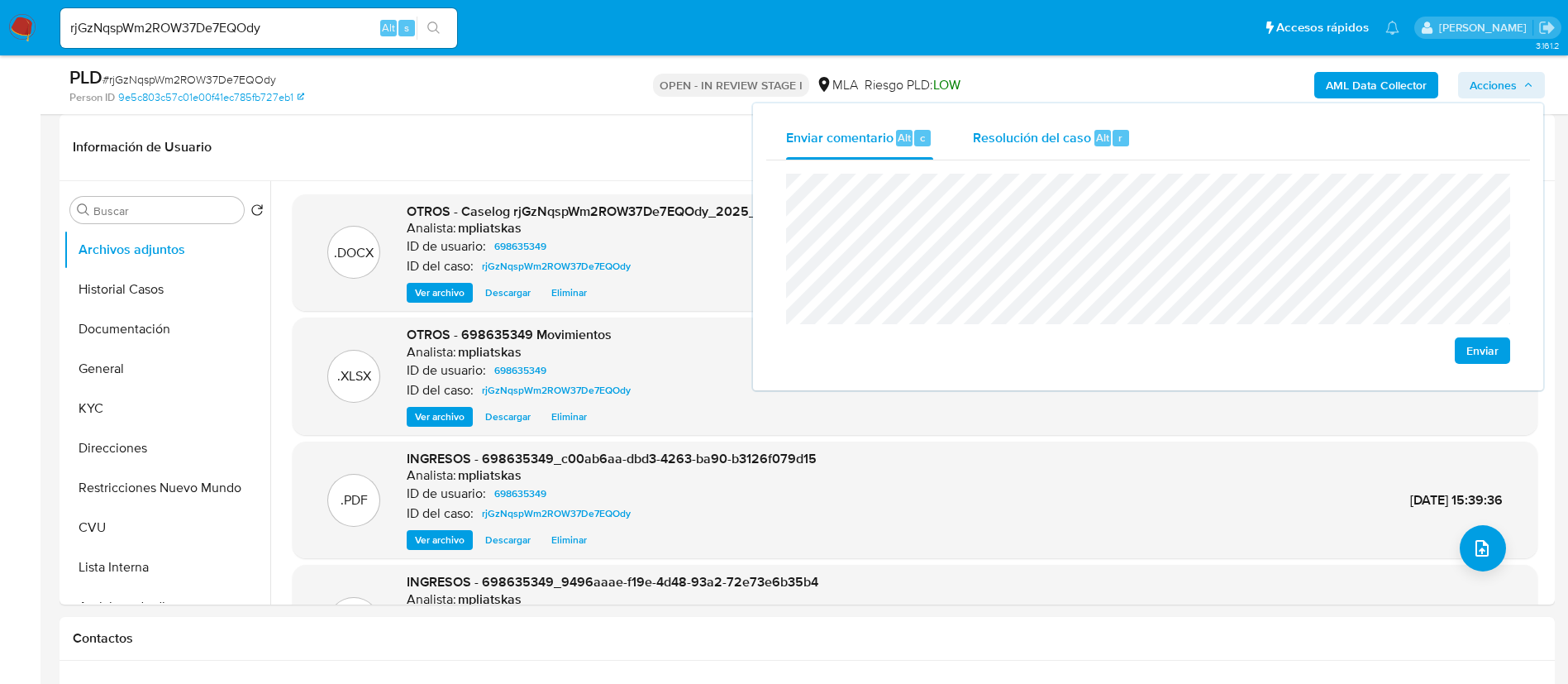
click at [1054, 149] on div "Resolución del caso Alt r" at bounding box center [1052, 138] width 158 height 43
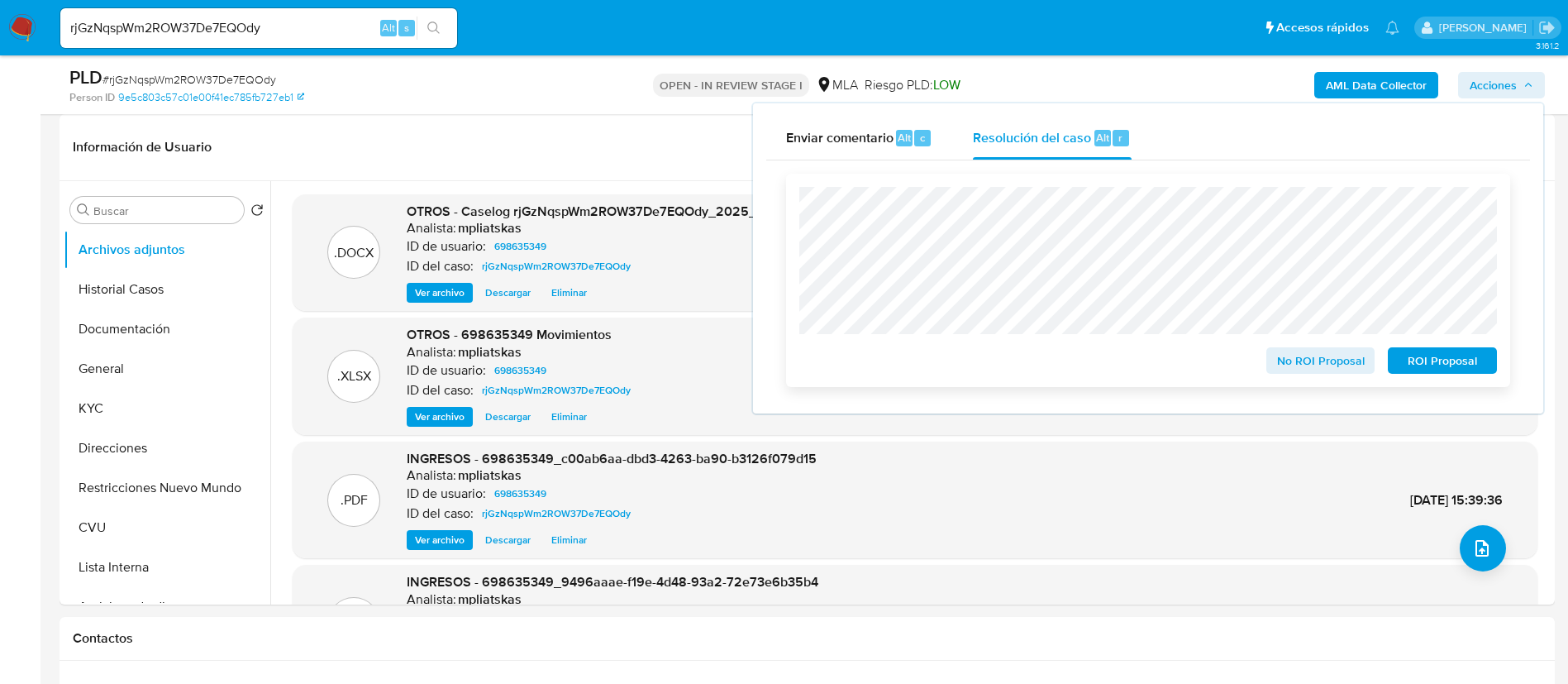
click at [1322, 361] on span "No ROI Proposal" at bounding box center [1321, 361] width 86 height 23
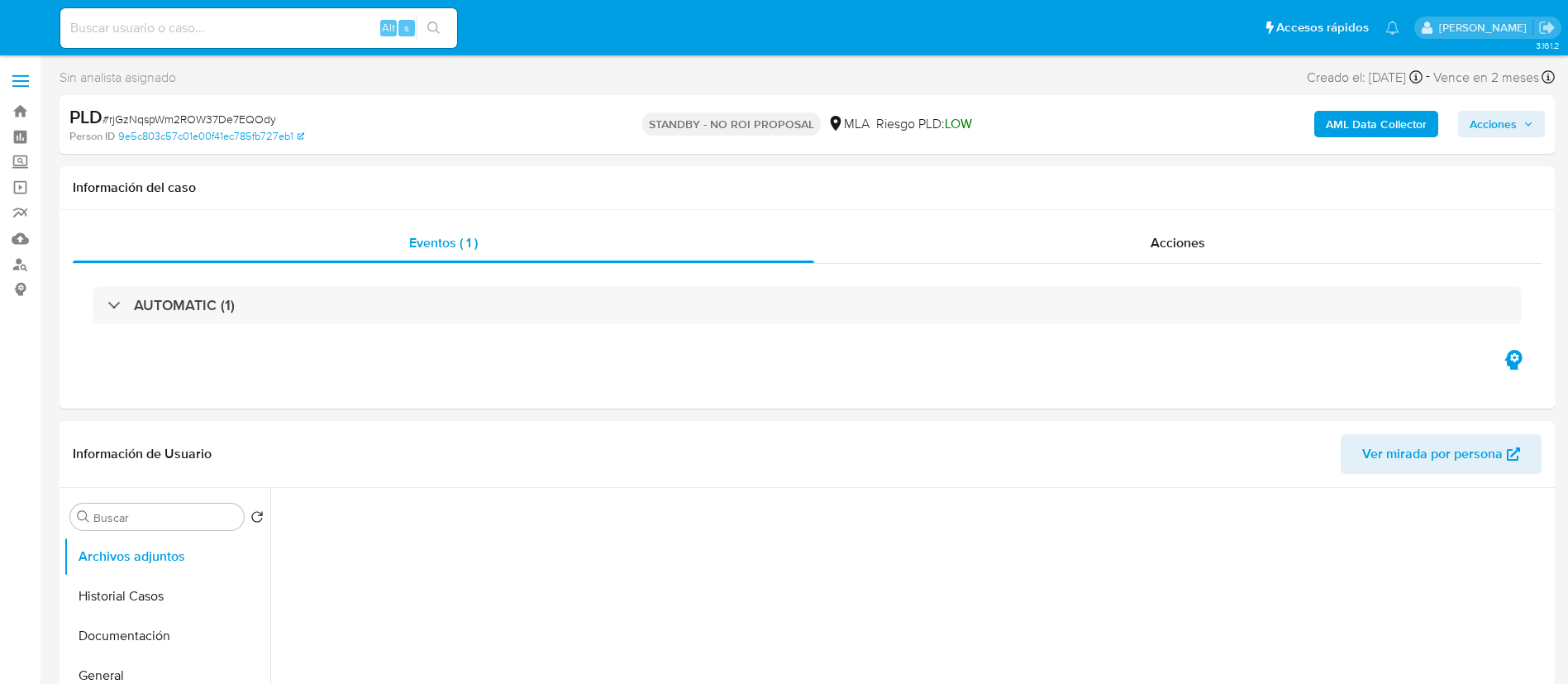
select select "10"
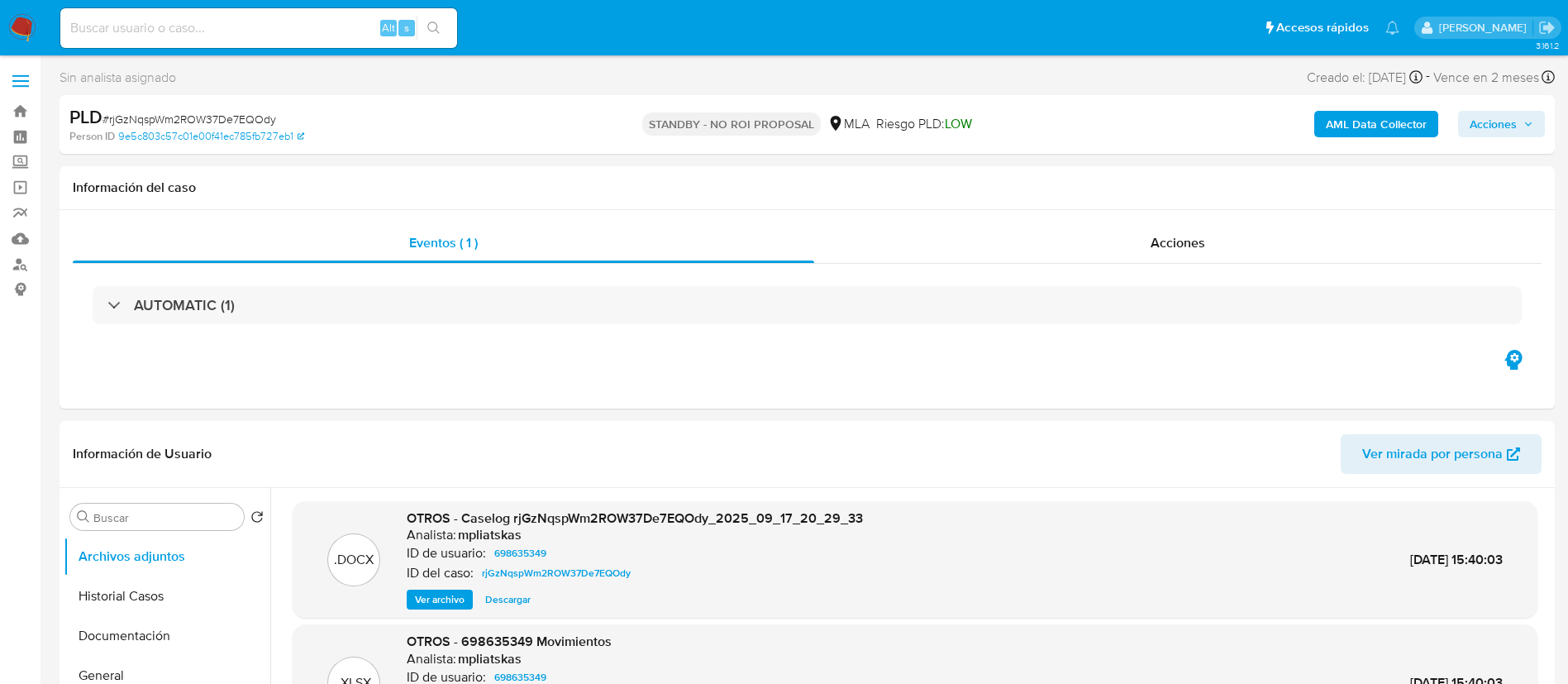
click at [334, 27] on input at bounding box center [259, 28] width 397 height 21
paste input "5ObPEK8YYpi3ldMsOZlEOS66"
type input "5ObPEK8YYpi3ldMsOZlEOS66"
click at [439, 27] on icon "search-icon" at bounding box center [434, 27] width 13 height 13
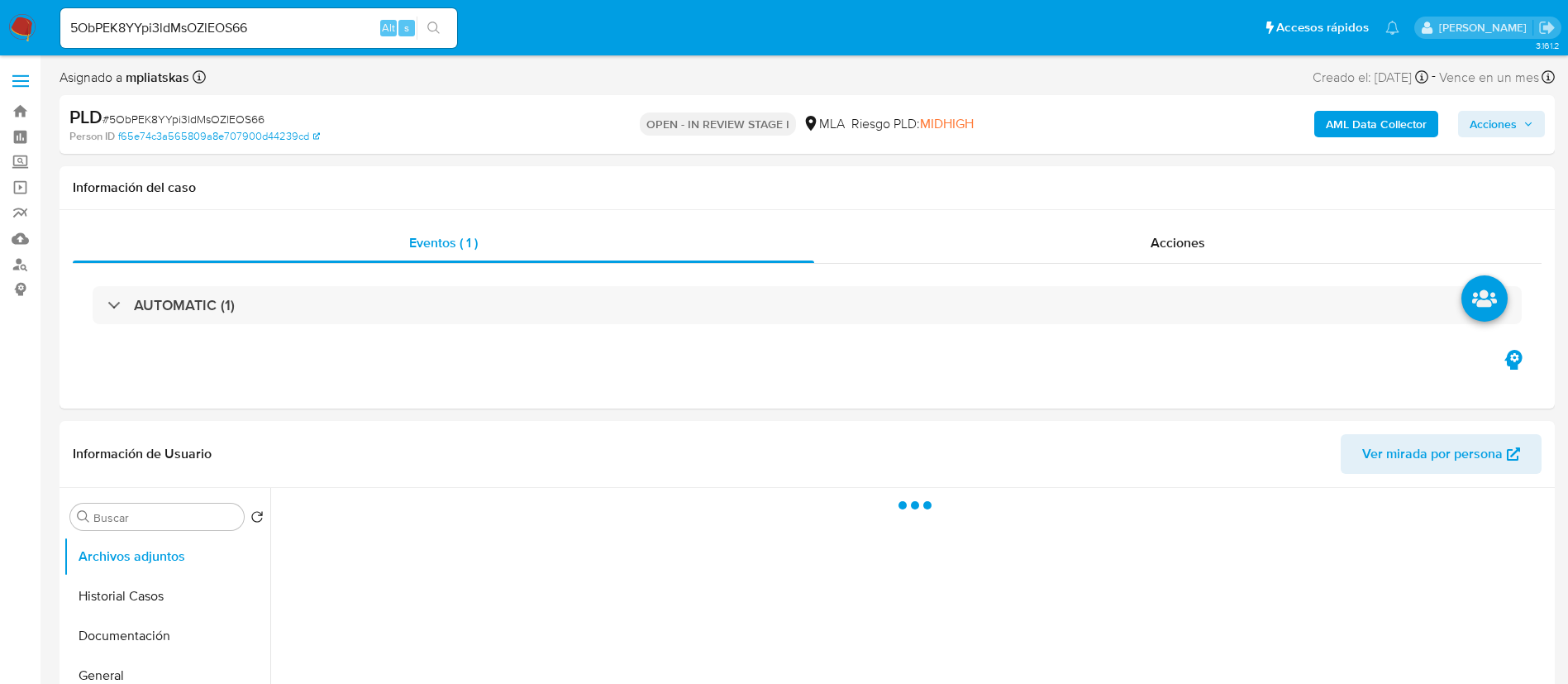
select select "10"
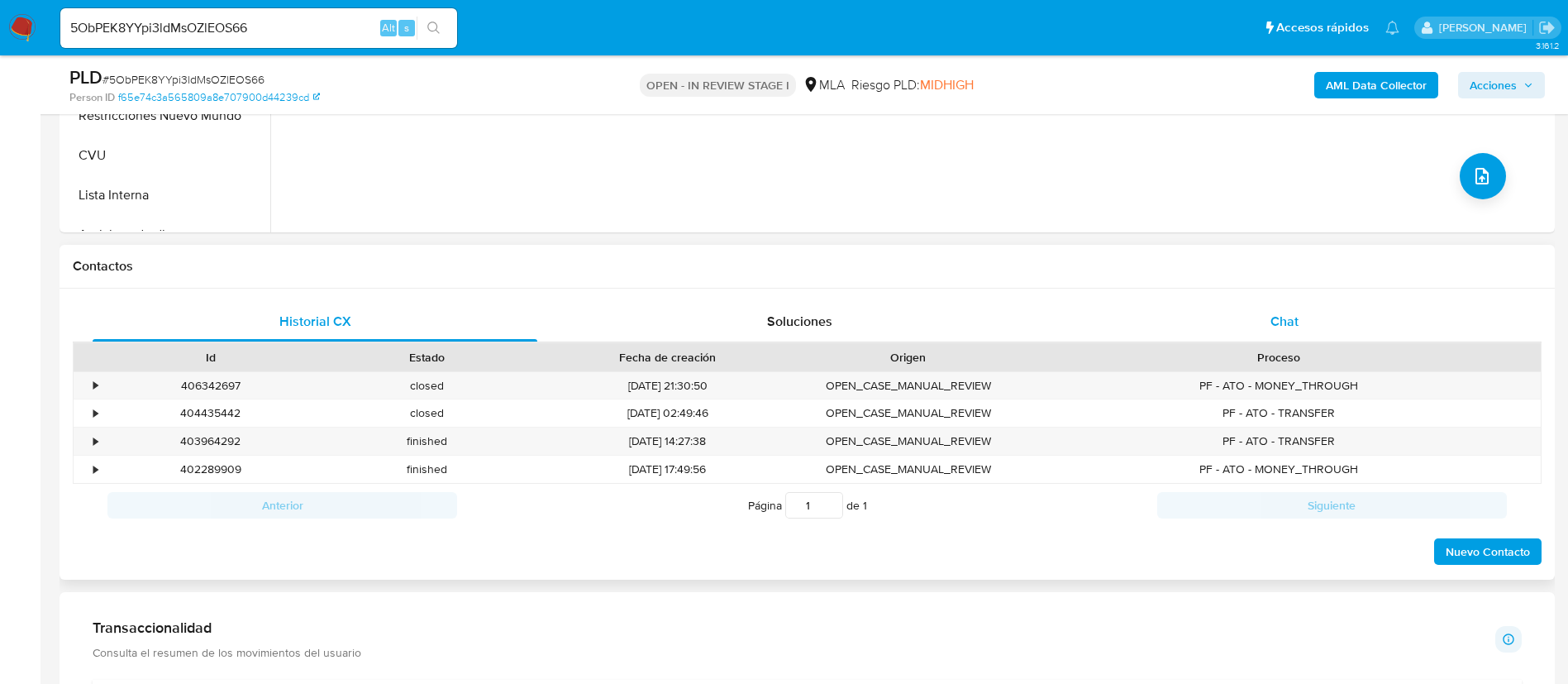
click at [1207, 330] on div "Chat" at bounding box center [1285, 322] width 444 height 40
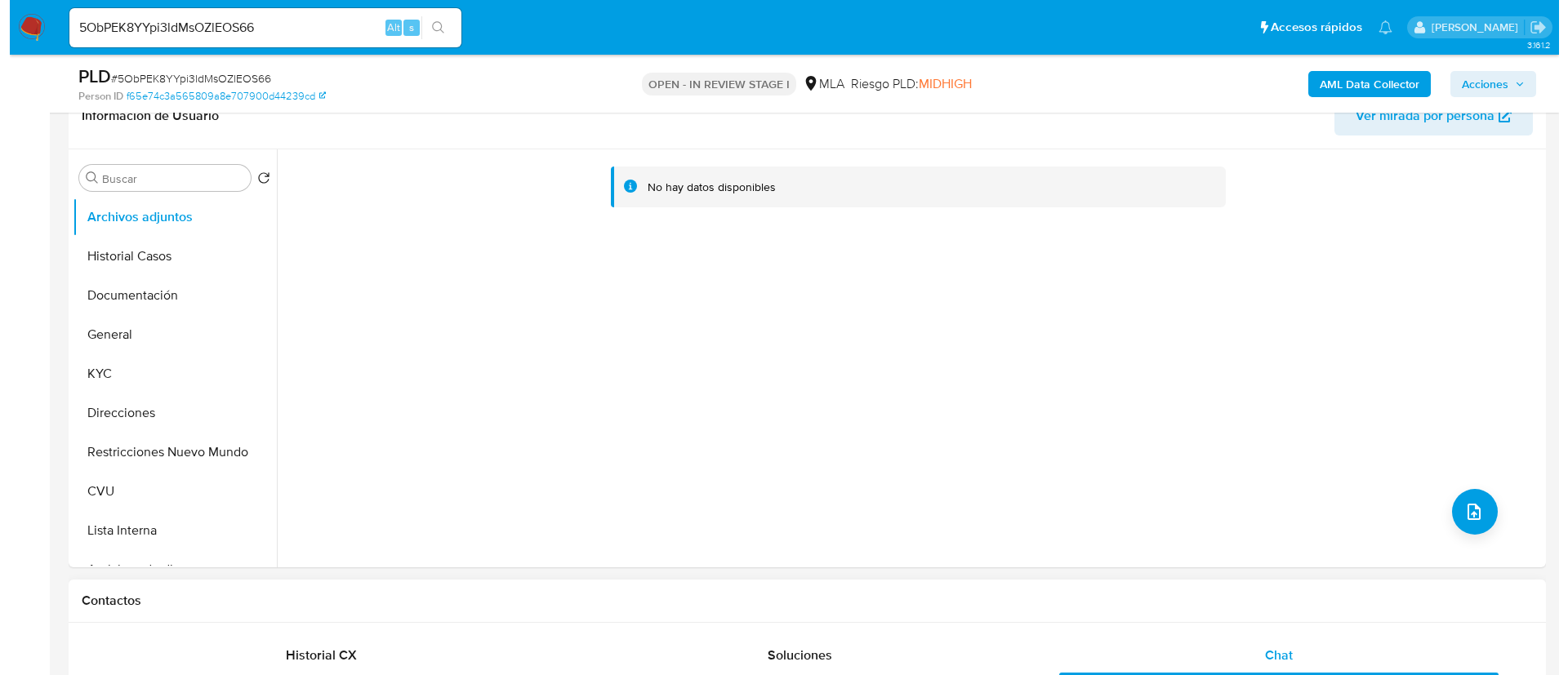
scroll to position [245, 0]
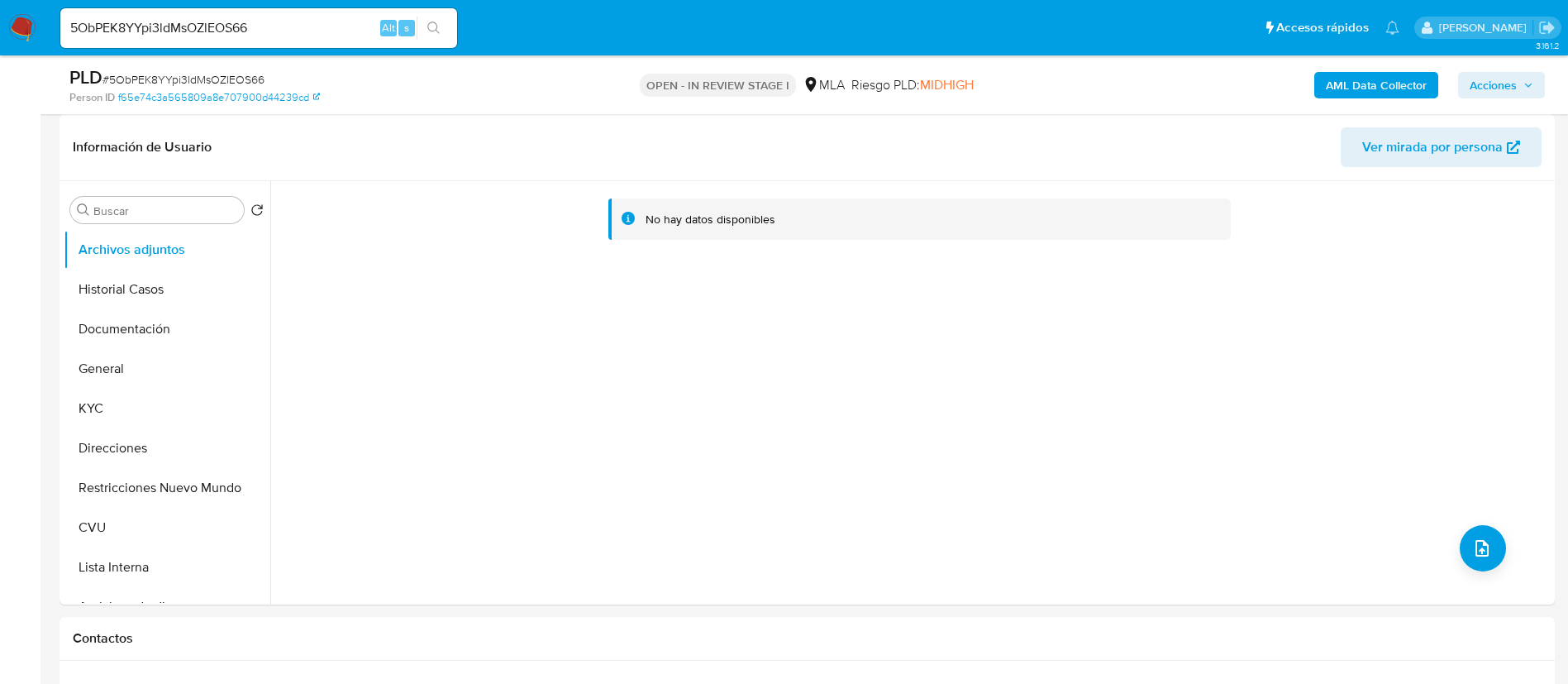
click at [1355, 92] on b "AML Data Collector" at bounding box center [1377, 85] width 101 height 27
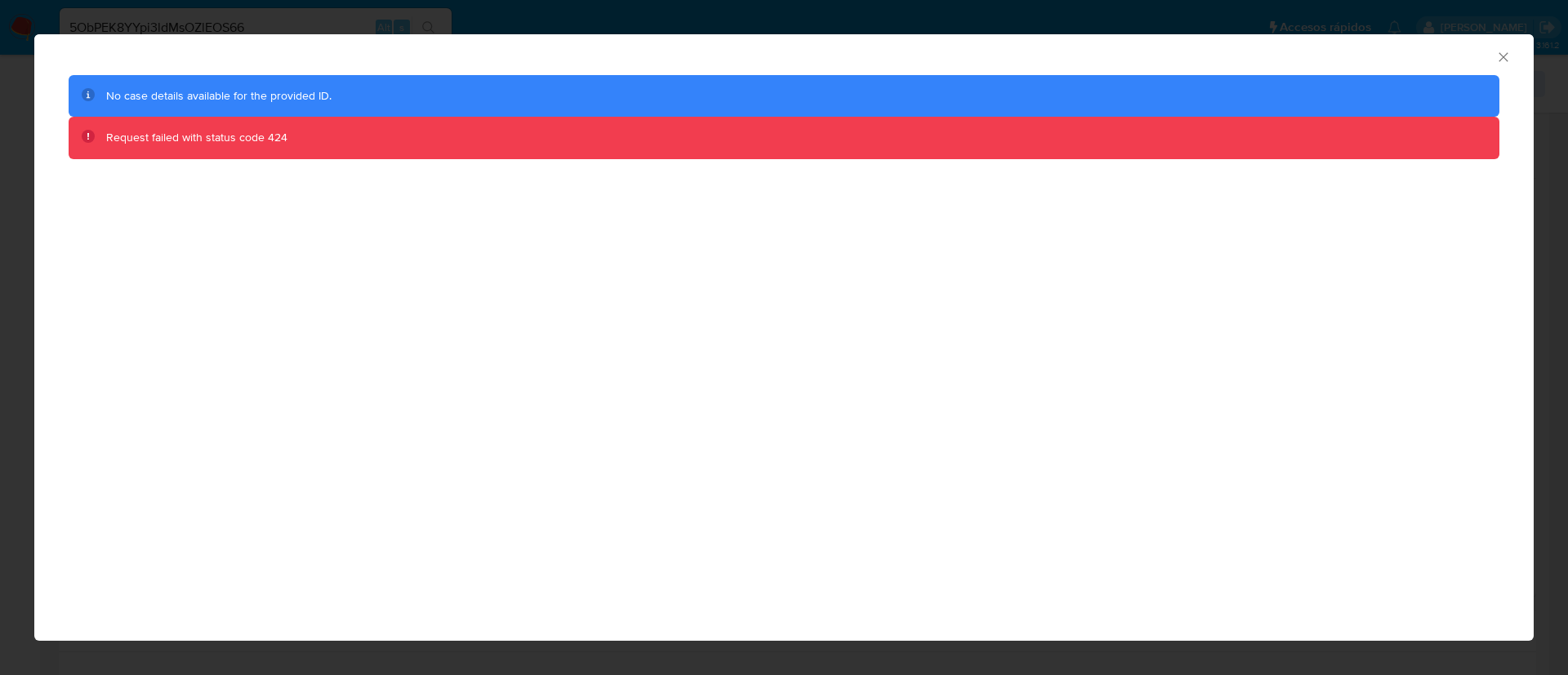
click at [1497, 59] on icon "Cerrar ventana" at bounding box center [1503, 57] width 17 height 17
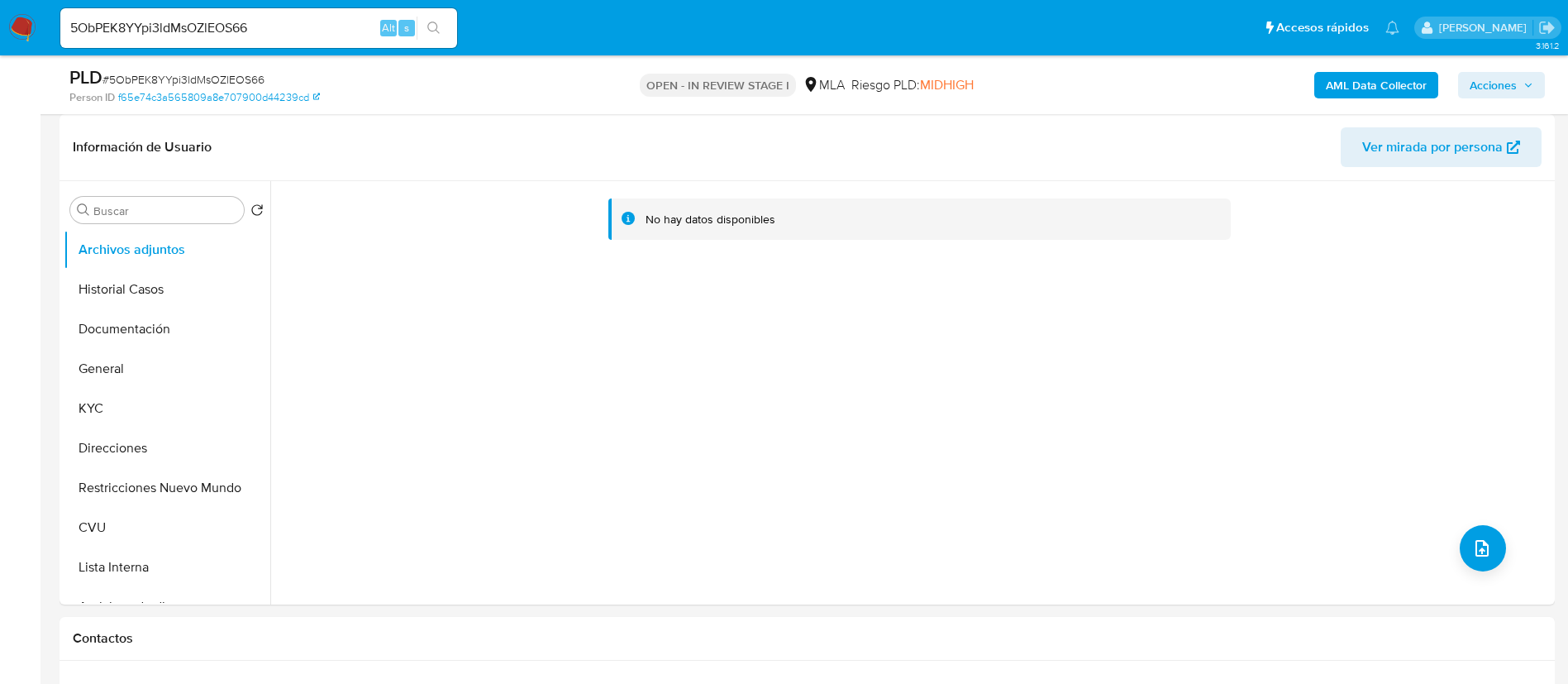
click at [1369, 85] on b "AML Data Collector" at bounding box center [1377, 85] width 101 height 27
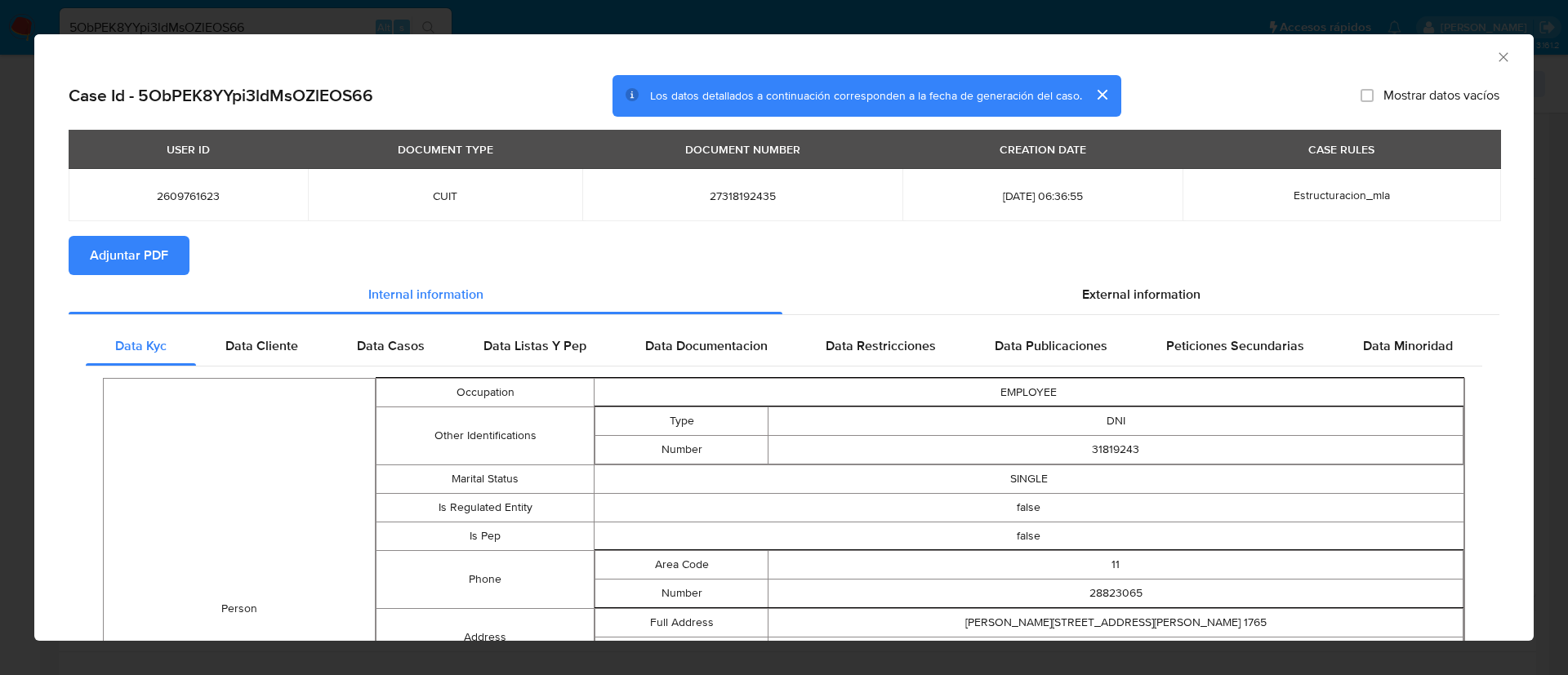
click at [156, 258] on span "Adjuntar PDF" at bounding box center [129, 255] width 79 height 36
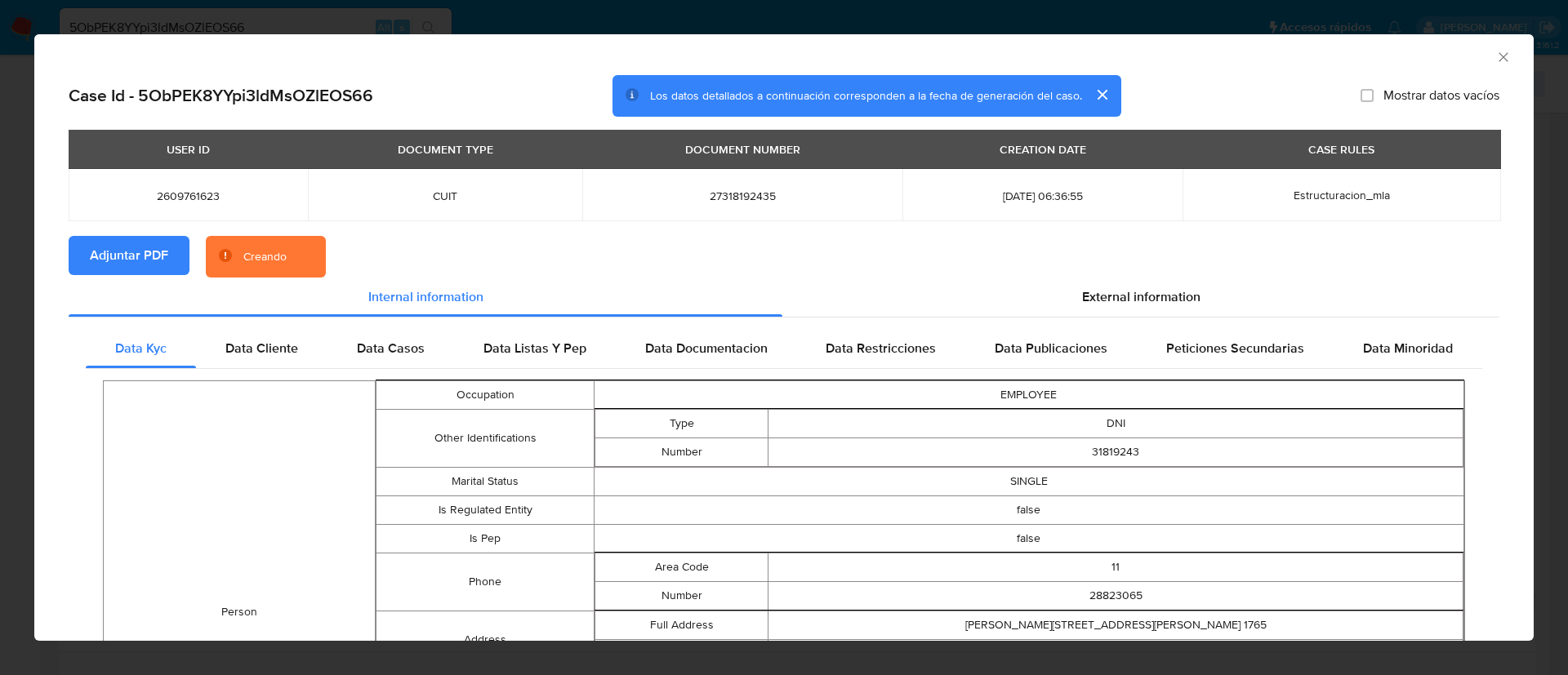
click at [206, 192] on span "2609761623" at bounding box center [188, 196] width 200 height 15
copy span "2609761623"
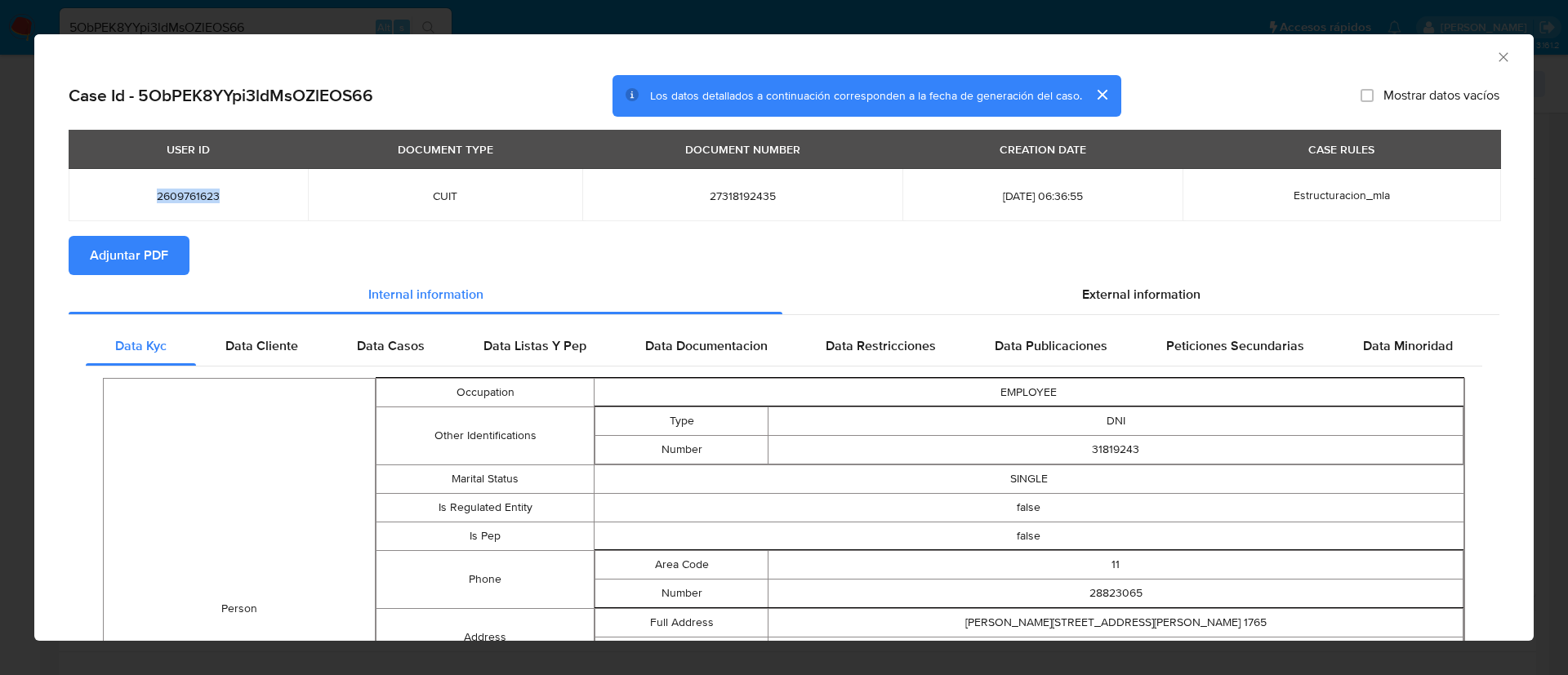
click at [1495, 58] on icon "Cerrar ventana" at bounding box center [1503, 57] width 17 height 17
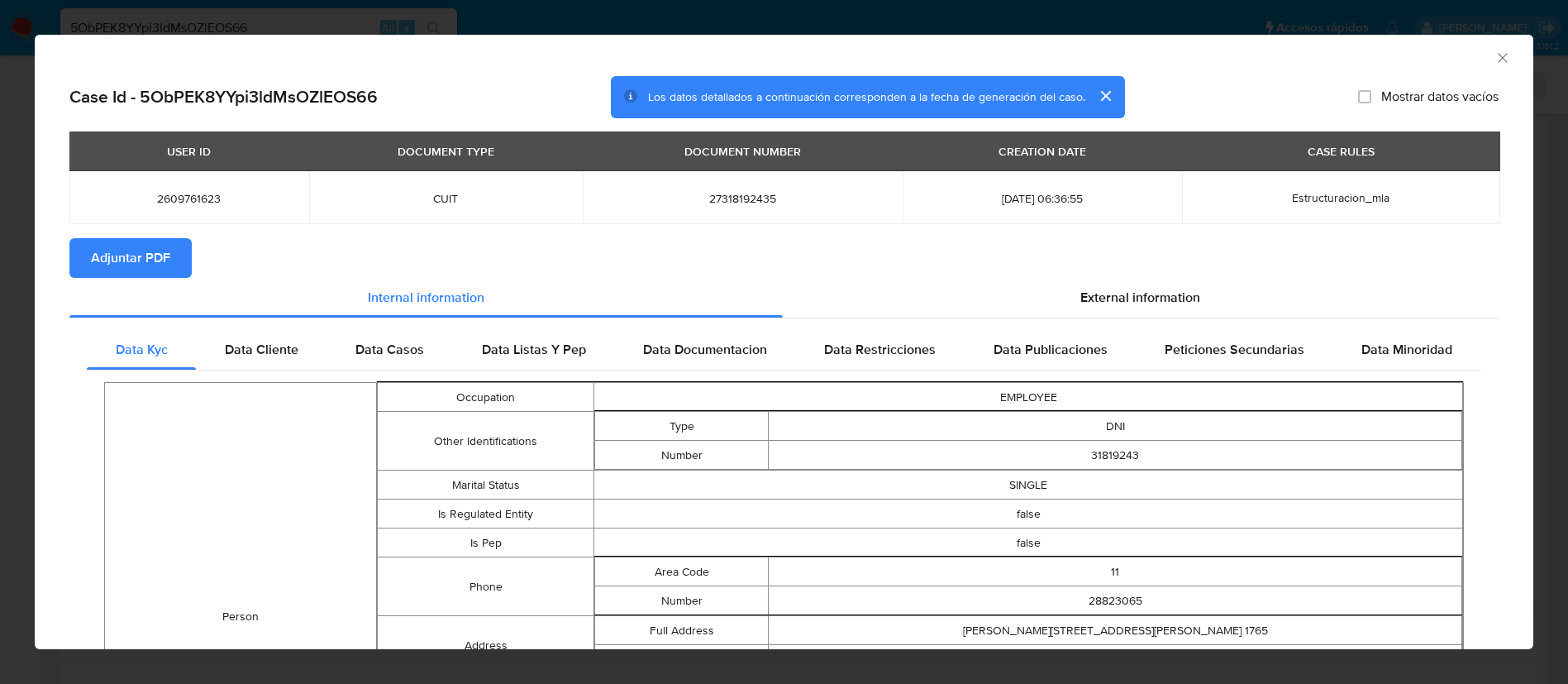
click at [1509, 58] on div "PLD # 5ObPEK8YYpi3ldMsOZlEOS66 Person ID f65e74c3a565809a8e707900d44239cd OPEN …" at bounding box center [807, 85] width 1495 height 58
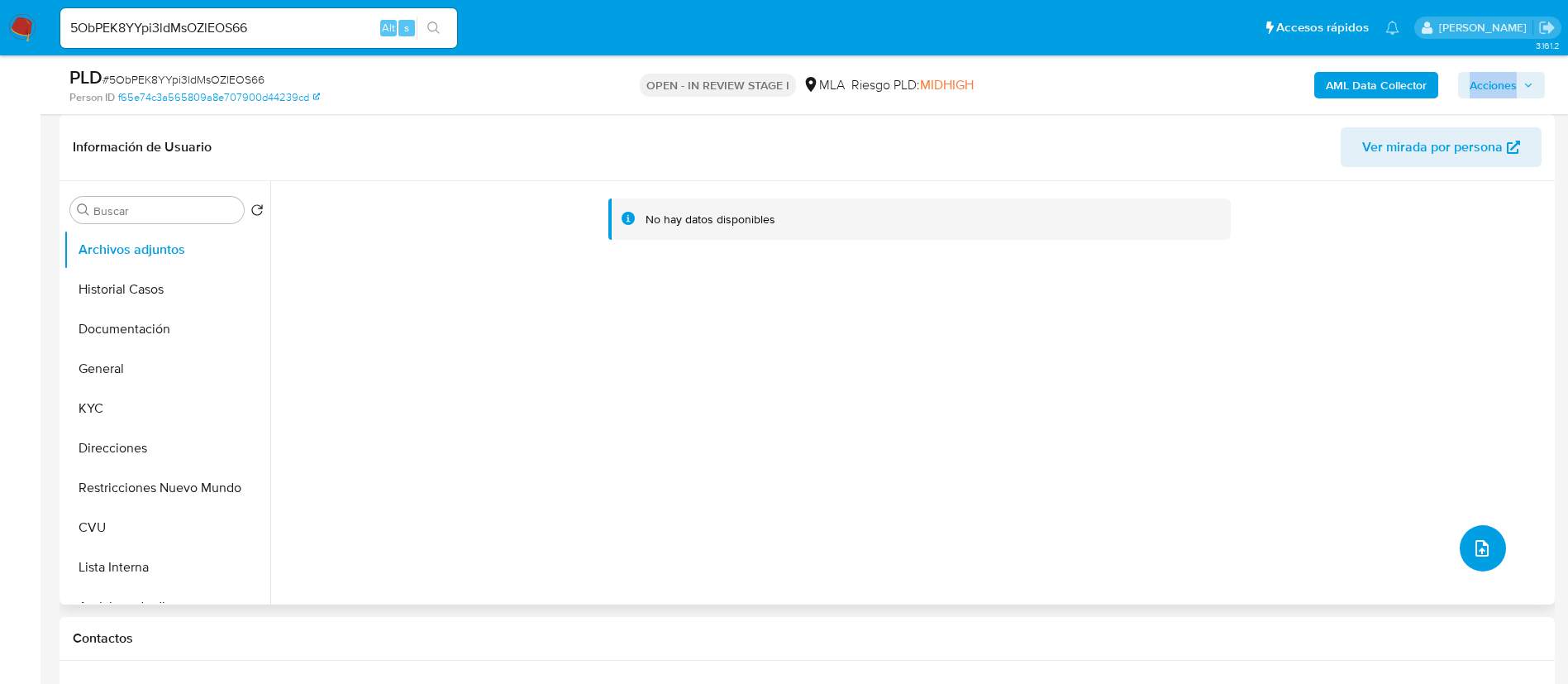
click at [1491, 539] on button "upload-file" at bounding box center [1483, 548] width 46 height 46
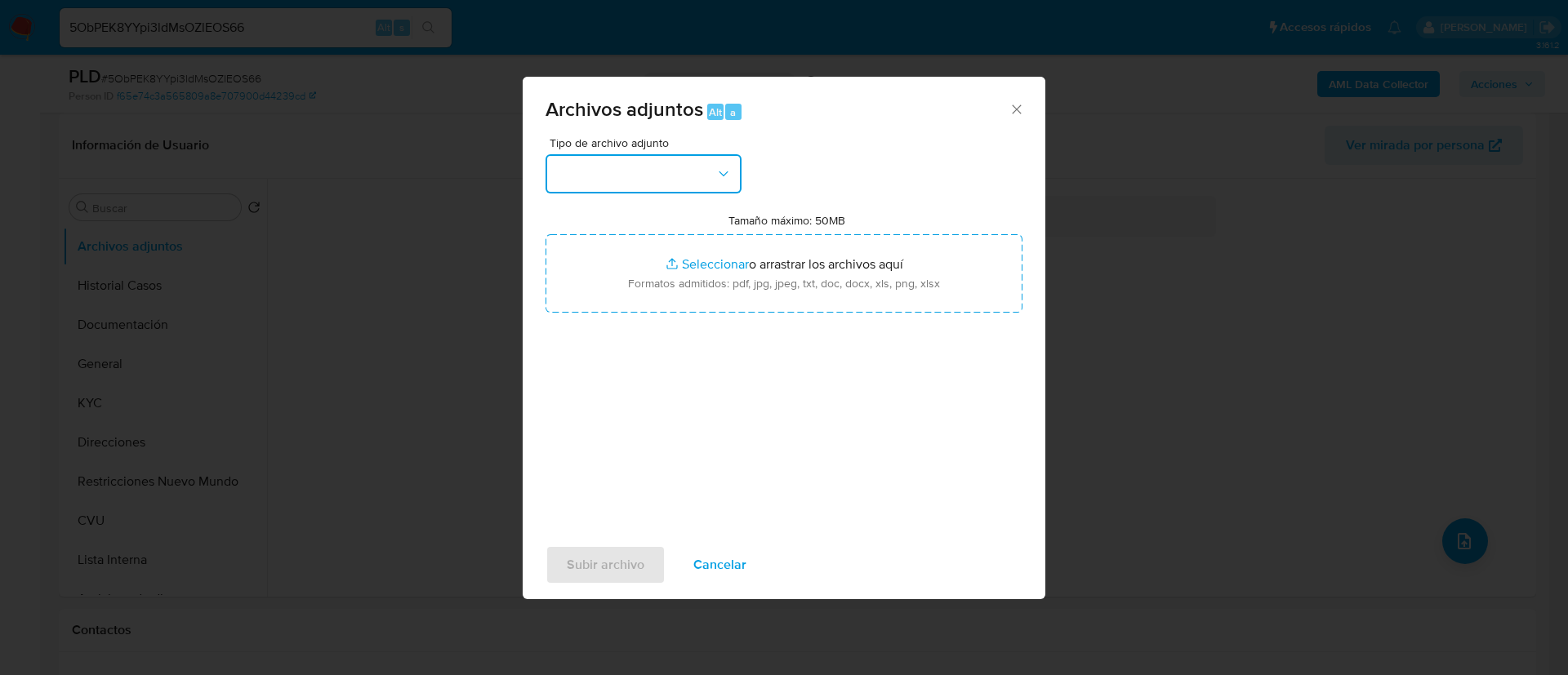
click at [735, 171] on button "button" at bounding box center [644, 173] width 196 height 39
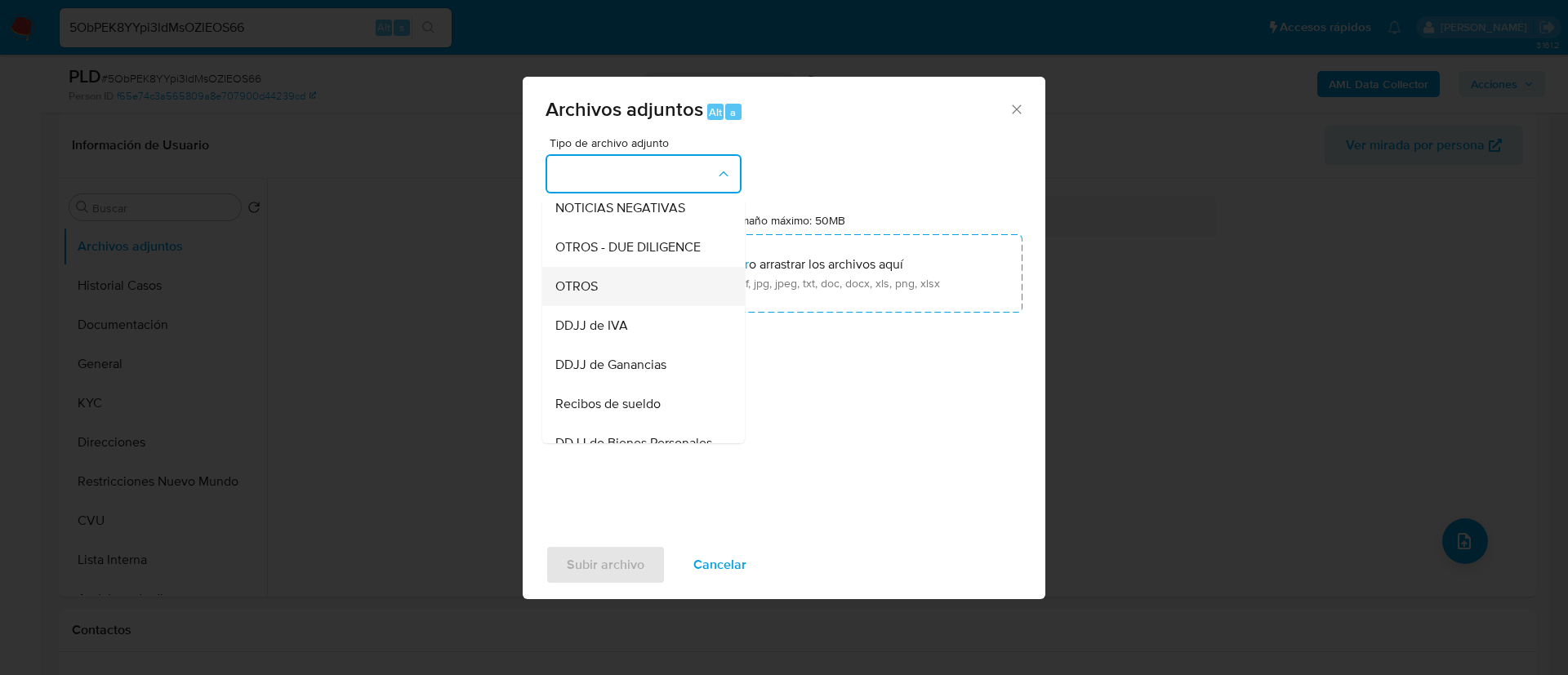
click at [686, 286] on div "OTROS" at bounding box center [638, 286] width 166 height 39
click at [686, 286] on input "Tamaño máximo: 50MB Seleccionar archivos" at bounding box center [784, 274] width 477 height 79
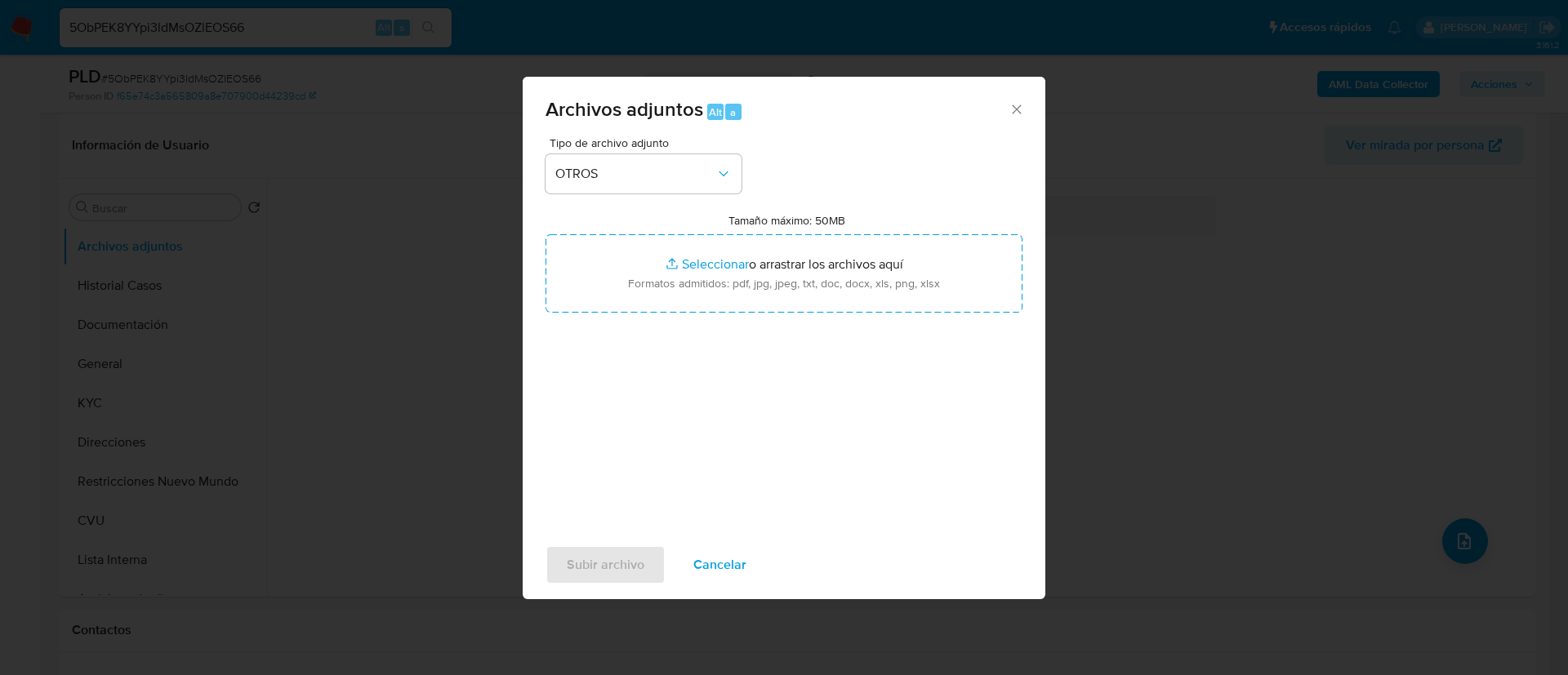
type input "C:\fakepath\2609761623 Movimientos.xlsx"
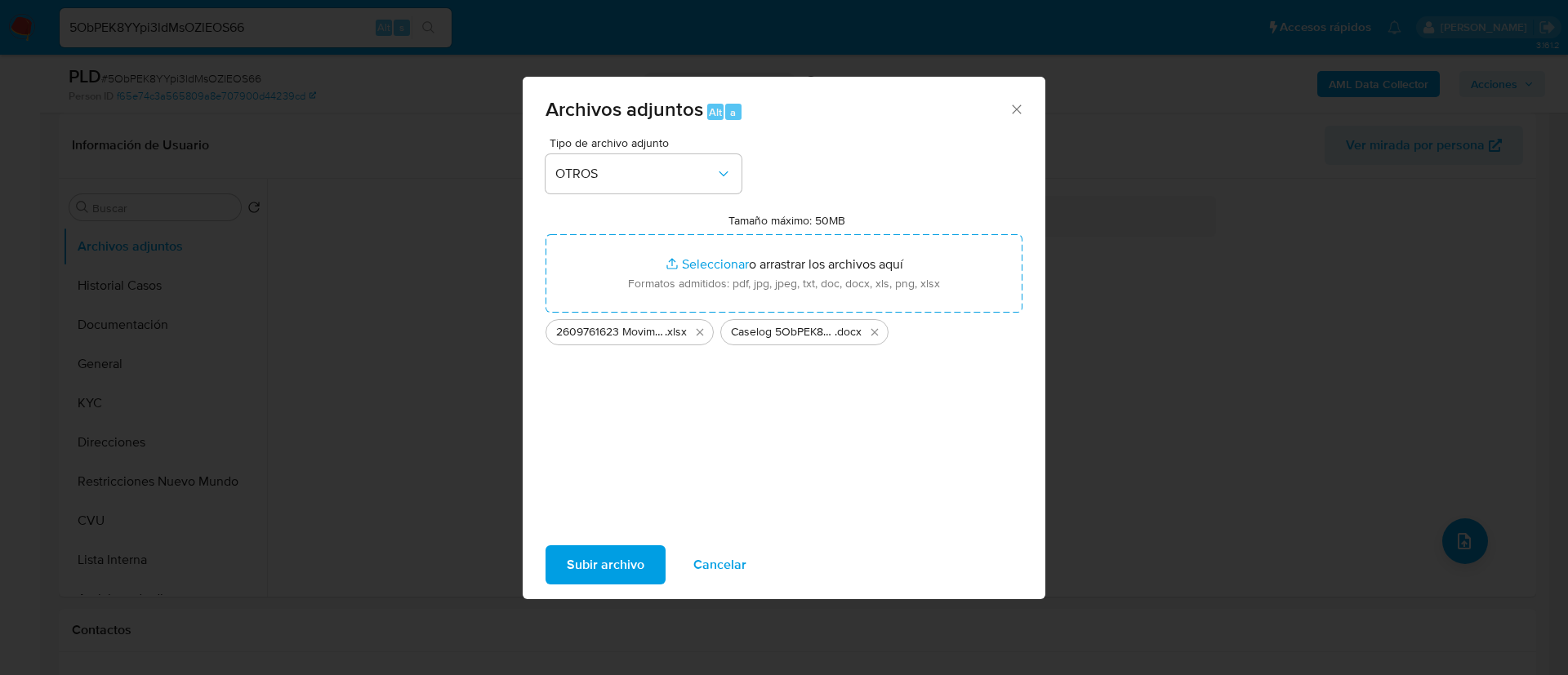
click at [617, 563] on span "Subir archivo" at bounding box center [605, 565] width 78 height 36
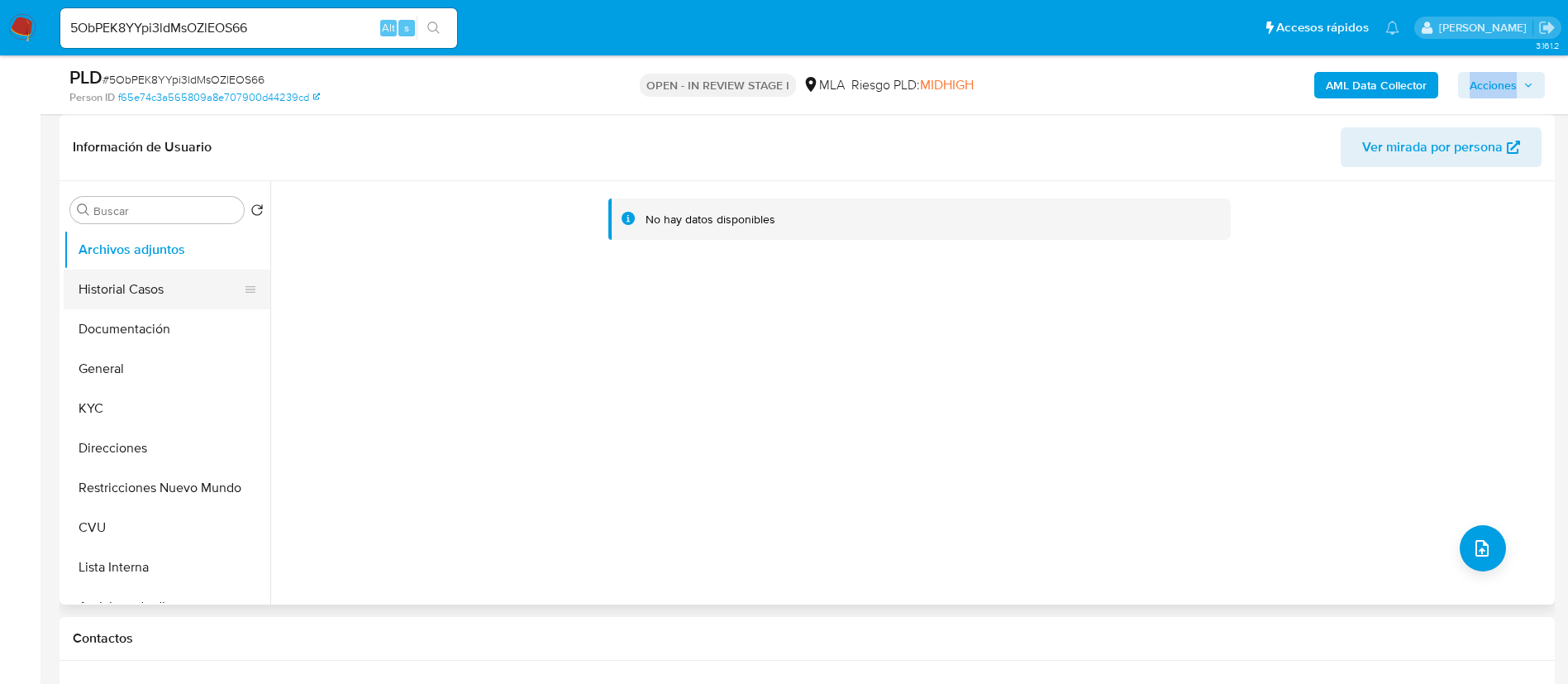
click at [144, 291] on button "Historial Casos" at bounding box center [160, 289] width 193 height 40
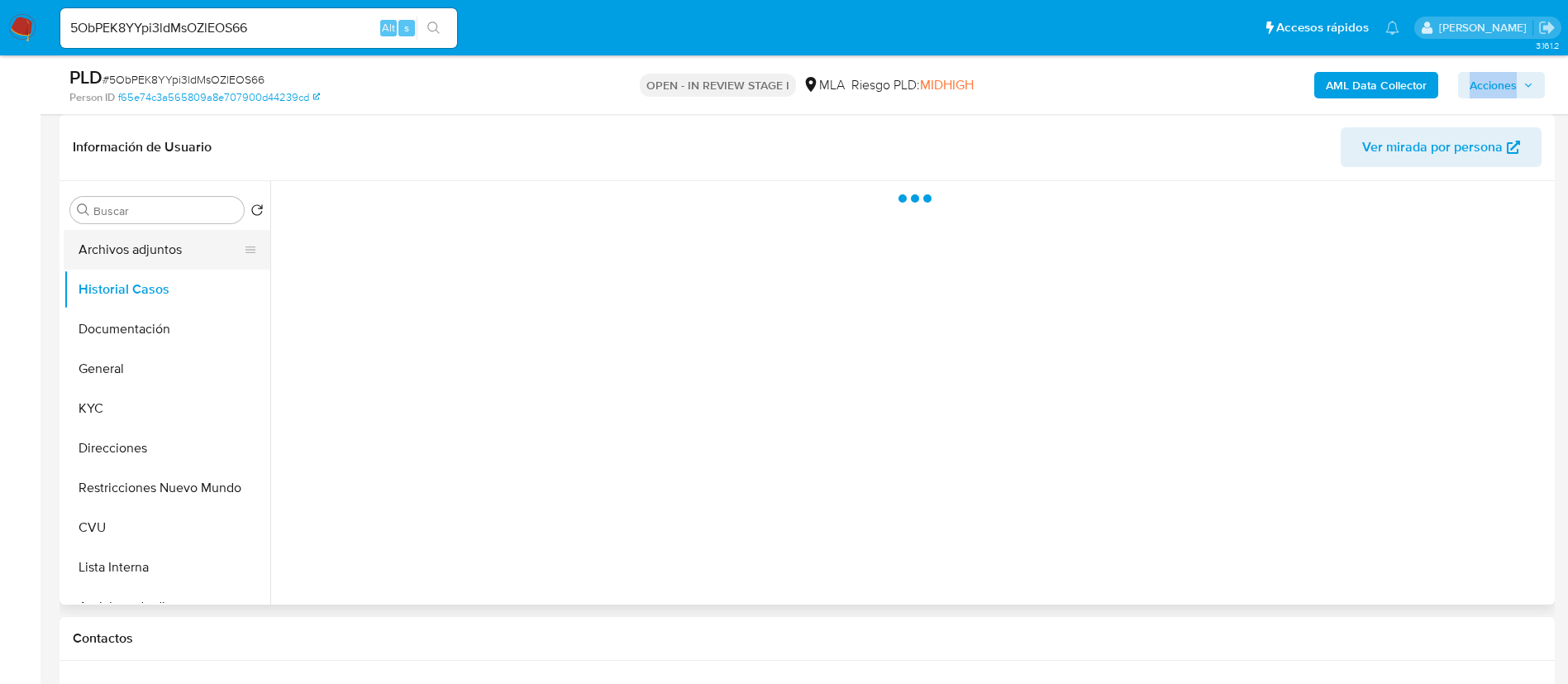
click at [138, 250] on button "Archivos adjuntos" at bounding box center [160, 250] width 193 height 40
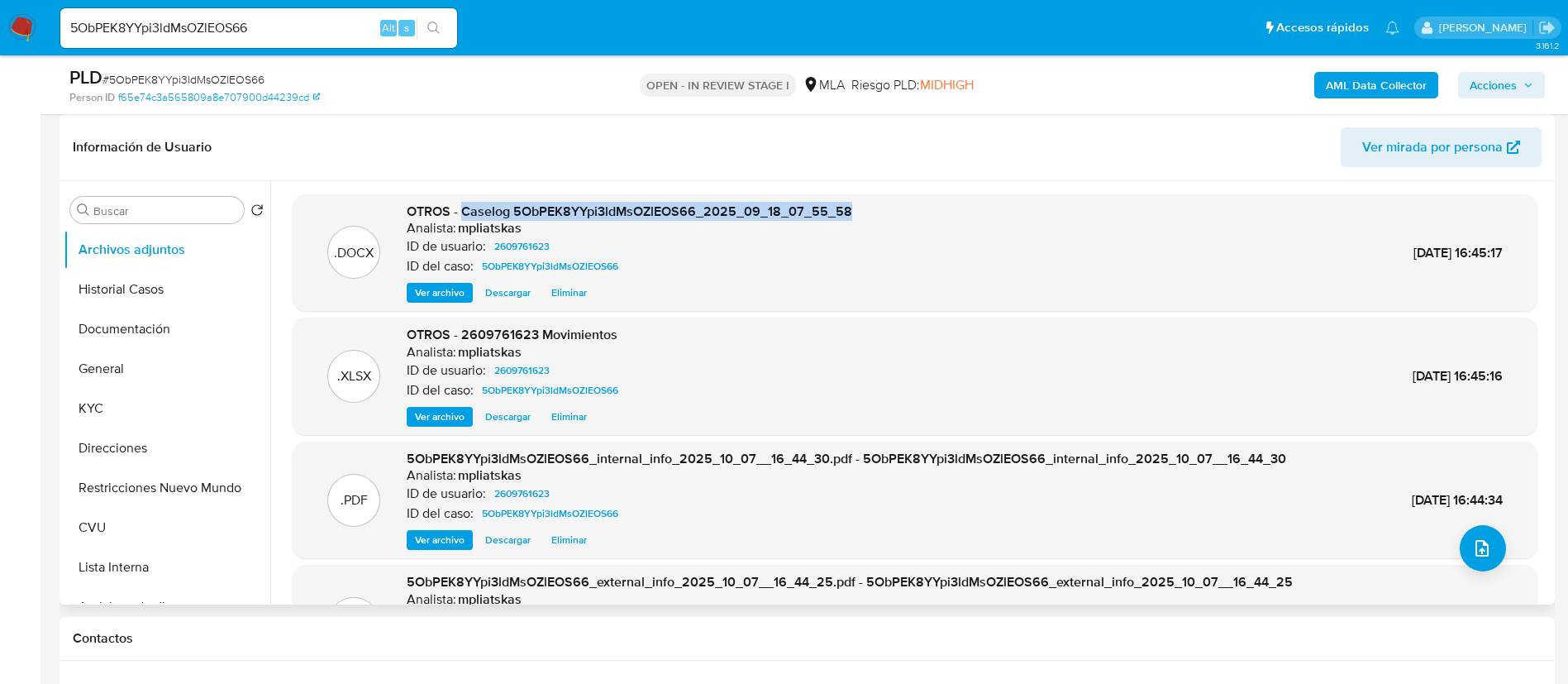
drag, startPoint x: 462, startPoint y: 214, endPoint x: 845, endPoint y: 212, distance: 383.0
click at [845, 212] on span "OTROS - Caselog 5ObPEK8YYpi3ldMsOZlEOS66_2025_09_18_07_55_58" at bounding box center [629, 211] width 445 height 19
copy span "Caselog 5ObPEK8YYpi3ldMsOZlEOS66_2025_09_18_07_55_58"
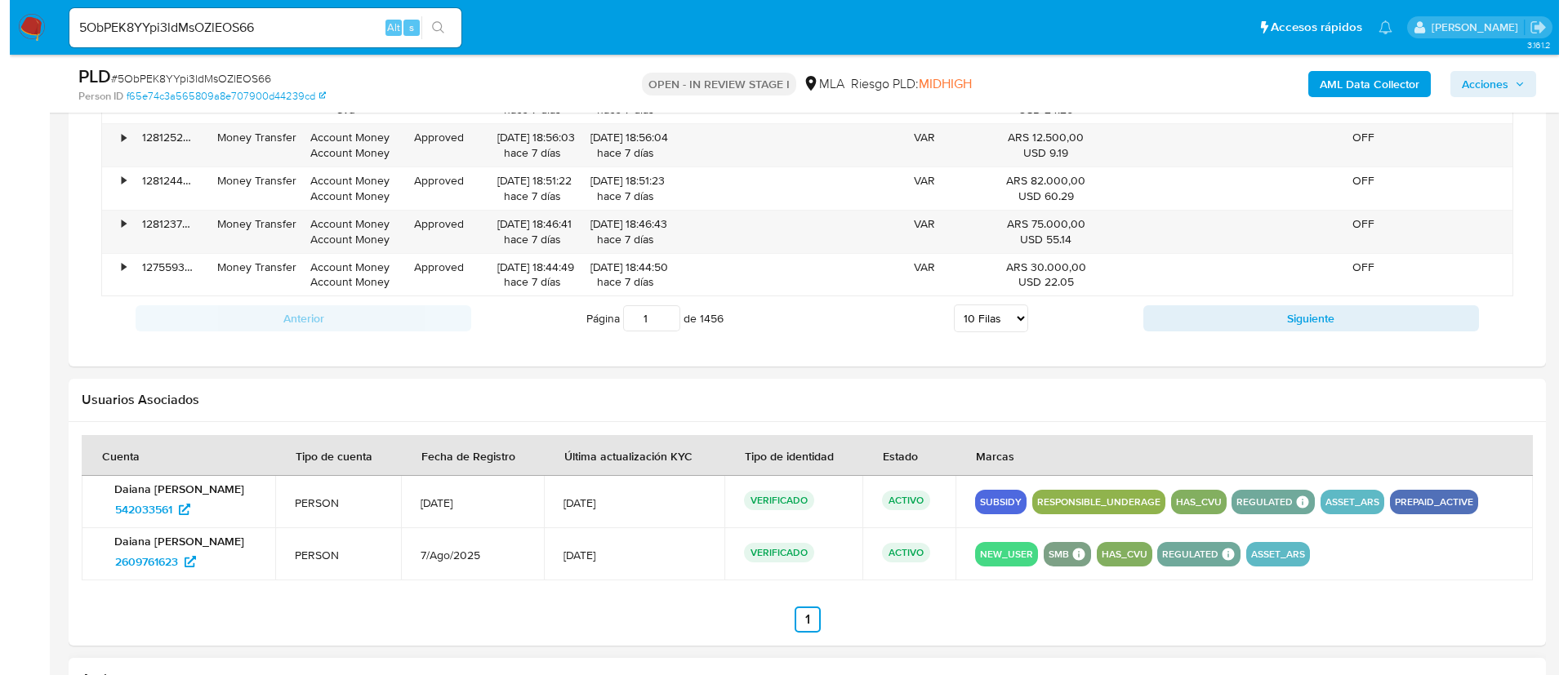
scroll to position [2550, 0]
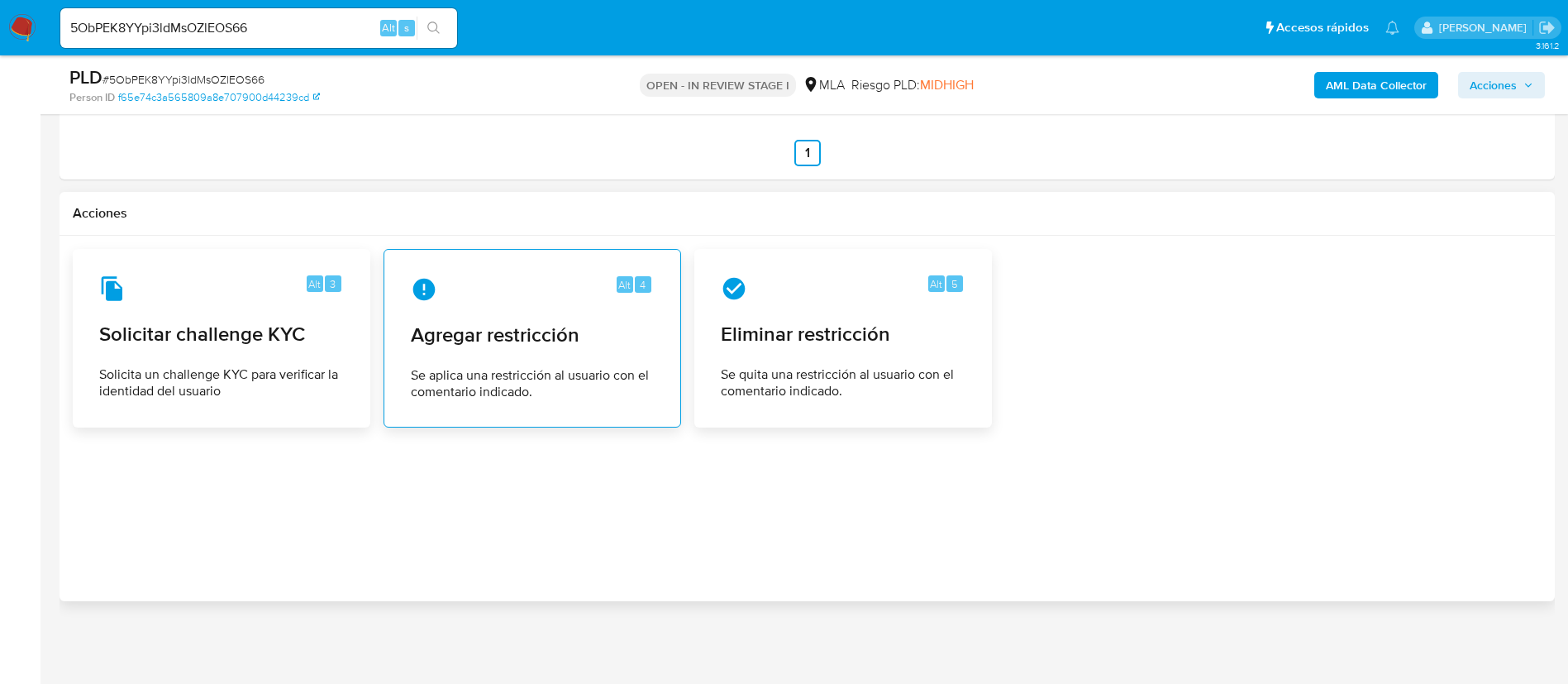
click at [545, 361] on div "Alt 4 Agregar restricción Se aplica una restricción al usuario con el comentari…" at bounding box center [532, 338] width 269 height 151
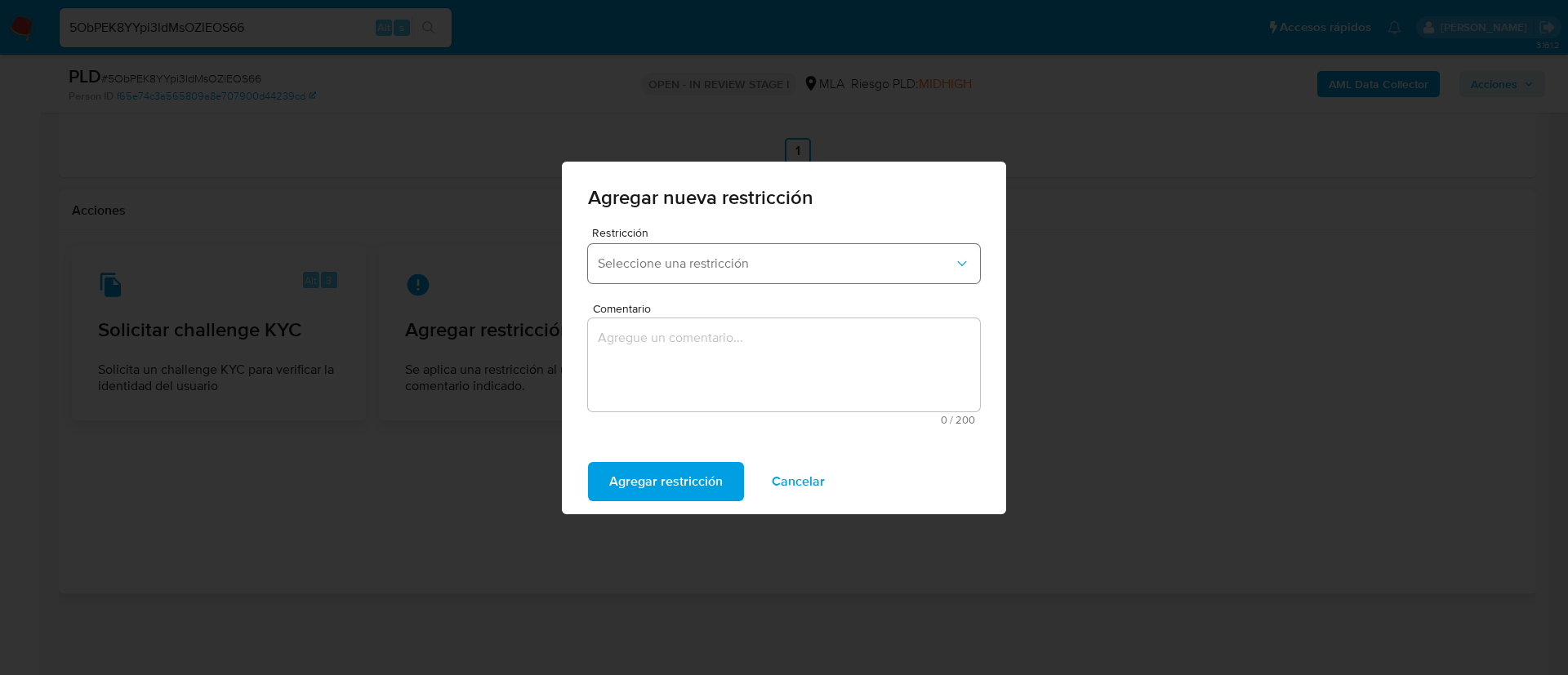
click at [686, 255] on span "Seleccione una restricción" at bounding box center [775, 263] width 356 height 17
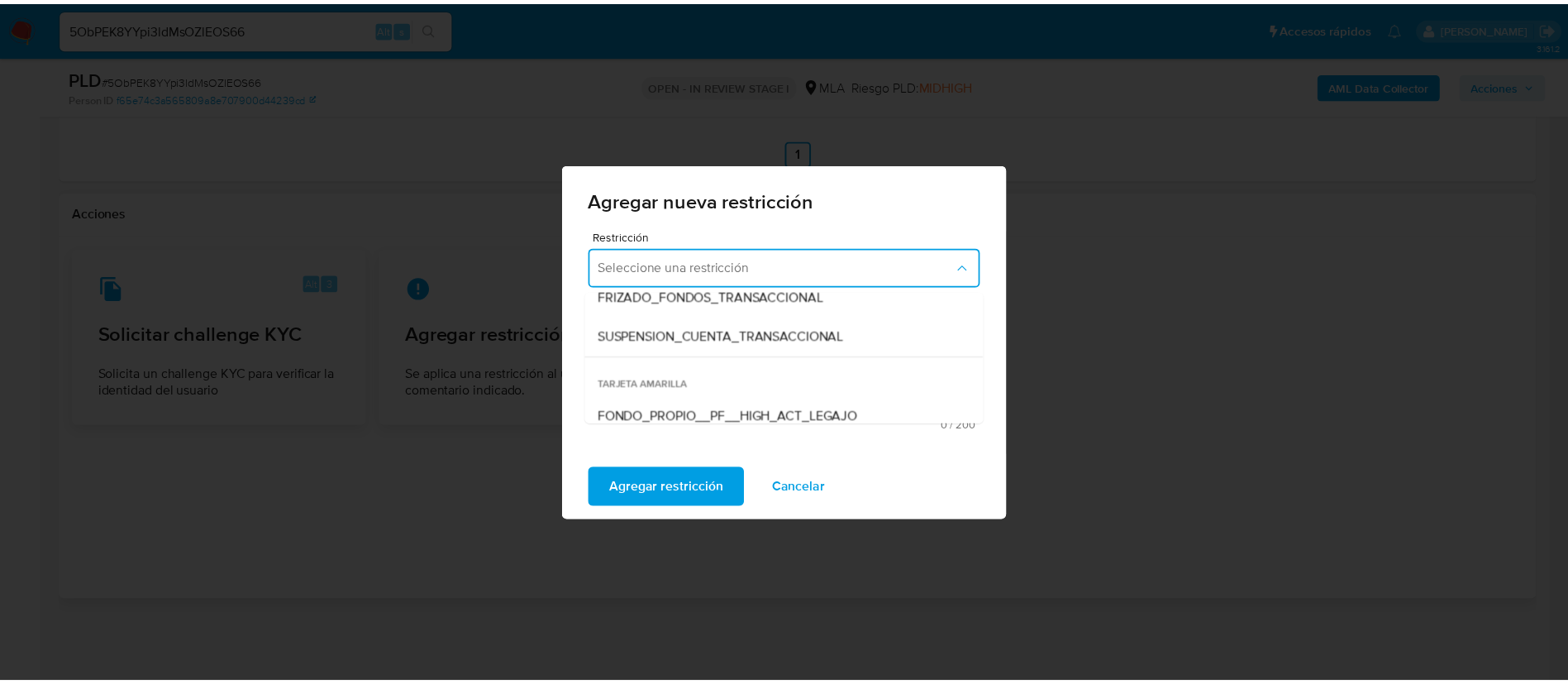
scroll to position [248, 0]
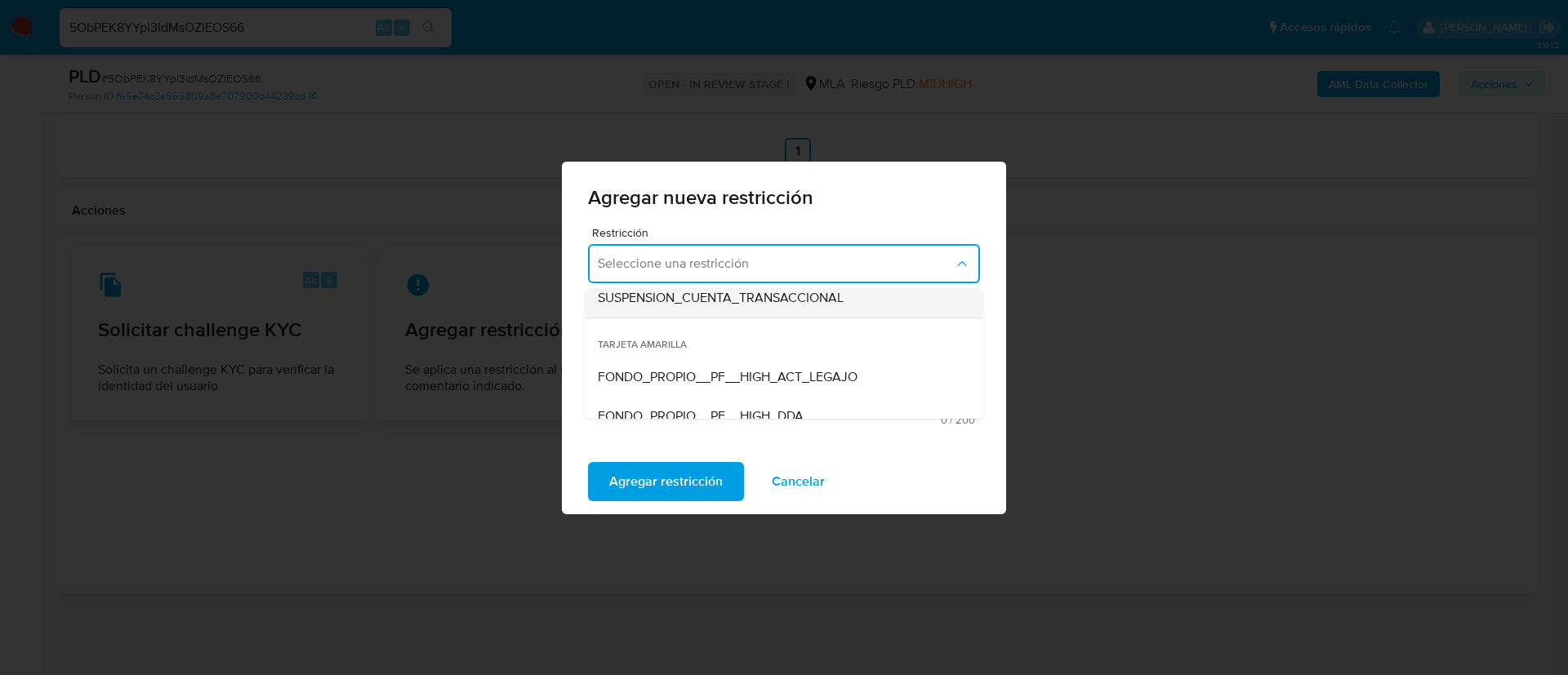
click at [700, 304] on span "SUSPENSION_CUENTA_TRANSACCIONAL" at bounding box center [720, 297] width 246 height 17
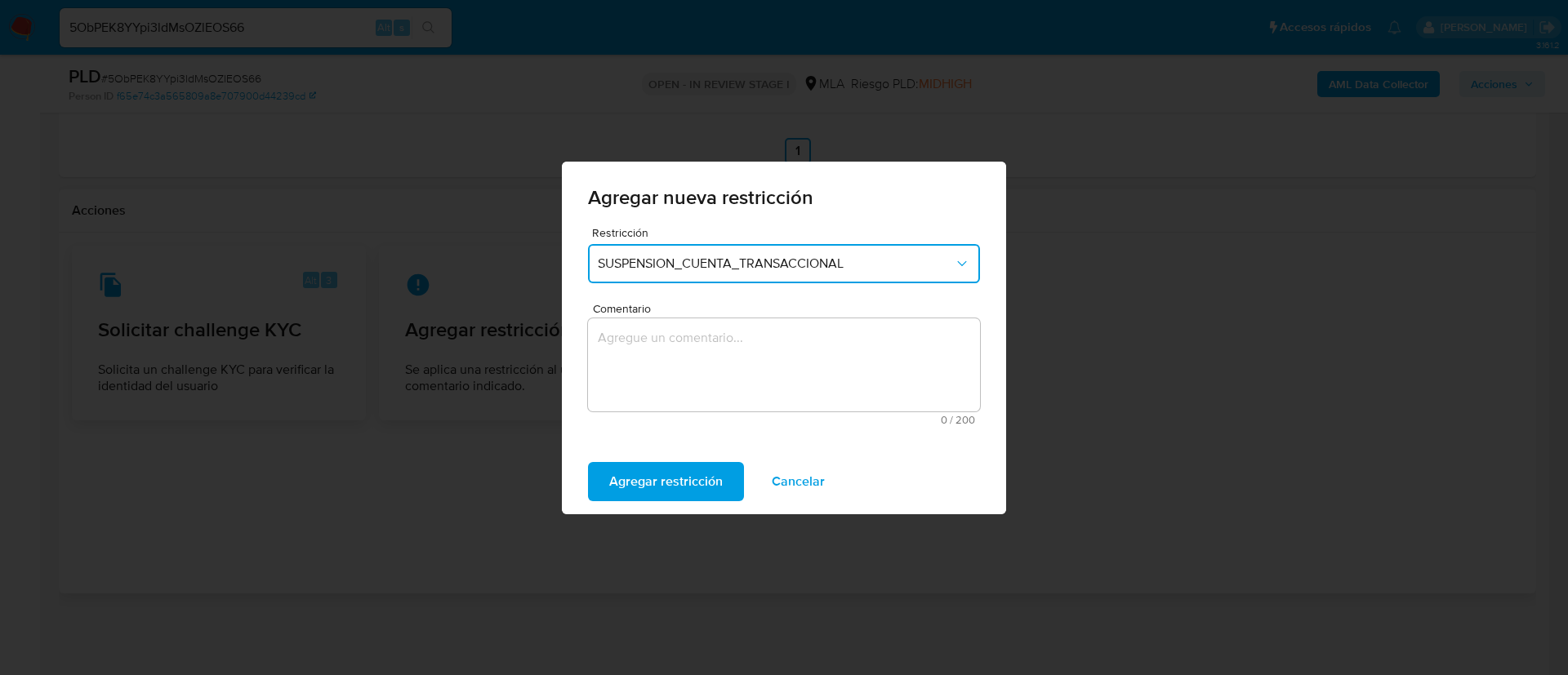
click at [707, 353] on textarea "Comentario" at bounding box center [784, 365] width 392 height 93
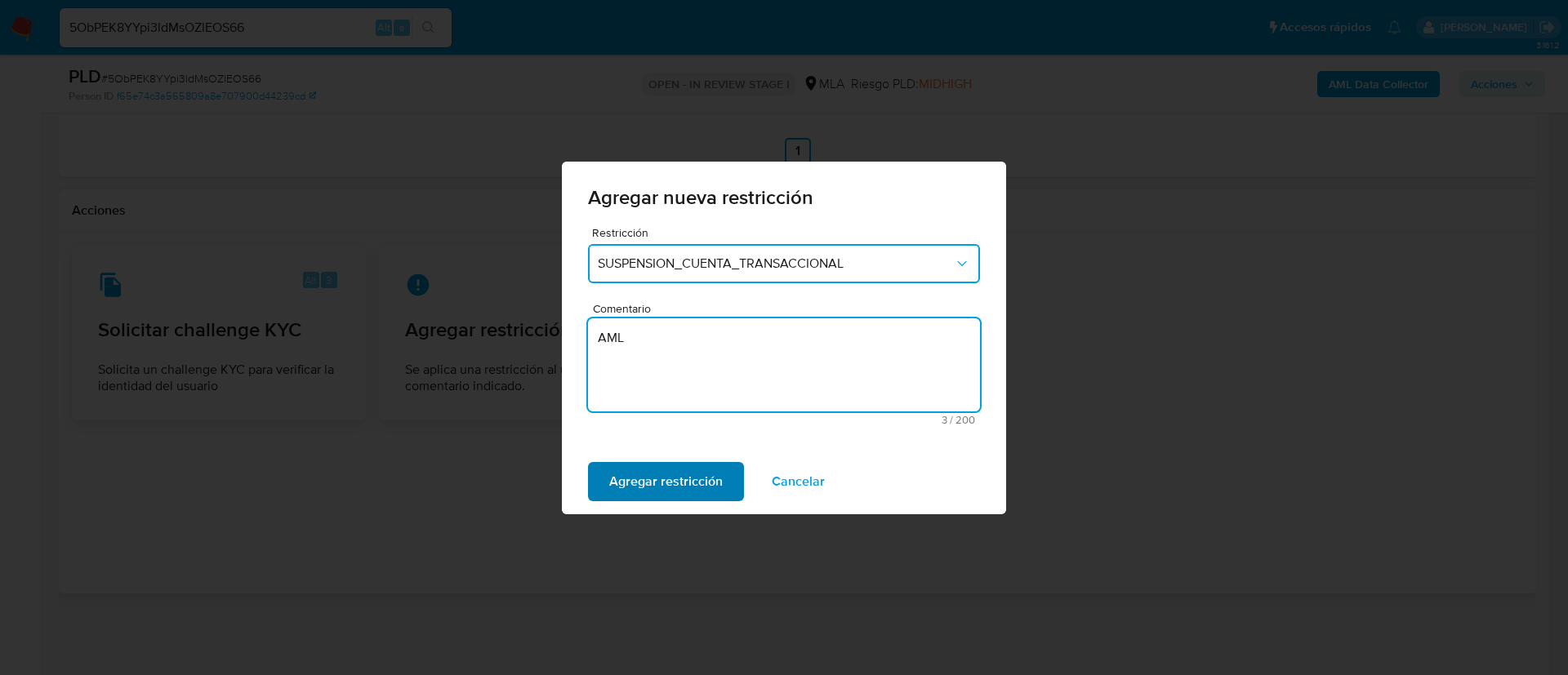
type textarea "AML"
click at [684, 487] on span "Agregar restricción" at bounding box center [666, 481] width 114 height 36
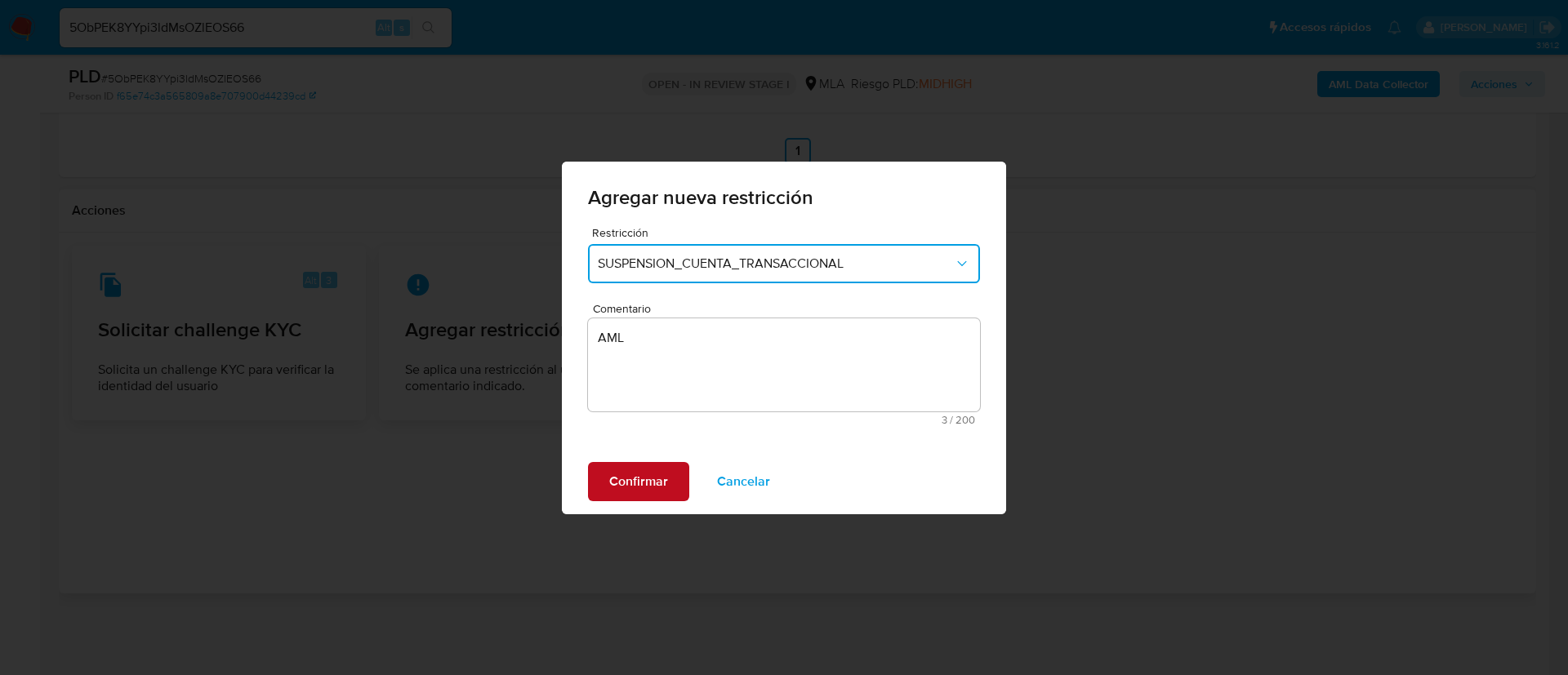
click at [652, 473] on span "Confirmar" at bounding box center [638, 481] width 59 height 36
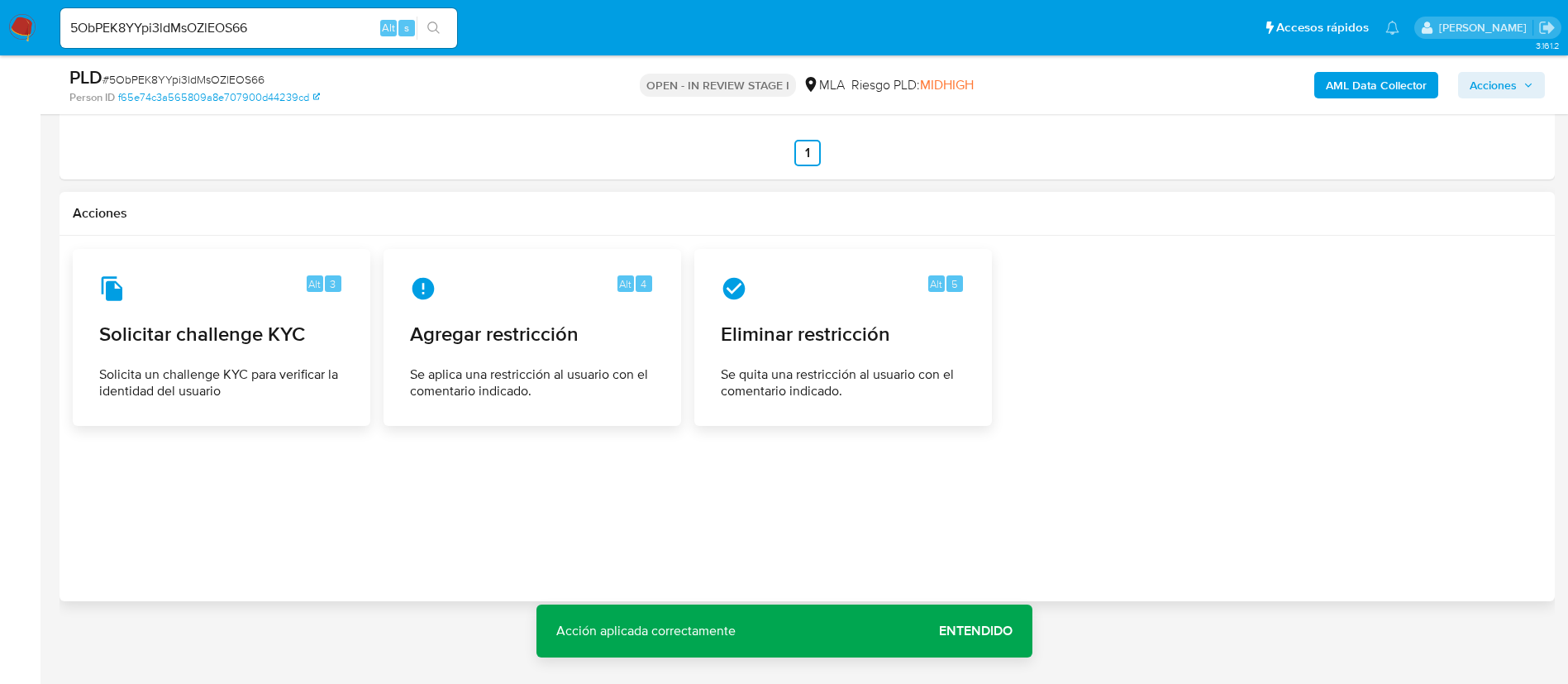
click at [1510, 88] on span "Acciones" at bounding box center [1493, 85] width 47 height 27
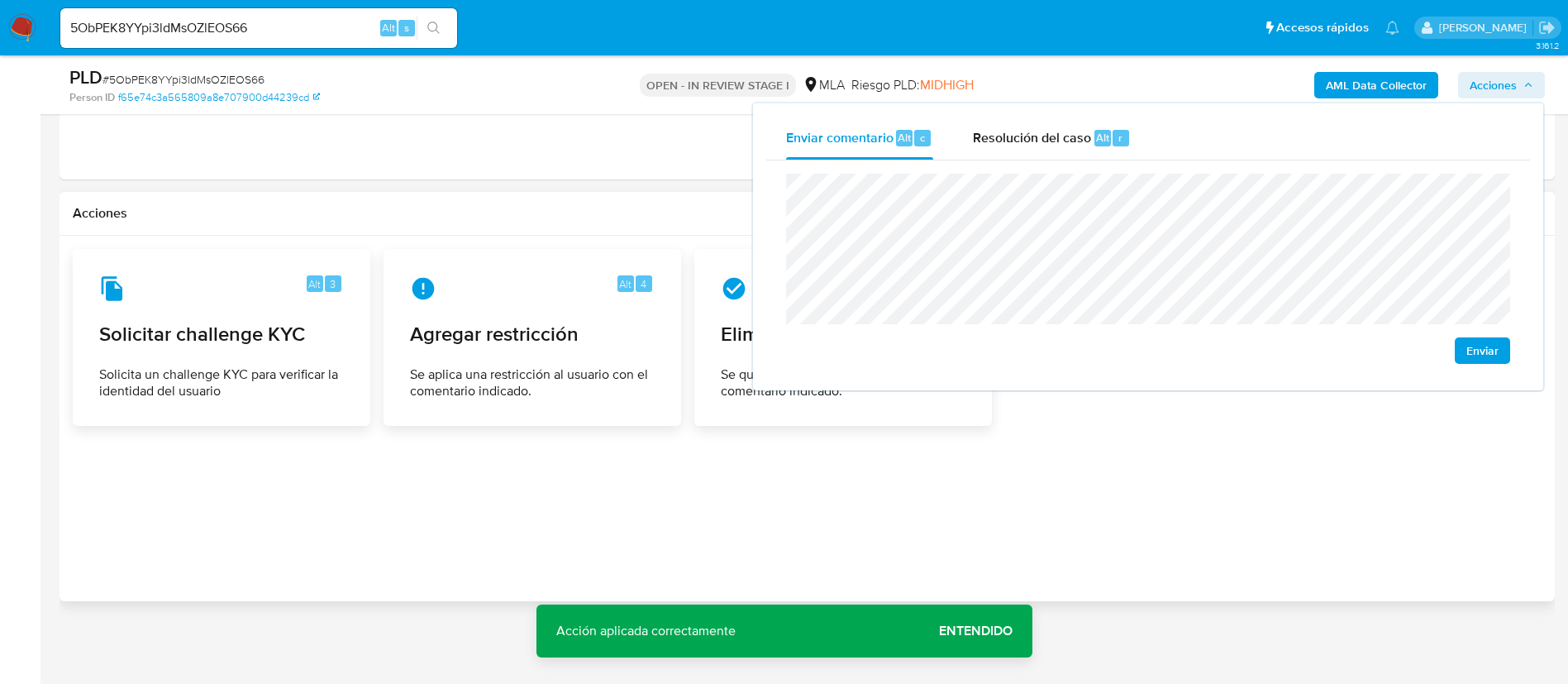
click at [1104, 148] on div "Resolución del caso Alt r" at bounding box center [1052, 138] width 158 height 43
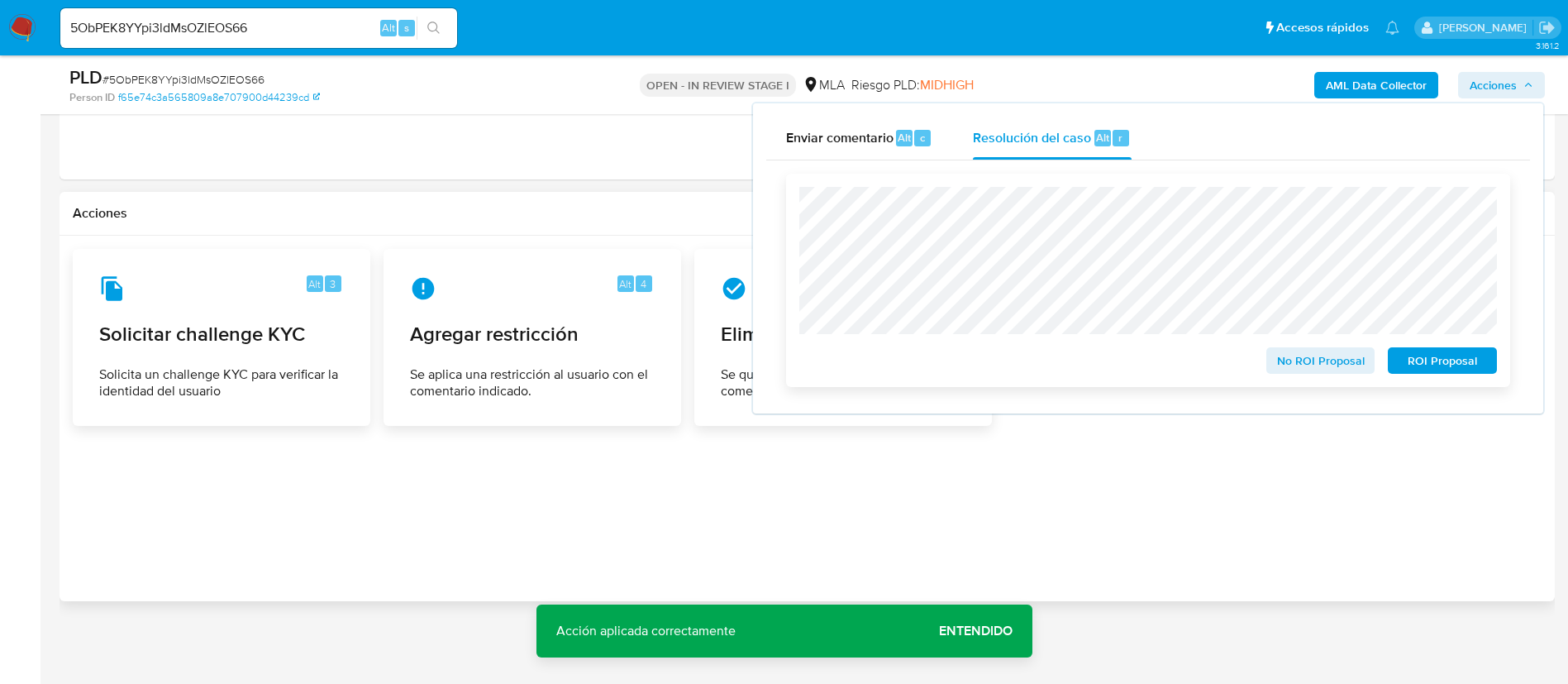
click at [1417, 360] on span "ROI Proposal" at bounding box center [1442, 361] width 86 height 23
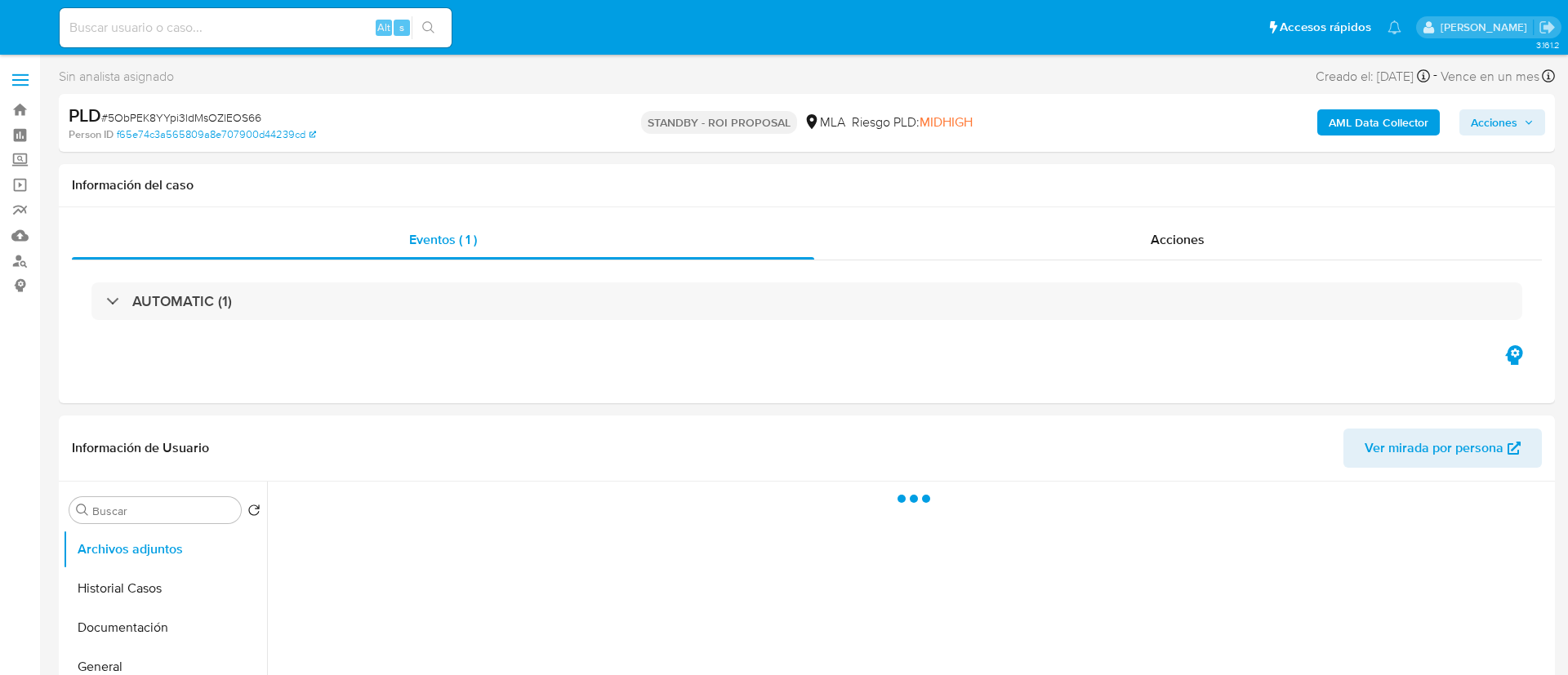
select select "10"
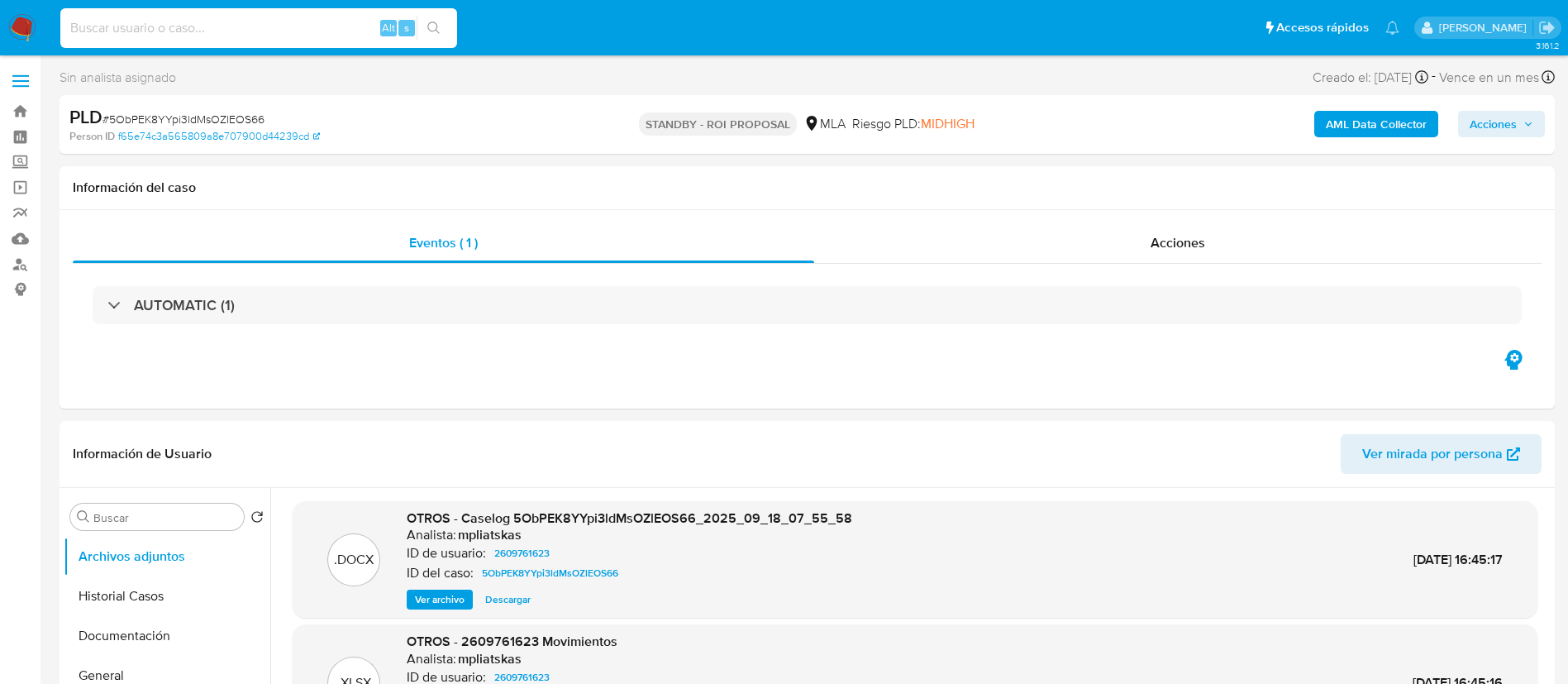
click at [344, 27] on input at bounding box center [259, 28] width 397 height 21
paste input "a6sES0lRlnFBIuauNiNBrBBg"
type input "a6sES0lRlnFBIuauNiNBrBBg"
click at [433, 35] on button "search-icon" at bounding box center [434, 28] width 34 height 23
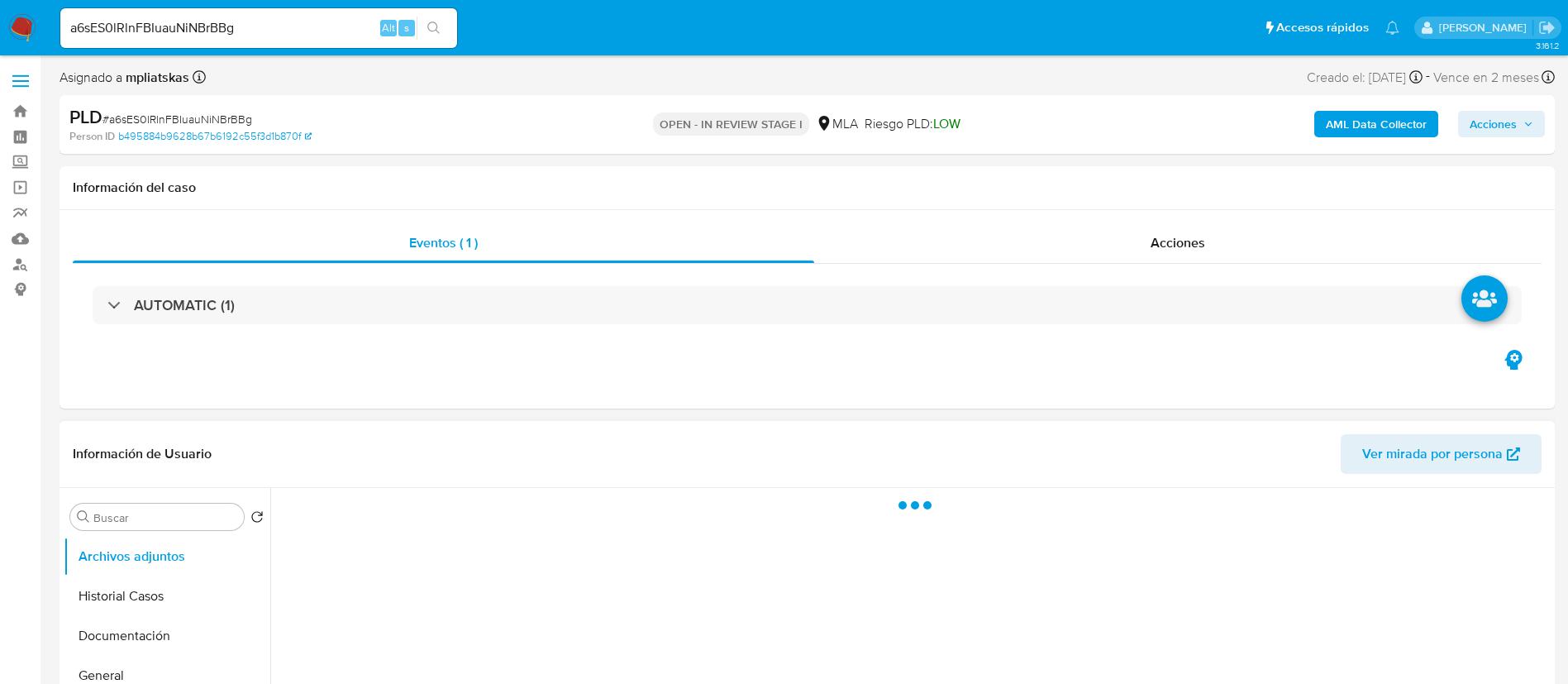
select select "10"
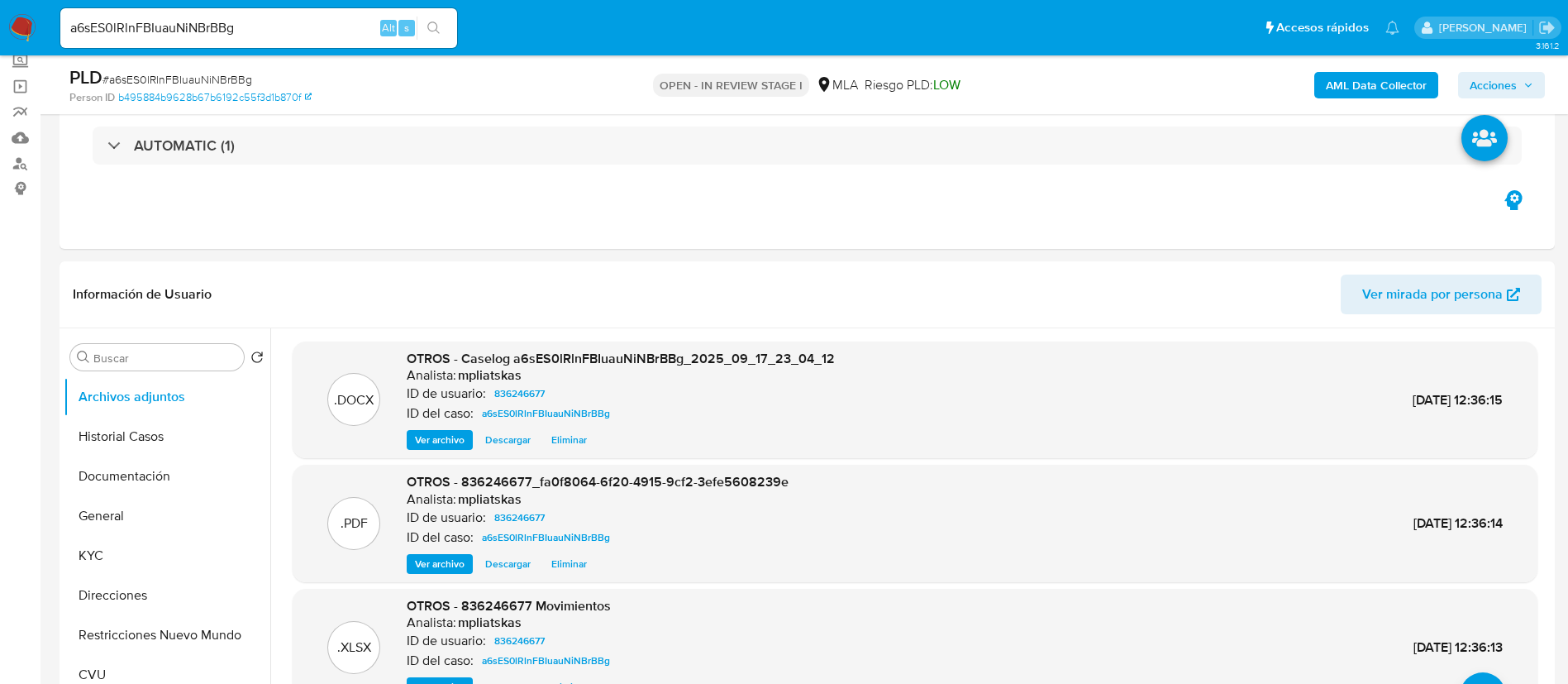
scroll to position [124, 0]
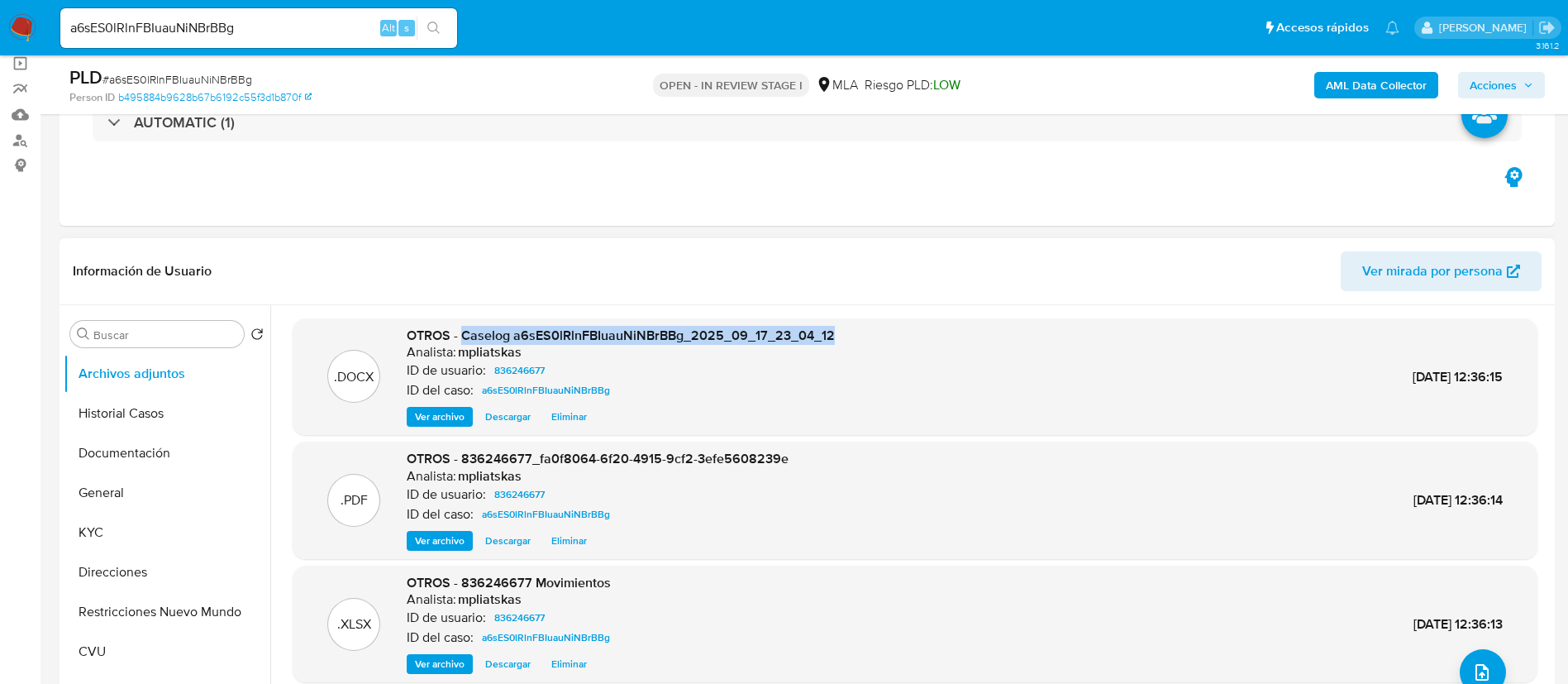
drag, startPoint x: 460, startPoint y: 336, endPoint x: 834, endPoint y: 333, distance: 374.0
click at [834, 333] on div ".DOCX OTROS - Caselog a6sES0lRlnFBIuauNiNBrBBg_2025_09_17_23_04_12 Analista: mp…" at bounding box center [915, 377] width 1229 height 101
copy span "Caselog a6sES0lRlnFBIuauNiNBrBBg_2025_09_17_23_04_12"
click at [152, 602] on button "Restricciones Nuevo Mundo" at bounding box center [160, 612] width 193 height 40
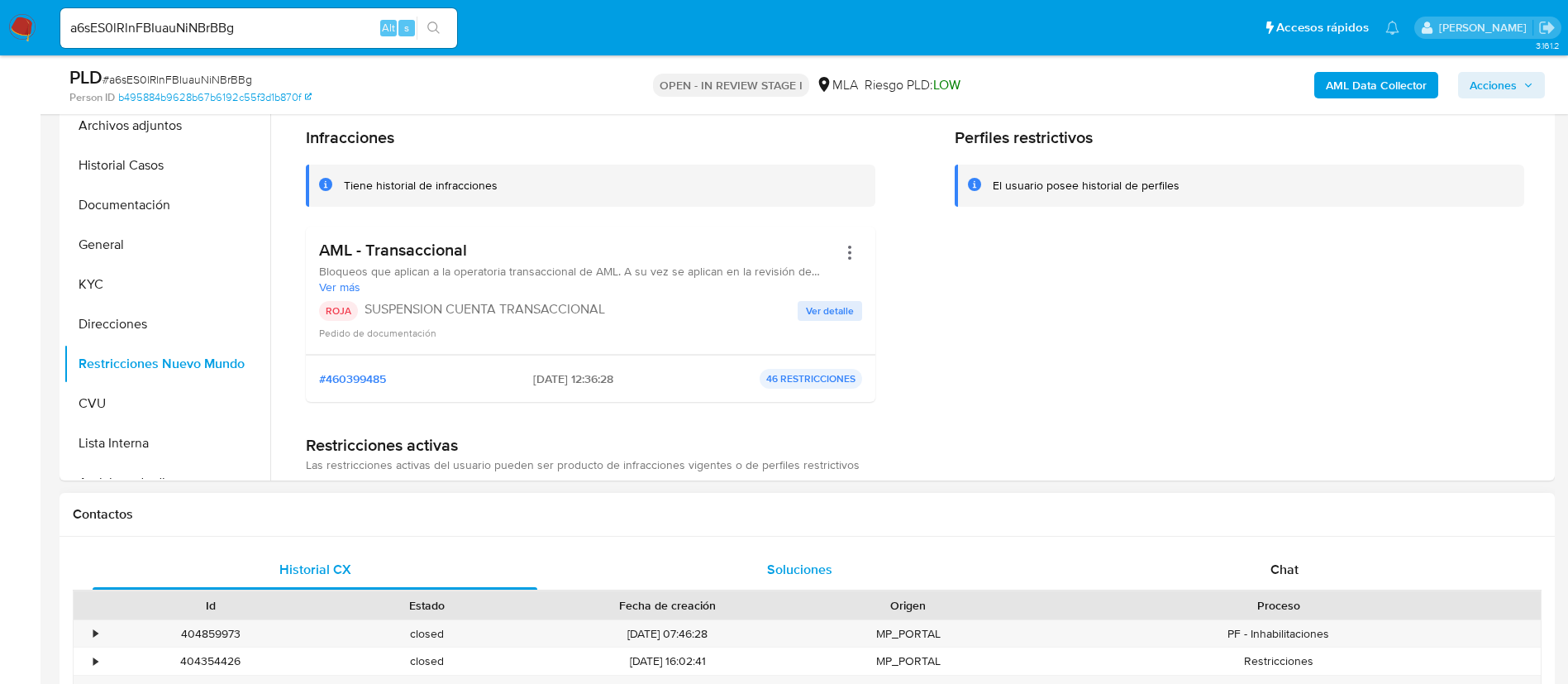
scroll to position [248, 0]
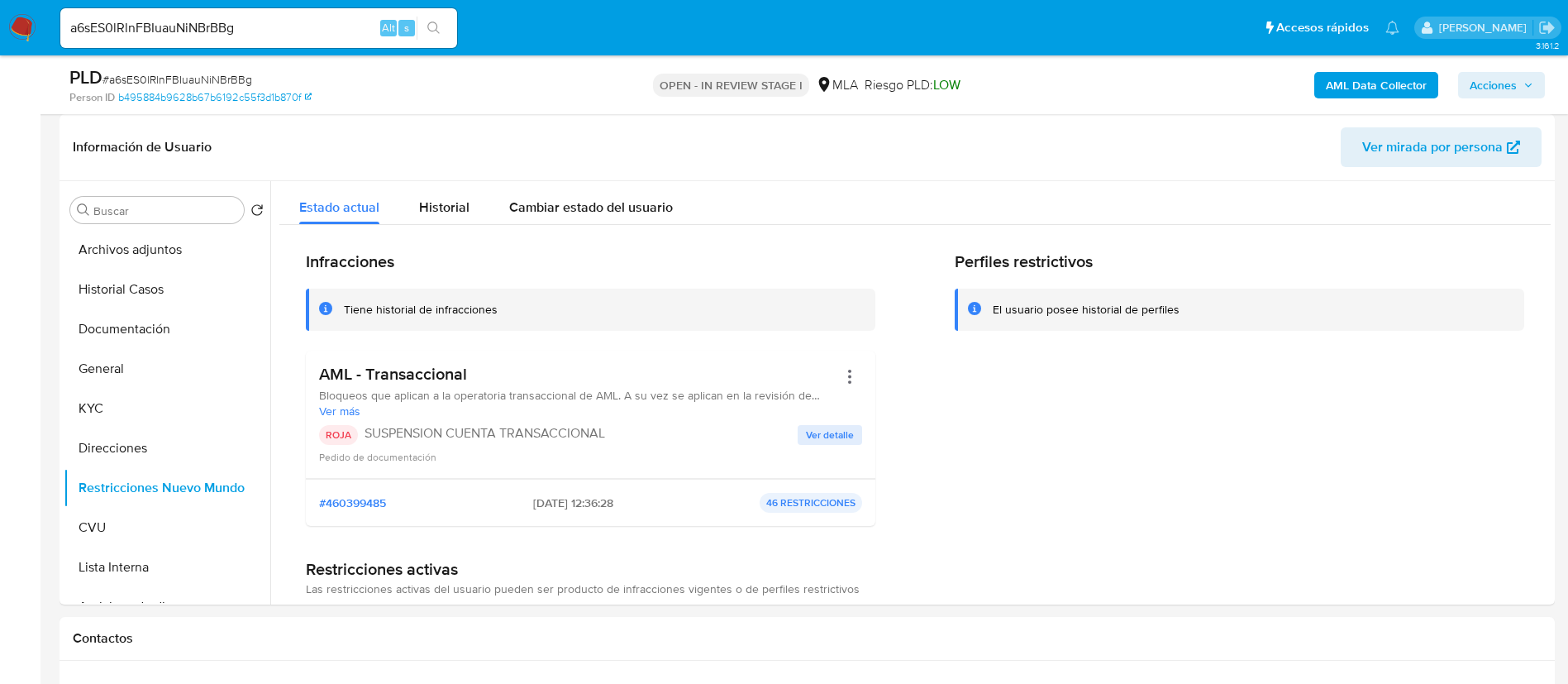
click at [1504, 77] on span "Acciones" at bounding box center [1493, 85] width 47 height 27
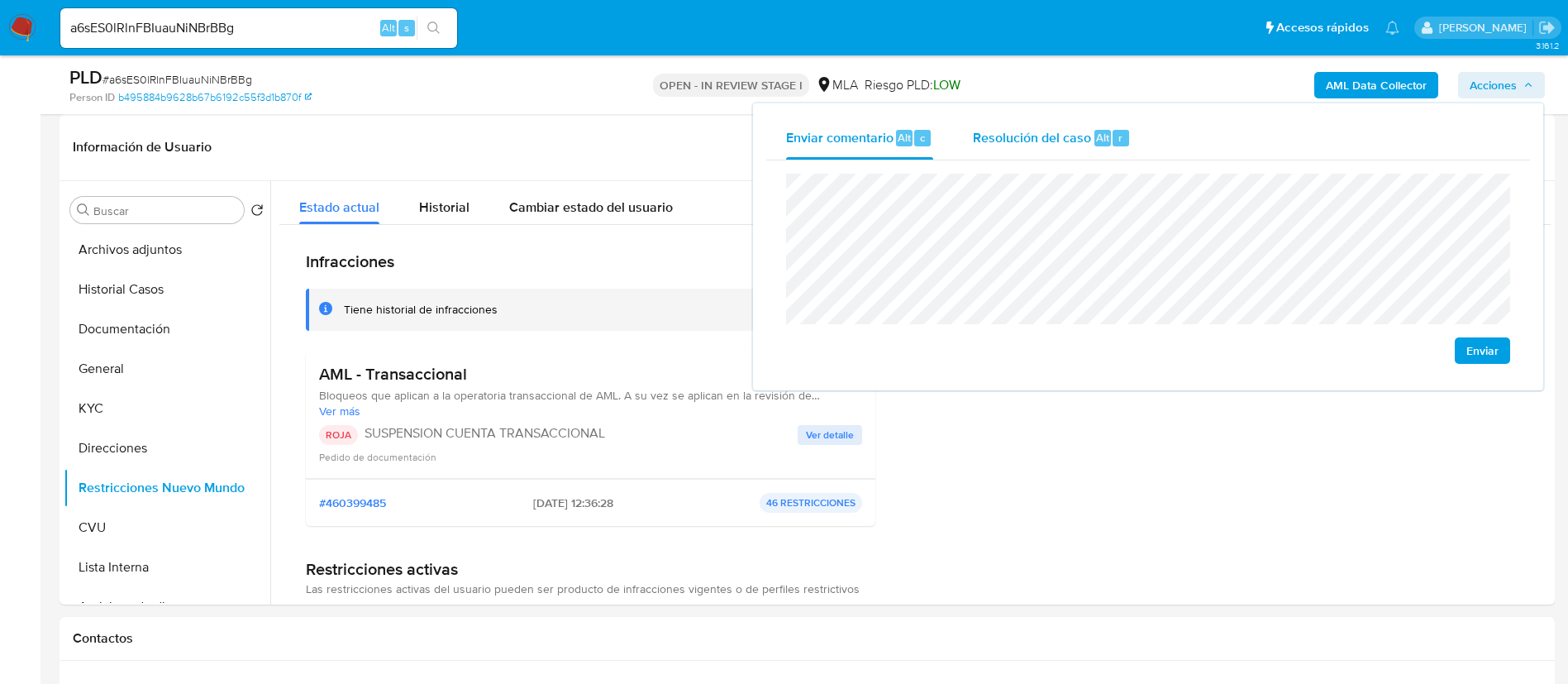
drag, startPoint x: 1085, startPoint y: 136, endPoint x: 1093, endPoint y: 154, distance: 19.7
click at [1087, 137] on span "Resolución del caso" at bounding box center [1032, 136] width 119 height 19
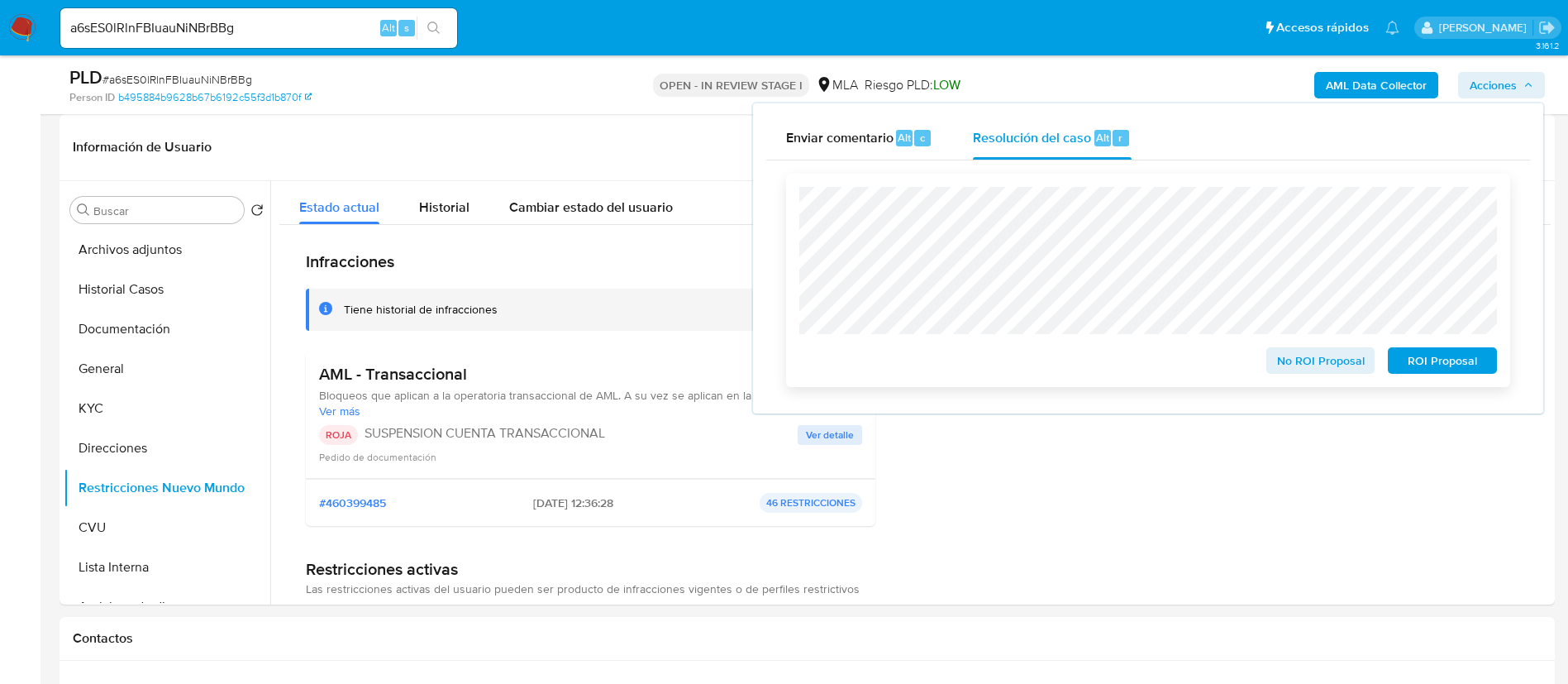
click at [1477, 355] on span "ROI Proposal" at bounding box center [1442, 361] width 86 height 23
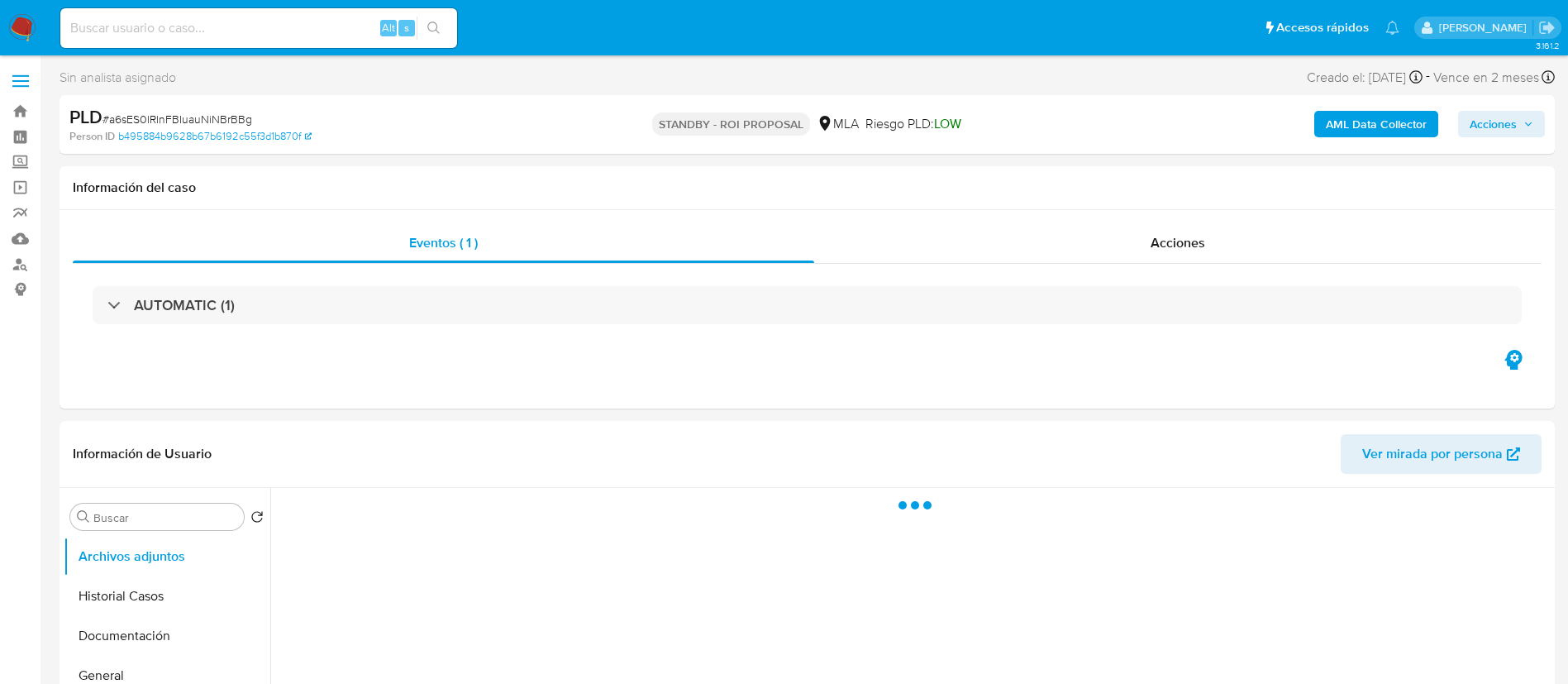
click at [365, 38] on input at bounding box center [259, 28] width 397 height 21
select select "10"
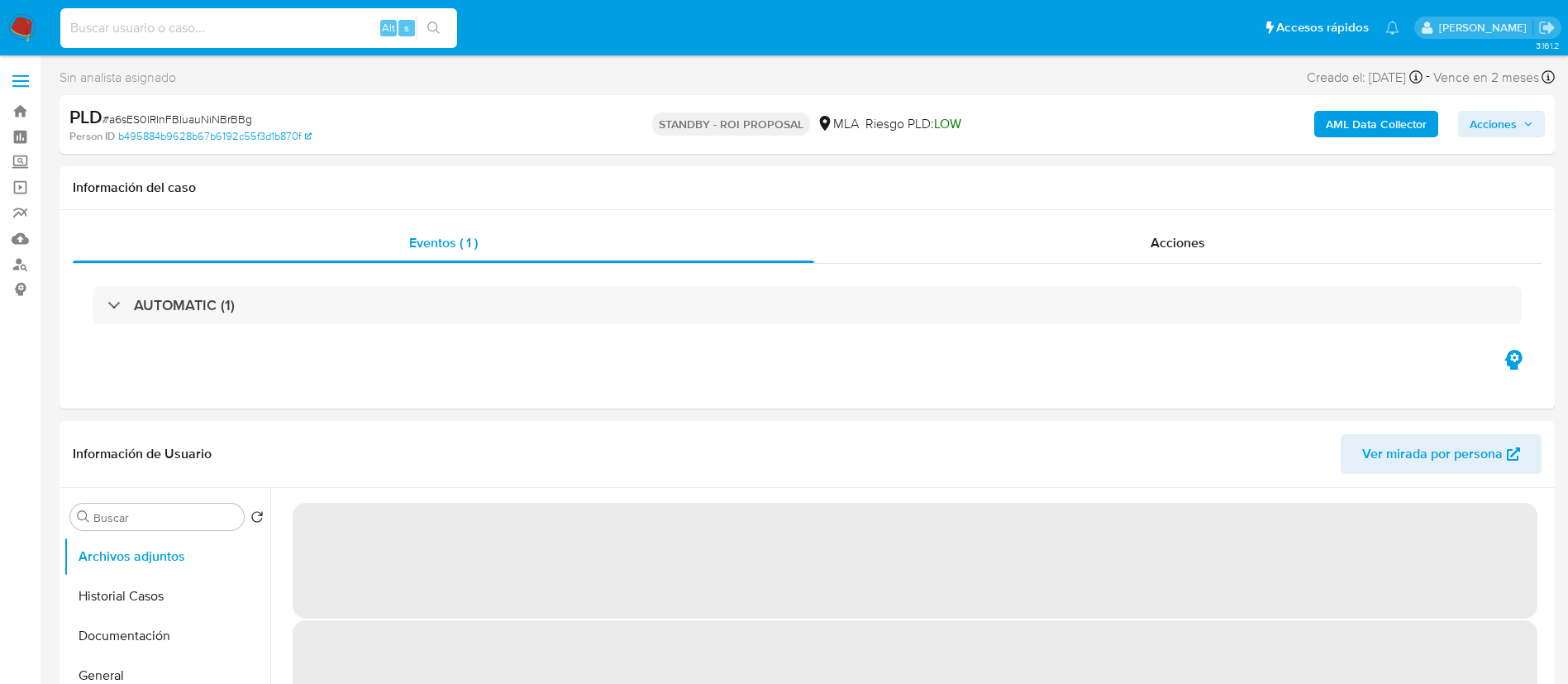
paste input "DDf9L1yymXZZ5RVfbBAncY87"
type input "DDf9L1yymXZZ5RVfbBAncY87"
click at [437, 25] on icon "search-icon" at bounding box center [434, 27] width 12 height 12
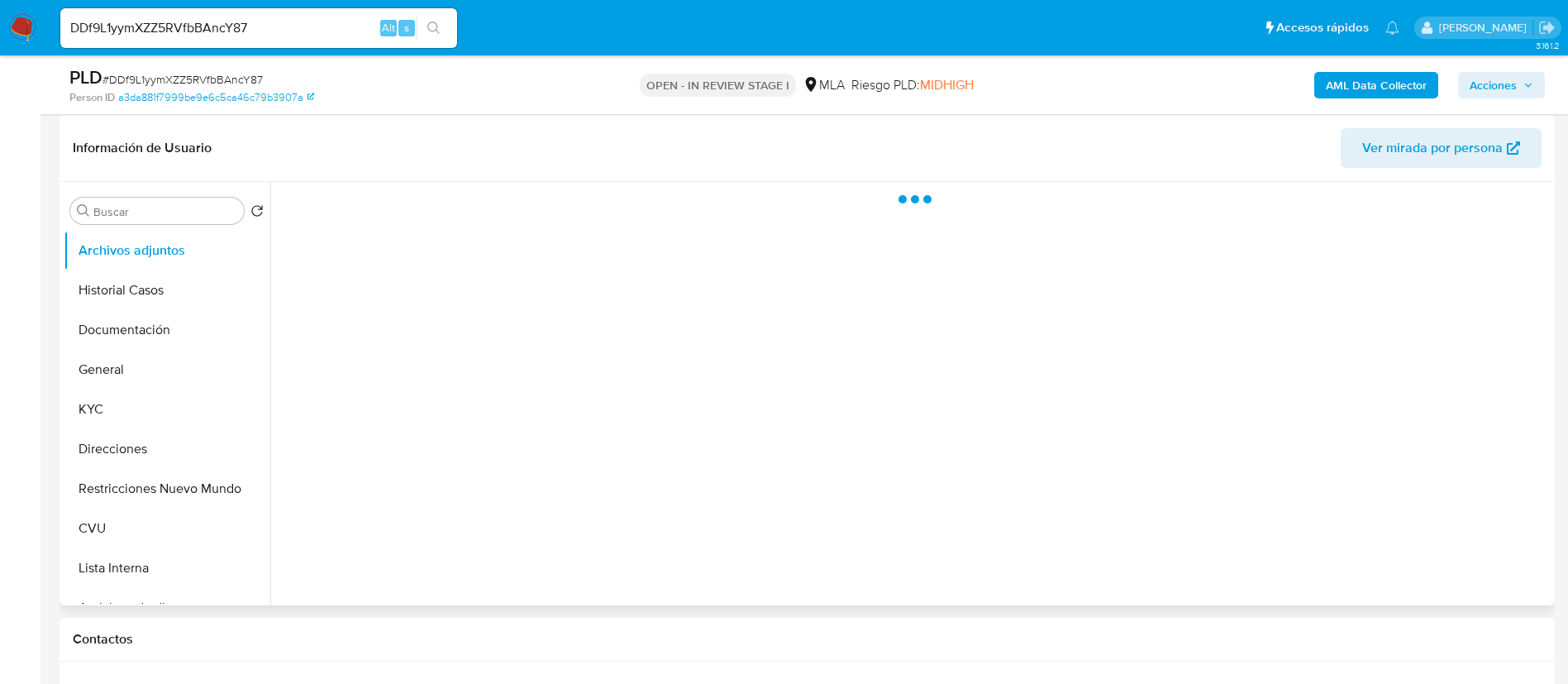
scroll to position [248, 0]
select select "10"
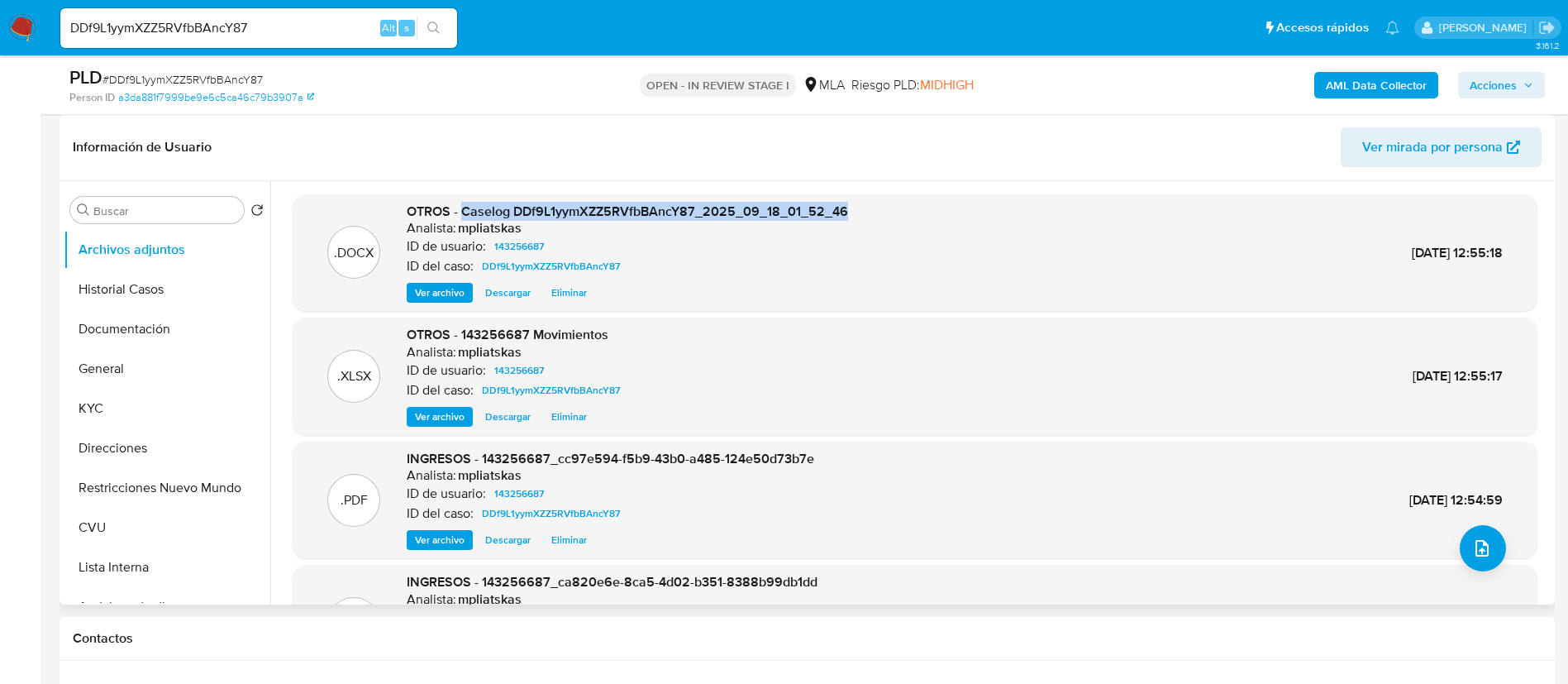
drag, startPoint x: 460, startPoint y: 214, endPoint x: 877, endPoint y: 206, distance: 417.1
click at [877, 206] on div ".DOCX OTROS - Caselog DDf9L1yymXZZ5RVfbBAncY87_2025_09_18_01_52_46 Analista: mp…" at bounding box center [915, 253] width 1229 height 101
copy span "Caselog DDf9L1yymXZZ5RVfbBAncY87_2025_09_18_01_52_46"
click at [1533, 75] on button "Acciones" at bounding box center [1502, 85] width 87 height 27
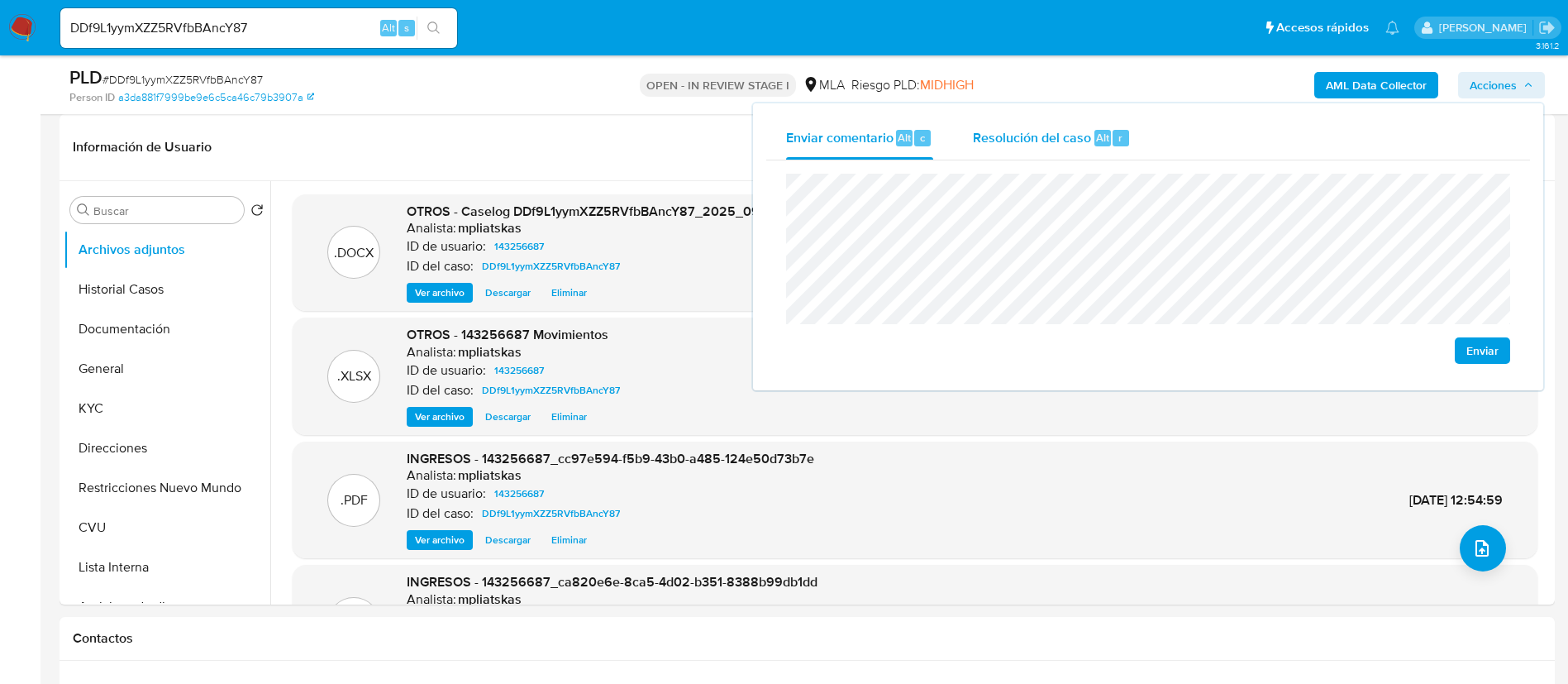
click at [1065, 141] on span "Resolución del caso" at bounding box center [1032, 136] width 119 height 19
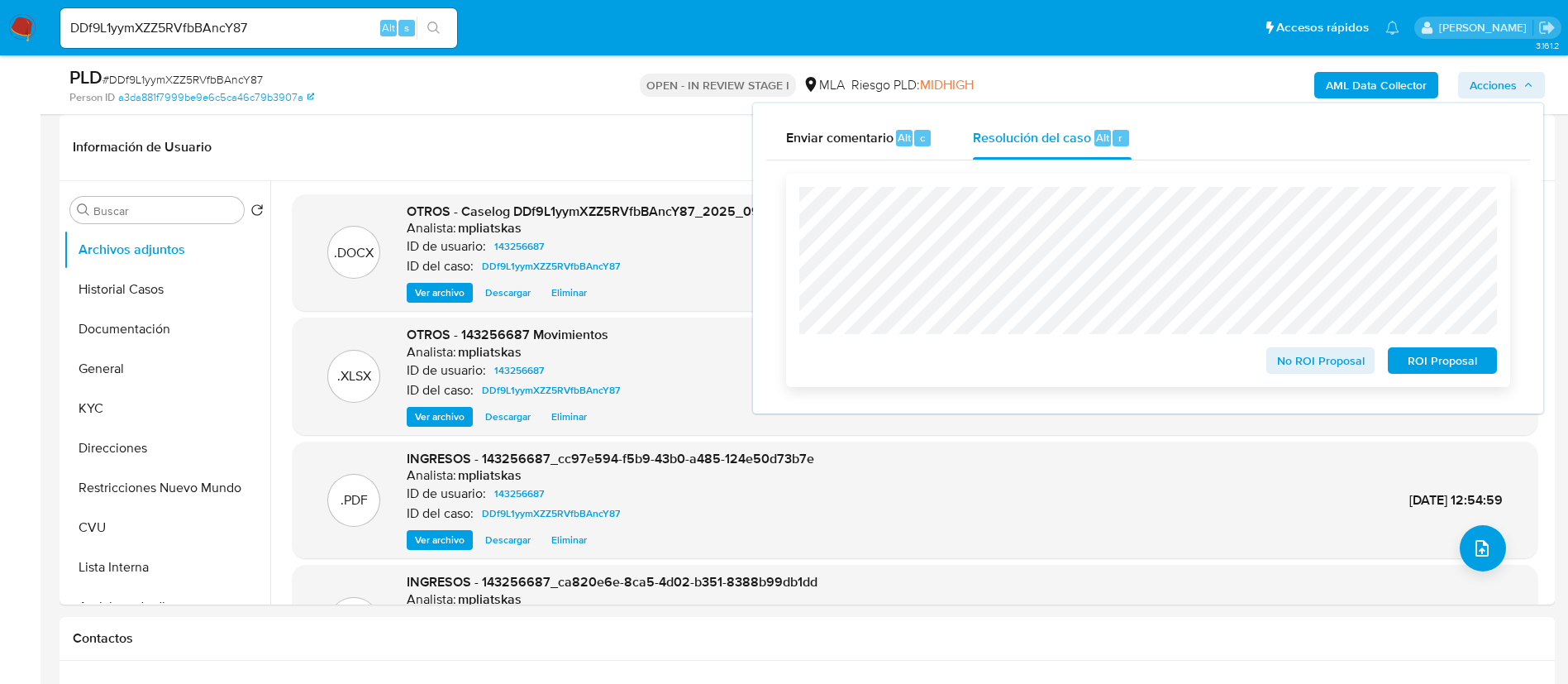
click at [1305, 359] on span "No ROI Proposal" at bounding box center [1321, 361] width 86 height 23
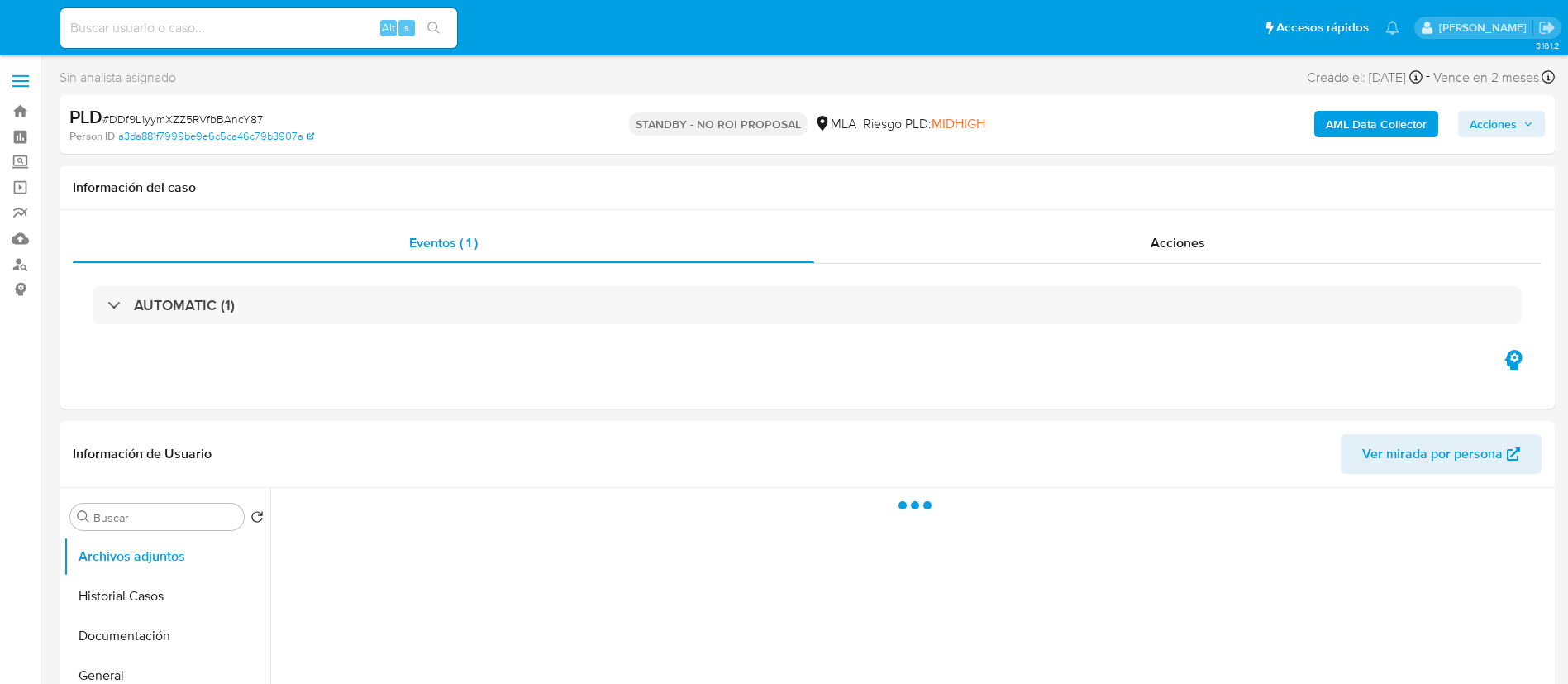
select select "10"
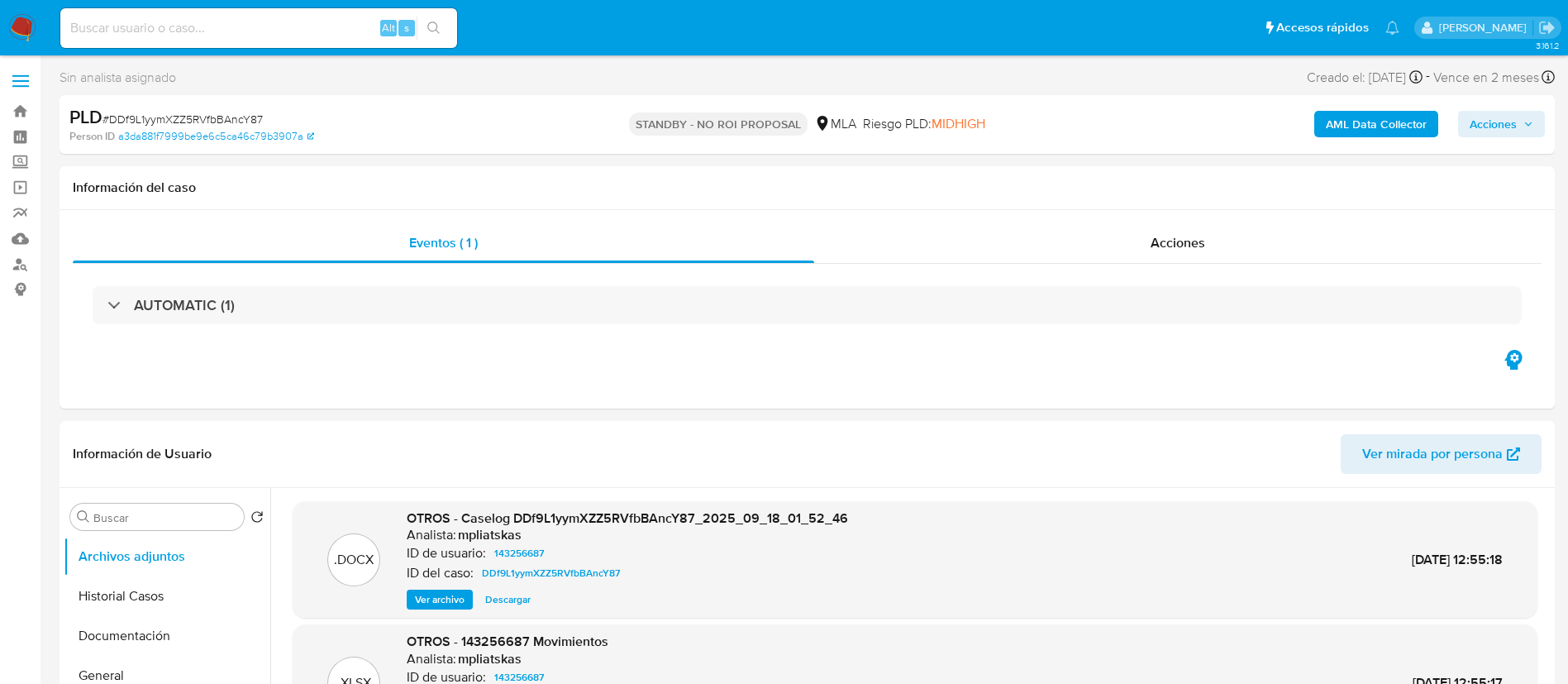
click at [349, 31] on input at bounding box center [259, 28] width 397 height 21
paste input "jmY2DBunGflPaw0pn3vhnkIj"
type input "jmY2DBunGflPaw0pn3vhnkIj"
click at [437, 26] on icon "search-icon" at bounding box center [434, 27] width 13 height 13
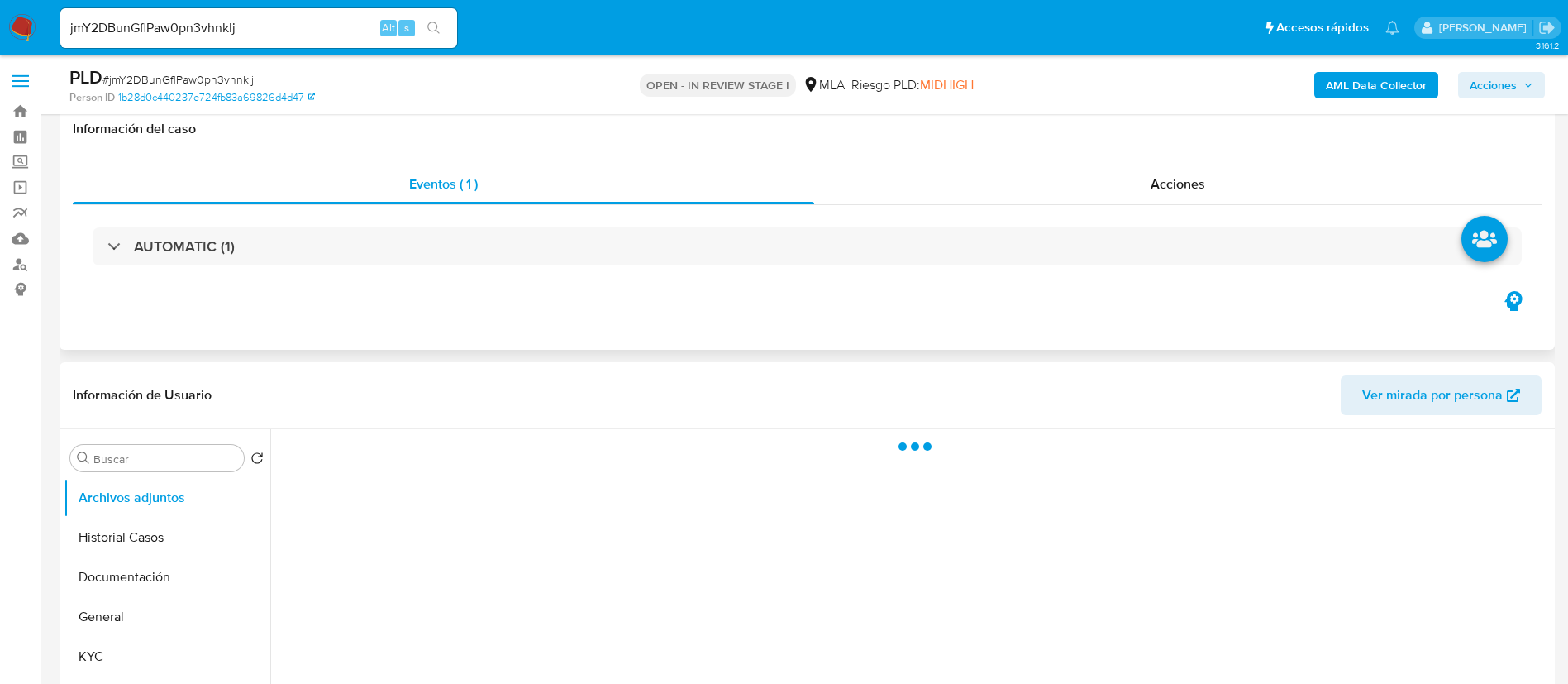
scroll to position [248, 0]
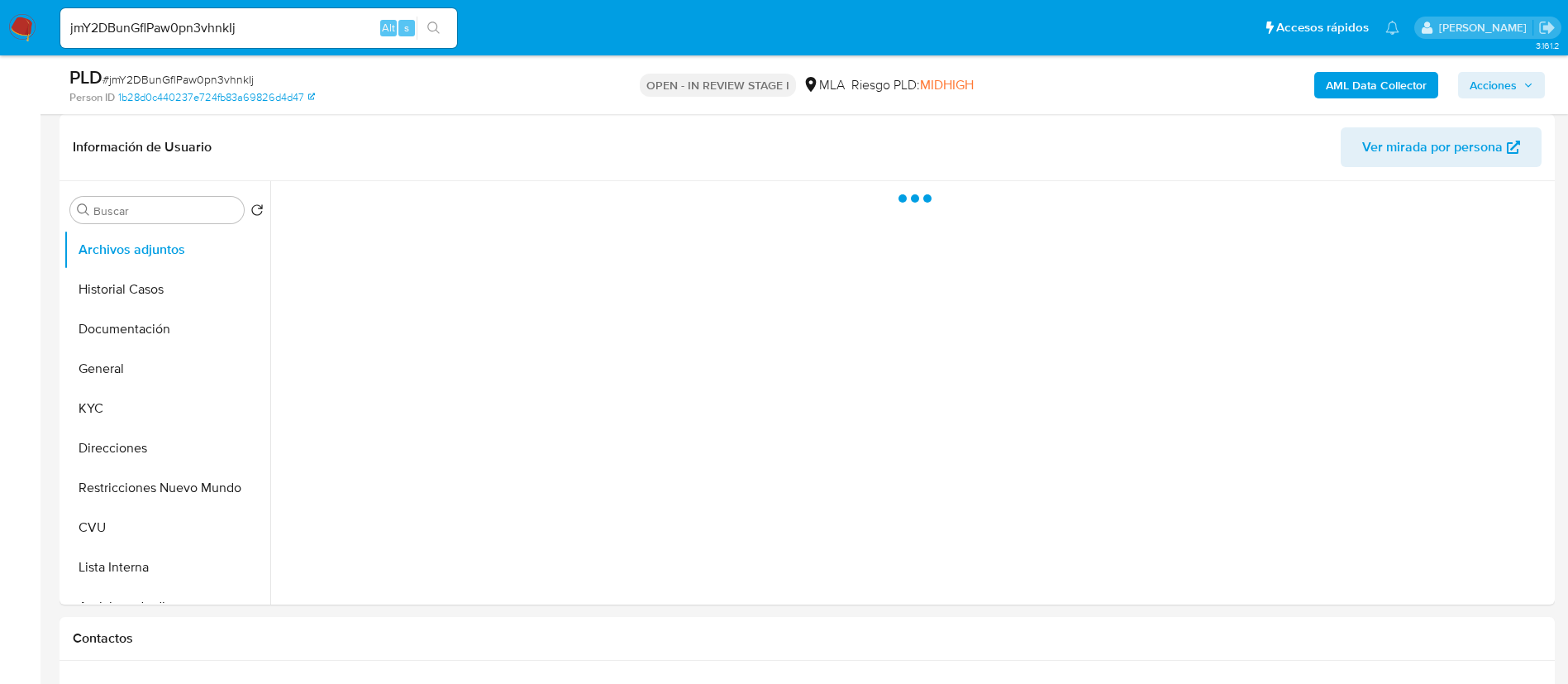
select select "10"
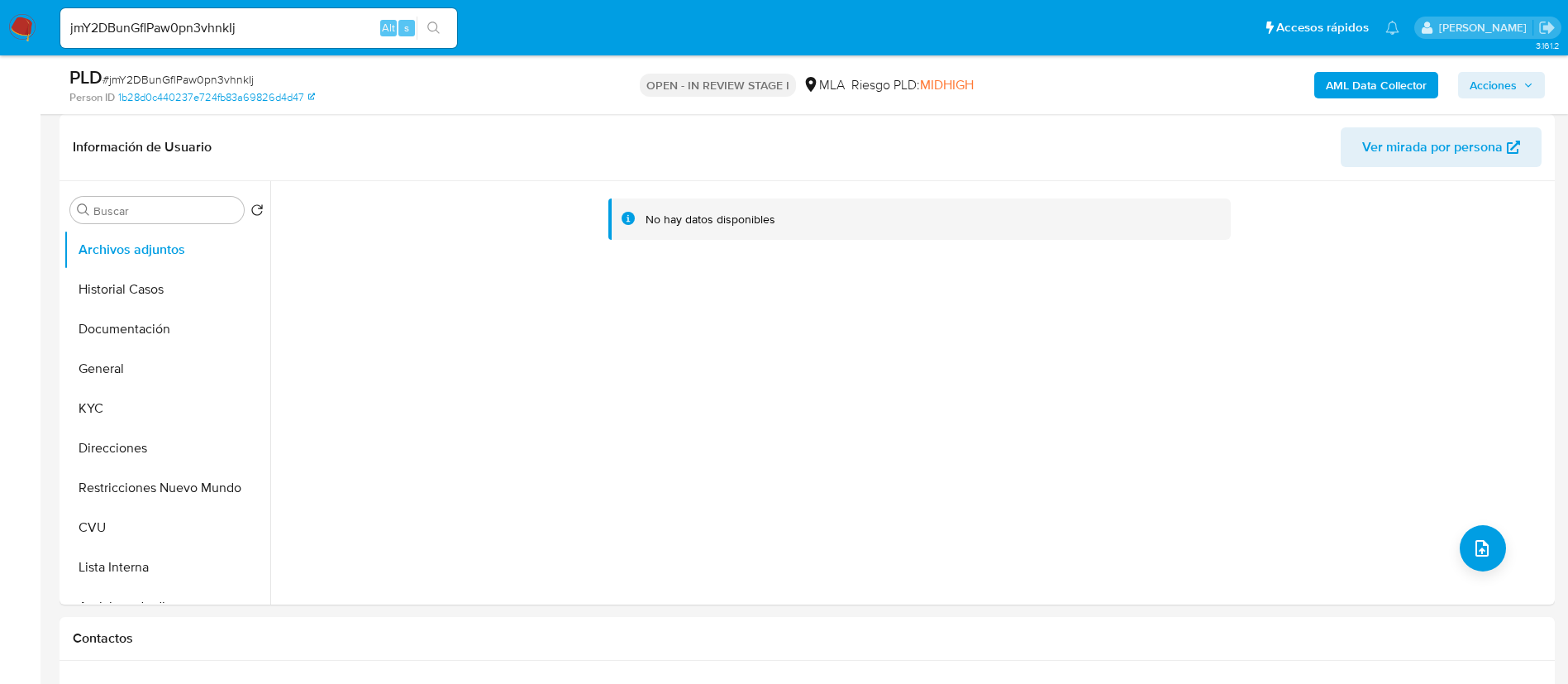
click at [1329, 87] on b "AML Data Collector" at bounding box center [1377, 85] width 101 height 27
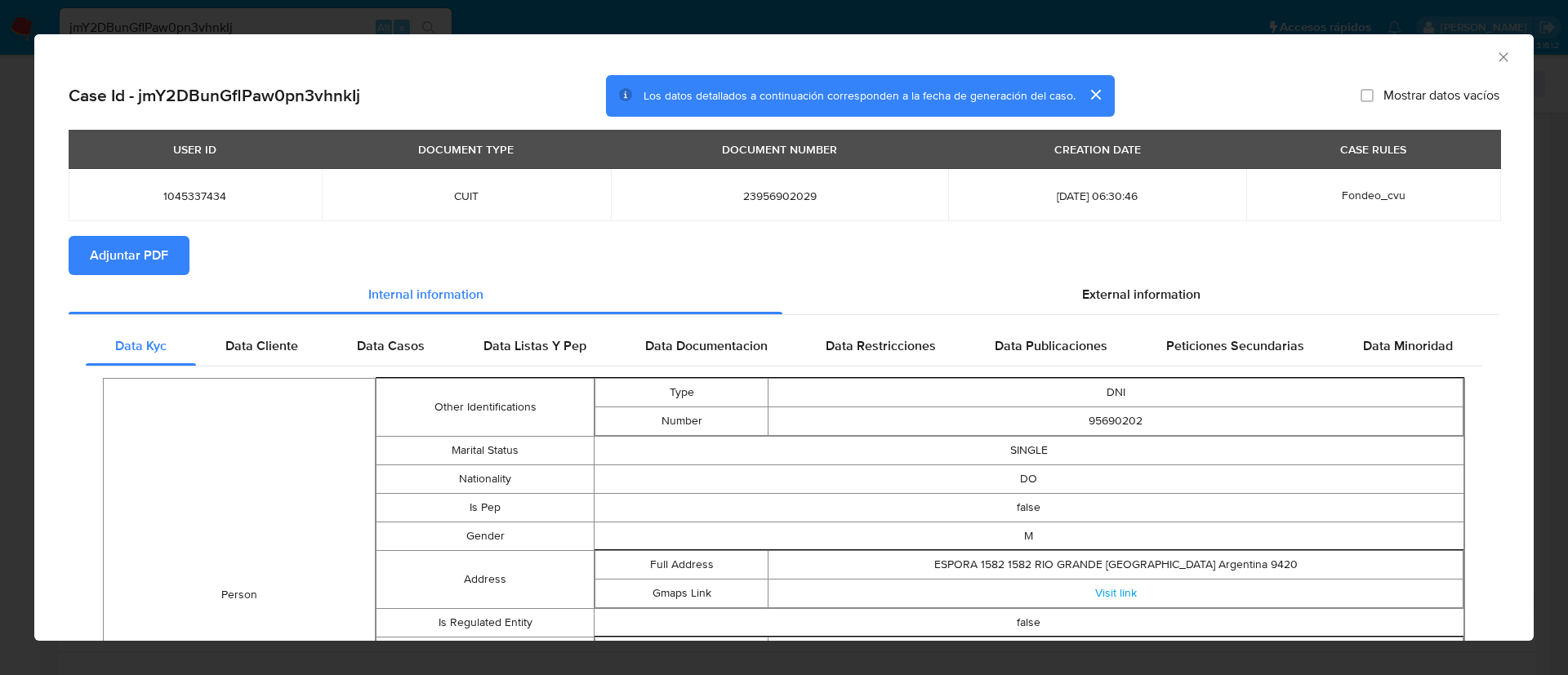
click at [168, 261] on button "Adjuntar PDF" at bounding box center [129, 255] width 121 height 39
click at [205, 199] on span "1045337434" at bounding box center [195, 196] width 214 height 15
copy span "1045337434"
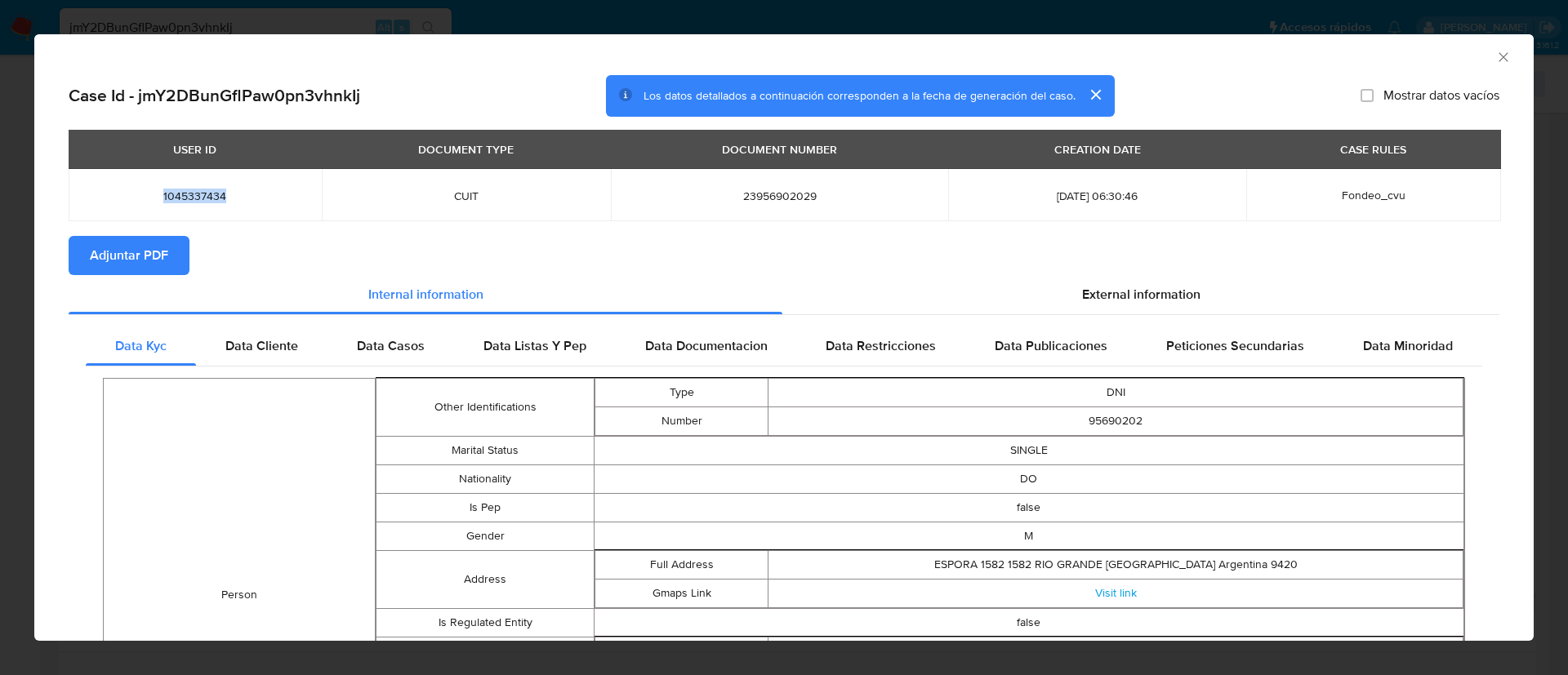
click at [1495, 55] on icon "Cerrar ventana" at bounding box center [1503, 57] width 17 height 17
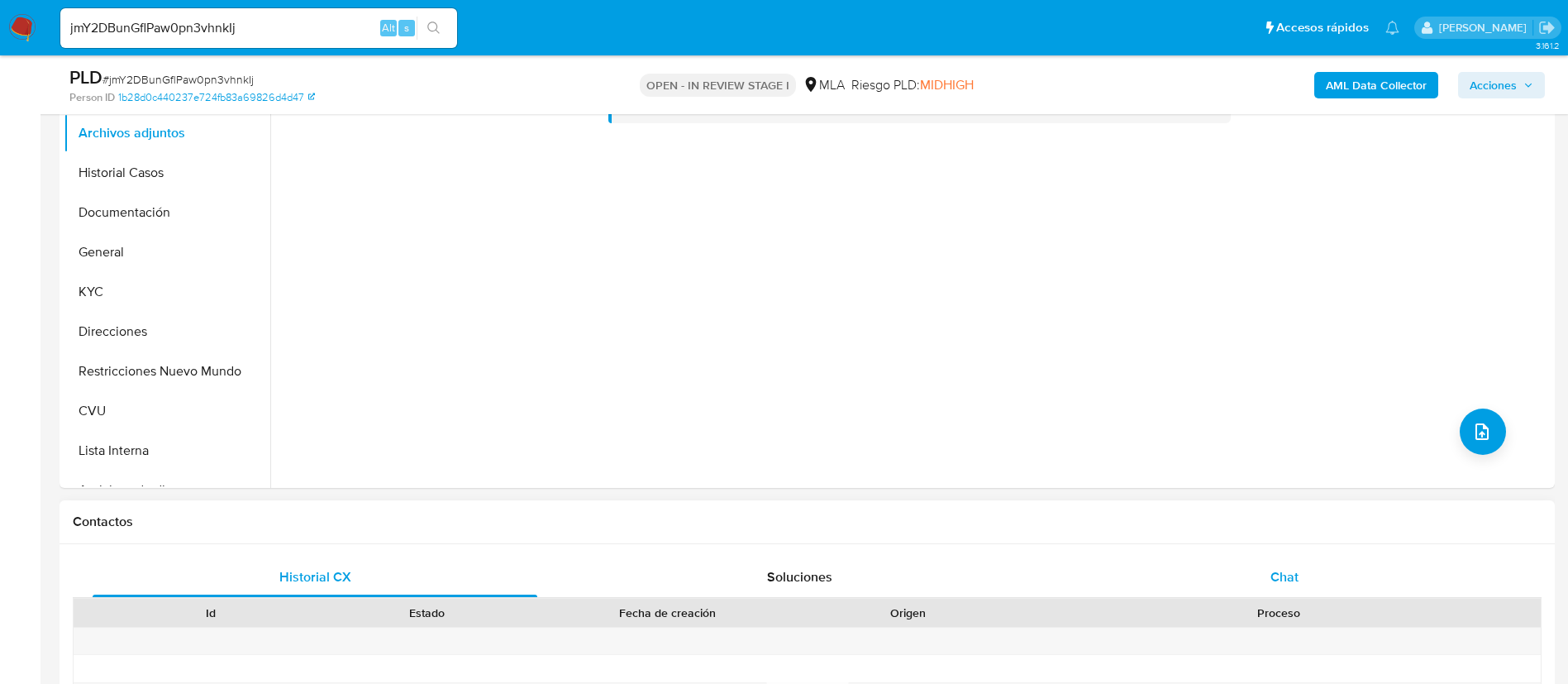
scroll to position [496, 0]
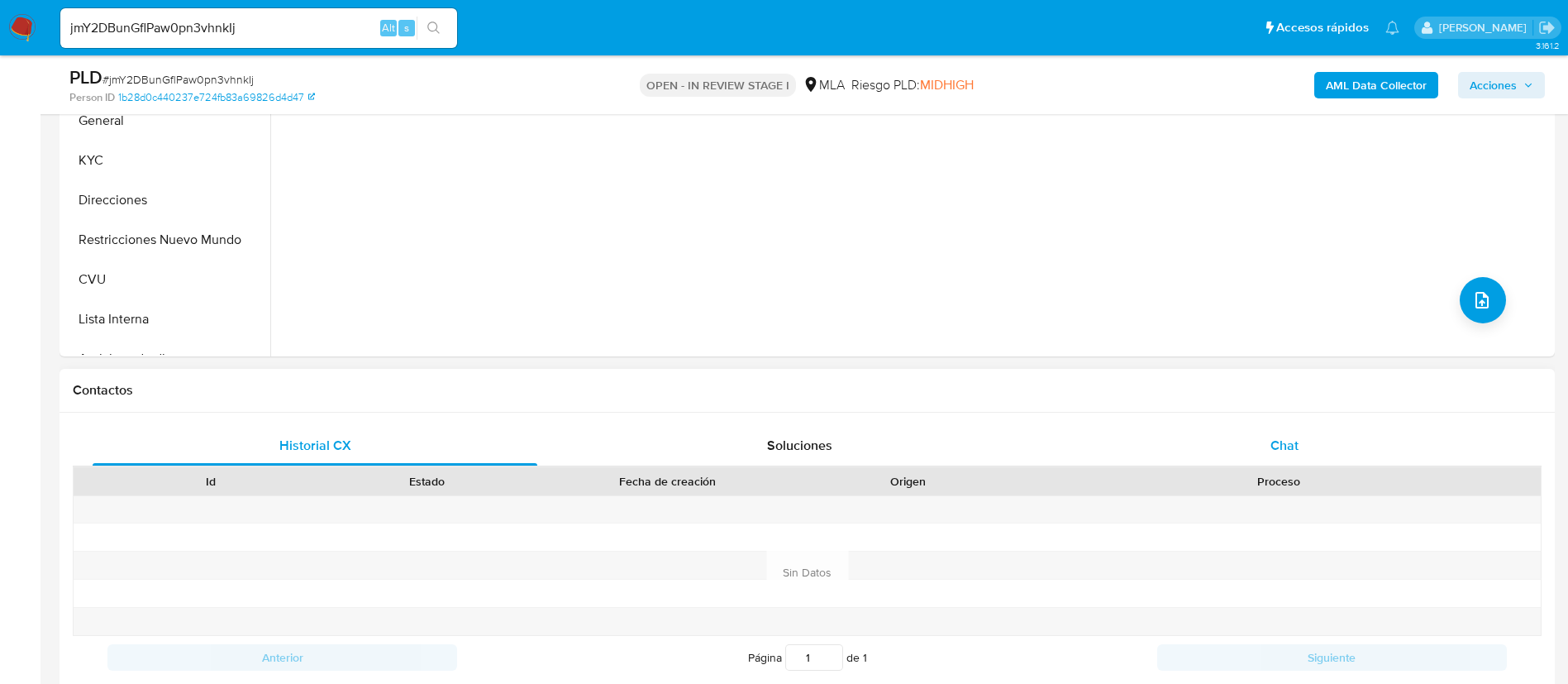
drag, startPoint x: 1295, startPoint y: 468, endPoint x: 1293, endPoint y: 458, distance: 10.2
click at [1294, 468] on div "Proceso" at bounding box center [1278, 482] width 524 height 28
click at [1293, 455] on div "Chat" at bounding box center [1285, 446] width 444 height 40
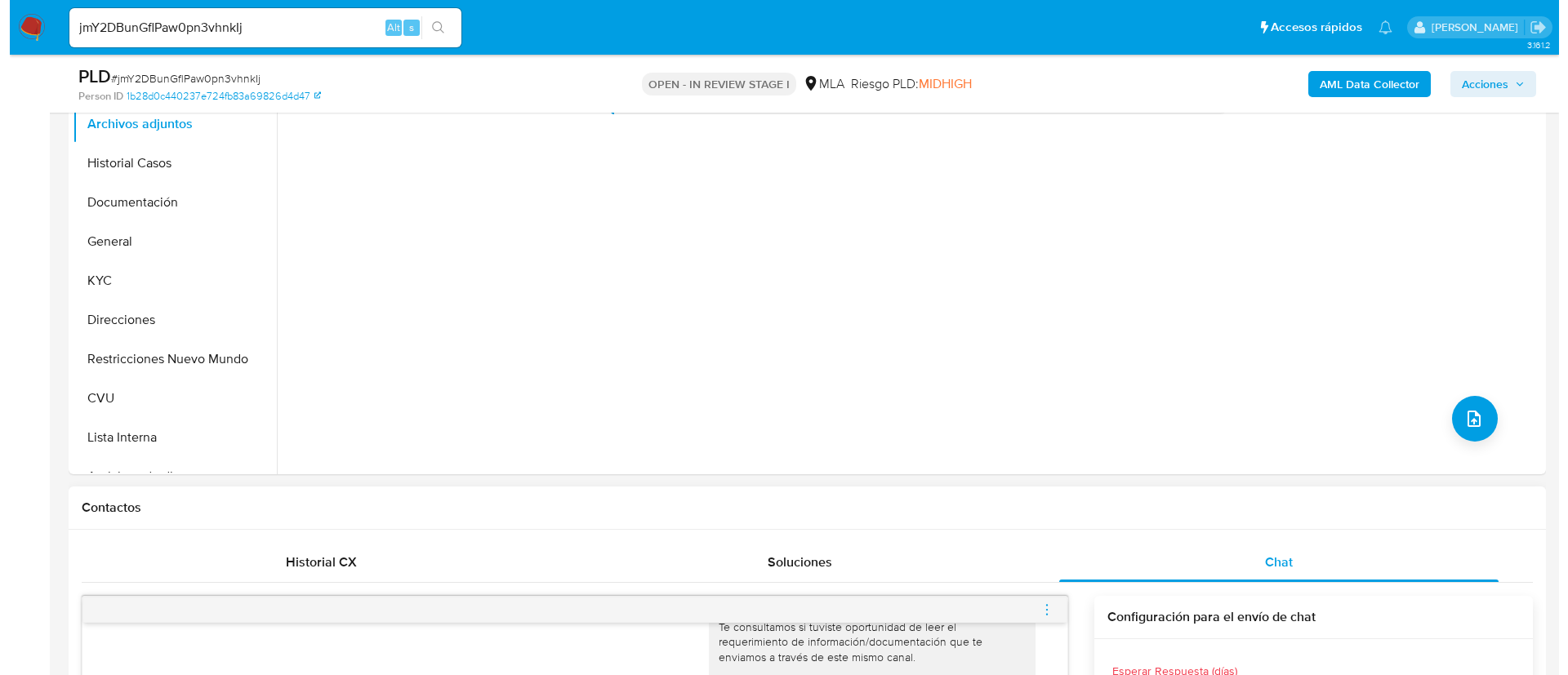
scroll to position [245, 0]
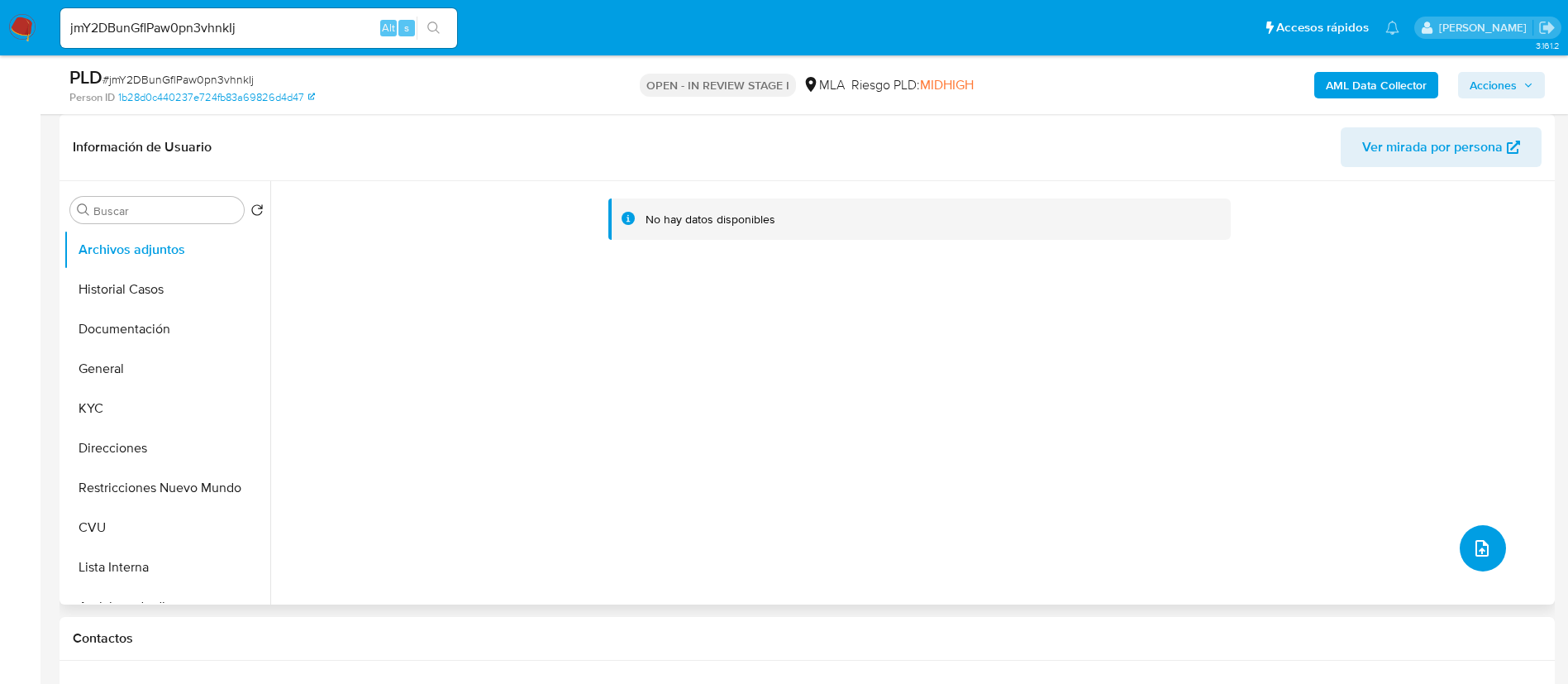
click at [1478, 543] on icon "upload-file" at bounding box center [1482, 548] width 19 height 19
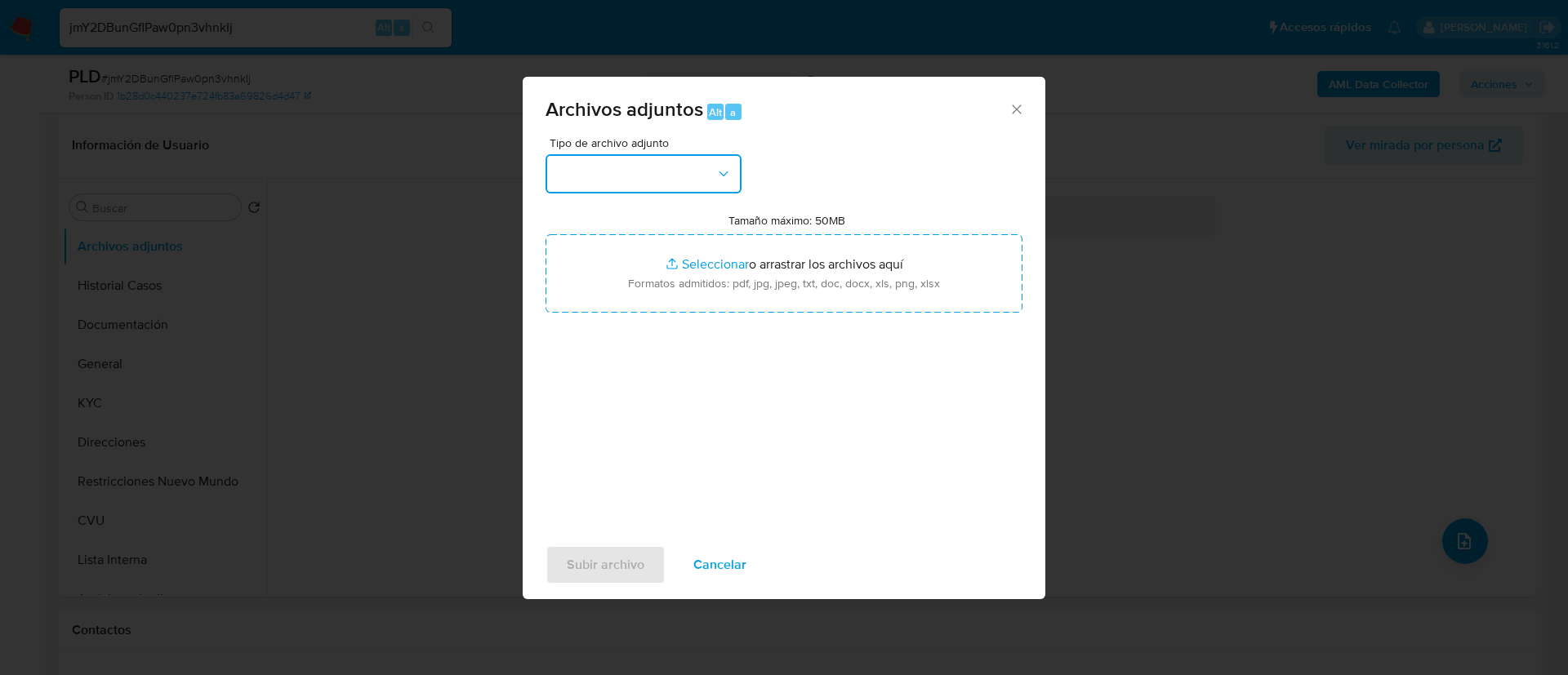
click at [629, 176] on button "button" at bounding box center [644, 173] width 196 height 39
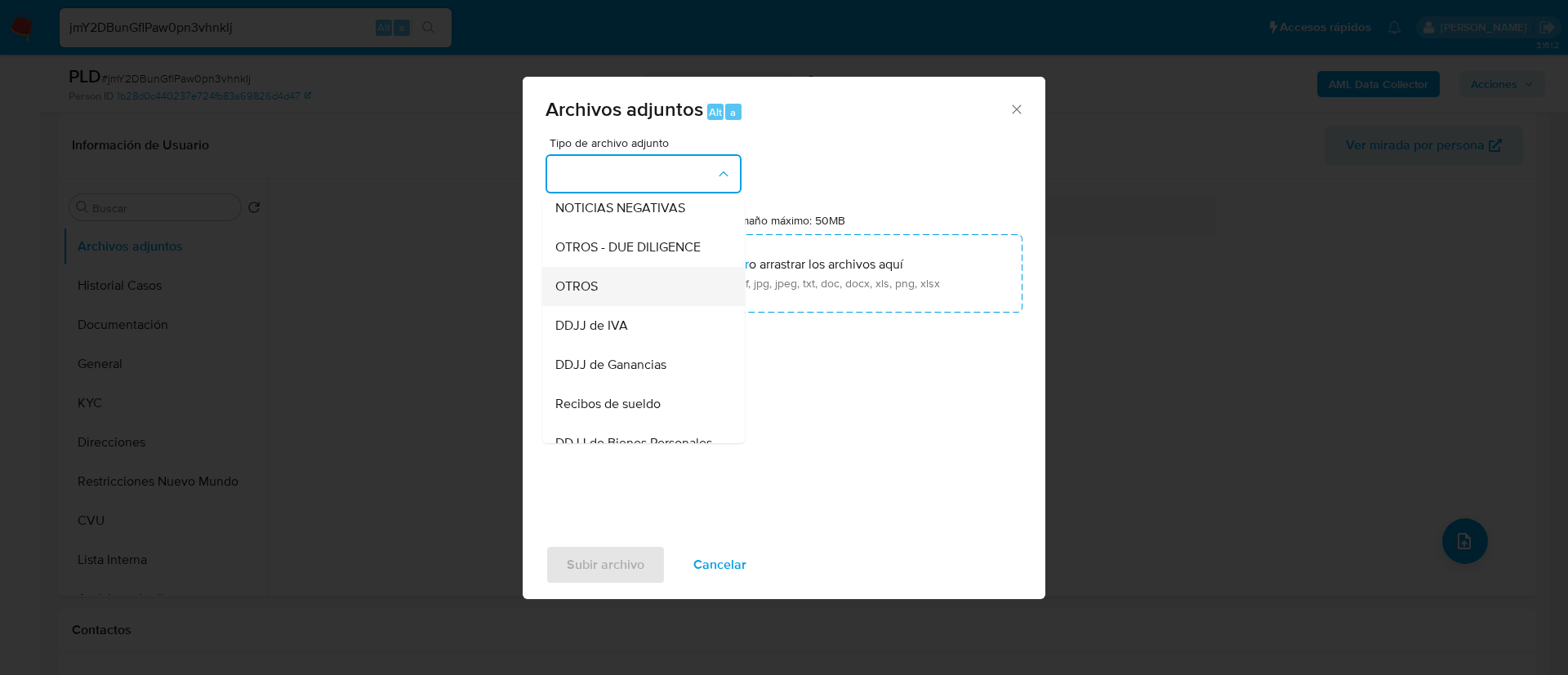
click at [654, 292] on div "OTROS" at bounding box center [638, 286] width 166 height 39
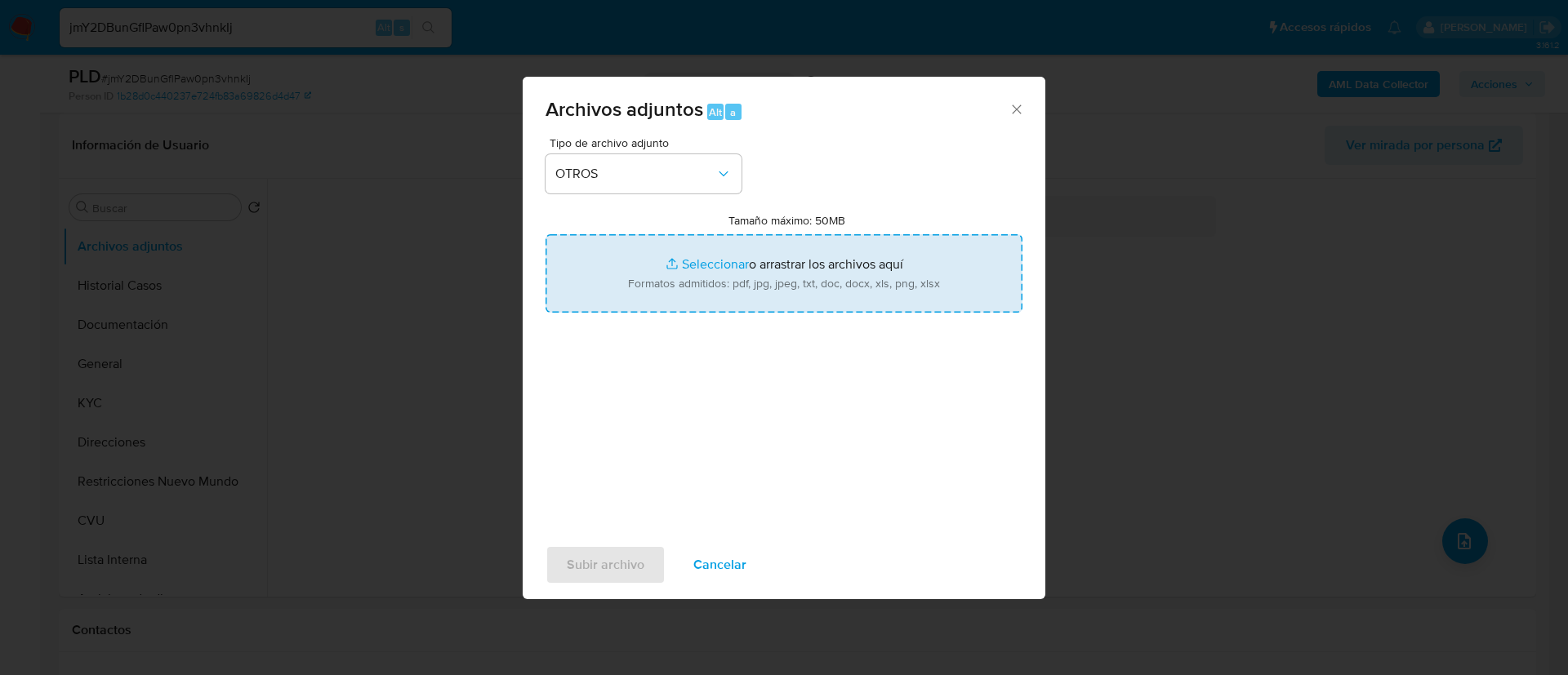
click at [654, 291] on input "Tamaño máximo: 50MB Seleccionar archivos" at bounding box center [784, 274] width 477 height 79
type input "C:\fakepath\1045337434 Movimientos.xlsx"
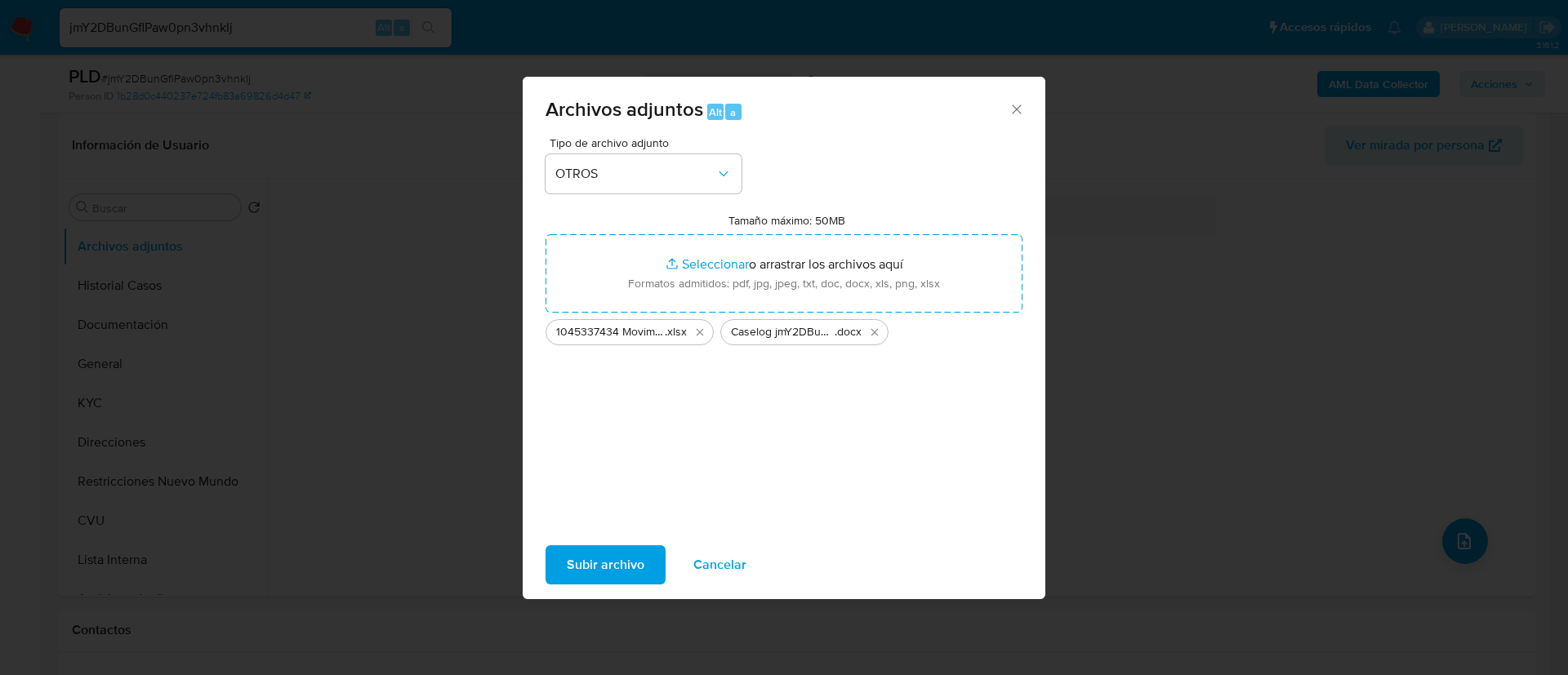
click at [649, 541] on div "Subir archivo Cancelar" at bounding box center [784, 565] width 523 height 62
click at [644, 549] on button "Subir archivo" at bounding box center [605, 565] width 120 height 39
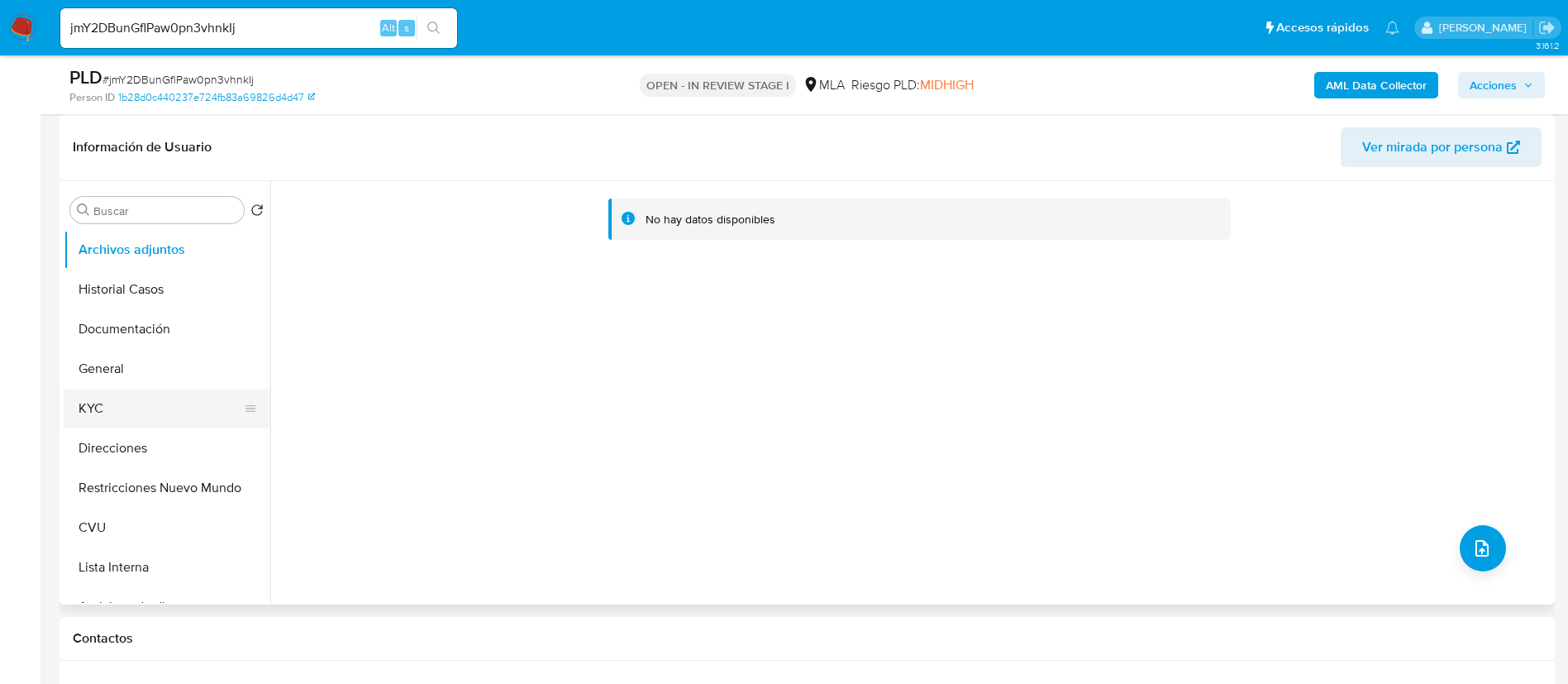
click at [168, 425] on button "KYC" at bounding box center [160, 408] width 193 height 40
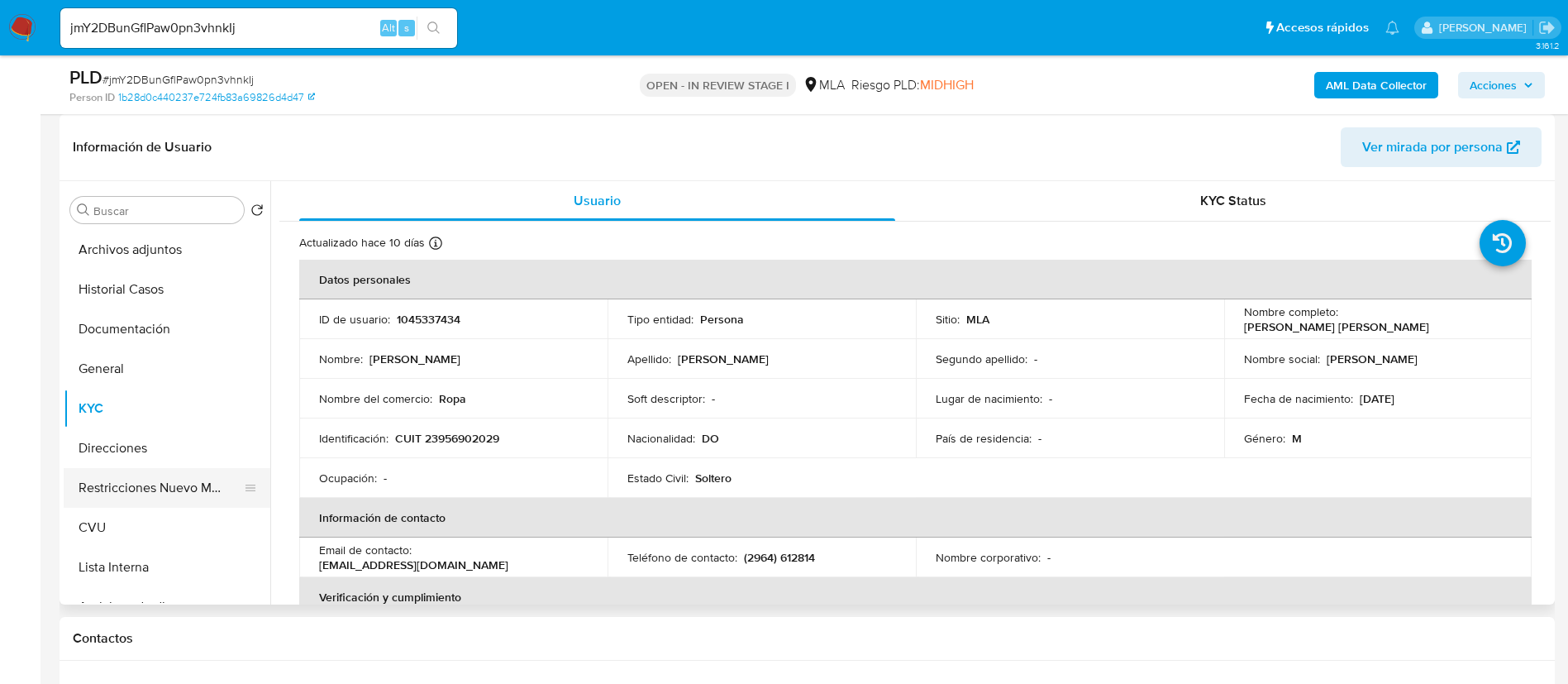
click at [172, 482] on button "Restricciones Nuevo Mundo" at bounding box center [160, 487] width 193 height 40
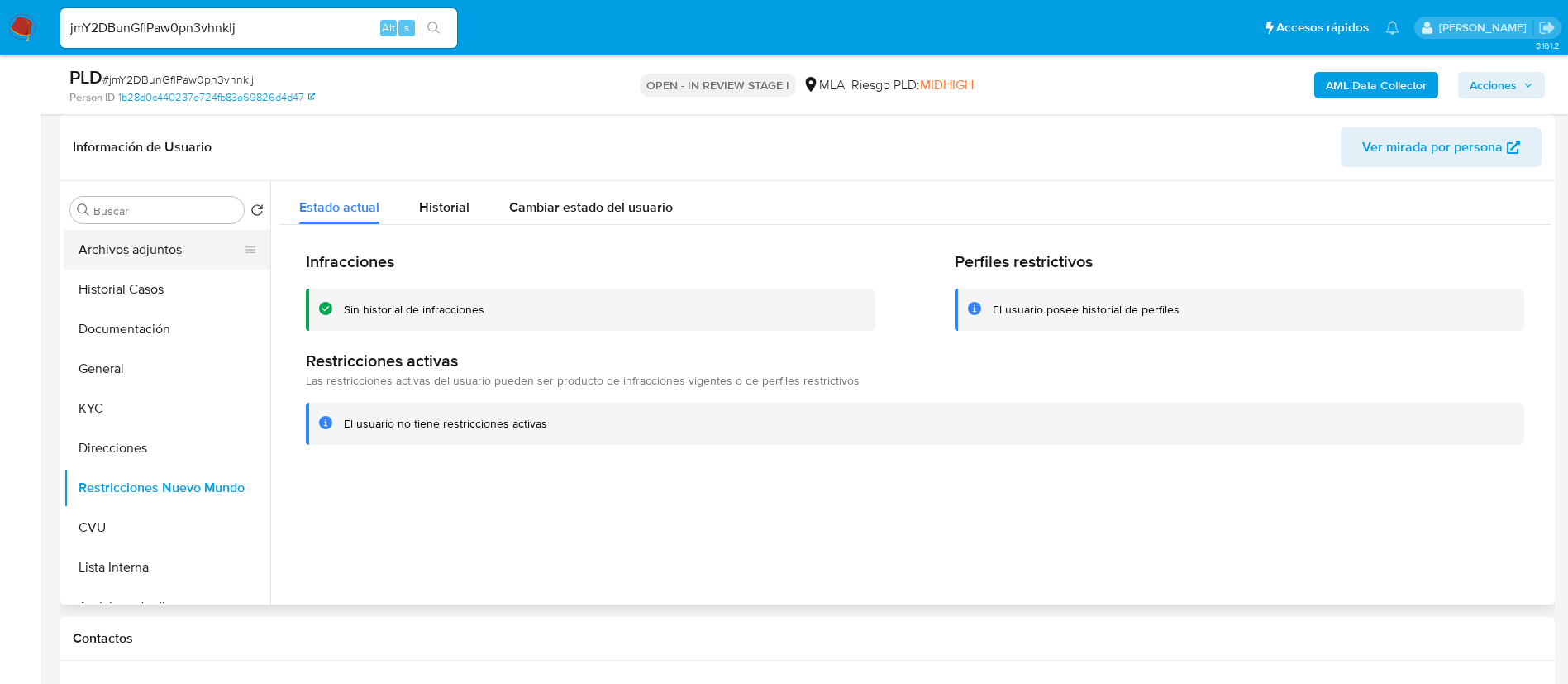
click at [143, 266] on button "Archivos adjuntos" at bounding box center [160, 250] width 193 height 40
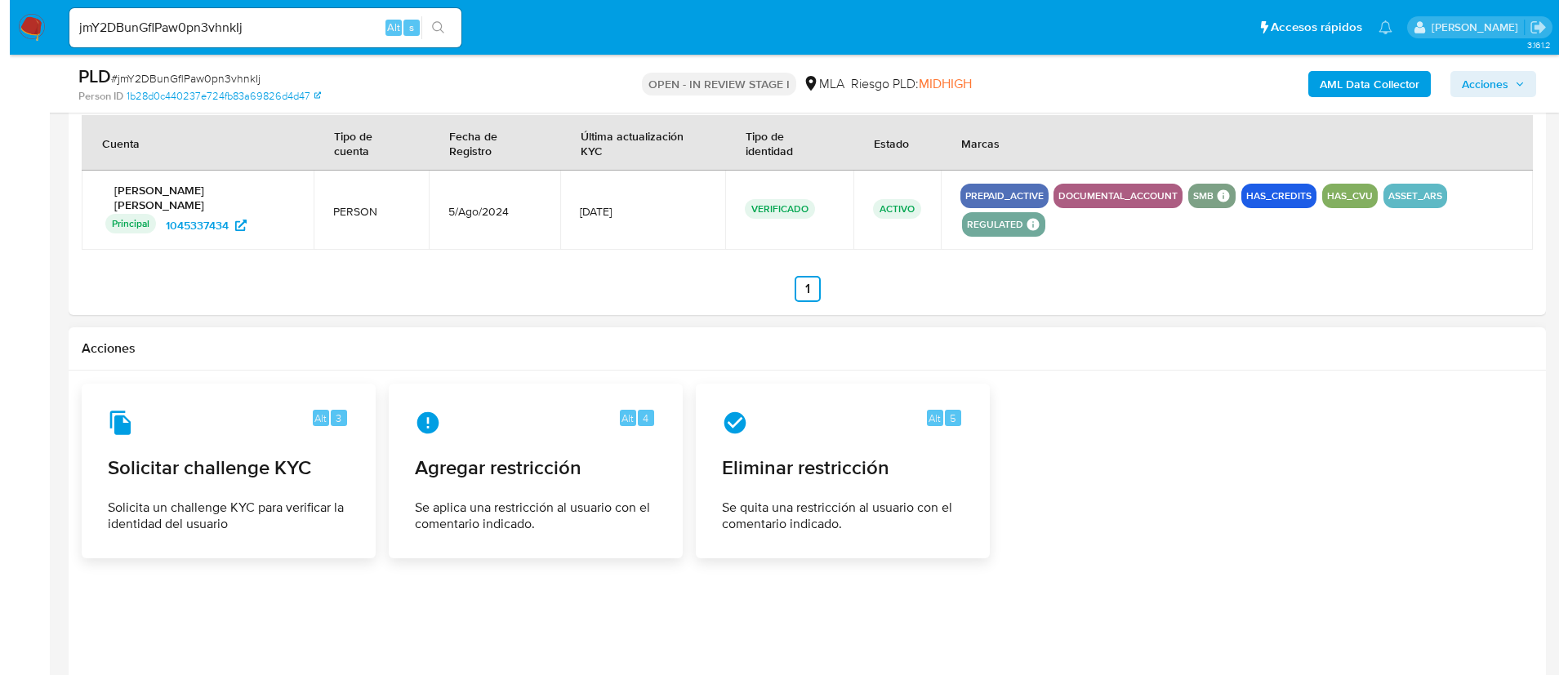
scroll to position [2498, 0]
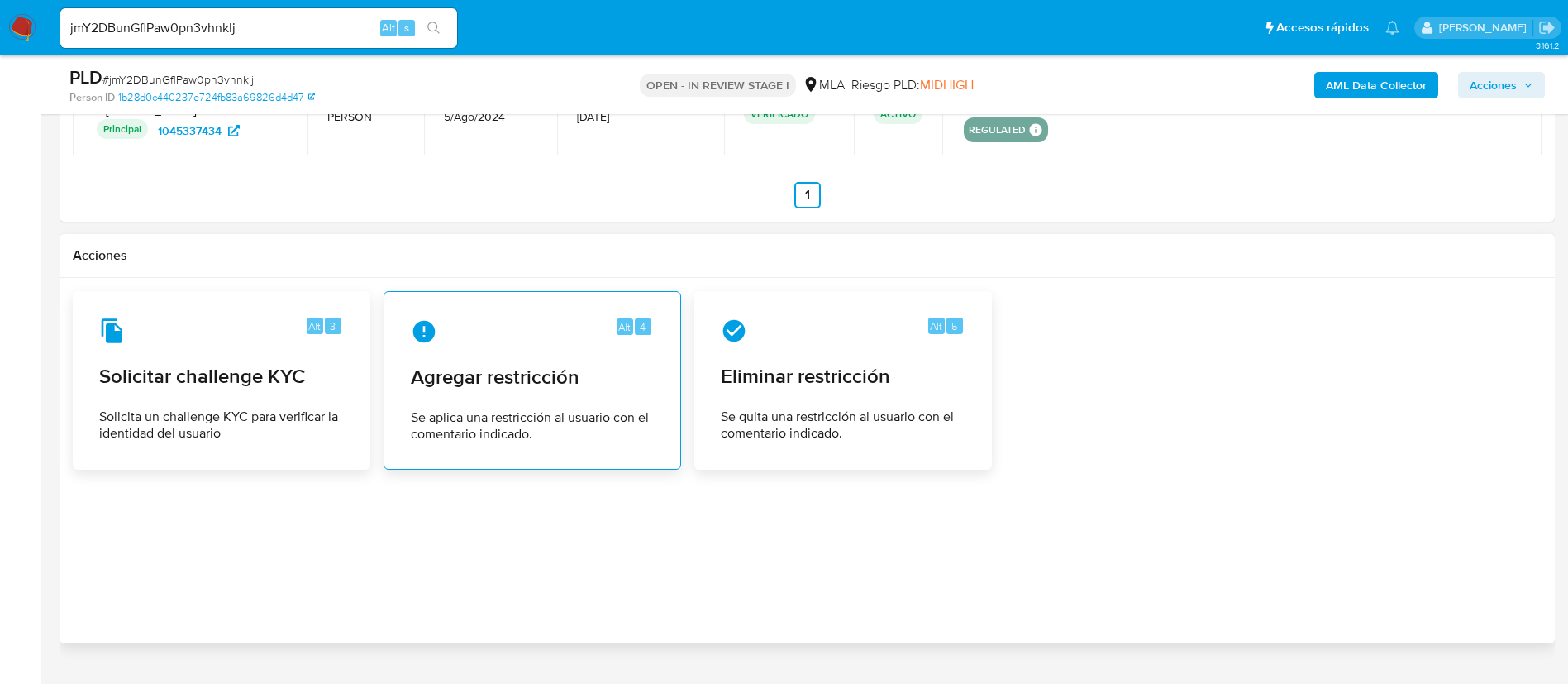
click at [529, 409] on span "Se aplica una restricción al usuario con el comentario indicado." at bounding box center [532, 425] width 243 height 33
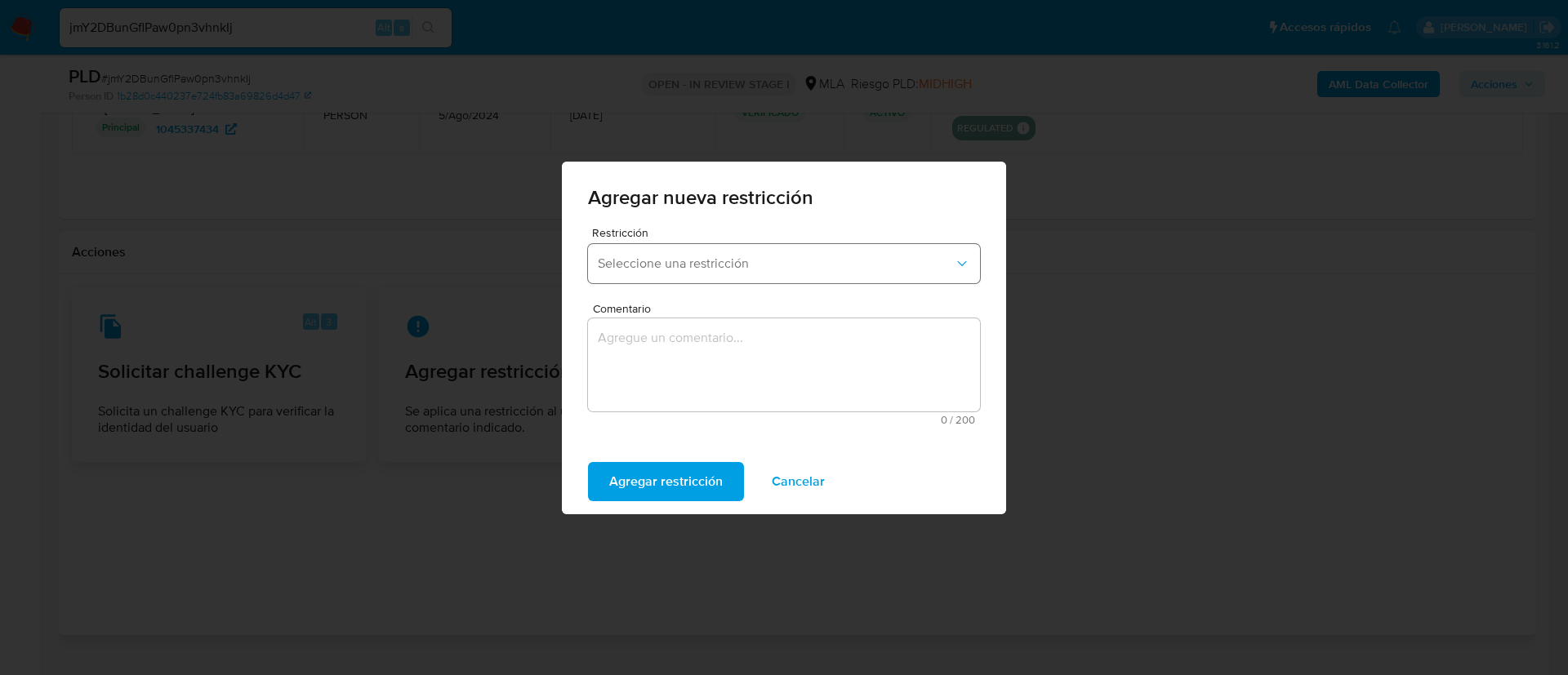
click at [647, 247] on button "Seleccione una restricción" at bounding box center [784, 263] width 392 height 39
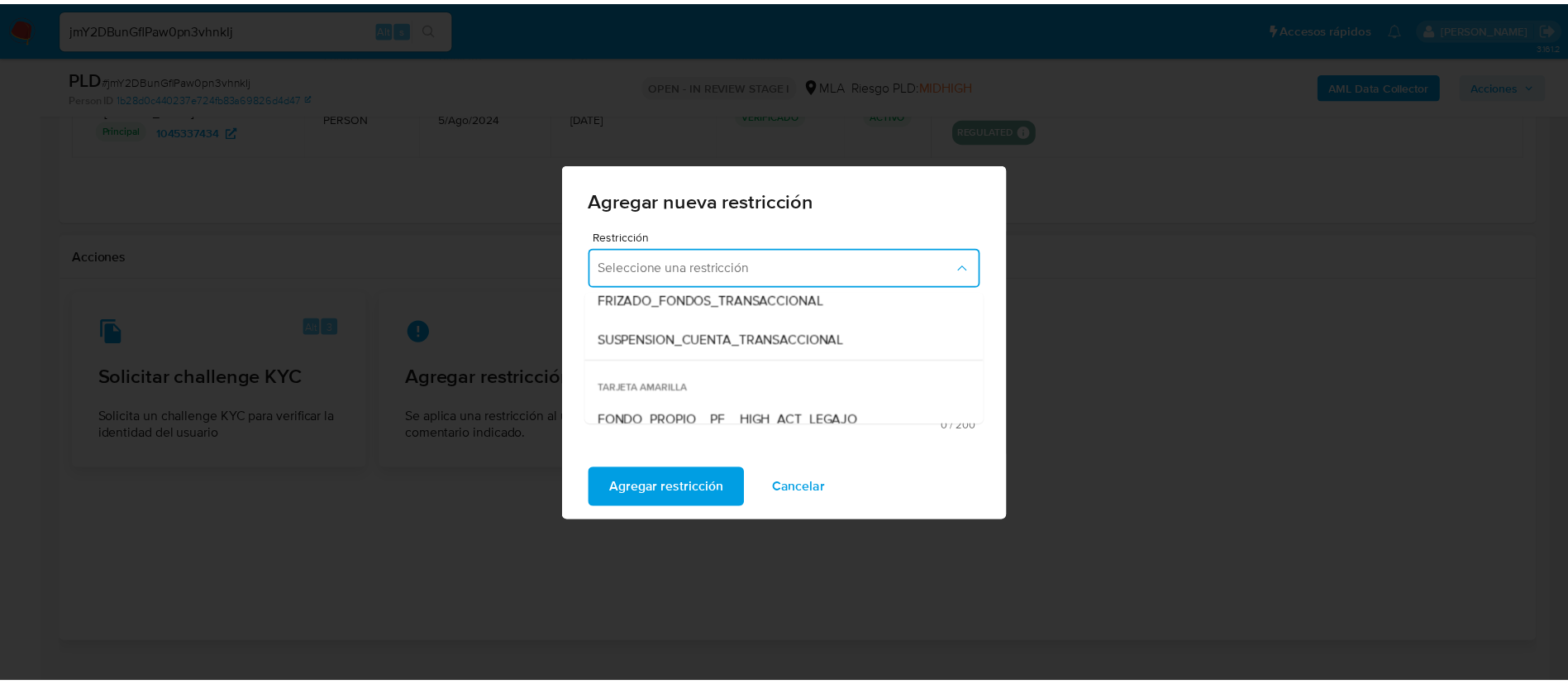
scroll to position [248, 0]
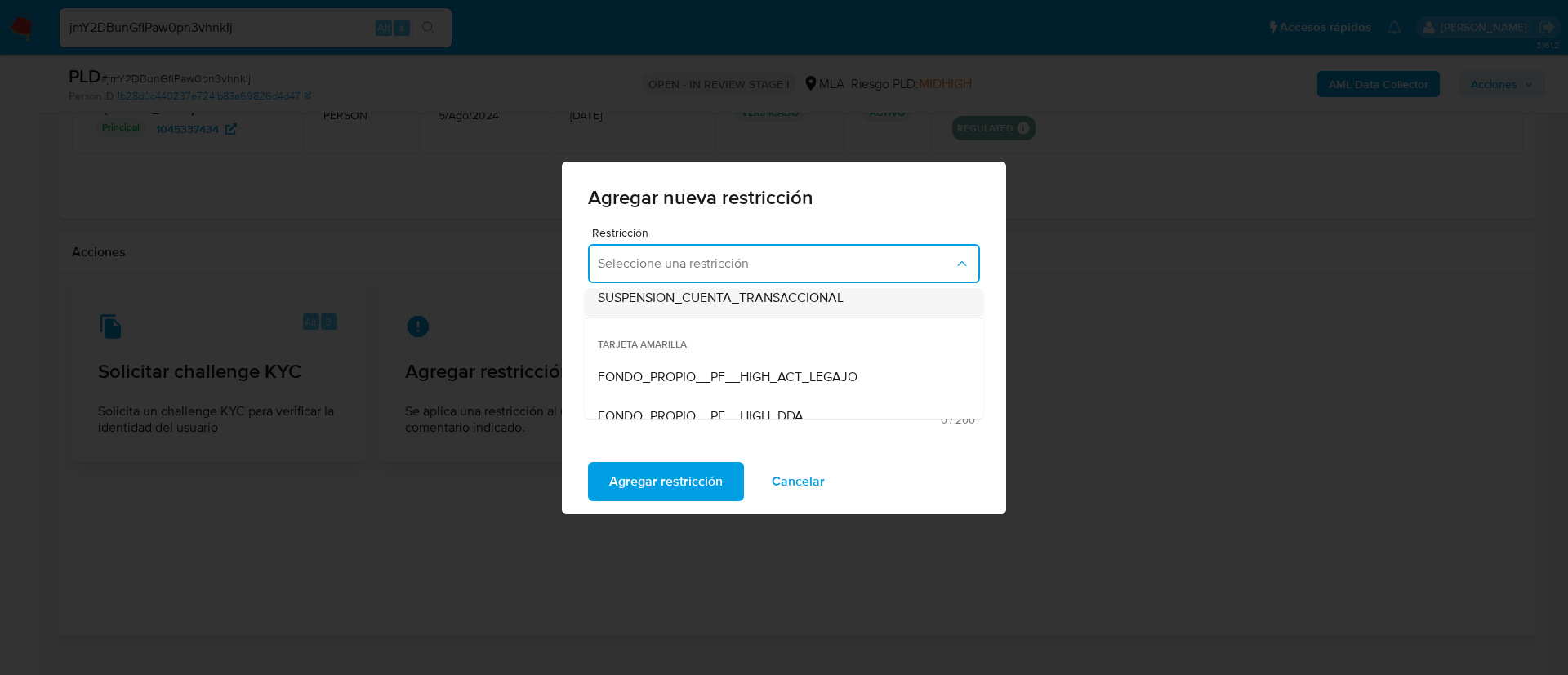
click at [684, 307] on div "SUSPENSION_CUENTA_TRANSACCIONAL" at bounding box center [778, 297] width 363 height 39
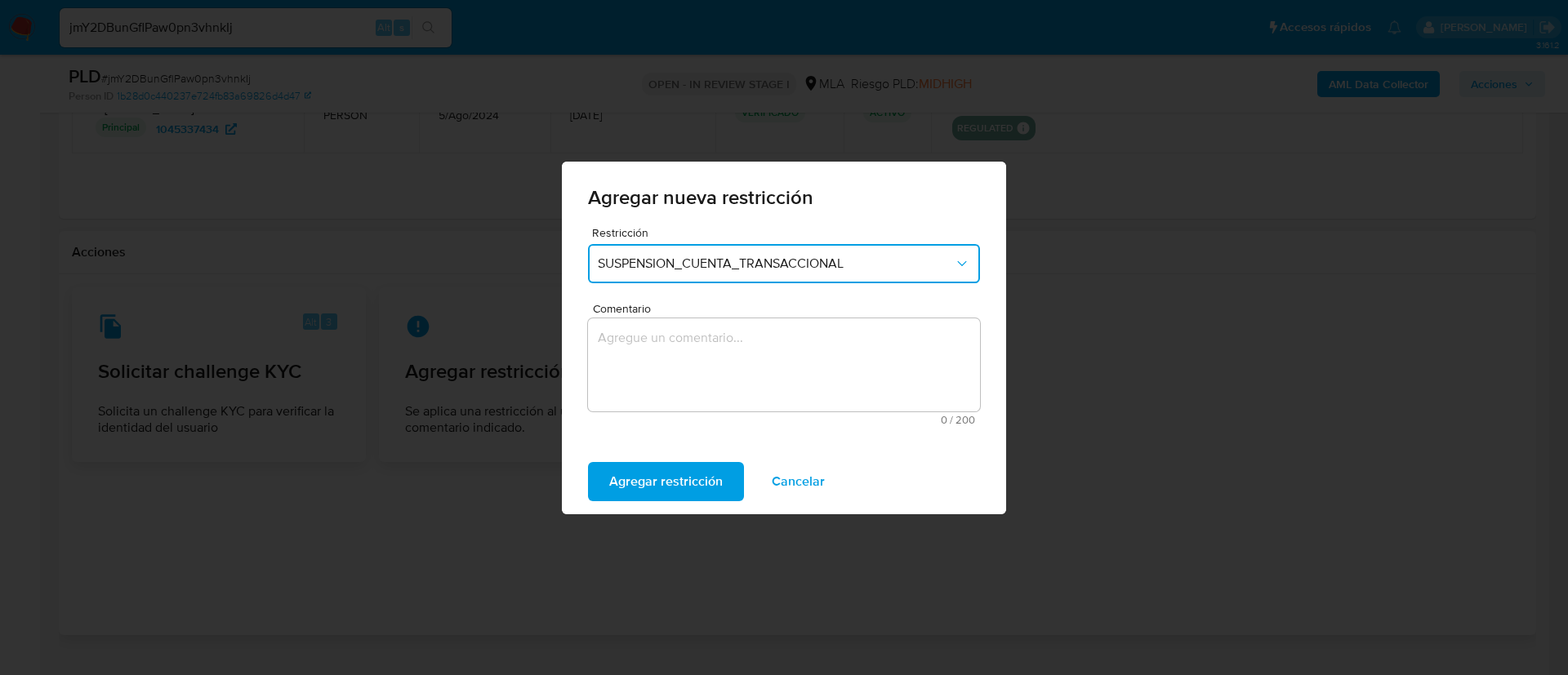
click at [695, 340] on textarea "Comentario" at bounding box center [784, 365] width 392 height 93
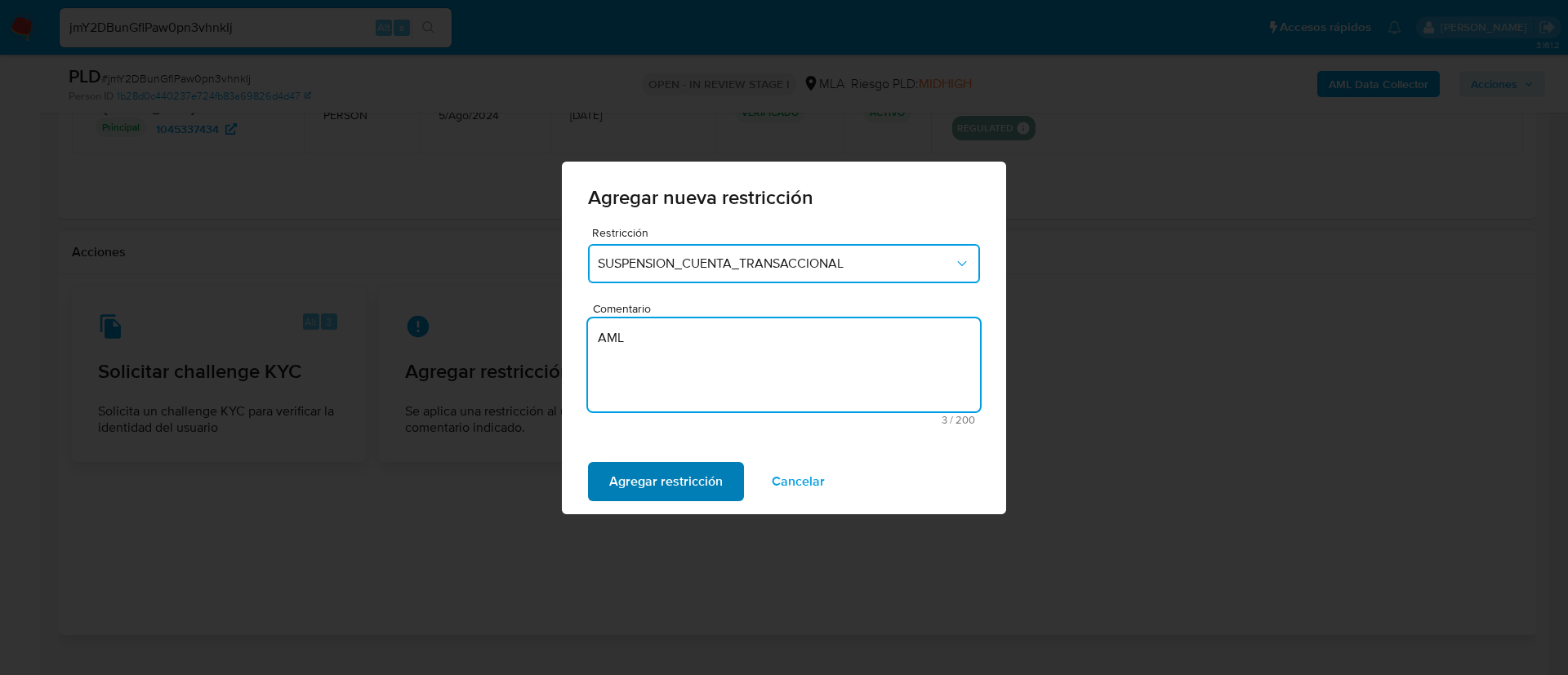
type textarea "AML"
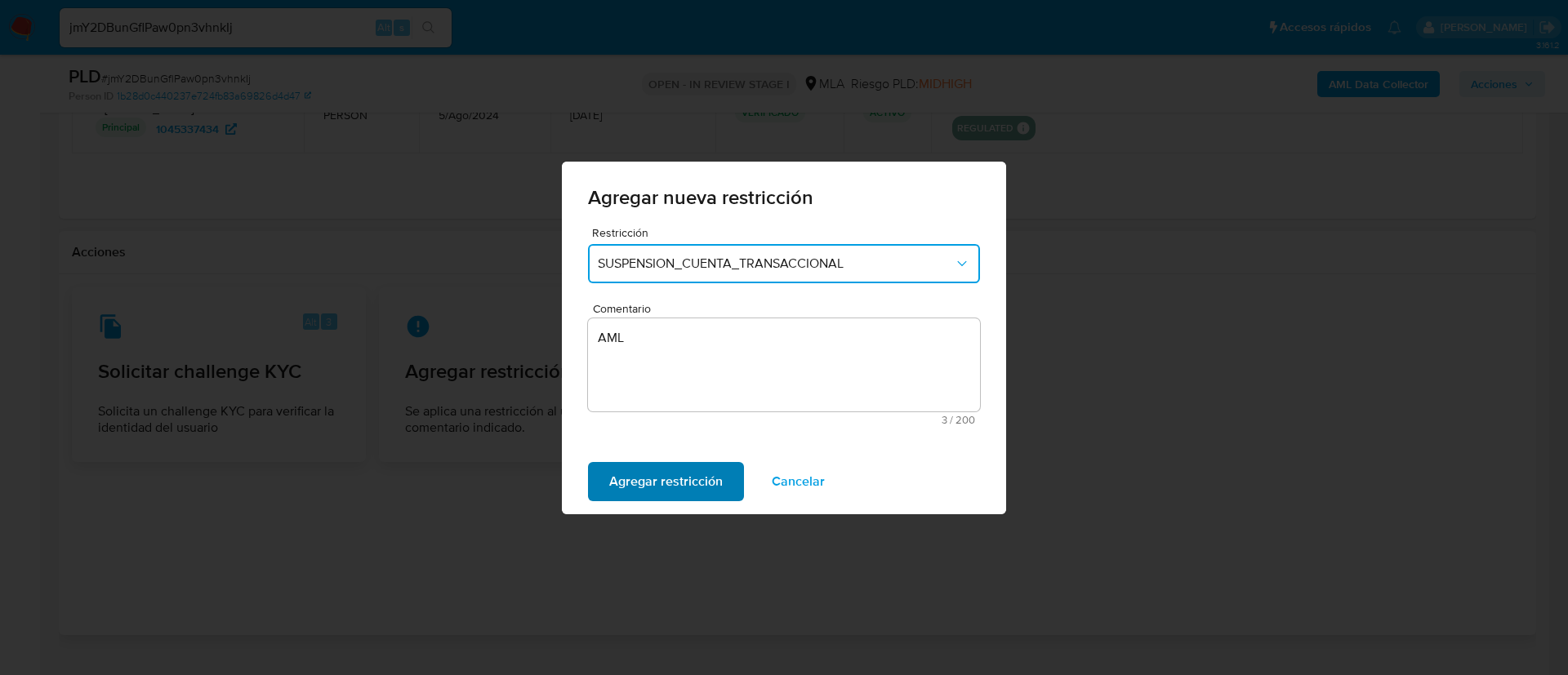
click at [682, 474] on span "Agregar restricción" at bounding box center [666, 481] width 114 height 36
click at [606, 470] on button "Confirmar" at bounding box center [638, 481] width 101 height 39
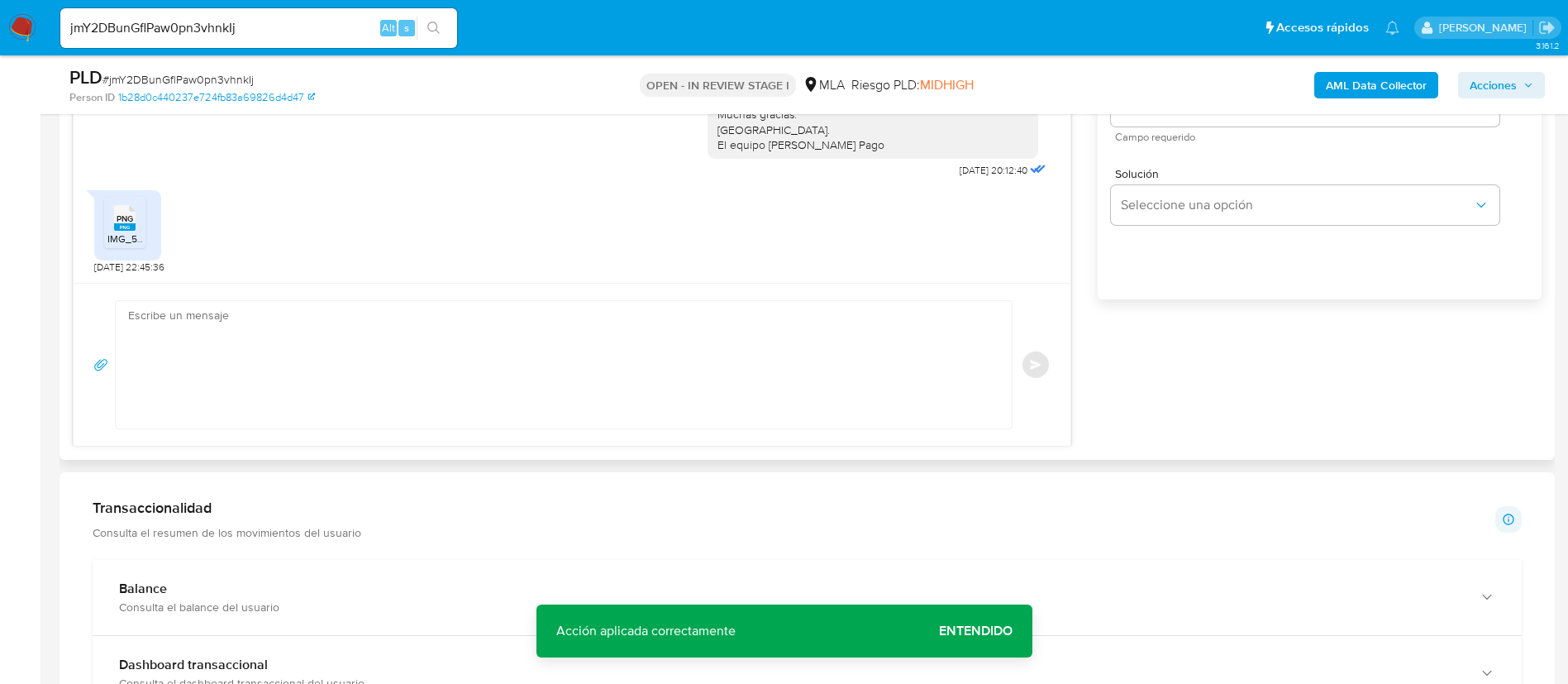
scroll to position [1042, 0]
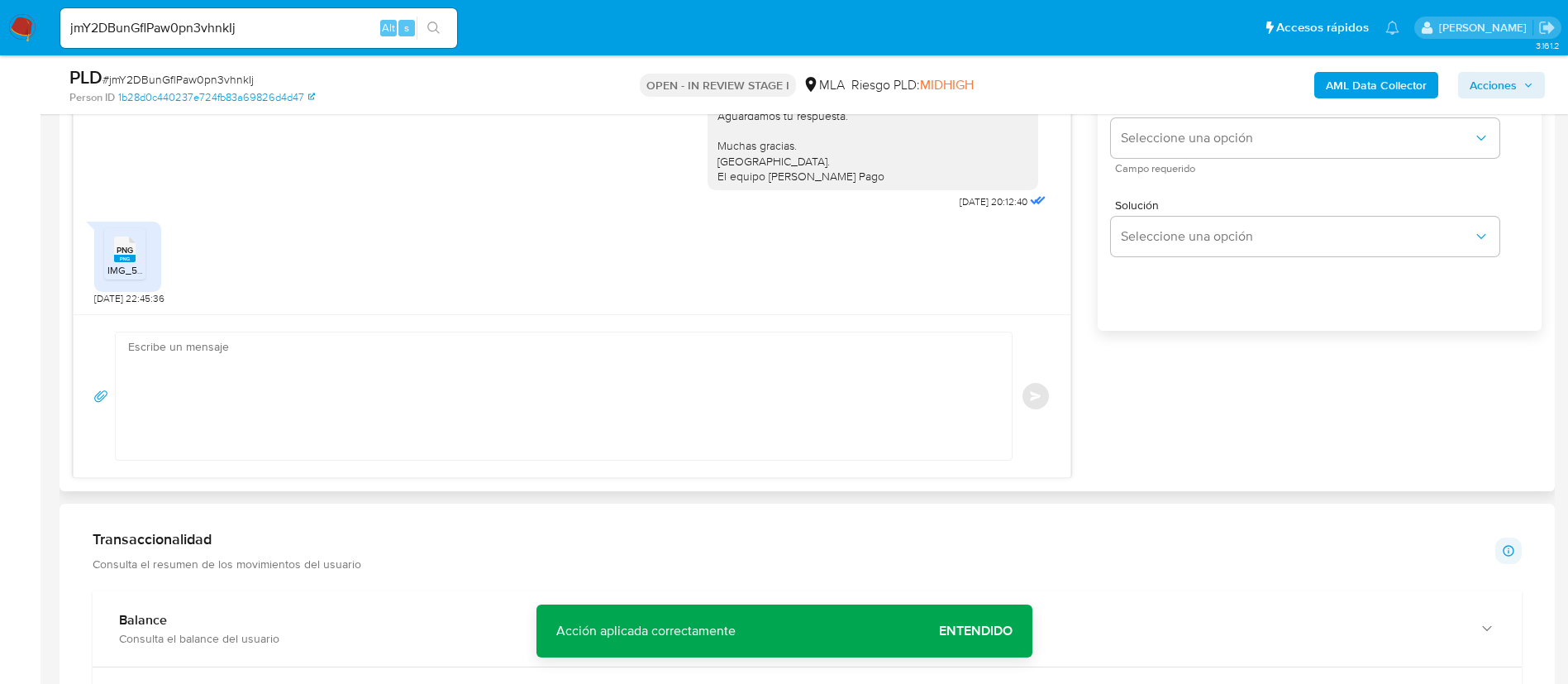
click at [626, 352] on textarea at bounding box center [560, 396] width 863 height 128
paste textarea "Muchas gracias por la respuesta. Analizamos tu caso y verificamos que la operat…"
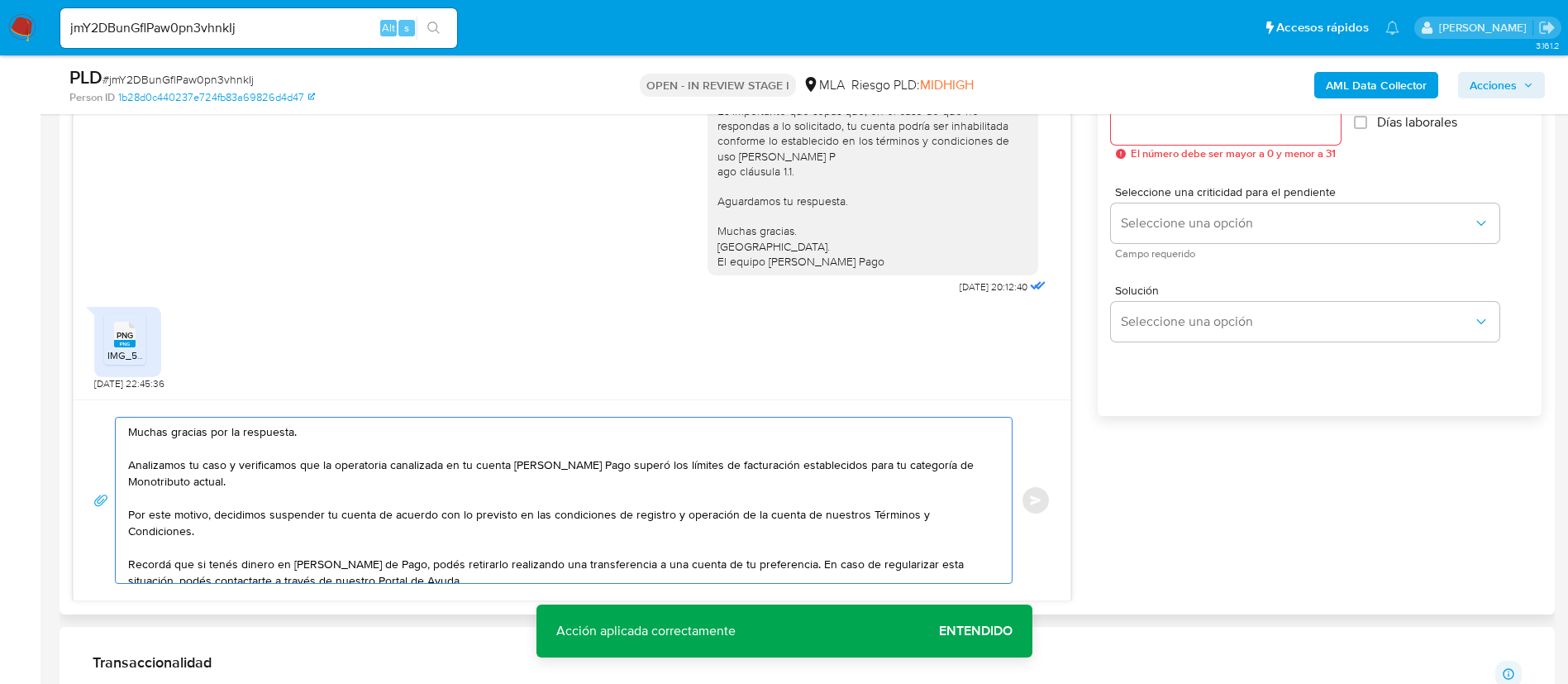
scroll to position [918, 0]
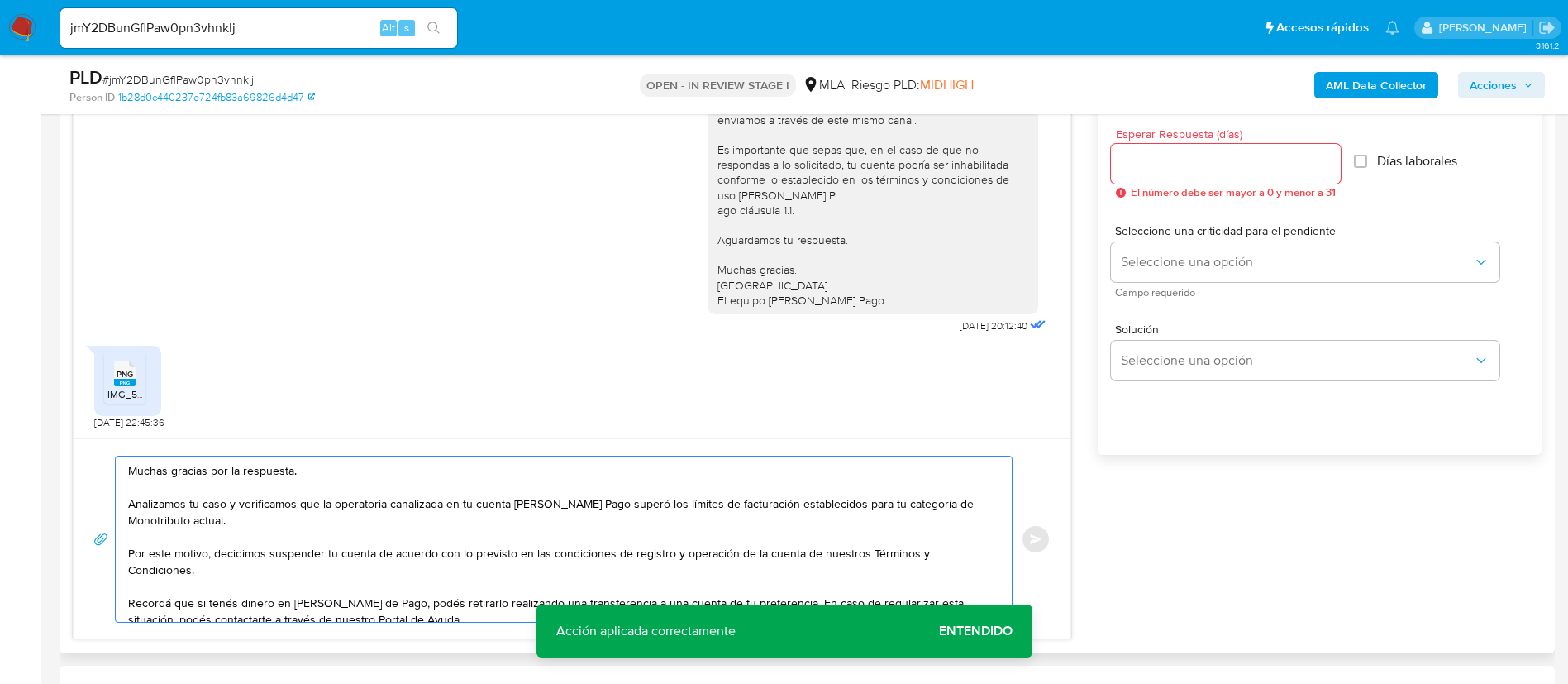
type textarea "Muchas gracias por la respuesta. Analizamos tu caso y verificamos que la operat…"
click at [1127, 161] on input "Esperar Respuesta (días)" at bounding box center [1226, 164] width 230 height 21
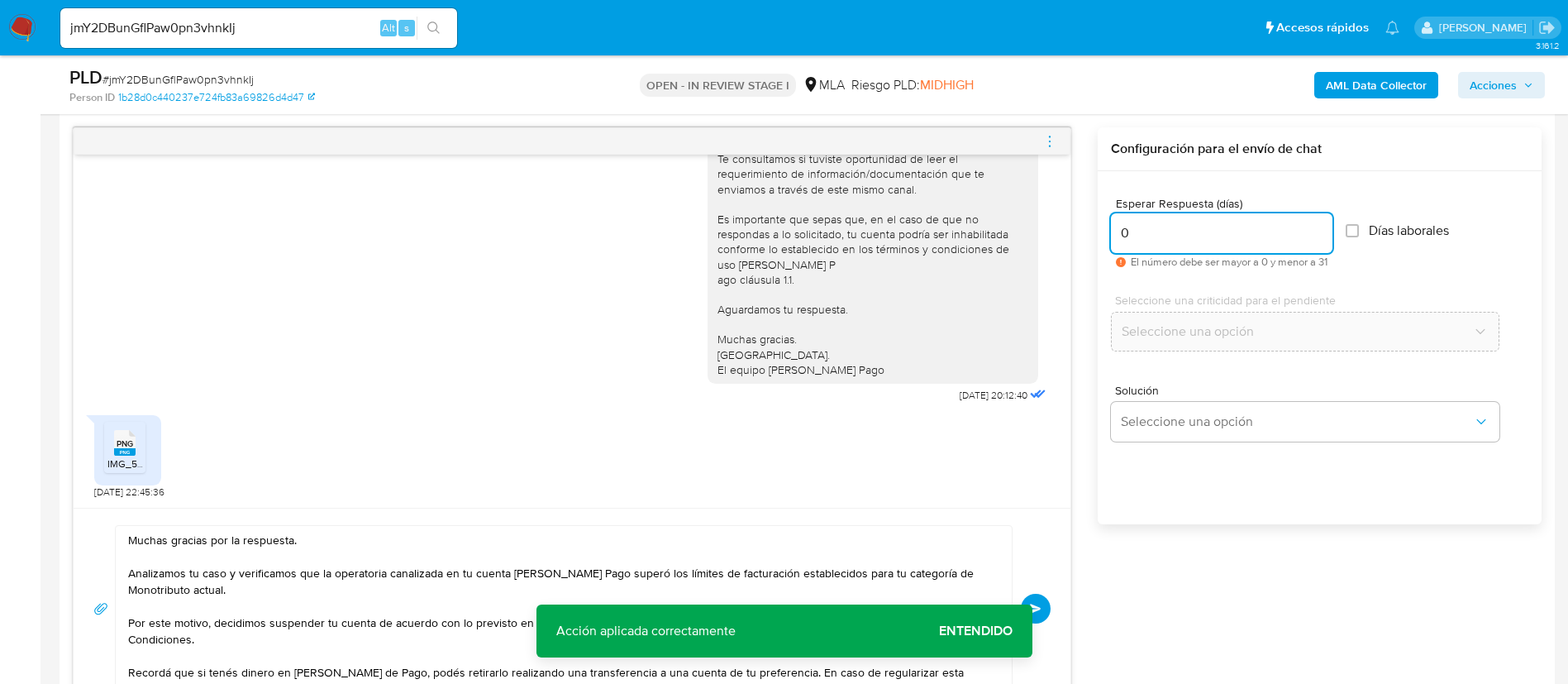
scroll to position [794, 0]
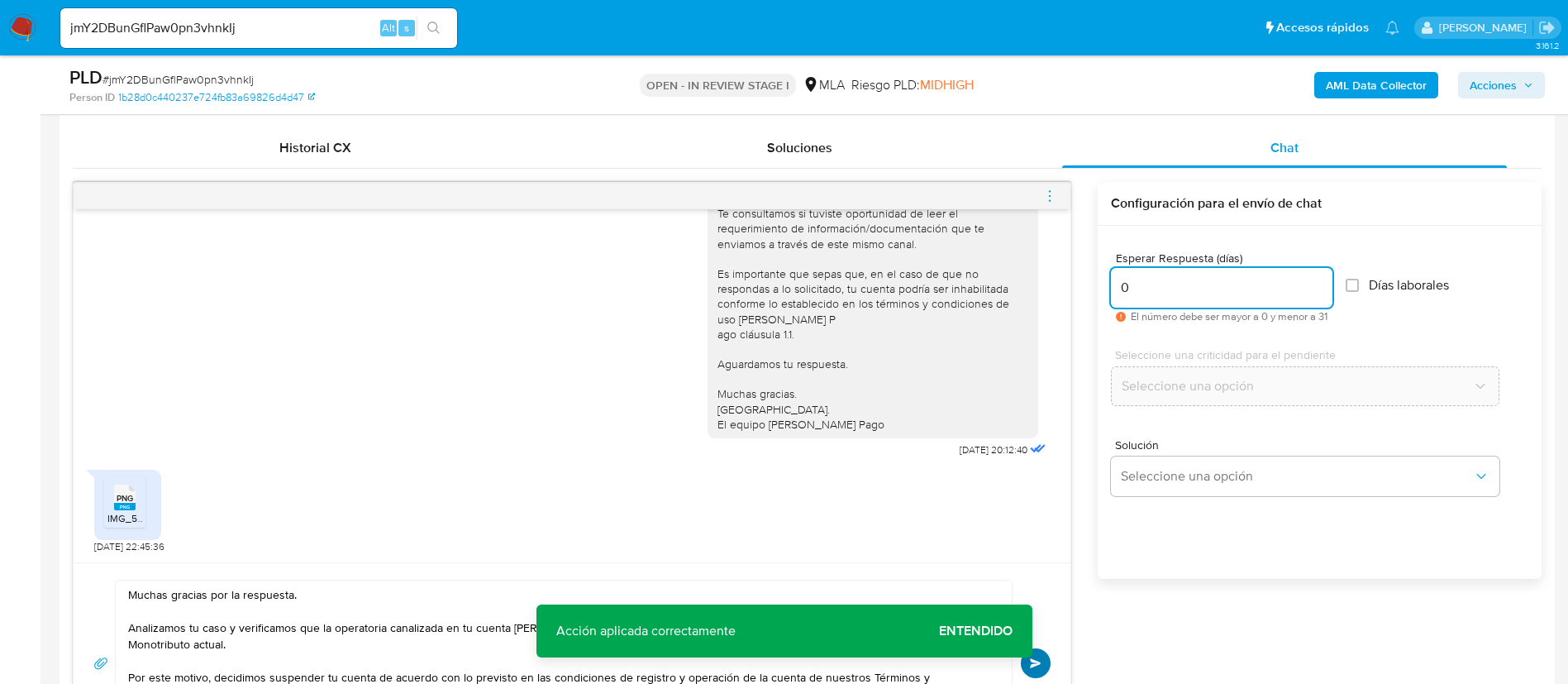
type input "0"
click at [1031, 662] on span "Enviar" at bounding box center [1035, 663] width 12 height 10
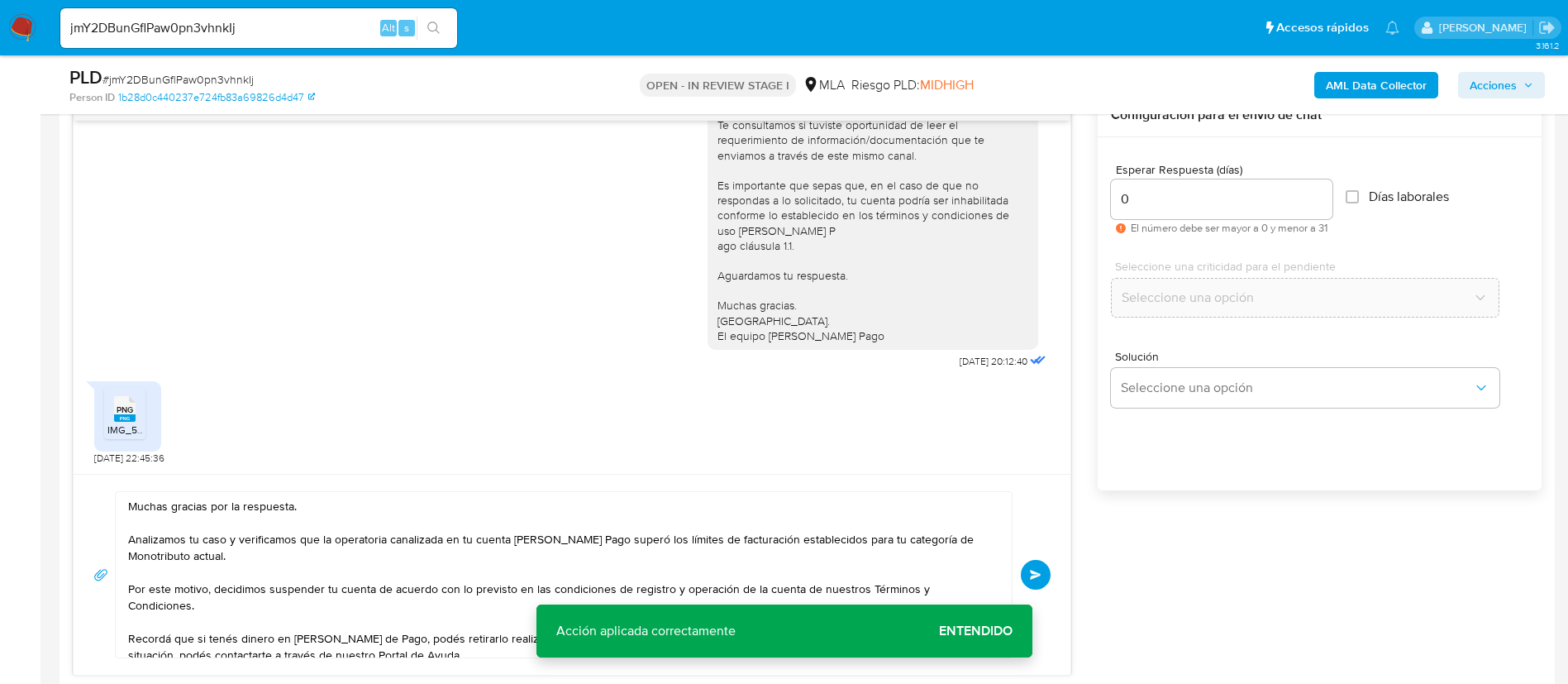
scroll to position [918, 0]
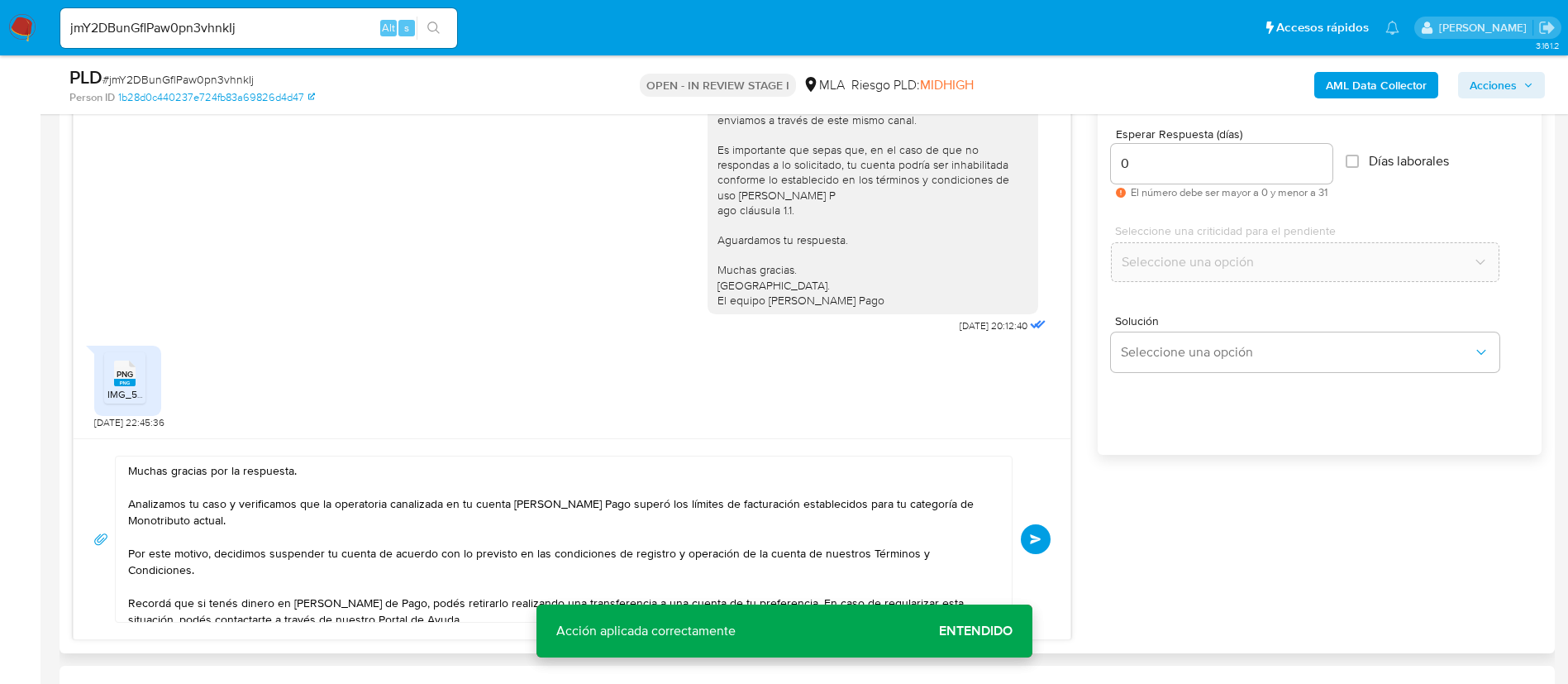
click at [1045, 539] on button "Enviar" at bounding box center [1036, 540] width 30 height 30
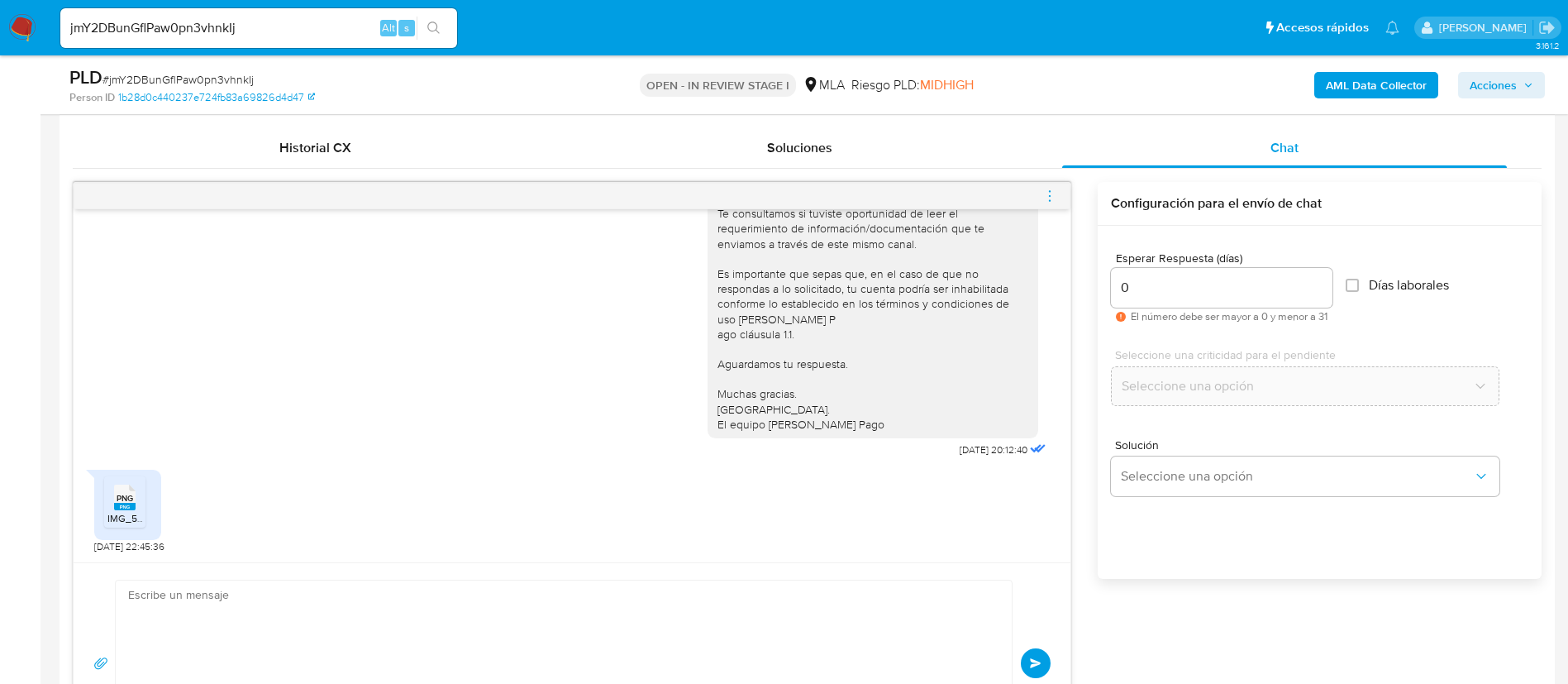
scroll to position [1344, 0]
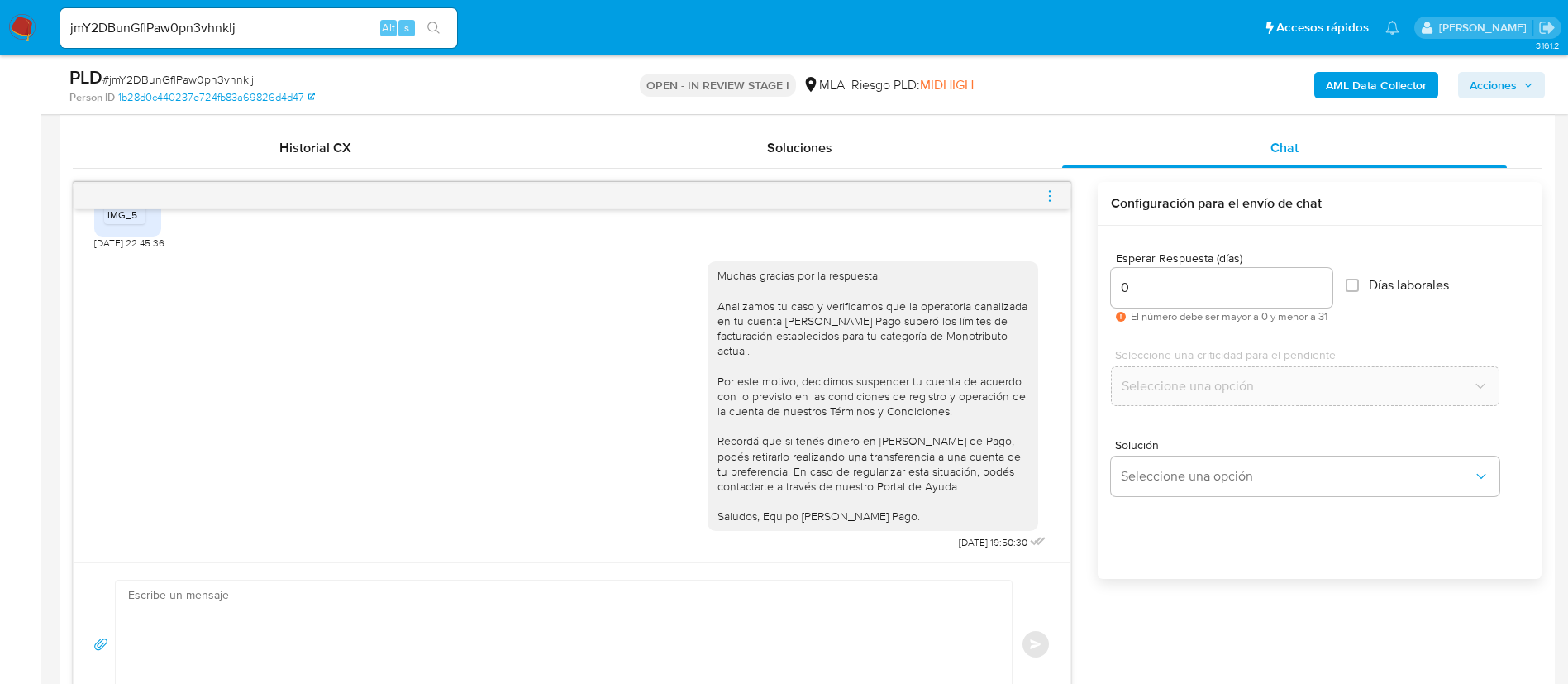
drag, startPoint x: 1049, startPoint y: 196, endPoint x: 1035, endPoint y: 194, distance: 14.1
click at [1049, 195] on icon "menu-action" at bounding box center [1049, 196] width 15 height 15
click at [1051, 194] on icon "menu-action" at bounding box center [1049, 196] width 15 height 15
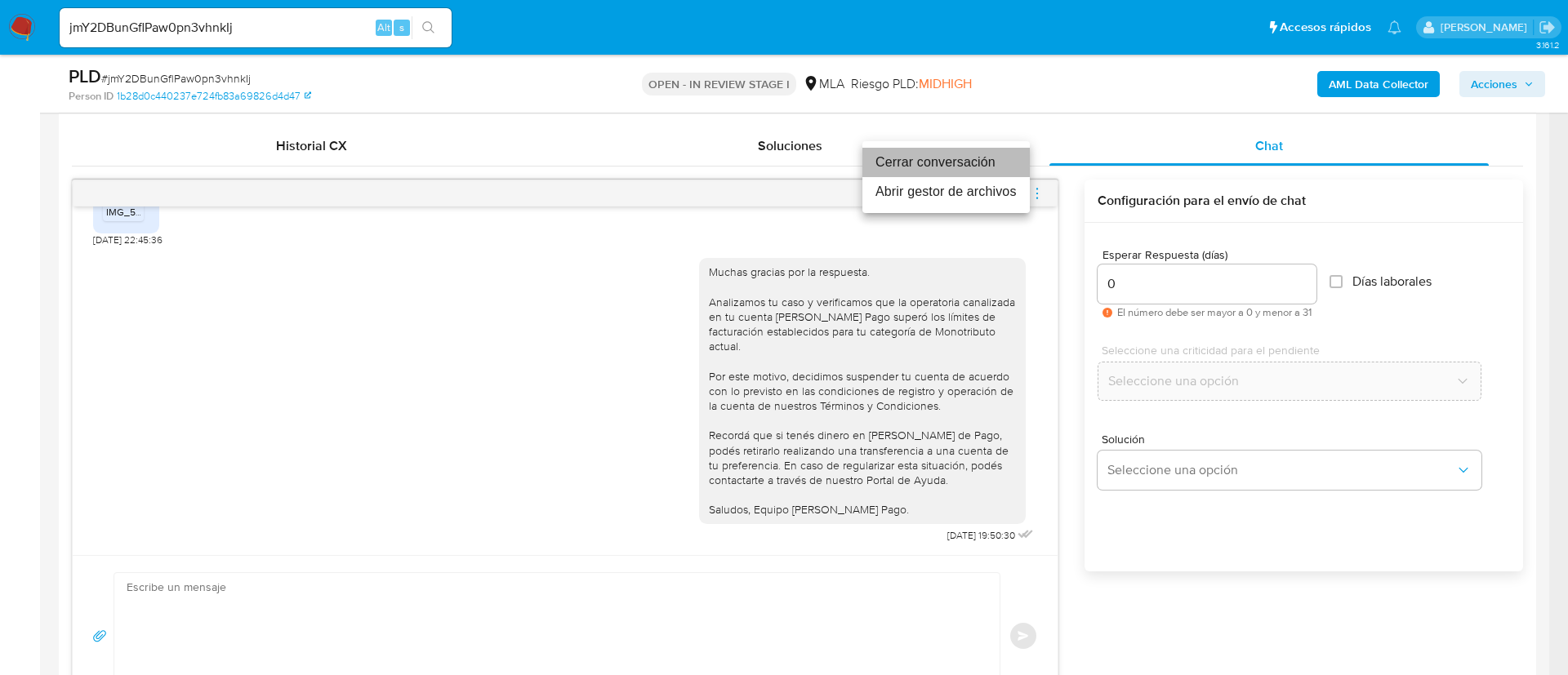
click at [991, 166] on li "Cerrar conversación" at bounding box center [945, 163] width 167 height 30
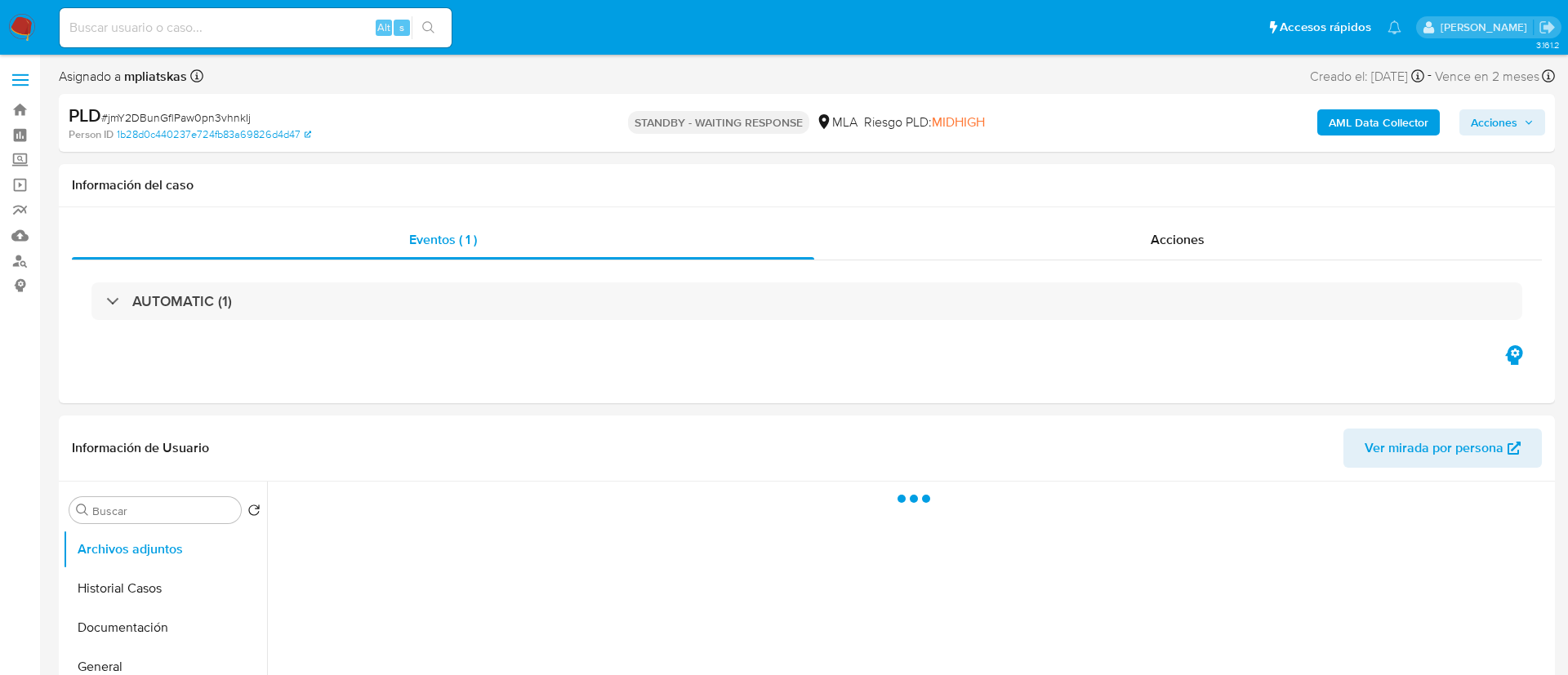
select select "10"
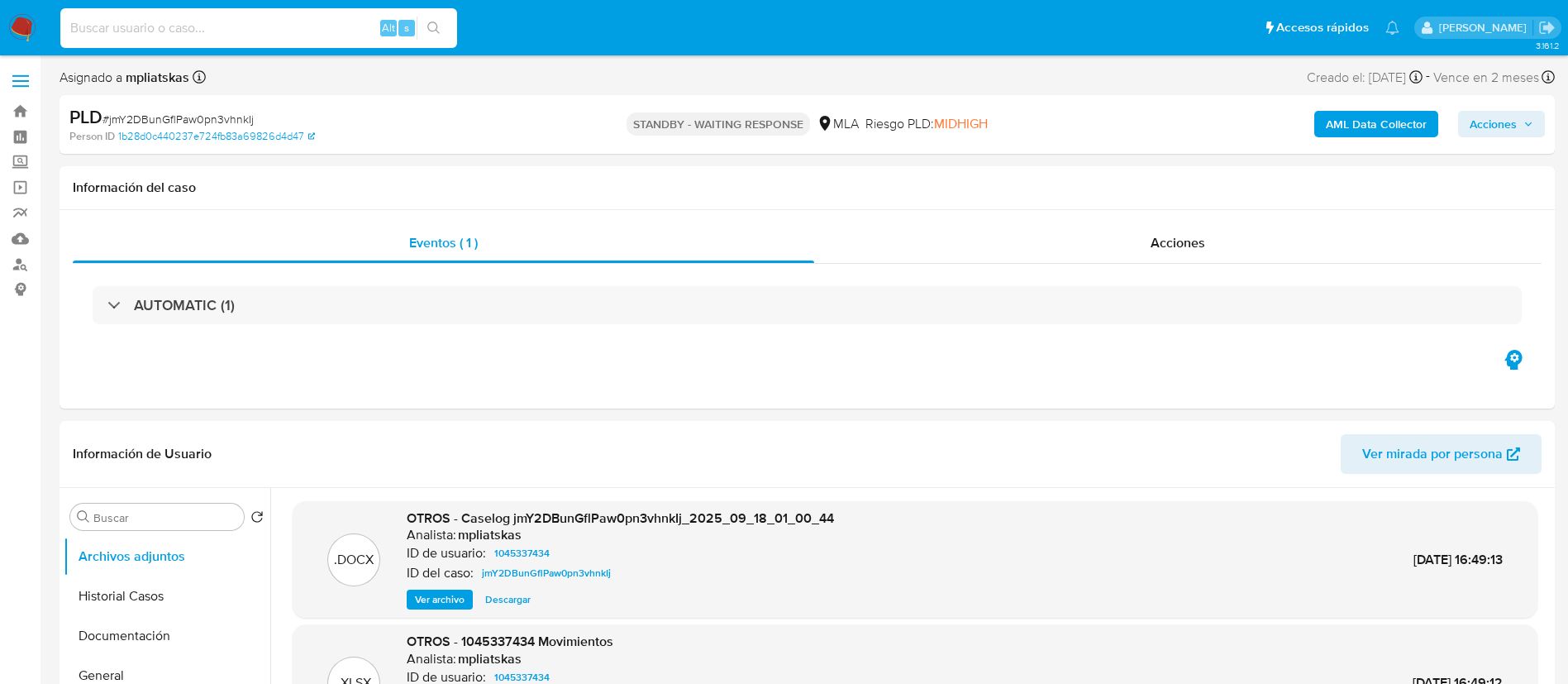
click at [327, 38] on input at bounding box center [259, 28] width 397 height 21
paste input "wcYX0MKMScTob6fjNWoTrTgh"
type input "wcYX0MKMScTob6fjNWoTrTgh"
click at [444, 33] on button "search-icon" at bounding box center [434, 28] width 34 height 23
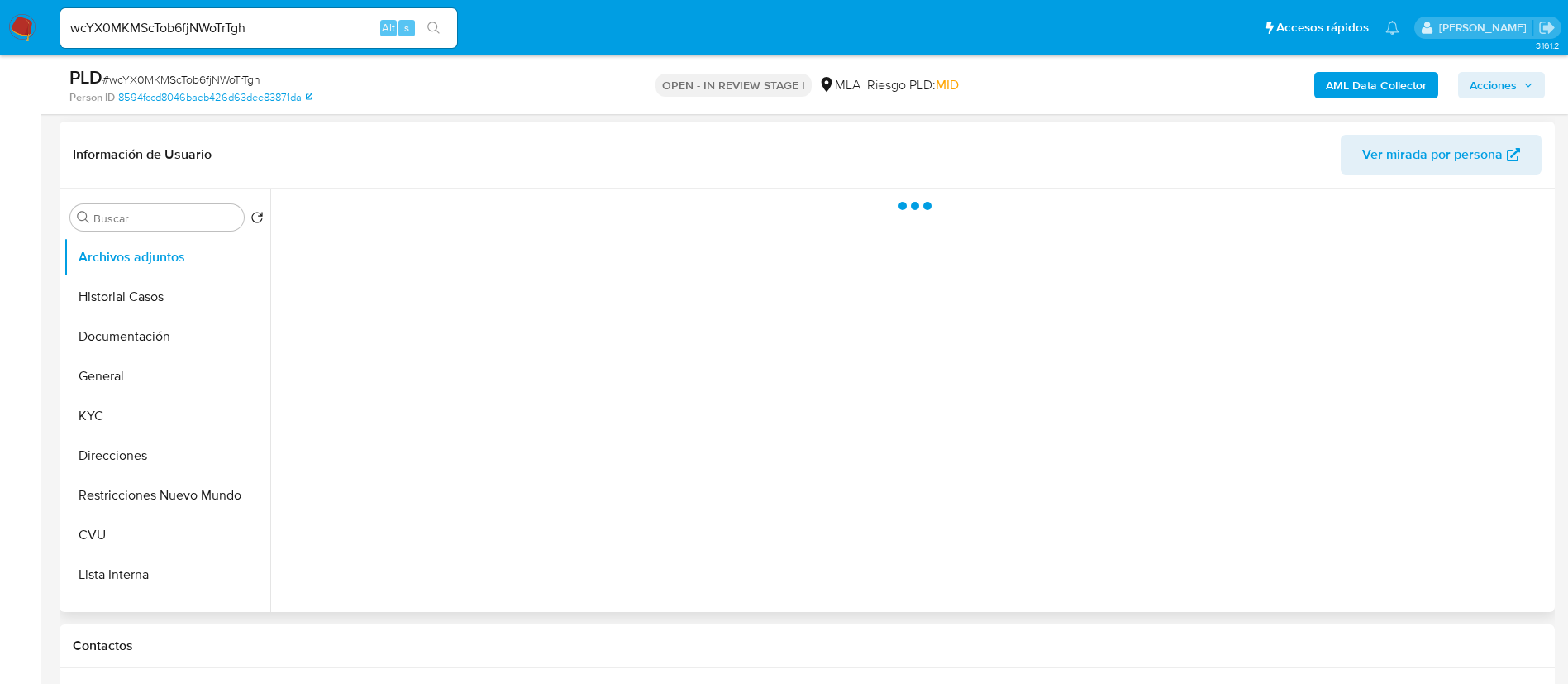
scroll to position [248, 0]
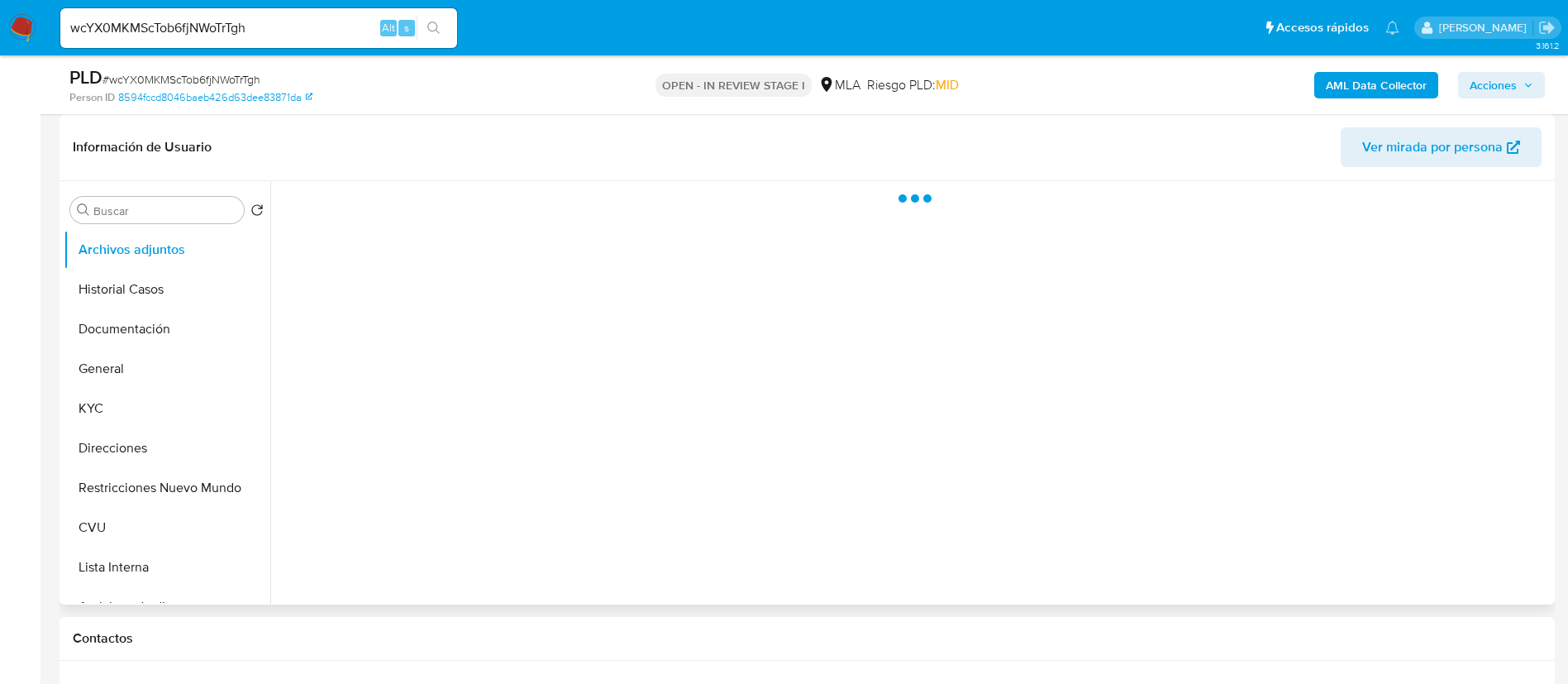
select select "10"
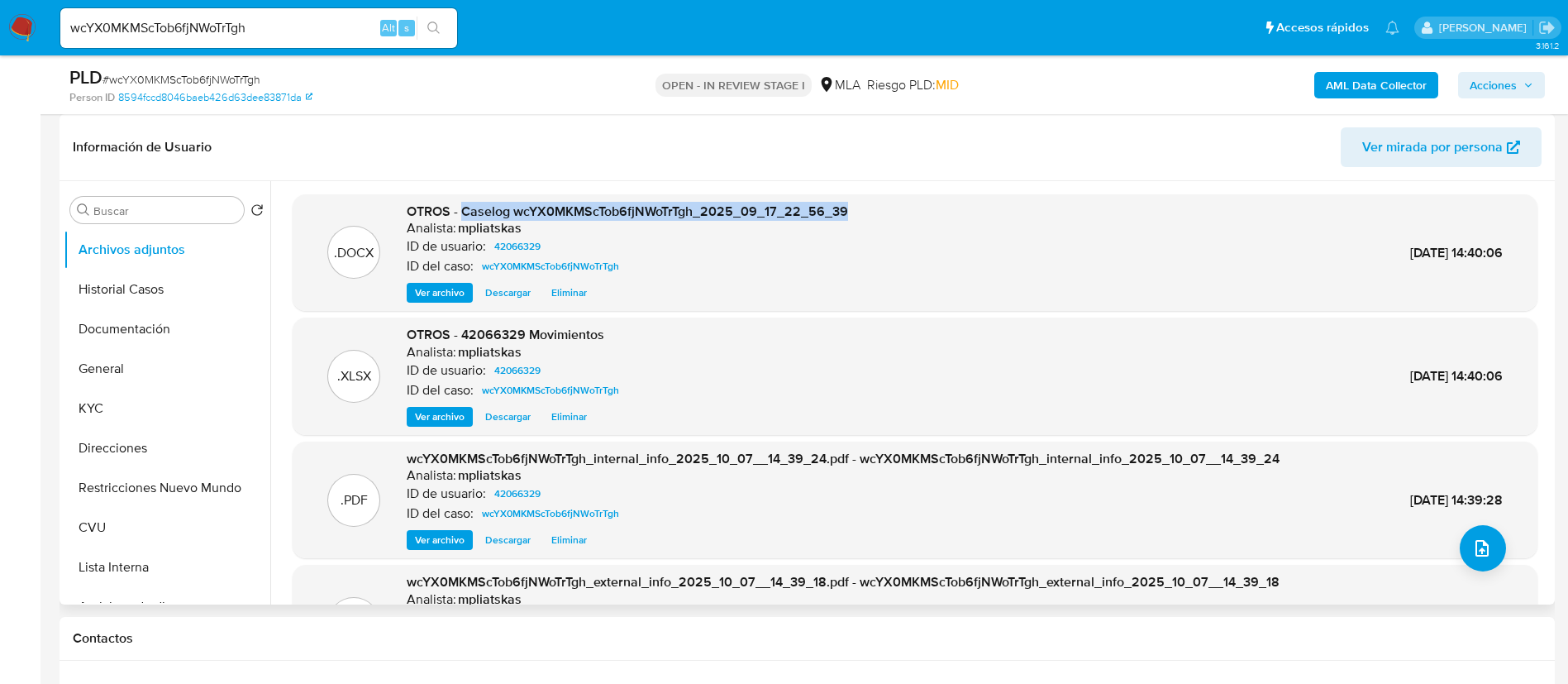
drag, startPoint x: 463, startPoint y: 208, endPoint x: 844, endPoint y: 209, distance: 381.0
click at [844, 209] on span "OTROS - Caselog wcYX0MKMScTob6fjNWoTrTgh_2025_09_17_22_56_39" at bounding box center [627, 211] width 442 height 19
copy span "Caselog wcYX0MKMScTob6fjNWoTrTgh_2025_09_17_22_56_39"
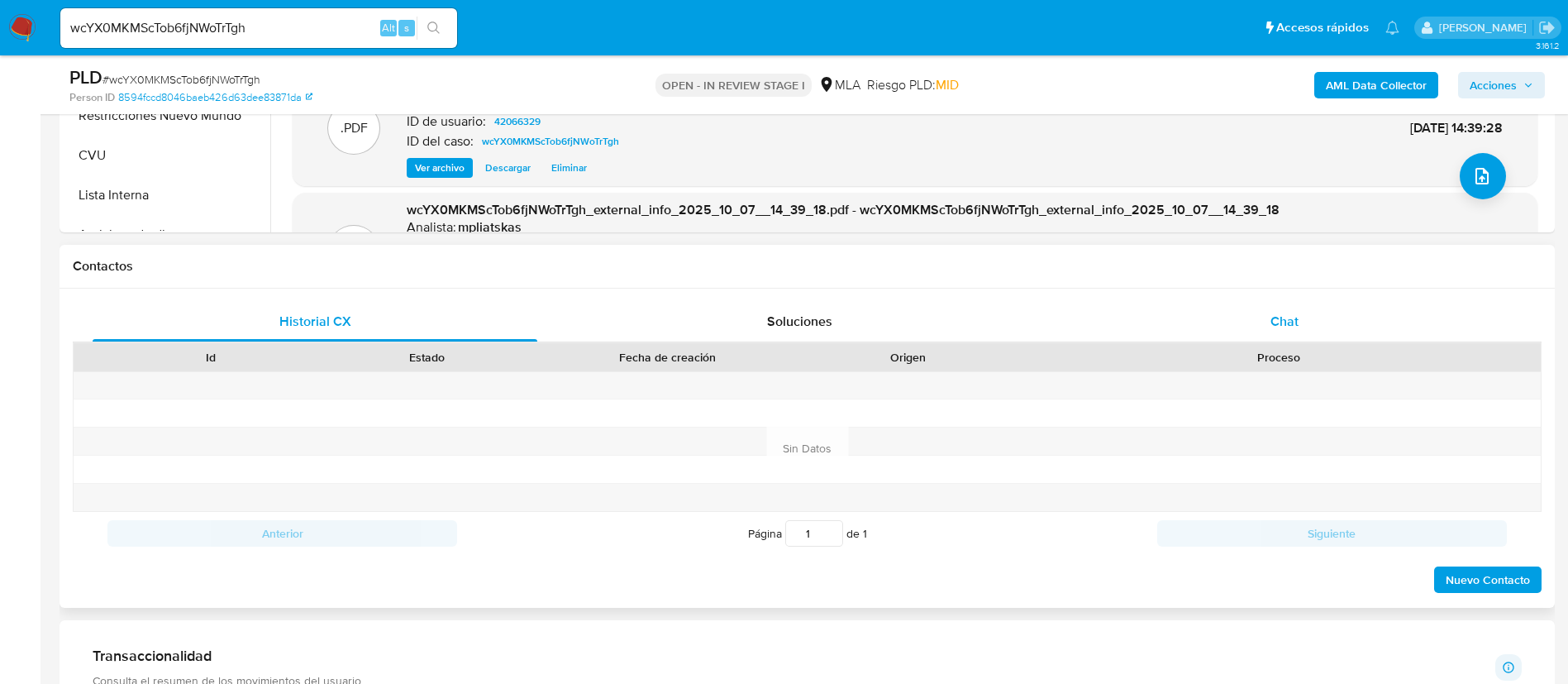
click at [1126, 338] on div "Chat" at bounding box center [1285, 322] width 444 height 40
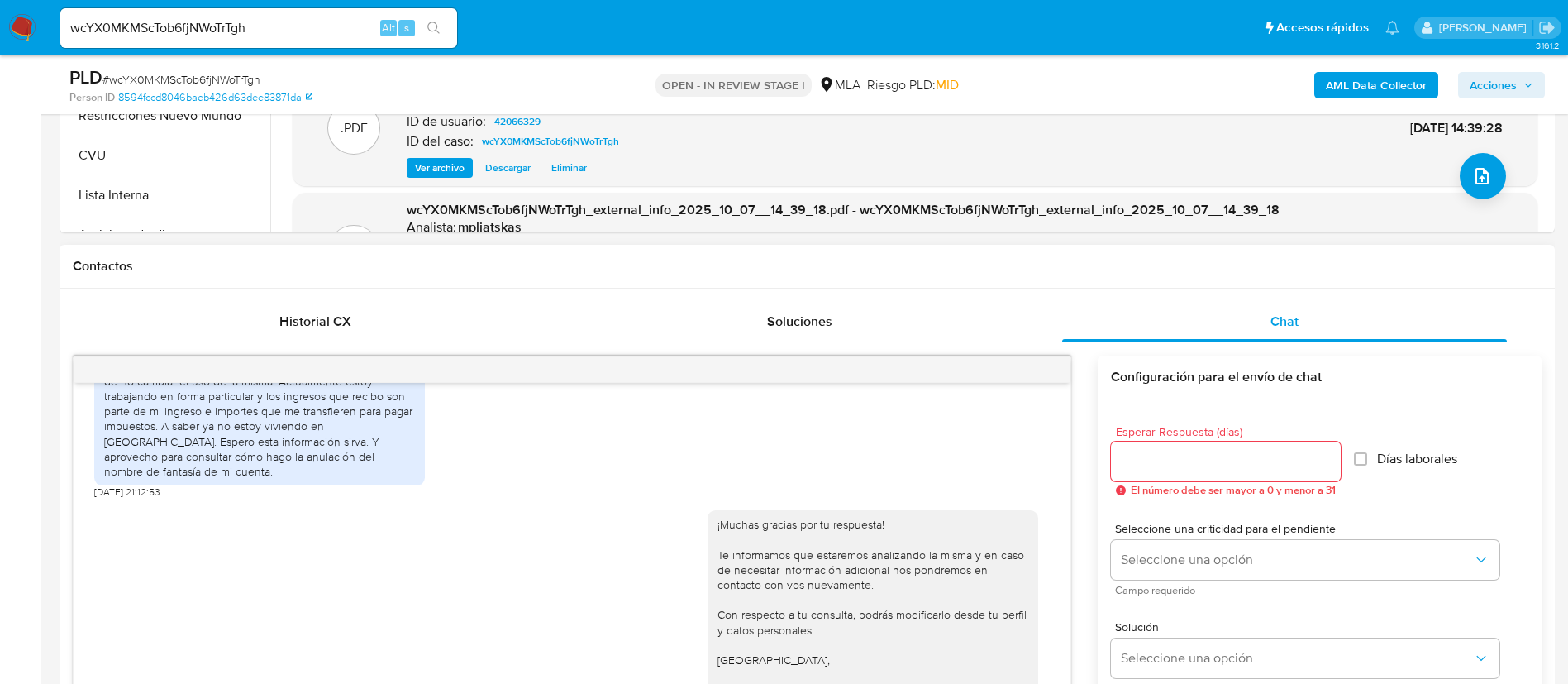
scroll to position [124, 0]
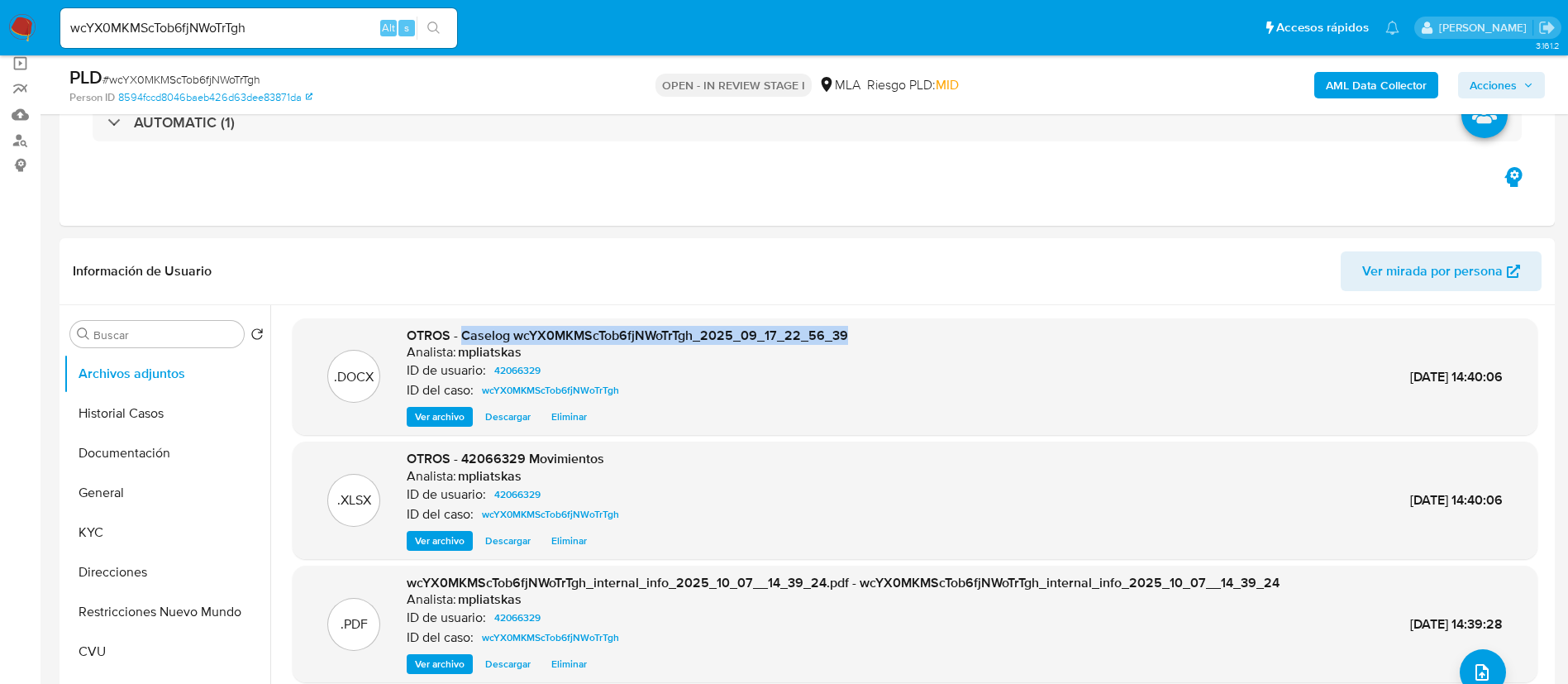
click at [1491, 74] on span "Acciones" at bounding box center [1493, 85] width 47 height 27
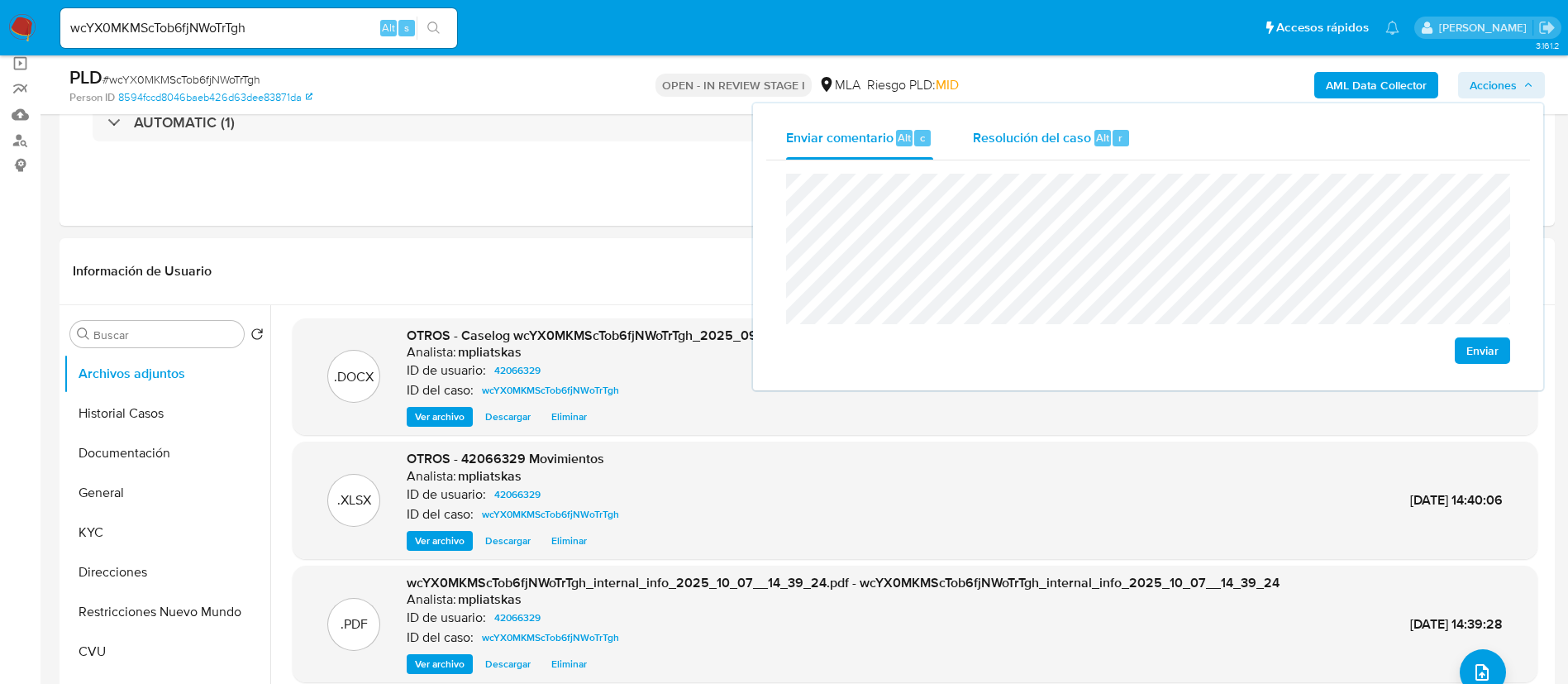
drag, startPoint x: 1094, startPoint y: 137, endPoint x: 1111, endPoint y: 172, distance: 38.9
click at [1097, 144] on span "Alt" at bounding box center [1102, 138] width 13 height 16
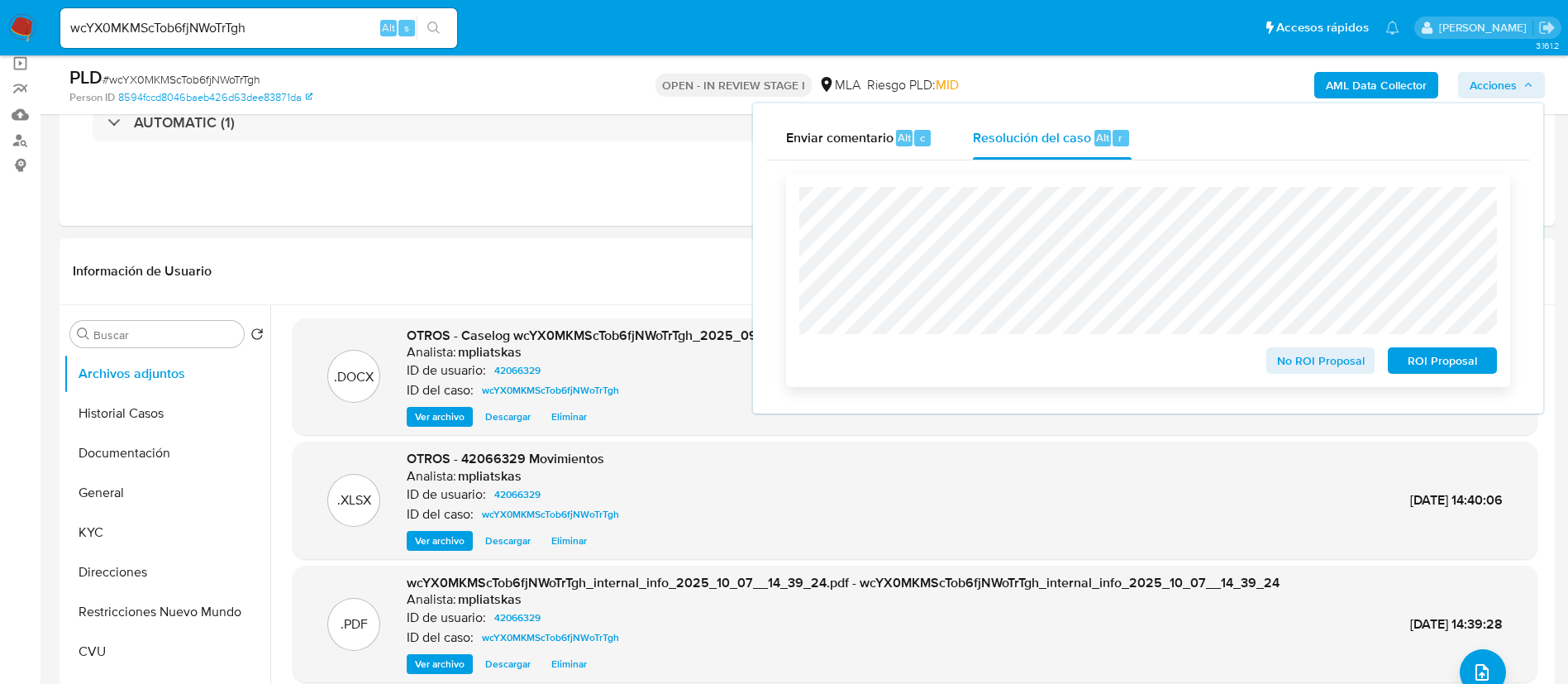
click at [1311, 367] on span "No ROI Proposal" at bounding box center [1321, 361] width 86 height 23
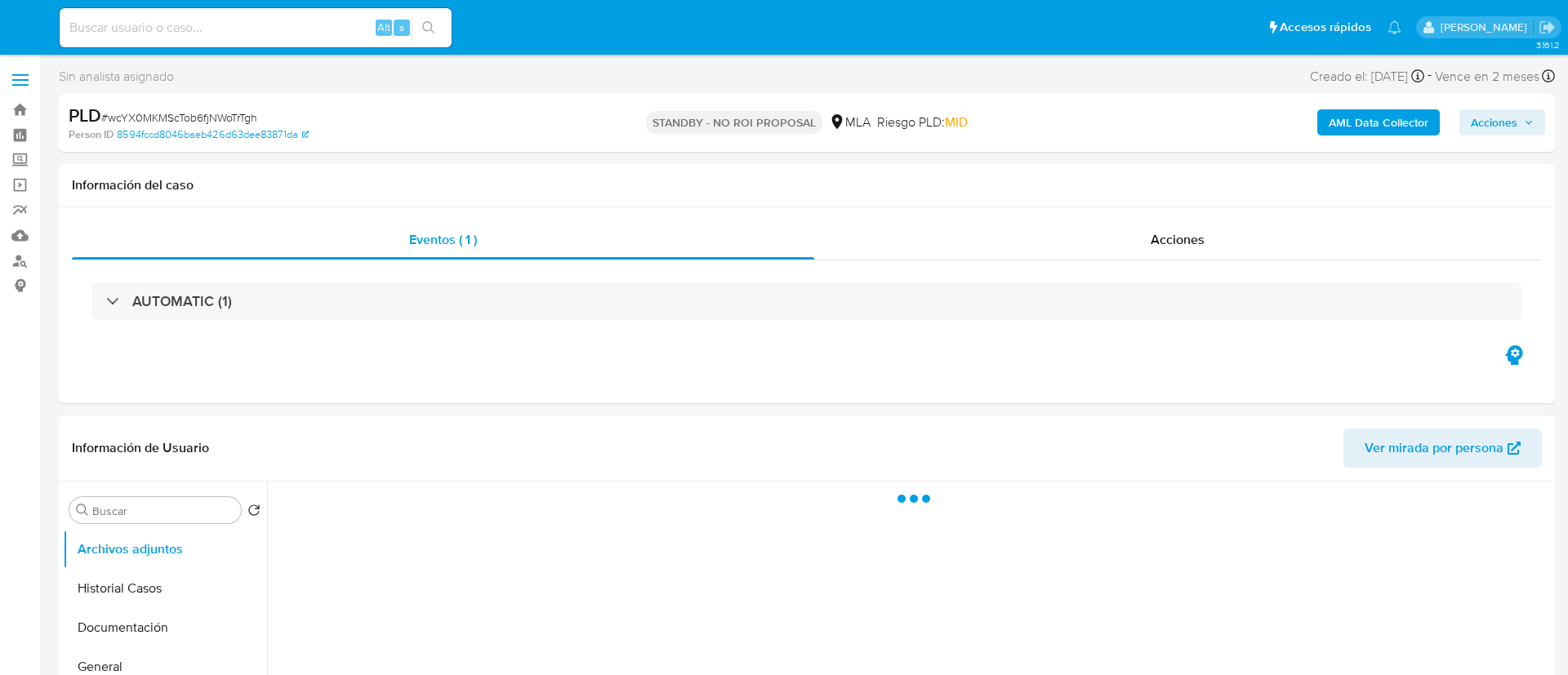
select select "10"
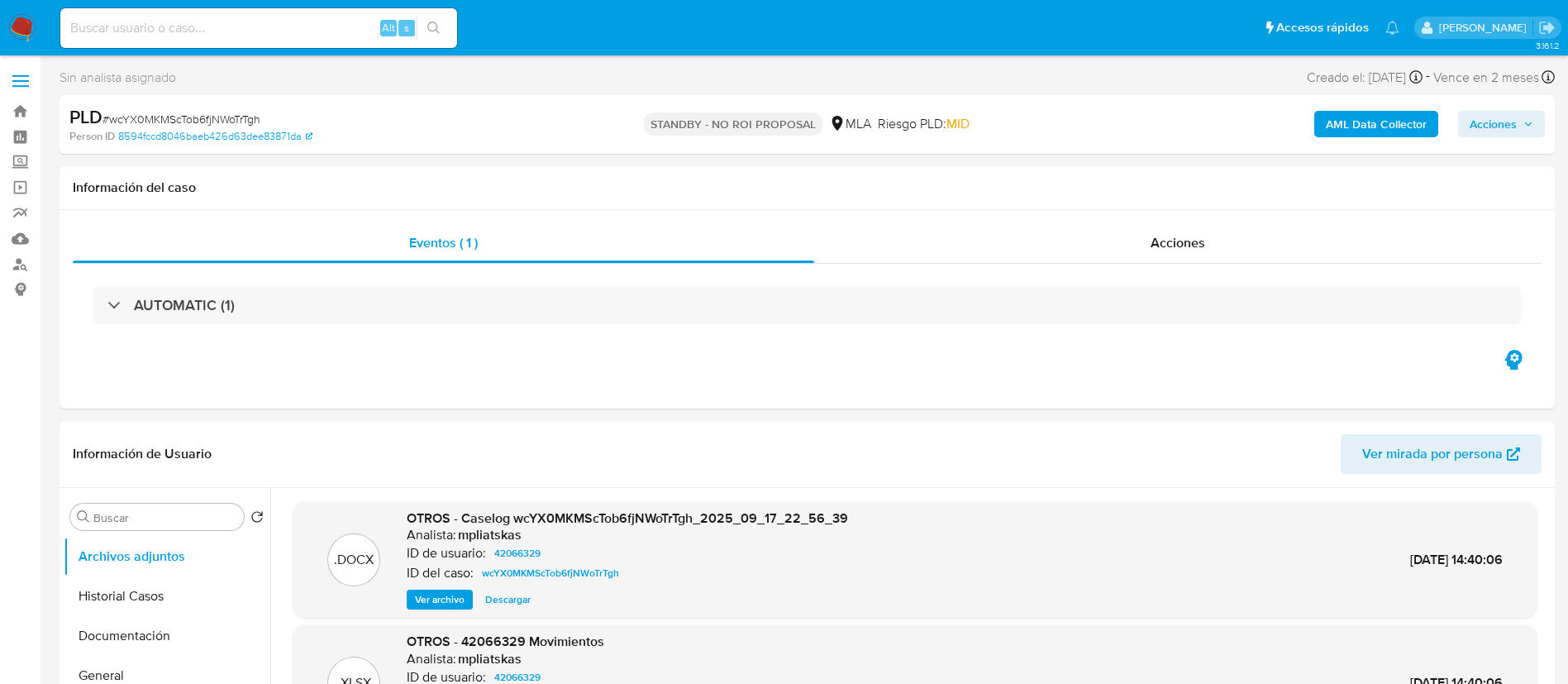
click at [289, 37] on input at bounding box center [259, 28] width 397 height 21
paste input "jmY2DBunGflPaw0pn3vhnkIj"
type input "jmY2DBunGflPaw0pn3vhnkIj"
click at [424, 34] on button "search-icon" at bounding box center [434, 28] width 34 height 23
click at [439, 27] on icon "search-icon" at bounding box center [434, 27] width 13 height 13
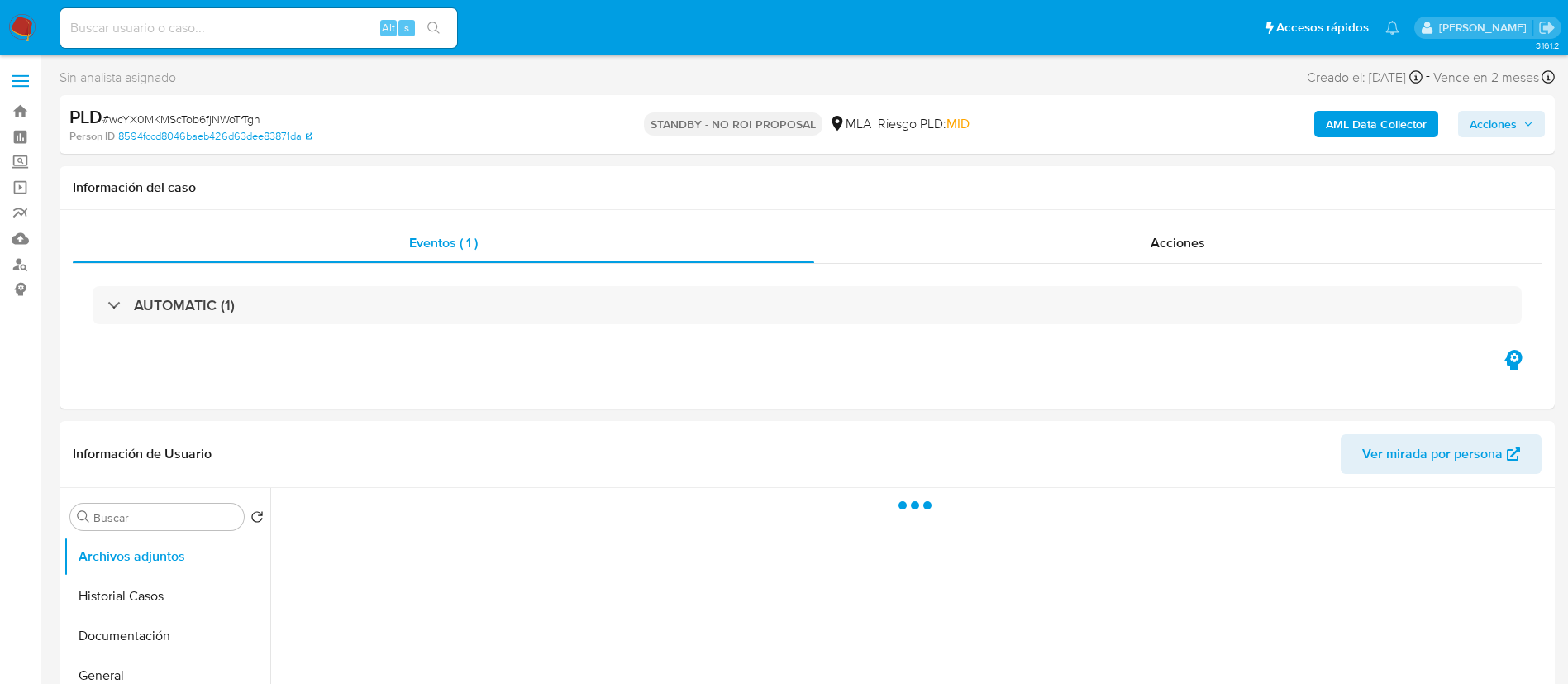
select select "10"
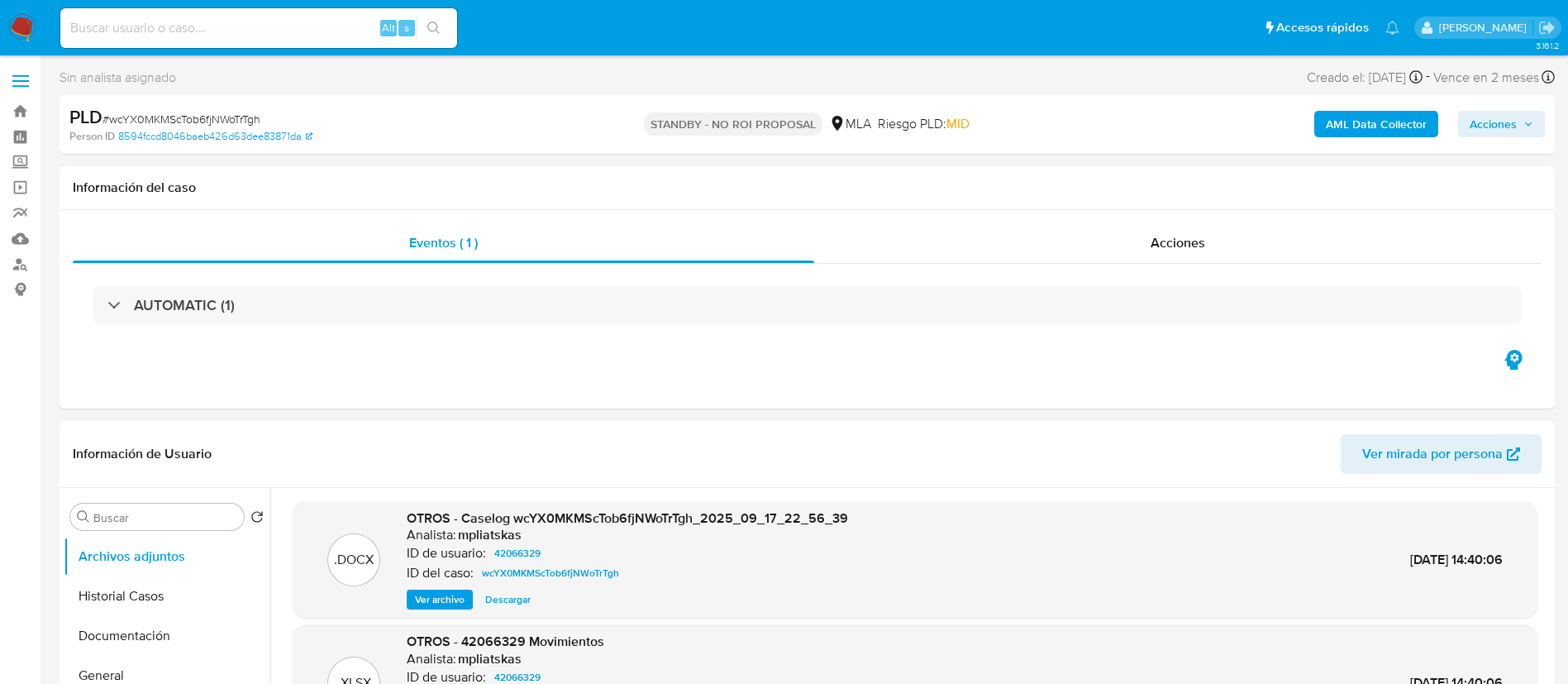
click at [282, 32] on input at bounding box center [259, 28] width 397 height 21
paste input "jmY2DBunGflPaw0pn3vhnkIj"
type input "jmY2DBunGflPaw0pn3vhnkIj"
click at [424, 35] on button "search-icon" at bounding box center [434, 28] width 34 height 23
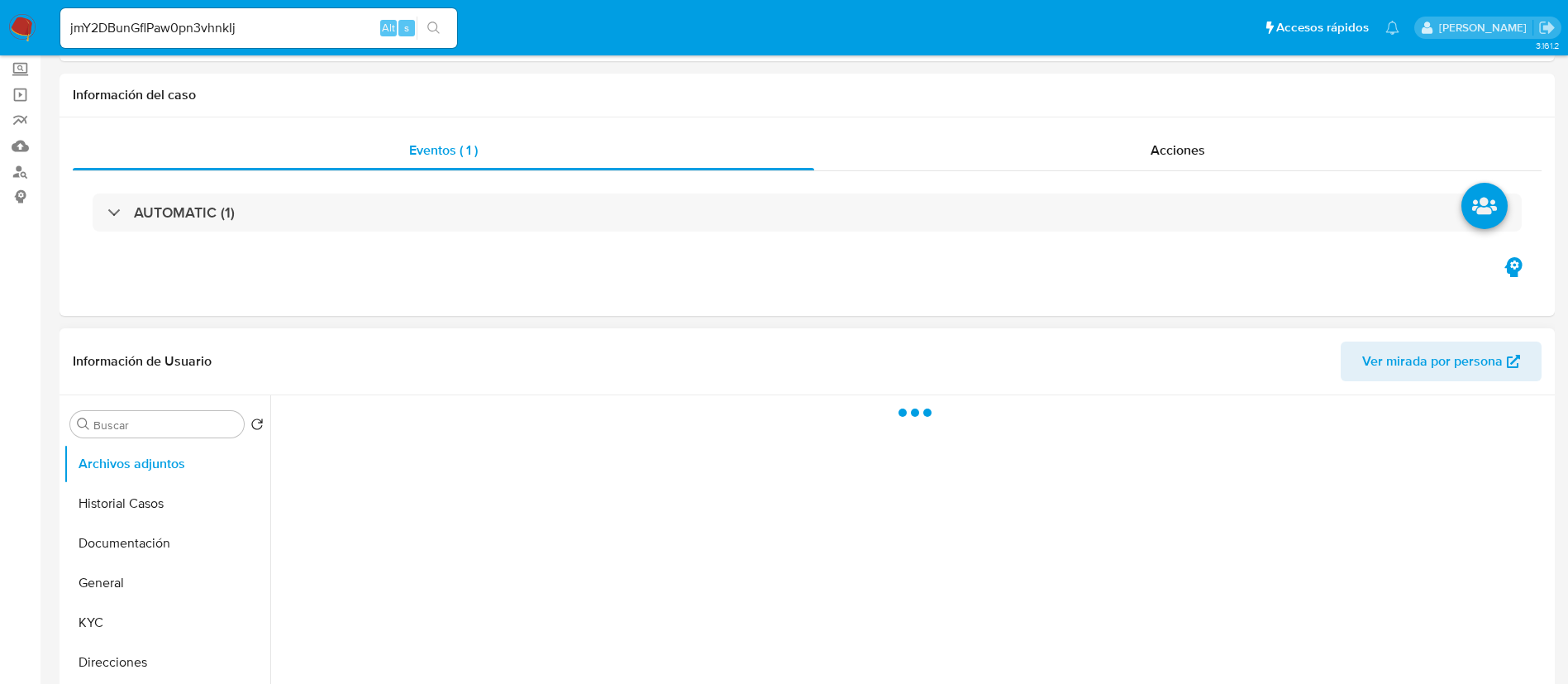
select select "10"
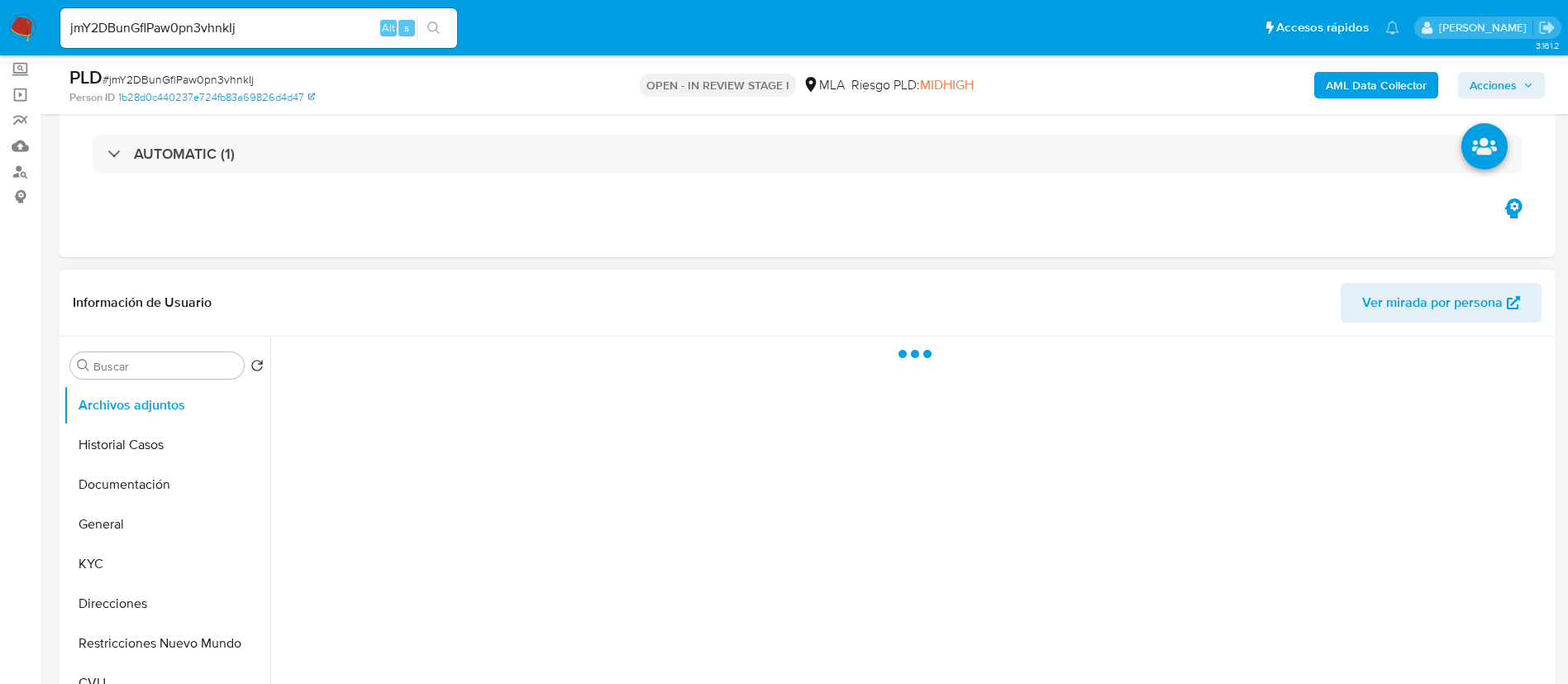
scroll to position [248, 0]
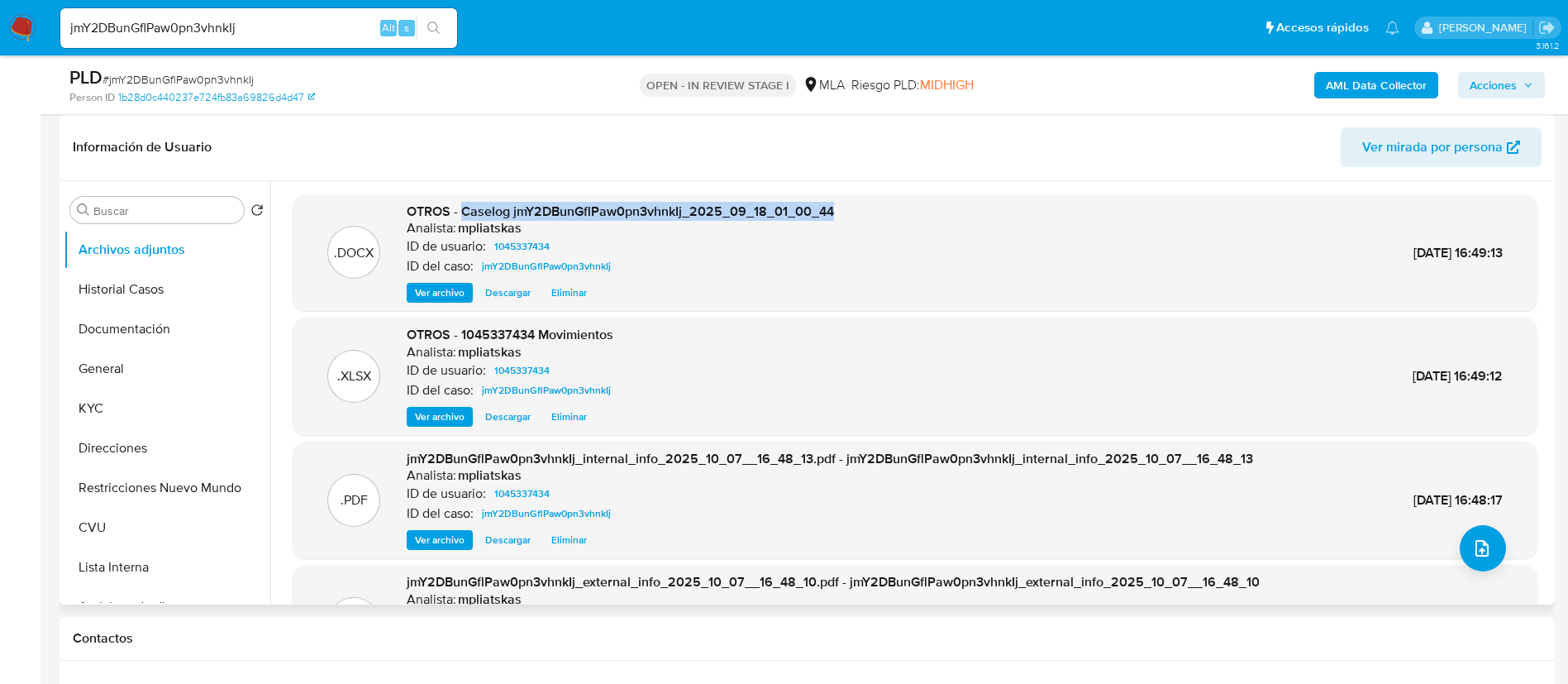
drag, startPoint x: 463, startPoint y: 214, endPoint x: 839, endPoint y: 218, distance: 376.0
click at [839, 218] on div ".DOCX OTROS - Caselog jmY2DBunGflPaw0pn3vhnkIj_2025_09_18_01_00_44 Analista: mp…" at bounding box center [915, 253] width 1229 height 101
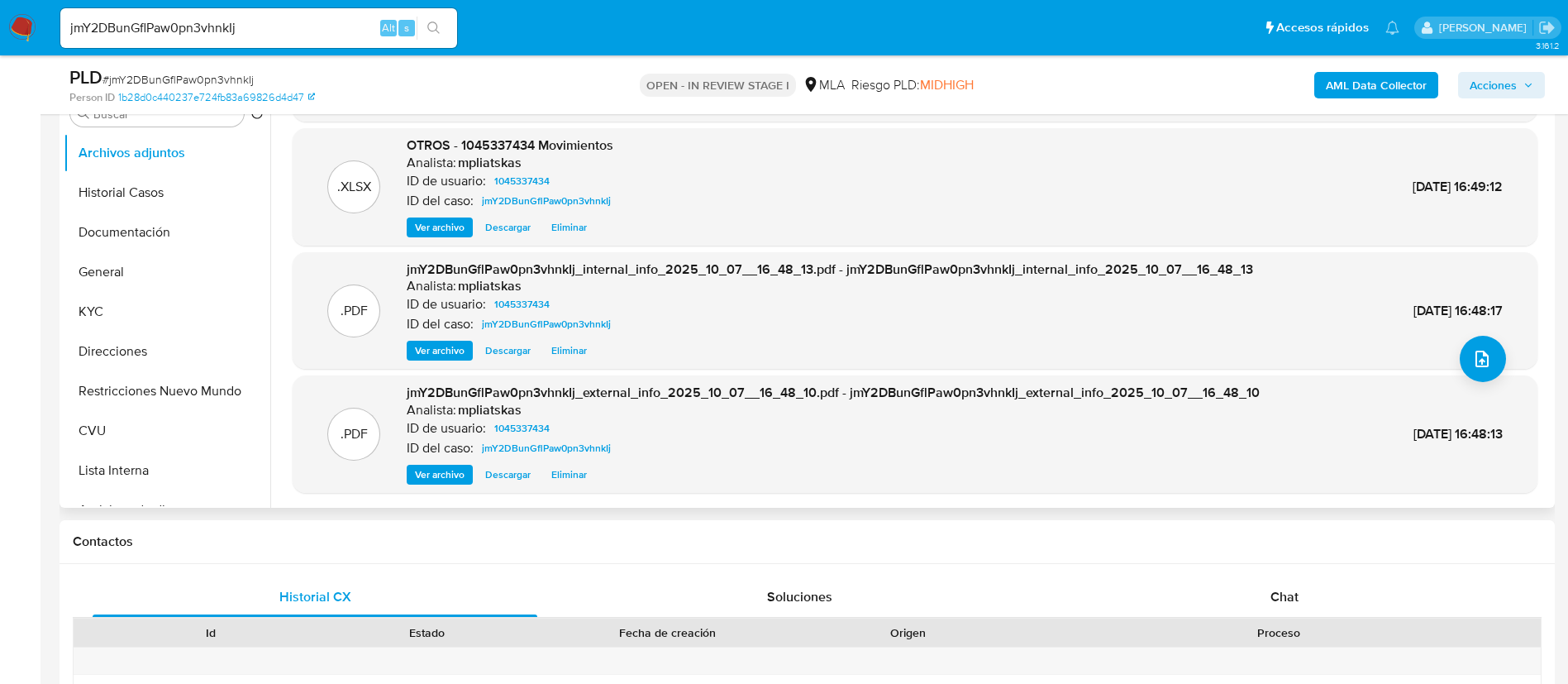
scroll to position [496, 0]
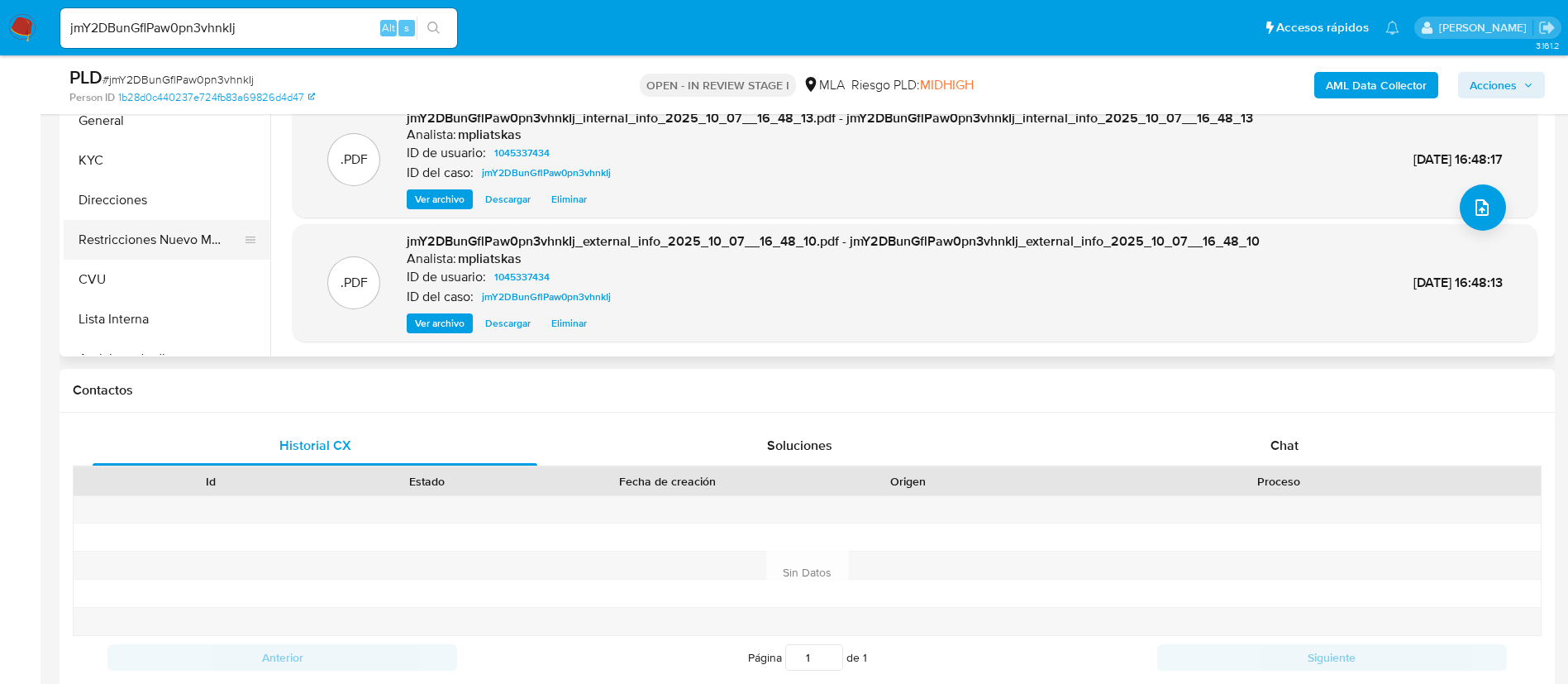
click at [152, 237] on button "Restricciones Nuevo Mundo" at bounding box center [160, 239] width 193 height 40
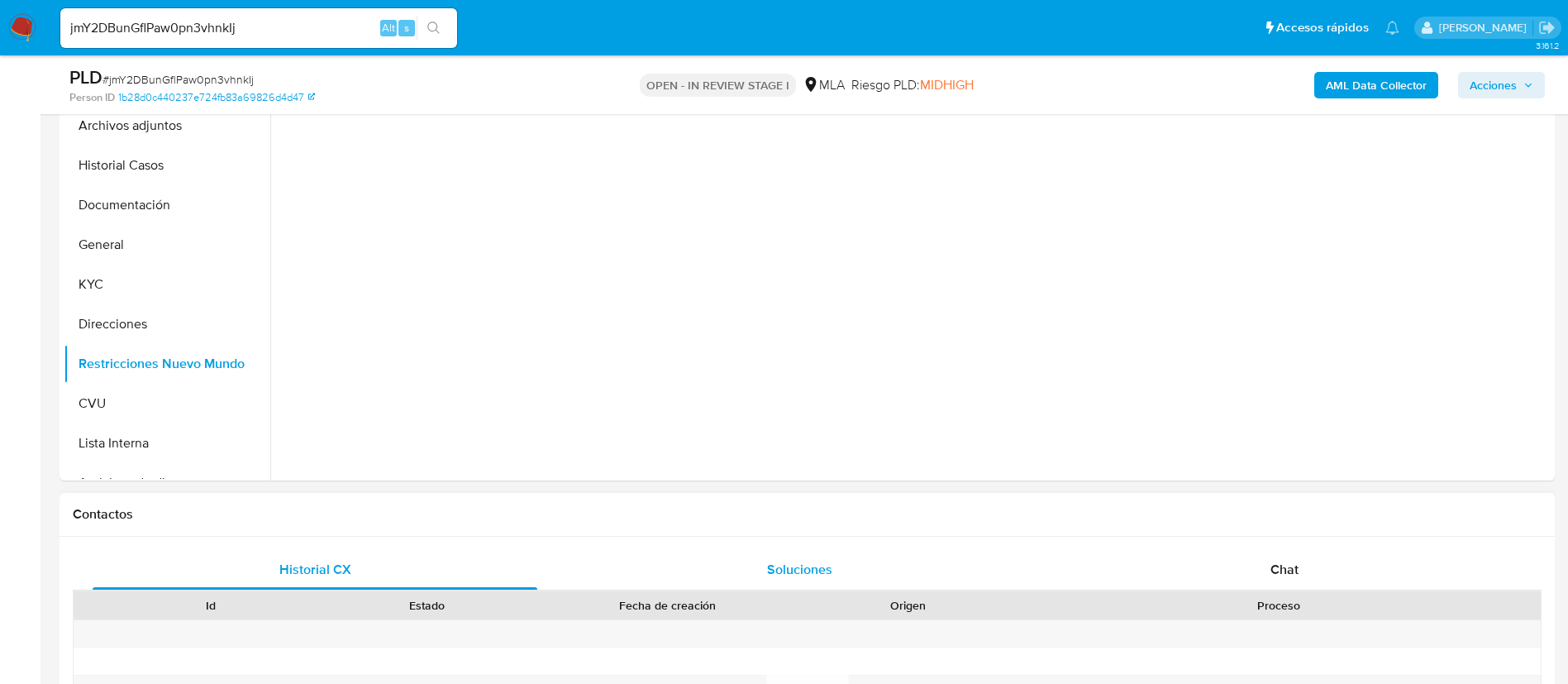
scroll to position [248, 0]
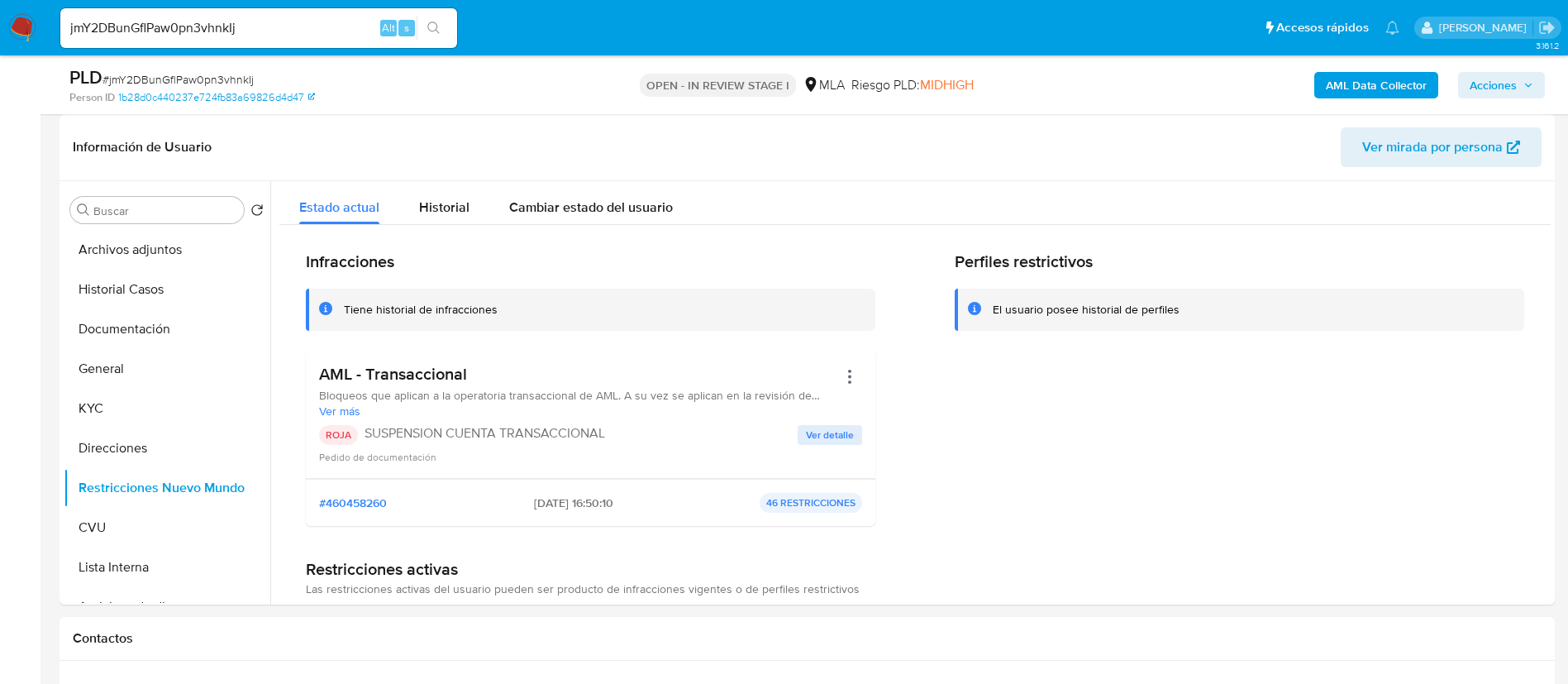
click at [1477, 92] on span "Acciones" at bounding box center [1493, 85] width 47 height 27
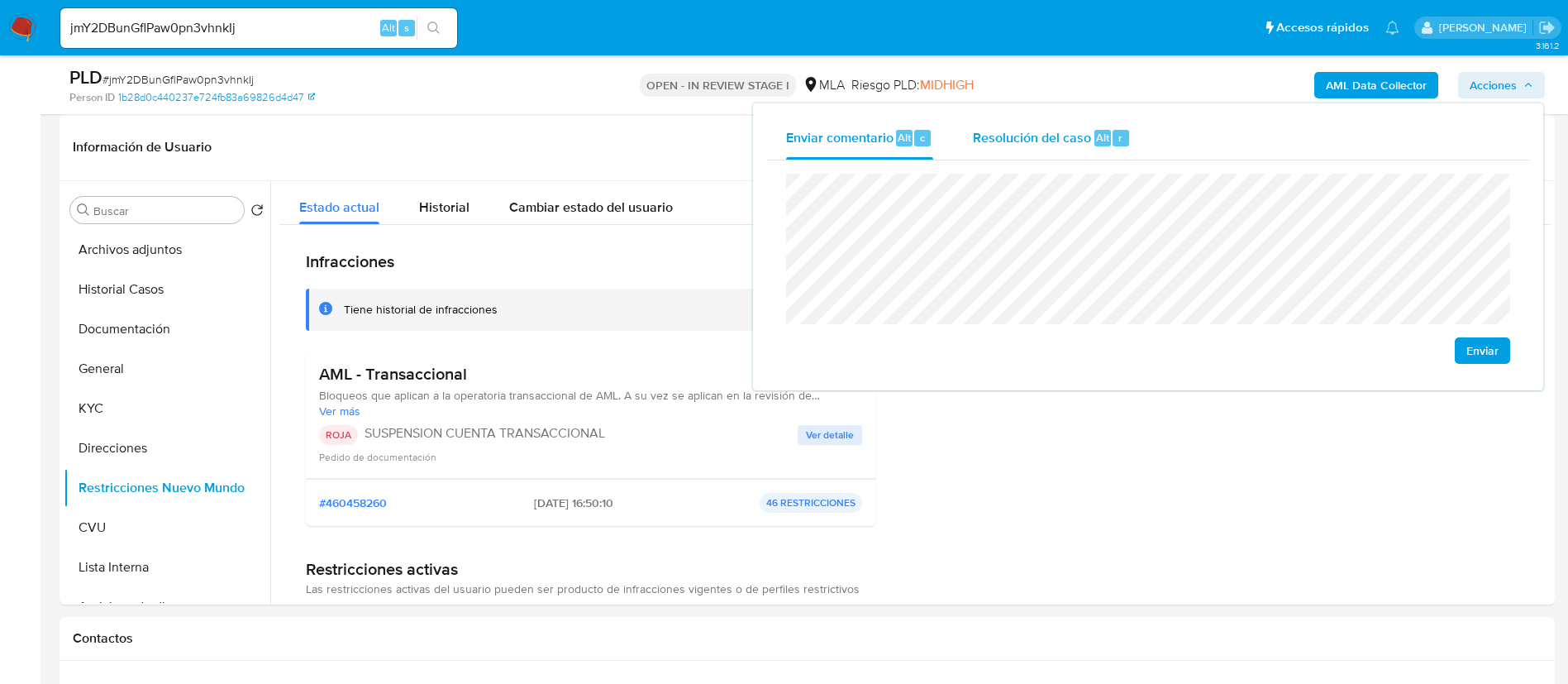
click at [1105, 145] on div "Alt" at bounding box center [1102, 138] width 17 height 17
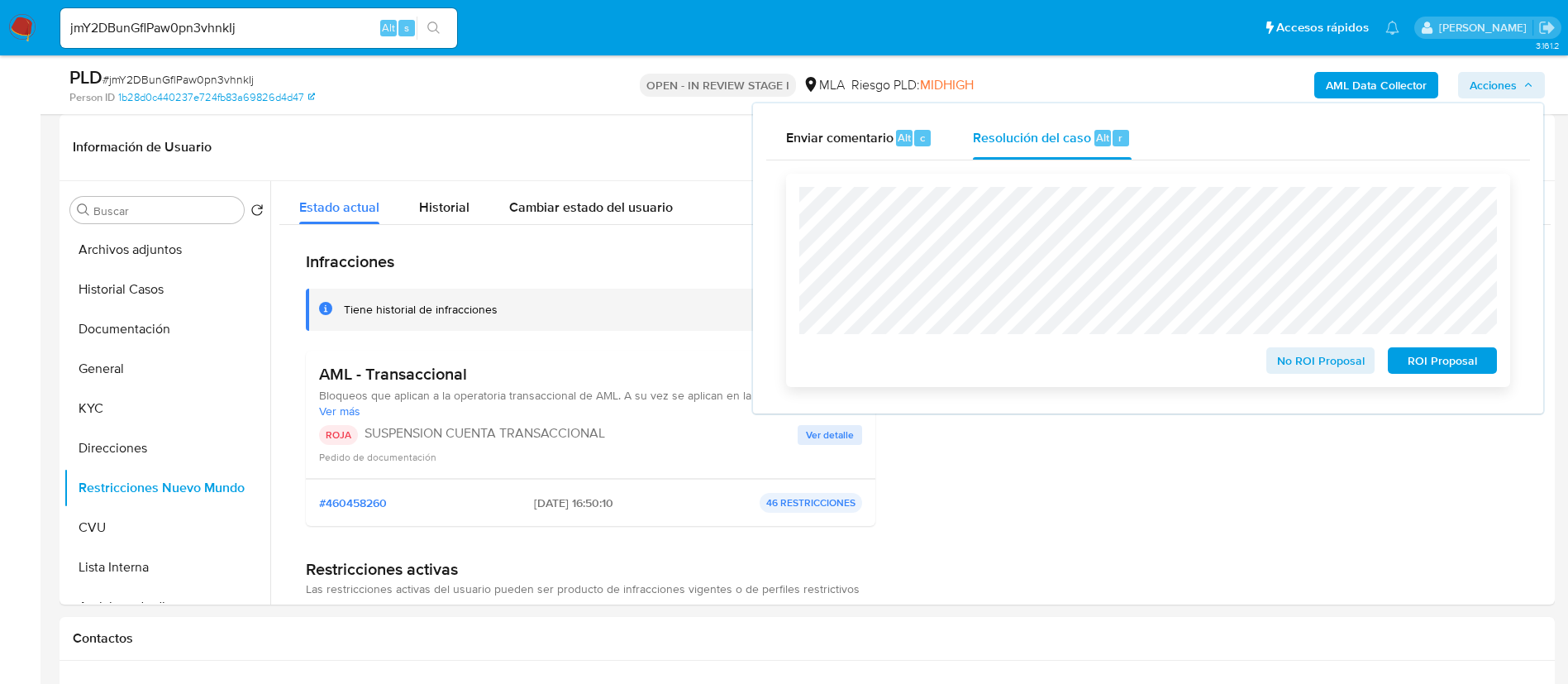
click at [1417, 346] on div "ROI Proposal" at bounding box center [1439, 357] width 116 height 33
click at [1417, 356] on span "ROI Proposal" at bounding box center [1442, 361] width 86 height 23
